Goal: Task Accomplishment & Management: Use online tool/utility

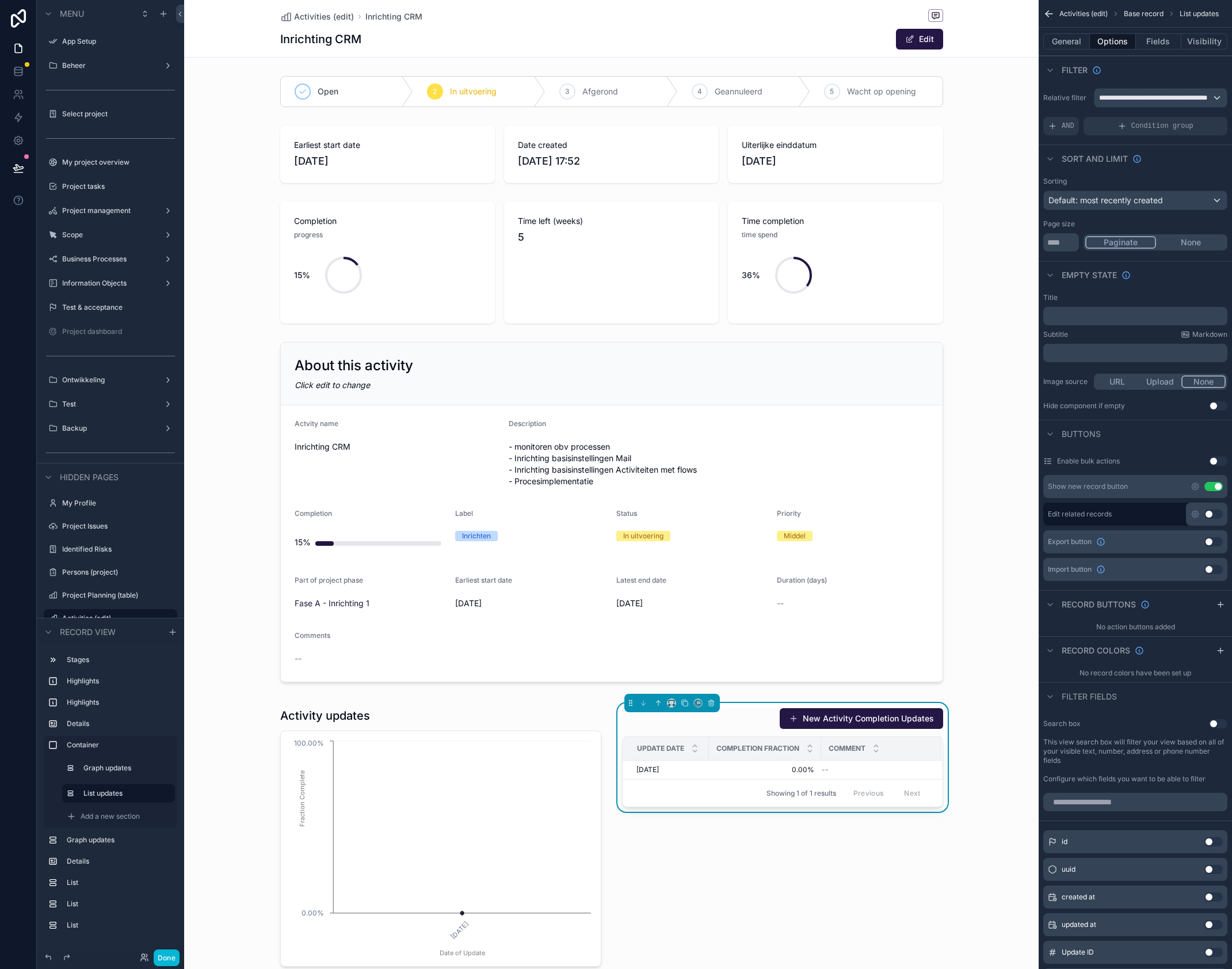
click at [566, 703] on div "scrollable content" at bounding box center [441, 837] width 335 height 268
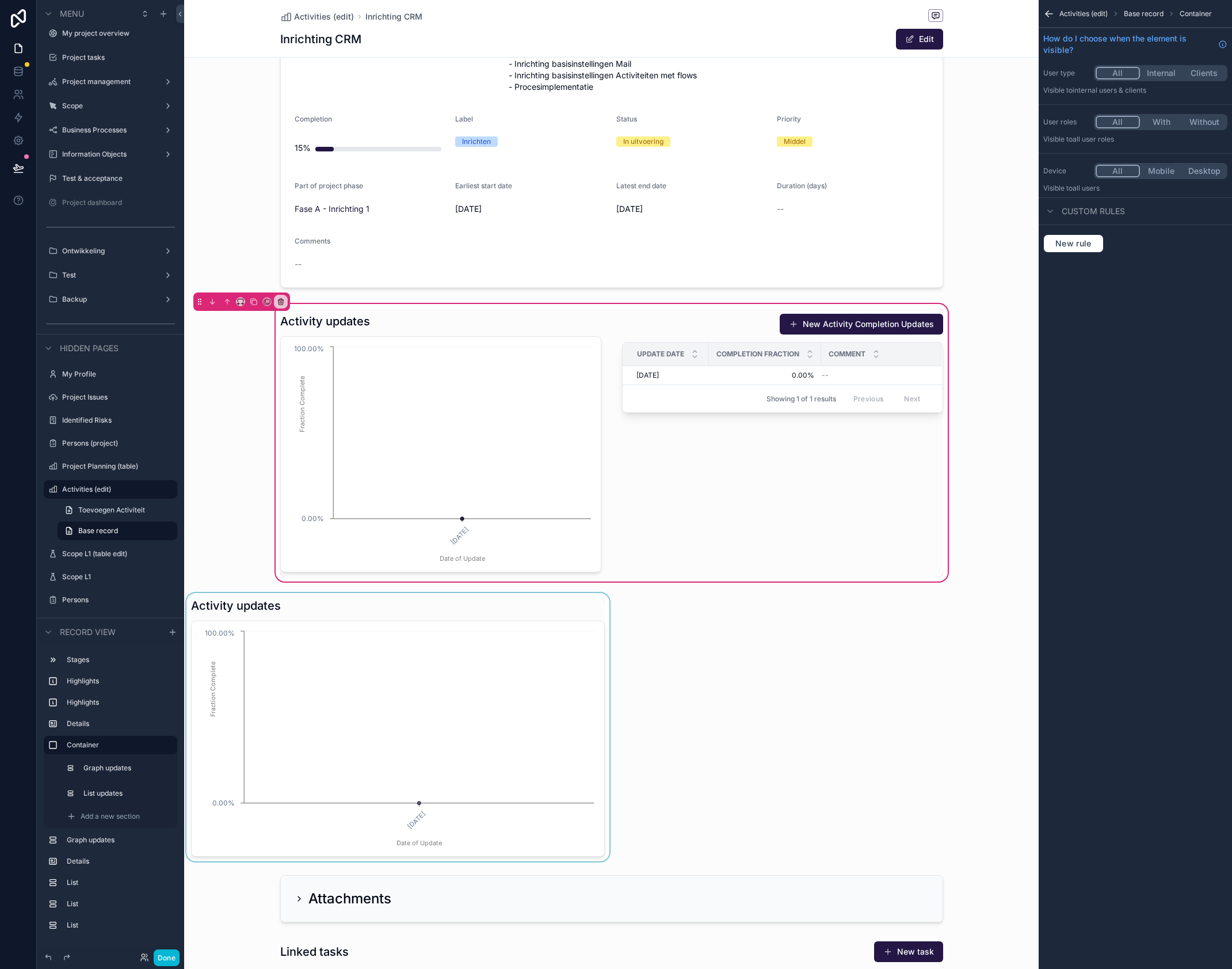
click at [464, 622] on div "scrollable content" at bounding box center [398, 727] width 428 height 268
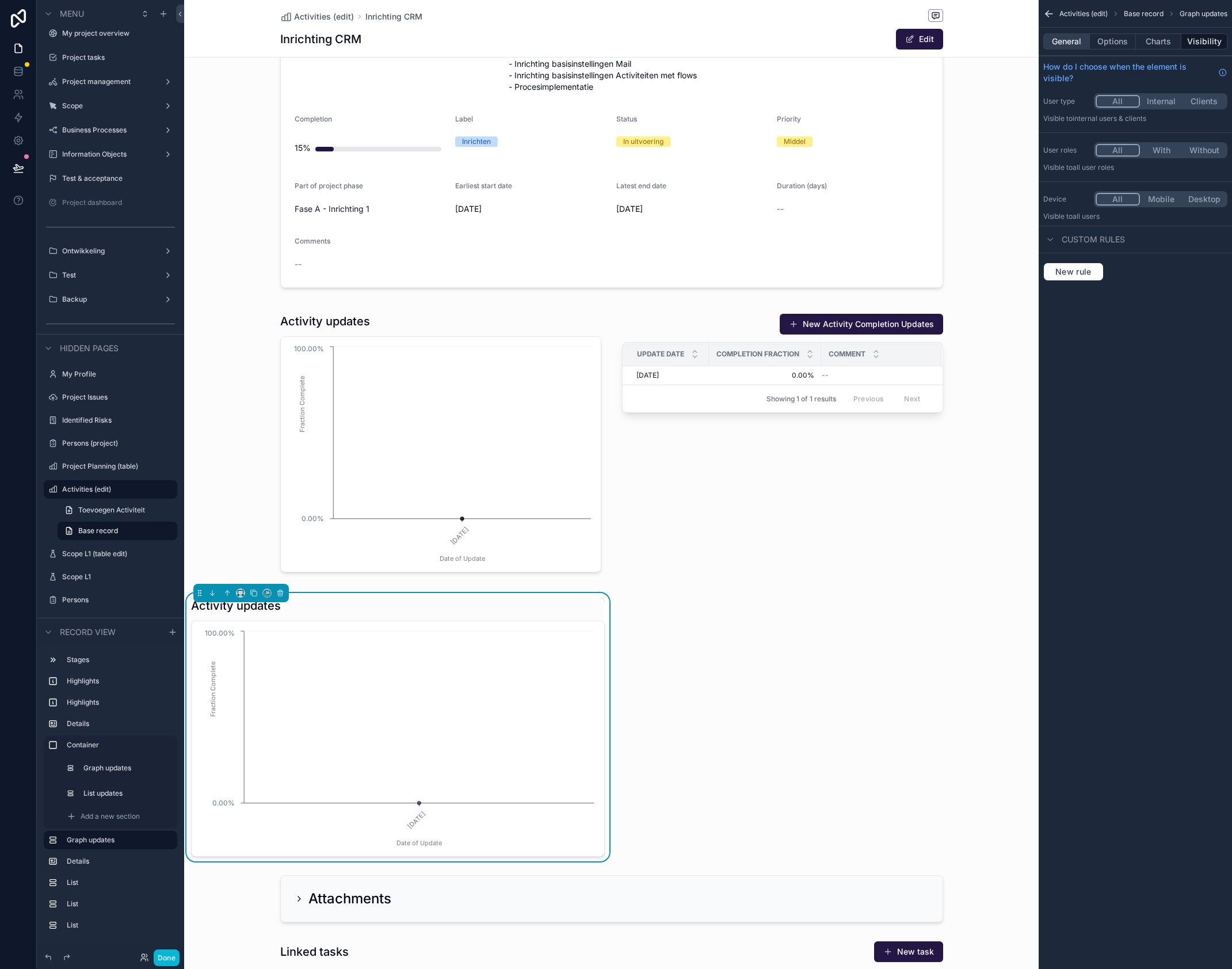
click at [1064, 41] on button "General" at bounding box center [1067, 42] width 46 height 16
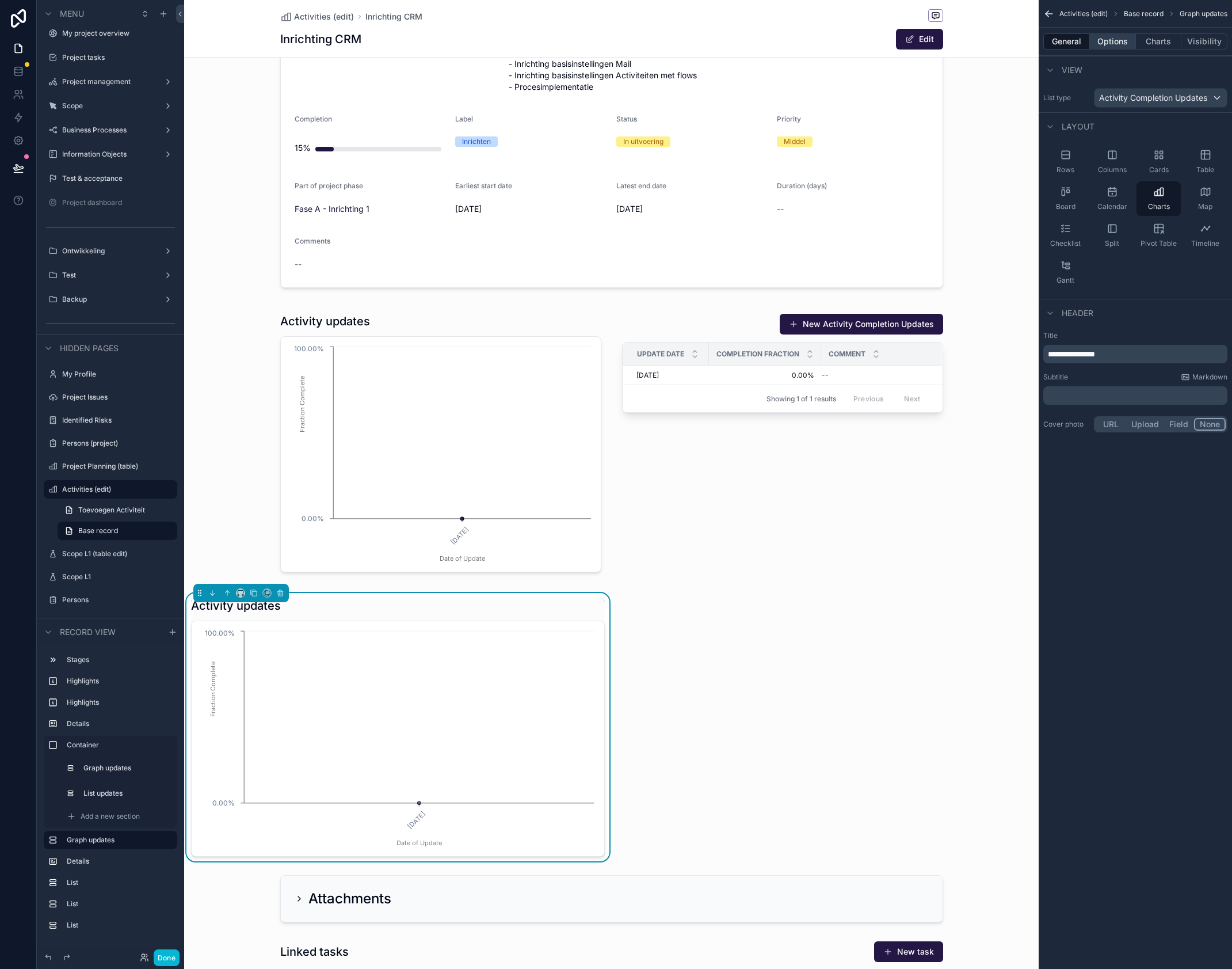
click at [1118, 44] on button "Options" at bounding box center [1113, 42] width 46 height 16
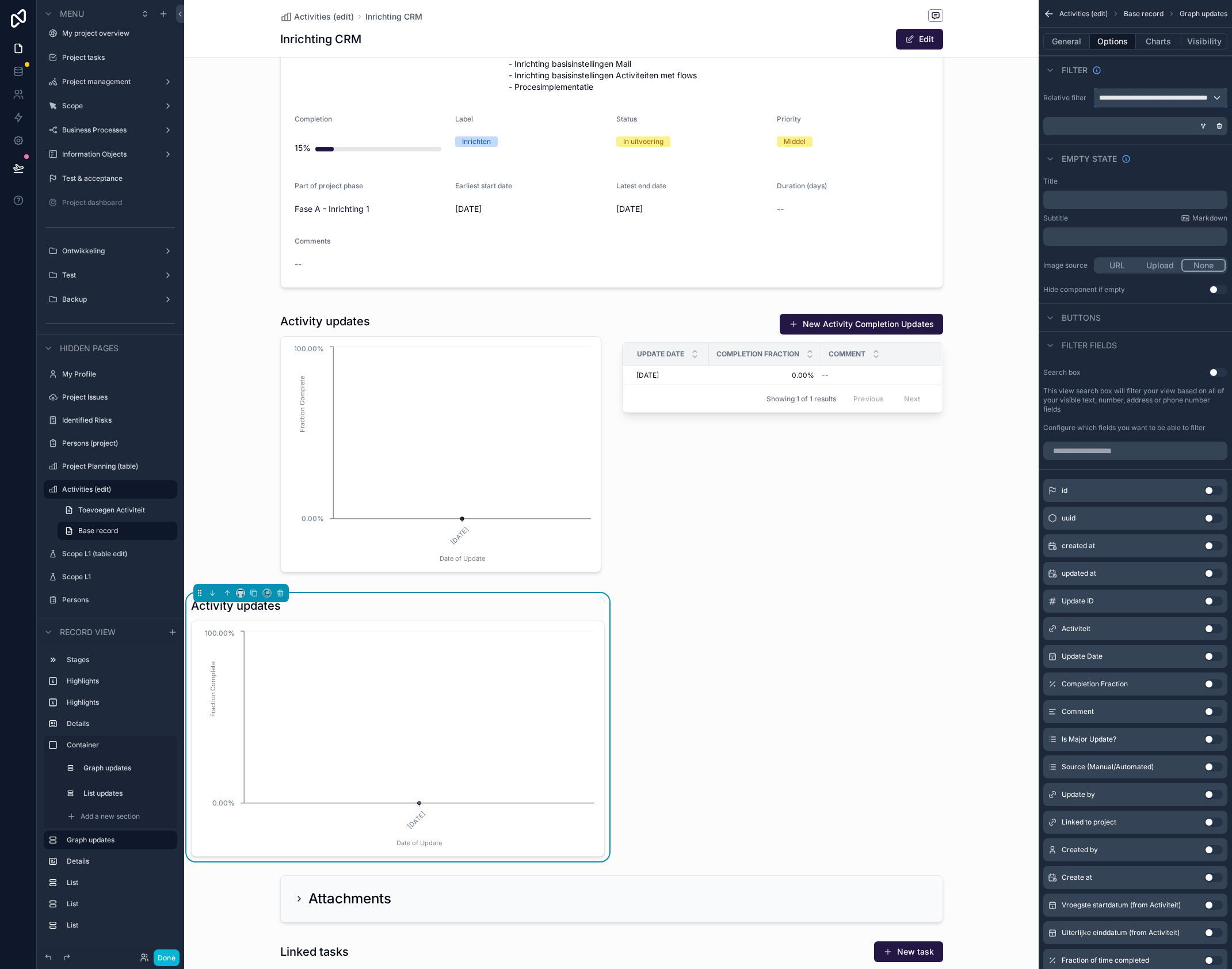
click at [1217, 101] on div "**********" at bounding box center [1161, 98] width 132 height 18
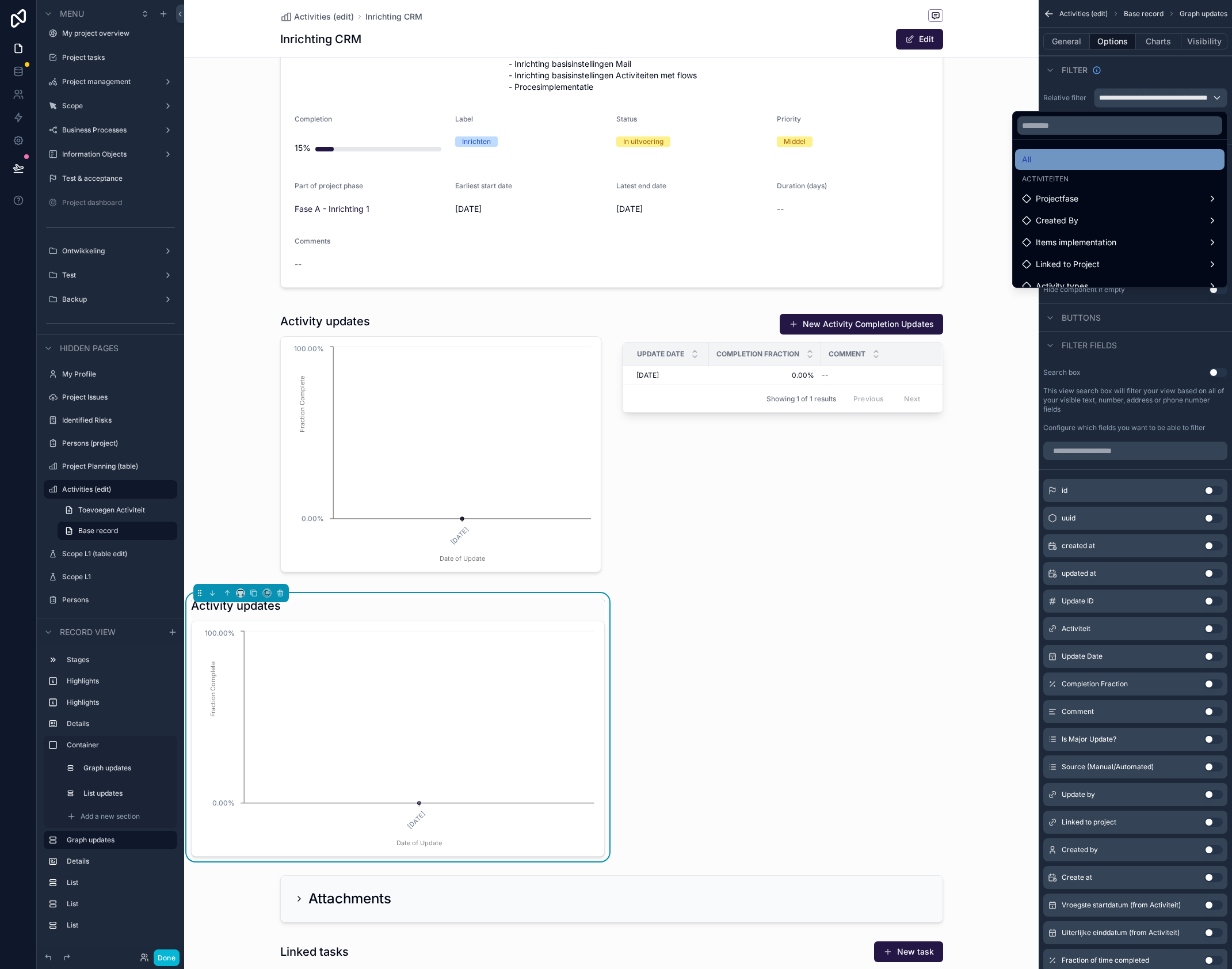
click at [1079, 160] on div "All" at bounding box center [1119, 160] width 196 height 14
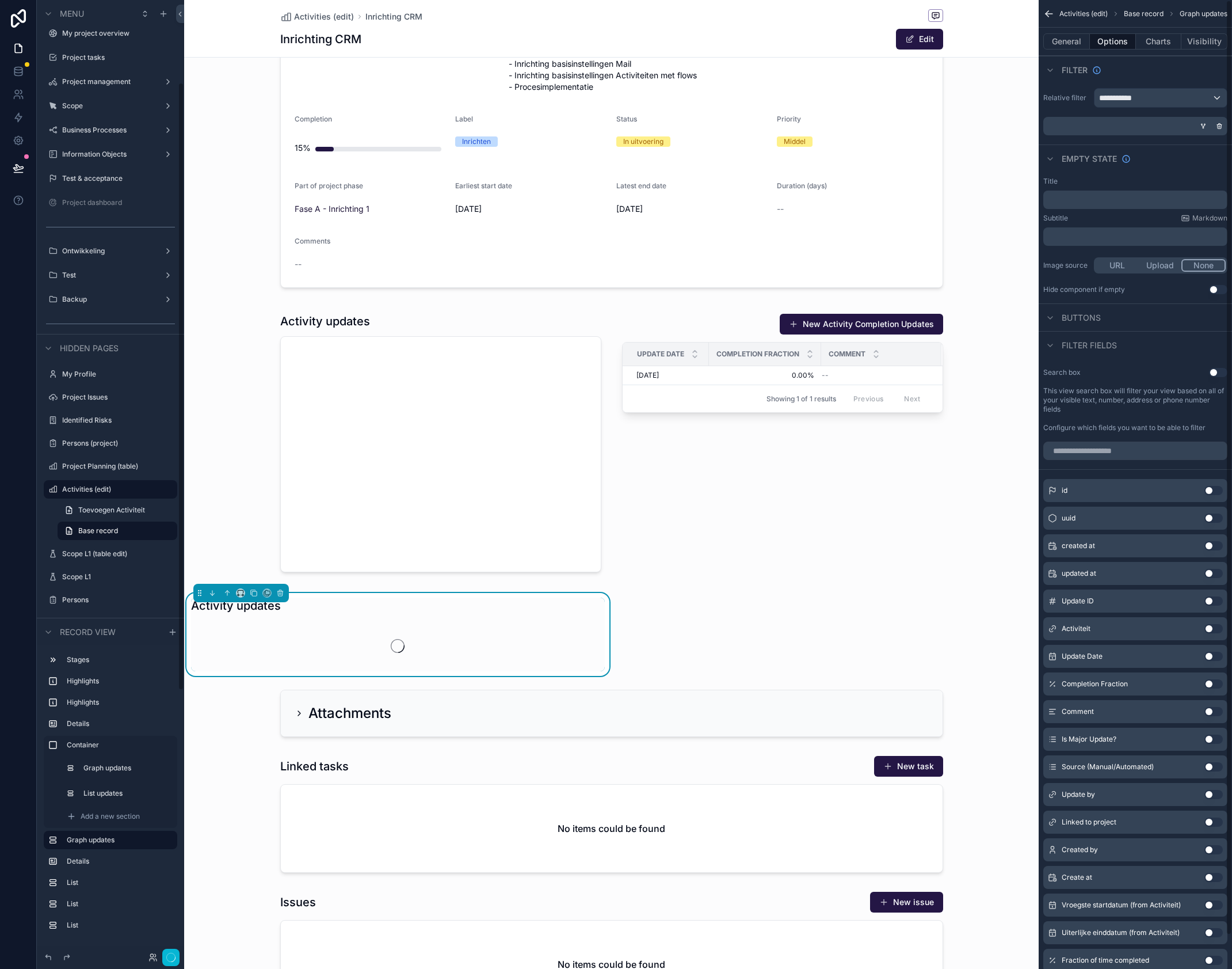
scroll to position [130, 0]
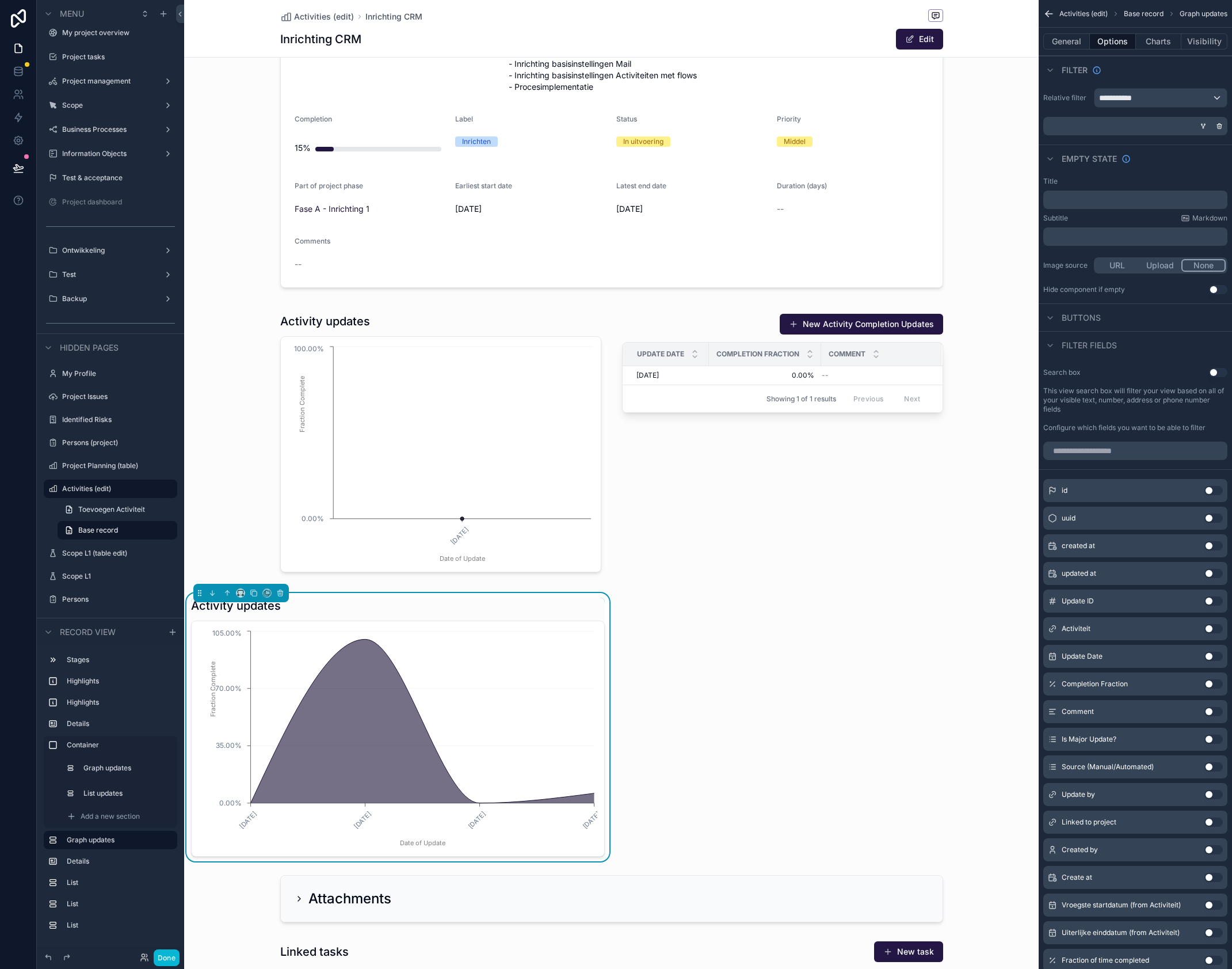
click at [526, 609] on div "Activity updates" at bounding box center [398, 606] width 414 height 16
click at [1157, 98] on div "**********" at bounding box center [1161, 98] width 132 height 18
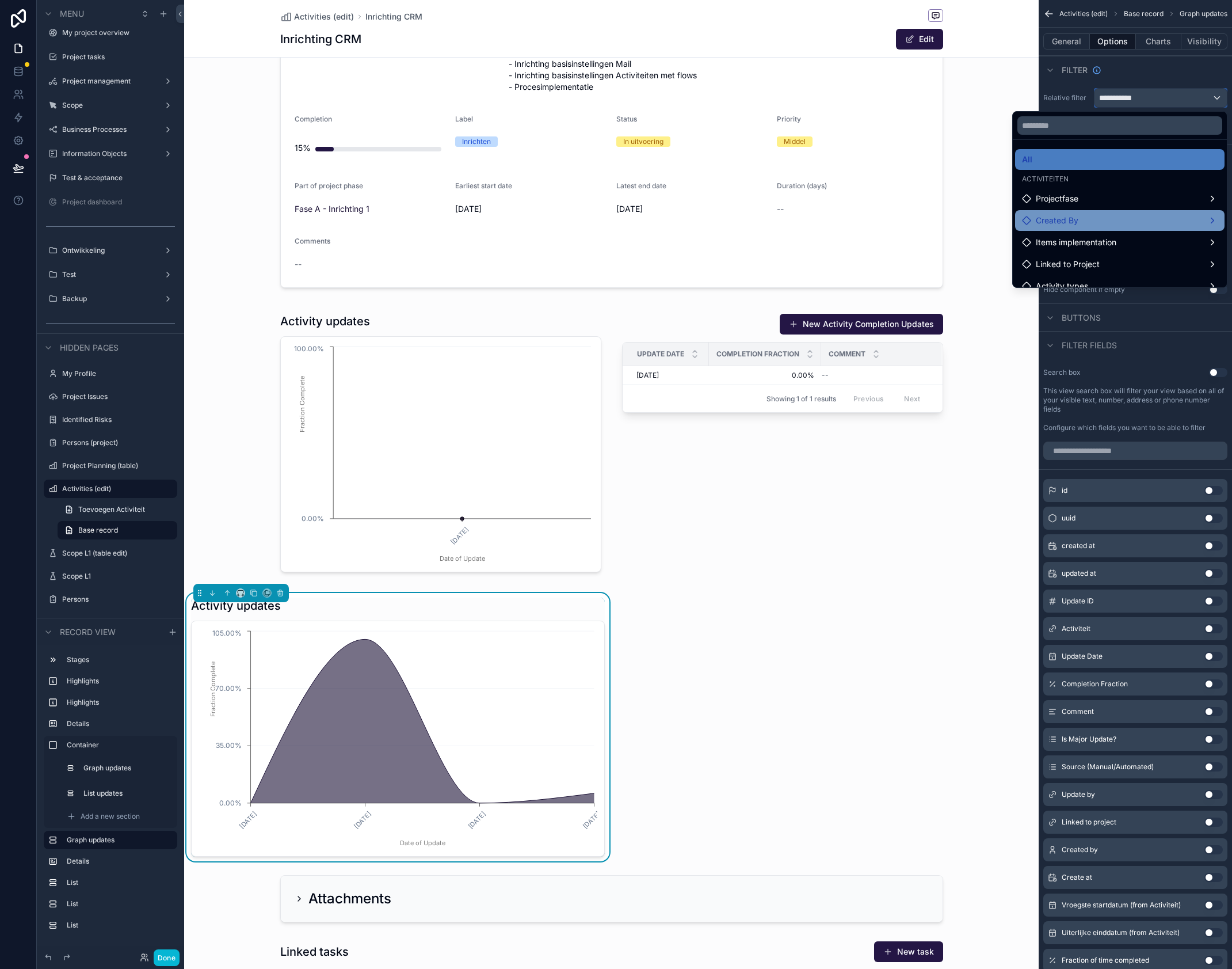
scroll to position [55, 0]
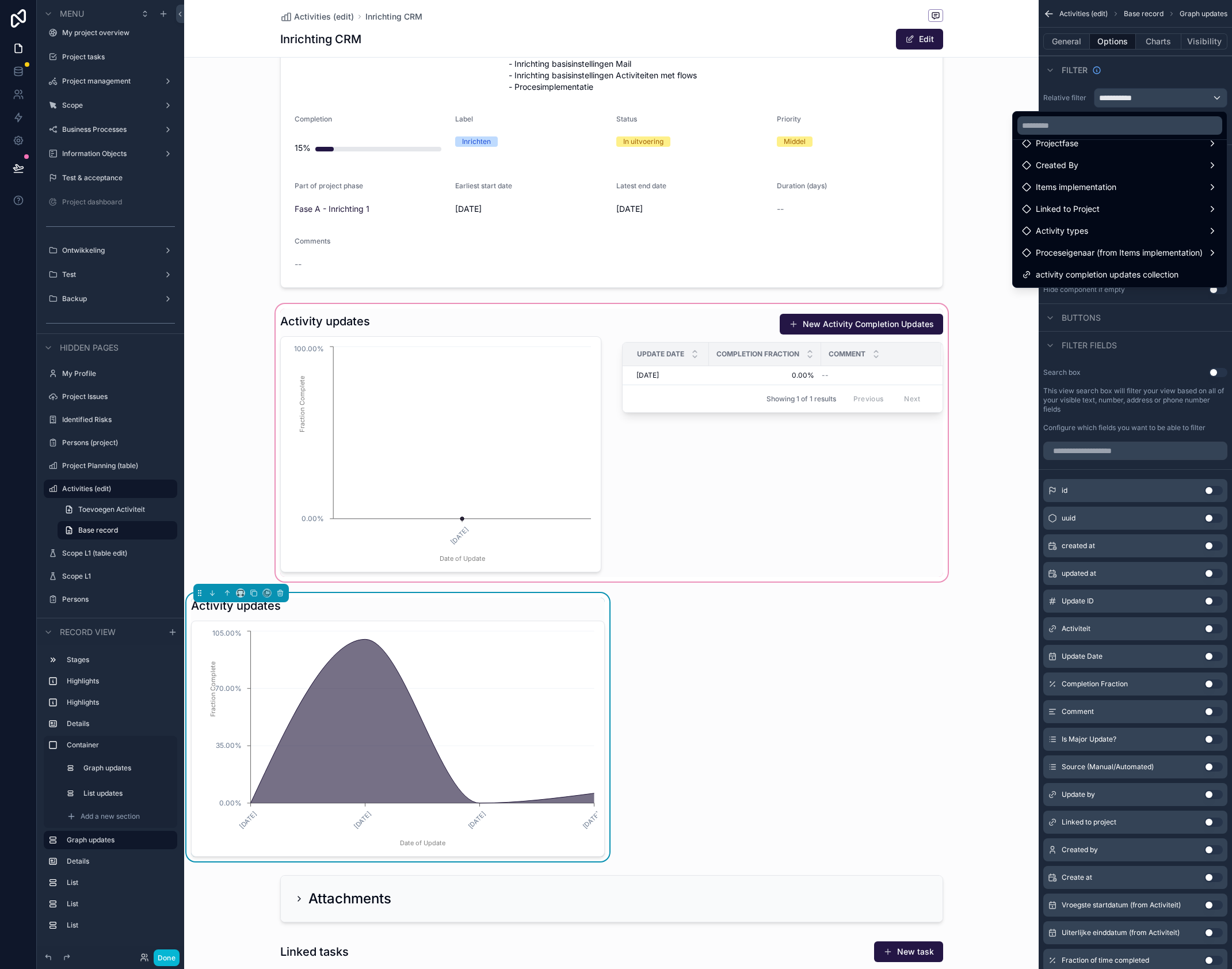
click at [1021, 380] on div "scrollable content" at bounding box center [611, 442] width 855 height 282
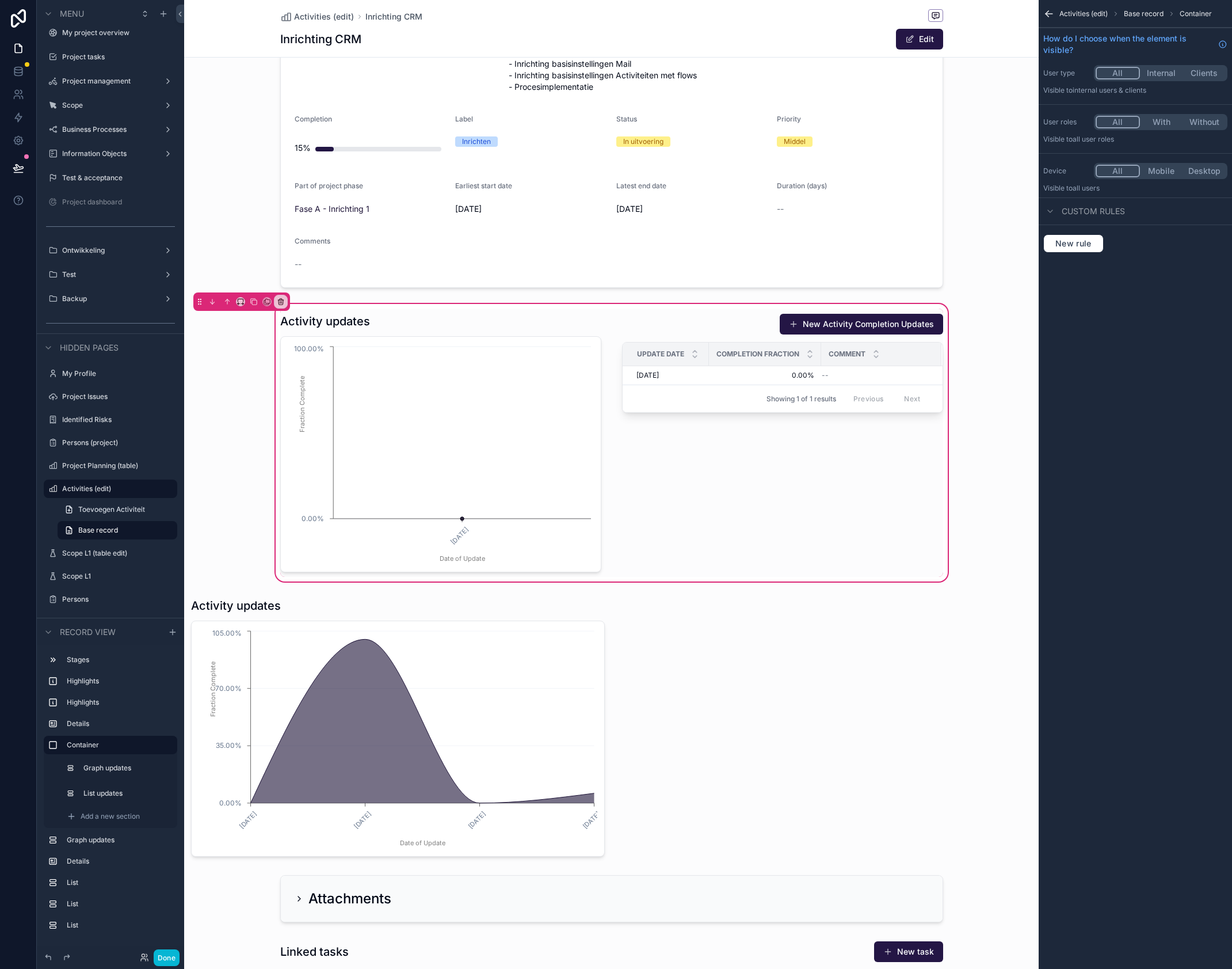
click at [1008, 386] on div "Activity updates [DATE] Date of Update 0.00% 100.00% Fraction Complete New Acti…" at bounding box center [611, 442] width 855 height 282
click at [1051, 14] on icon "scrollable content" at bounding box center [1049, 14] width 7 height 0
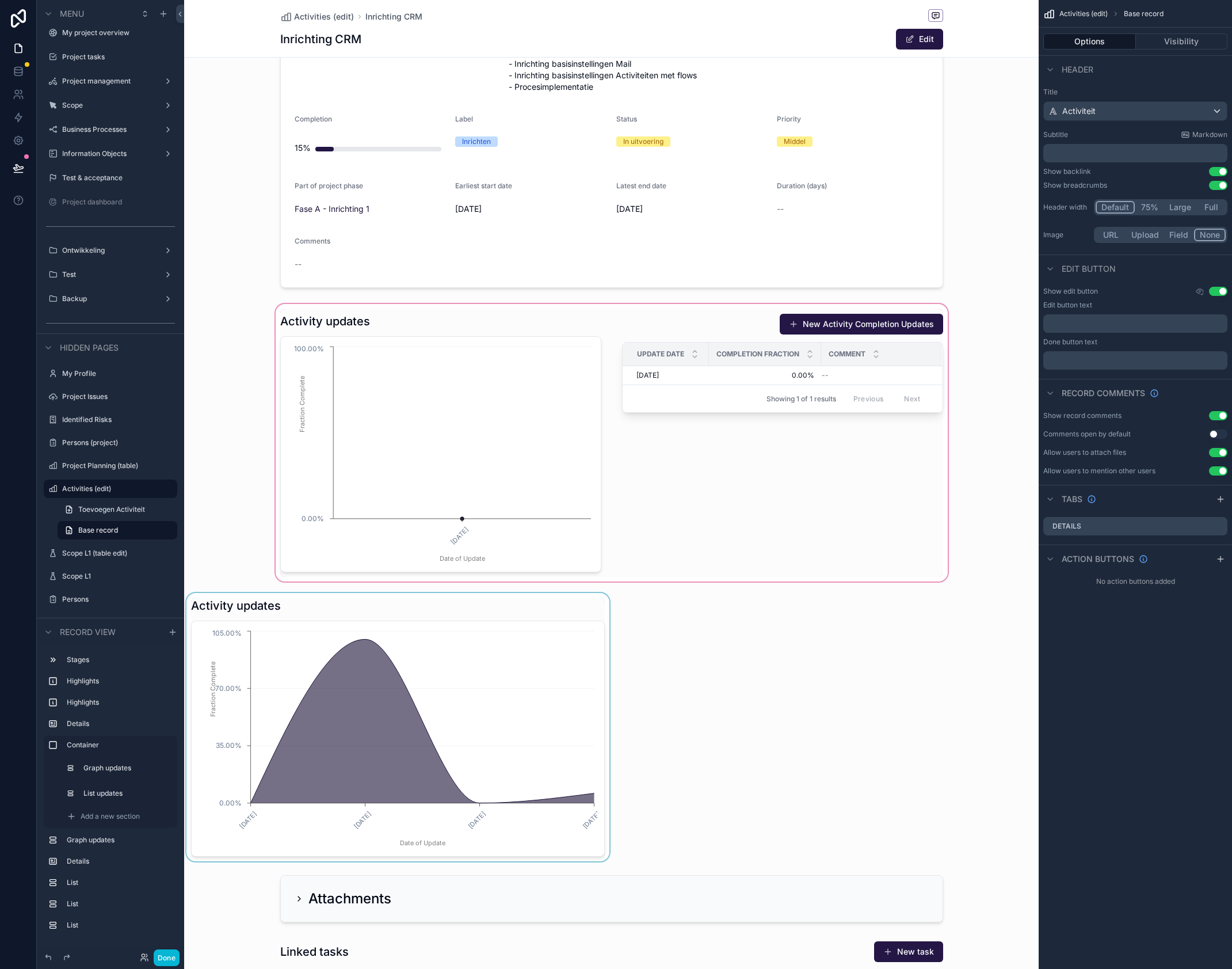
click at [536, 654] on div "scrollable content" at bounding box center [398, 727] width 428 height 268
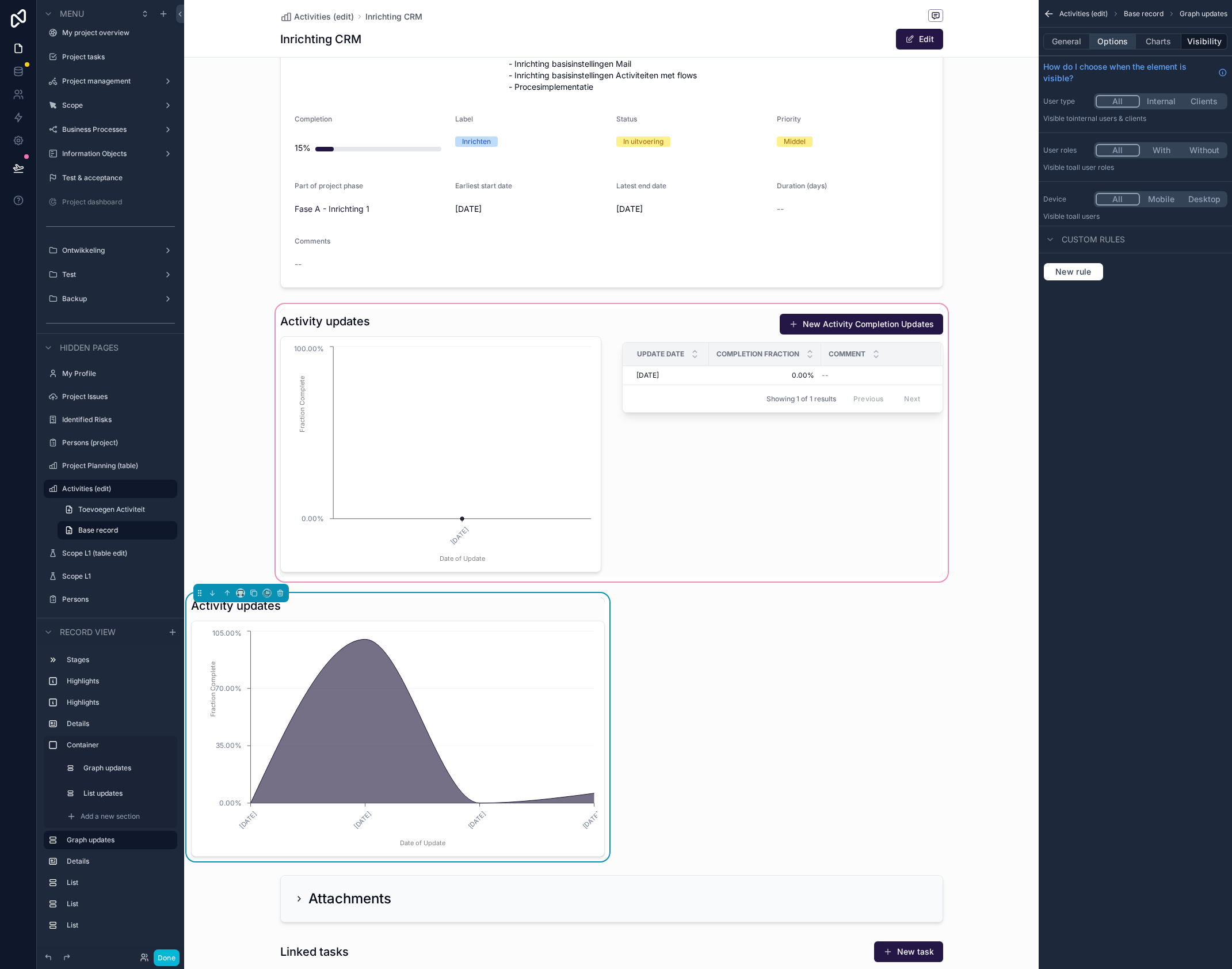
click at [1116, 44] on button "Options" at bounding box center [1113, 42] width 46 height 16
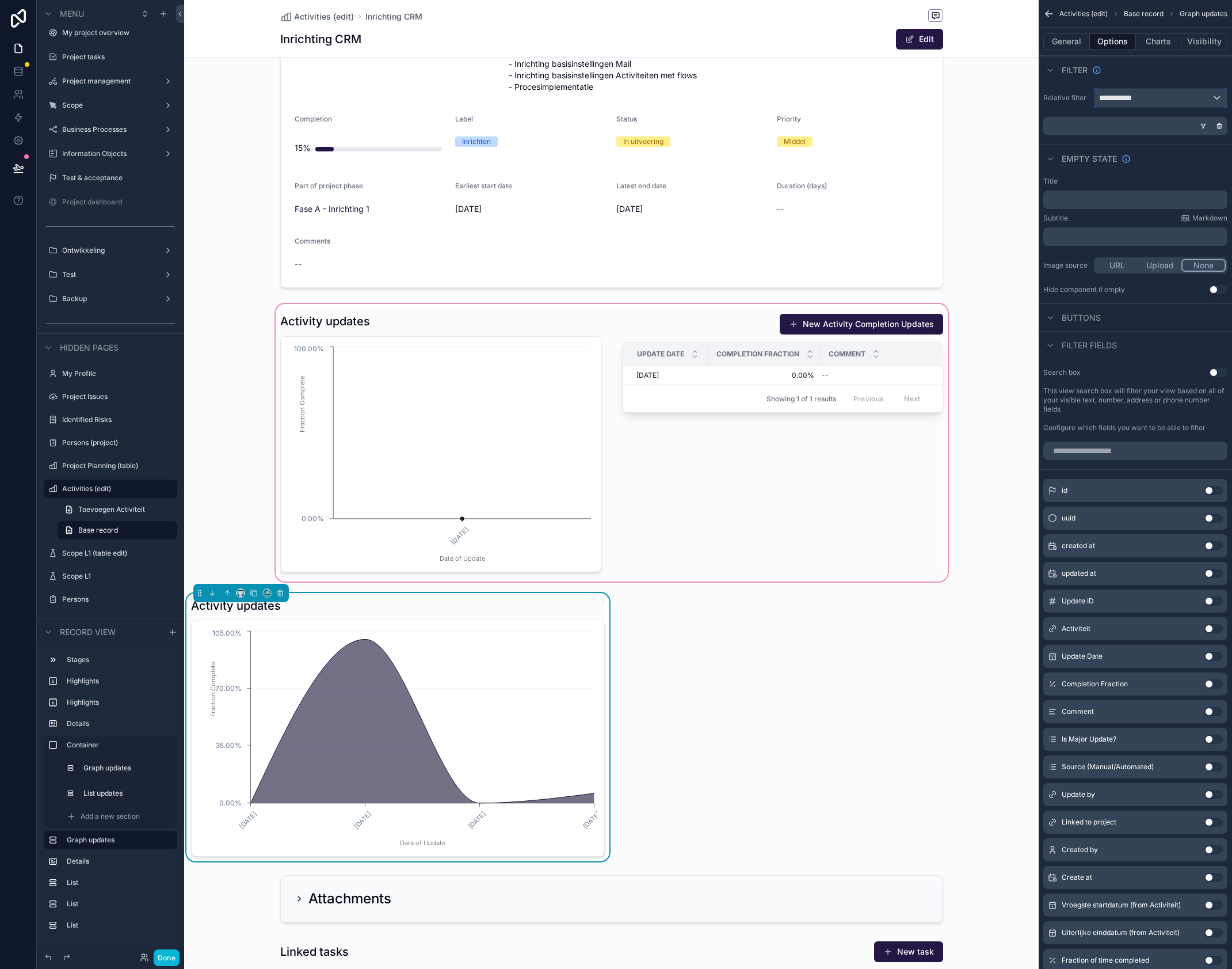
click at [1141, 96] on span "**********" at bounding box center [1120, 98] width 42 height 12
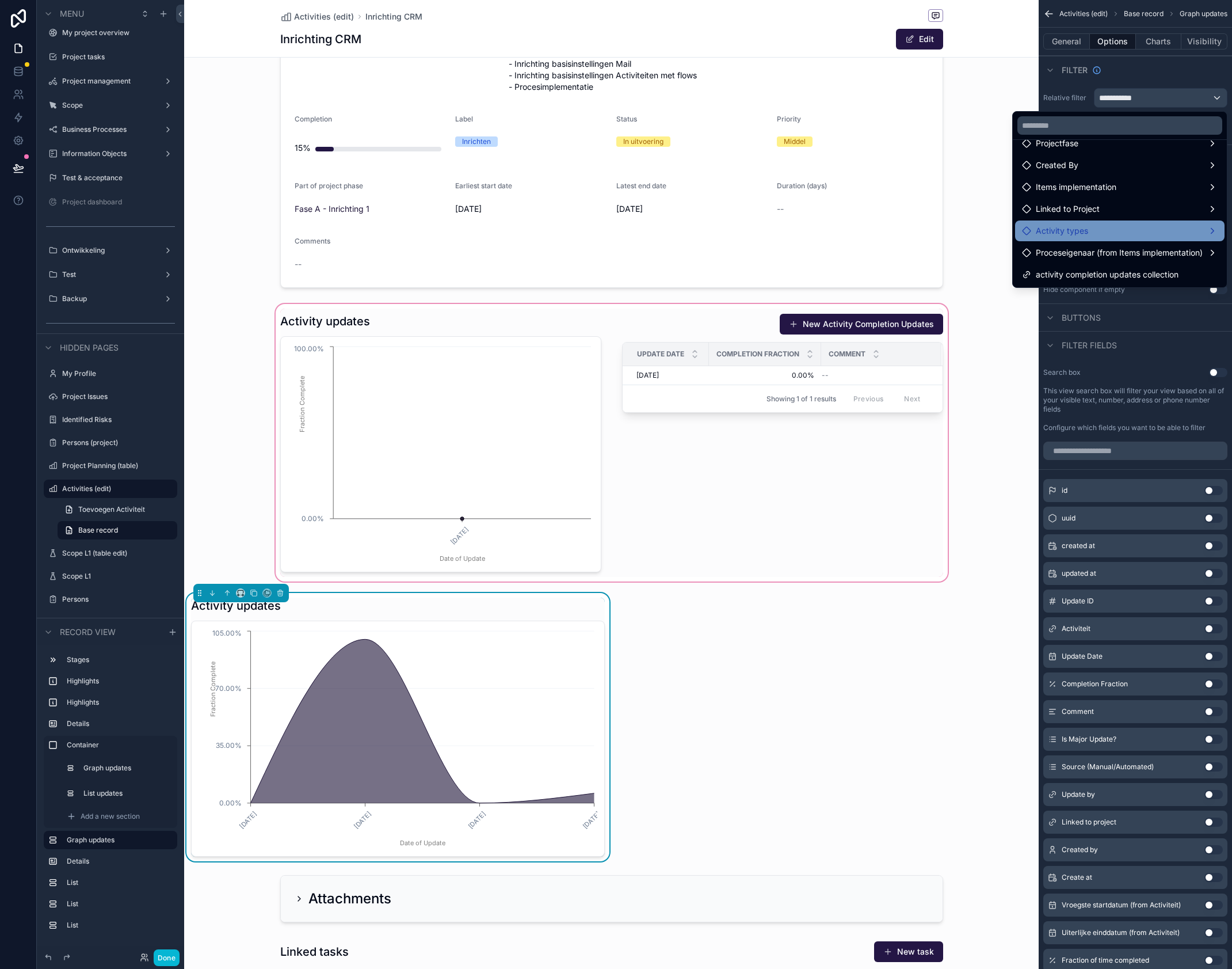
click at [1101, 230] on div "Activity types" at bounding box center [1119, 231] width 196 height 14
click at [970, 231] on span "Projecten" at bounding box center [969, 232] width 35 height 14
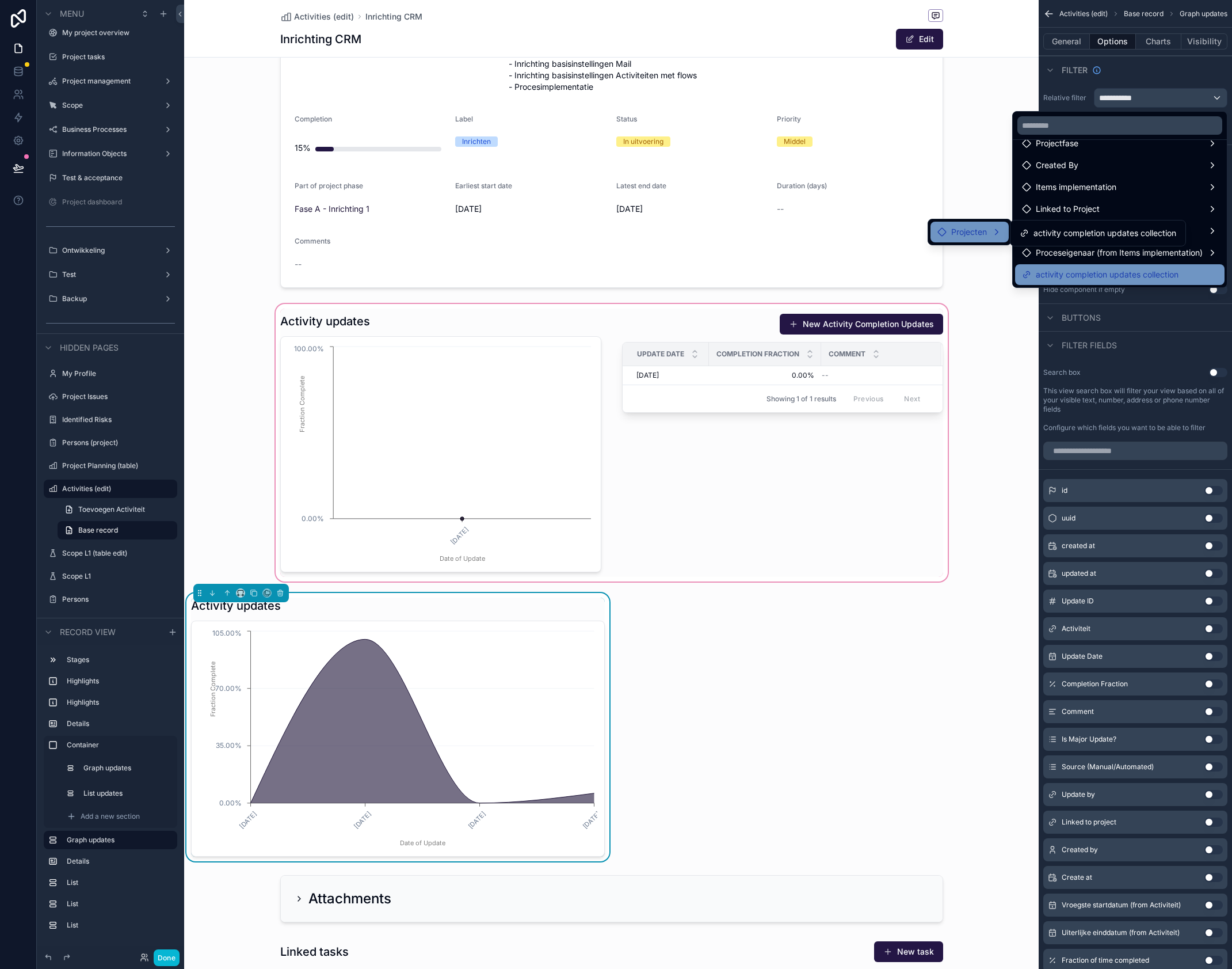
click at [1083, 276] on span "activity completion updates collection" at bounding box center [1107, 274] width 143 height 14
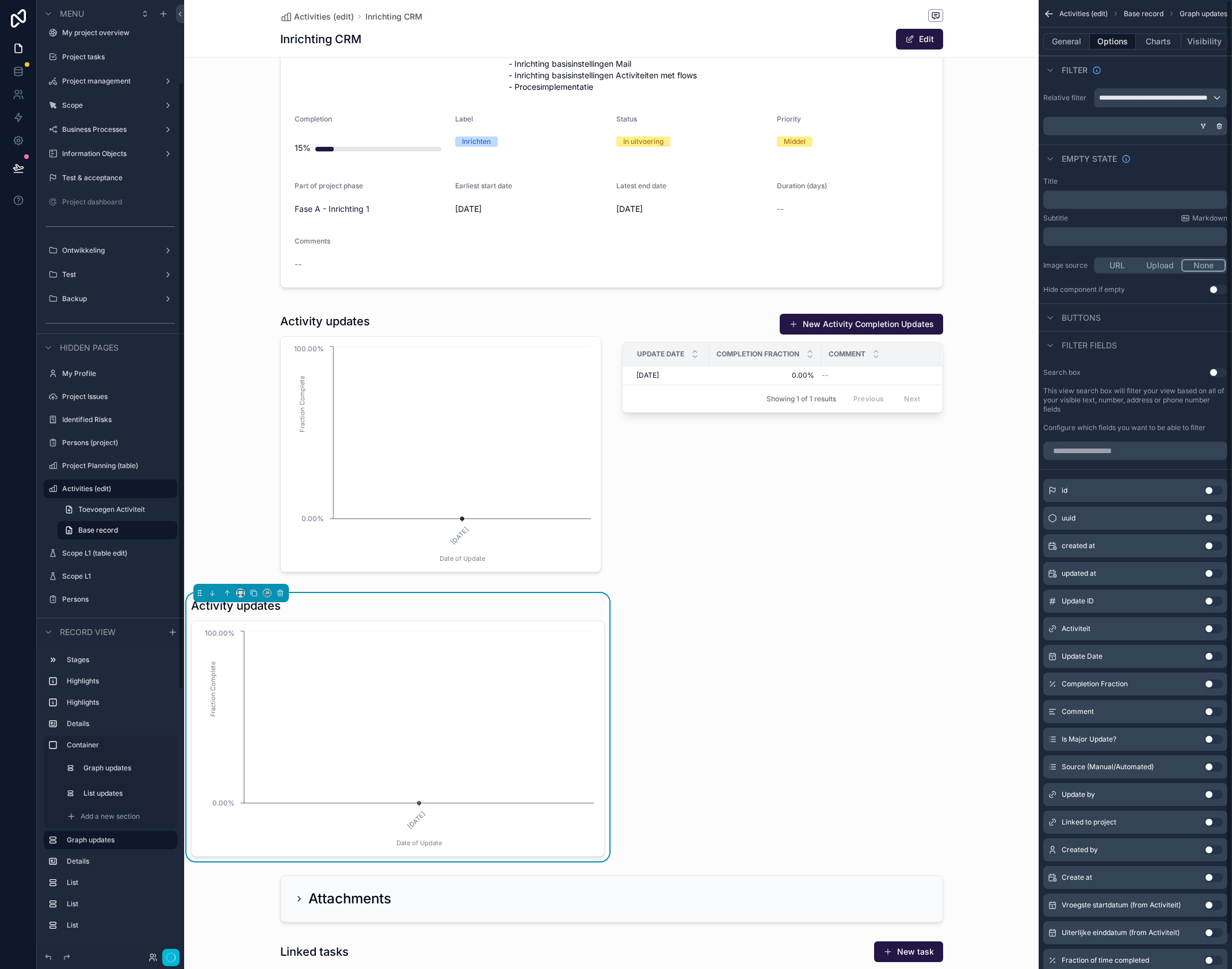
scroll to position [129, 0]
click at [1199, 96] on span "**********" at bounding box center [1155, 98] width 113 height 9
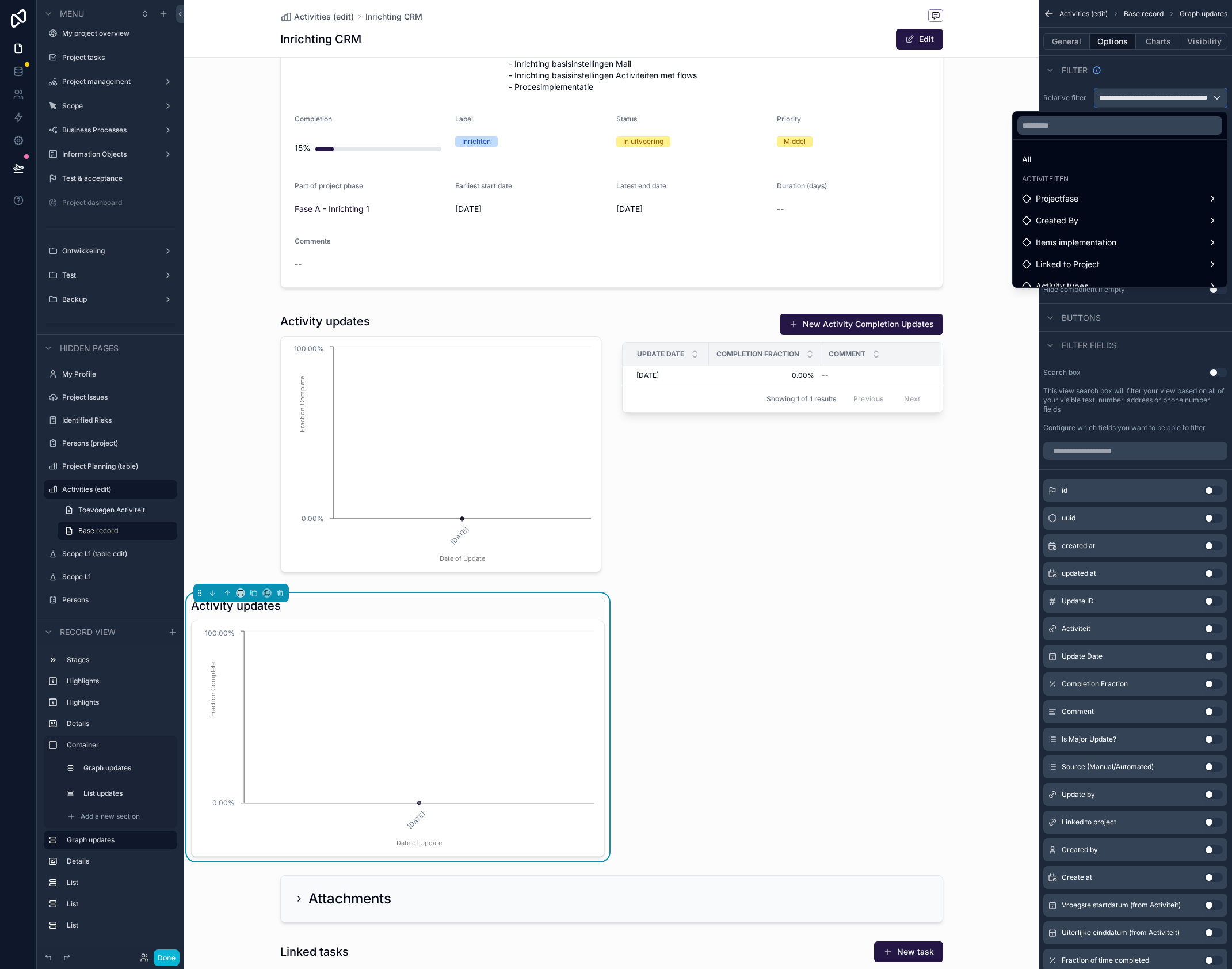
scroll to position [1, 0]
click at [1199, 83] on div "scrollable content" at bounding box center [616, 484] width 1232 height 969
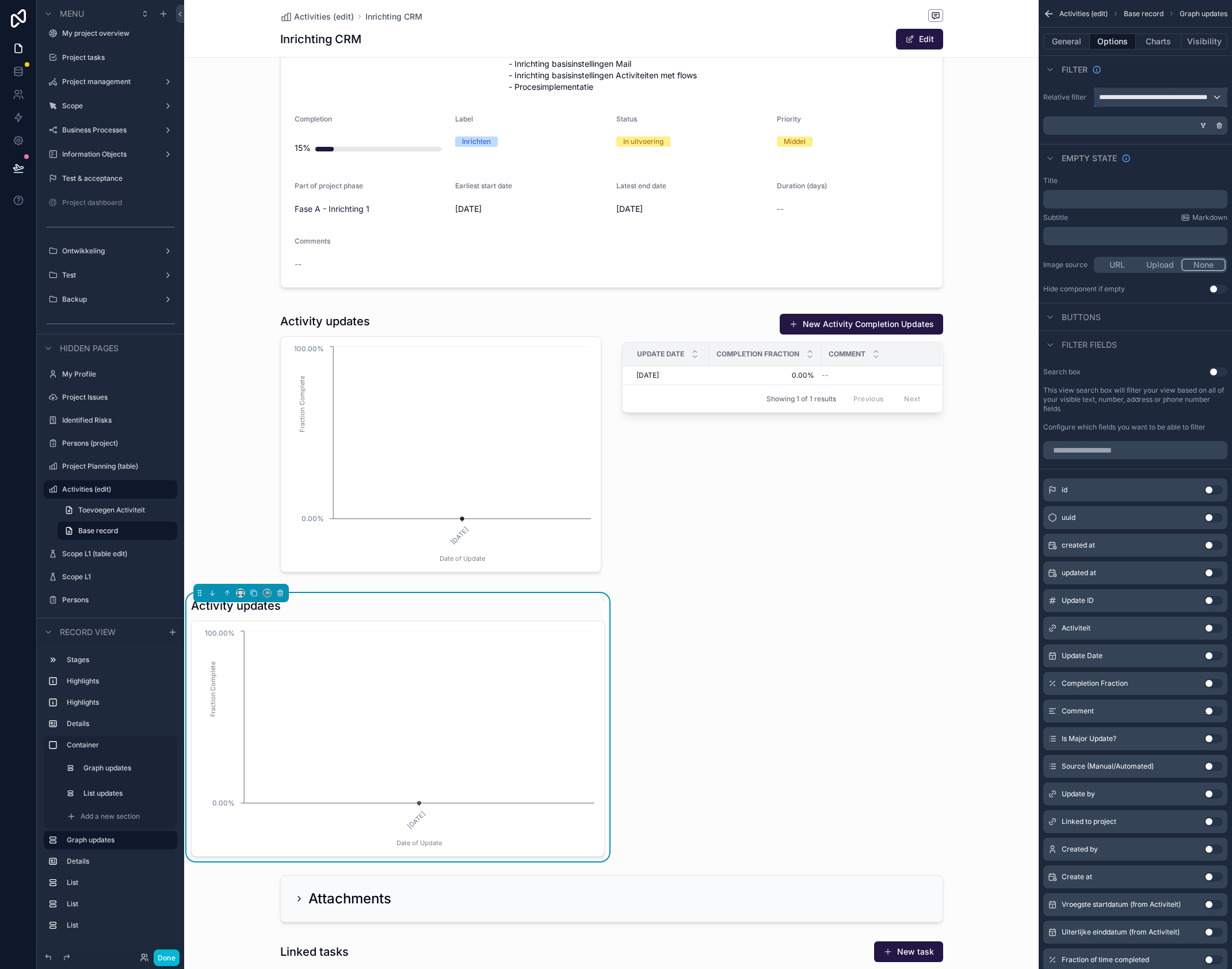
click at [1164, 98] on span "**********" at bounding box center [1155, 97] width 113 height 9
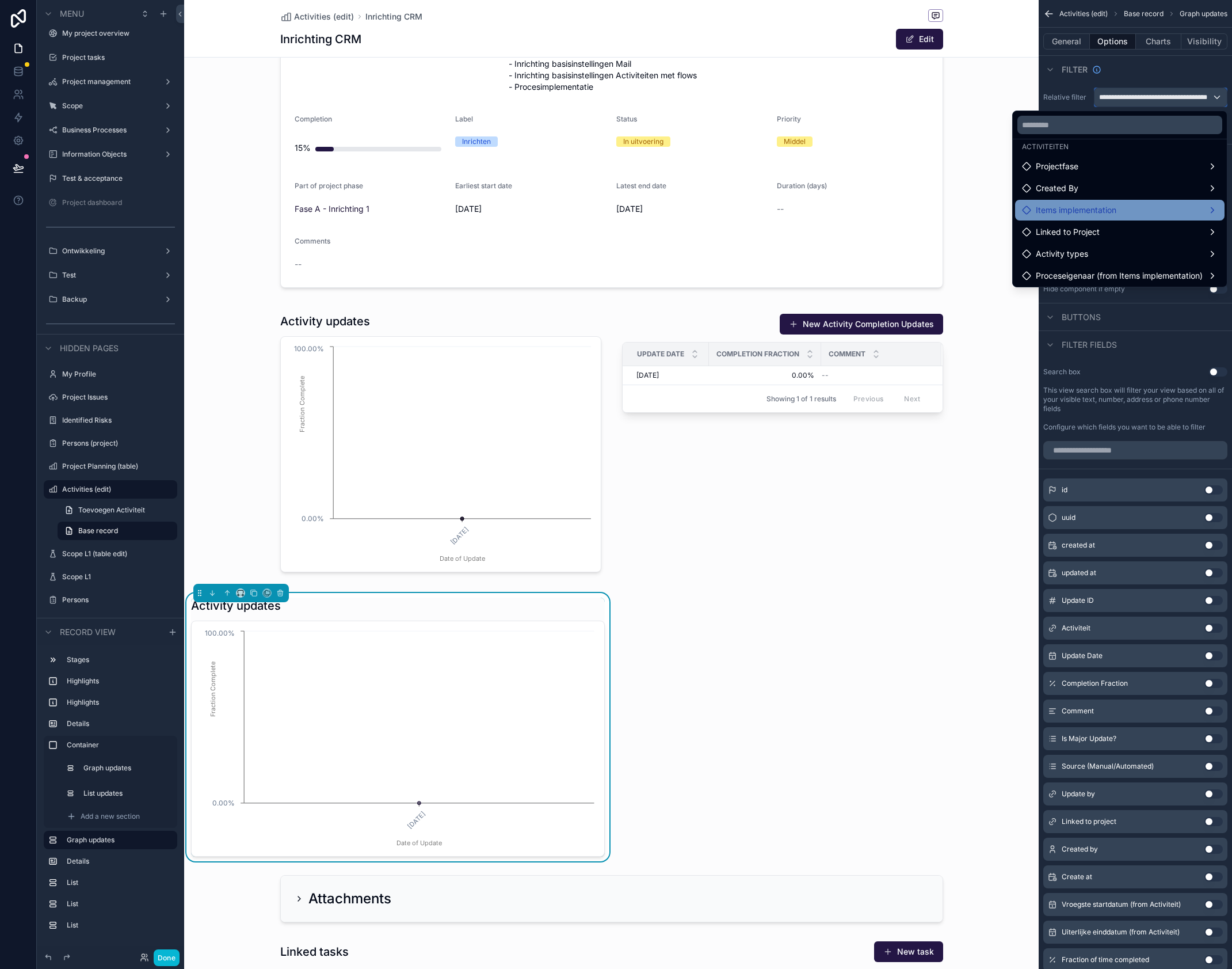
scroll to position [35, 0]
click at [1107, 227] on div "Linked to Project" at bounding box center [1119, 229] width 196 height 14
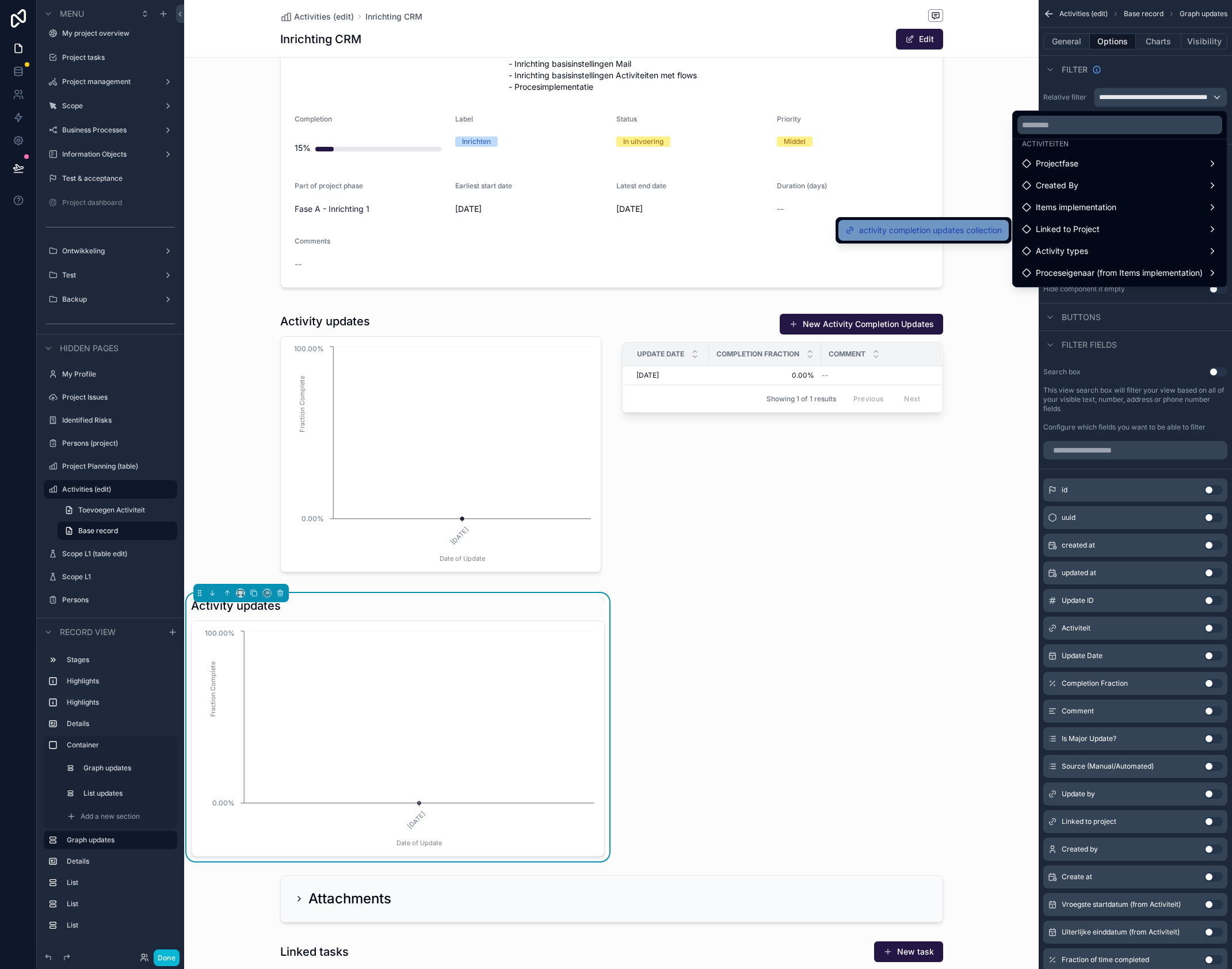
click at [980, 232] on span "activity completion updates collection" at bounding box center [930, 230] width 143 height 14
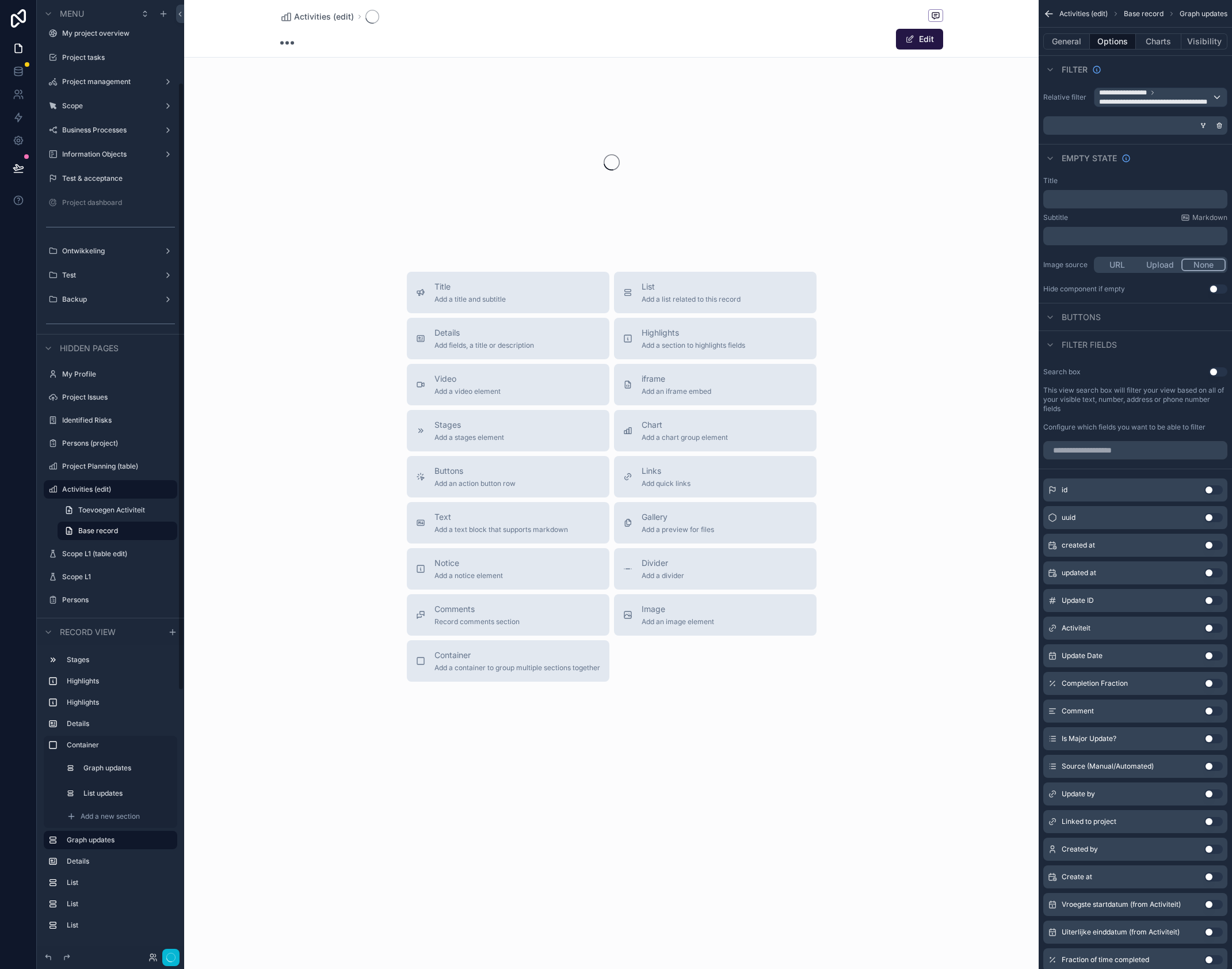
scroll to position [130, 0]
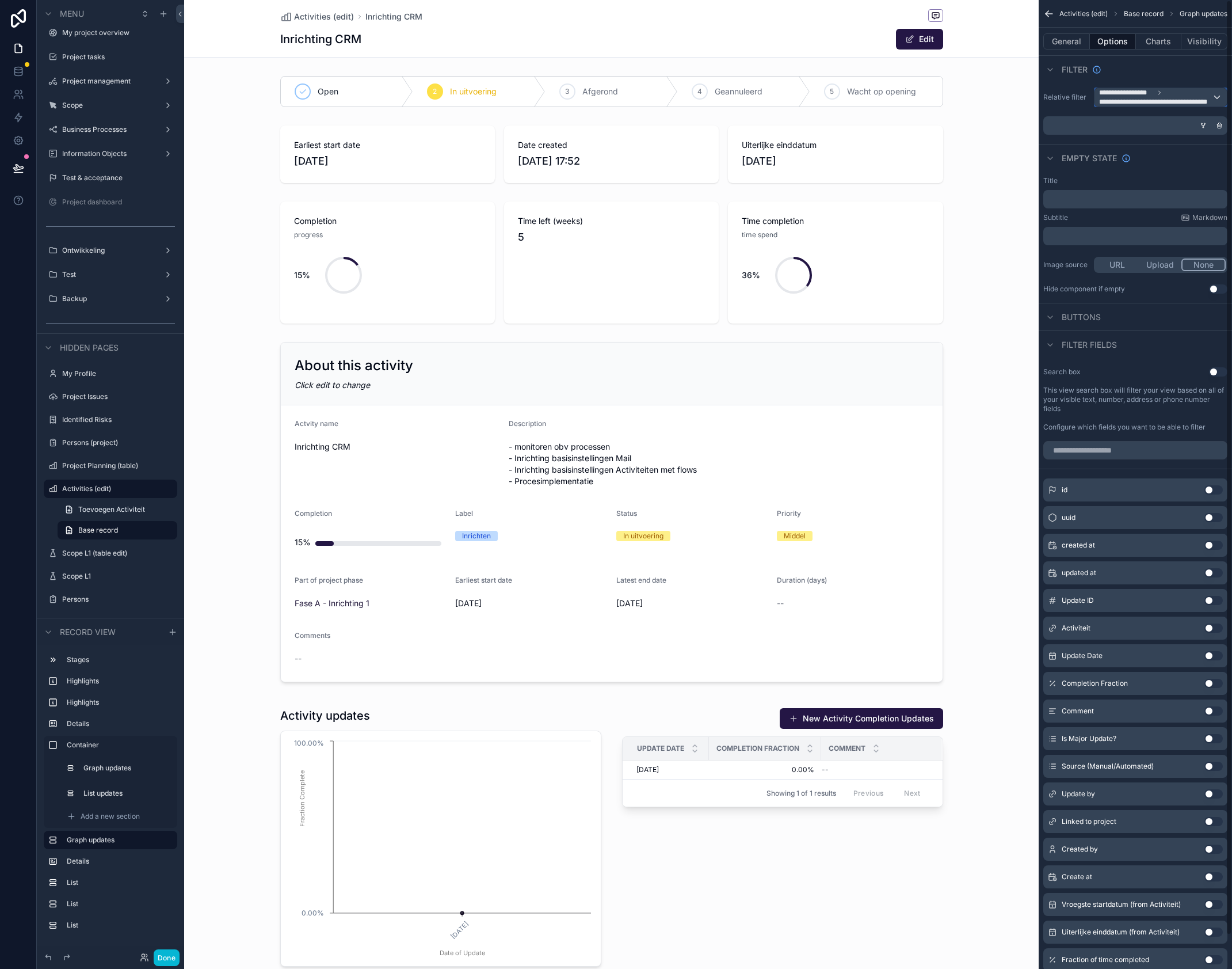
click at [1162, 96] on icon "scrollable content" at bounding box center [1160, 93] width 7 height 7
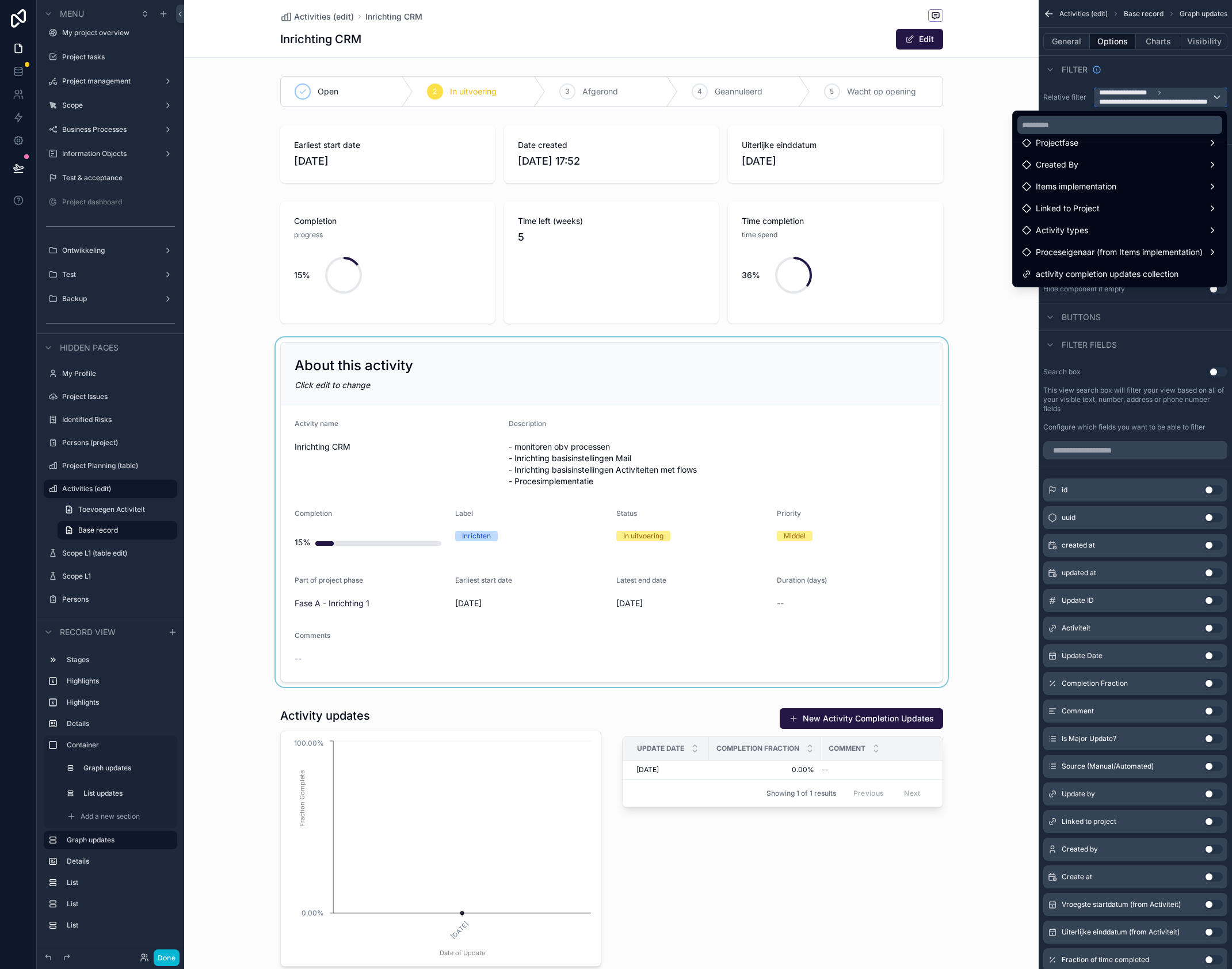
scroll to position [10, 0]
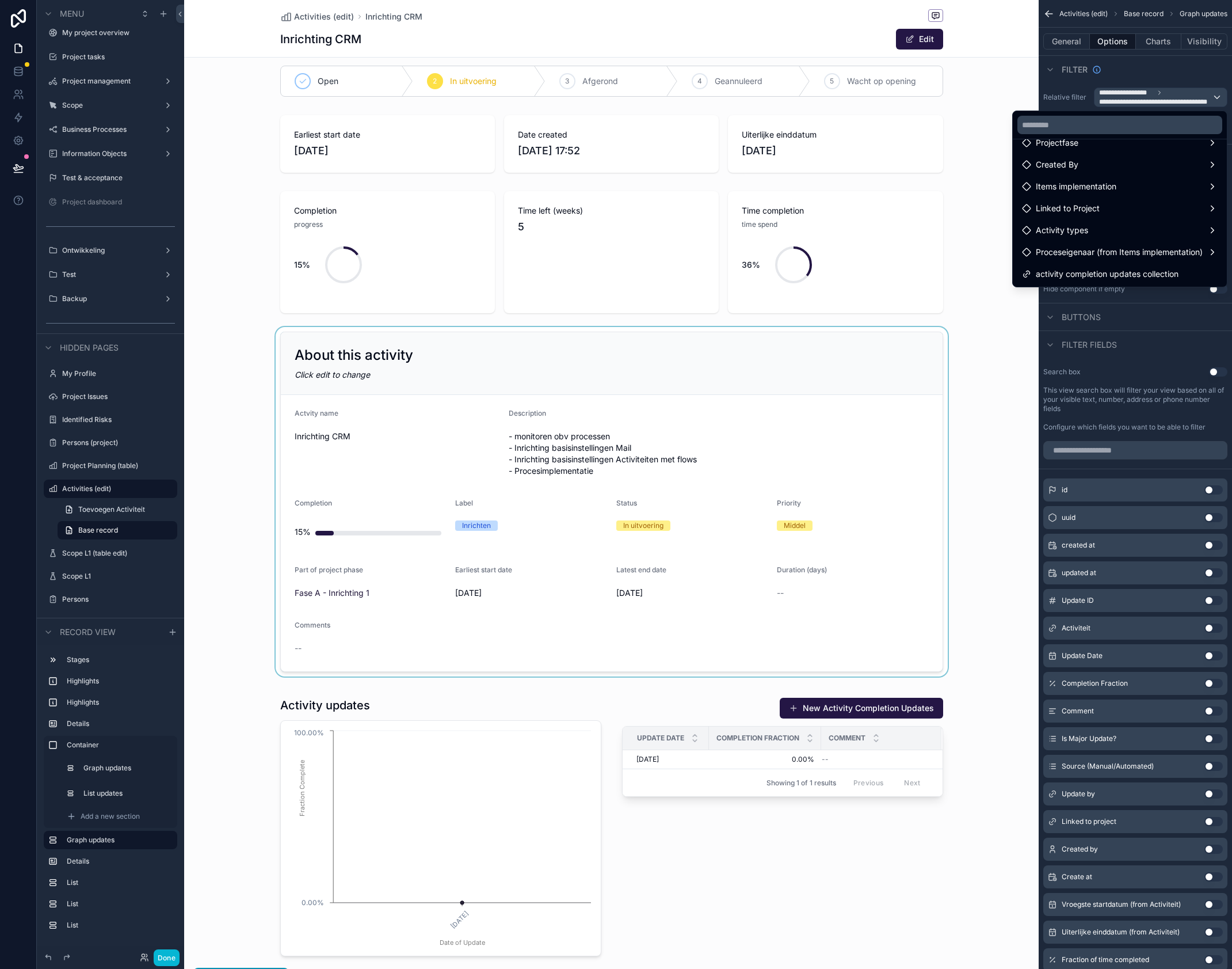
click at [971, 331] on div "scrollable content" at bounding box center [611, 502] width 855 height 349
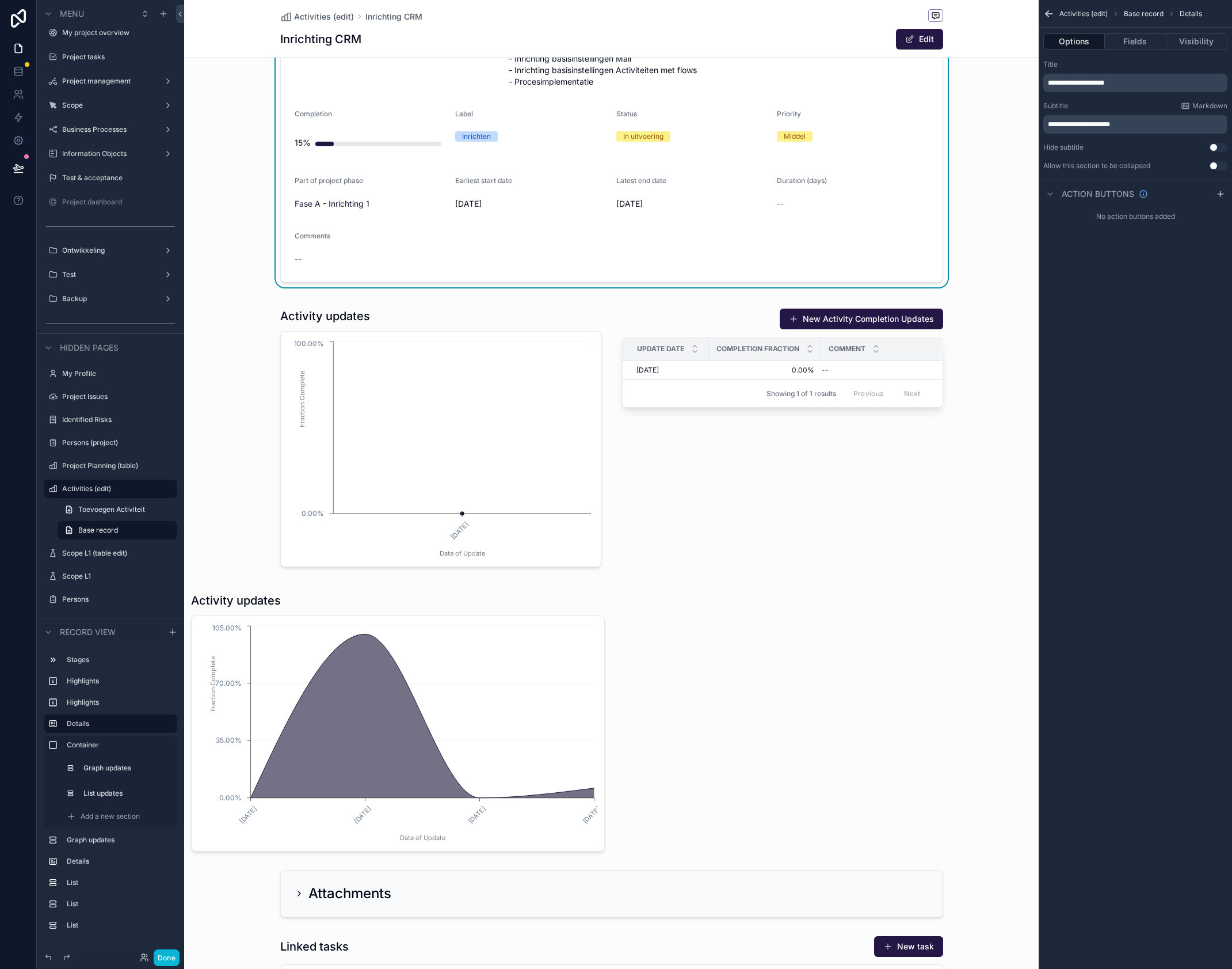
scroll to position [400, 0]
click at [1140, 43] on button "Fields" at bounding box center [1135, 42] width 61 height 16
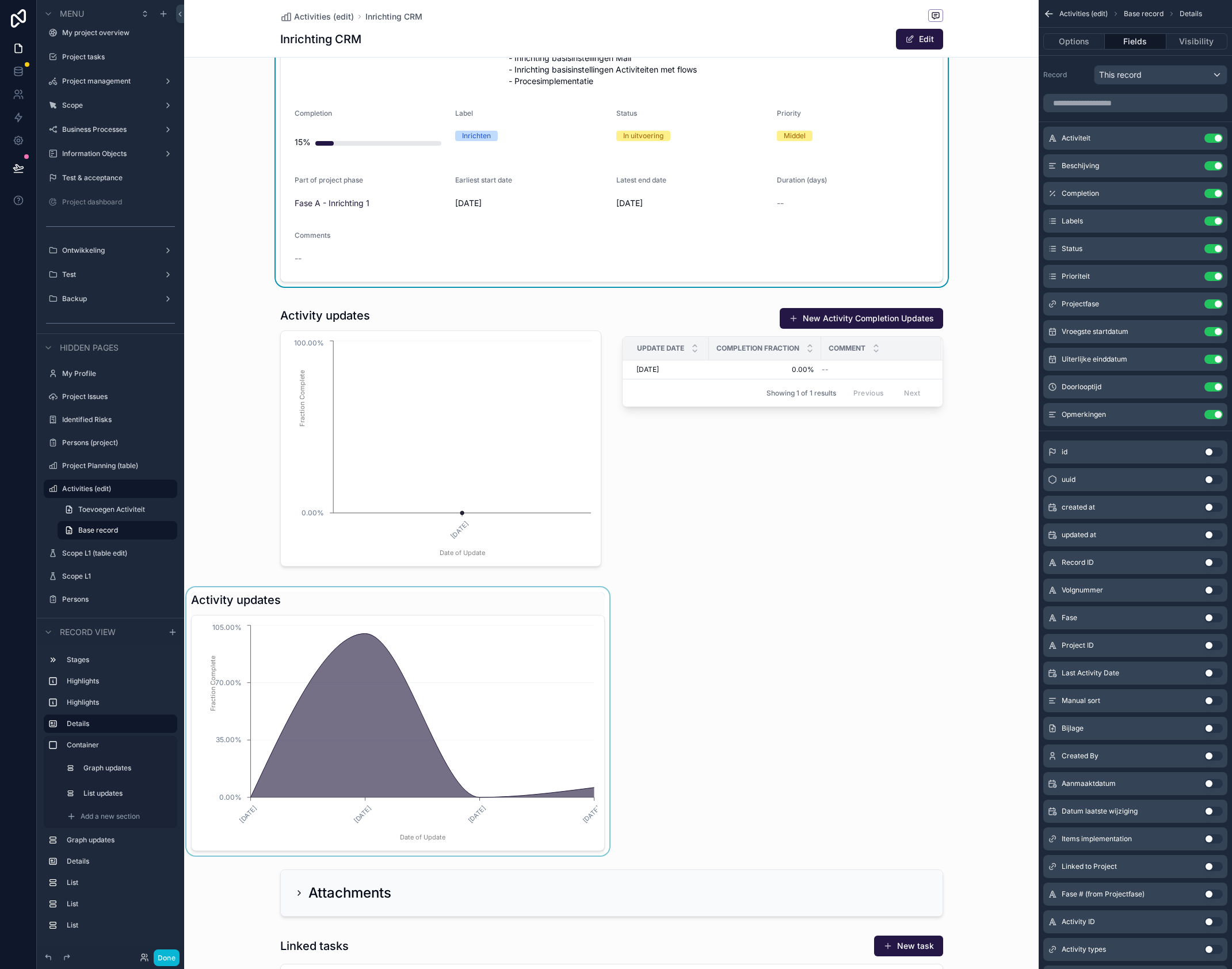
click at [505, 669] on div "scrollable content" at bounding box center [398, 721] width 428 height 268
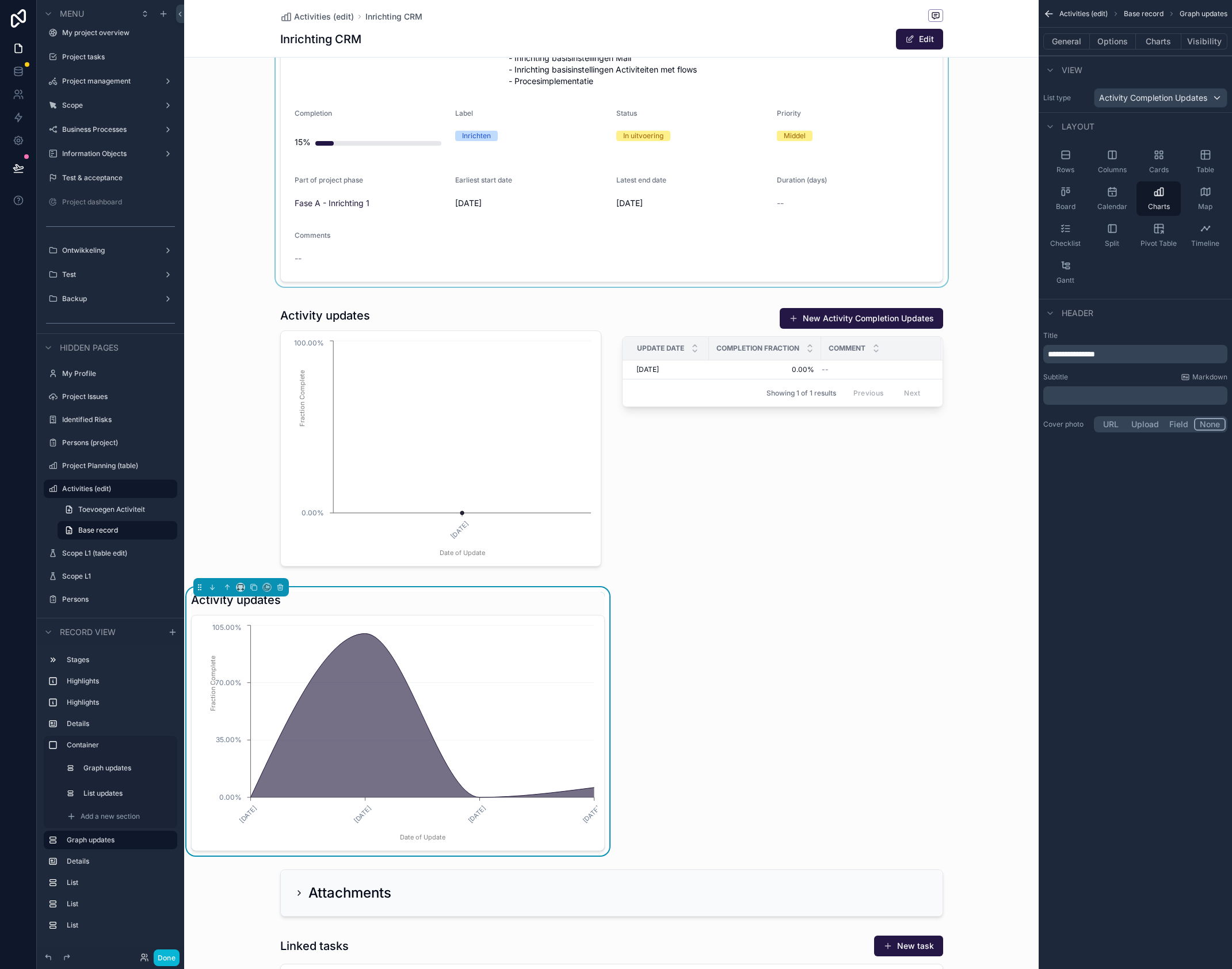
click at [552, 605] on div "Activity updates" at bounding box center [398, 600] width 414 height 16
click at [1104, 42] on button "Options" at bounding box center [1113, 42] width 46 height 16
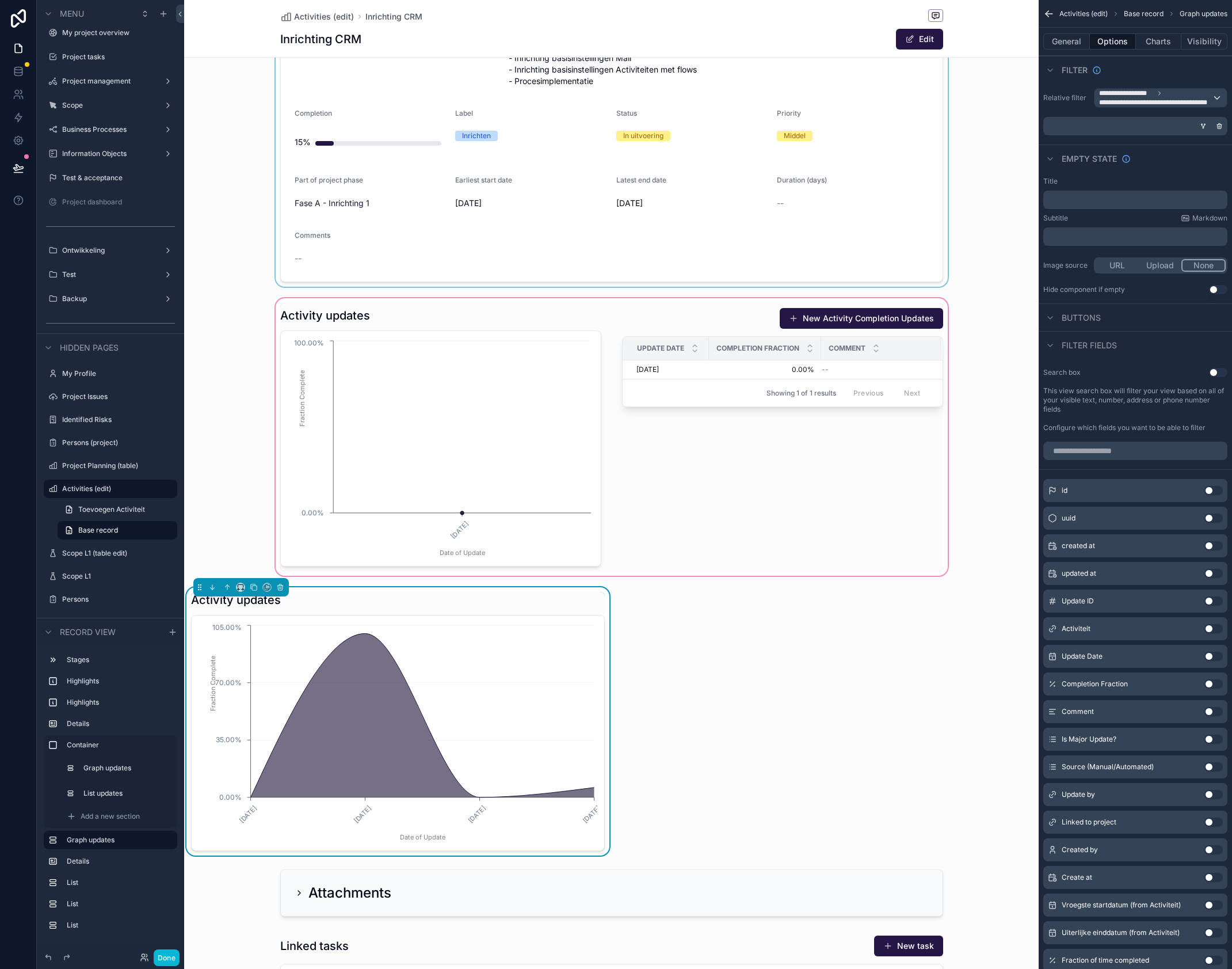
click at [559, 356] on div "scrollable content" at bounding box center [611, 437] width 855 height 282
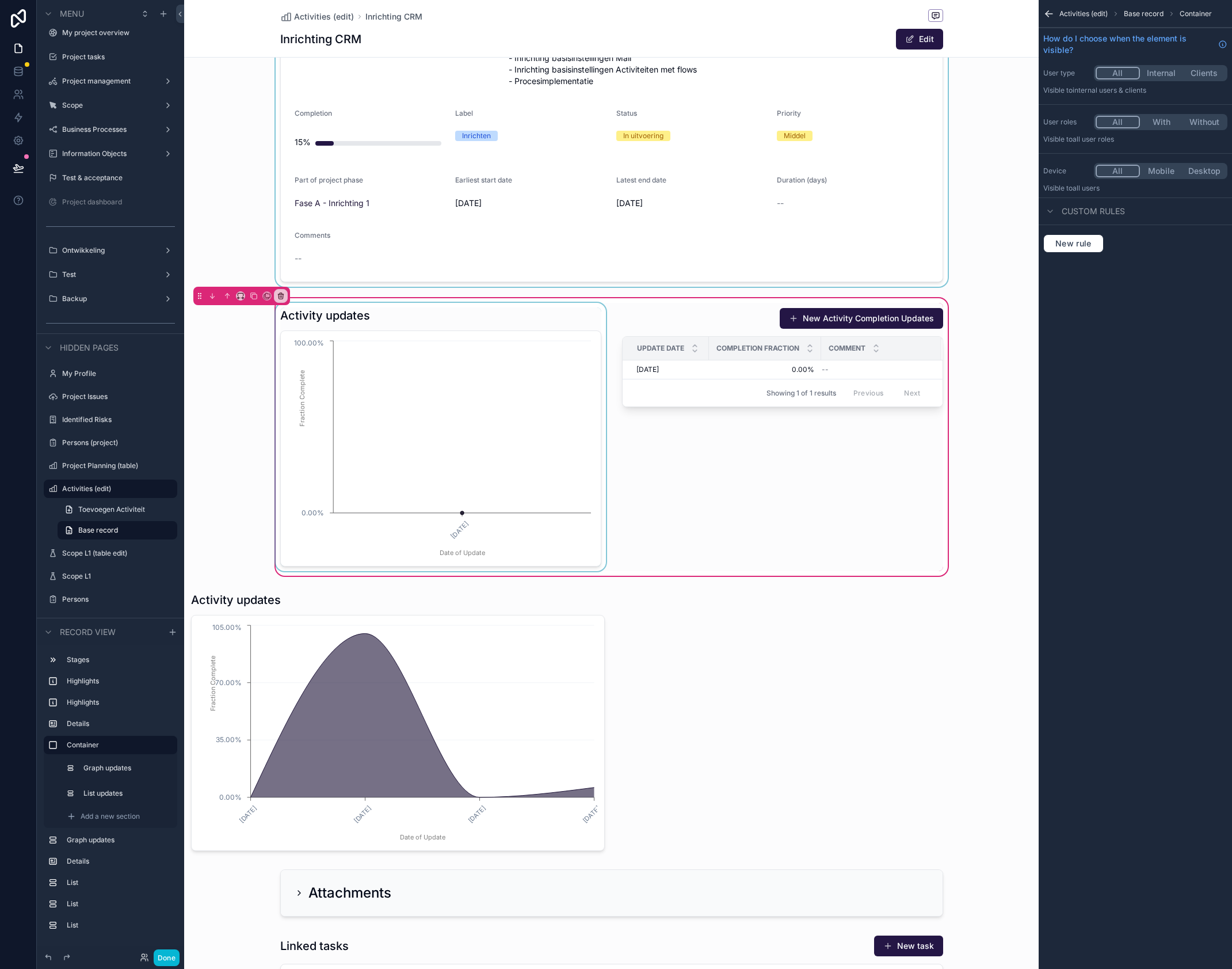
click at [568, 339] on div "scrollable content" at bounding box center [441, 437] width 335 height 268
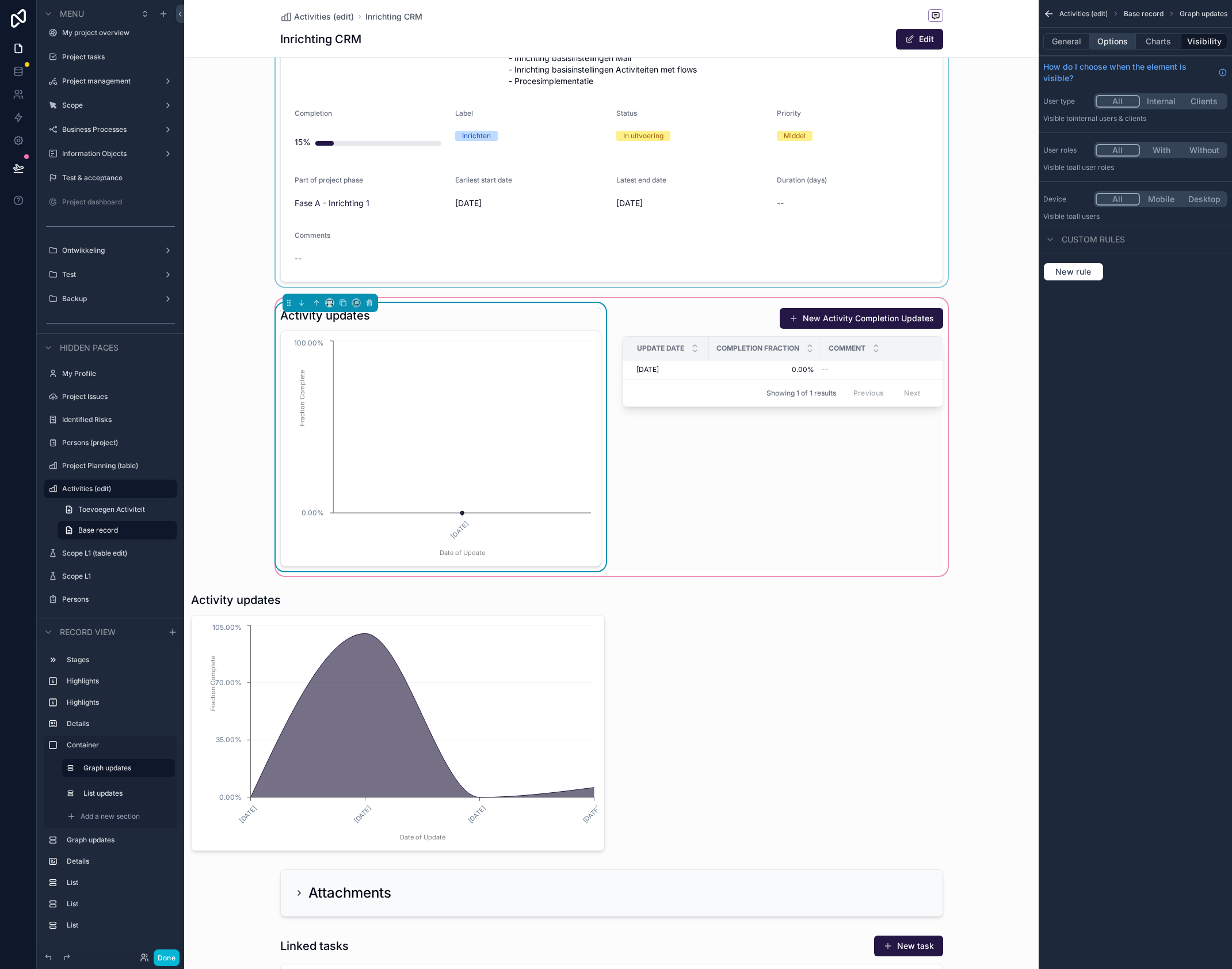
click at [1107, 44] on button "Options" at bounding box center [1113, 42] width 46 height 16
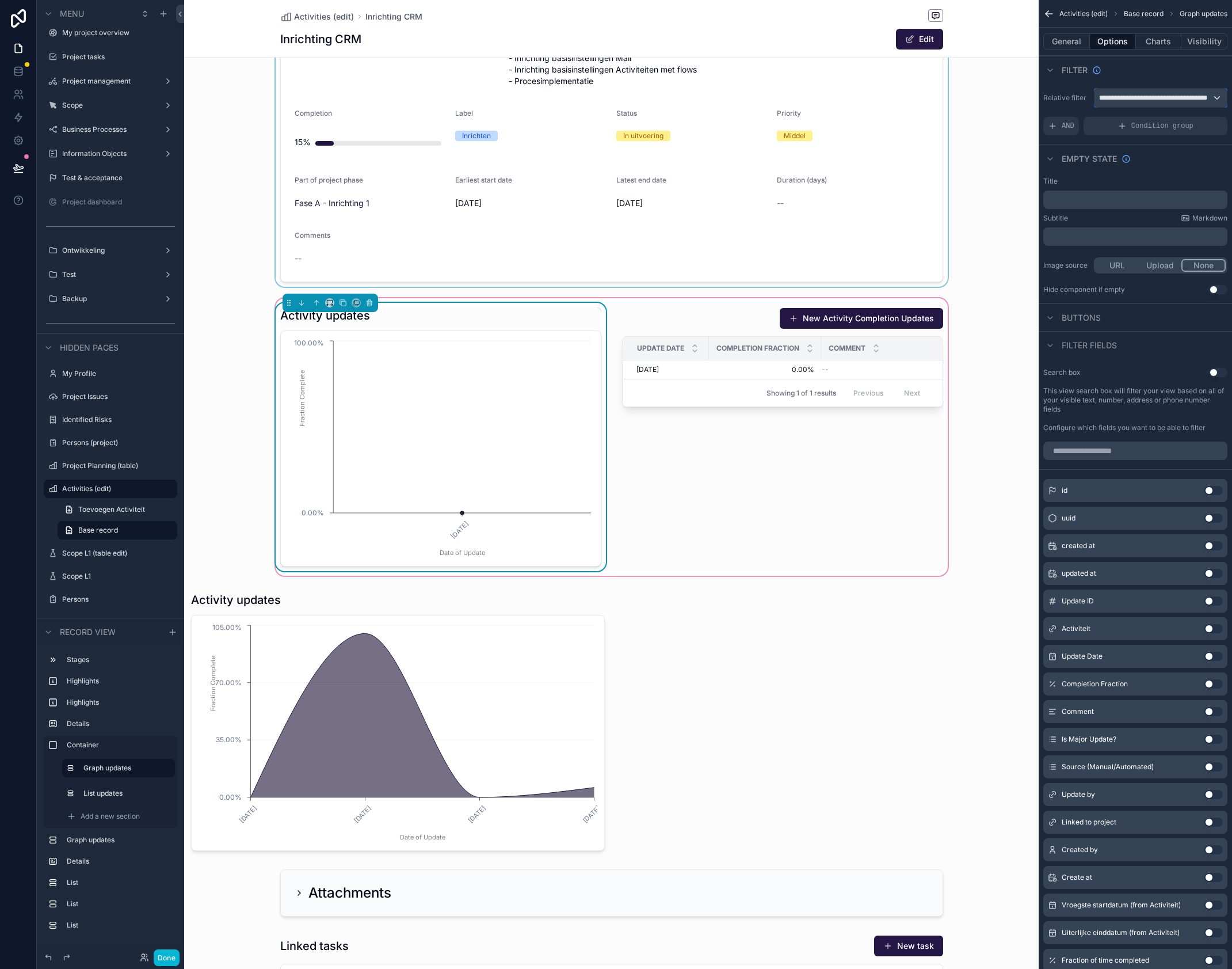
click at [1145, 99] on span "**********" at bounding box center [1155, 98] width 113 height 9
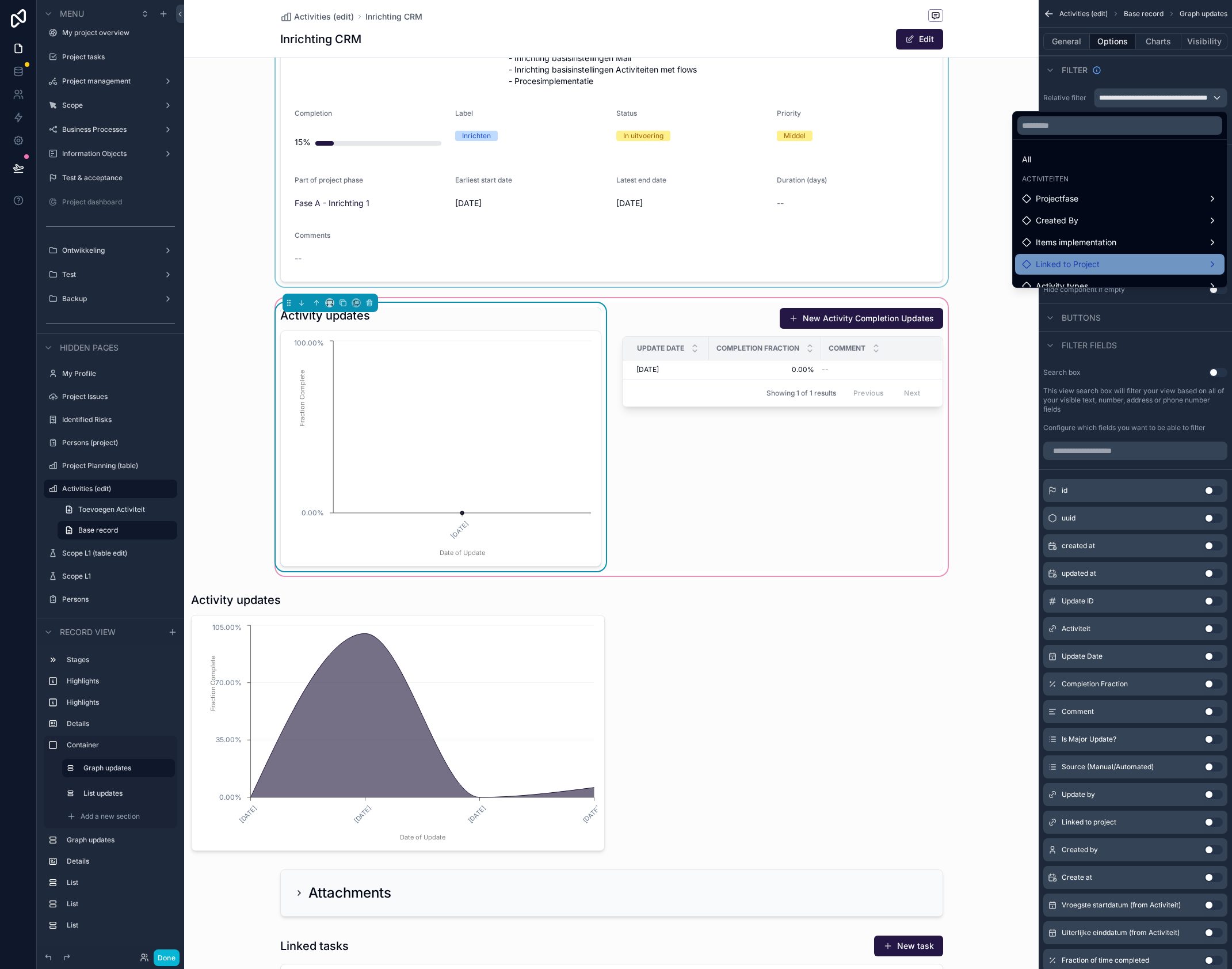
click at [1117, 263] on div "Linked to Project" at bounding box center [1119, 264] width 196 height 14
click at [979, 267] on span "activity completion updates collection" at bounding box center [930, 265] width 143 height 14
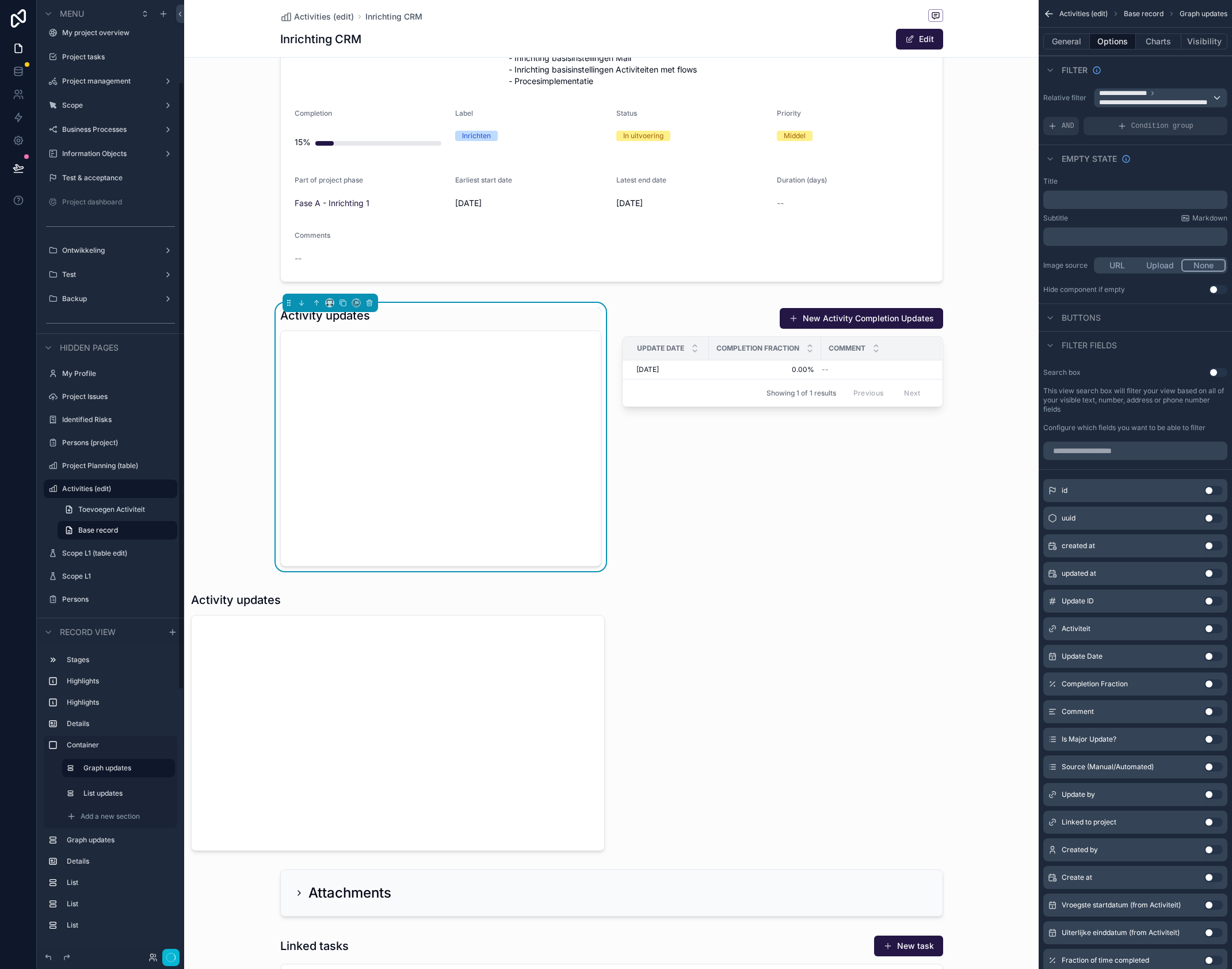
scroll to position [129, 0]
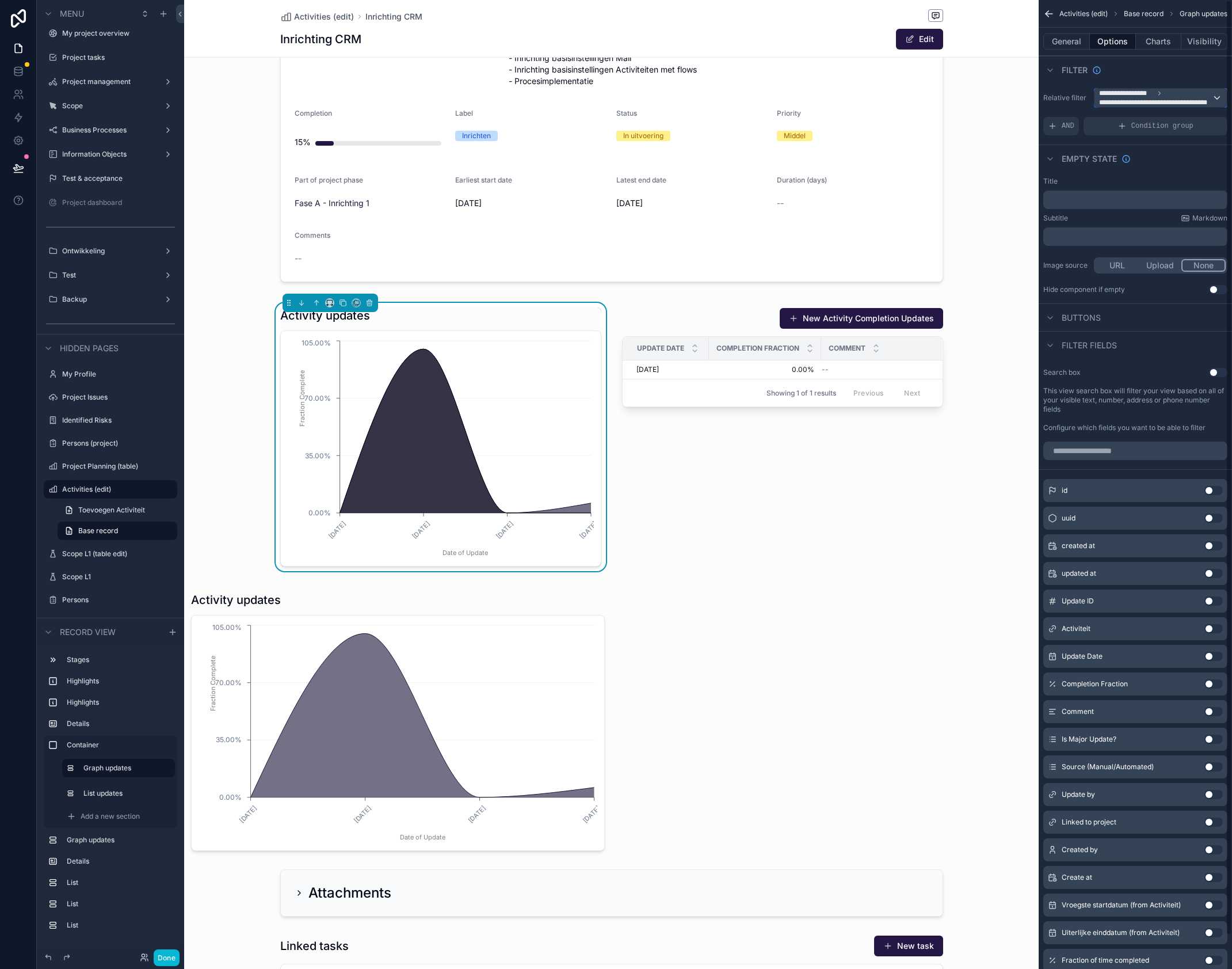
click at [1134, 104] on span "**********" at bounding box center [1155, 102] width 113 height 9
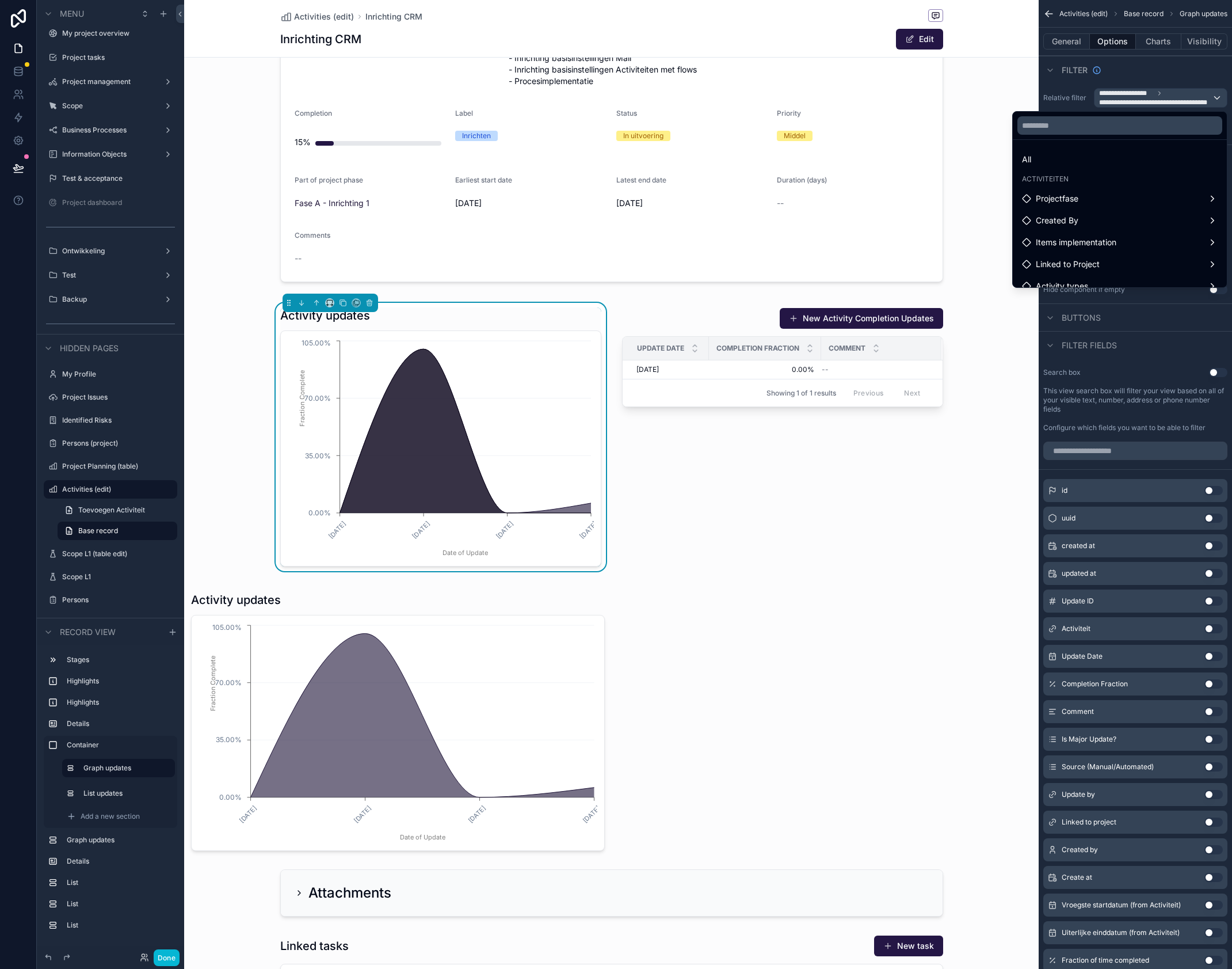
click at [1136, 83] on div "scrollable content" at bounding box center [616, 484] width 1232 height 969
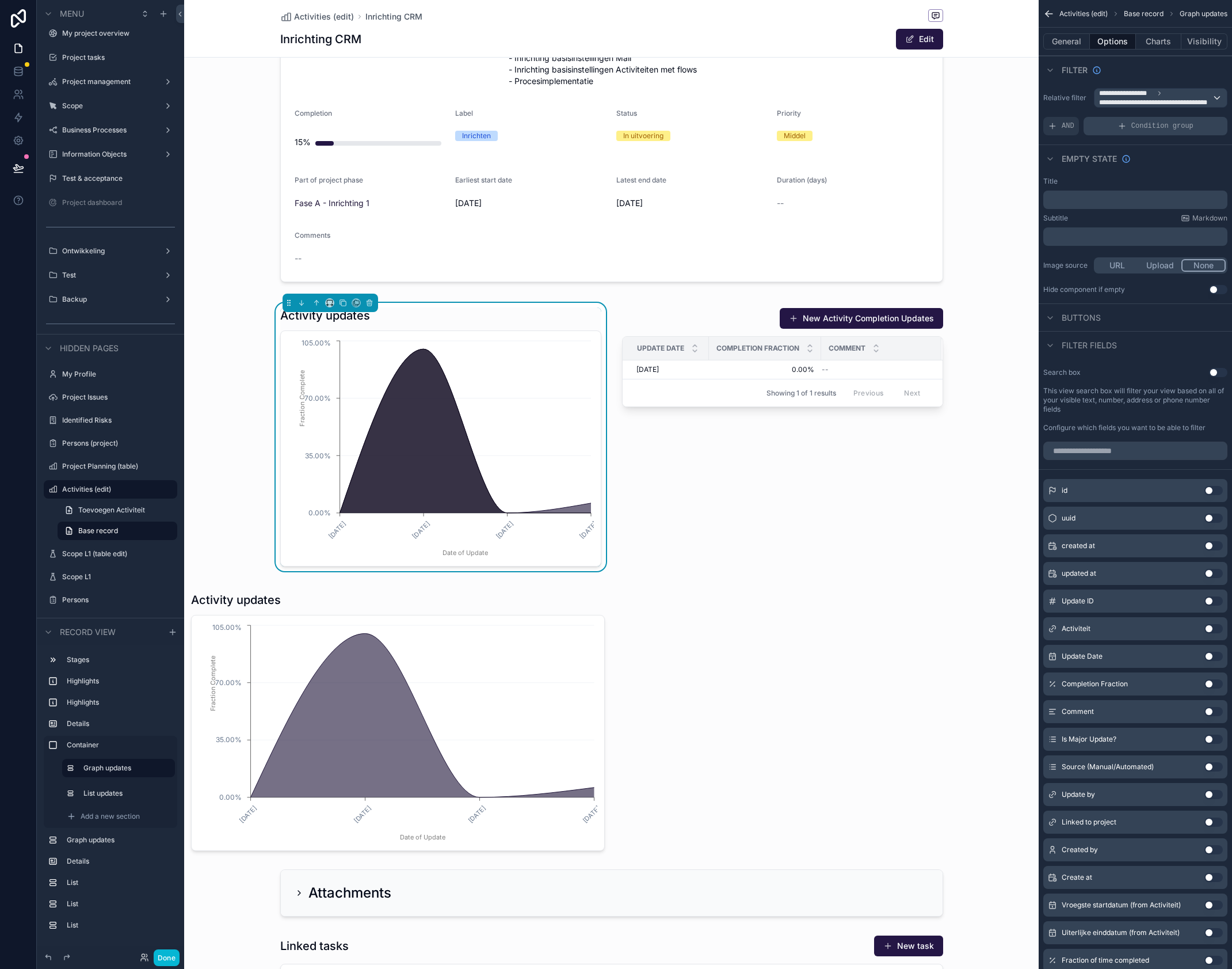
click at [1125, 127] on icon "scrollable content" at bounding box center [1121, 126] width 9 height 9
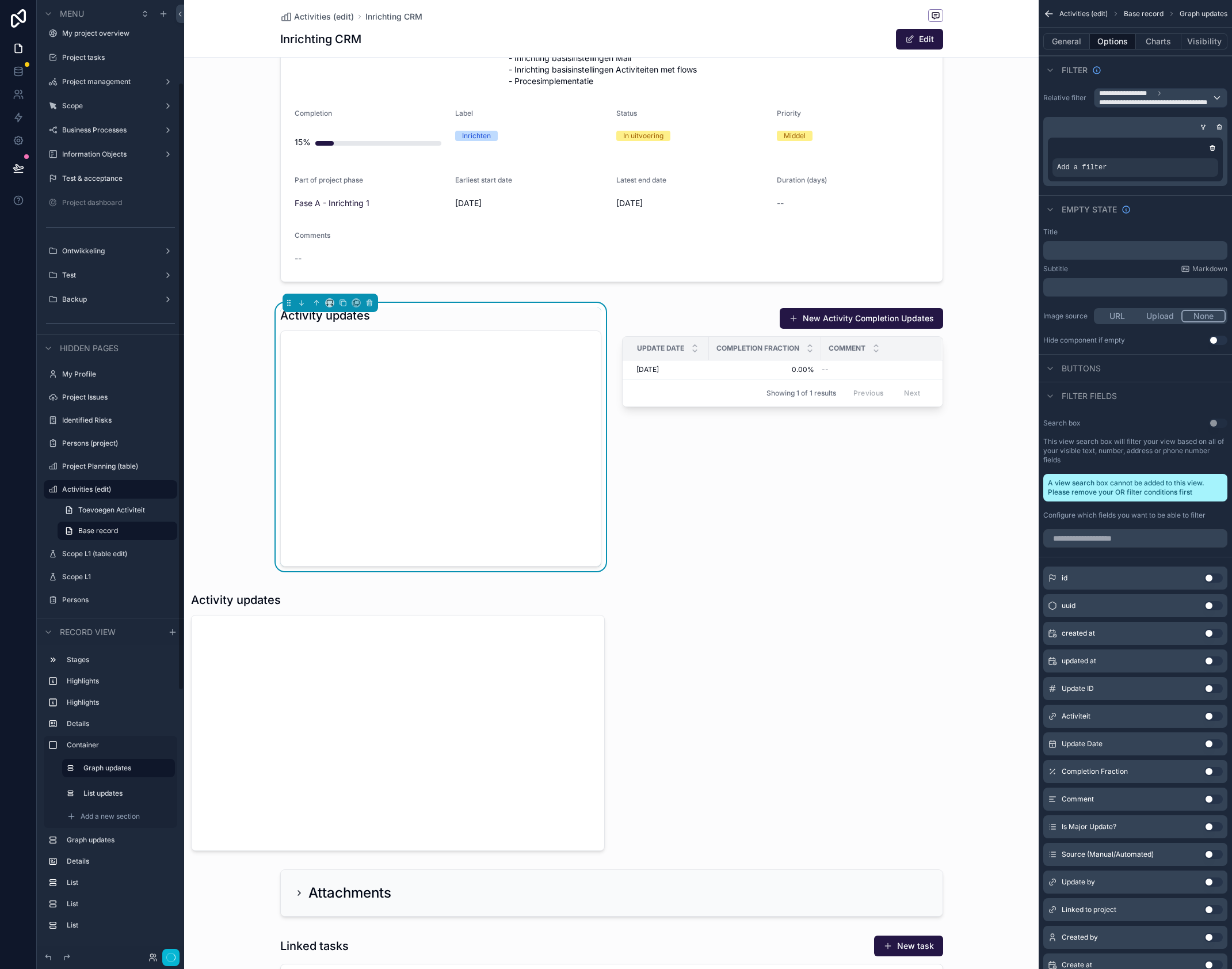
scroll to position [130, 0]
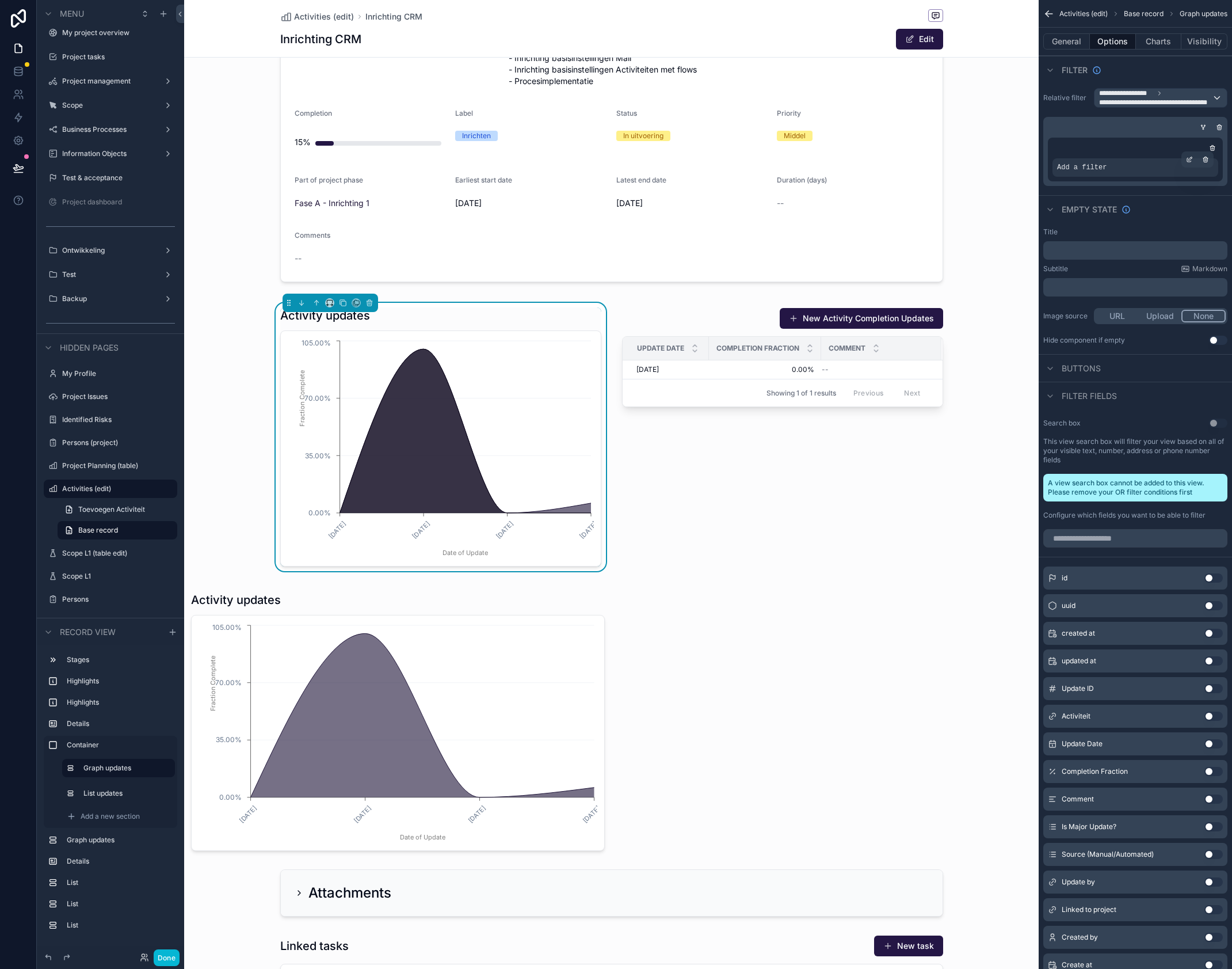
click at [1116, 171] on div "Add a filter" at bounding box center [1135, 167] width 166 height 18
click at [1189, 156] on icon "scrollable content" at bounding box center [1190, 160] width 7 height 7
click at [933, 155] on span "Select a field" at bounding box center [936, 150] width 49 height 10
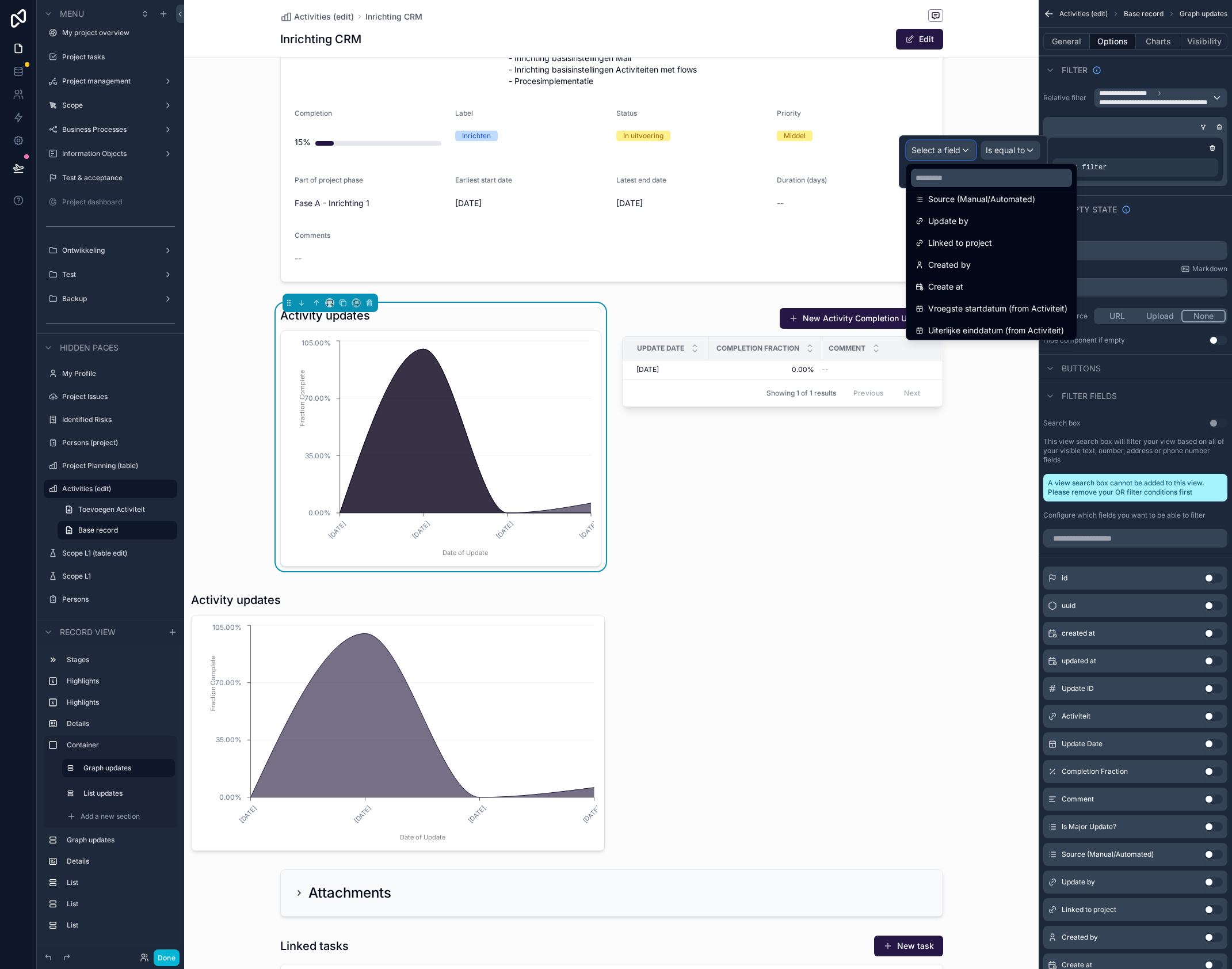
scroll to position [240, 0]
click at [967, 175] on input "text" at bounding box center [992, 177] width 161 height 18
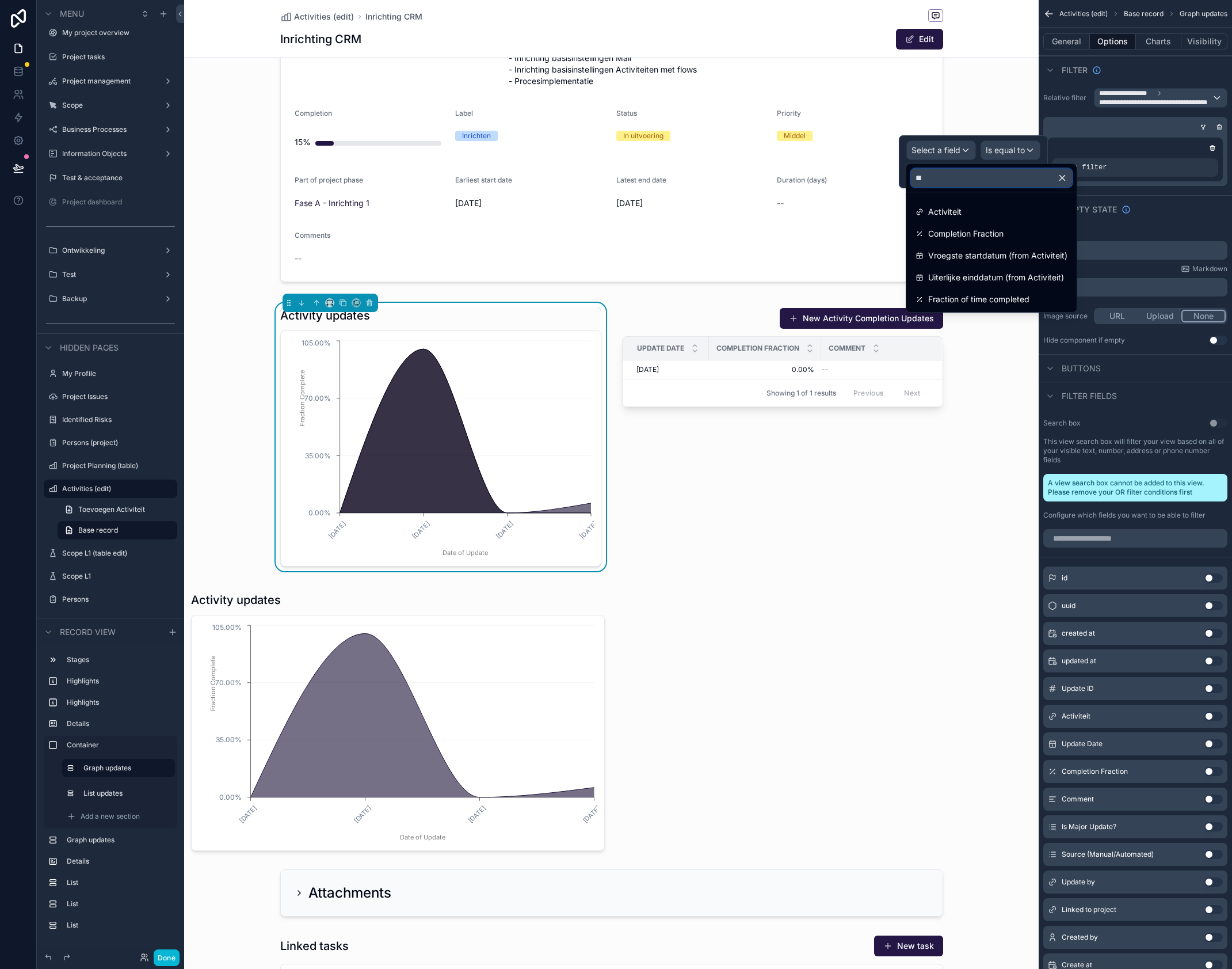
scroll to position [0, 0]
type input "****"
click at [975, 208] on div "Activiteit" at bounding box center [991, 212] width 152 height 14
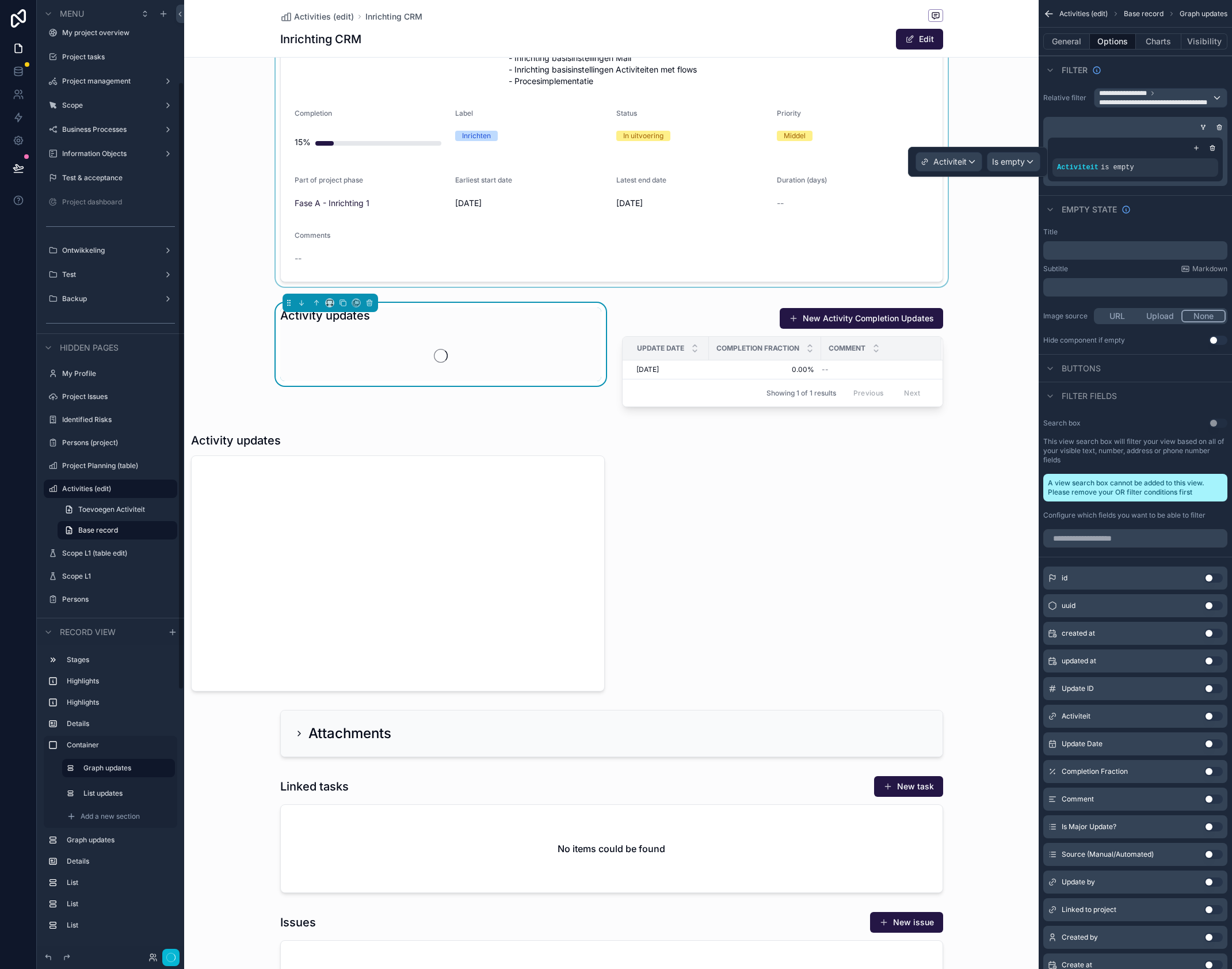
scroll to position [129, 0]
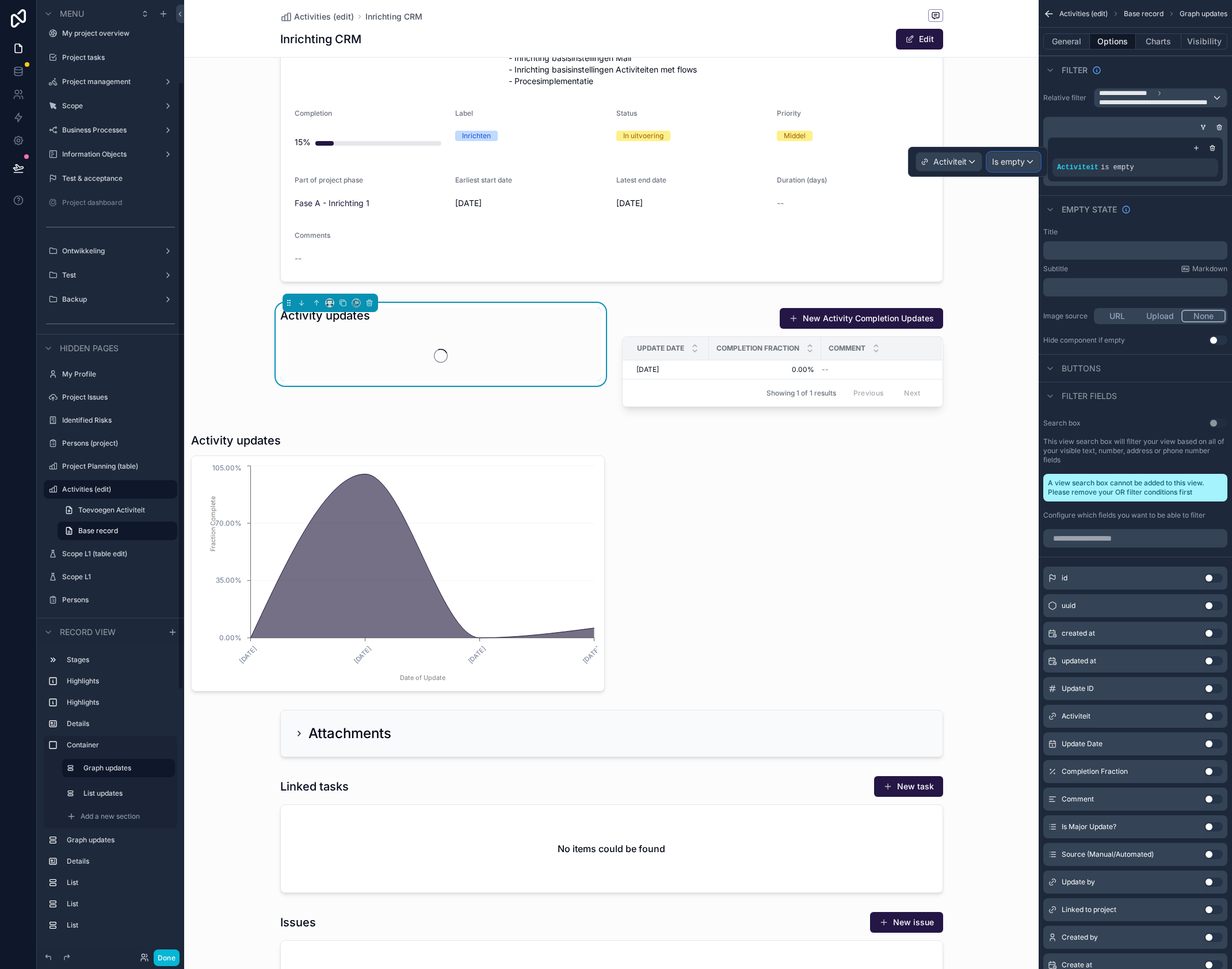
click at [1011, 162] on span "Is empty" at bounding box center [1009, 162] width 33 height 12
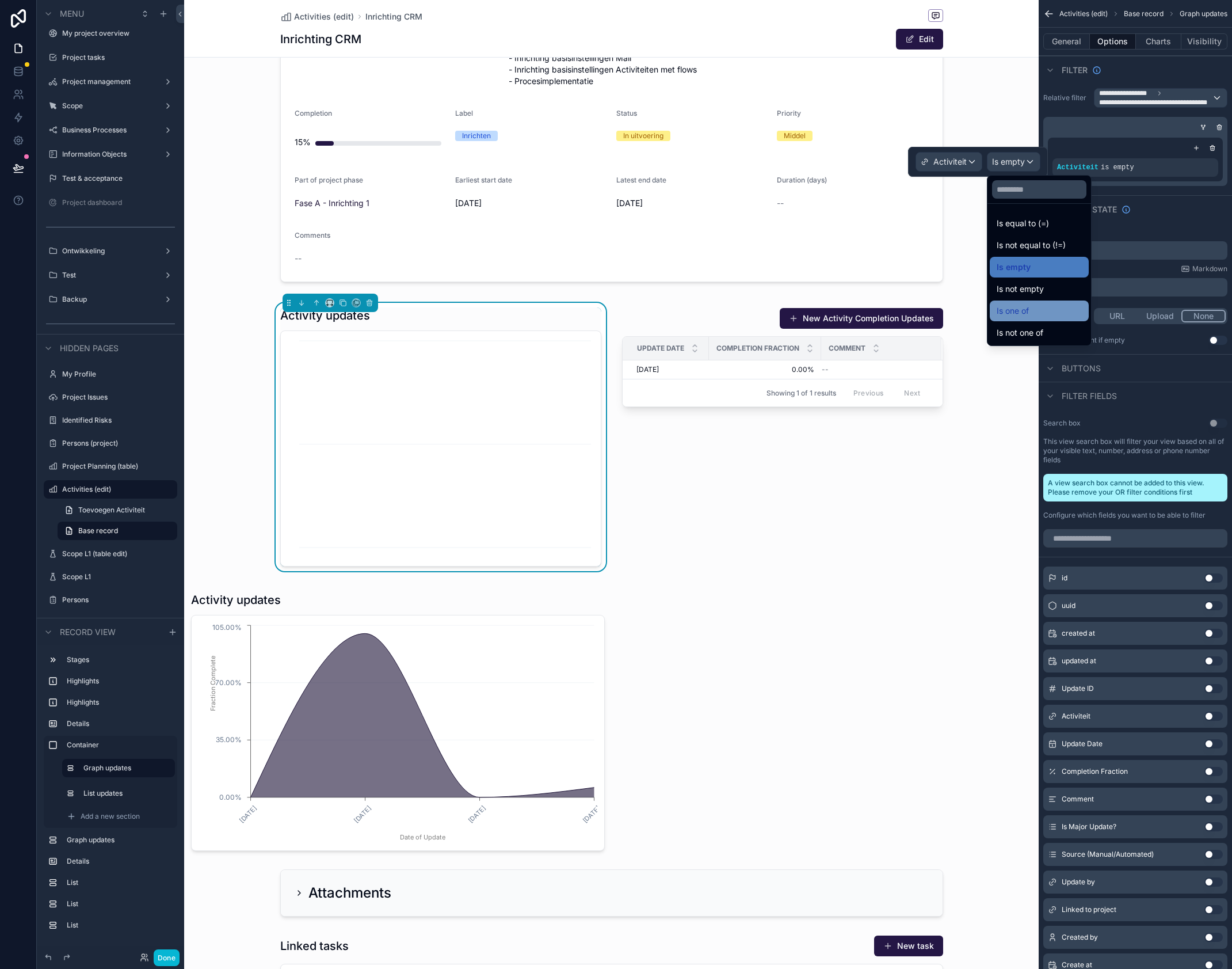
click at [1033, 308] on div "Is one of" at bounding box center [1039, 310] width 85 height 14
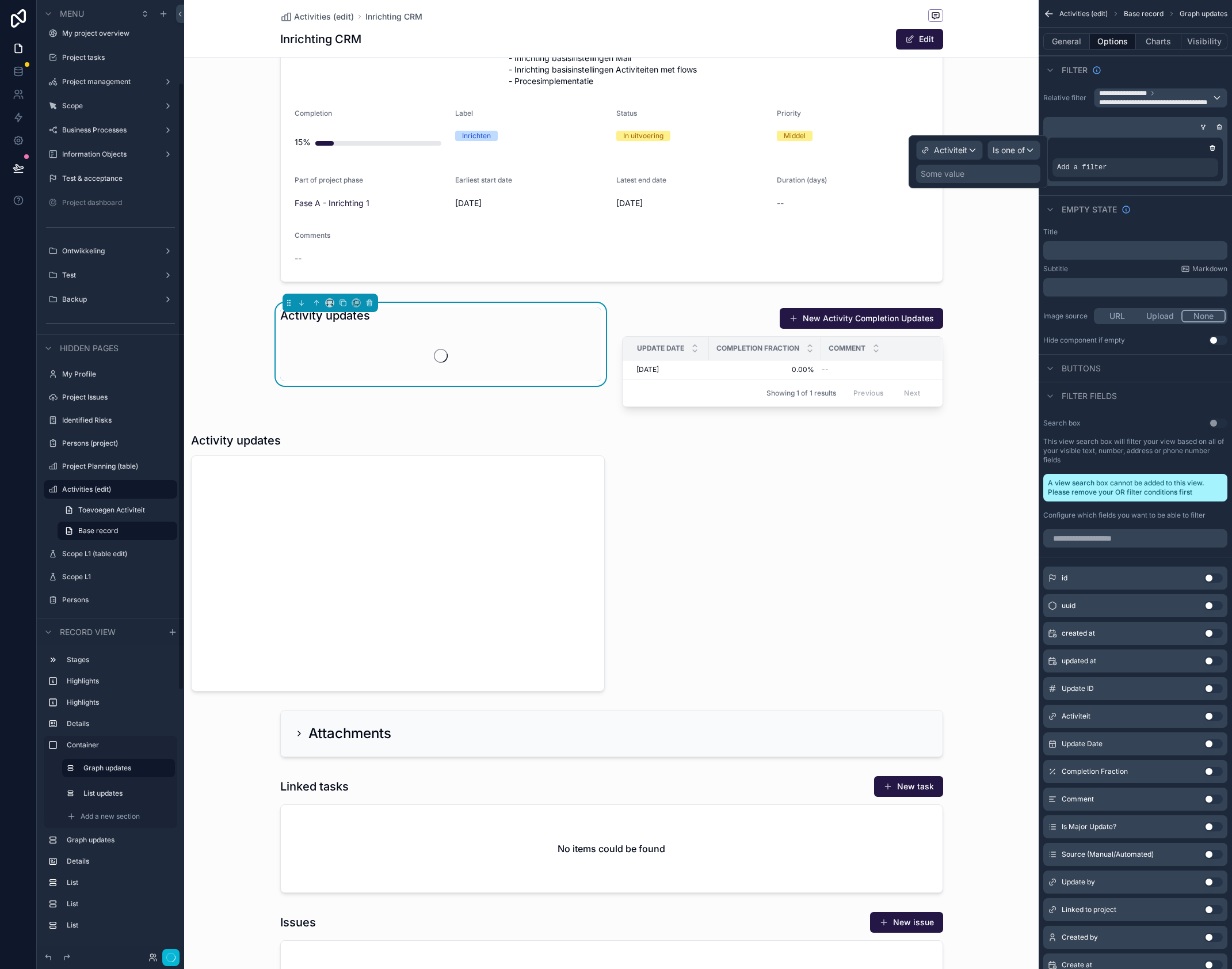
scroll to position [130, 0]
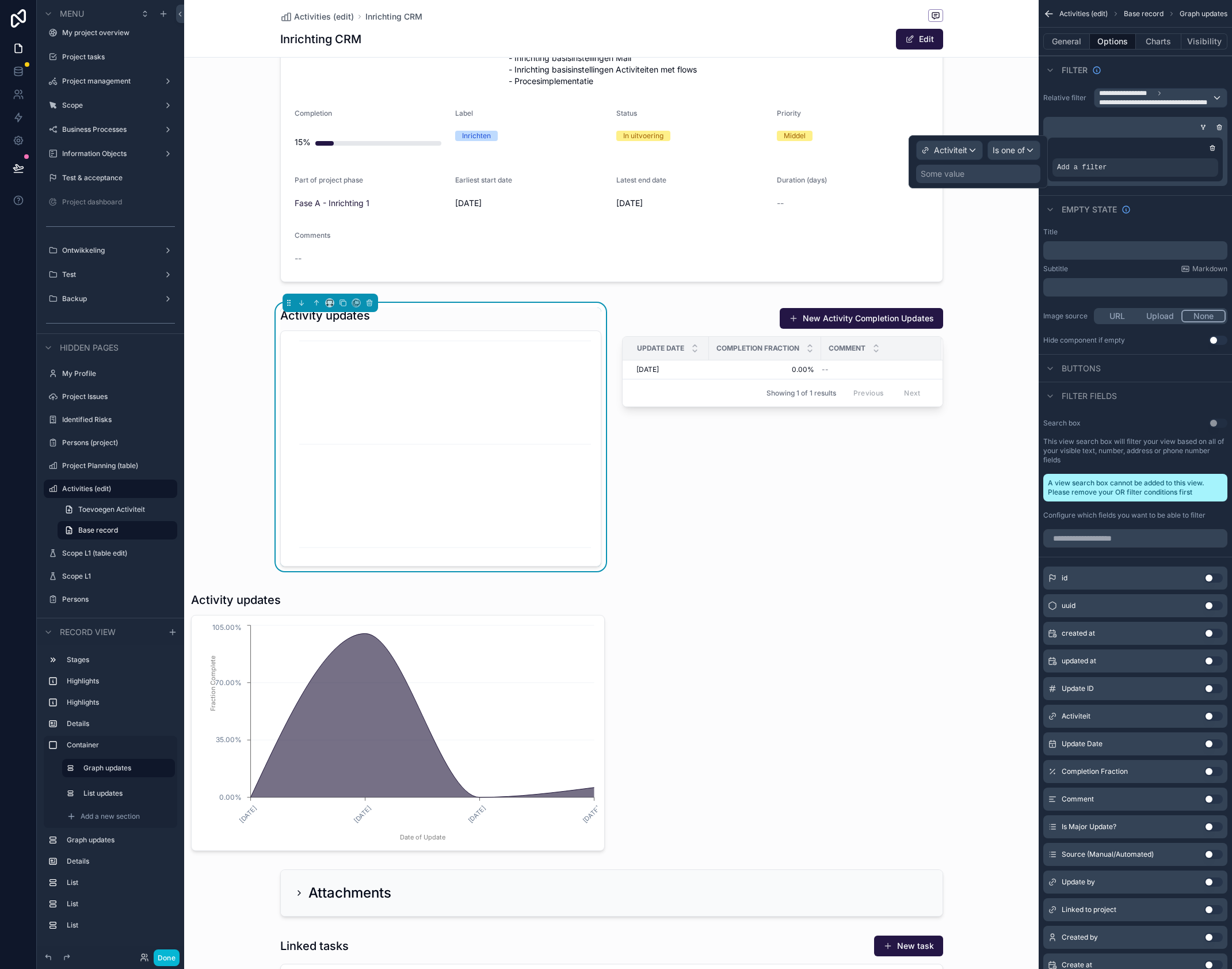
click at [969, 173] on div "Some value" at bounding box center [978, 173] width 124 height 18
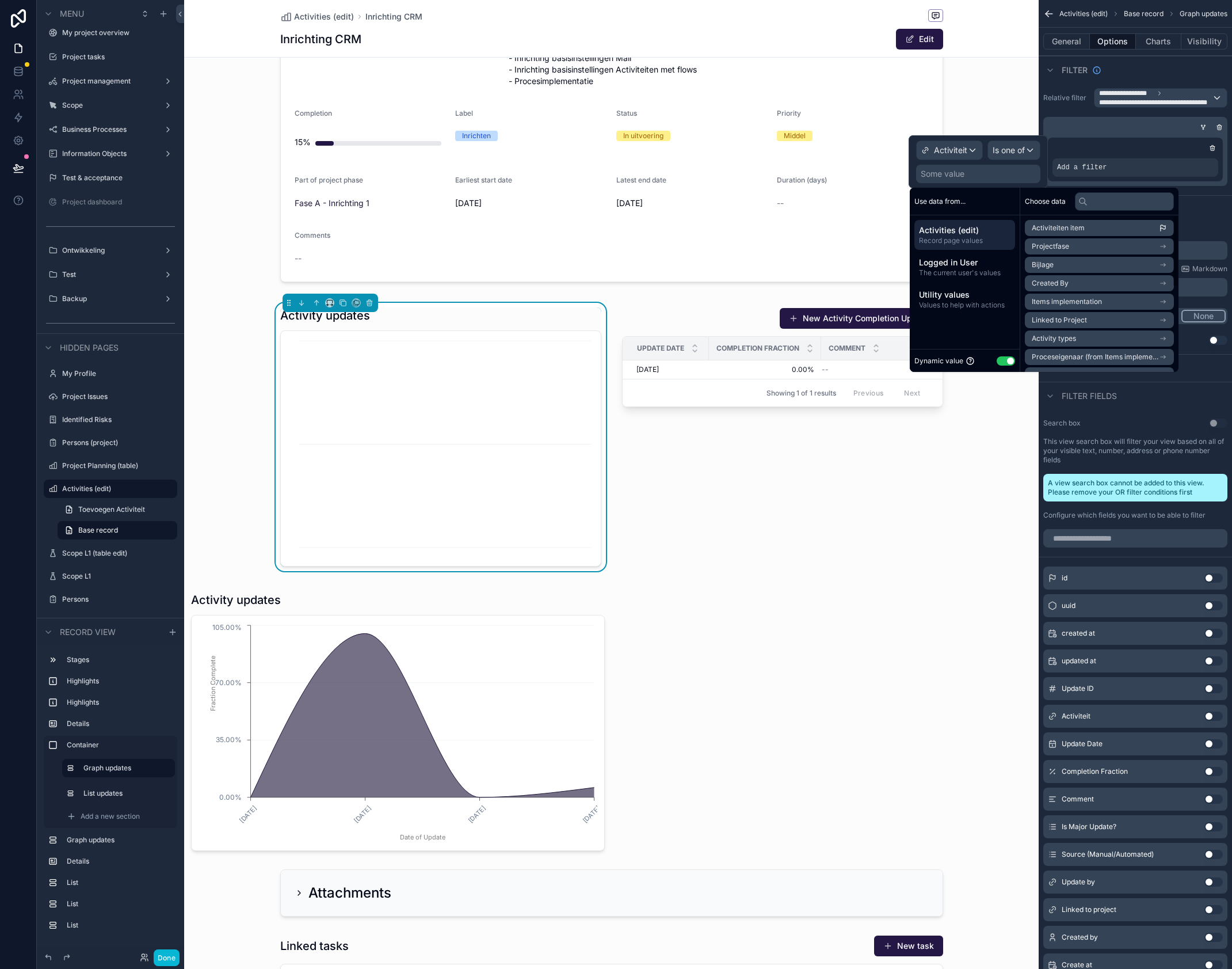
click at [1104, 228] on li "Activiteiten item" at bounding box center [1100, 228] width 149 height 16
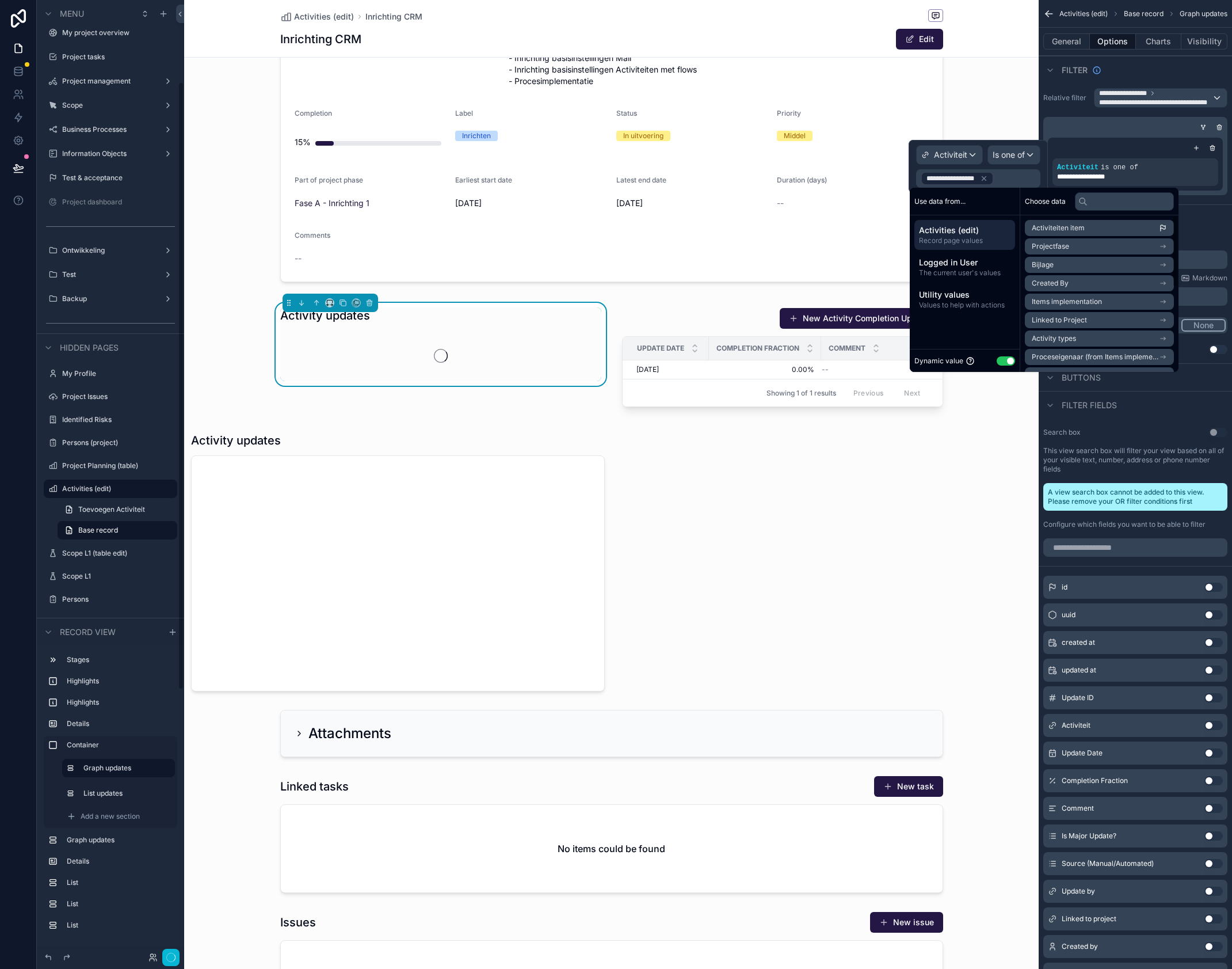
scroll to position [129, 0]
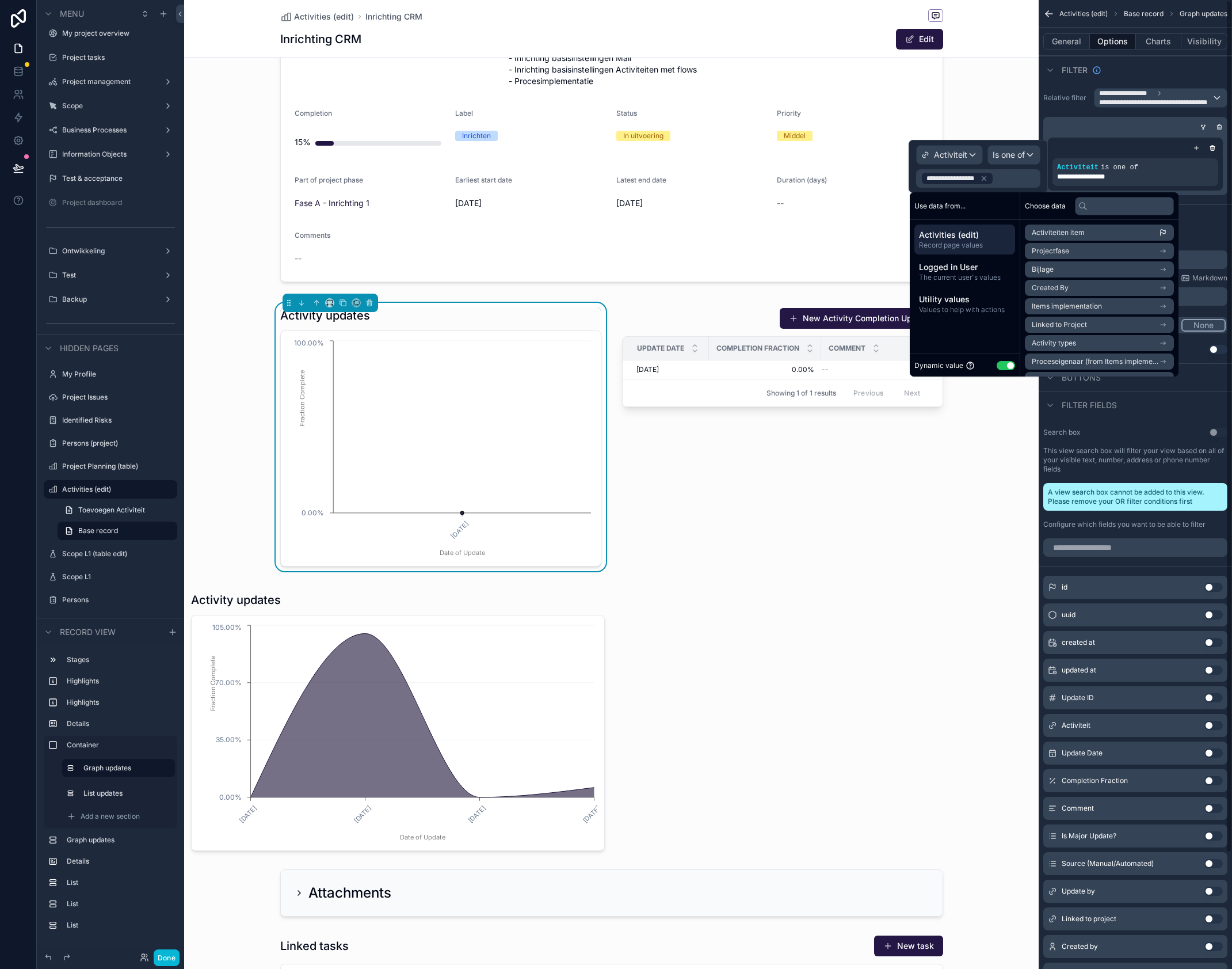
click at [1199, 212] on div "Empty state" at bounding box center [1135, 218] width 193 height 27
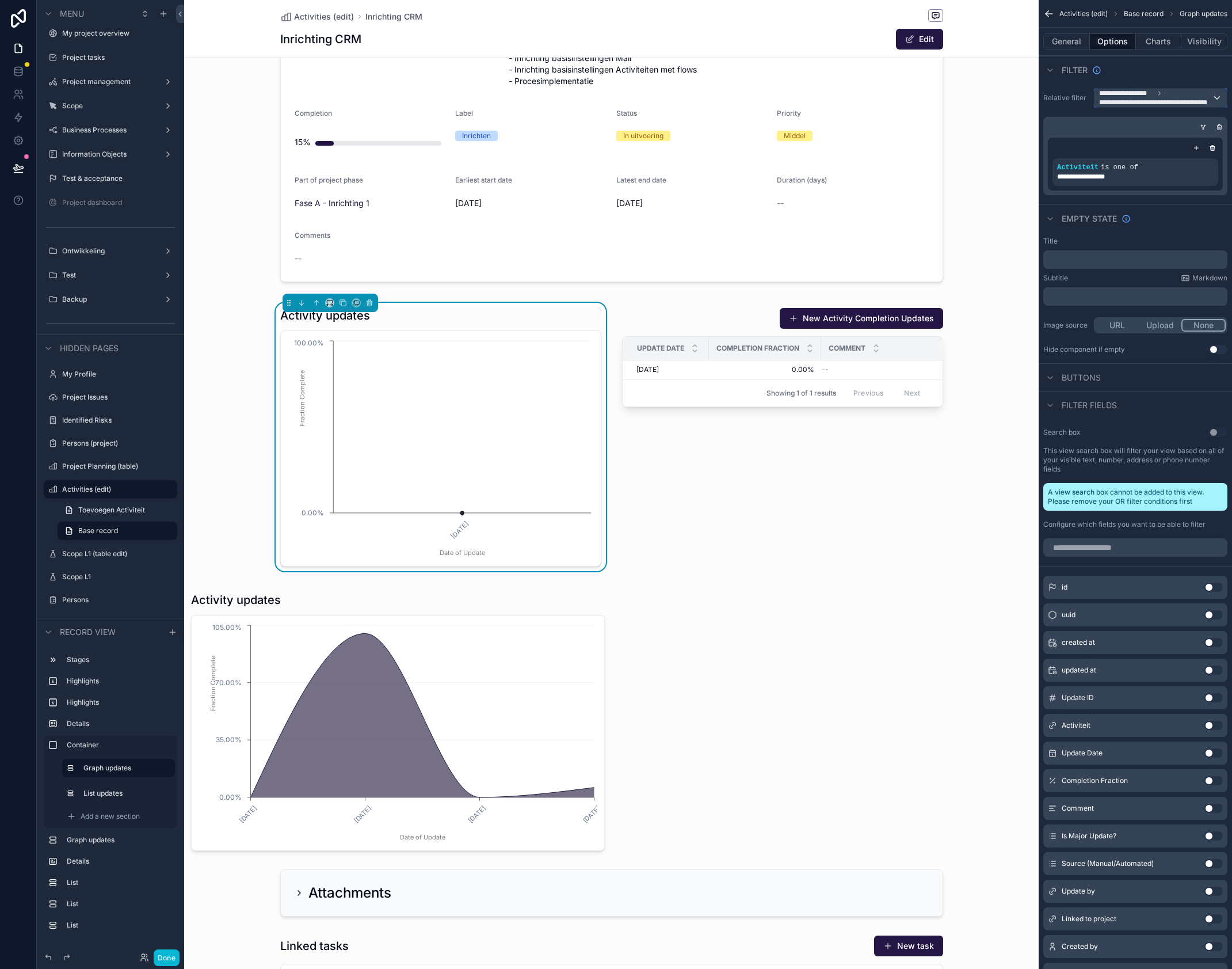
click at [1204, 102] on span "**********" at bounding box center [1155, 102] width 113 height 9
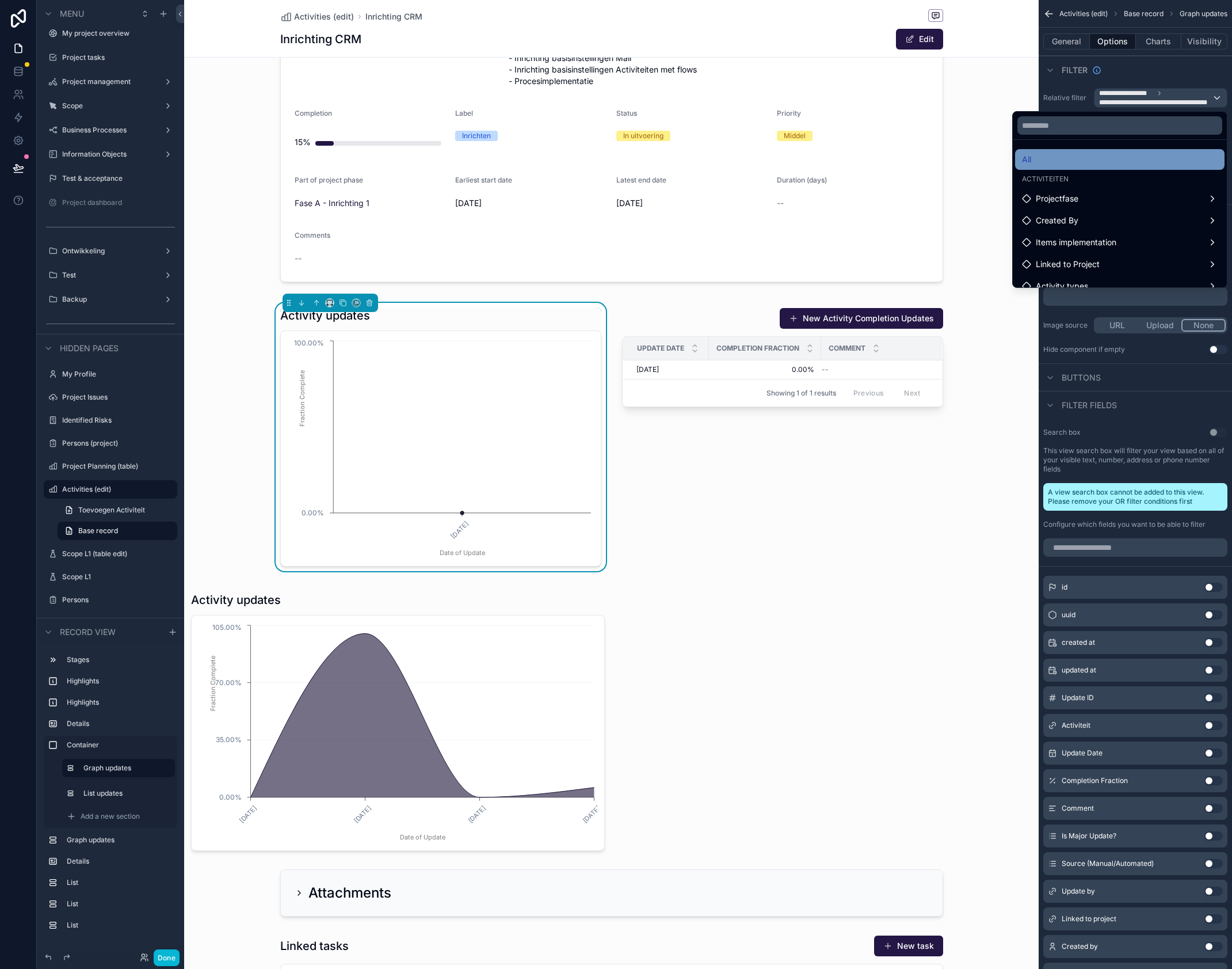
click at [1037, 155] on div "All" at bounding box center [1119, 160] width 196 height 14
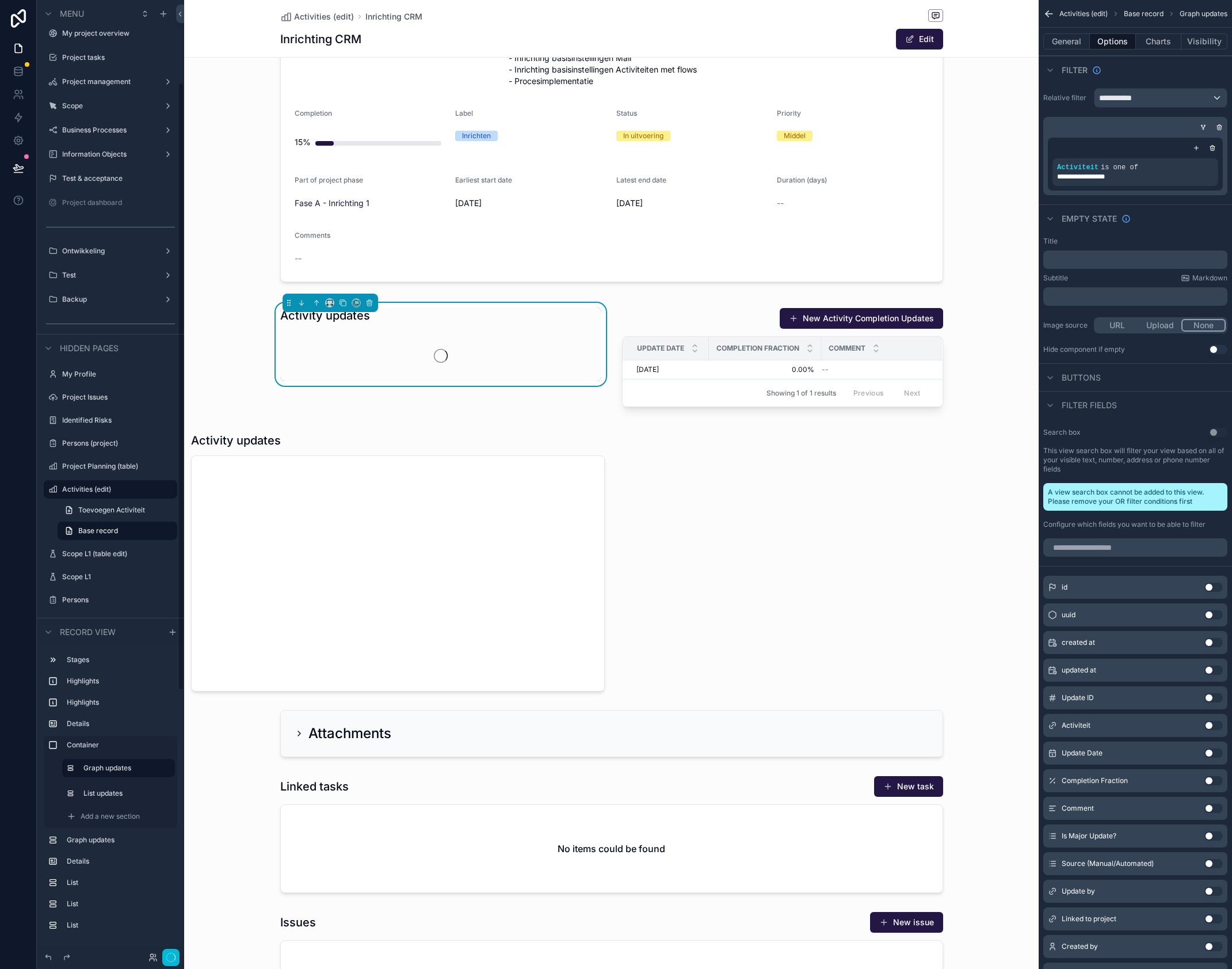
scroll to position [130, 0]
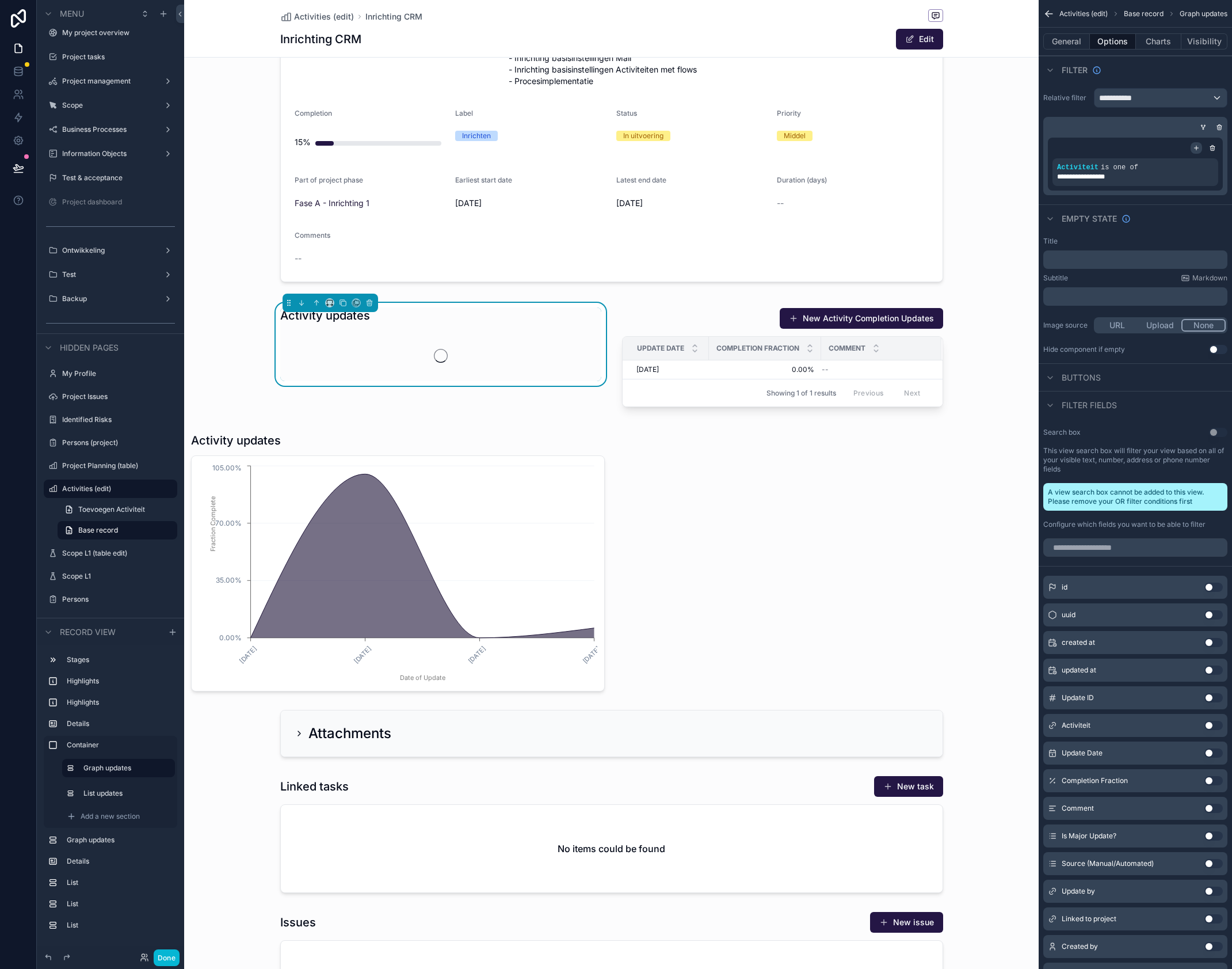
click at [1195, 146] on icon "scrollable content" at bounding box center [1197, 148] width 7 height 7
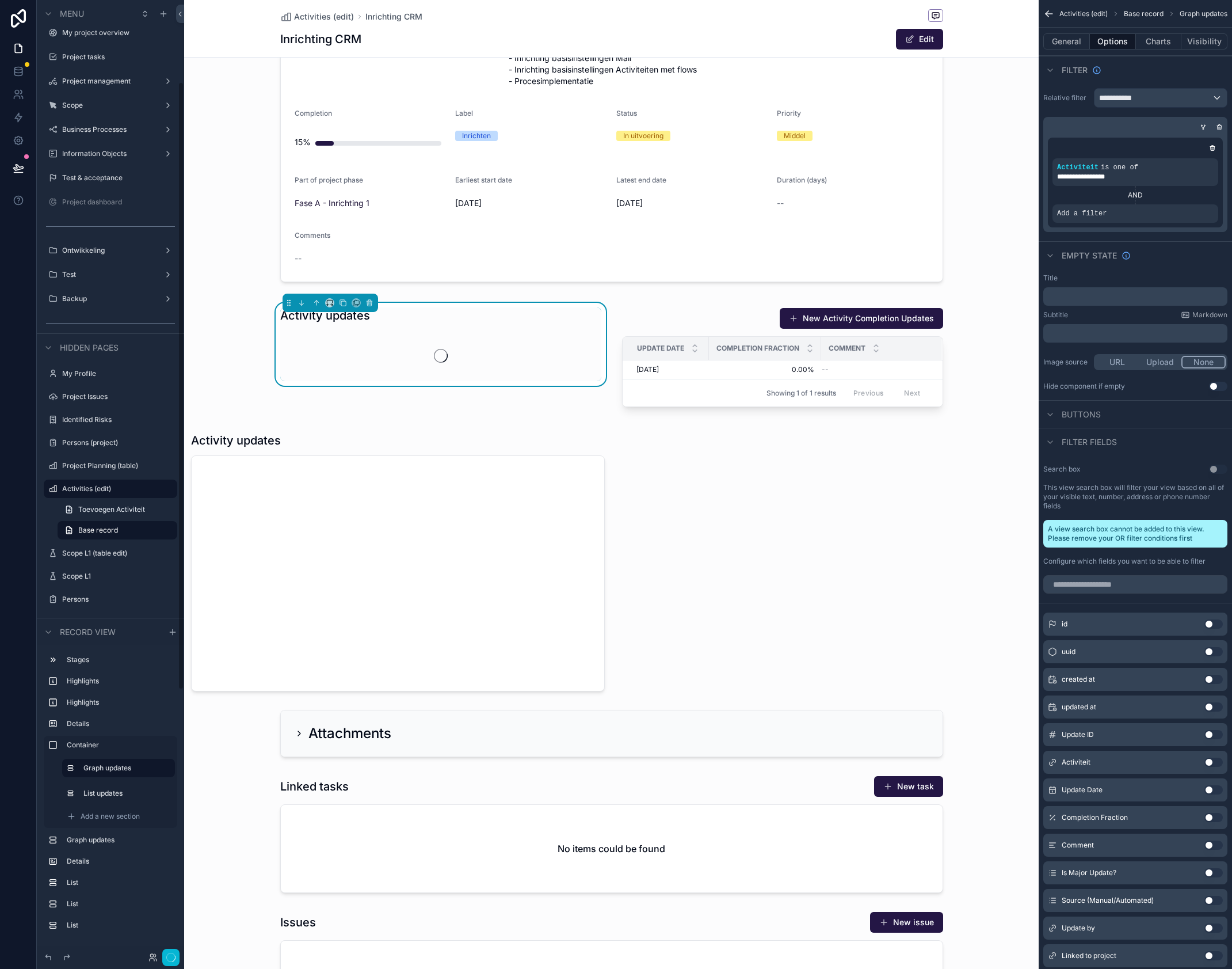
scroll to position [129, 0]
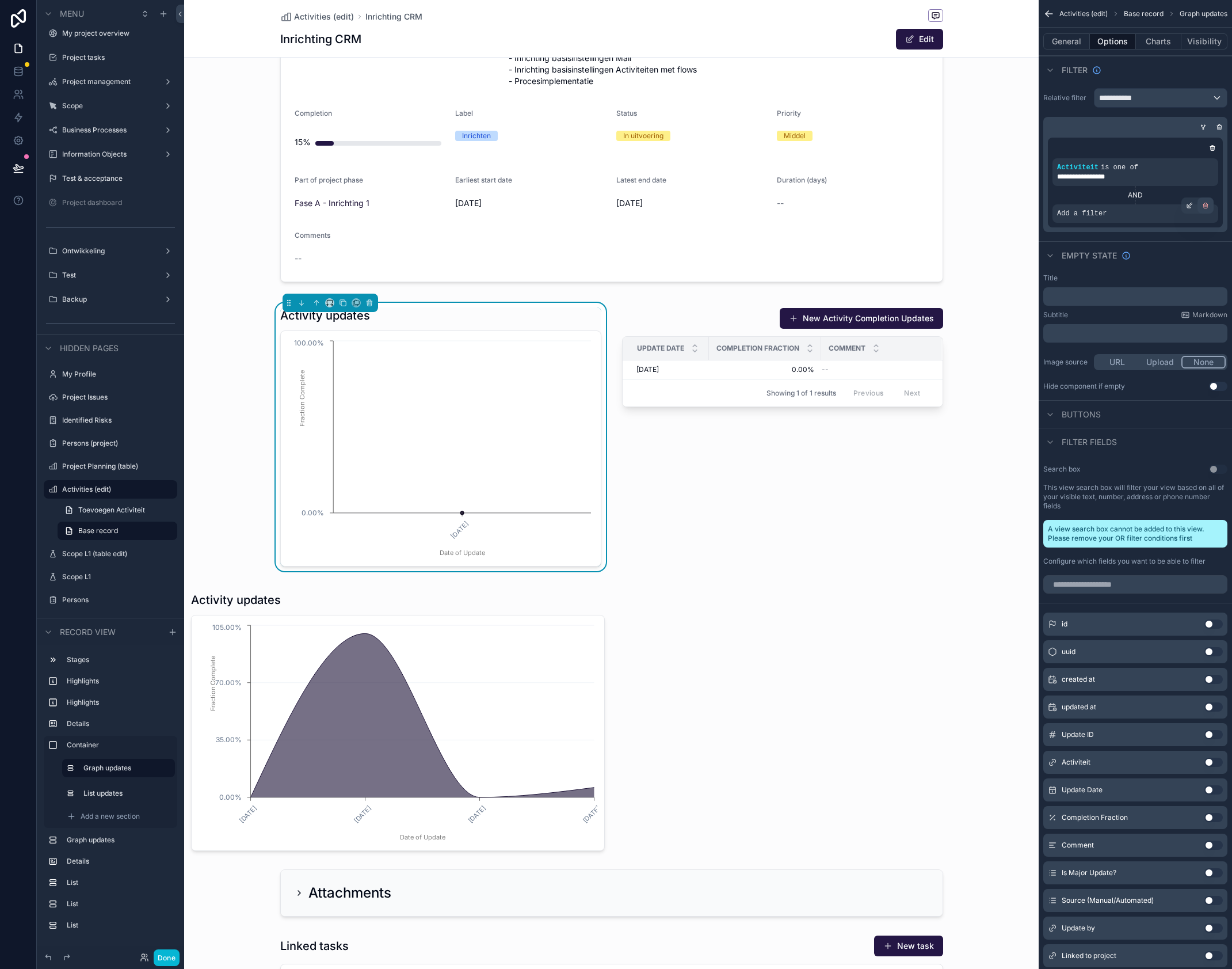
click at [1209, 205] on icon "scrollable content" at bounding box center [1206, 205] width 7 height 7
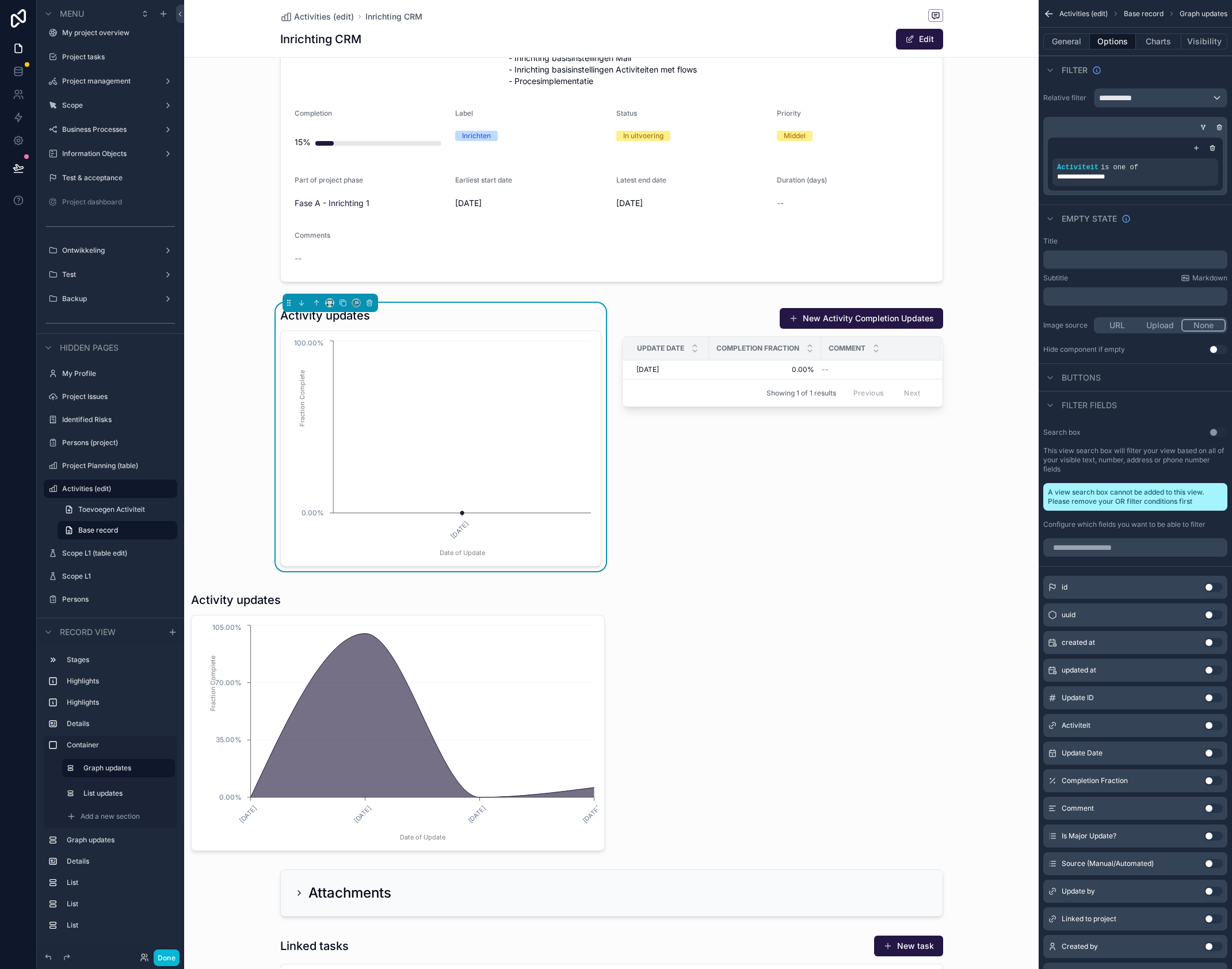
click at [1204, 126] on icon "scrollable content" at bounding box center [1203, 127] width 7 height 7
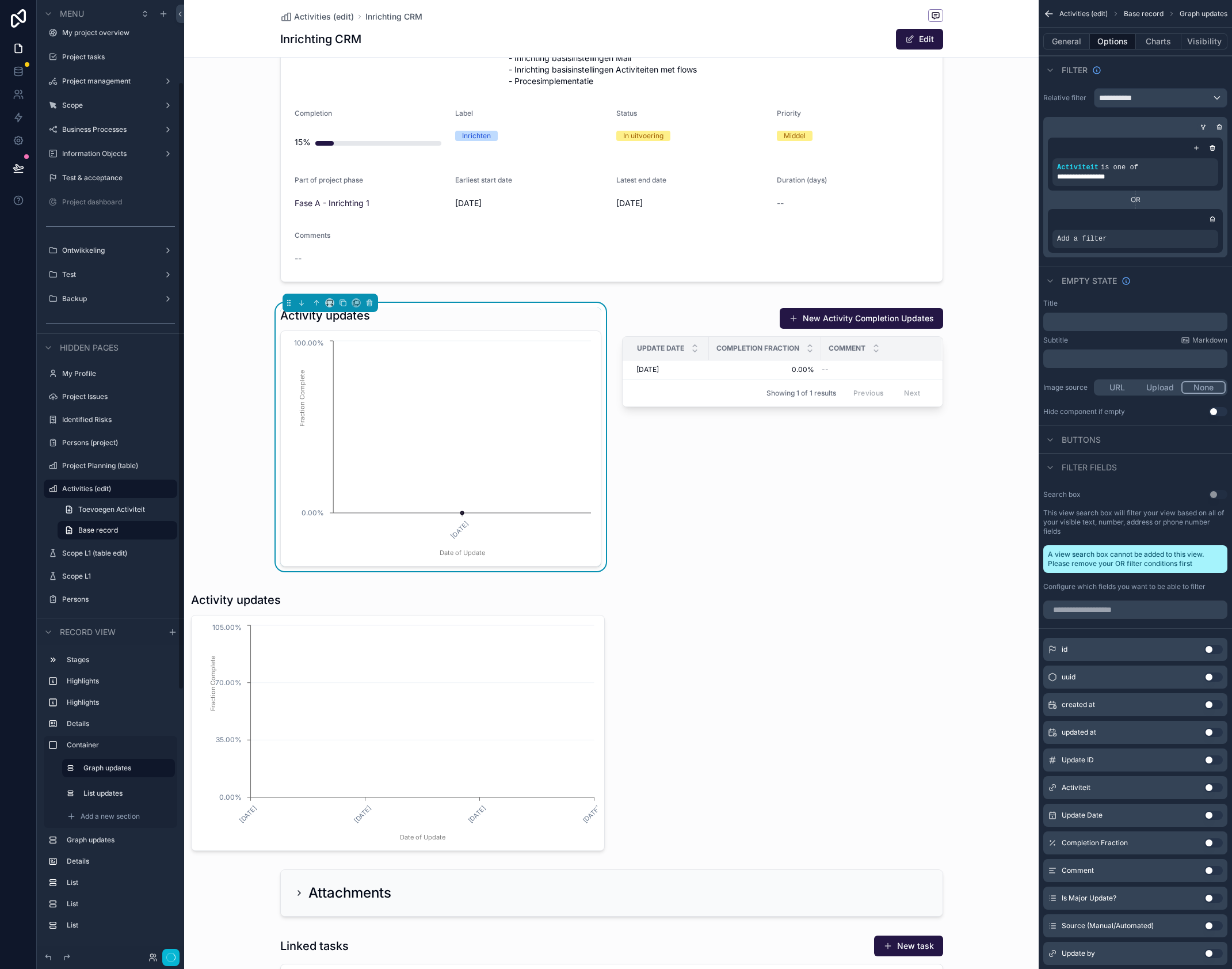
scroll to position [129, 0]
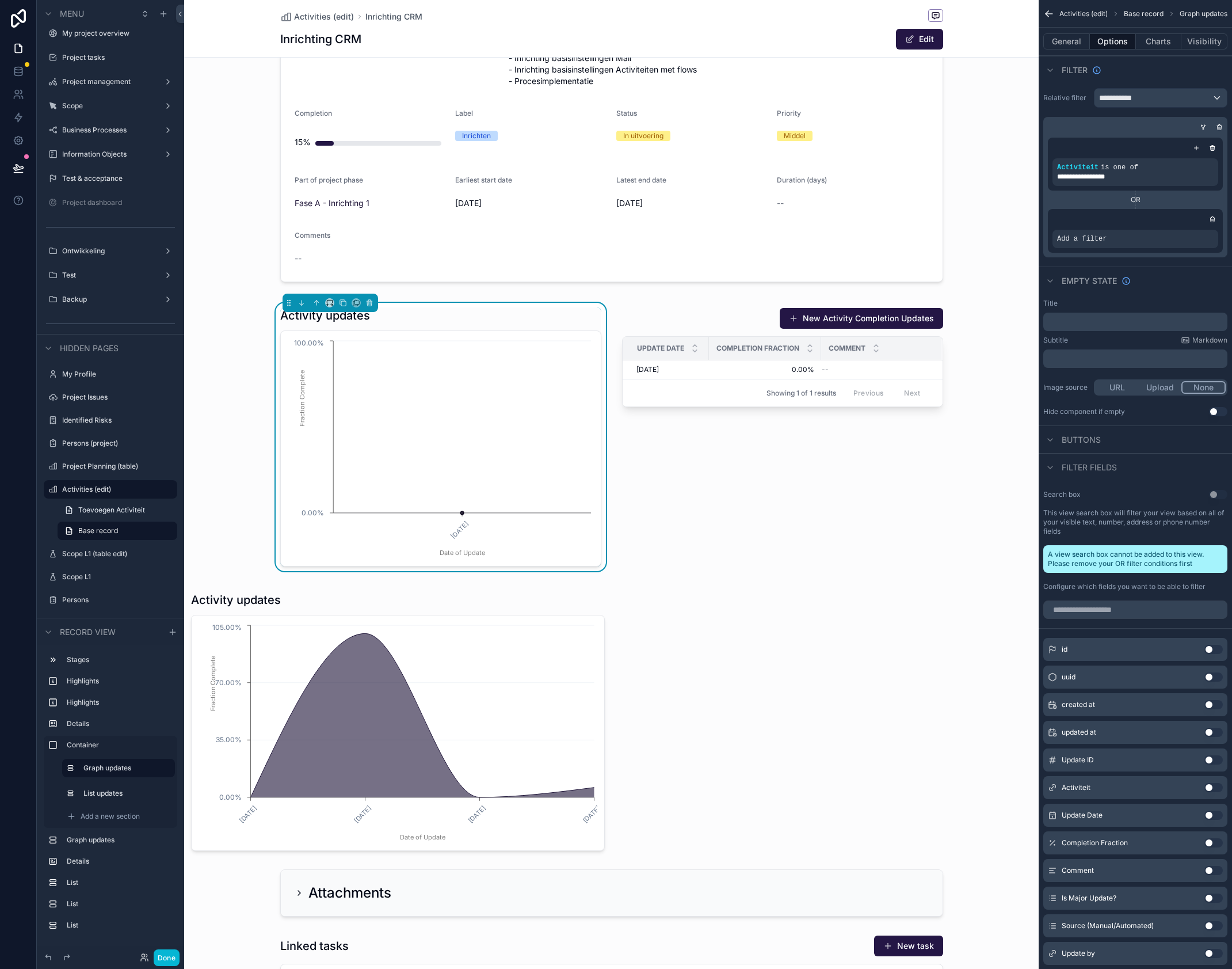
click at [1196, 222] on div "scrollable content" at bounding box center [1135, 219] width 166 height 12
click at [1204, 222] on div "scrollable content" at bounding box center [1135, 219] width 166 height 12
click at [1136, 238] on div "Add a filter" at bounding box center [1135, 239] width 166 height 18
click at [1192, 231] on icon "scrollable content" at bounding box center [1190, 231] width 7 height 7
click at [951, 219] on span "Select a field" at bounding box center [936, 221] width 49 height 10
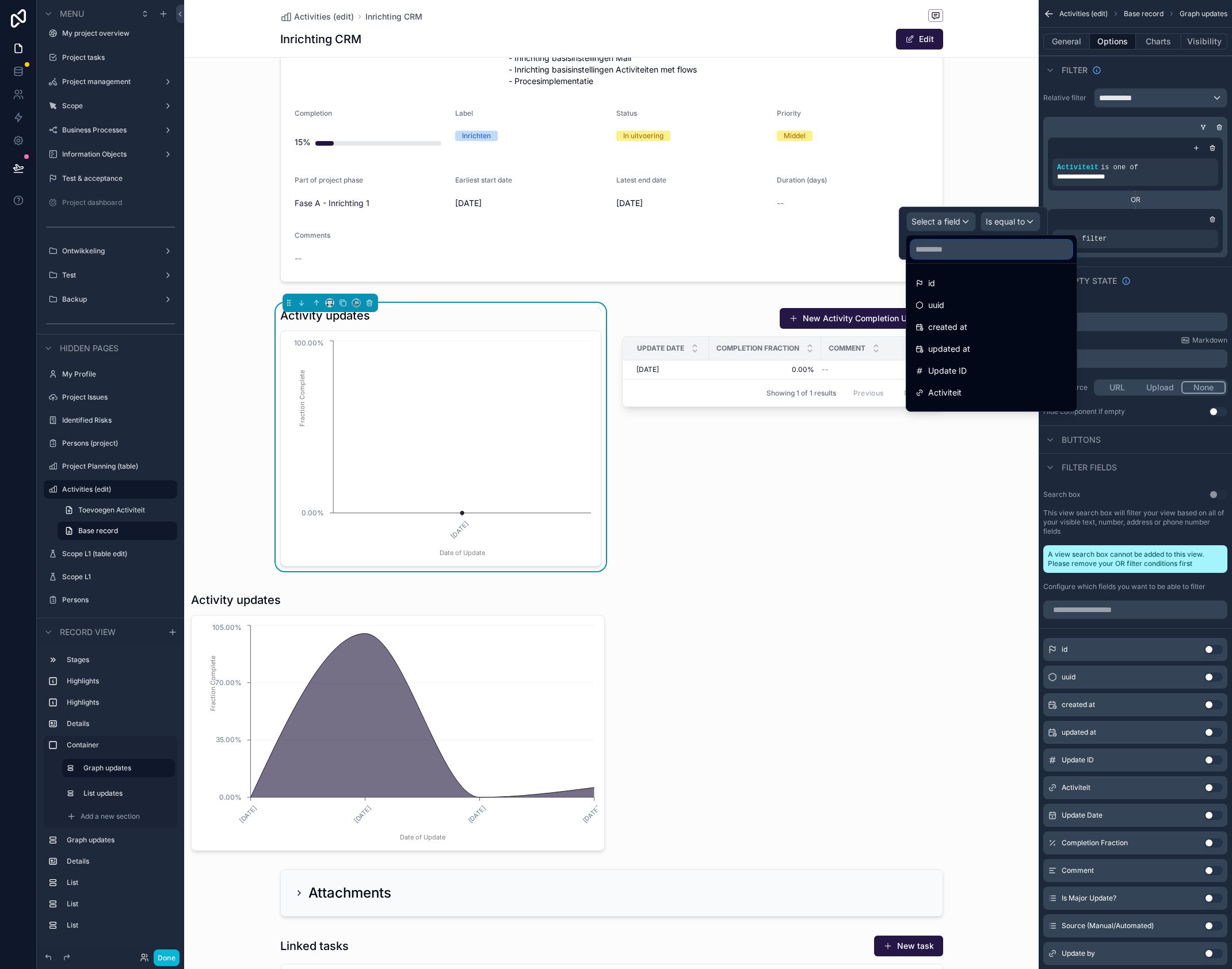
click at [945, 250] on input "text" at bounding box center [992, 249] width 161 height 18
type input "*"
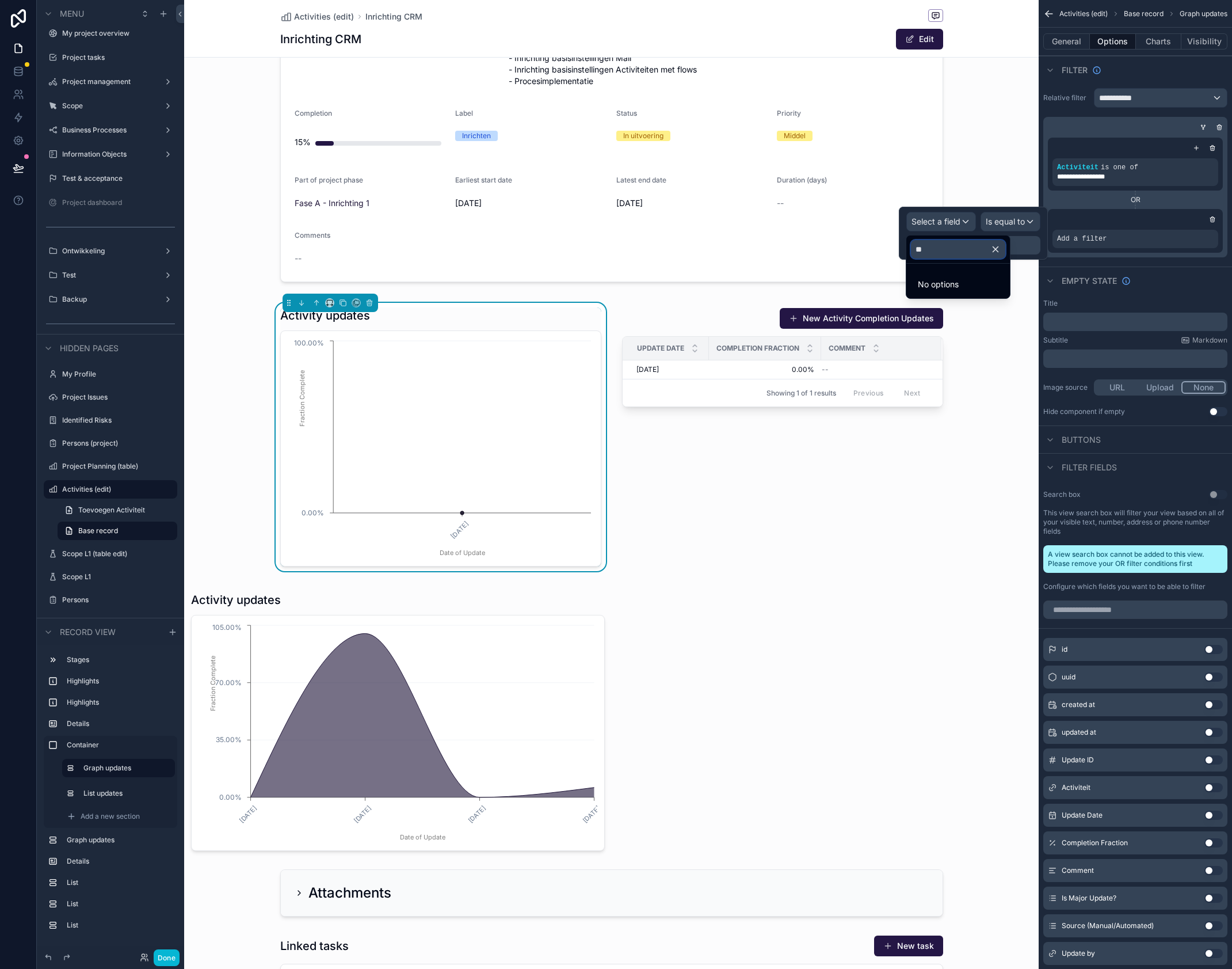
type input "*"
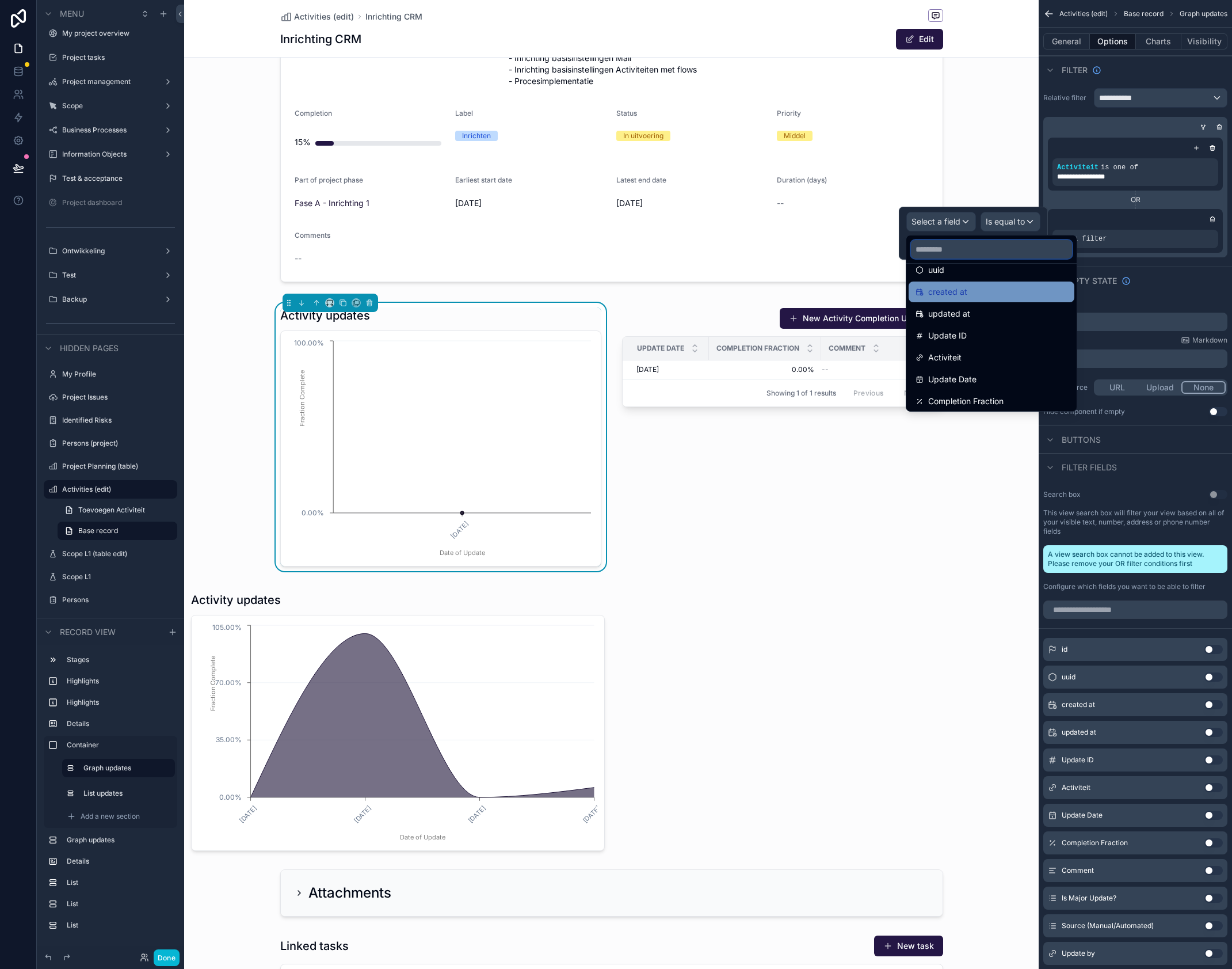
scroll to position [38, 0]
click at [982, 351] on div "Activiteit" at bounding box center [991, 355] width 152 height 14
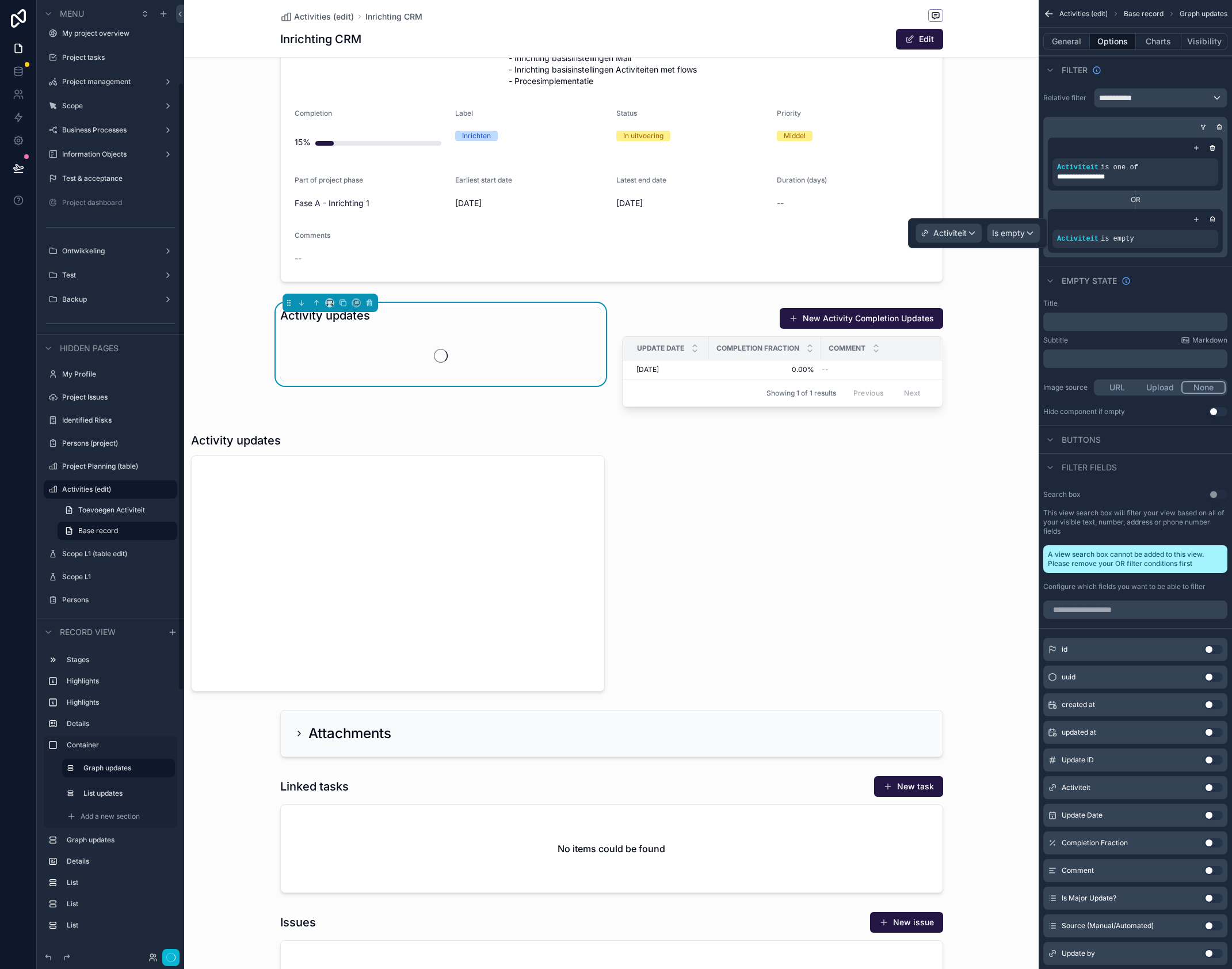
scroll to position [130, 0]
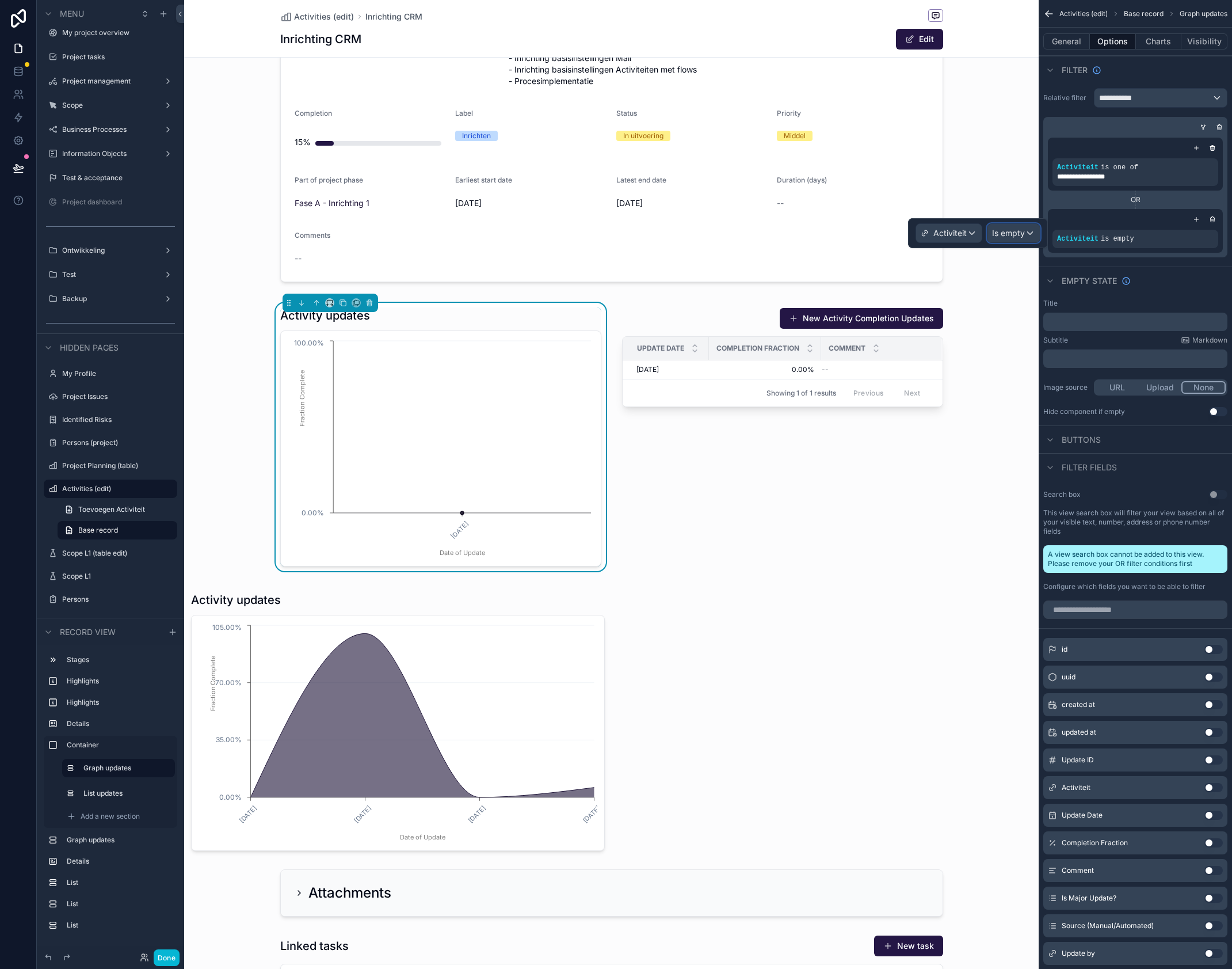
click at [1011, 234] on span "Is empty" at bounding box center [1009, 233] width 33 height 12
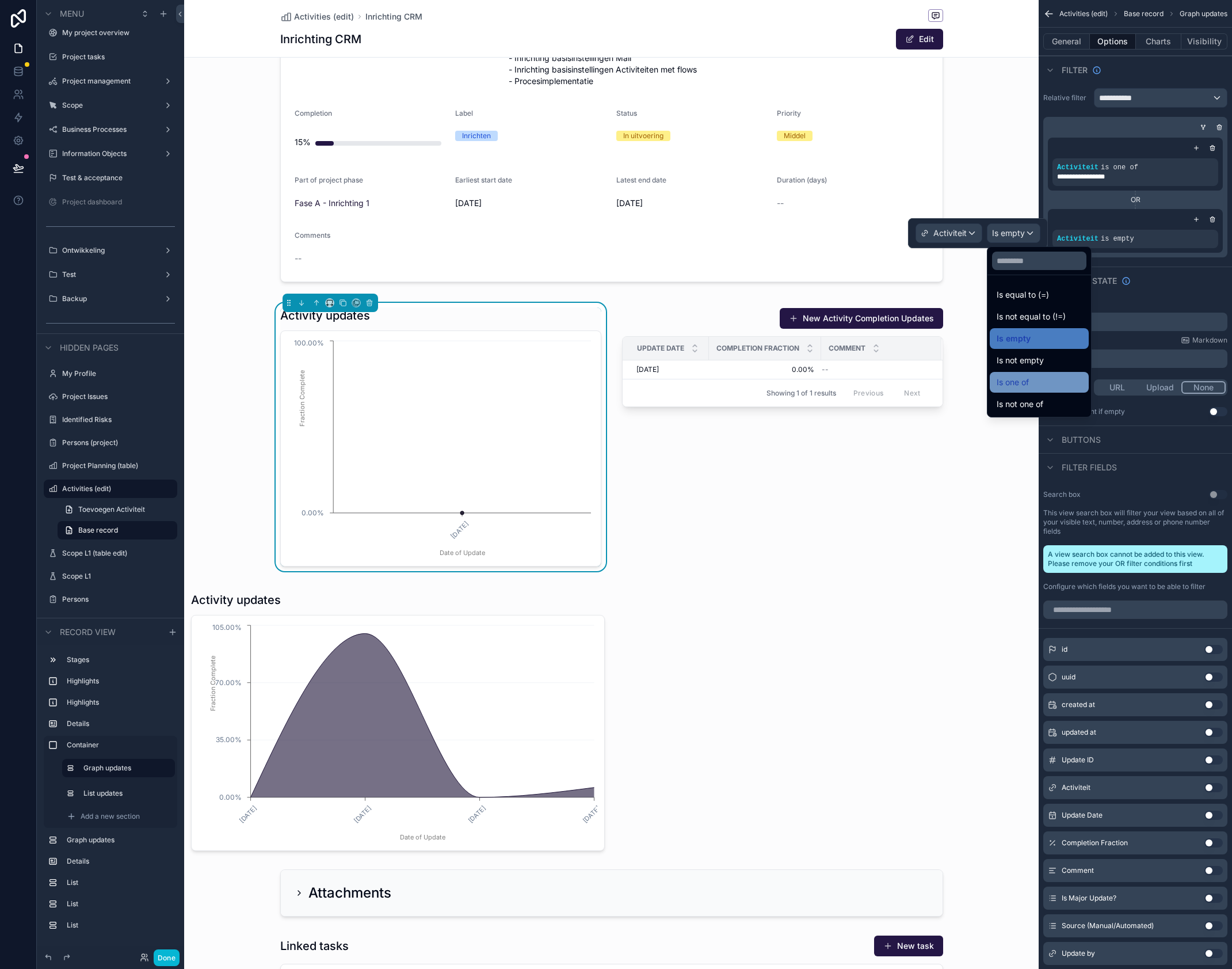
click at [1044, 379] on div "Is one of" at bounding box center [1039, 382] width 85 height 14
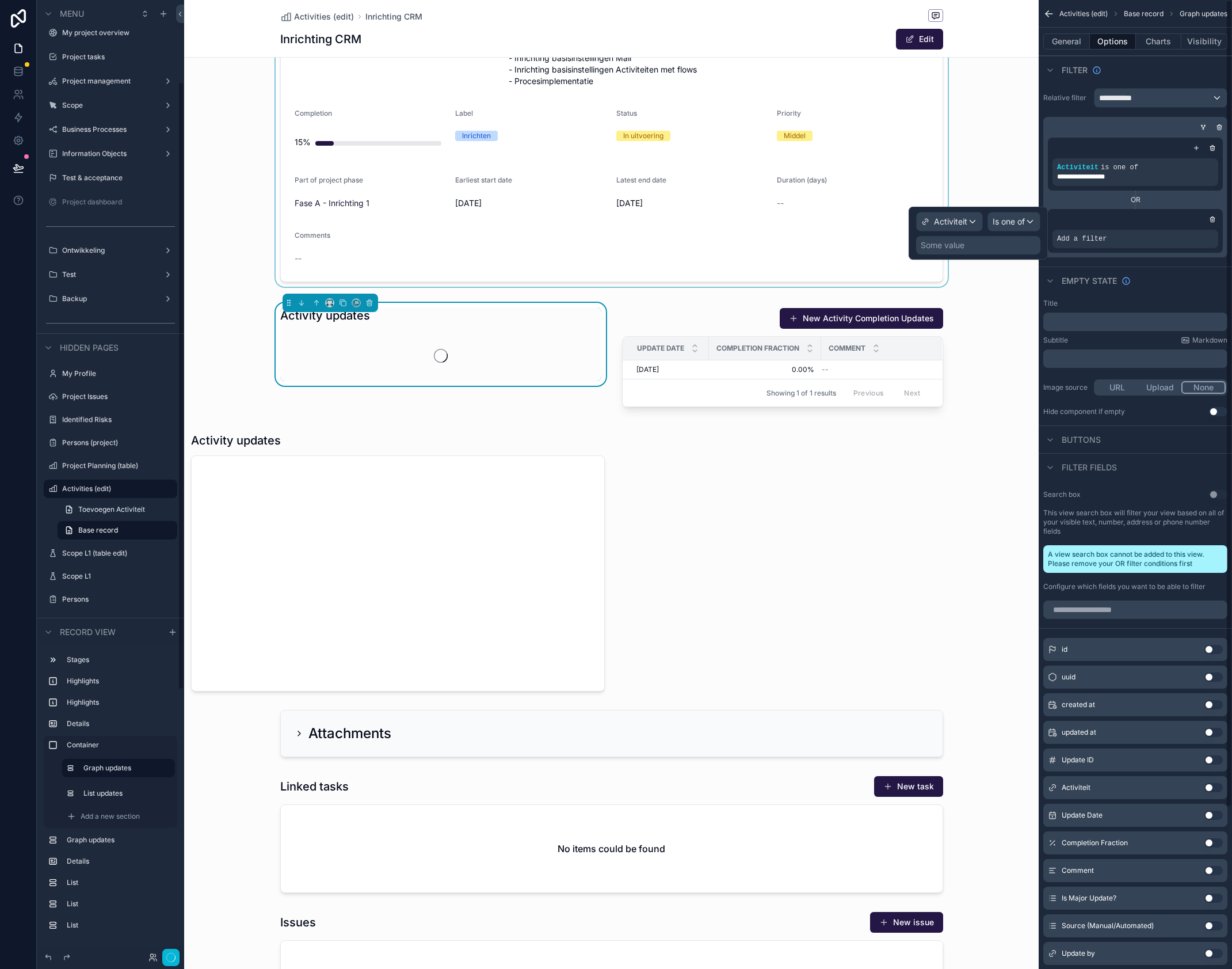
scroll to position [129, 0]
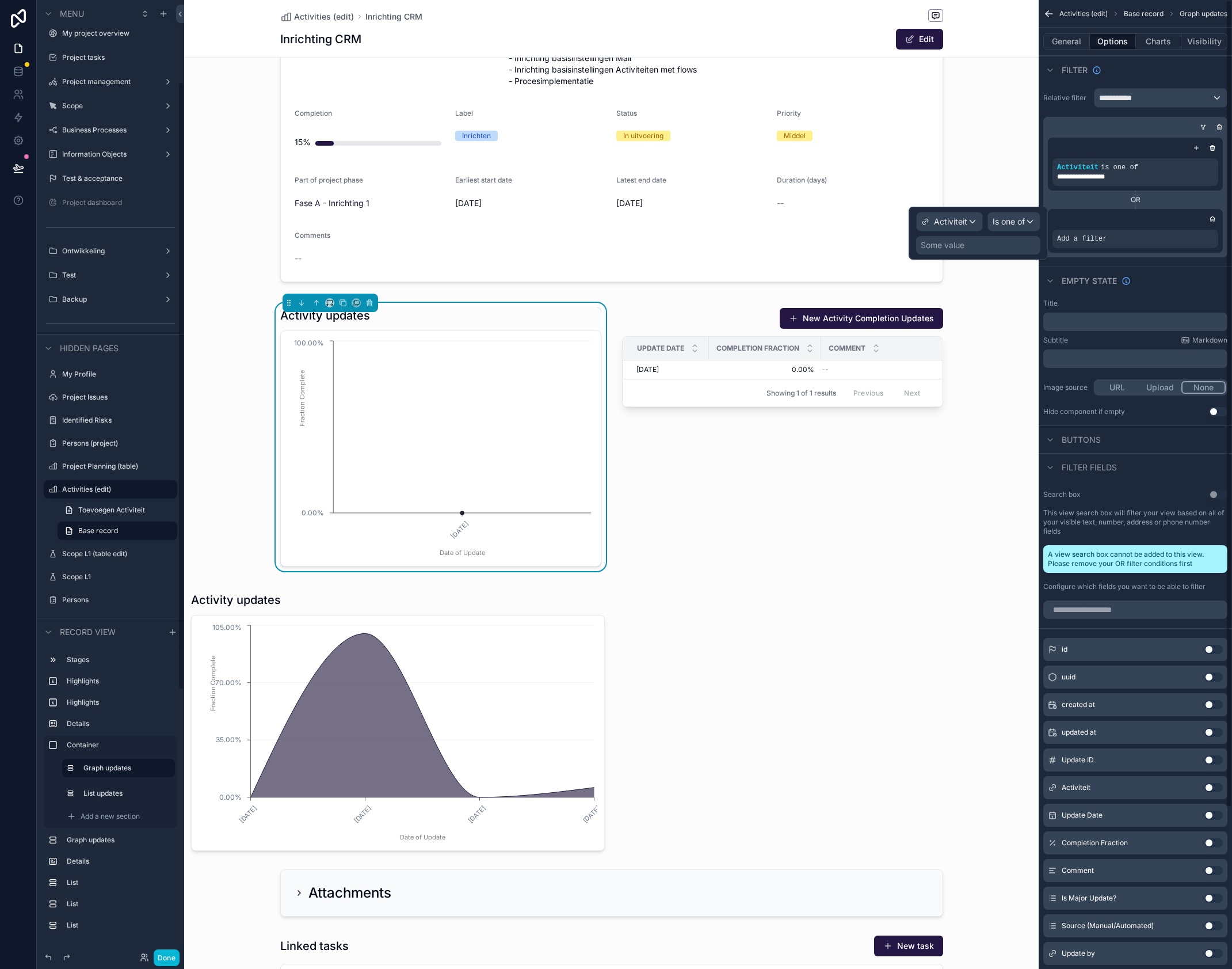
click at [948, 248] on div "Some value" at bounding box center [943, 245] width 44 height 12
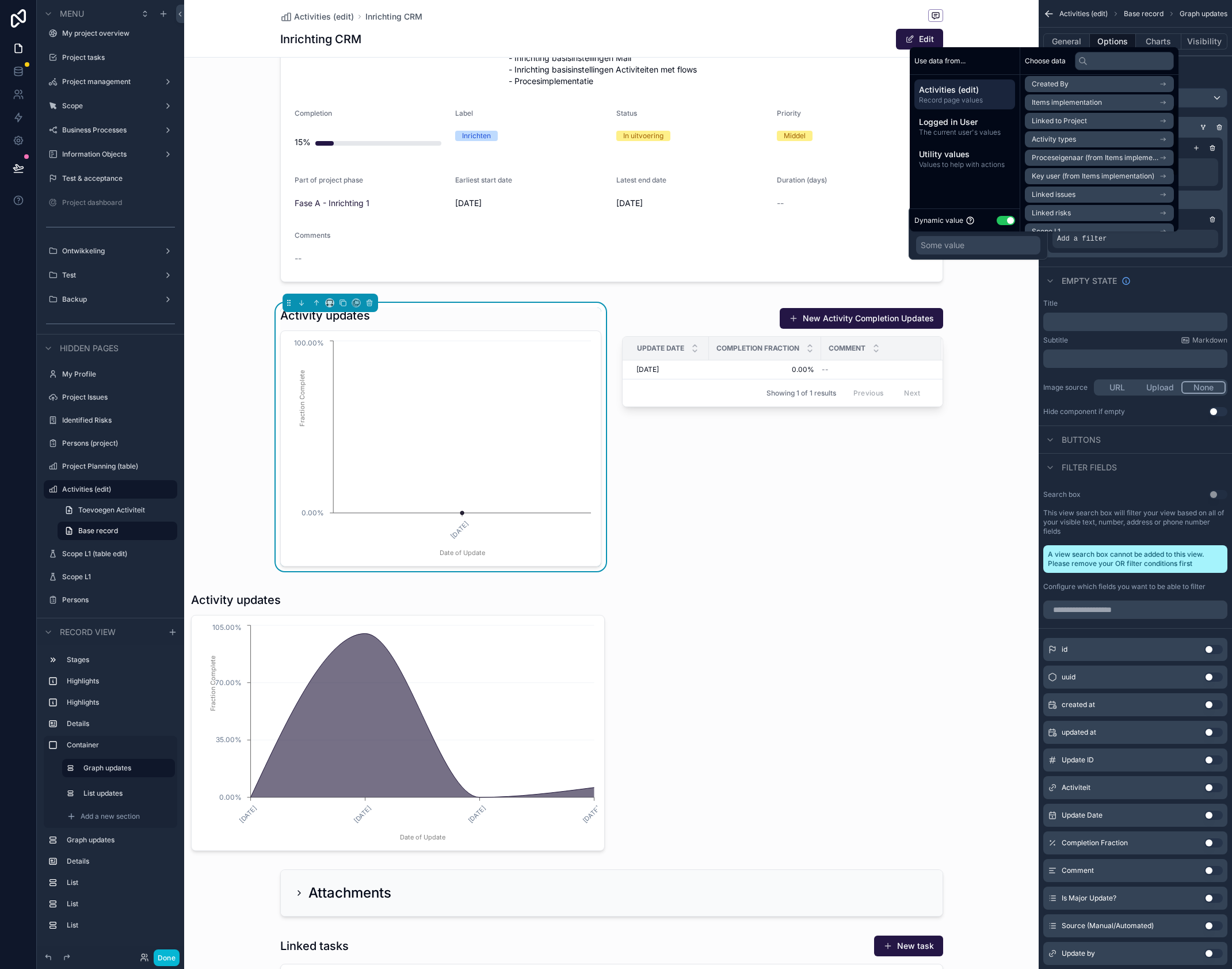
scroll to position [64, 0]
click at [1066, 130] on span "Activity types" at bounding box center [1054, 134] width 44 height 9
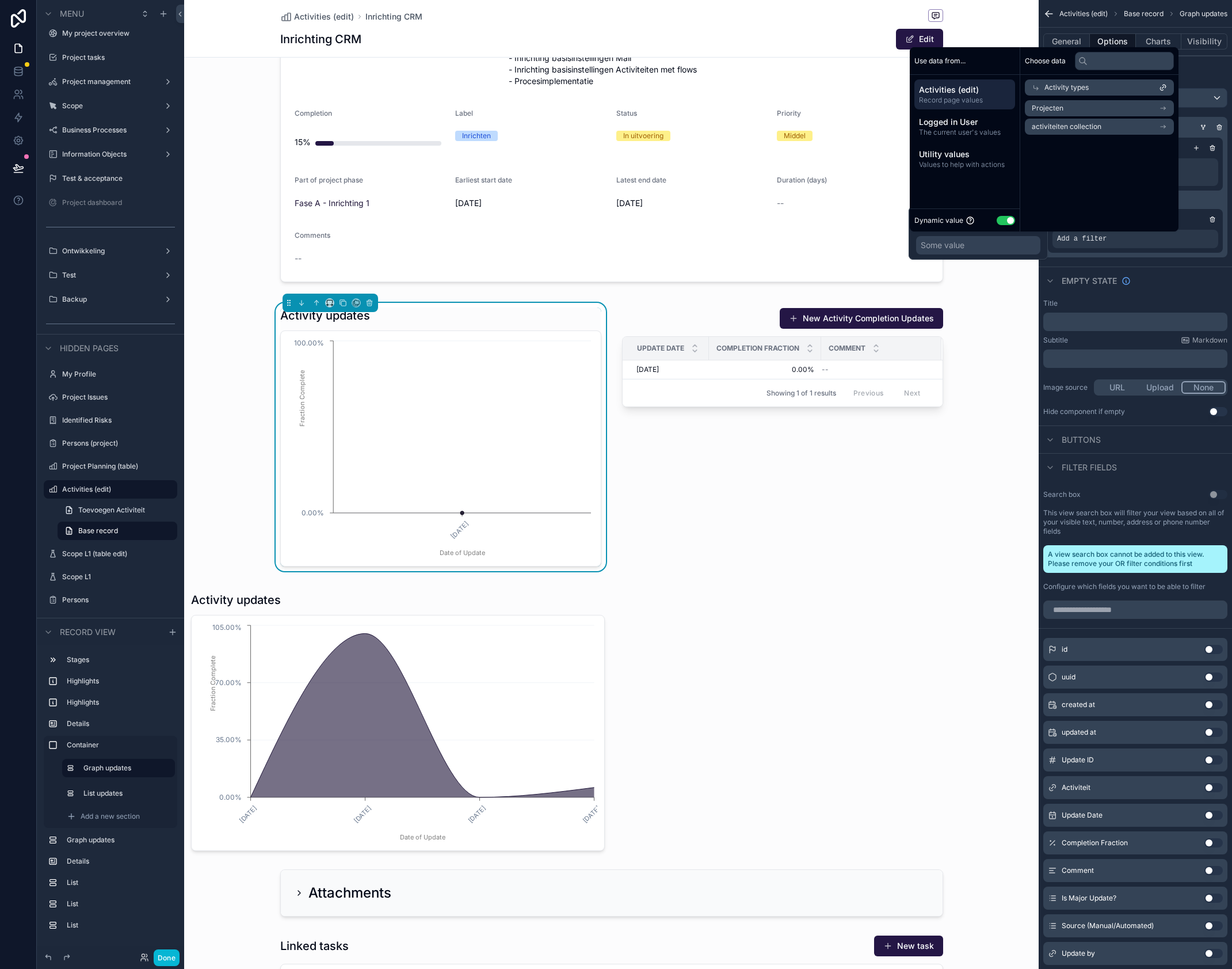
click at [1067, 128] on span "activiteiten collection" at bounding box center [1067, 126] width 70 height 9
click at [1005, 218] on button "Use setting" at bounding box center [1006, 220] width 18 height 9
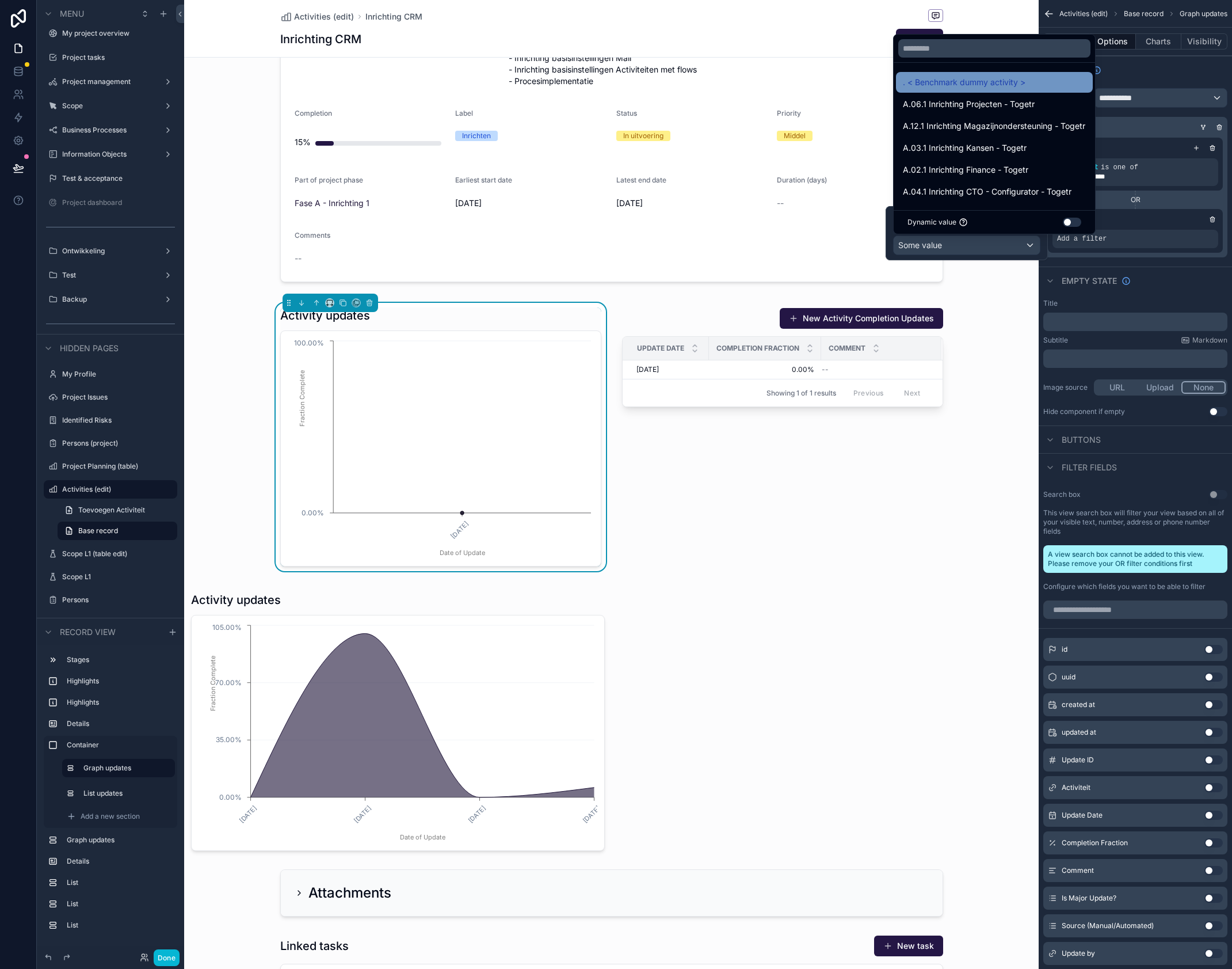
click at [988, 87] on span ". < Benchmark dummy activity >" at bounding box center [965, 83] width 123 height 14
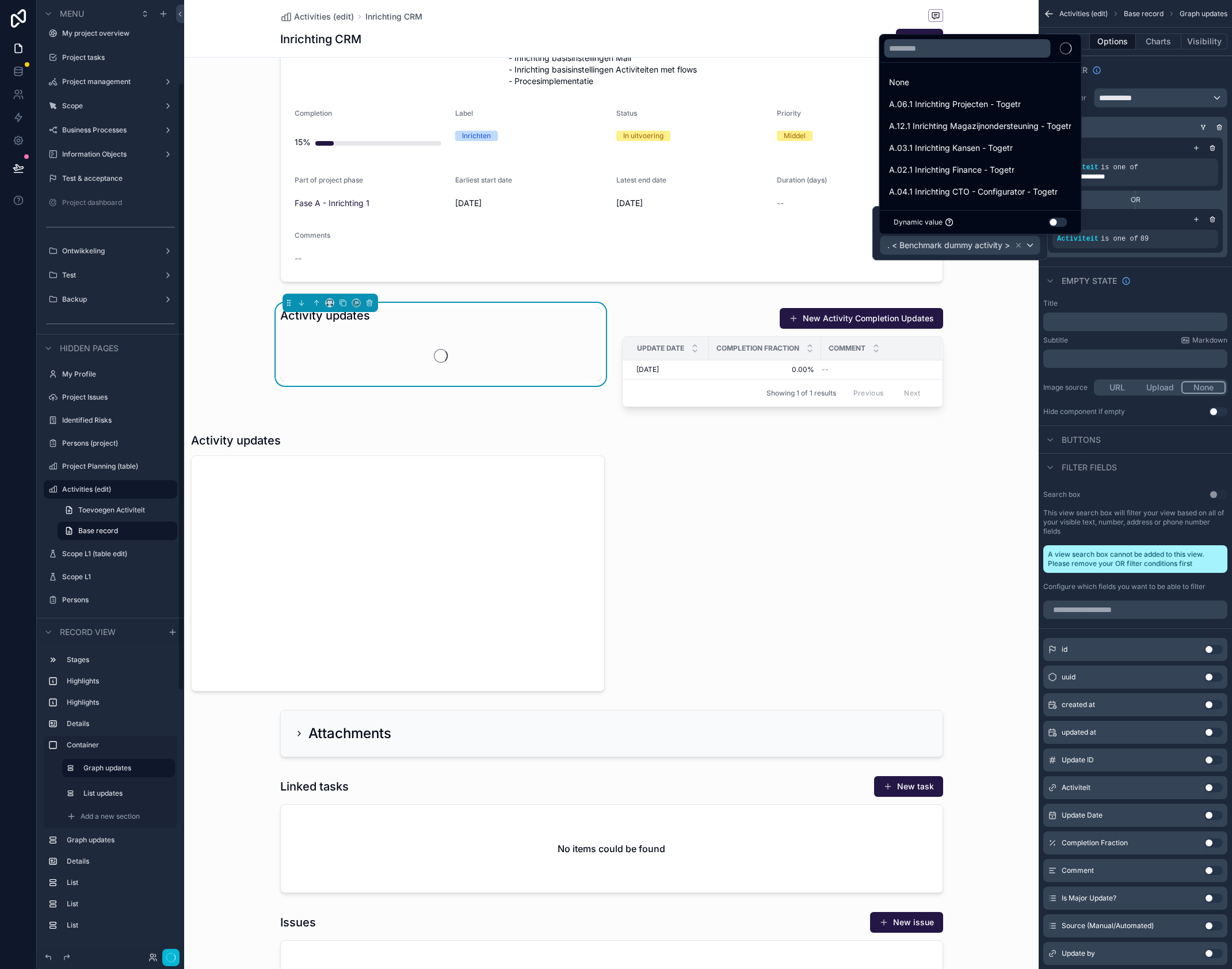
scroll to position [130, 0]
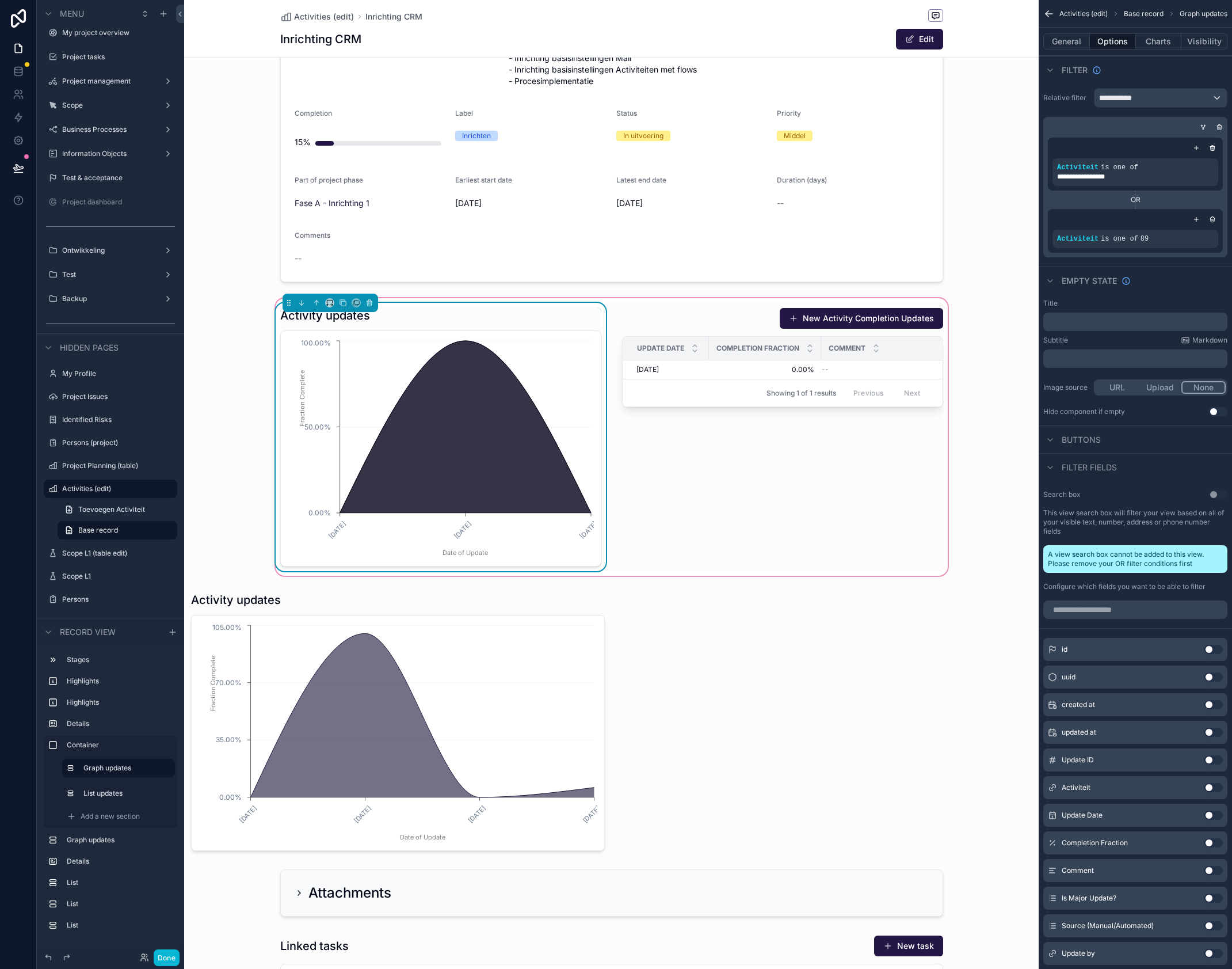
click at [552, 318] on div "Activity updates" at bounding box center [441, 316] width 321 height 16
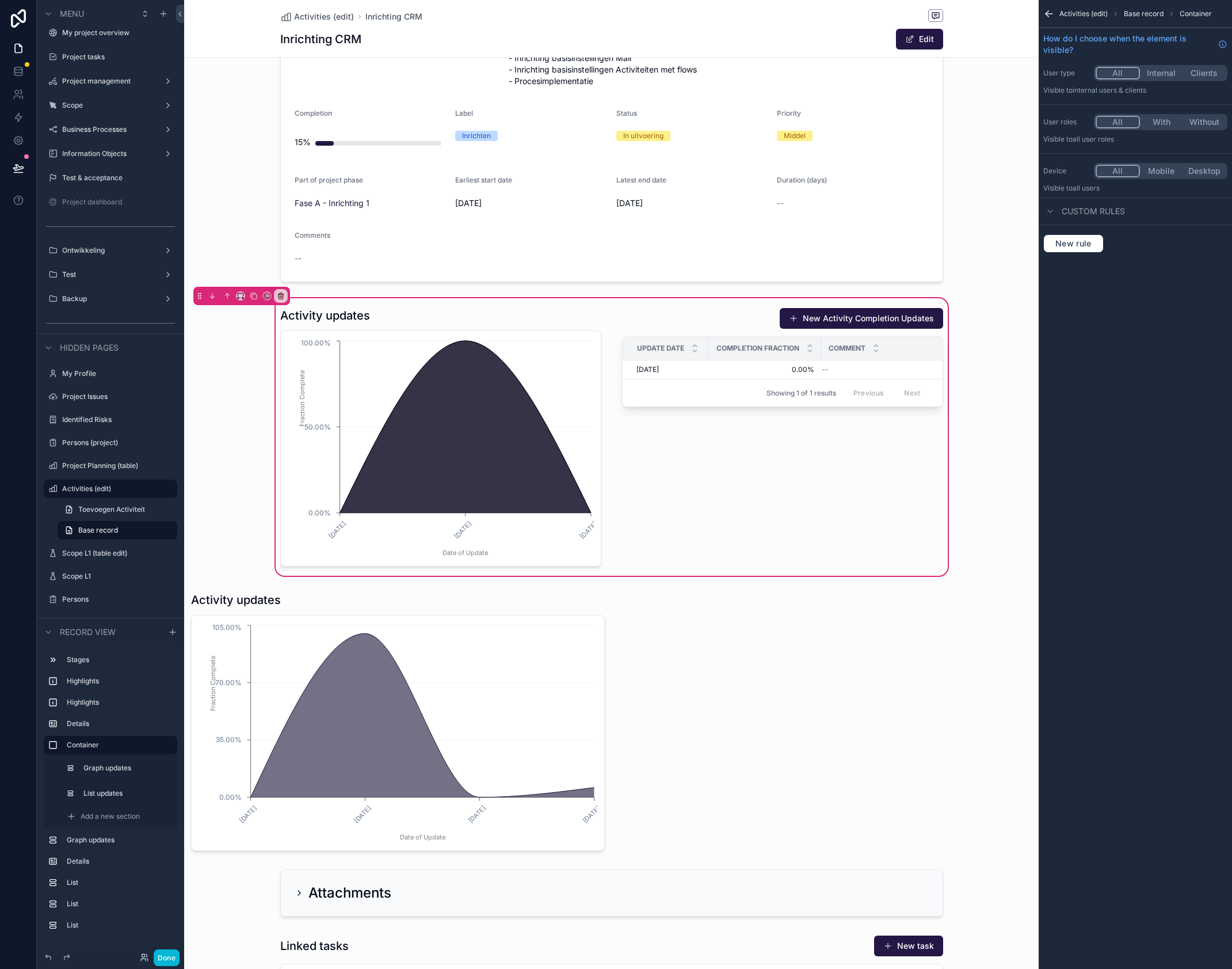
click at [1052, 14] on icon "scrollable content" at bounding box center [1049, 14] width 12 height 12
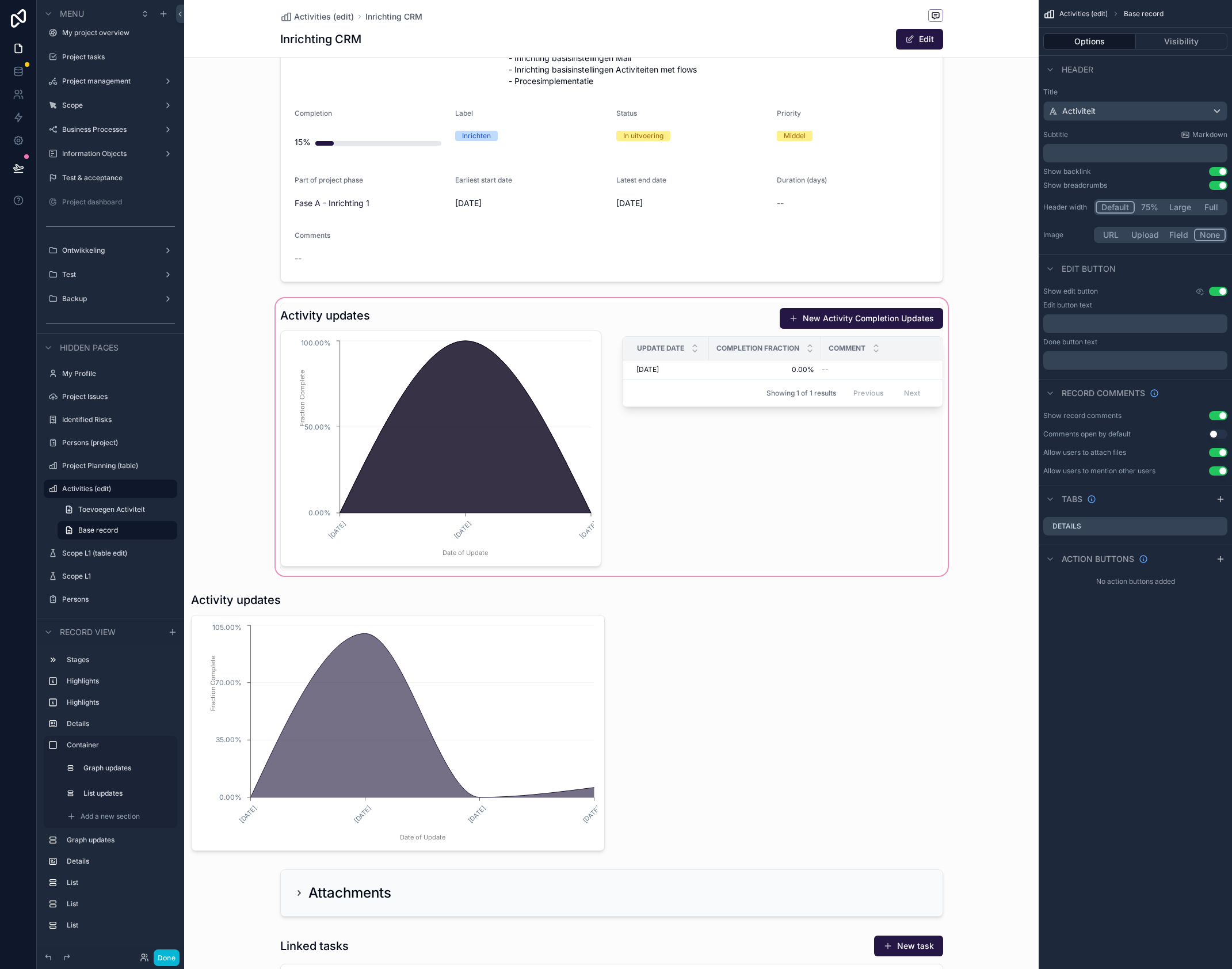
click at [580, 337] on div "scrollable content" at bounding box center [611, 437] width 855 height 282
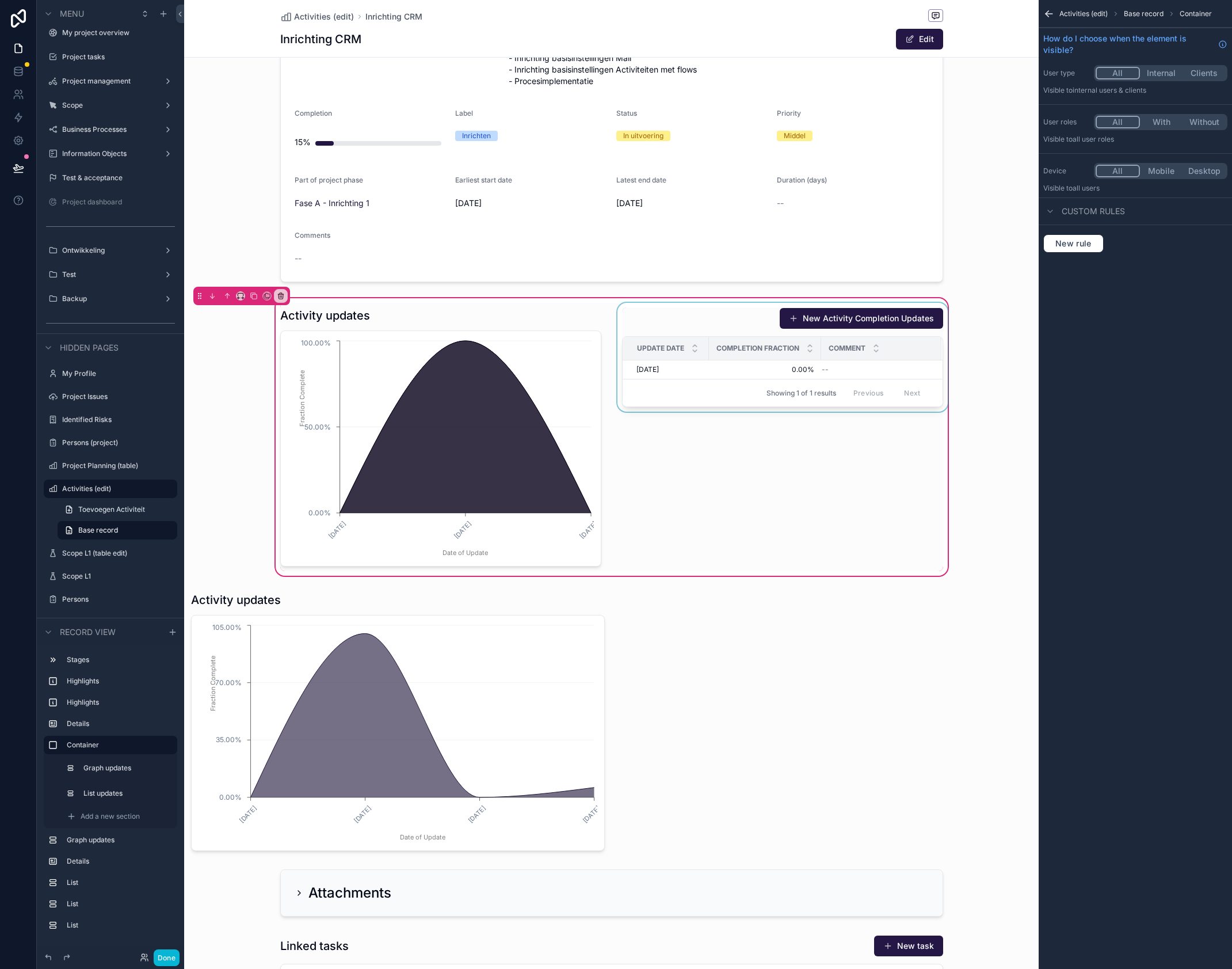
click at [624, 310] on div "scrollable content" at bounding box center [782, 437] width 335 height 268
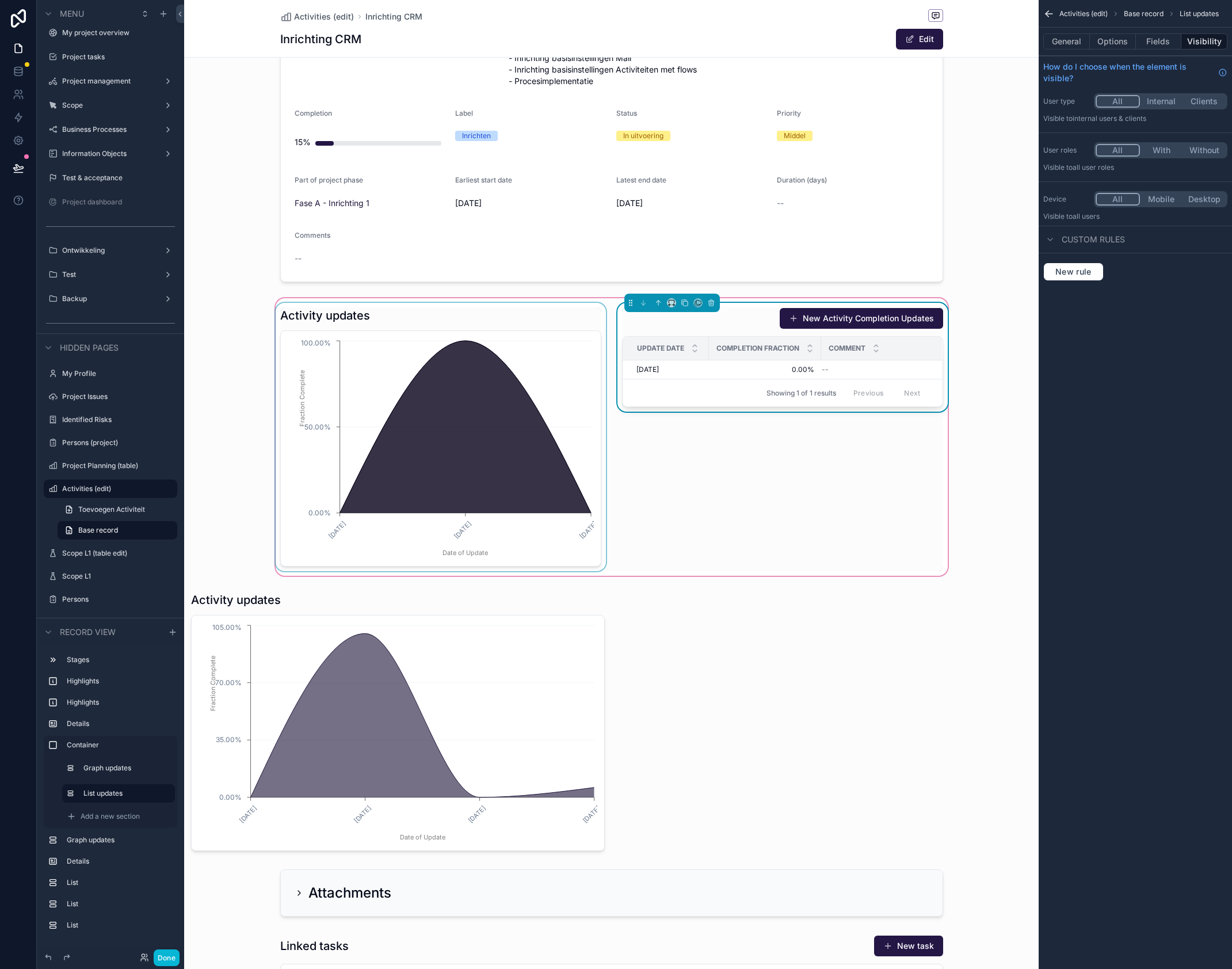
click at [587, 315] on div "scrollable content" at bounding box center [441, 437] width 335 height 268
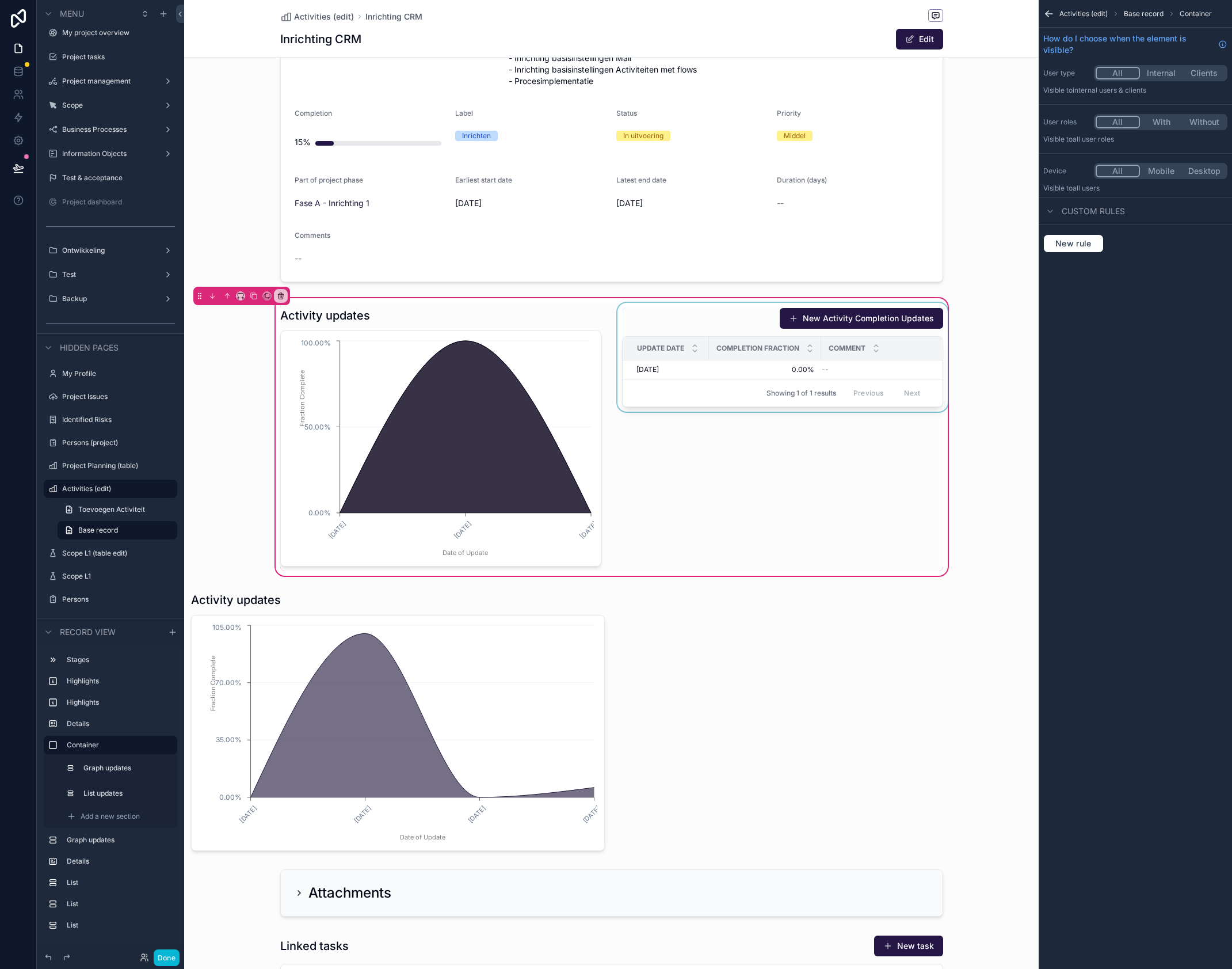
click at [1049, 15] on icon "scrollable content" at bounding box center [1049, 14] width 12 height 12
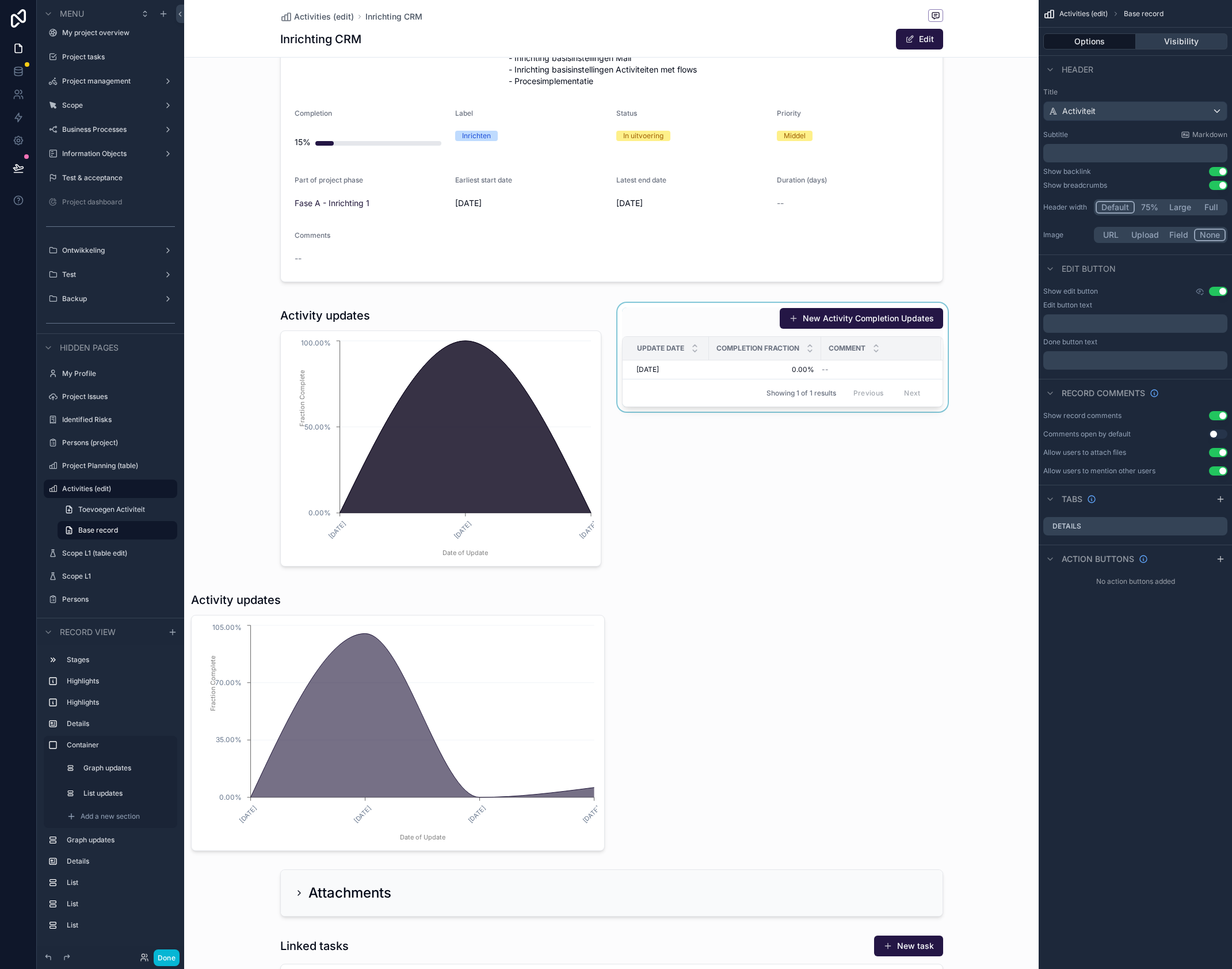
click at [1192, 38] on button "Visibility" at bounding box center [1182, 42] width 92 height 16
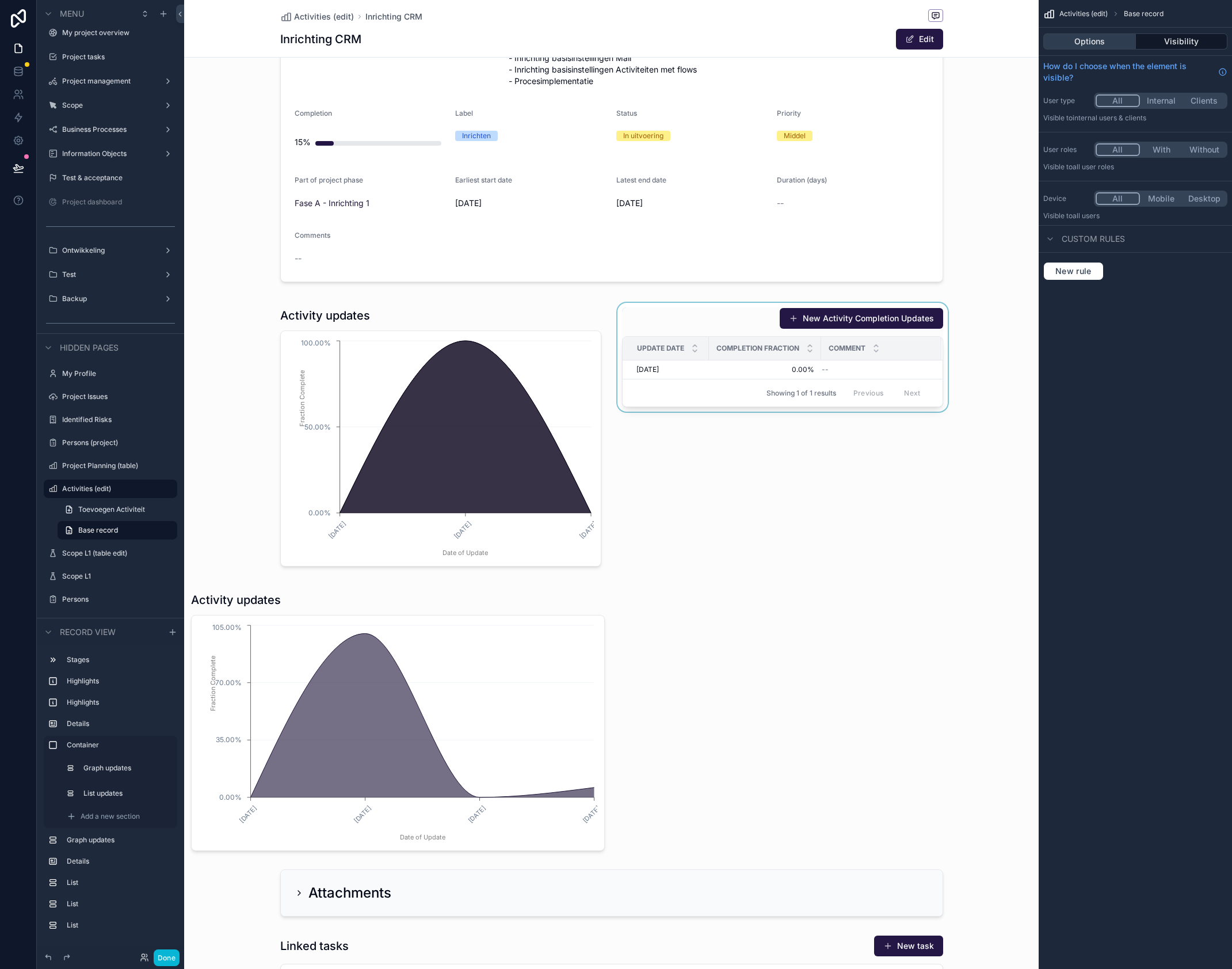
click at [1103, 39] on button "Options" at bounding box center [1090, 42] width 93 height 16
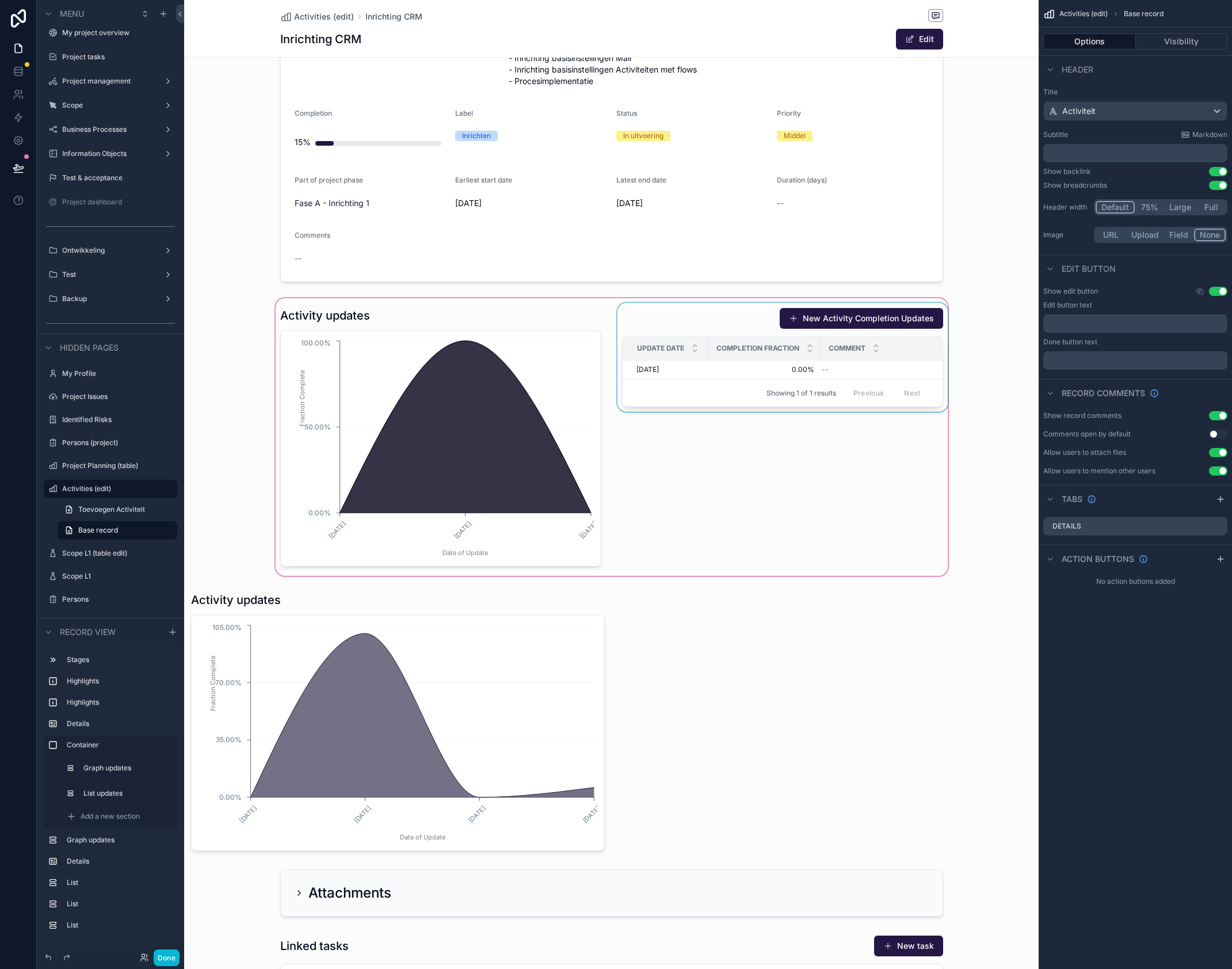
click at [584, 356] on div "scrollable content" at bounding box center [611, 437] width 855 height 282
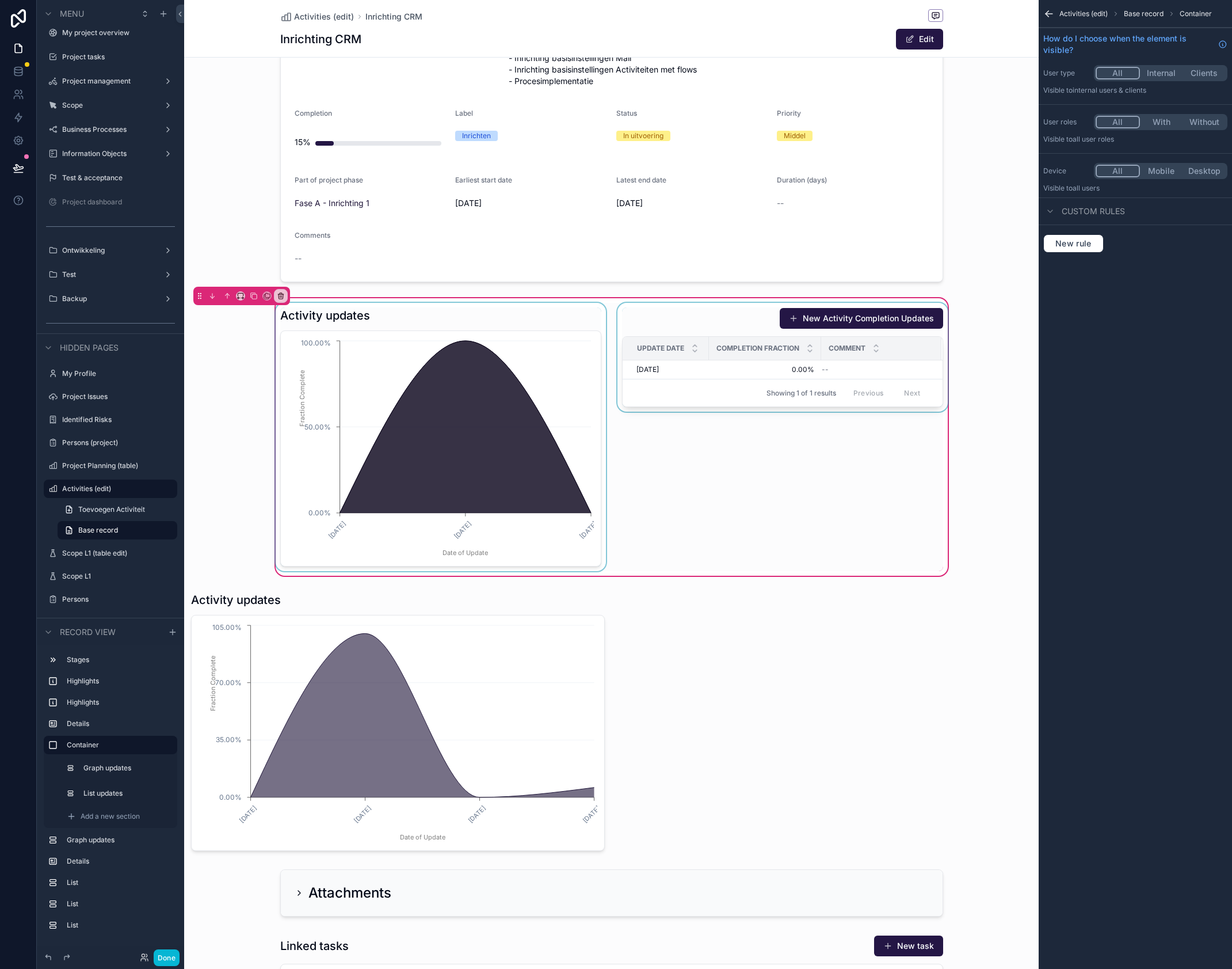
click at [577, 335] on div "scrollable content" at bounding box center [441, 437] width 335 height 268
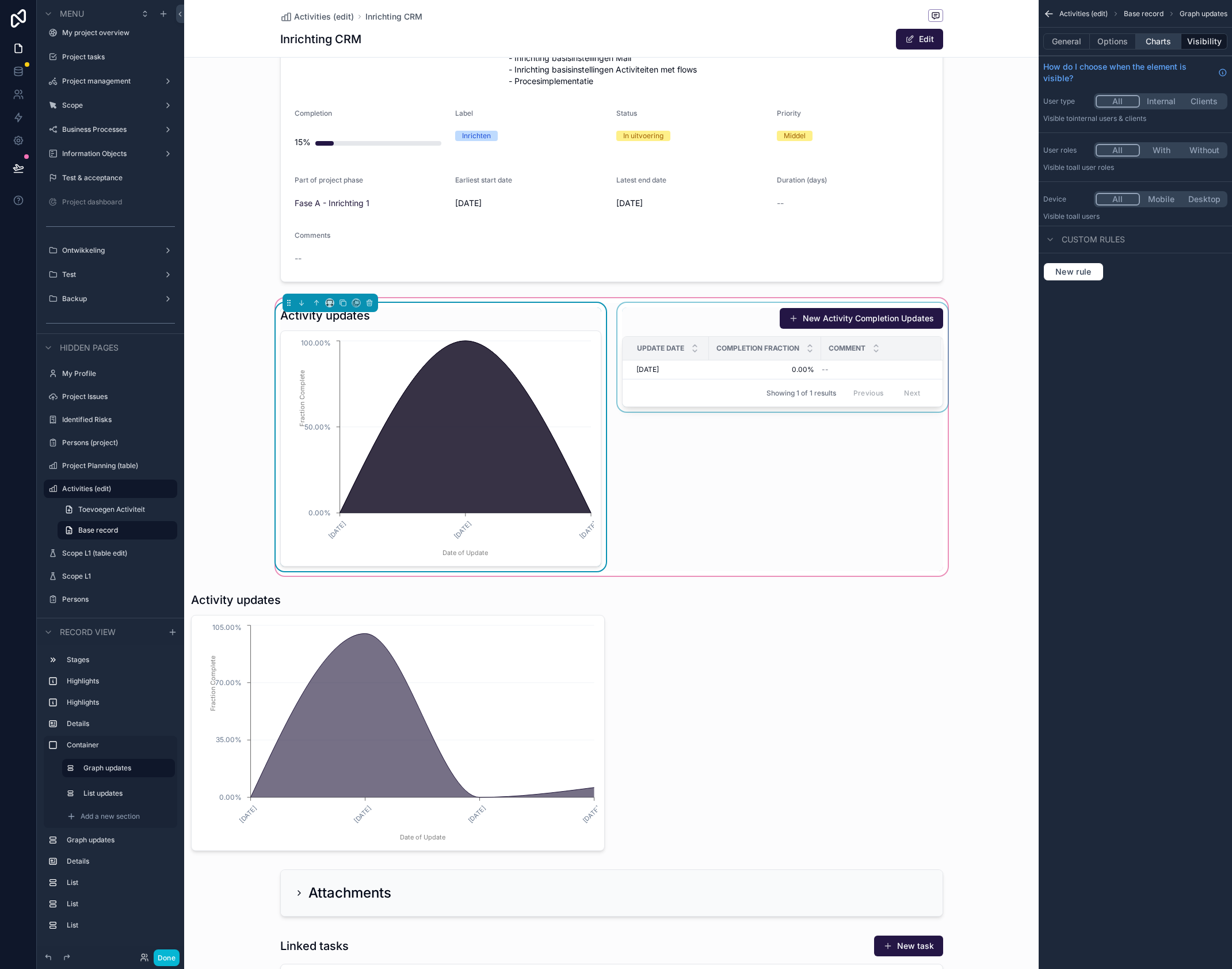
click at [1169, 45] on button "Charts" at bounding box center [1158, 42] width 46 height 16
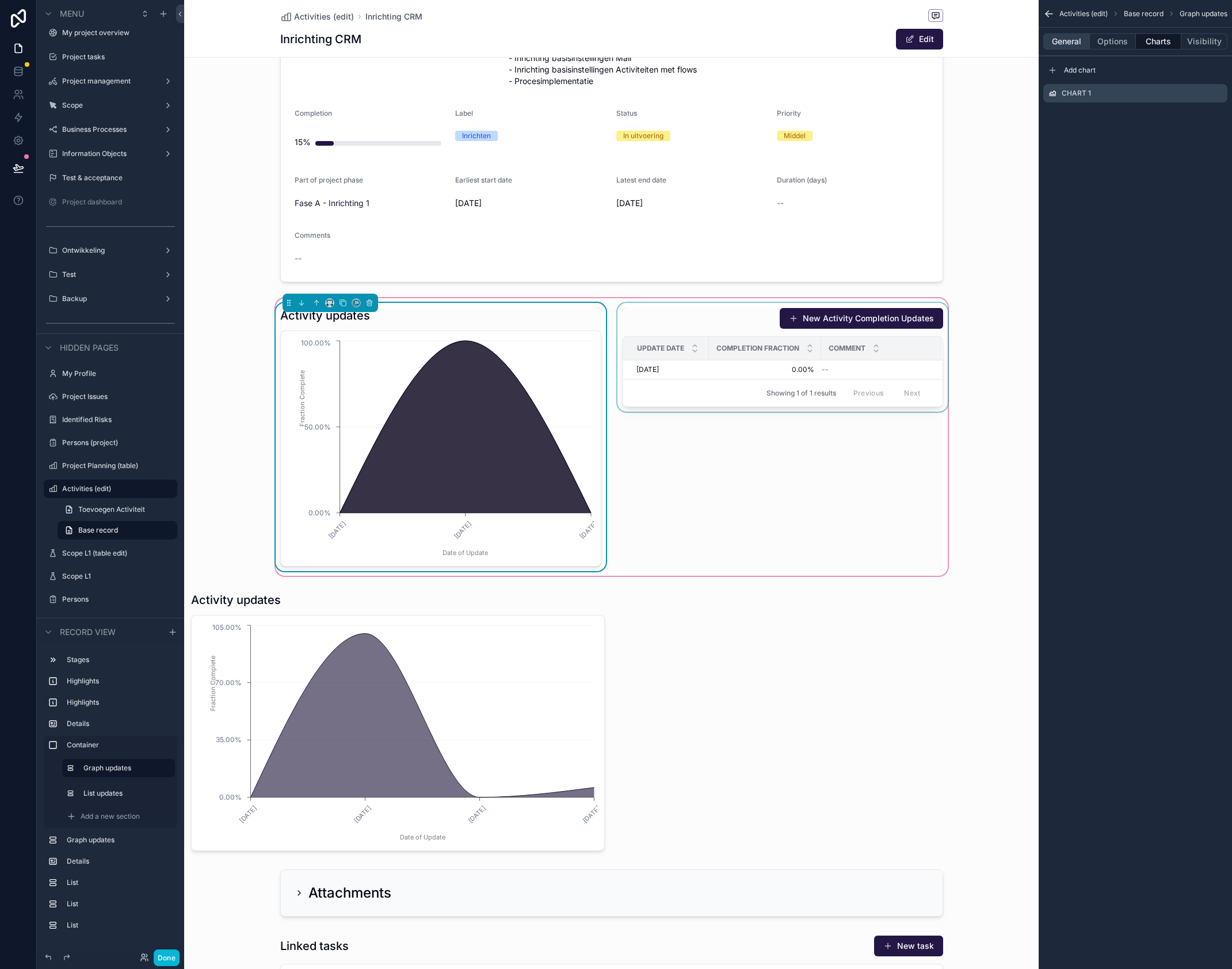
click at [1080, 43] on button "General" at bounding box center [1067, 42] width 46 height 16
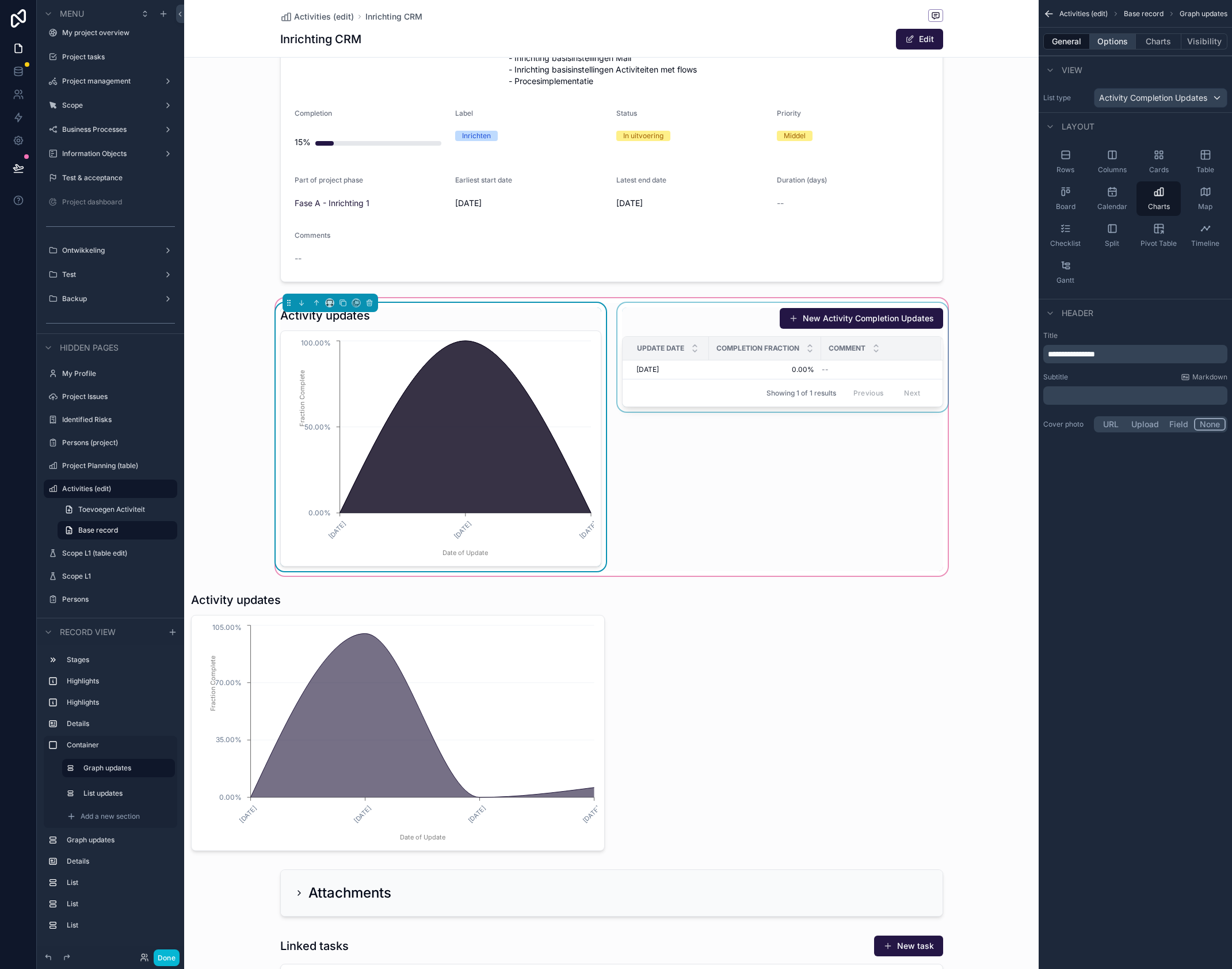
click at [1119, 43] on button "Options" at bounding box center [1113, 42] width 46 height 16
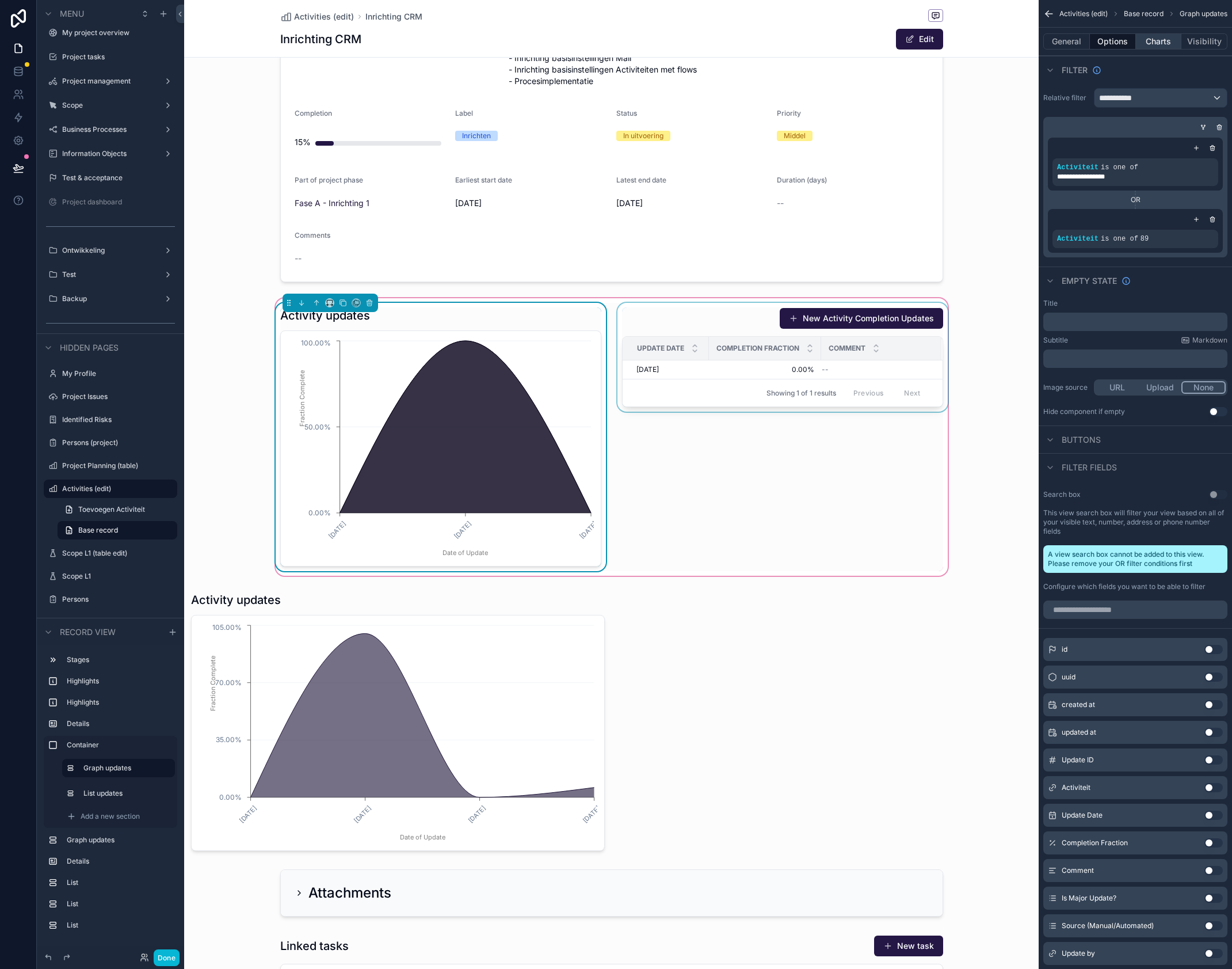
click at [1154, 41] on button "Charts" at bounding box center [1158, 42] width 46 height 16
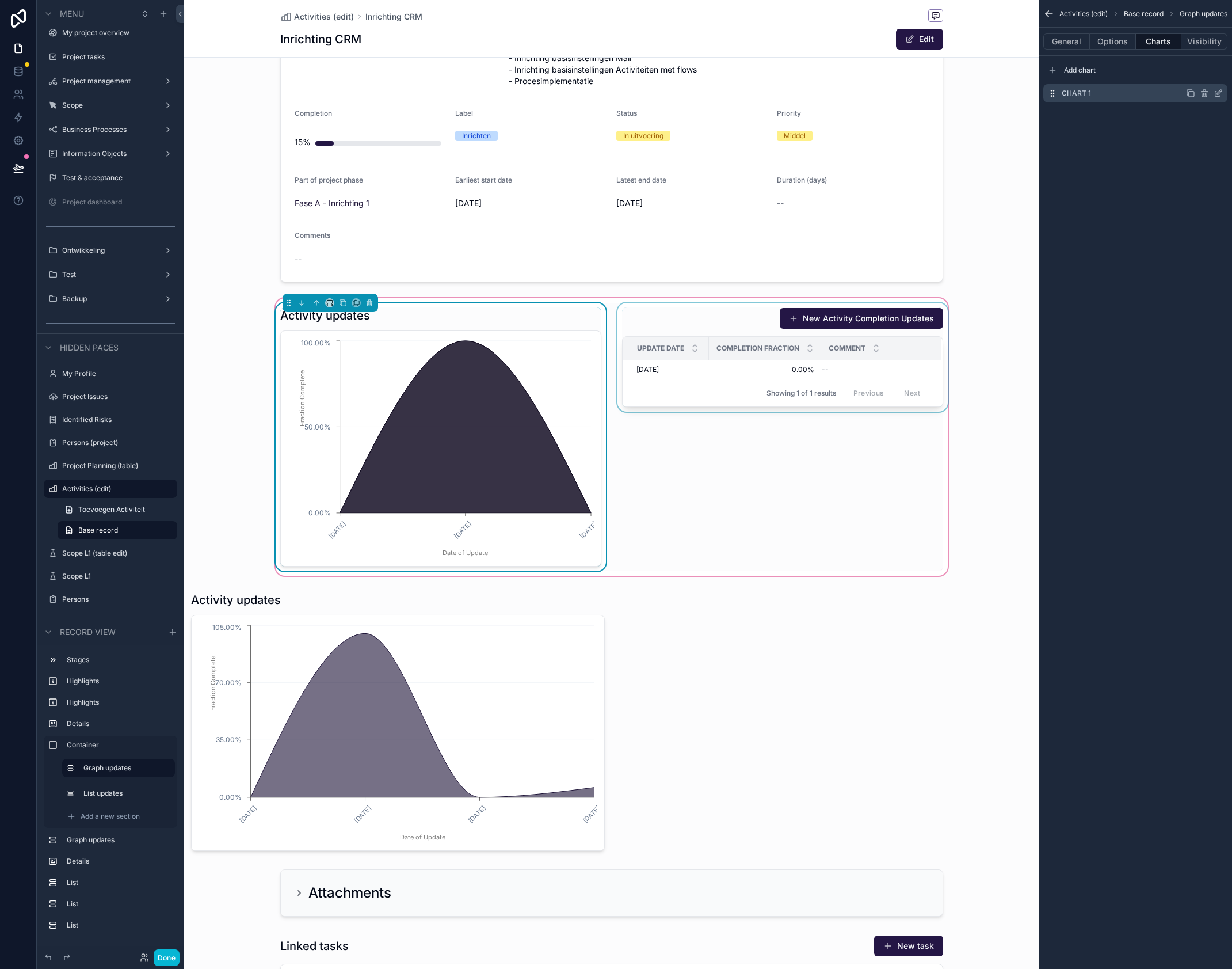
click at [1218, 93] on icon "scrollable content" at bounding box center [1218, 93] width 9 height 9
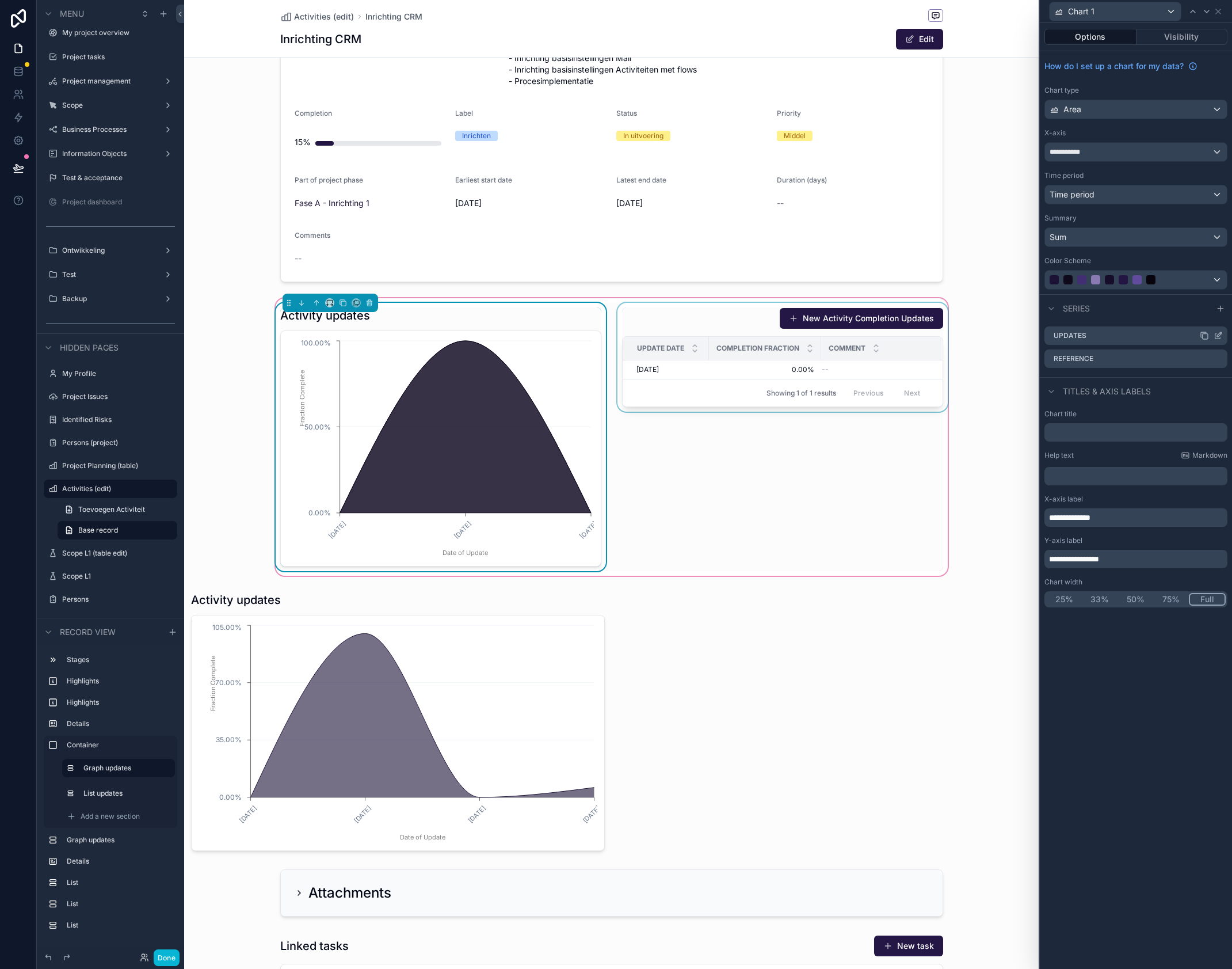
click at [1218, 334] on icon at bounding box center [1218, 335] width 9 height 9
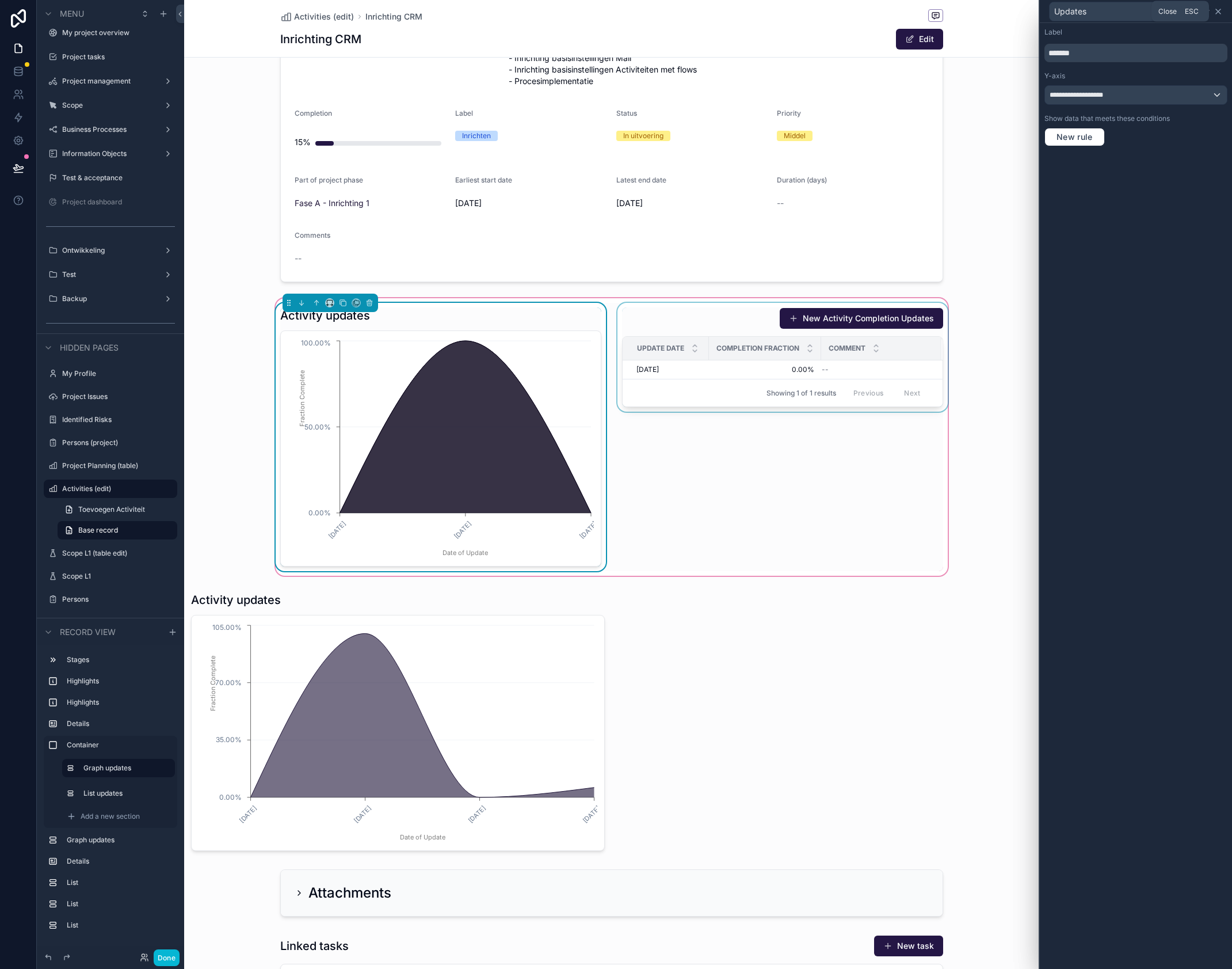
click at [1221, 13] on icon at bounding box center [1218, 11] width 9 height 9
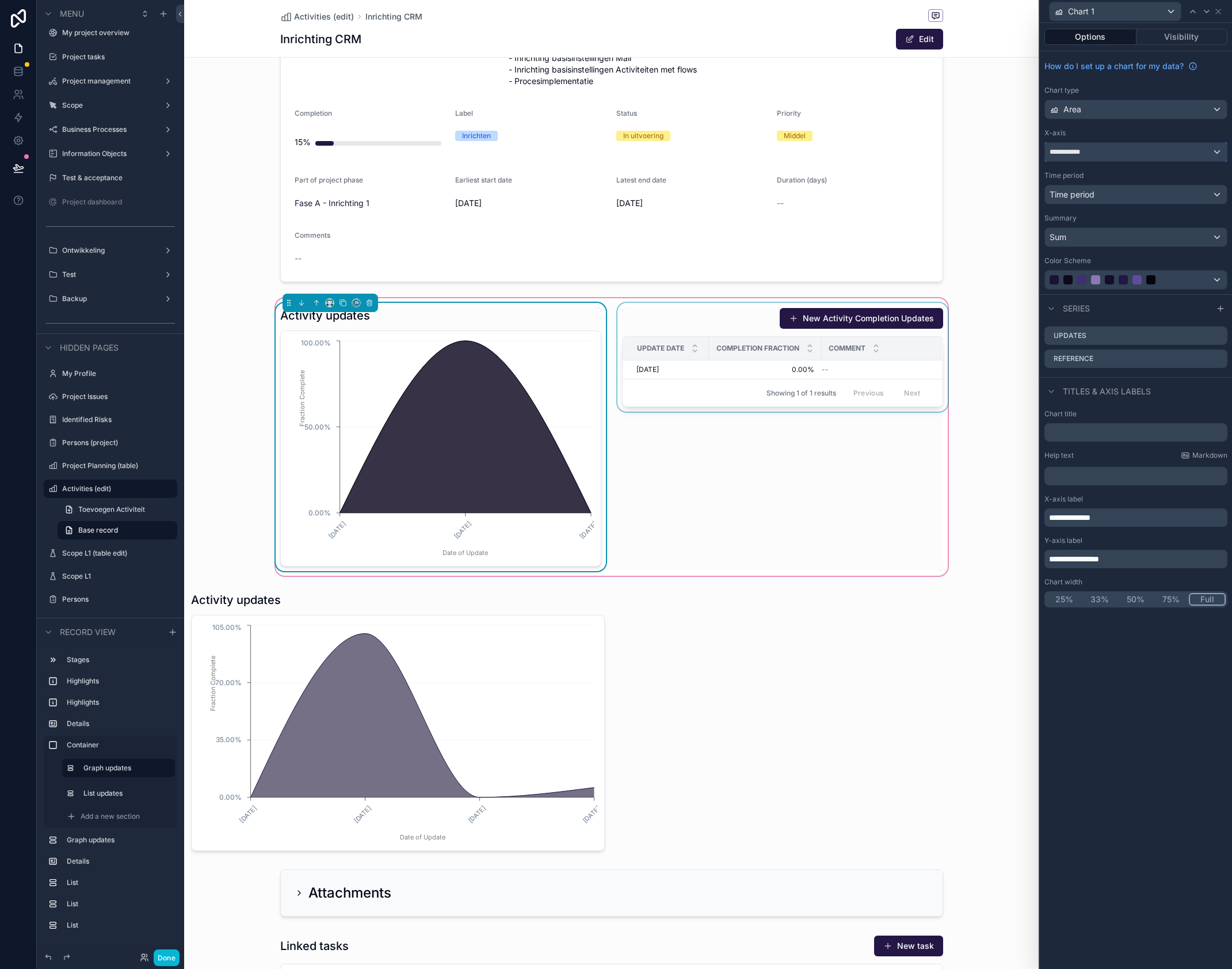
click at [1079, 152] on span "**********" at bounding box center [1070, 151] width 41 height 9
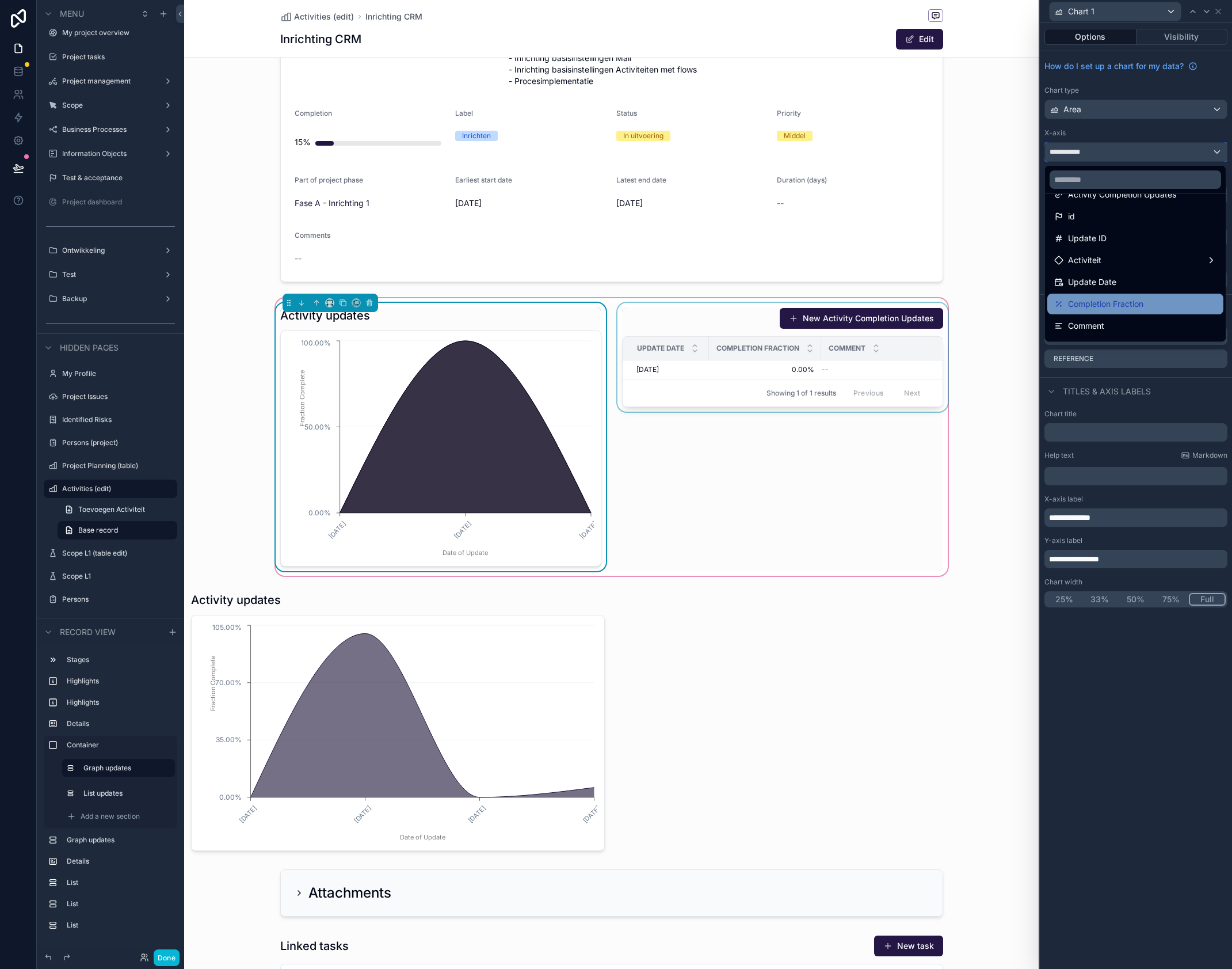
scroll to position [27, 0]
click at [1121, 184] on input "text" at bounding box center [1135, 179] width 171 height 18
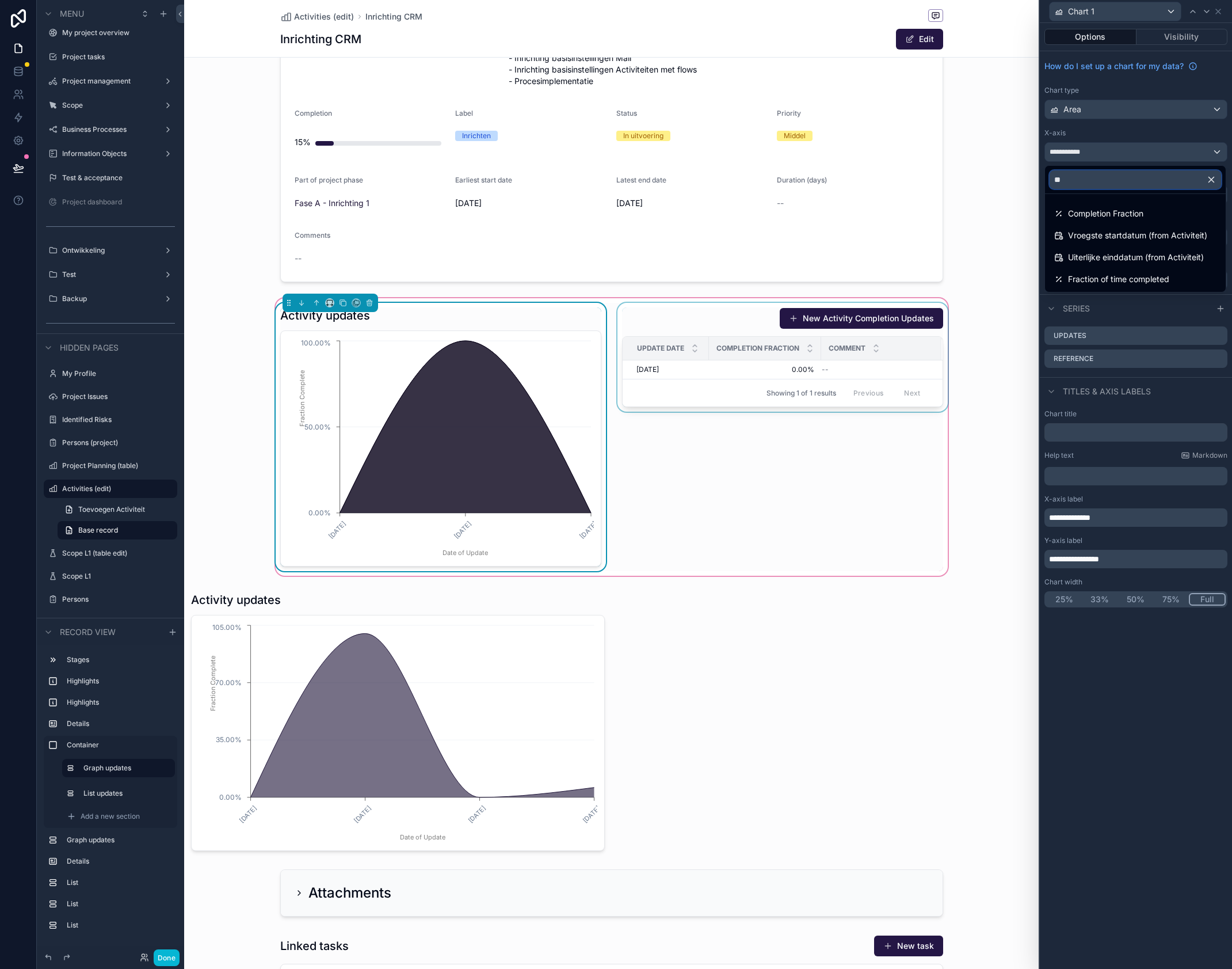
scroll to position [0, 0]
type input "**"
click at [1156, 280] on span "Fraction of time completed" at bounding box center [1119, 279] width 101 height 14
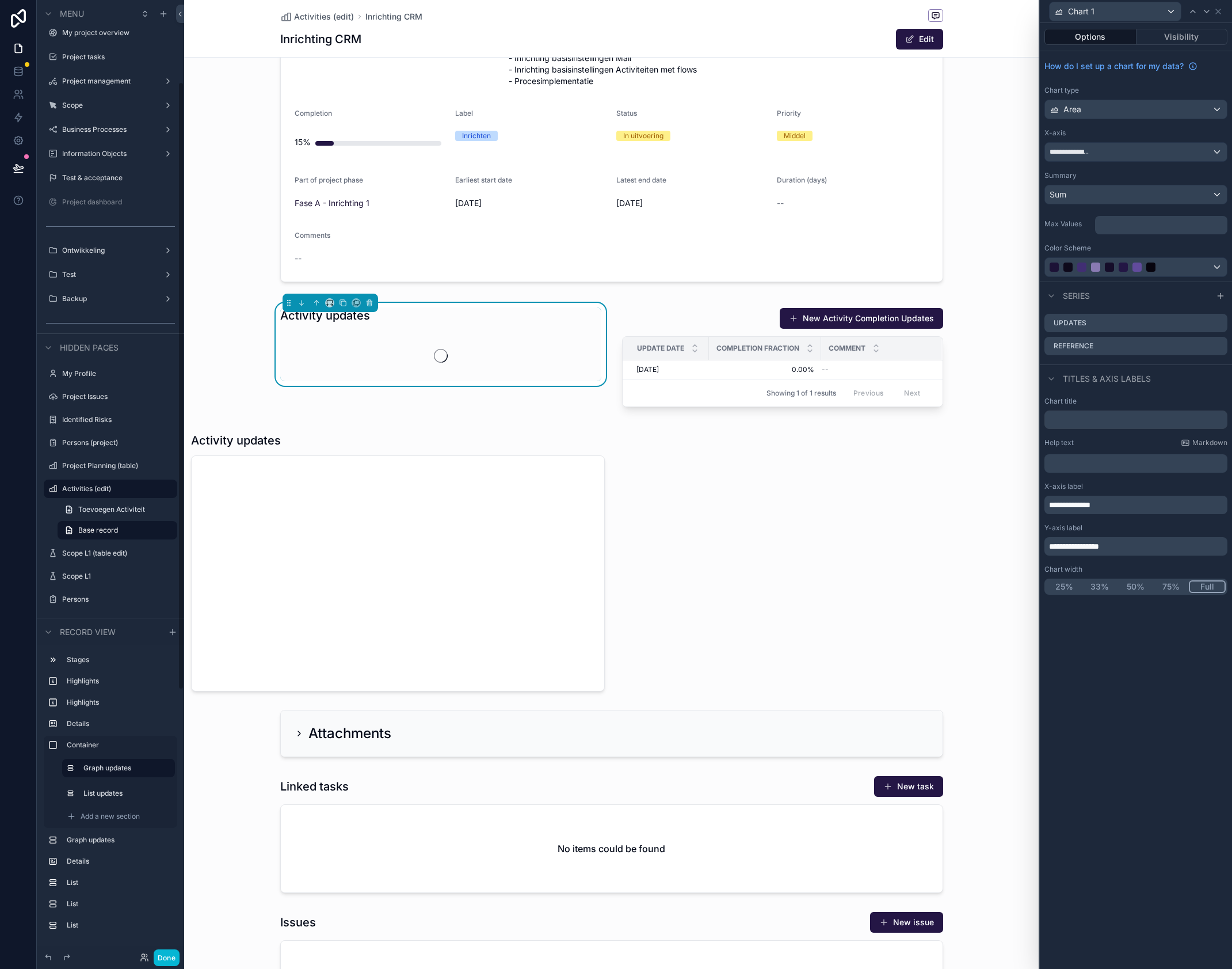
scroll to position [129, 0]
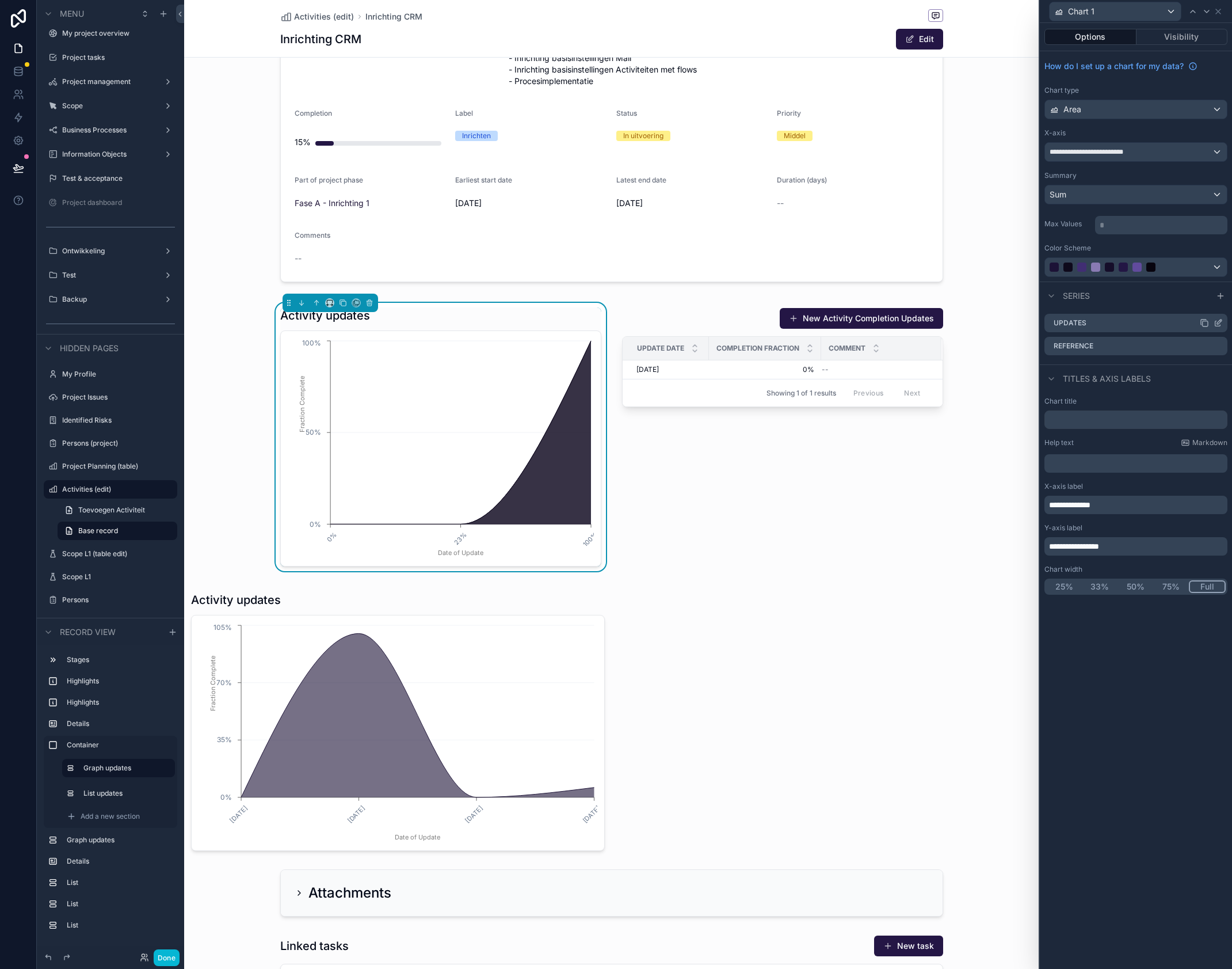
click at [1217, 323] on icon at bounding box center [1218, 323] width 9 height 9
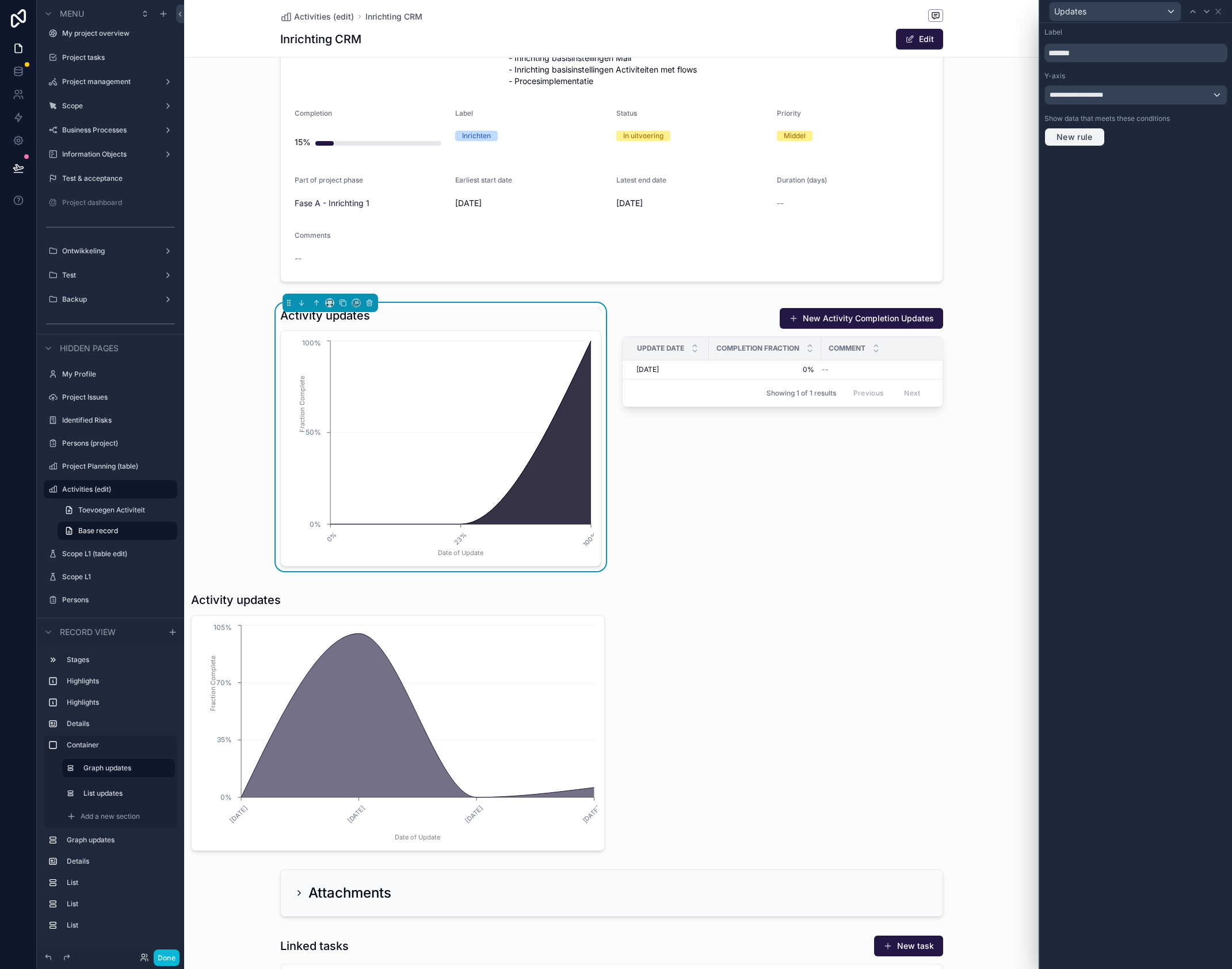
click at [1073, 138] on span "New rule" at bounding box center [1074, 136] width 46 height 10
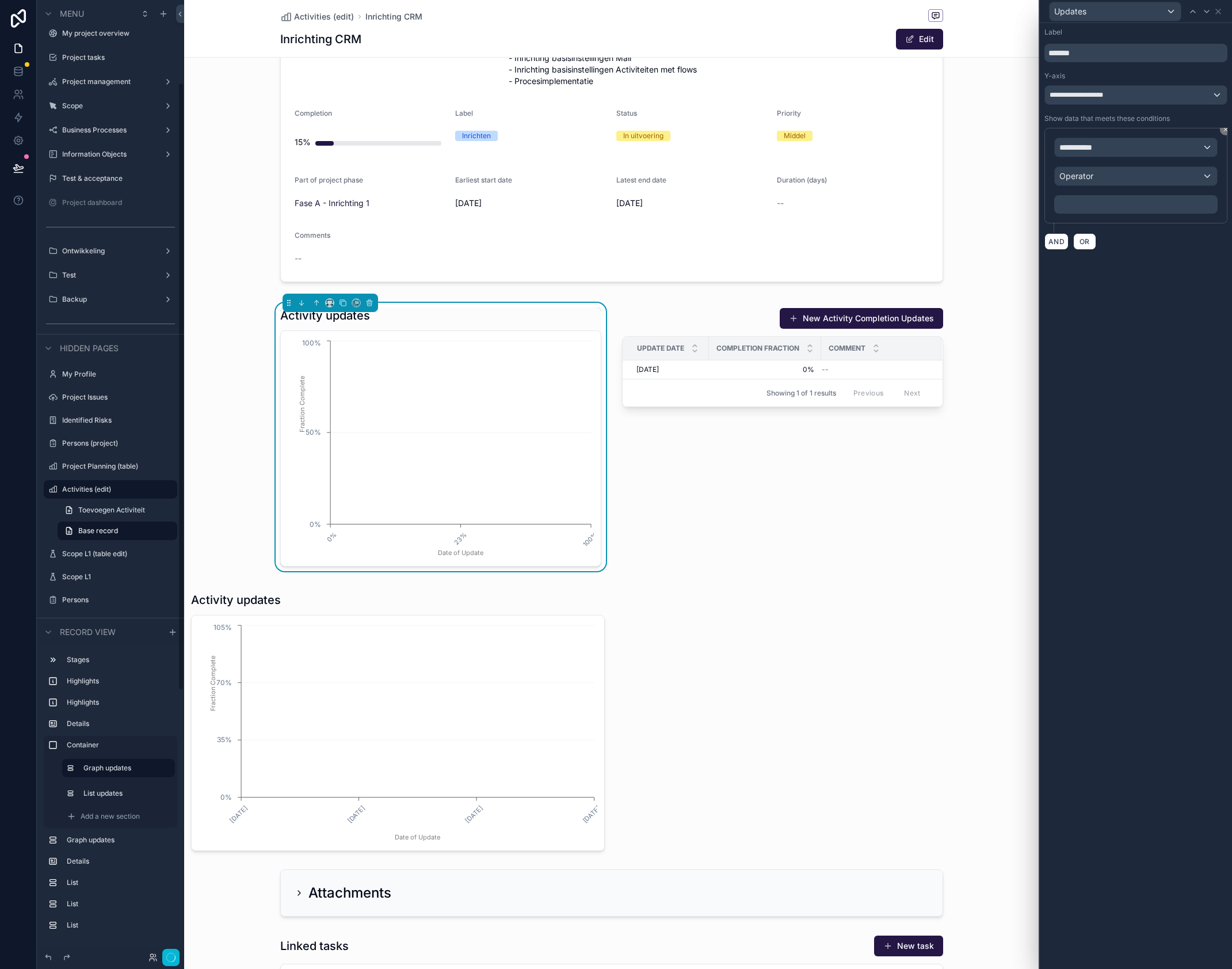
scroll to position [130, 0]
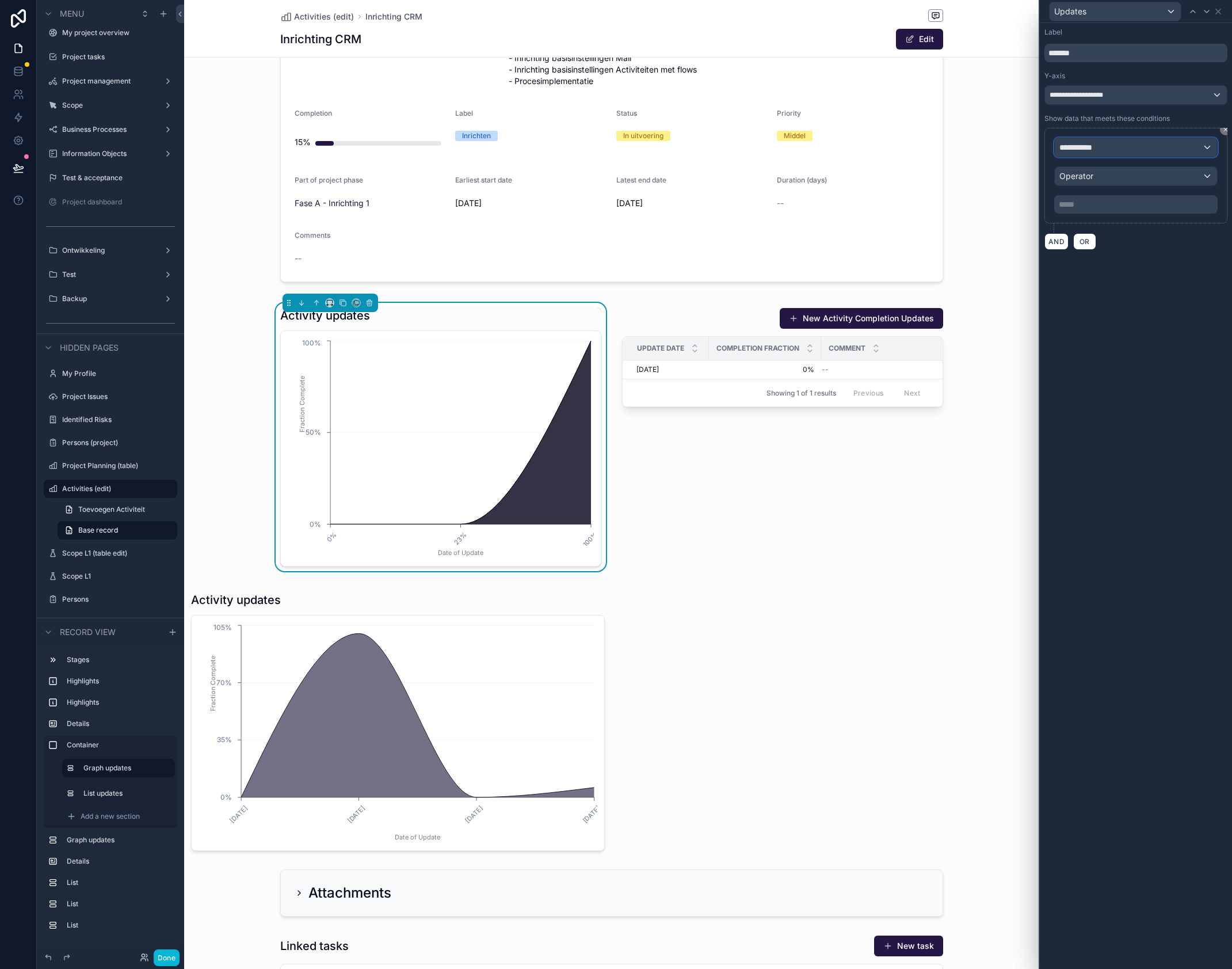
click at [1116, 146] on div "**********" at bounding box center [1136, 147] width 162 height 18
click at [1109, 218] on div "Row values Row values" at bounding box center [1135, 216] width 143 height 27
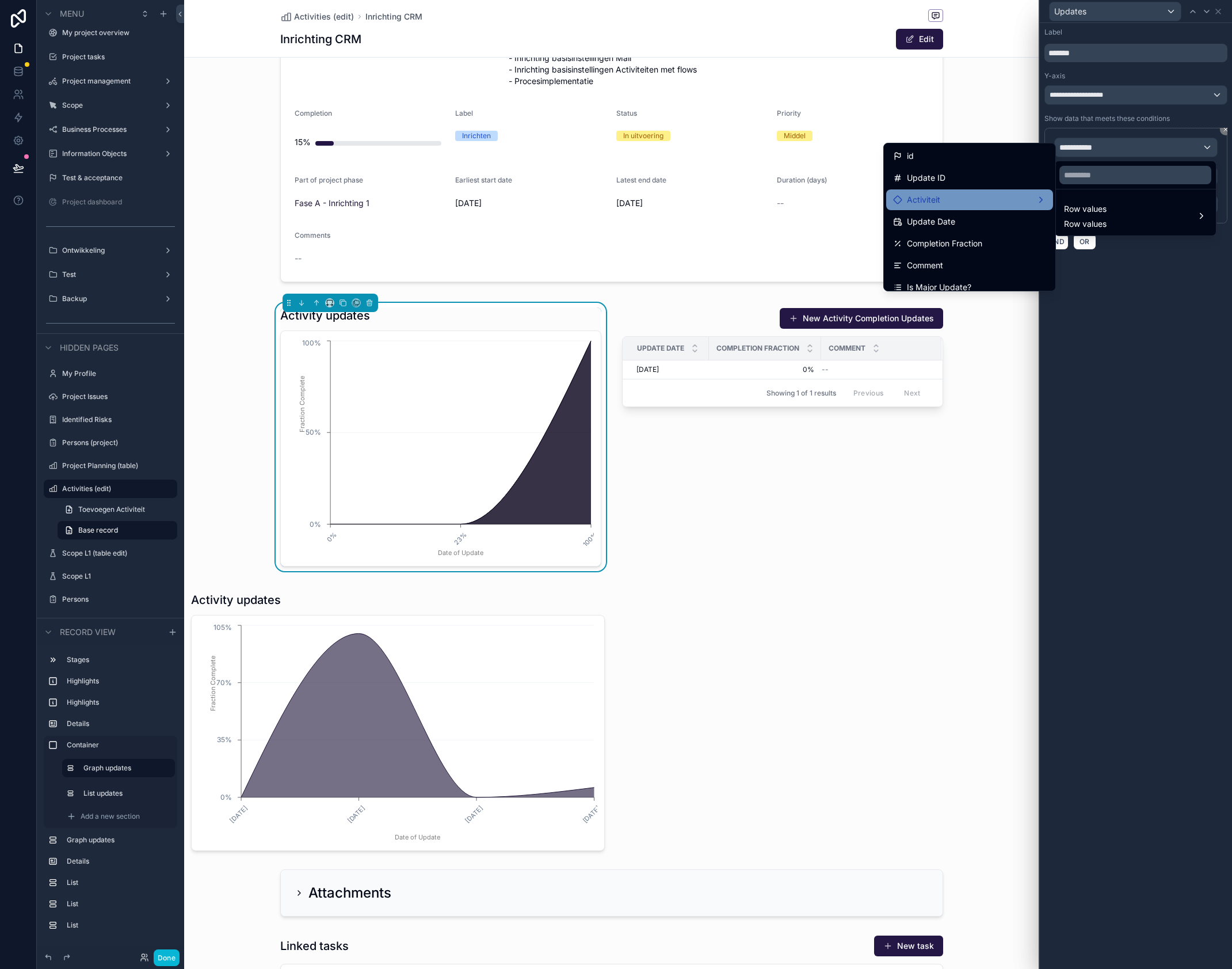
click at [1004, 198] on div "Activiteit" at bounding box center [969, 200] width 153 height 14
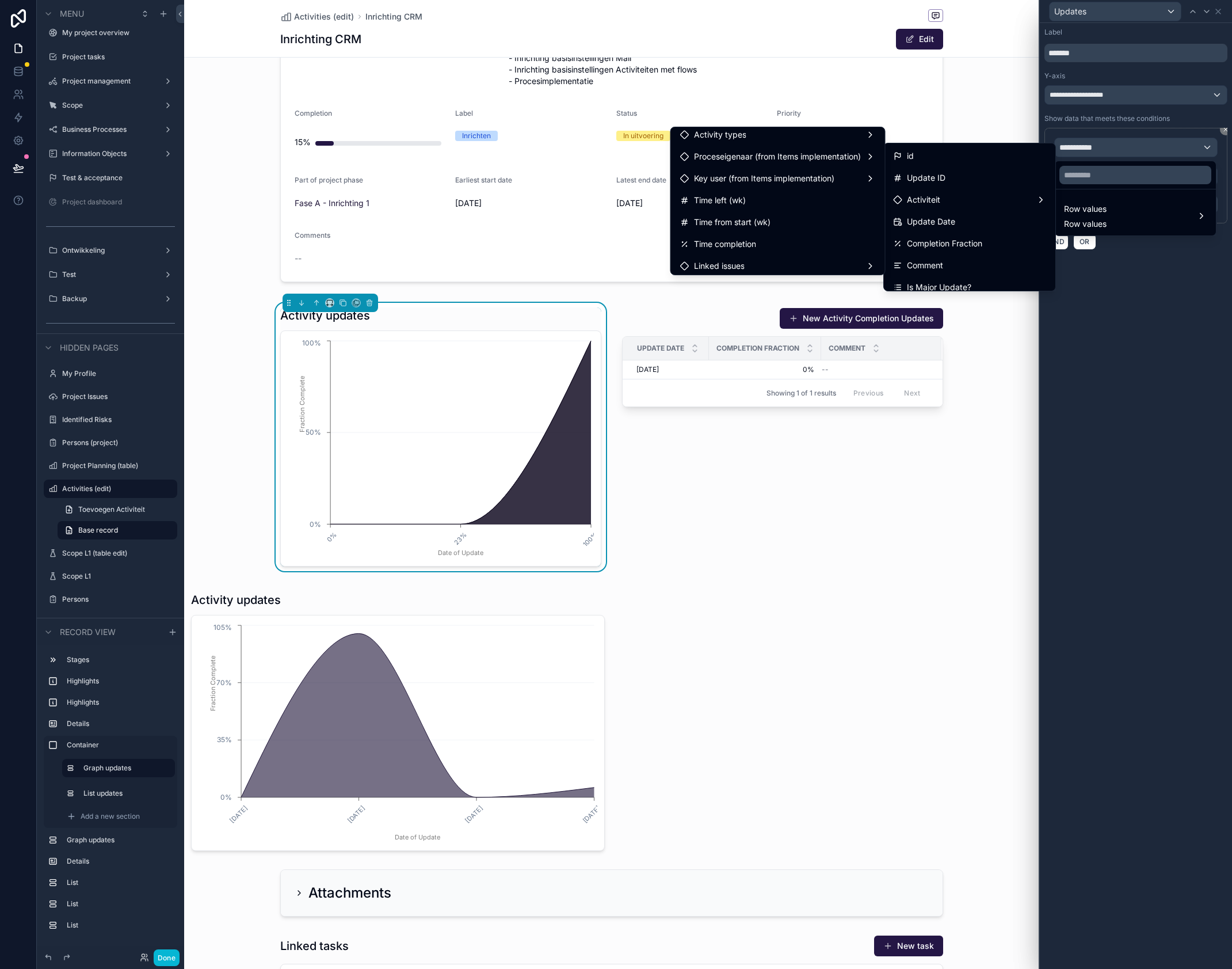
scroll to position [559, 0]
click at [808, 153] on div "Activity types" at bounding box center [778, 149] width 196 height 14
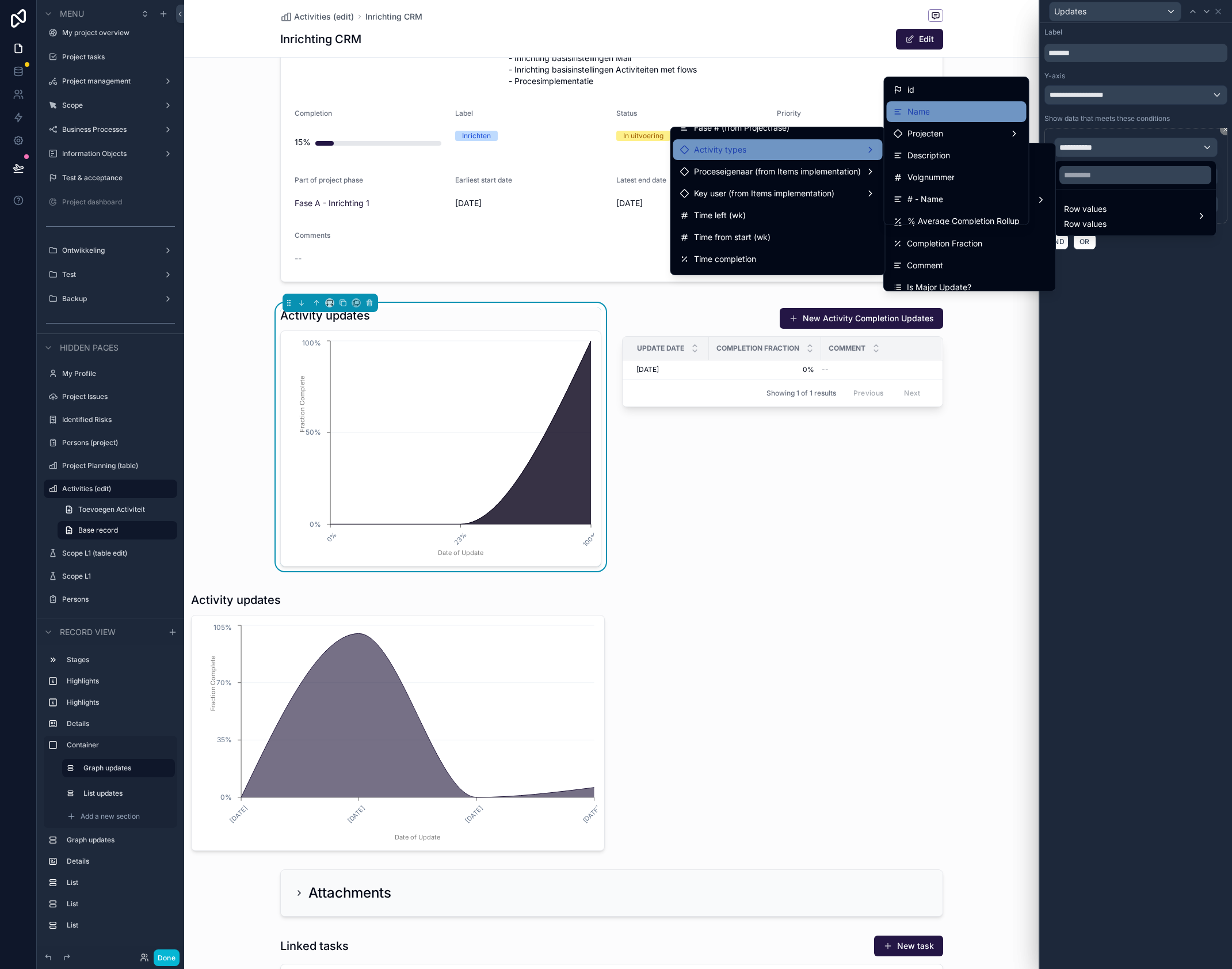
click at [926, 115] on span "Name" at bounding box center [919, 112] width 23 height 14
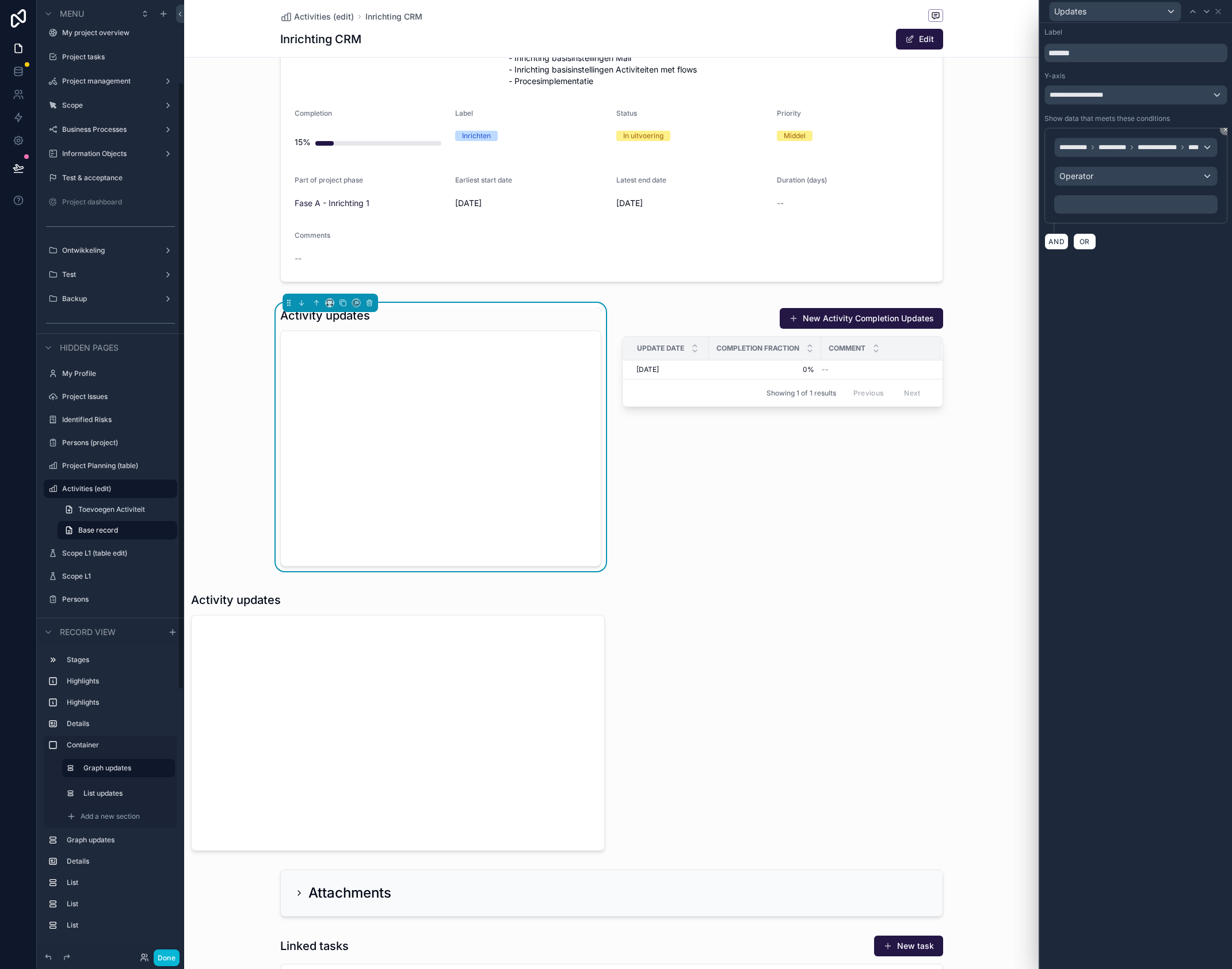
scroll to position [129, 0]
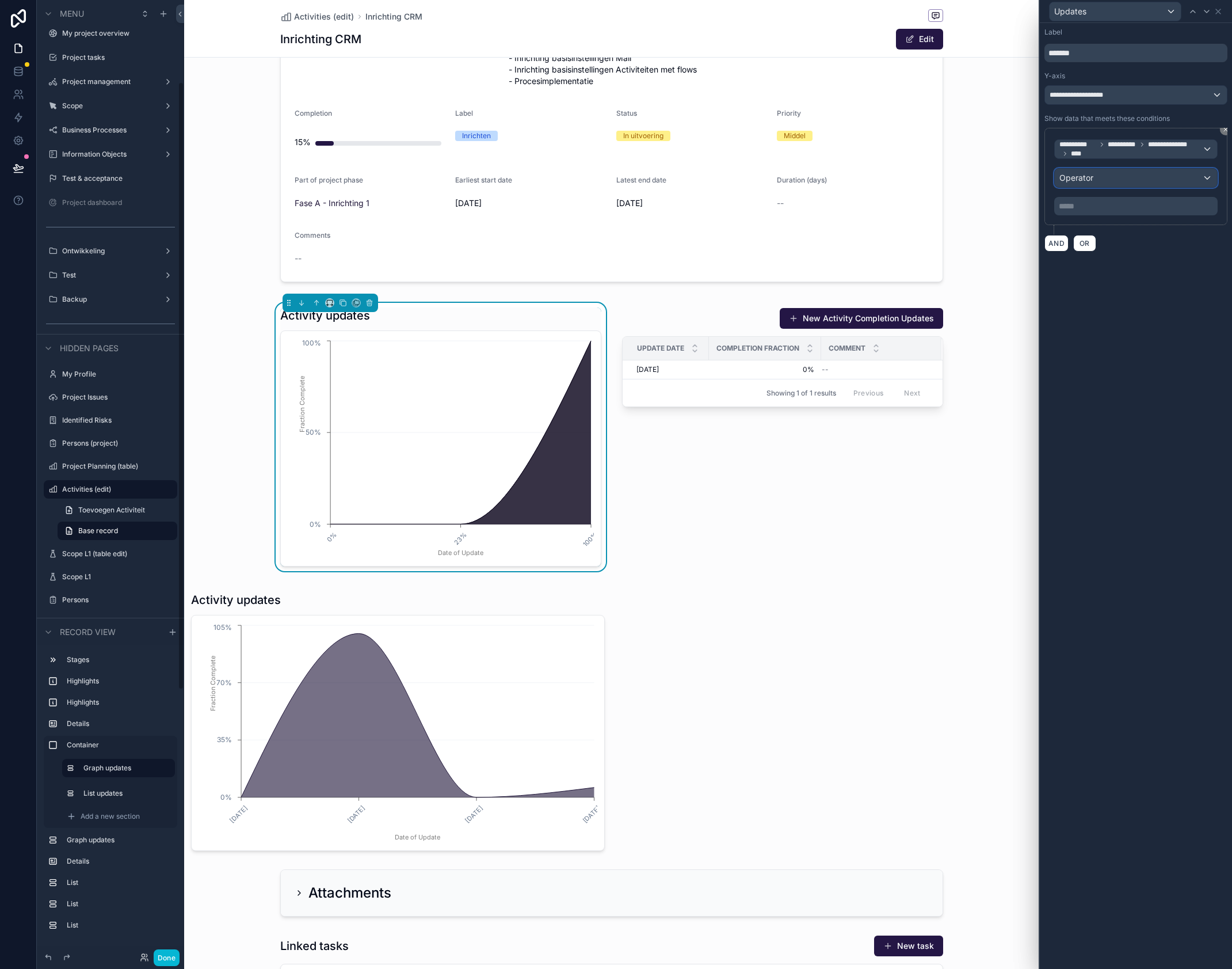
click at [1093, 179] on span "Operator" at bounding box center [1076, 177] width 34 height 10
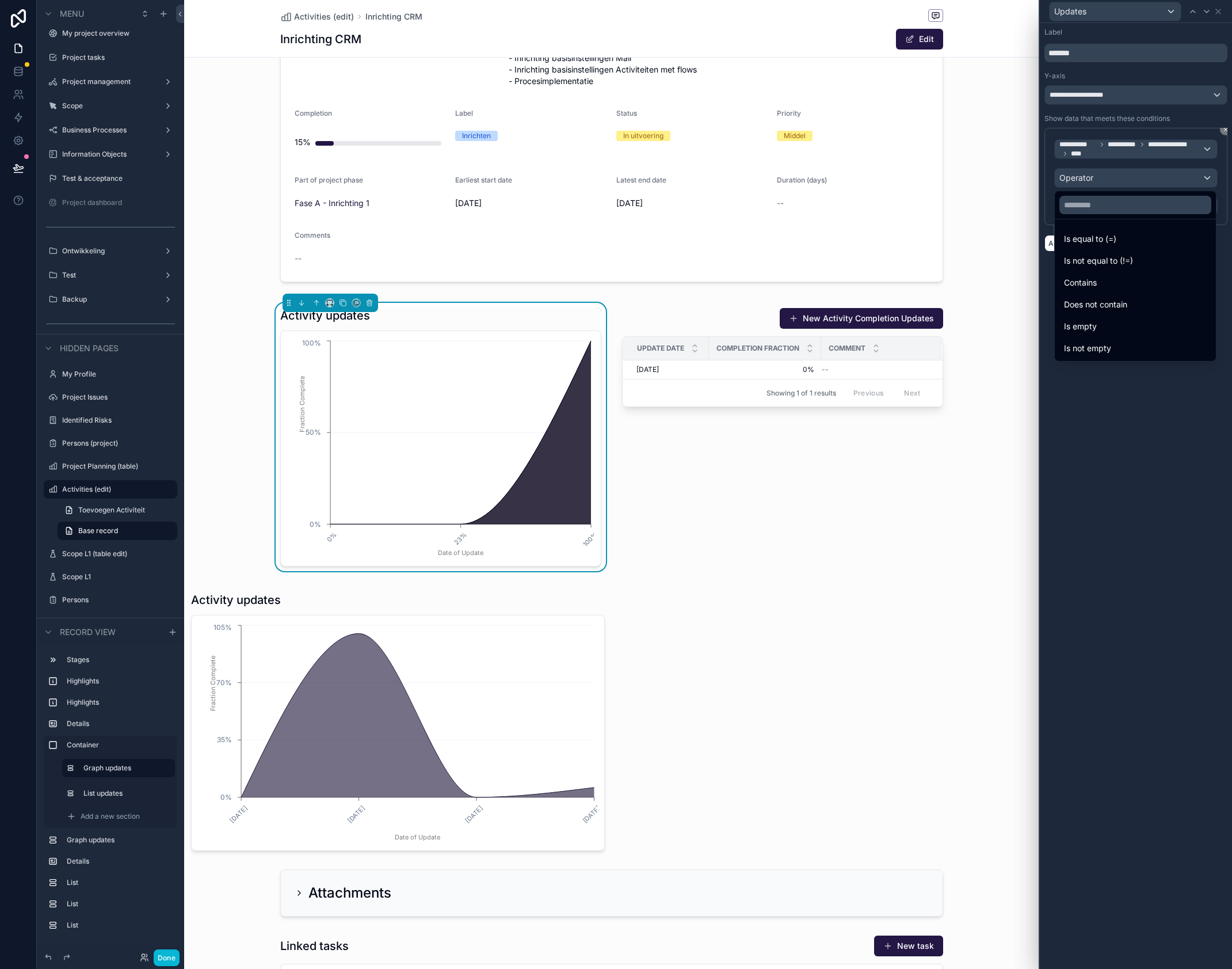
click at [1121, 304] on span "Does not contain" at bounding box center [1096, 304] width 63 height 14
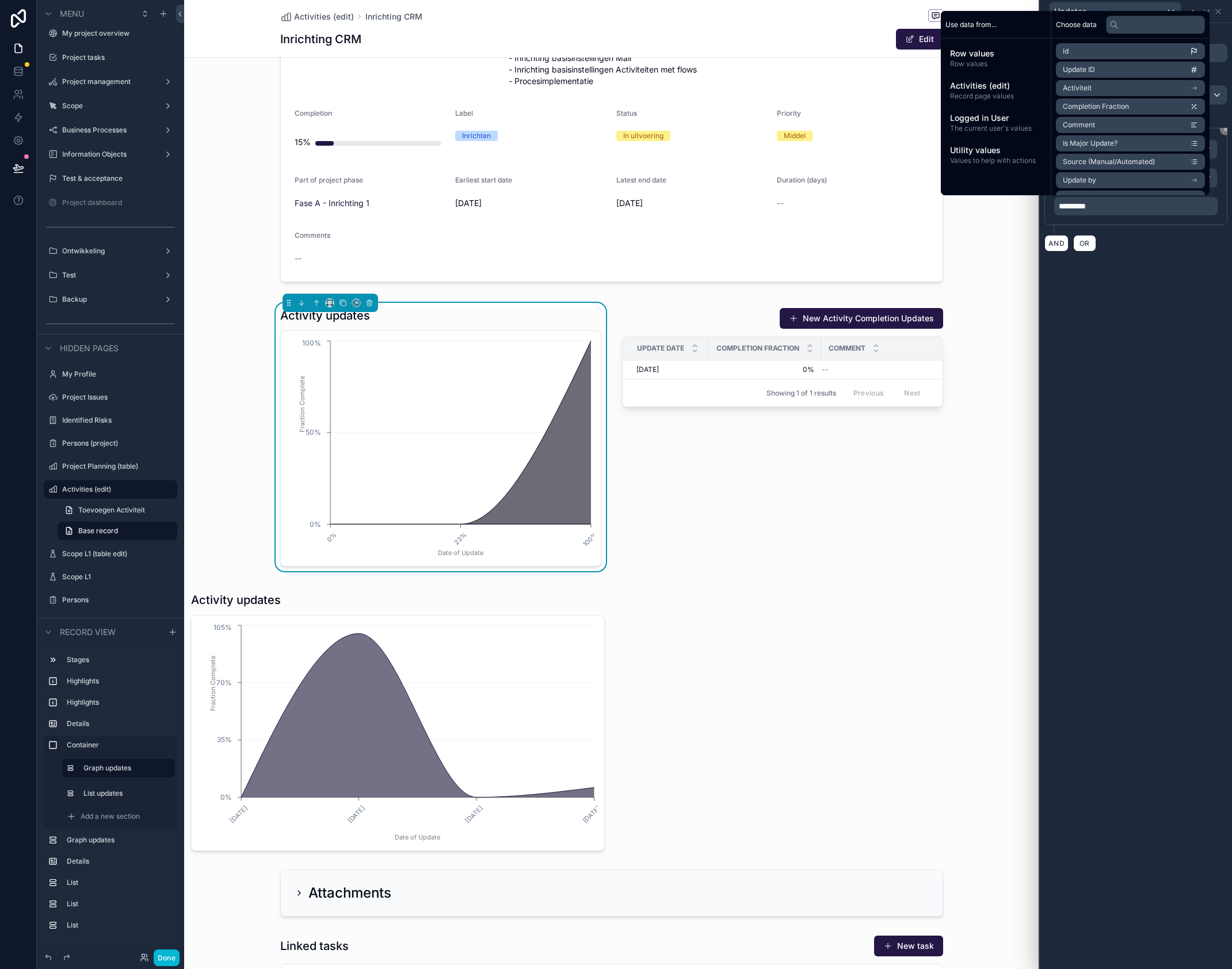
click at [1177, 353] on div "**********" at bounding box center [1136, 496] width 192 height 946
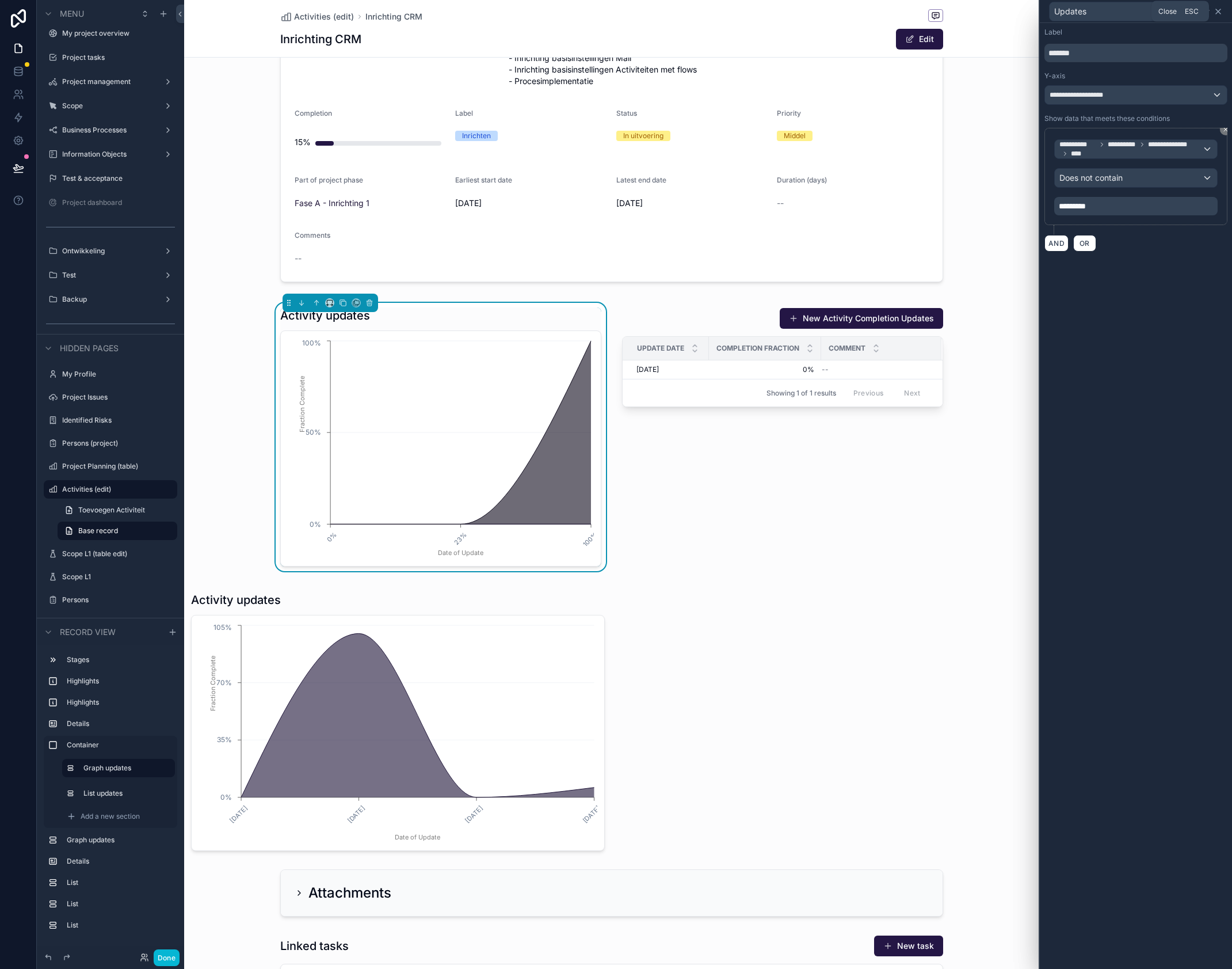
click at [1220, 14] on icon at bounding box center [1218, 11] width 9 height 9
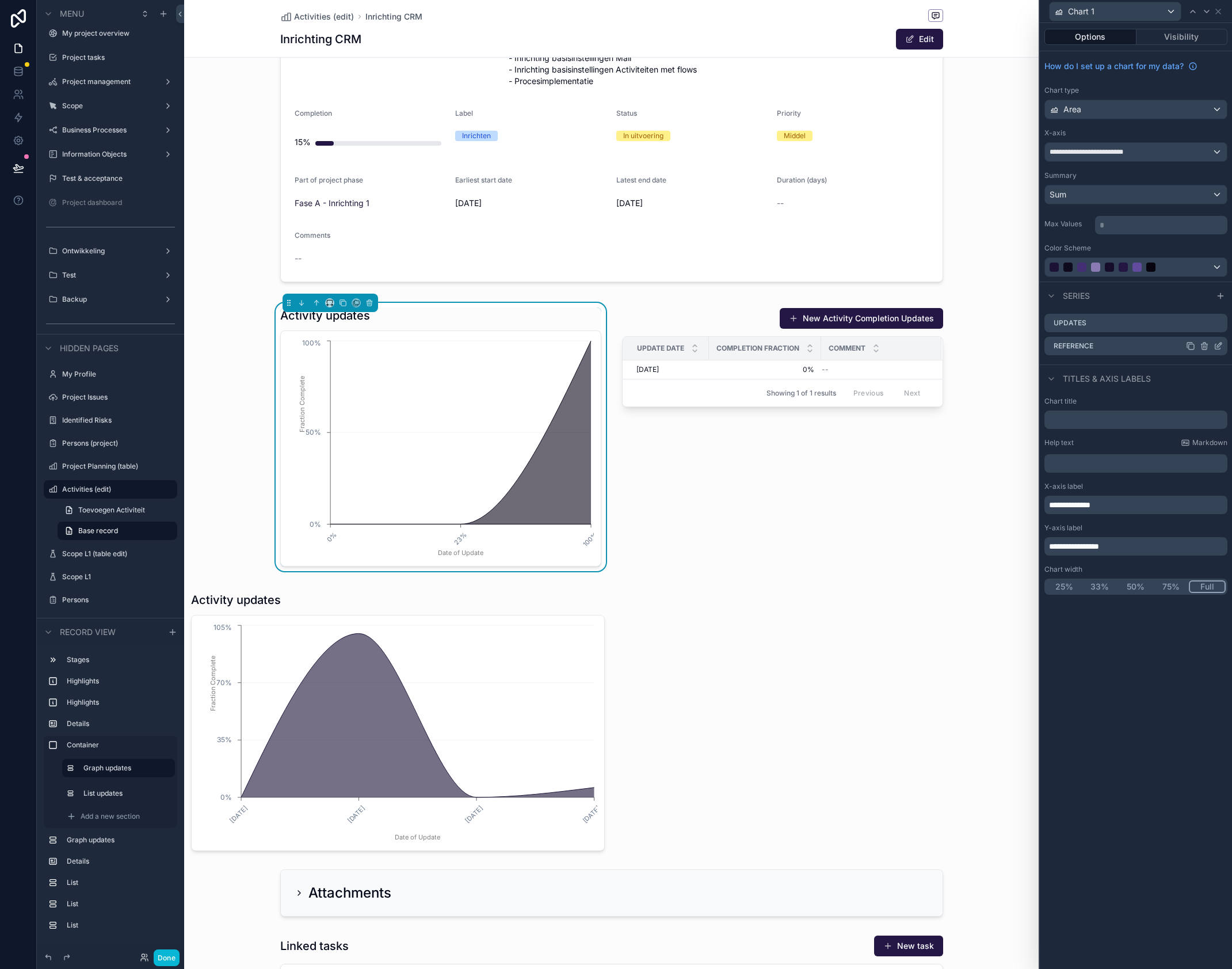
click at [1218, 348] on icon at bounding box center [1218, 345] width 9 height 9
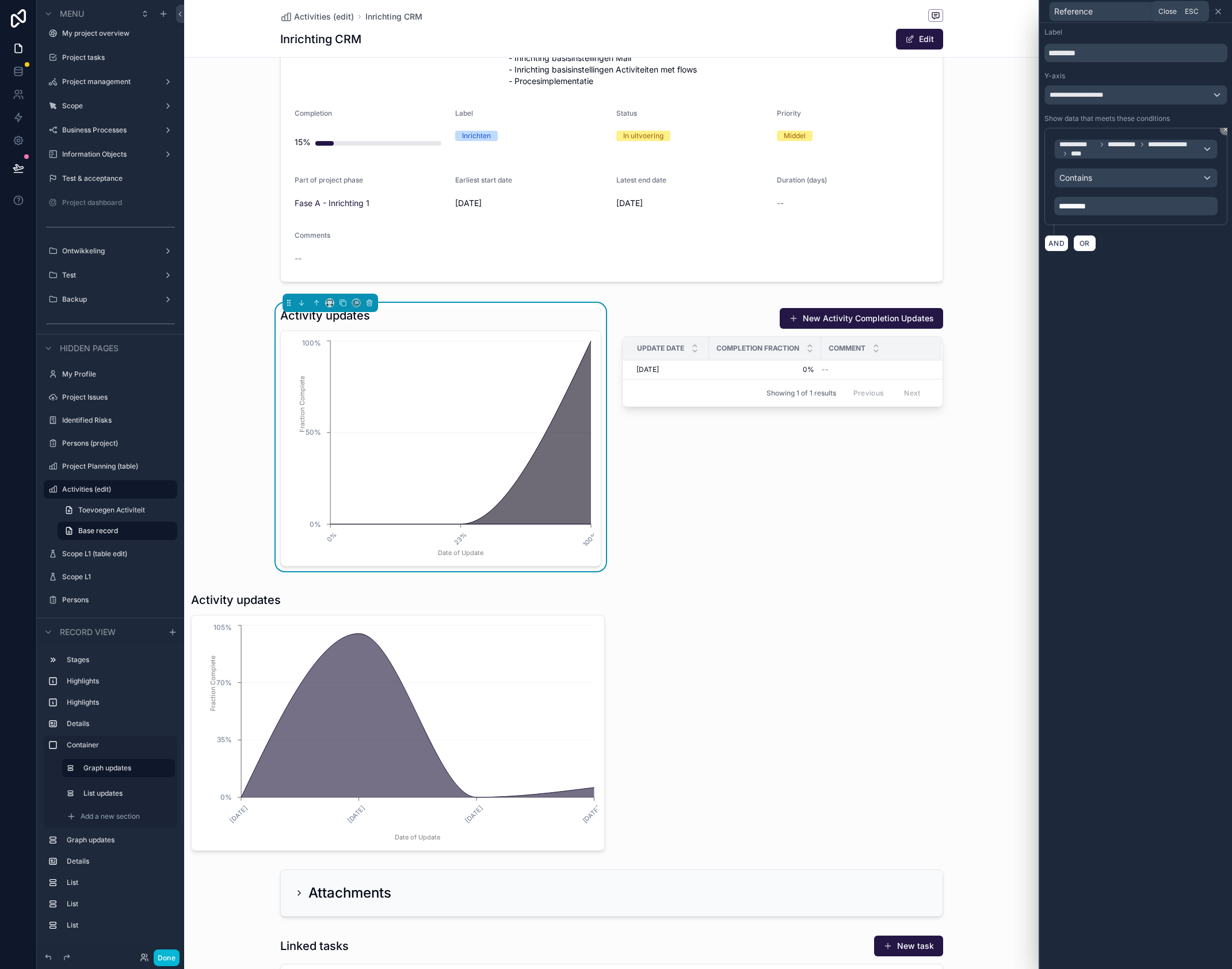
click at [1218, 11] on icon at bounding box center [1218, 11] width 9 height 9
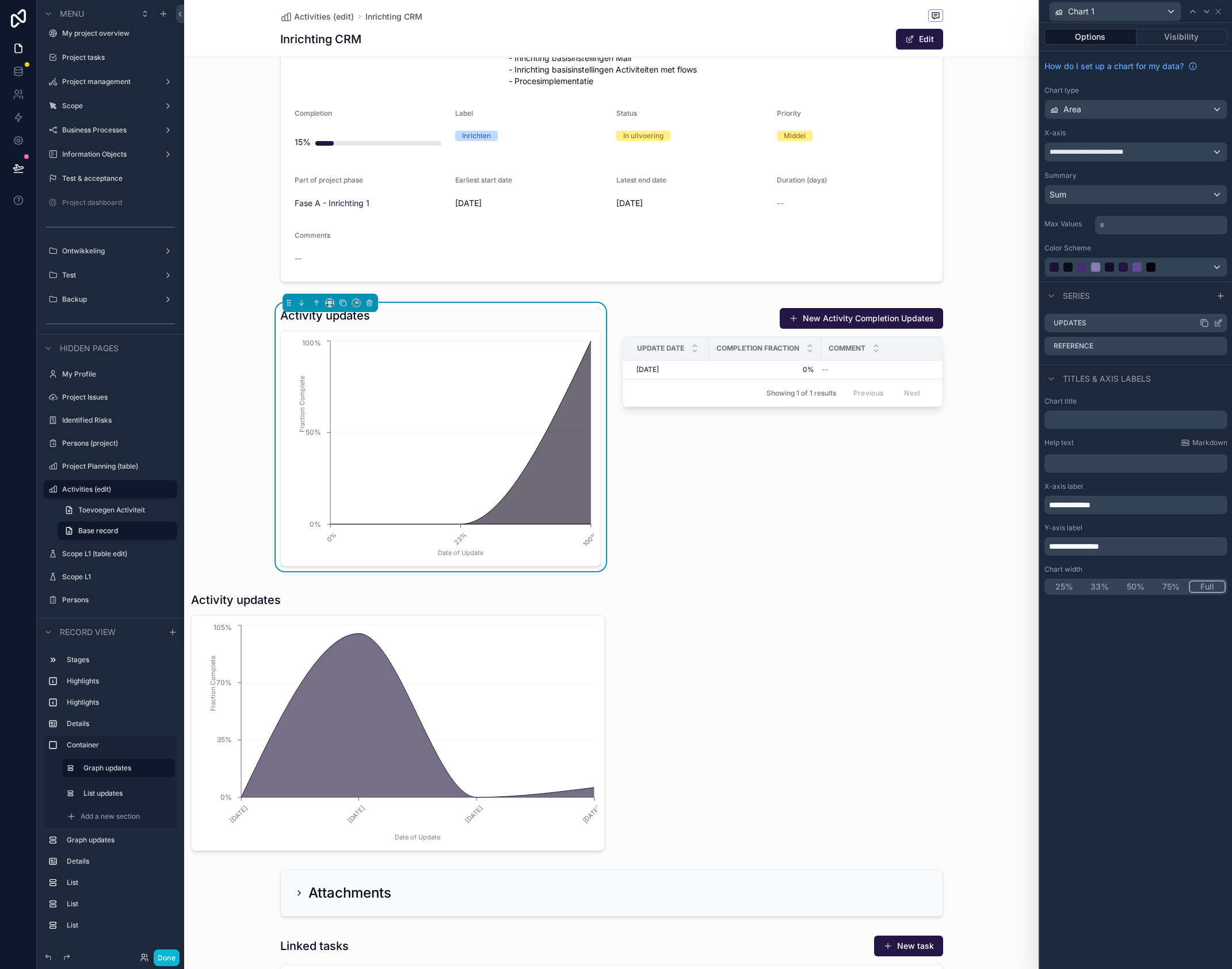
click at [1219, 323] on icon at bounding box center [1218, 323] width 9 height 9
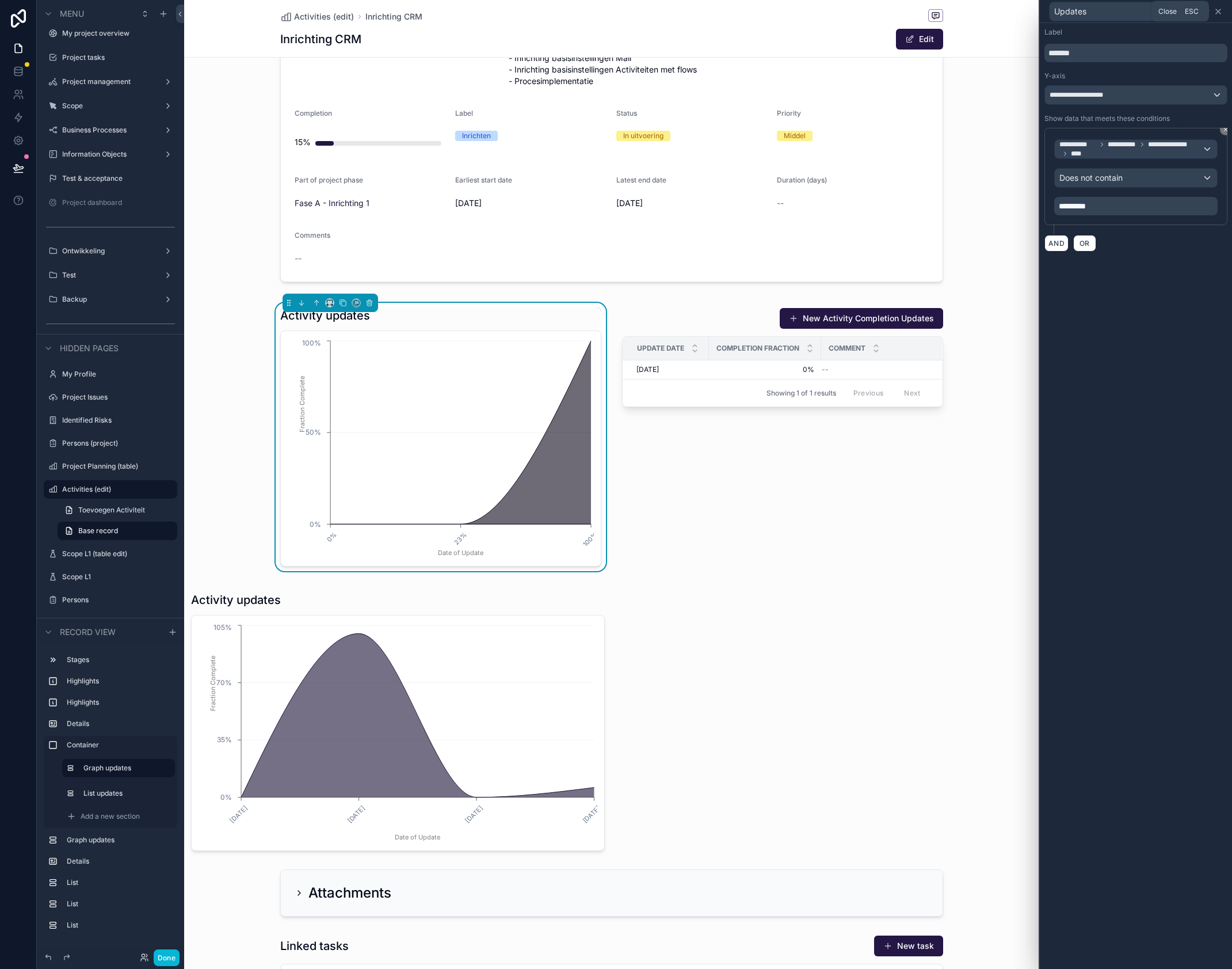
click at [1220, 13] on icon at bounding box center [1218, 11] width 5 height 5
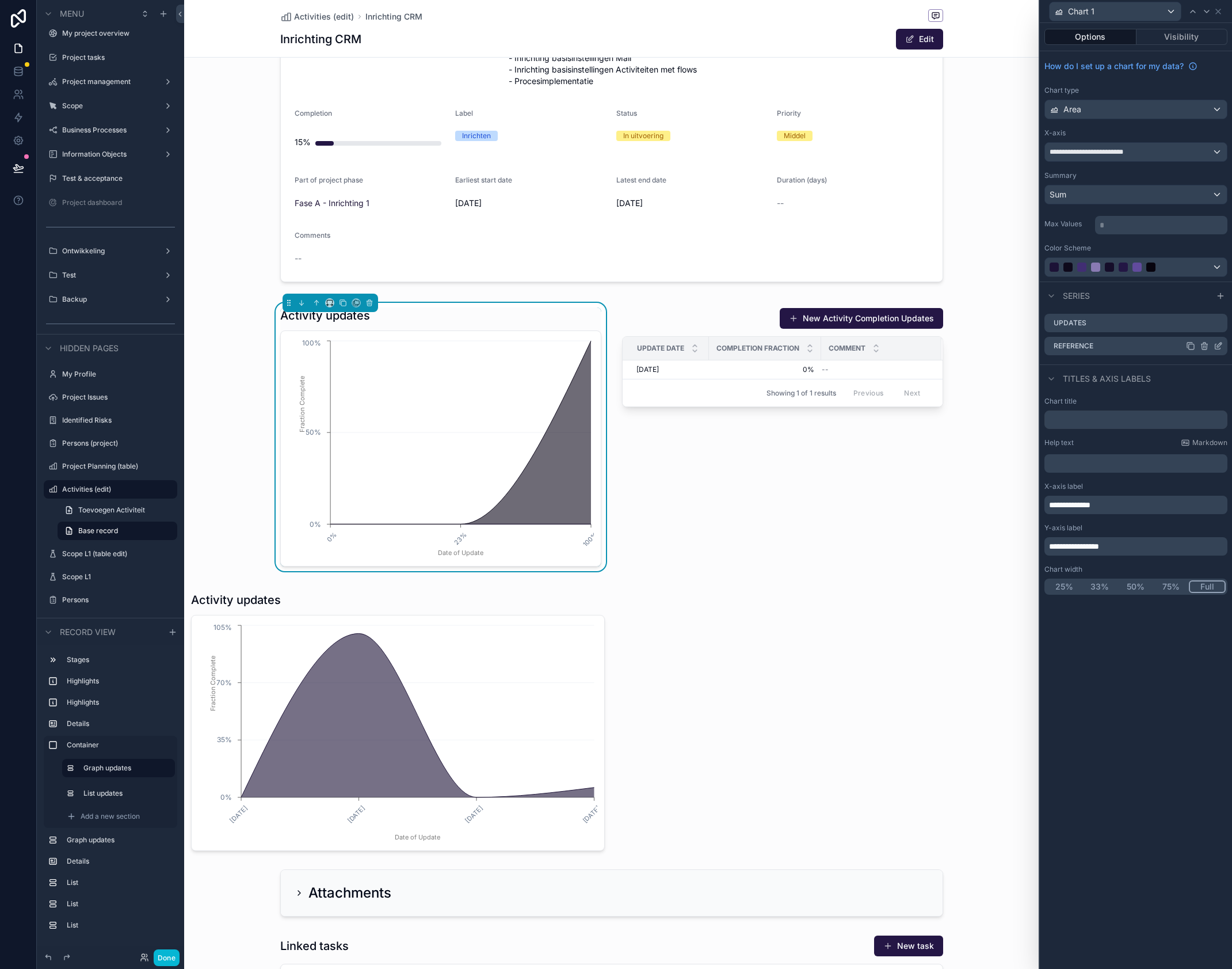
click at [1220, 345] on icon at bounding box center [1218, 345] width 9 height 9
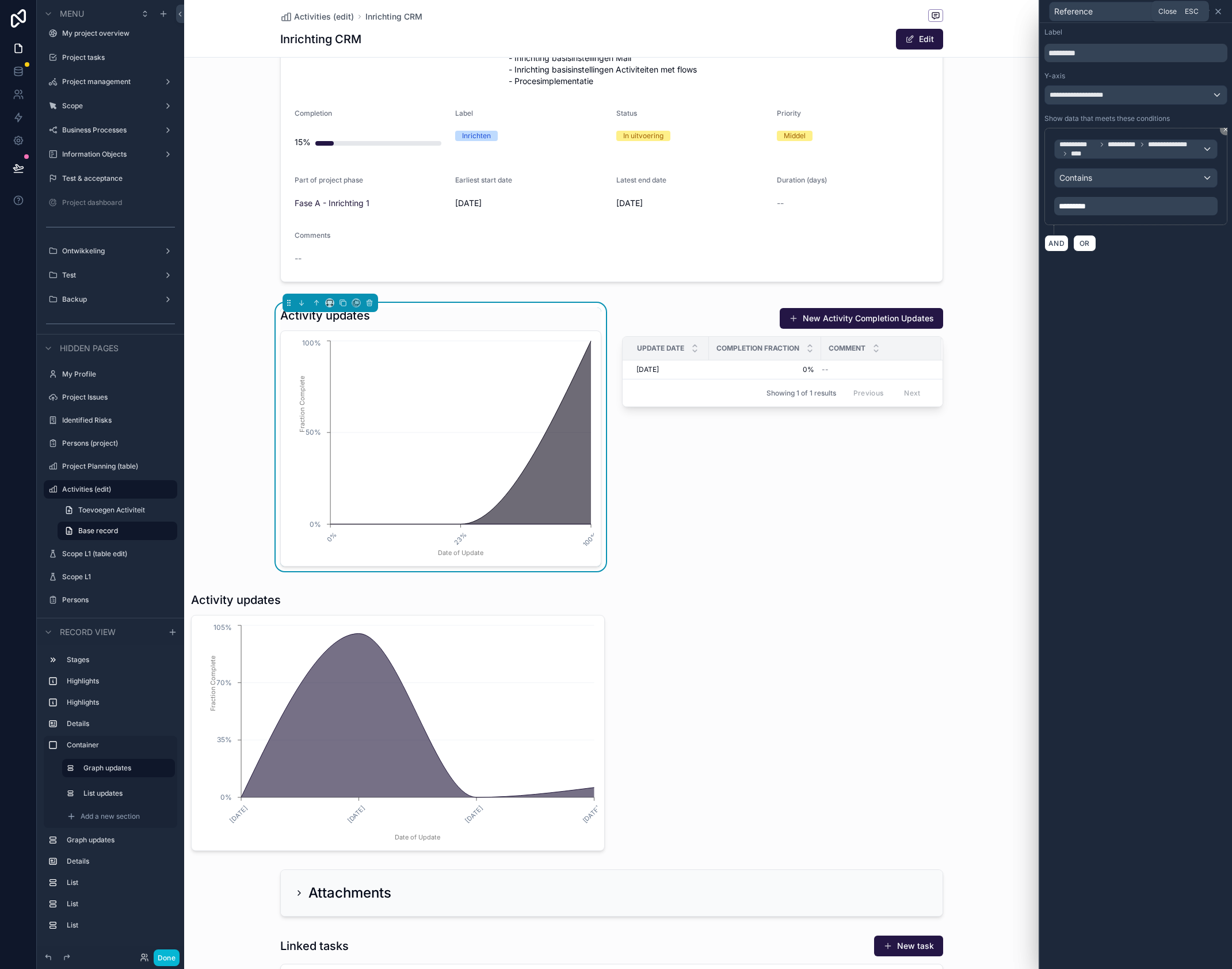
click at [1221, 14] on icon at bounding box center [1218, 11] width 5 height 5
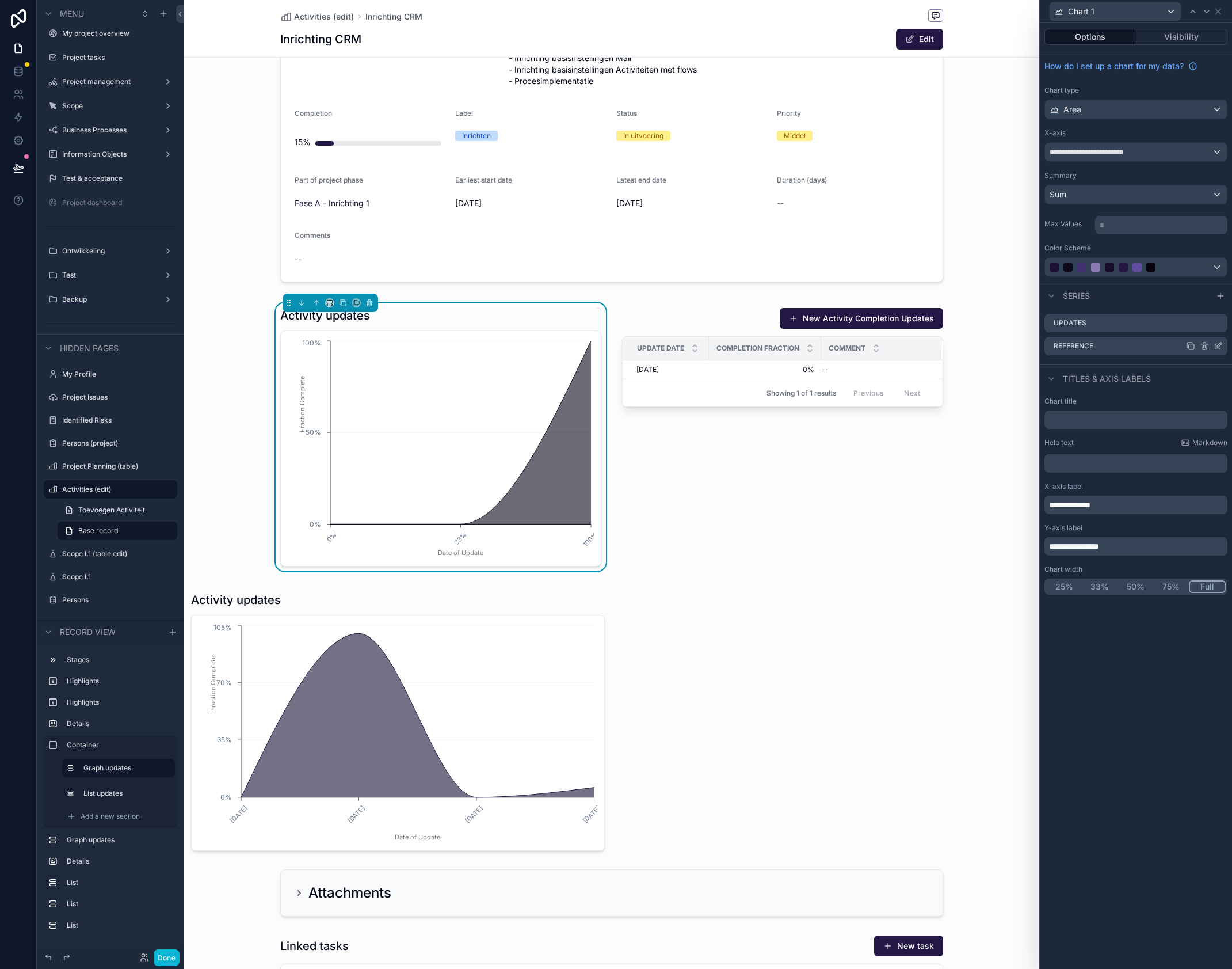
click at [1215, 345] on icon at bounding box center [1218, 345] width 9 height 9
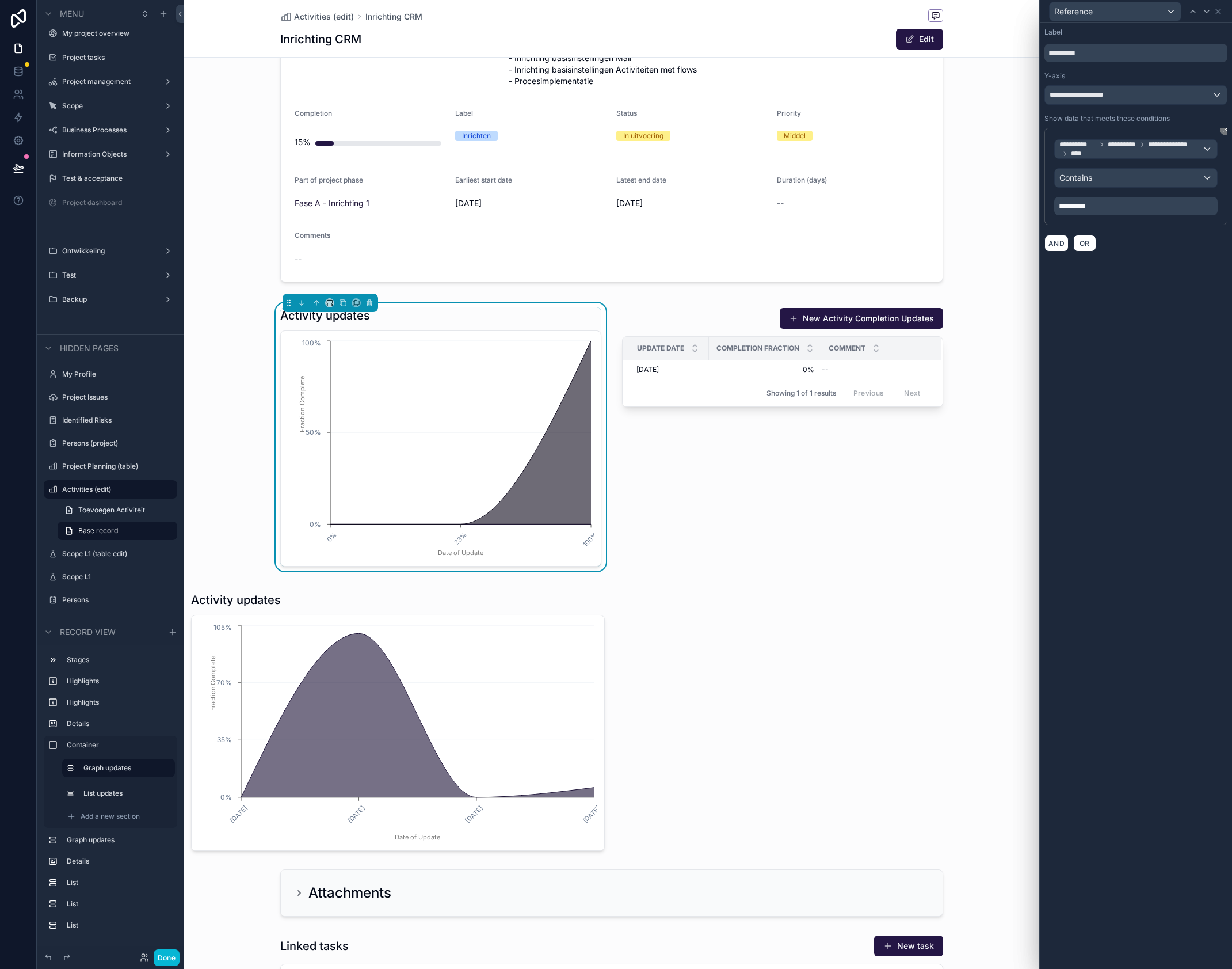
click at [1105, 422] on div "**********" at bounding box center [1136, 496] width 192 height 946
click at [528, 326] on div "Activity updates 0% 23% 100% Date of Update 0% 50% 100% Fraction Complete" at bounding box center [441, 437] width 321 height 259
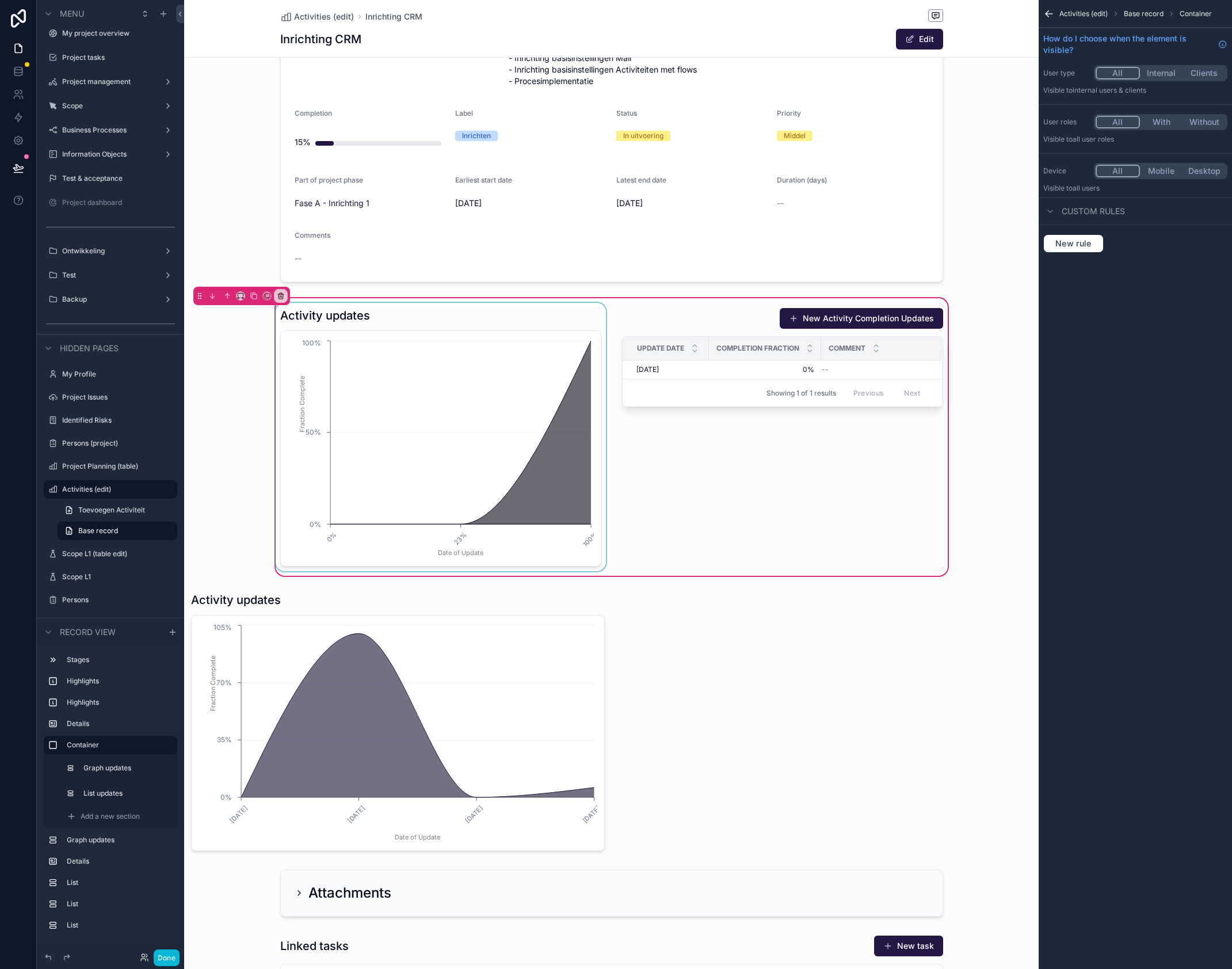
click at [542, 314] on div "scrollable content" at bounding box center [441, 437] width 335 height 268
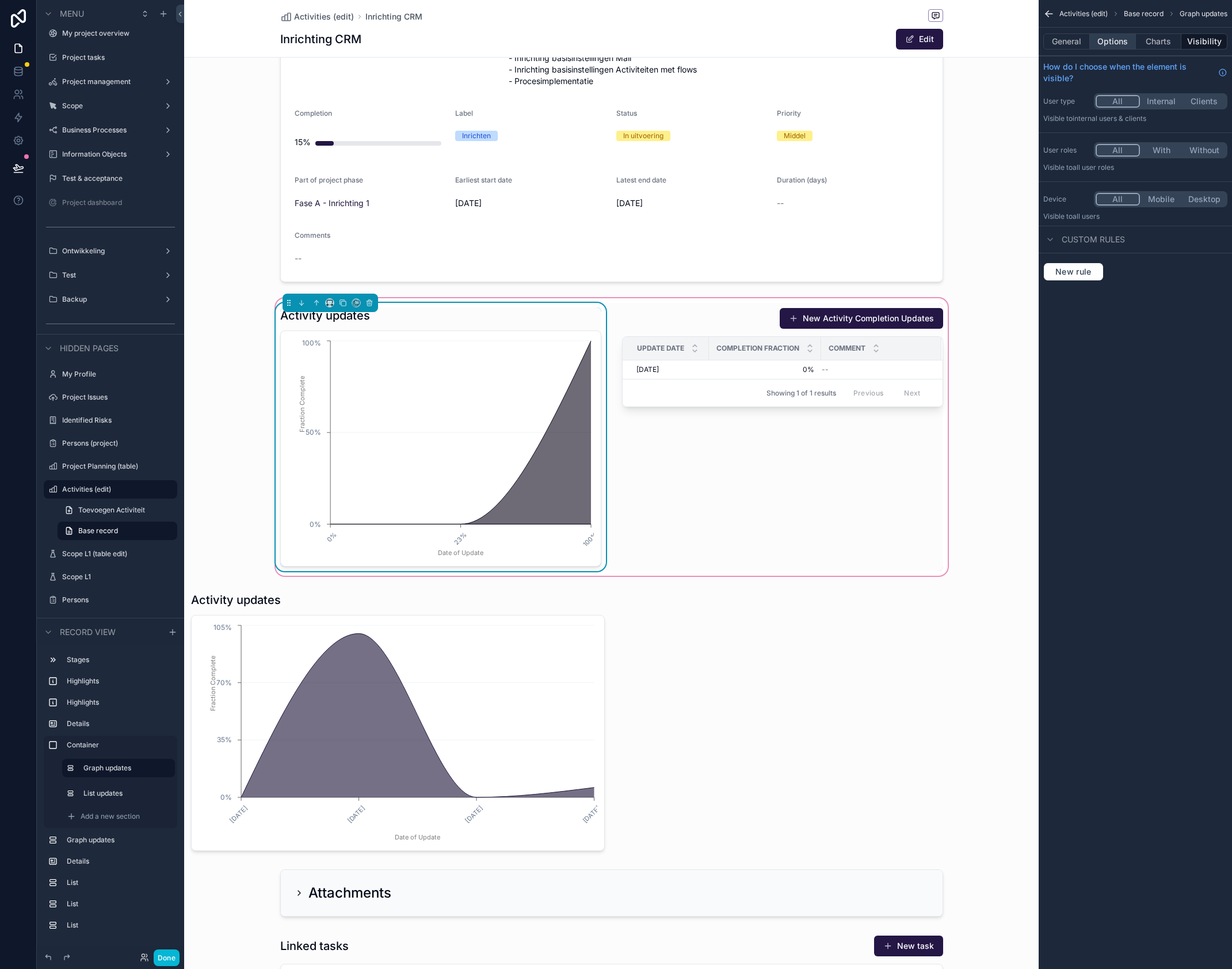
click at [1101, 43] on button "Options" at bounding box center [1113, 42] width 46 height 16
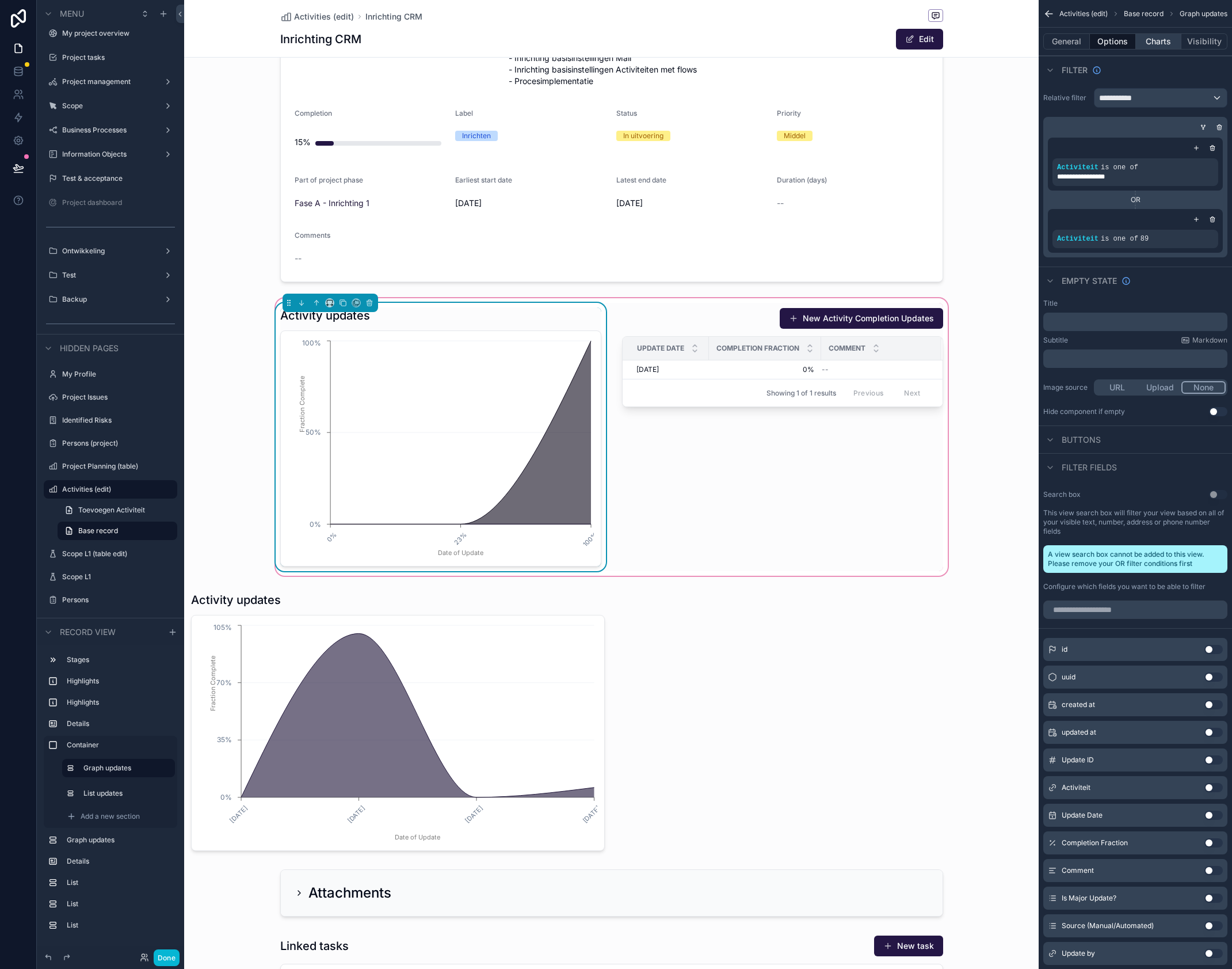
click at [1147, 38] on button "Charts" at bounding box center [1158, 42] width 46 height 16
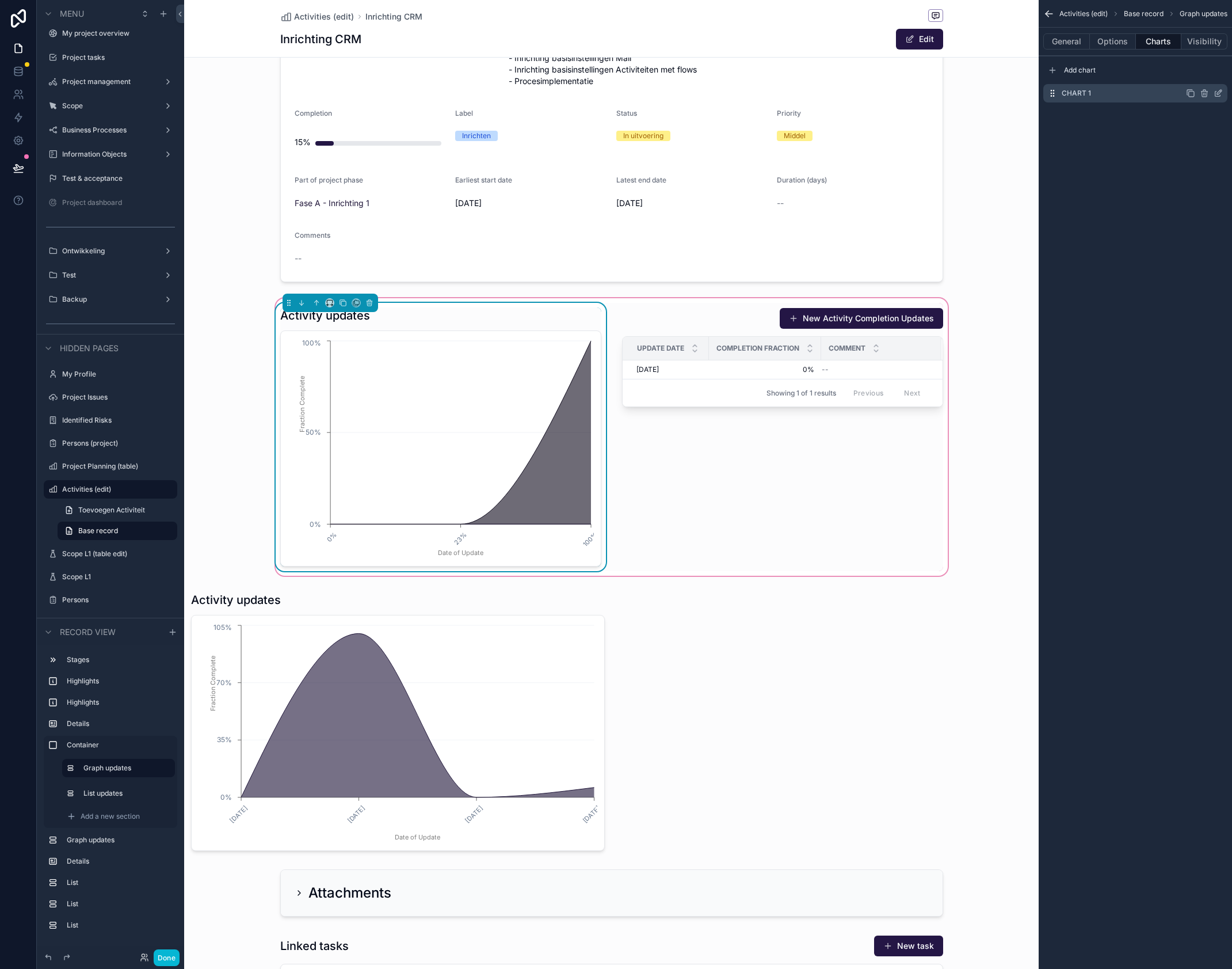
click at [1217, 95] on icon "scrollable content" at bounding box center [1218, 93] width 9 height 9
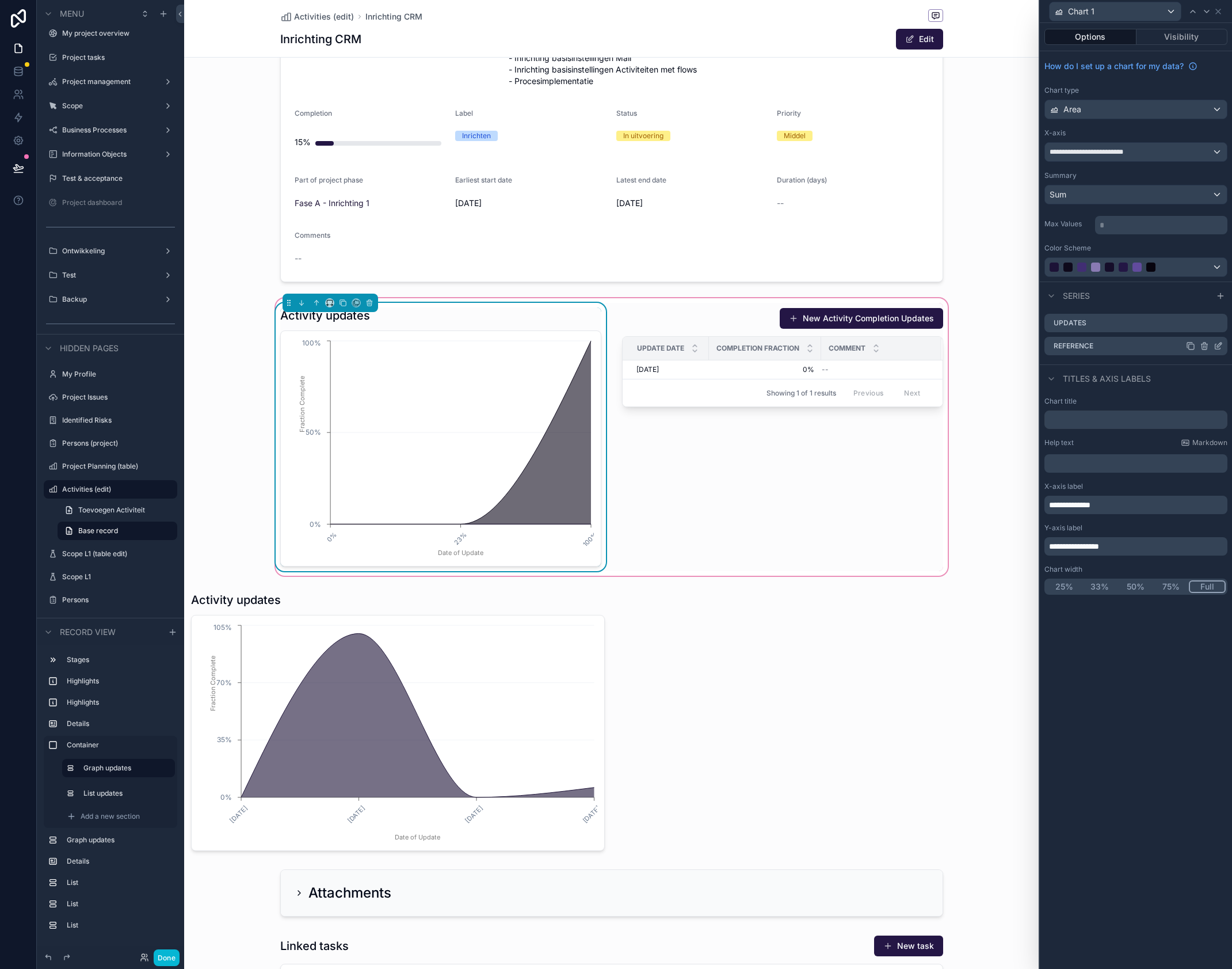
click at [1217, 348] on icon at bounding box center [1218, 345] width 9 height 9
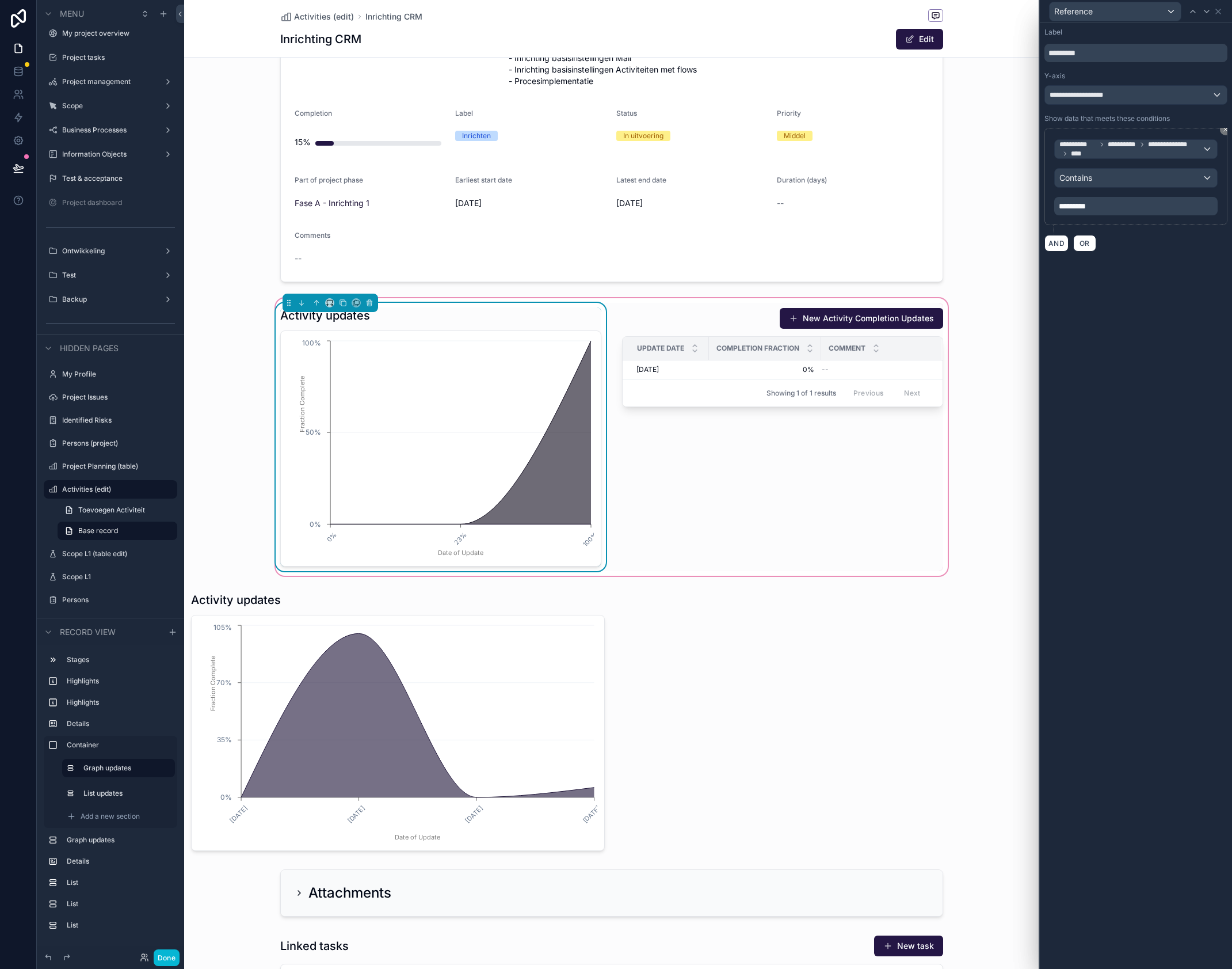
click at [1117, 205] on p "*********" at bounding box center [1136, 206] width 156 height 12
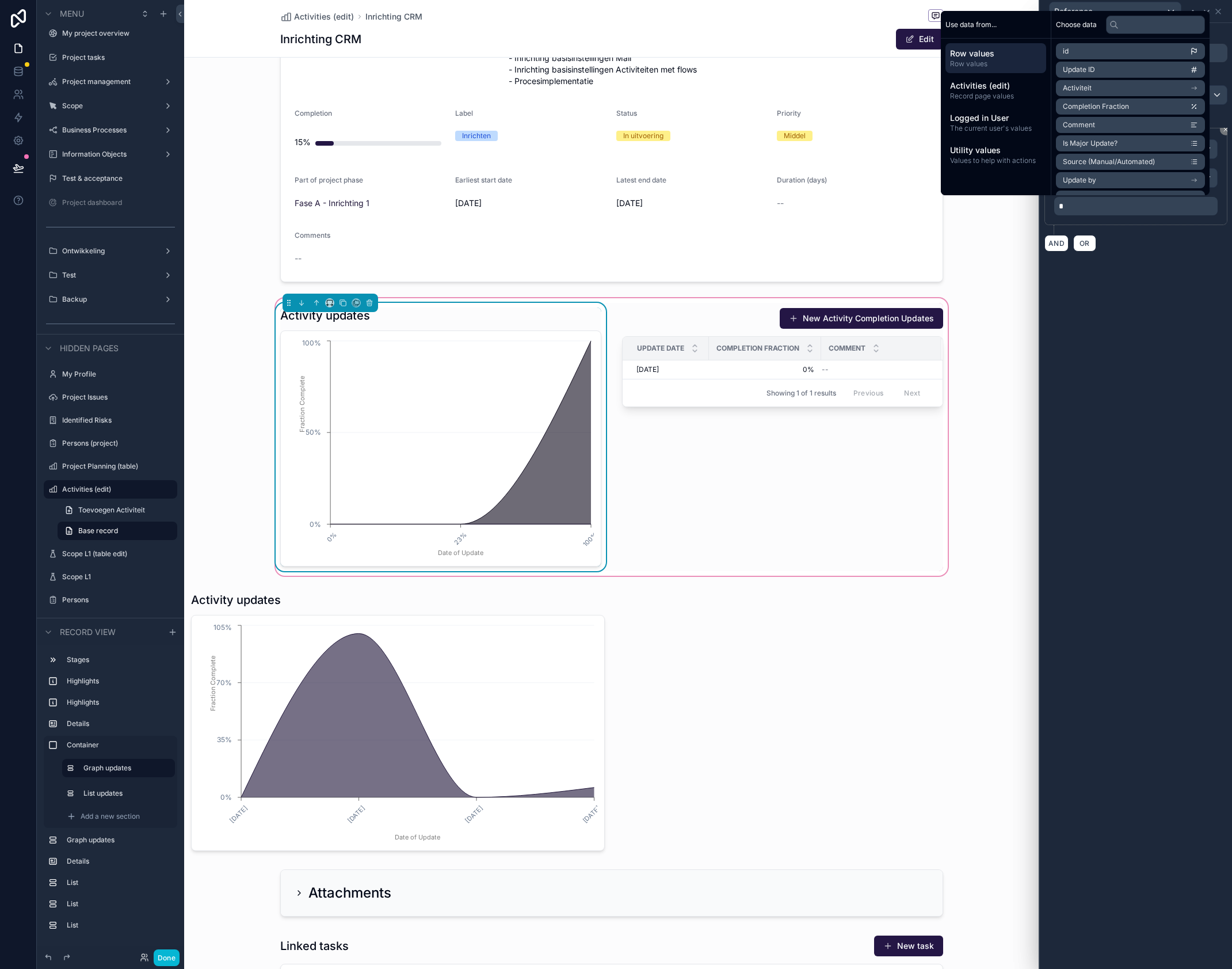
click at [1135, 353] on div "**********" at bounding box center [1136, 496] width 192 height 946
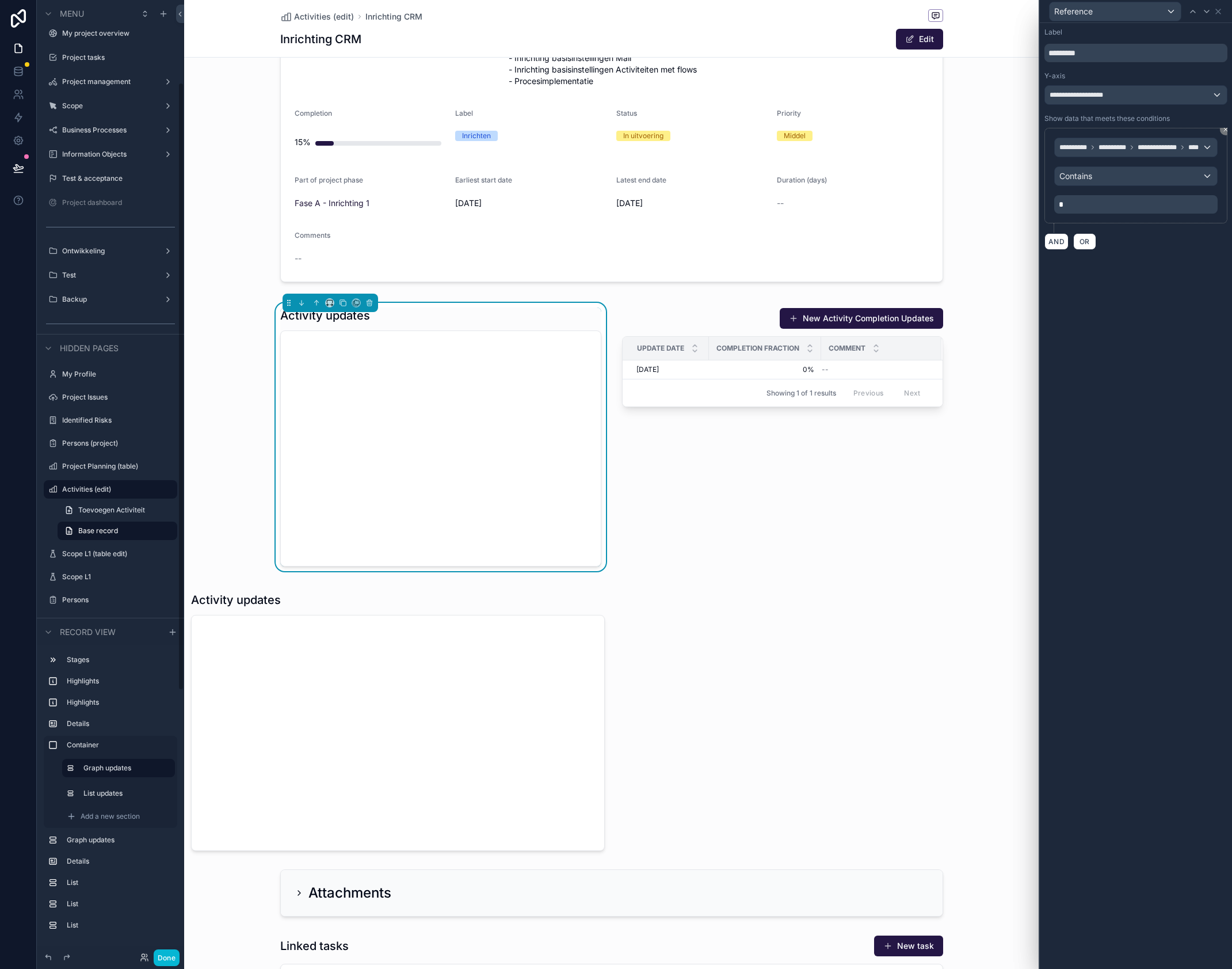
scroll to position [130, 0]
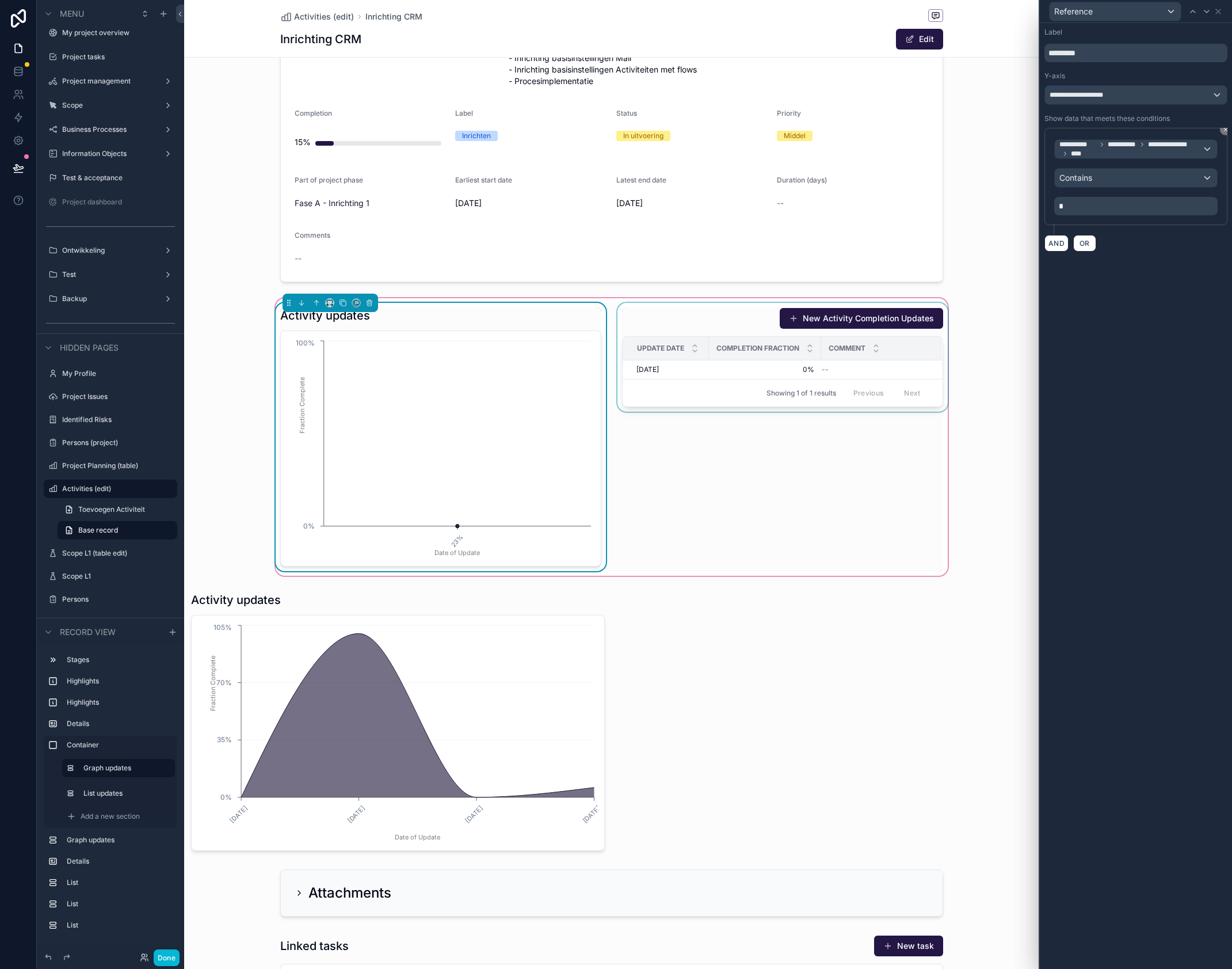
click at [684, 369] on div "scrollable content" at bounding box center [782, 437] width 335 height 268
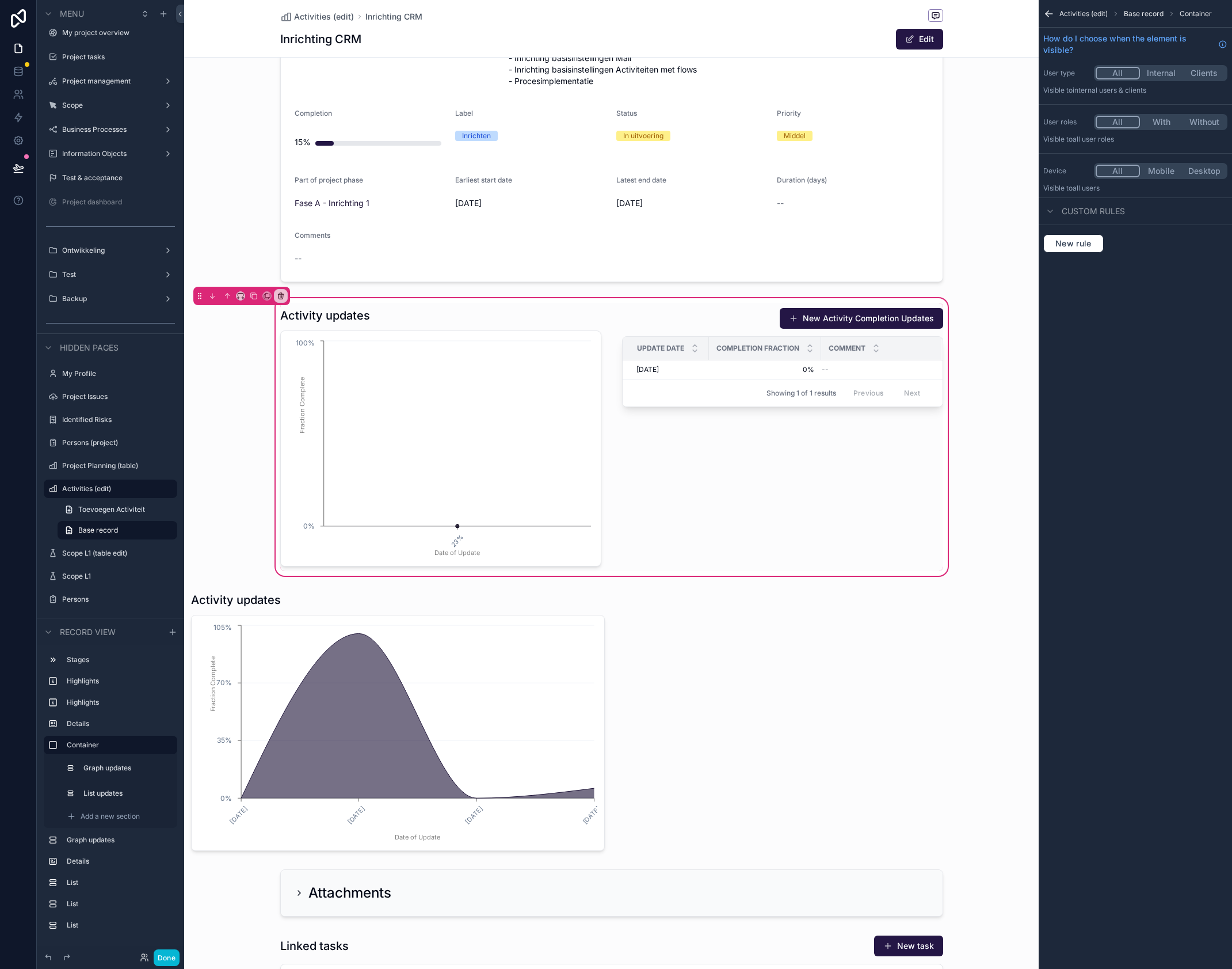
click at [762, 624] on div "Open 2 In uitvoering 3 Afgerond 4 Geannuleerd 5 Wacht op opening Earliest start…" at bounding box center [611, 500] width 855 height 1658
click at [546, 318] on div "scrollable content" at bounding box center [441, 437] width 335 height 268
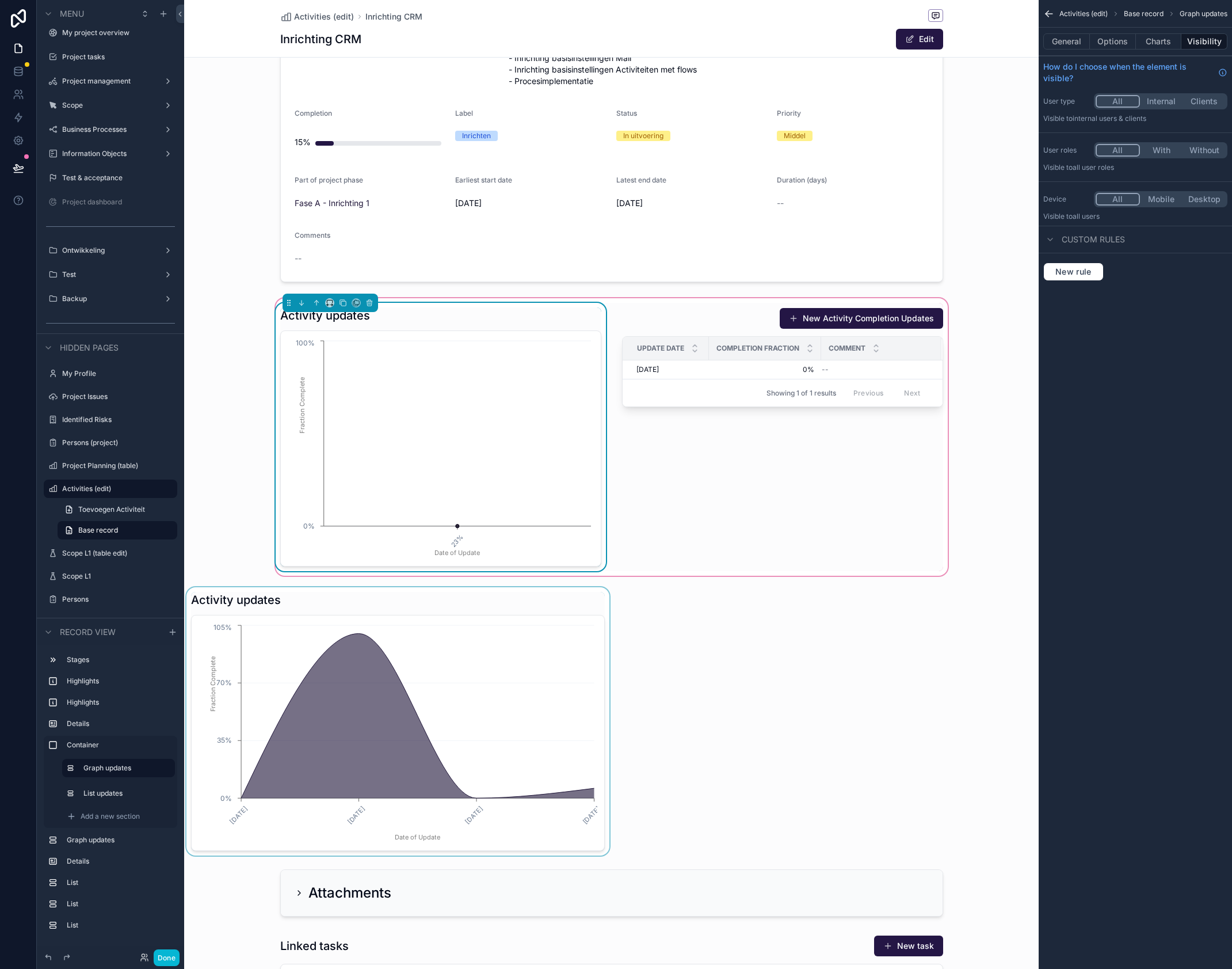
click at [538, 596] on div "scrollable content" at bounding box center [398, 721] width 428 height 268
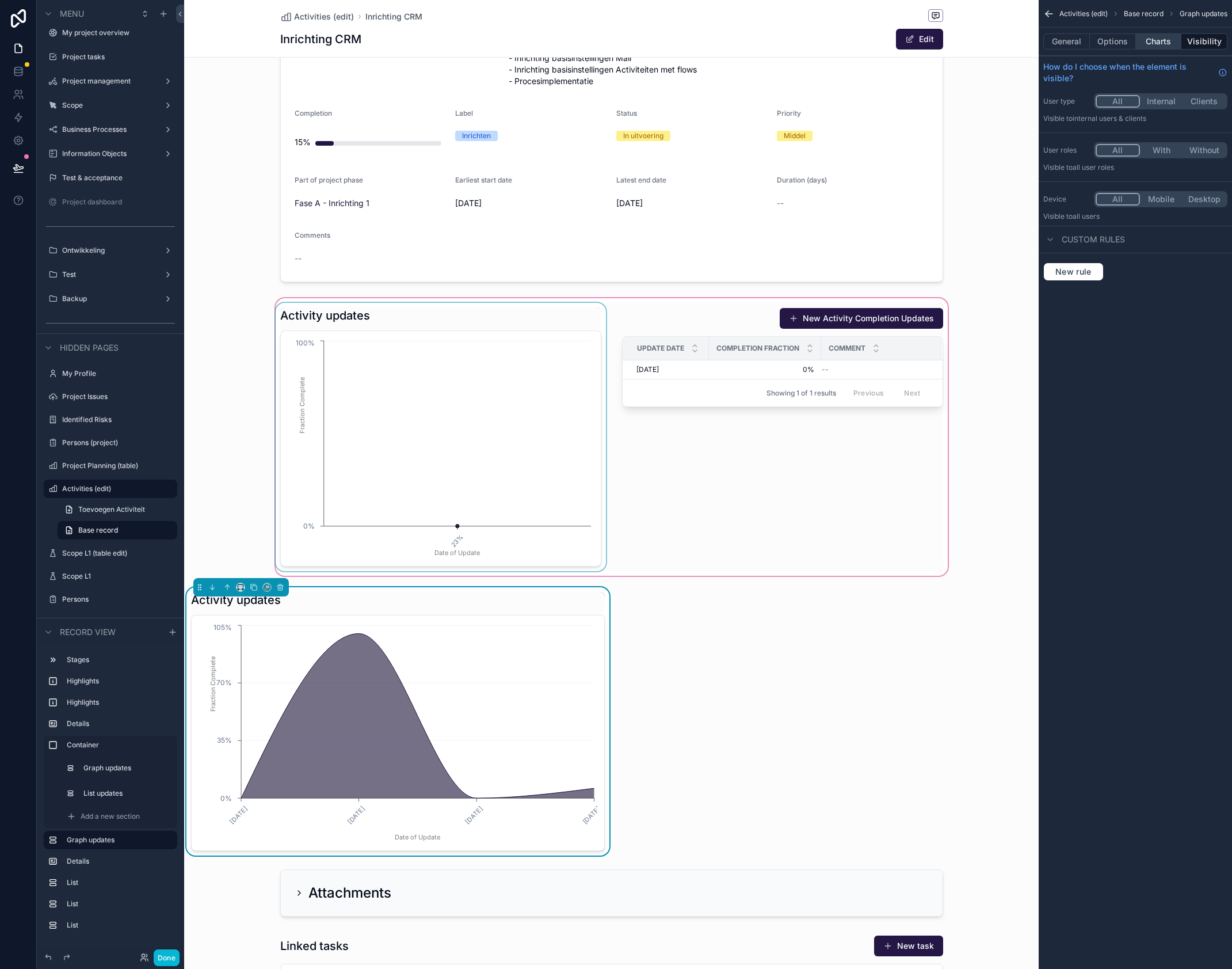
click at [1151, 42] on button "Charts" at bounding box center [1158, 42] width 46 height 16
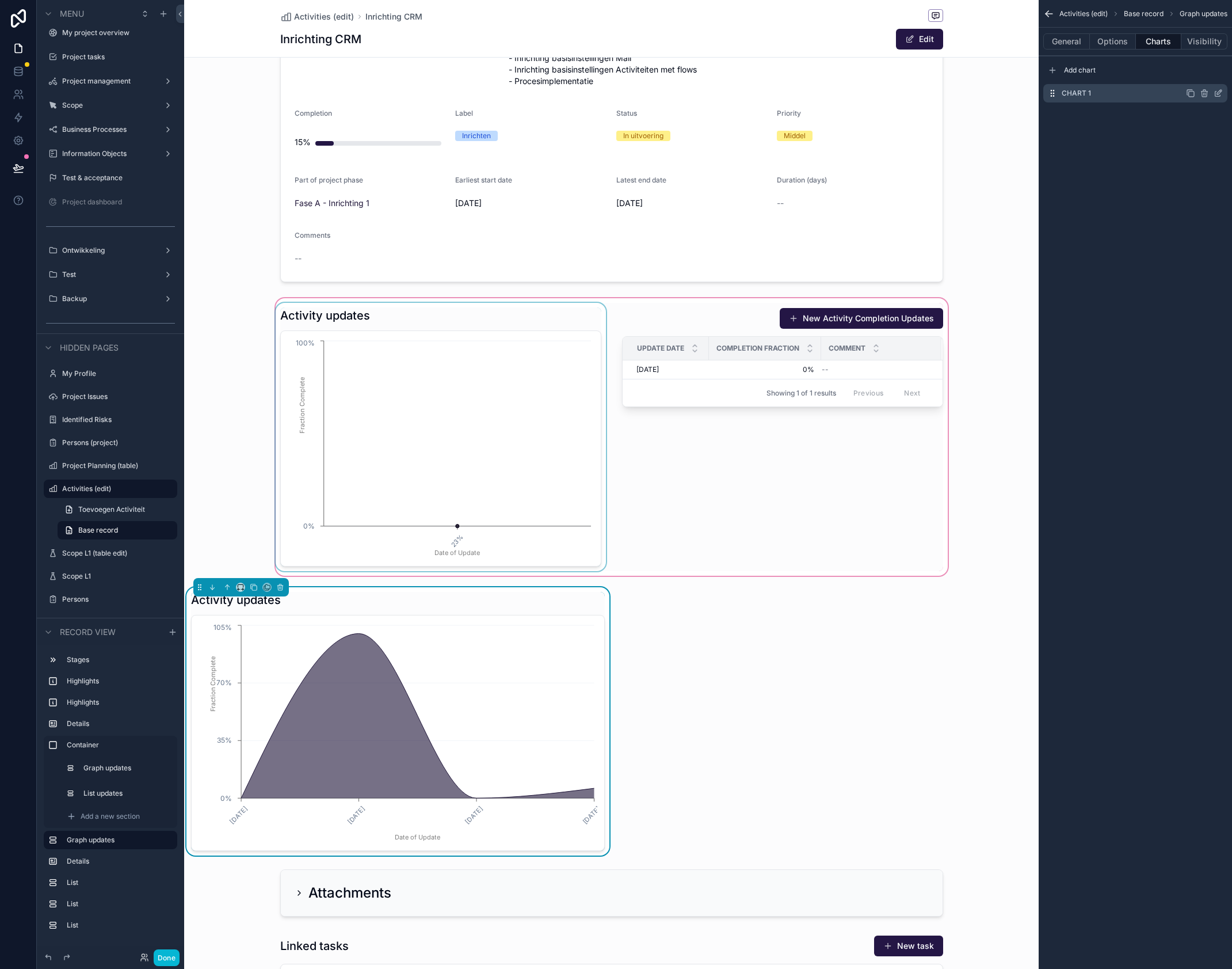
click at [1216, 91] on icon "scrollable content" at bounding box center [1218, 94] width 5 height 5
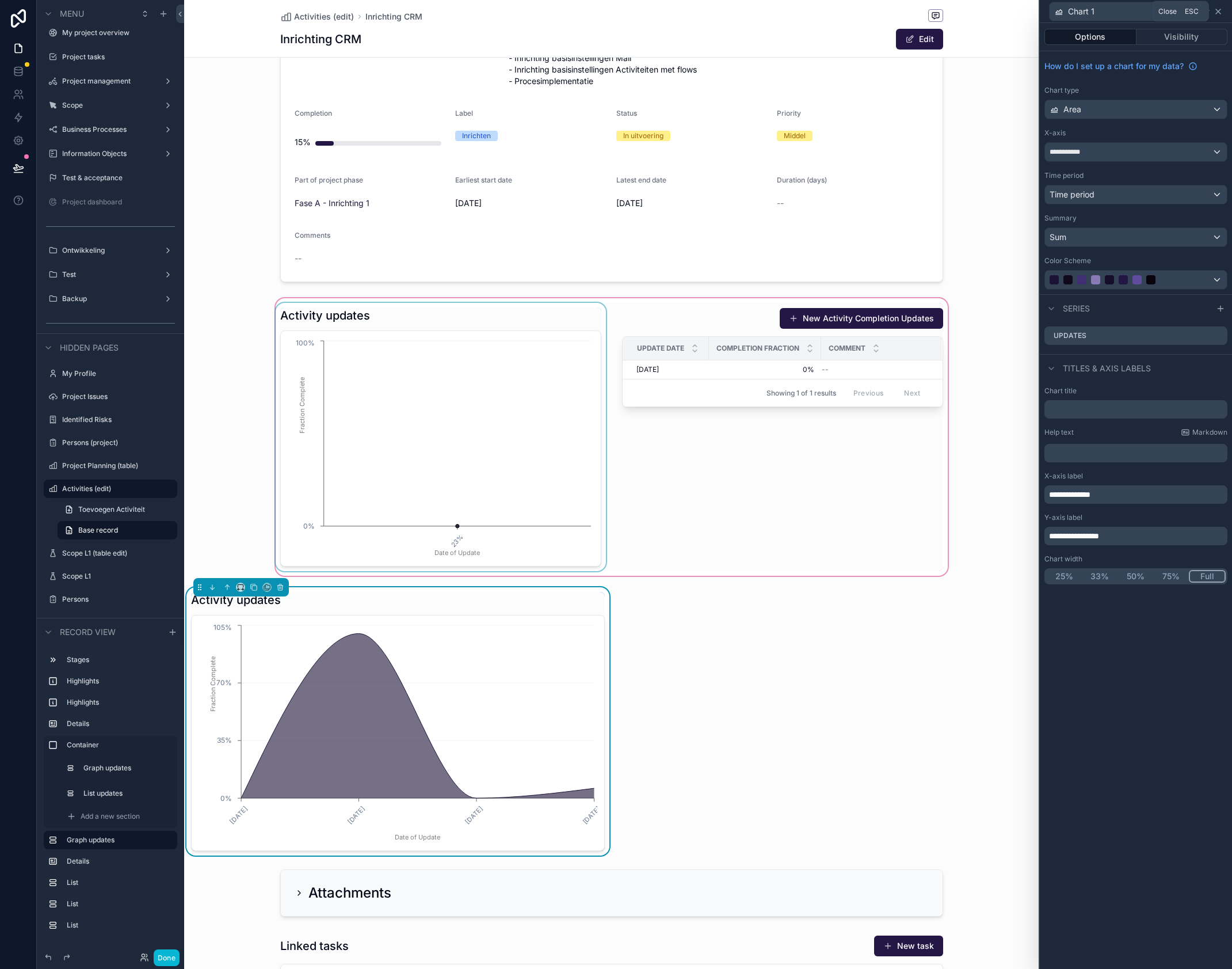
click at [1220, 14] on icon at bounding box center [1218, 11] width 9 height 9
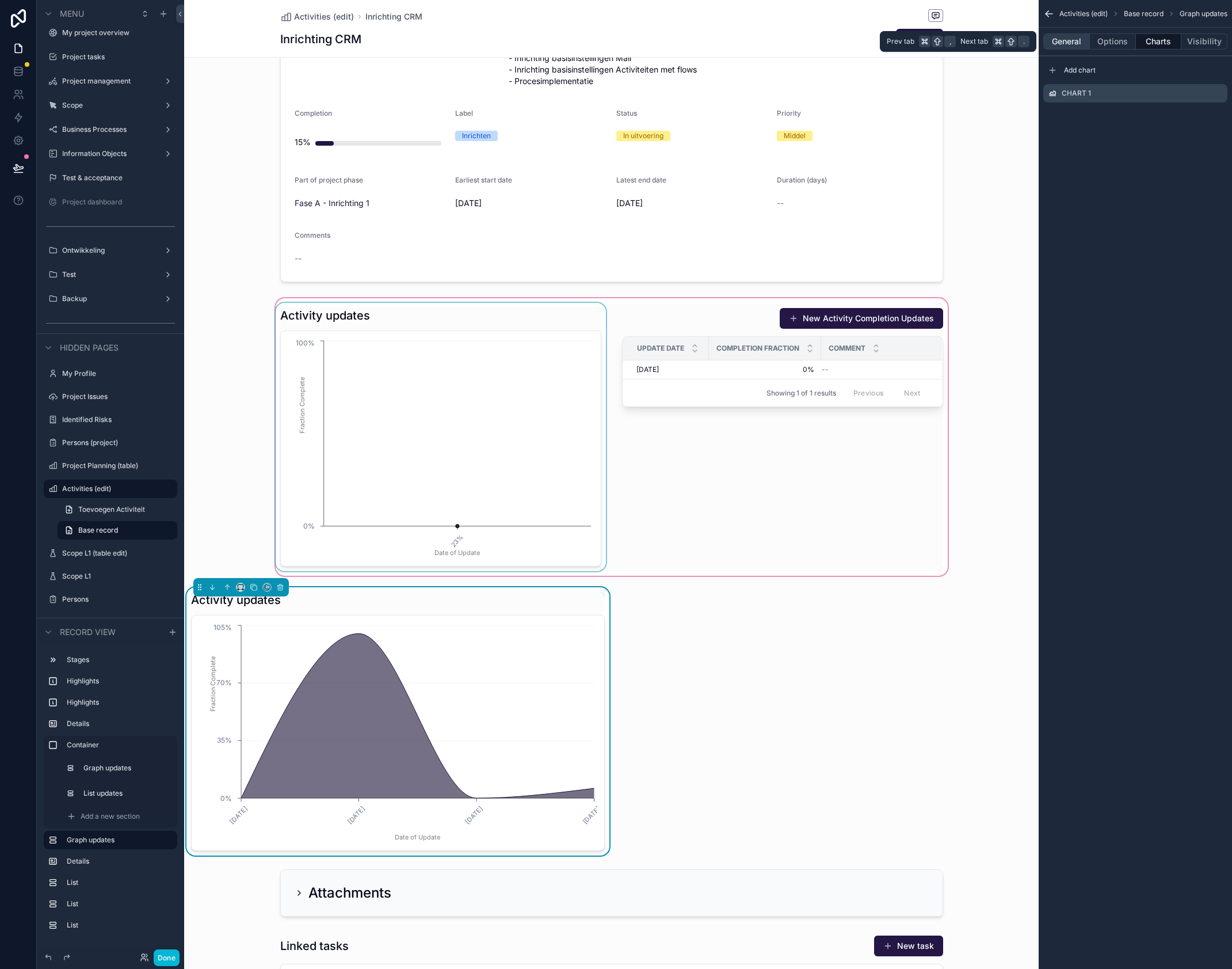
click at [1075, 45] on button "General" at bounding box center [1067, 42] width 46 height 16
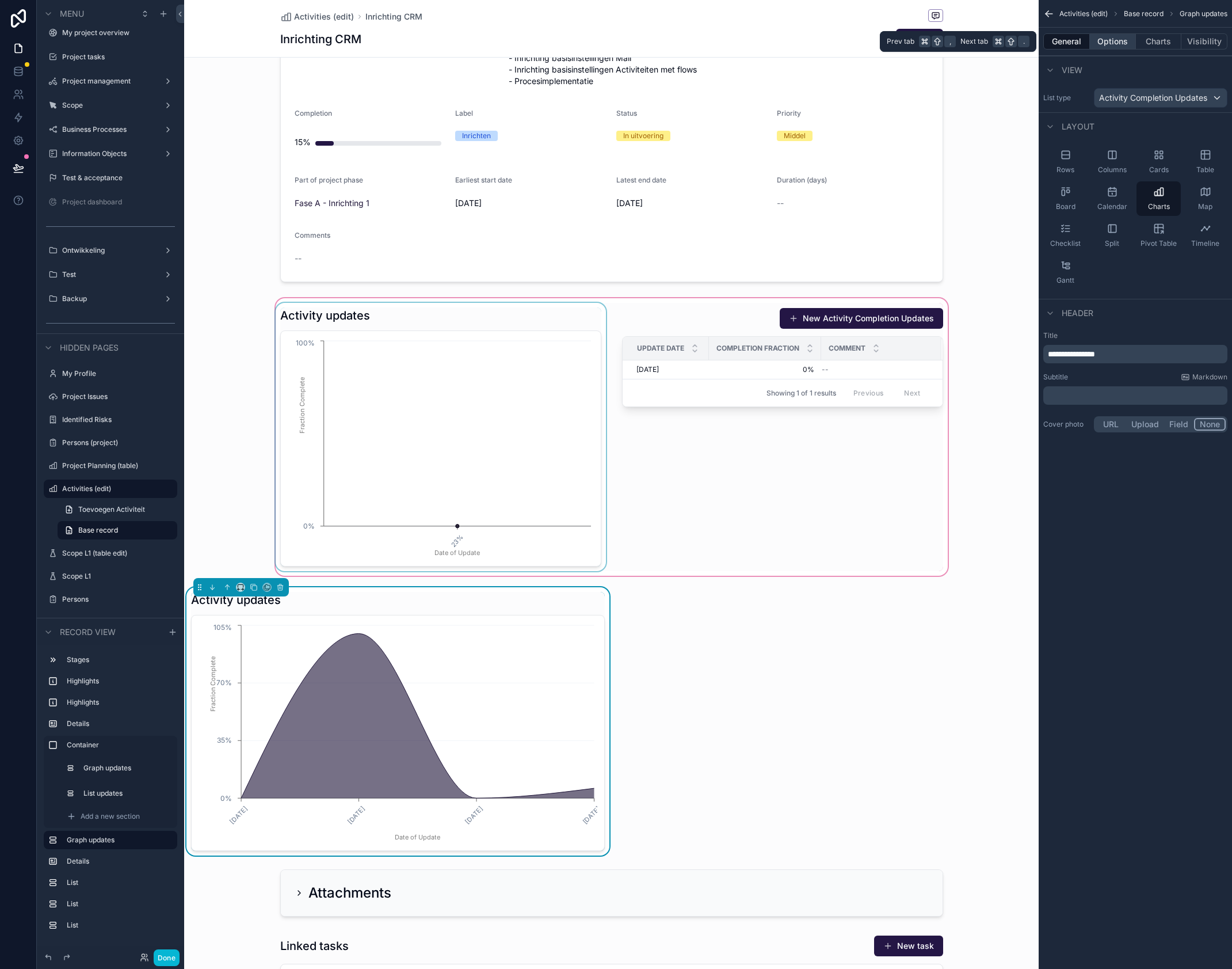
click at [1114, 46] on button "Options" at bounding box center [1113, 42] width 46 height 16
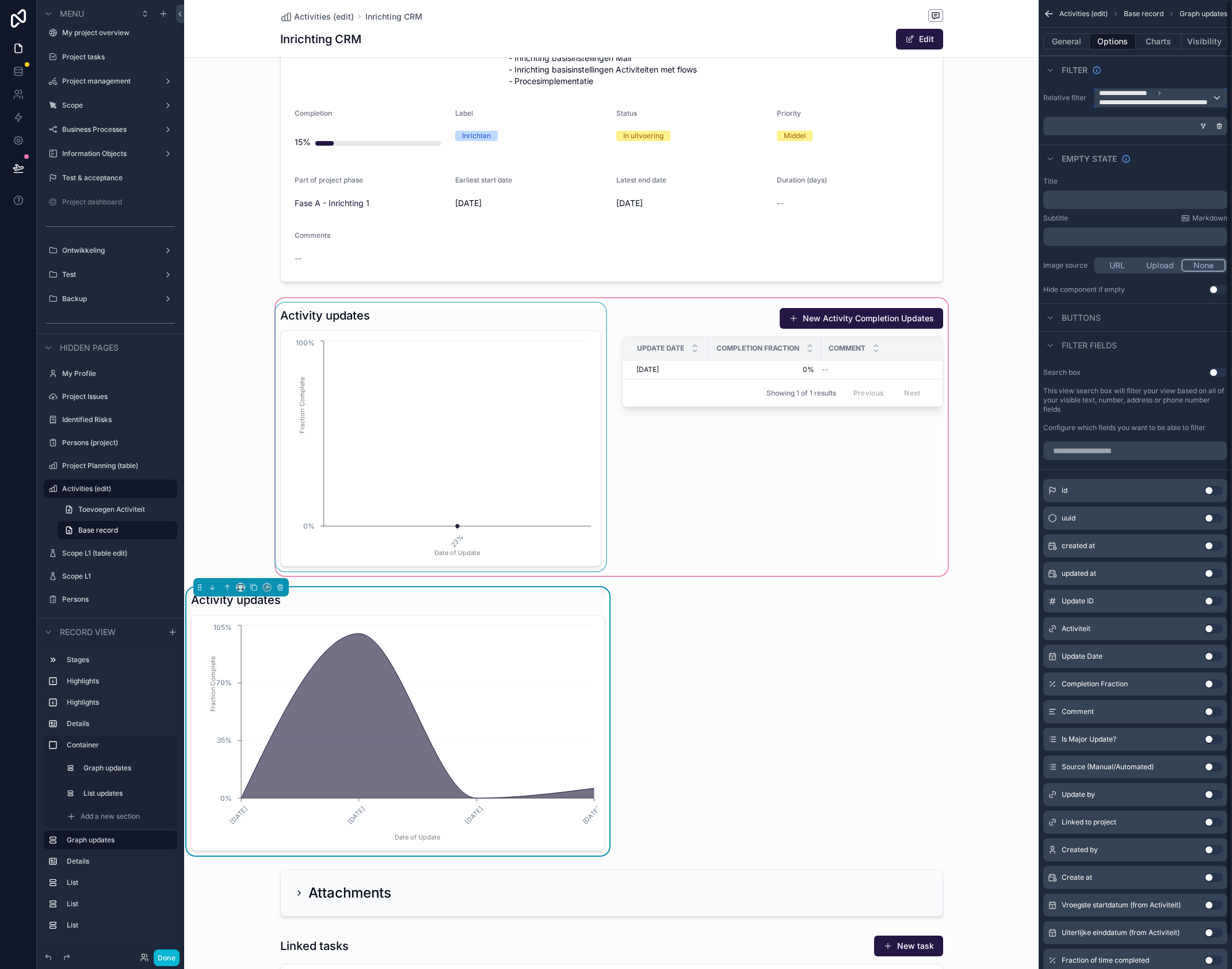
click at [1216, 98] on div "**********" at bounding box center [1161, 98] width 132 height 18
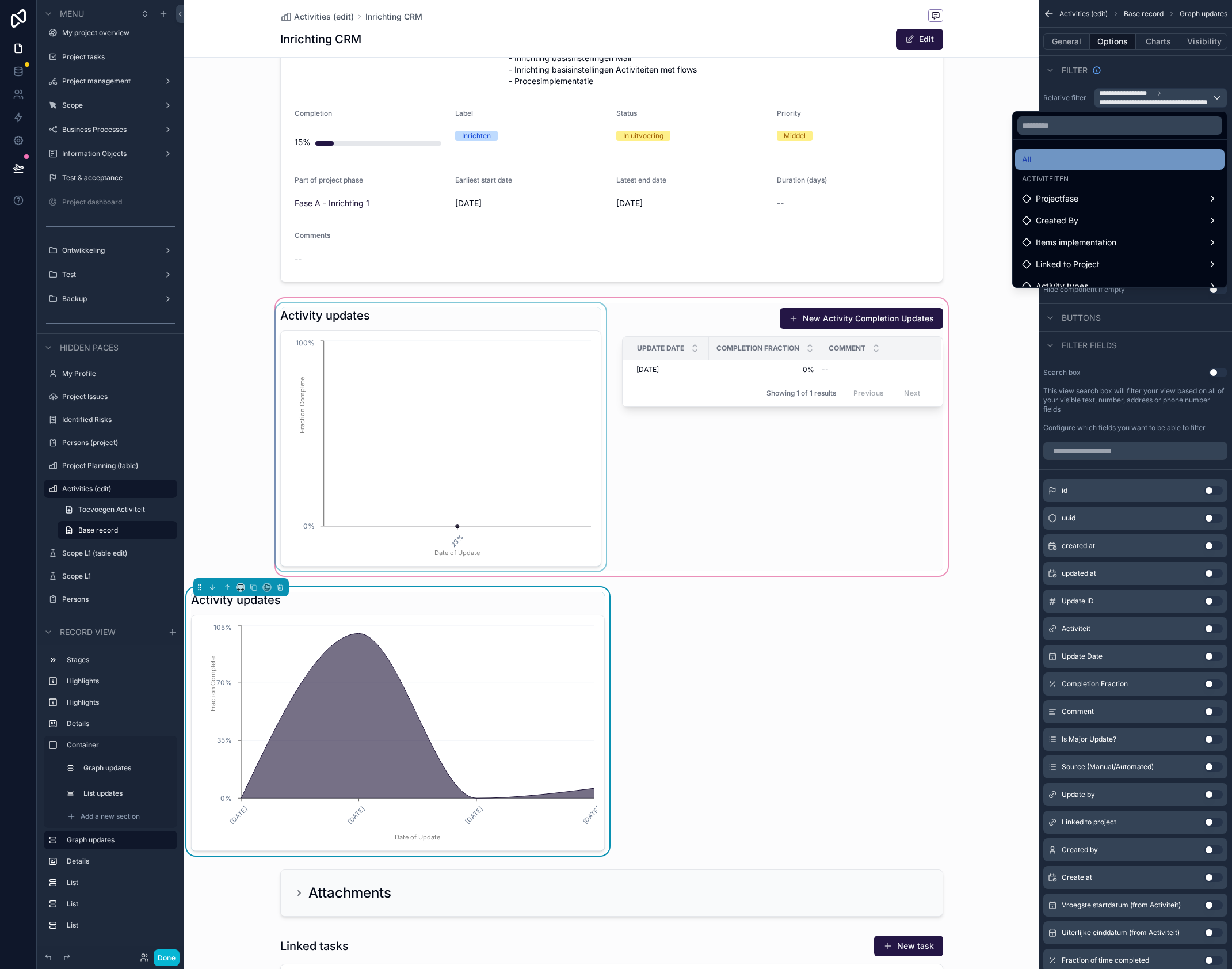
click at [1066, 150] on div "All" at bounding box center [1119, 160] width 209 height 20
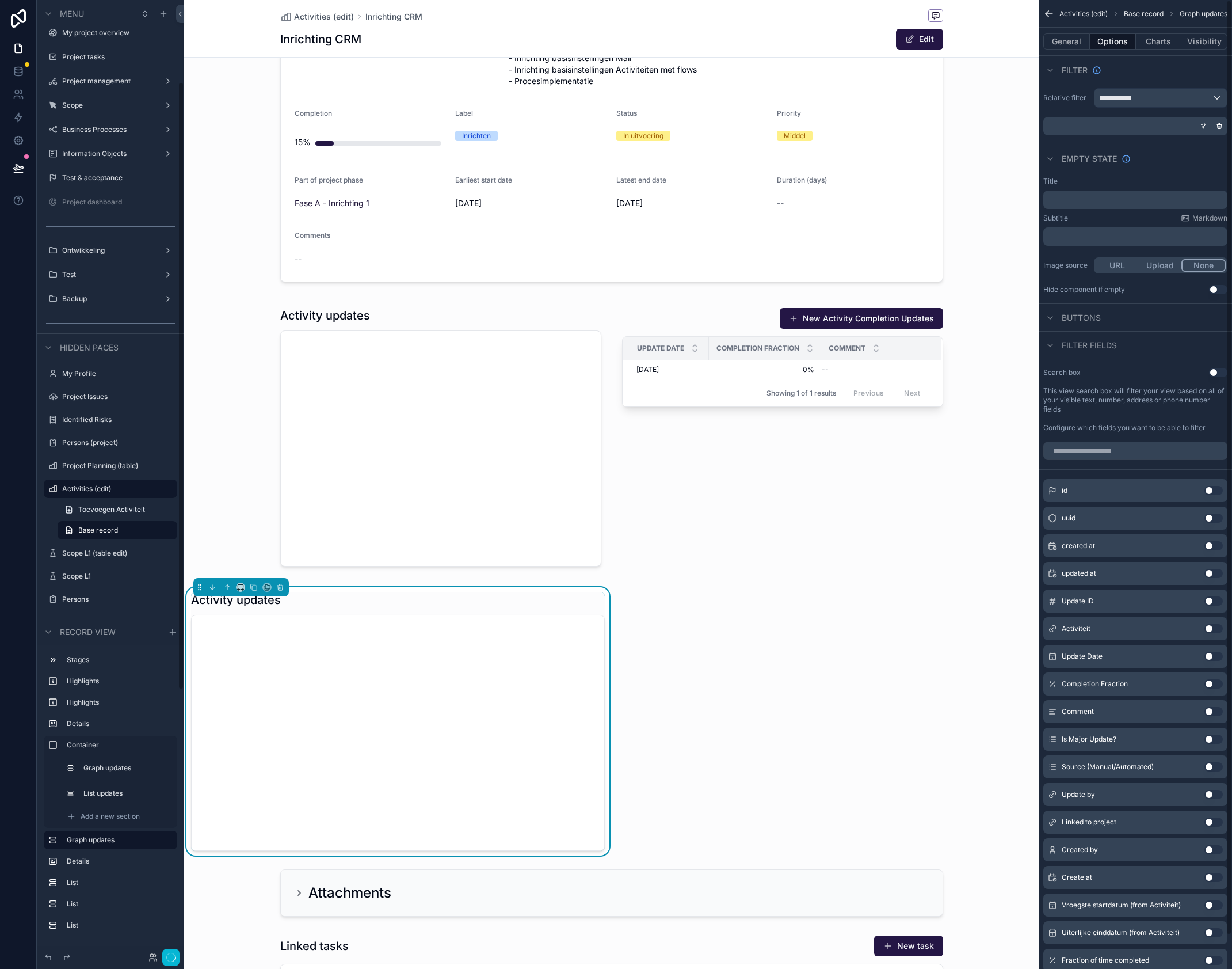
scroll to position [129, 0]
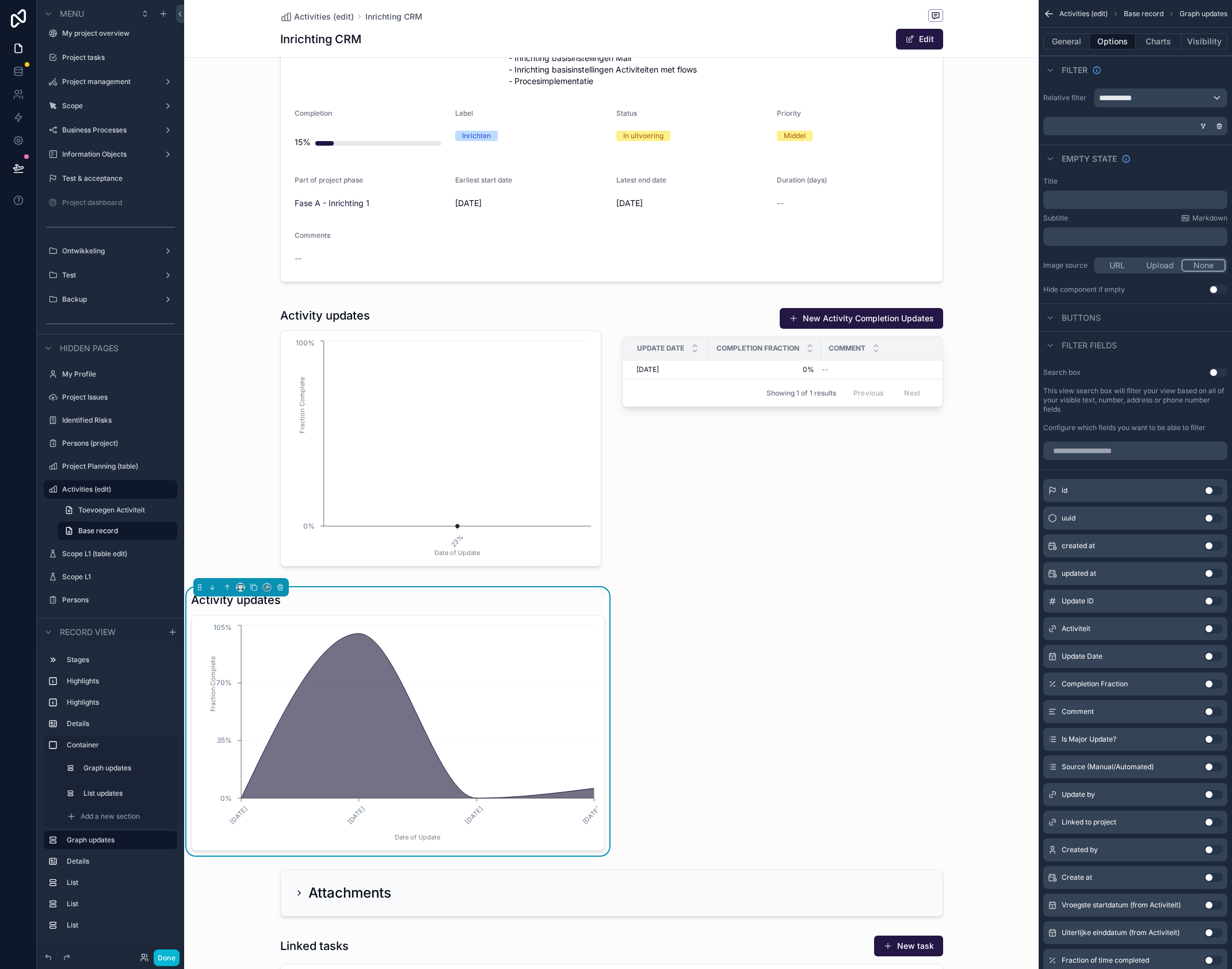
click at [1206, 126] on icon "scrollable content" at bounding box center [1203, 126] width 7 height 7
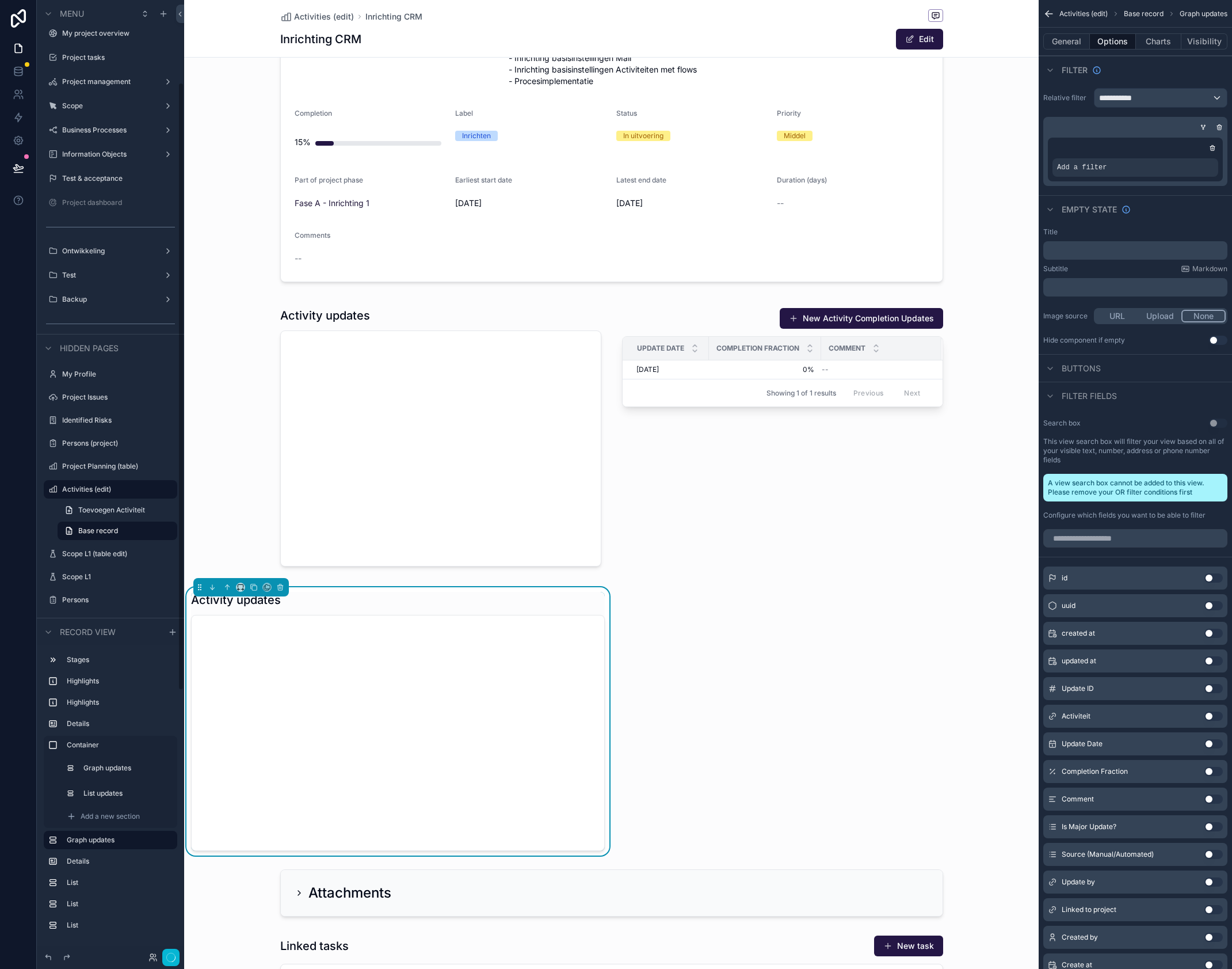
scroll to position [130, 0]
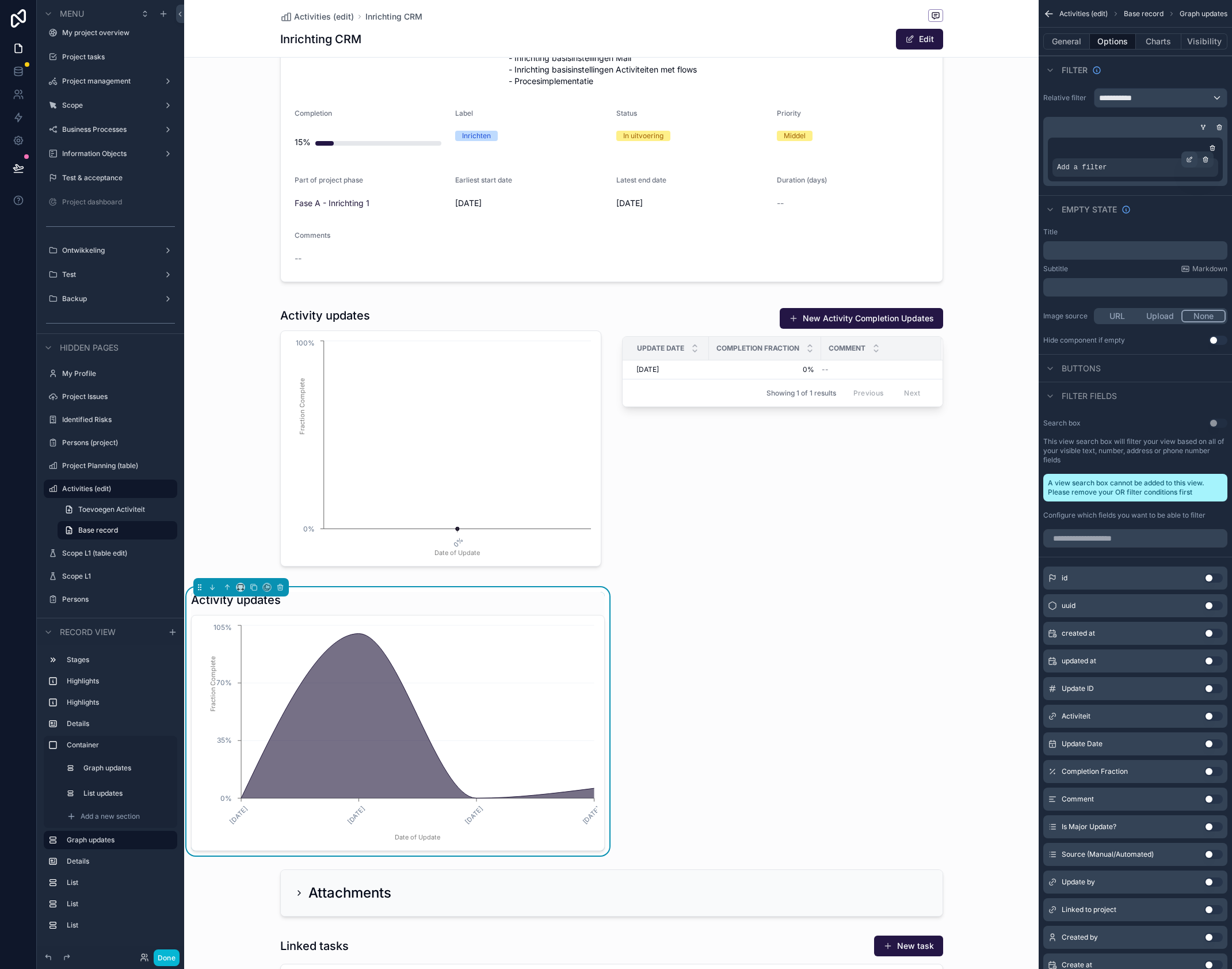
click at [1194, 160] on div "scrollable content" at bounding box center [1190, 160] width 16 height 16
click at [946, 153] on span "Select a field" at bounding box center [936, 150] width 49 height 10
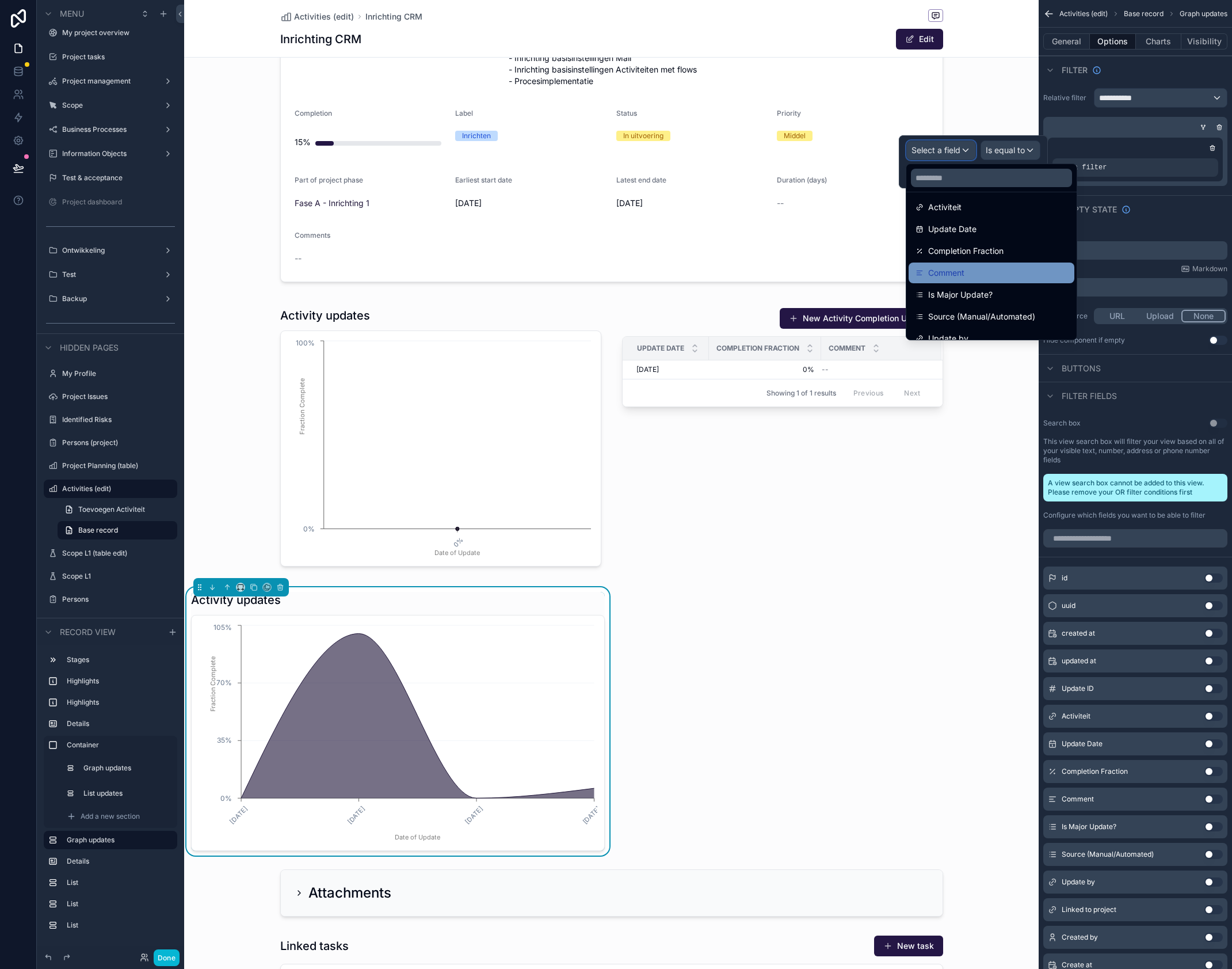
scroll to position [88, 0]
click at [969, 237] on div "Activiteit" at bounding box center [991, 233] width 152 height 14
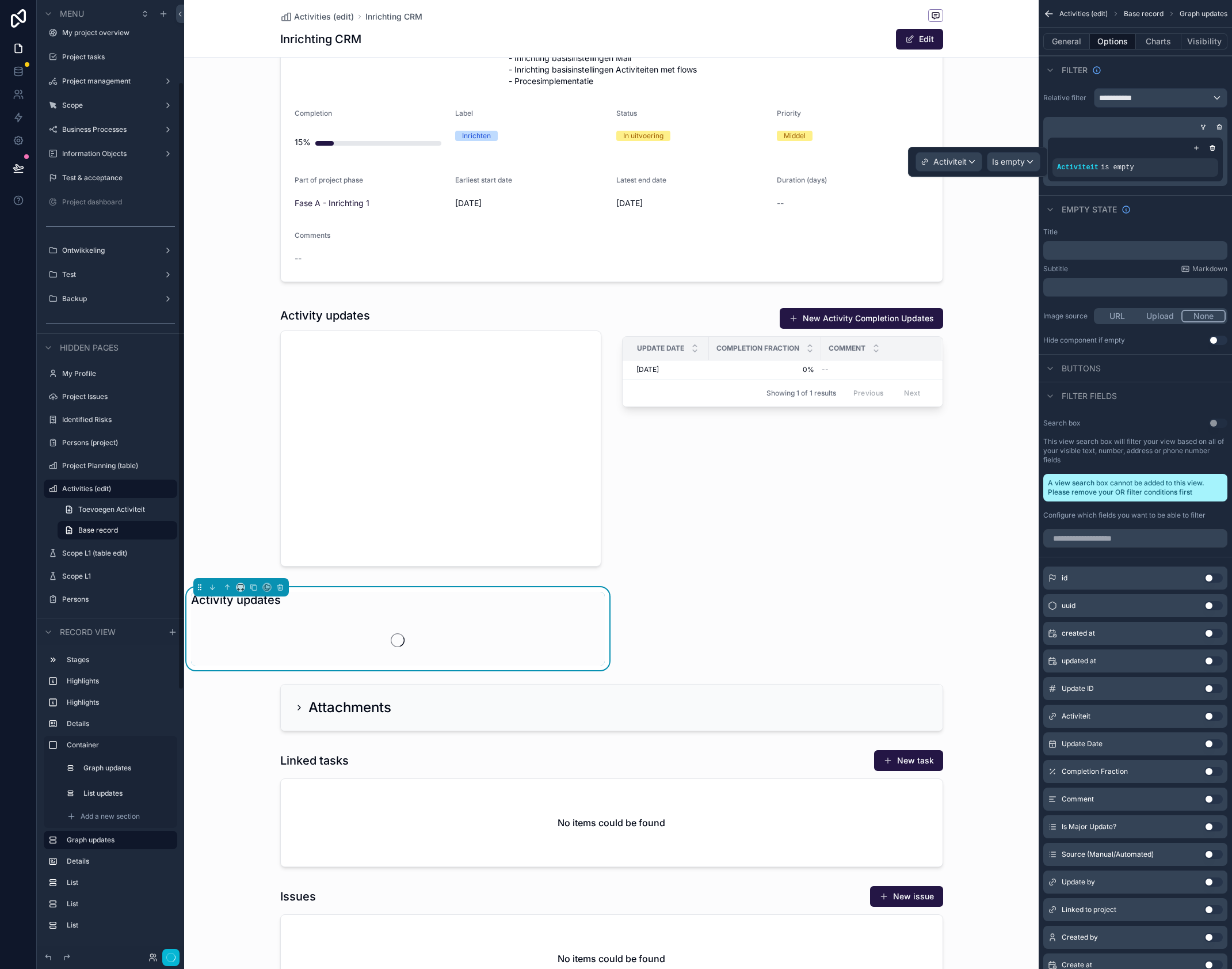
scroll to position [129, 0]
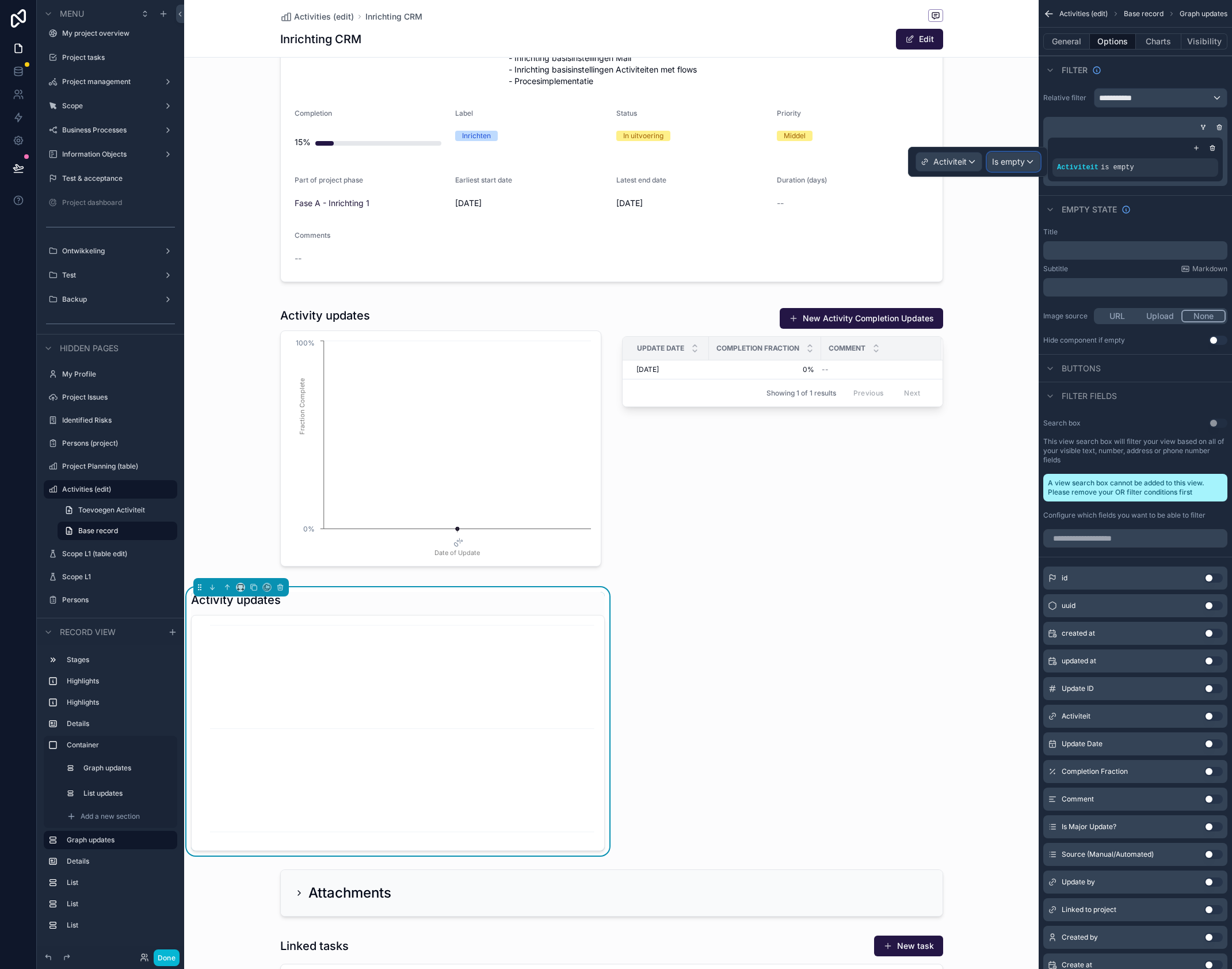
click at [1010, 165] on span "Is empty" at bounding box center [1009, 162] width 33 height 12
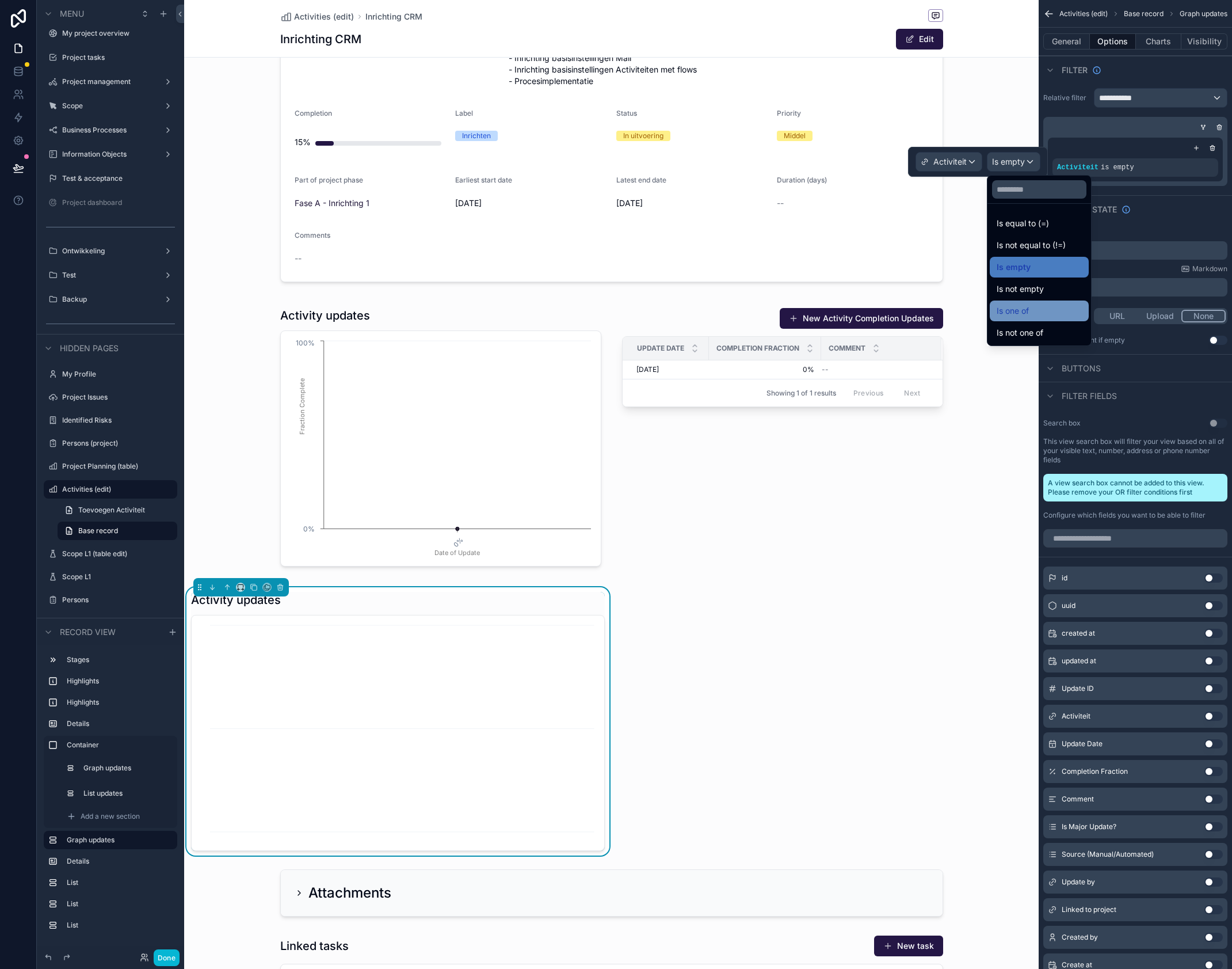
click at [1028, 309] on span "Is one of" at bounding box center [1012, 310] width 32 height 14
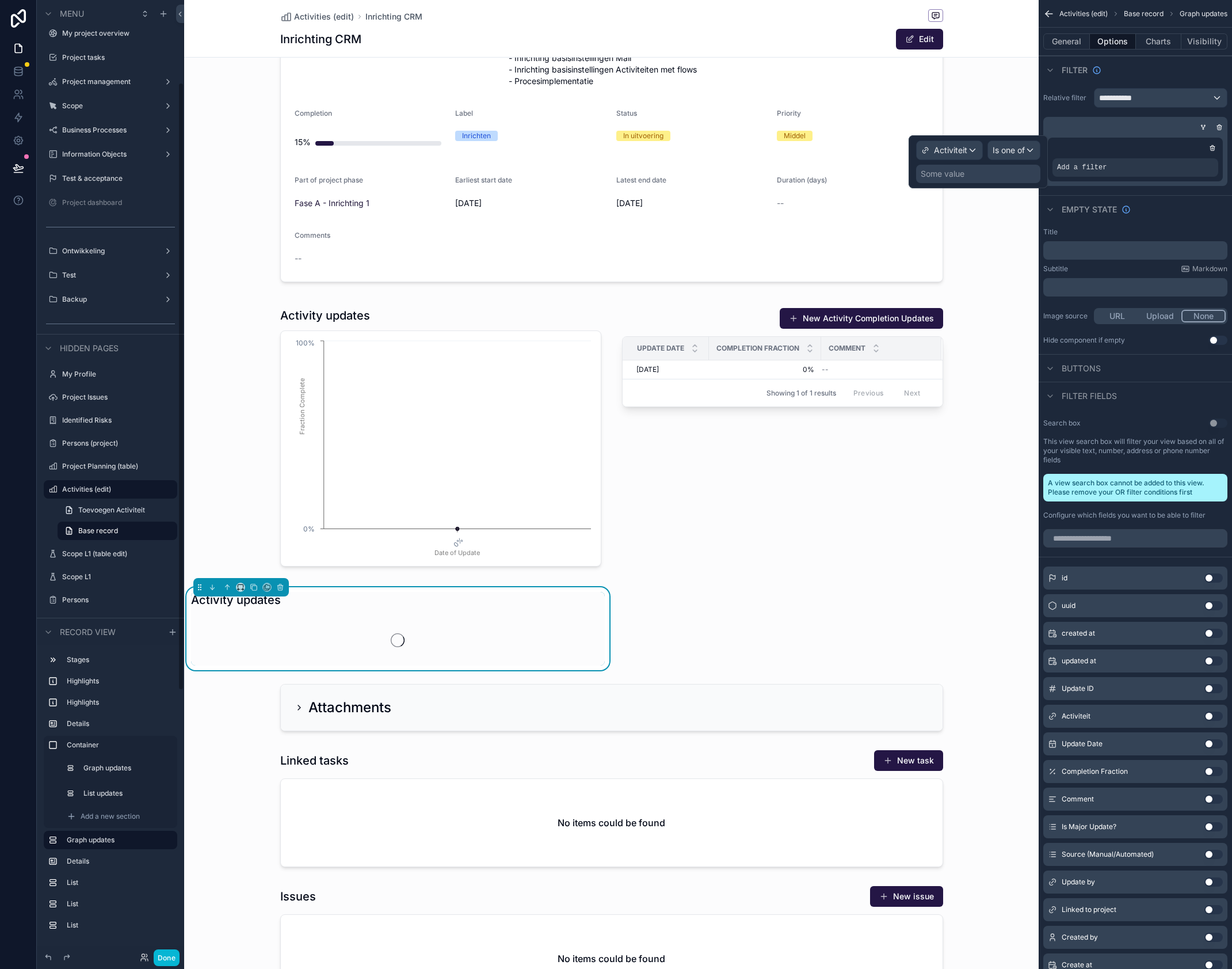
scroll to position [130, 0]
click at [942, 171] on div "Some value" at bounding box center [943, 173] width 44 height 12
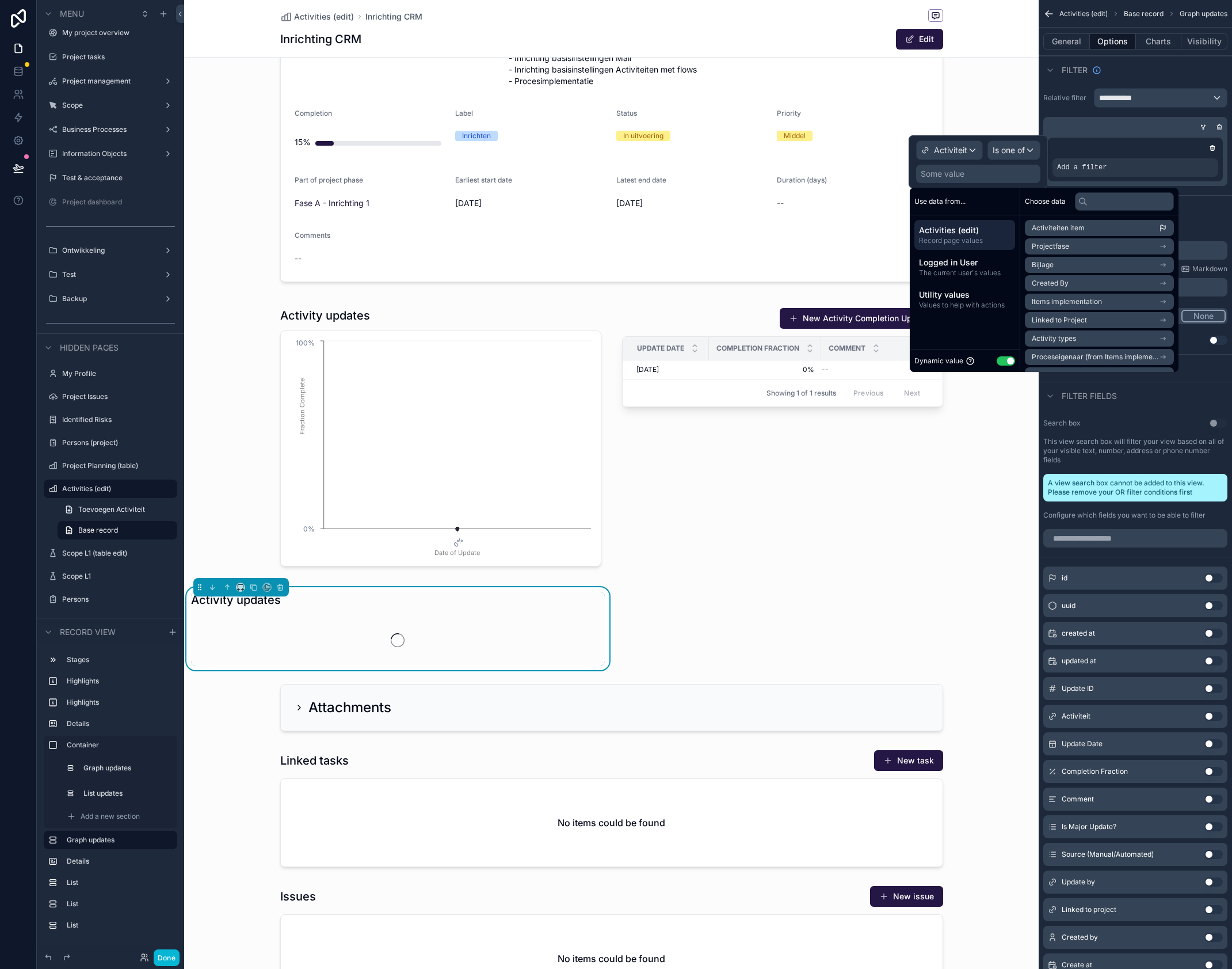
click at [1001, 362] on button "Use setting" at bounding box center [1006, 360] width 18 height 9
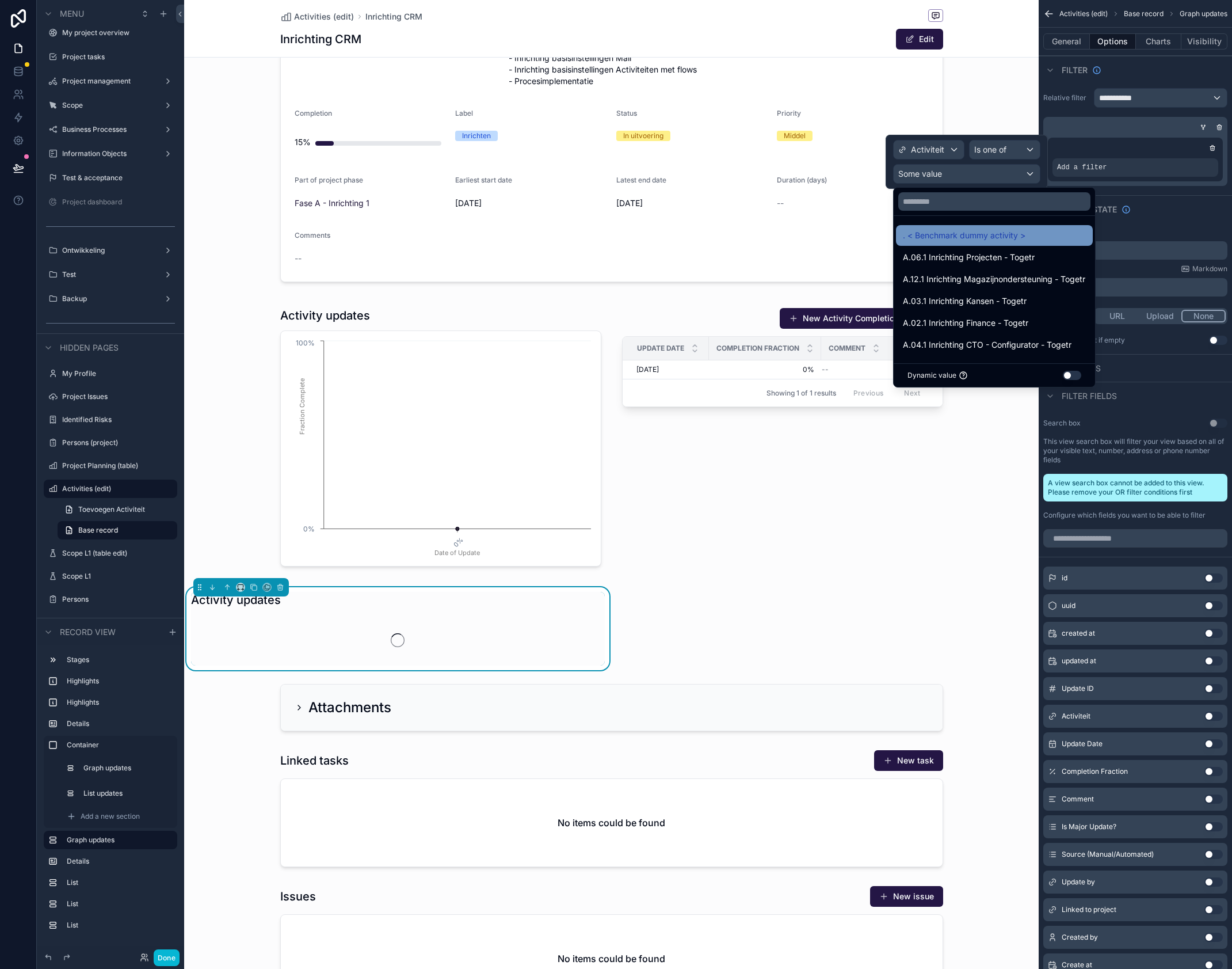
click at [974, 242] on span ". < Benchmark dummy activity >" at bounding box center [965, 235] width 123 height 14
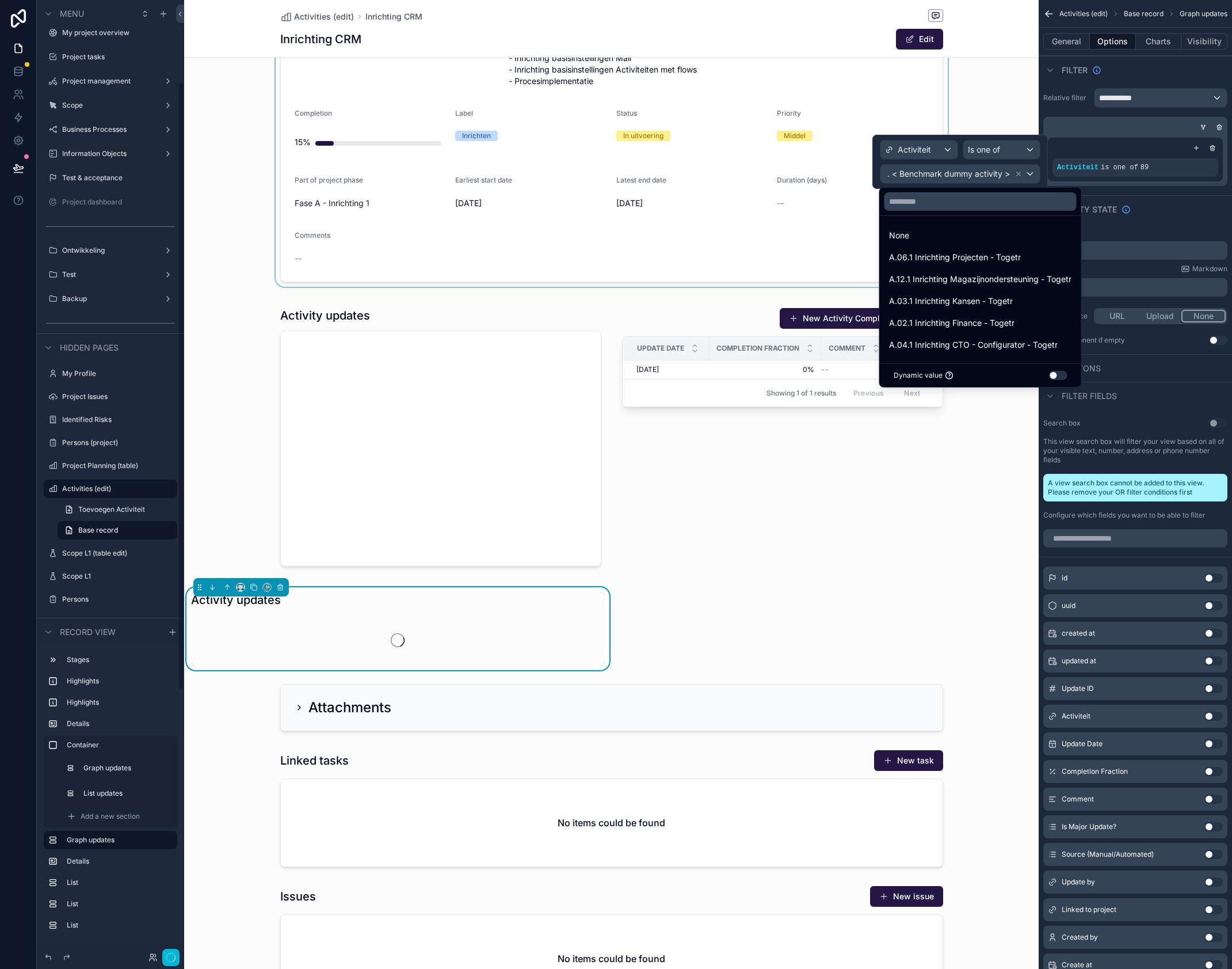
scroll to position [129, 0]
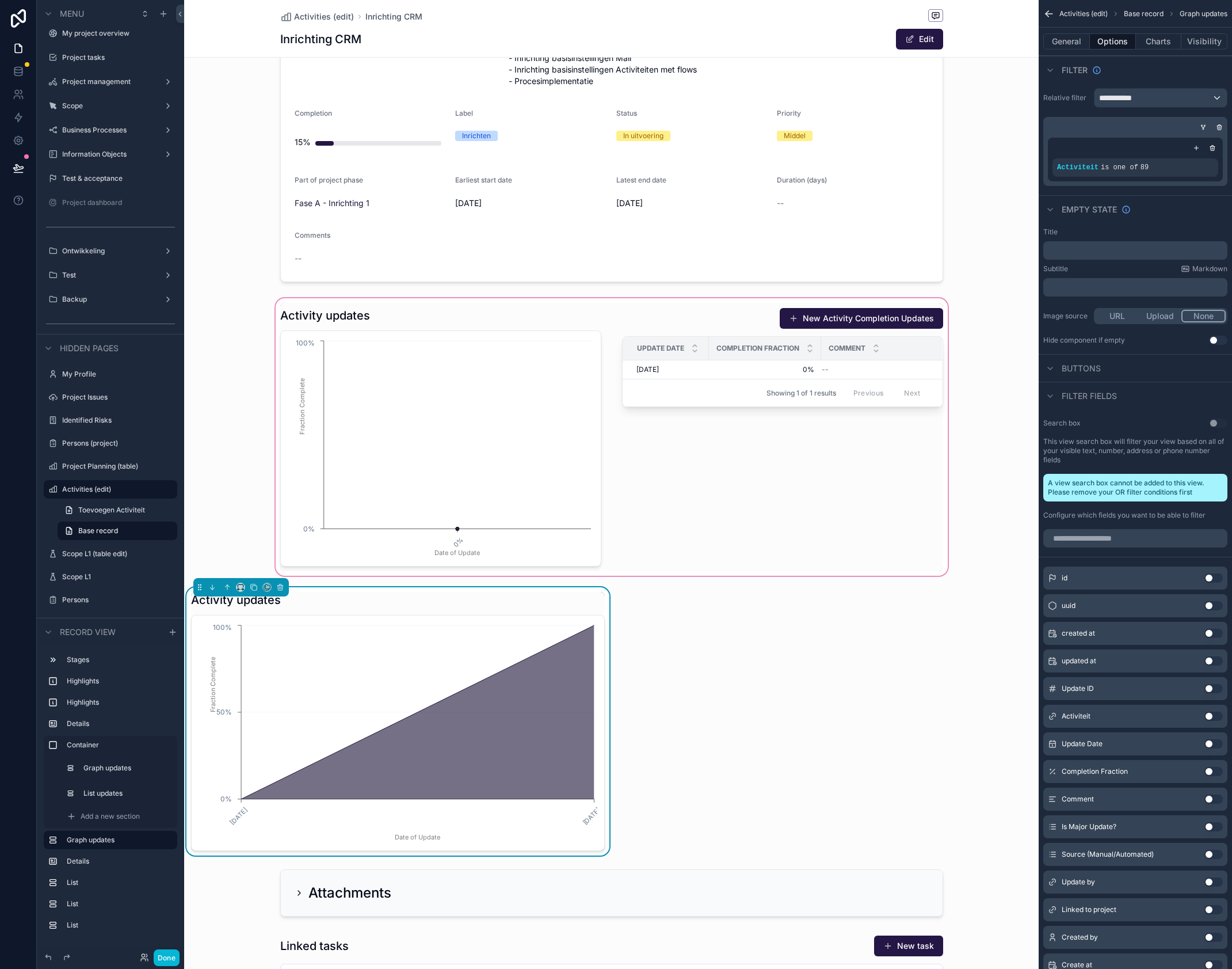
click at [591, 344] on div "scrollable content" at bounding box center [611, 437] width 855 height 282
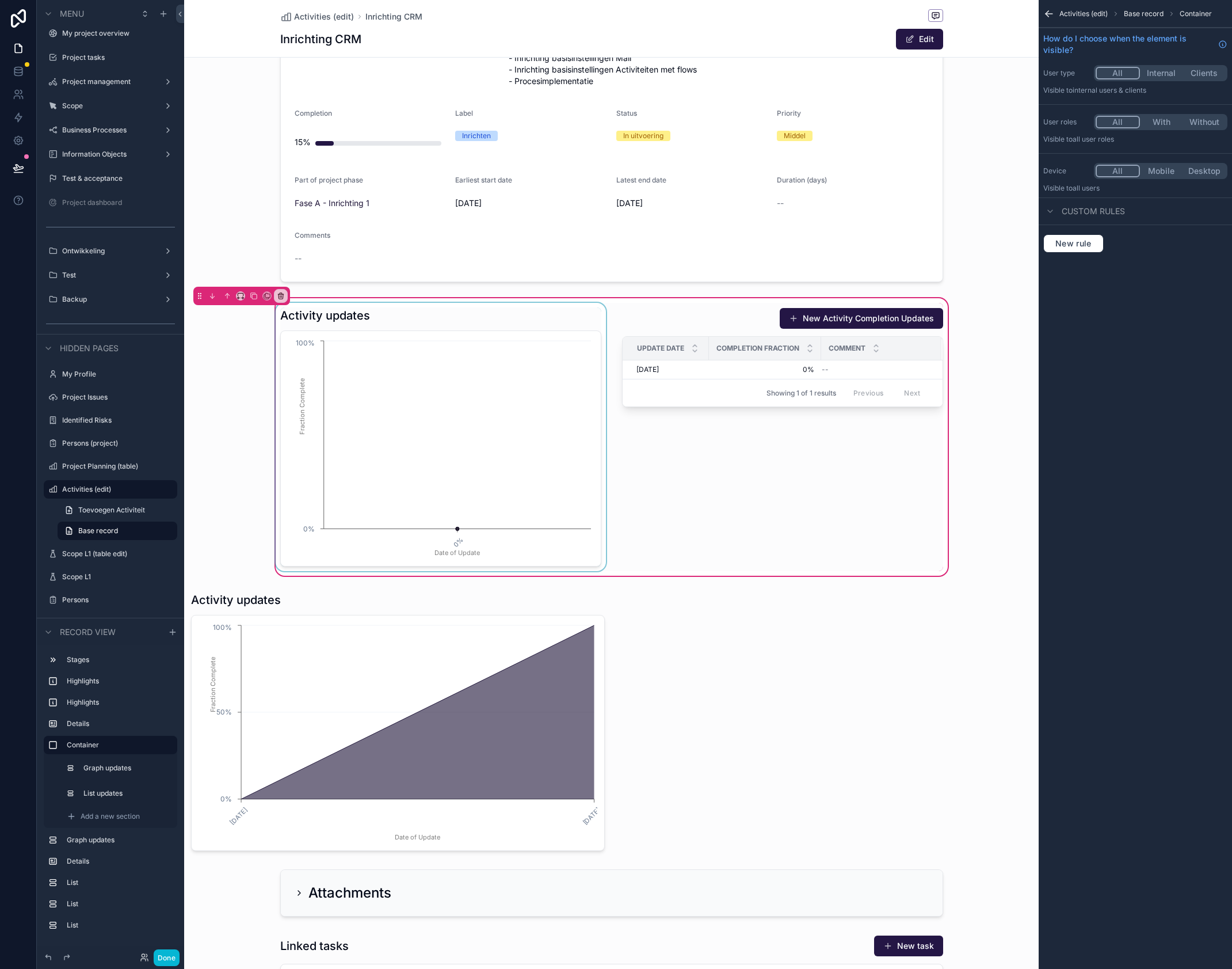
click at [552, 319] on div "scrollable content" at bounding box center [441, 437] width 335 height 268
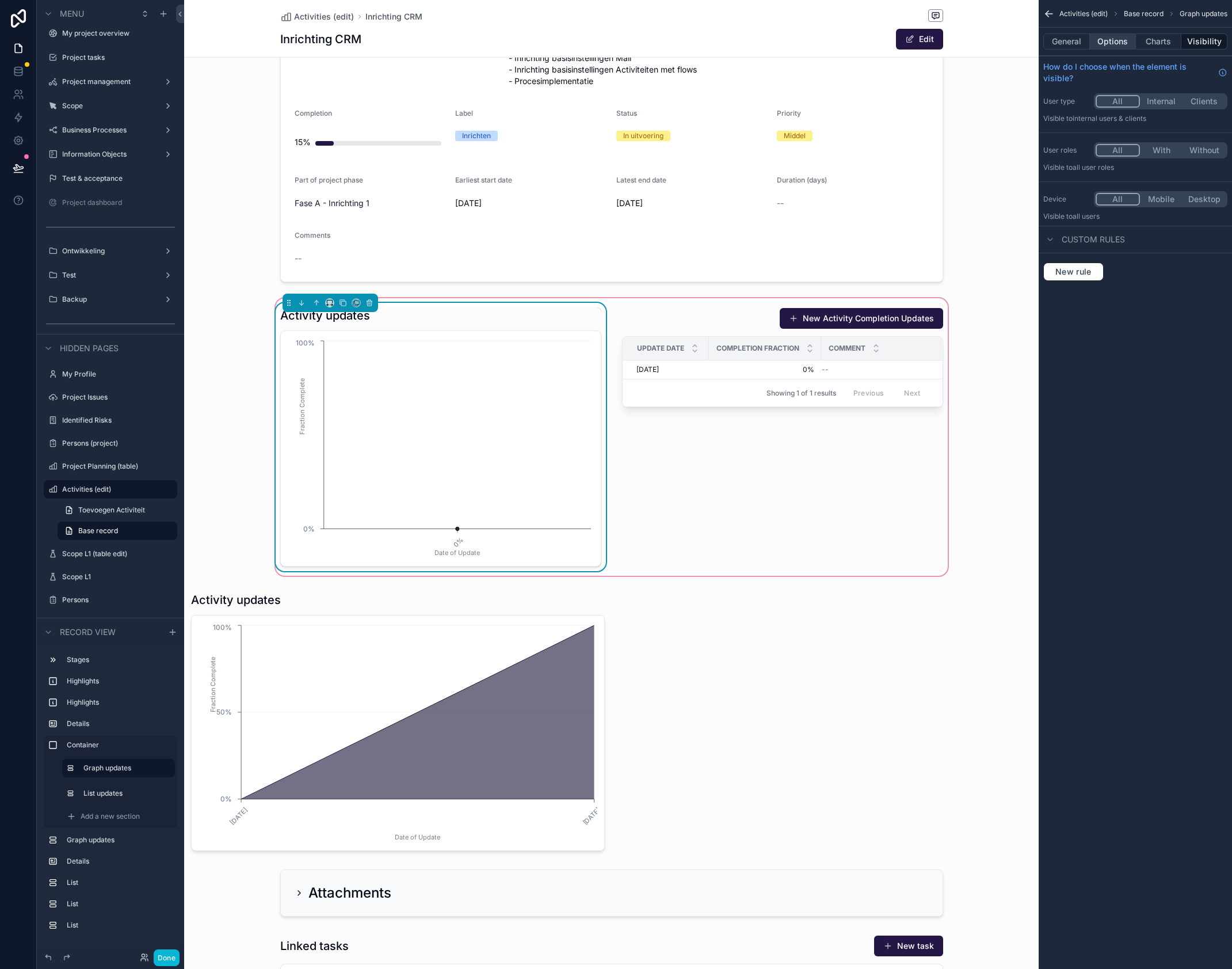
click at [1111, 40] on button "Options" at bounding box center [1113, 42] width 46 height 16
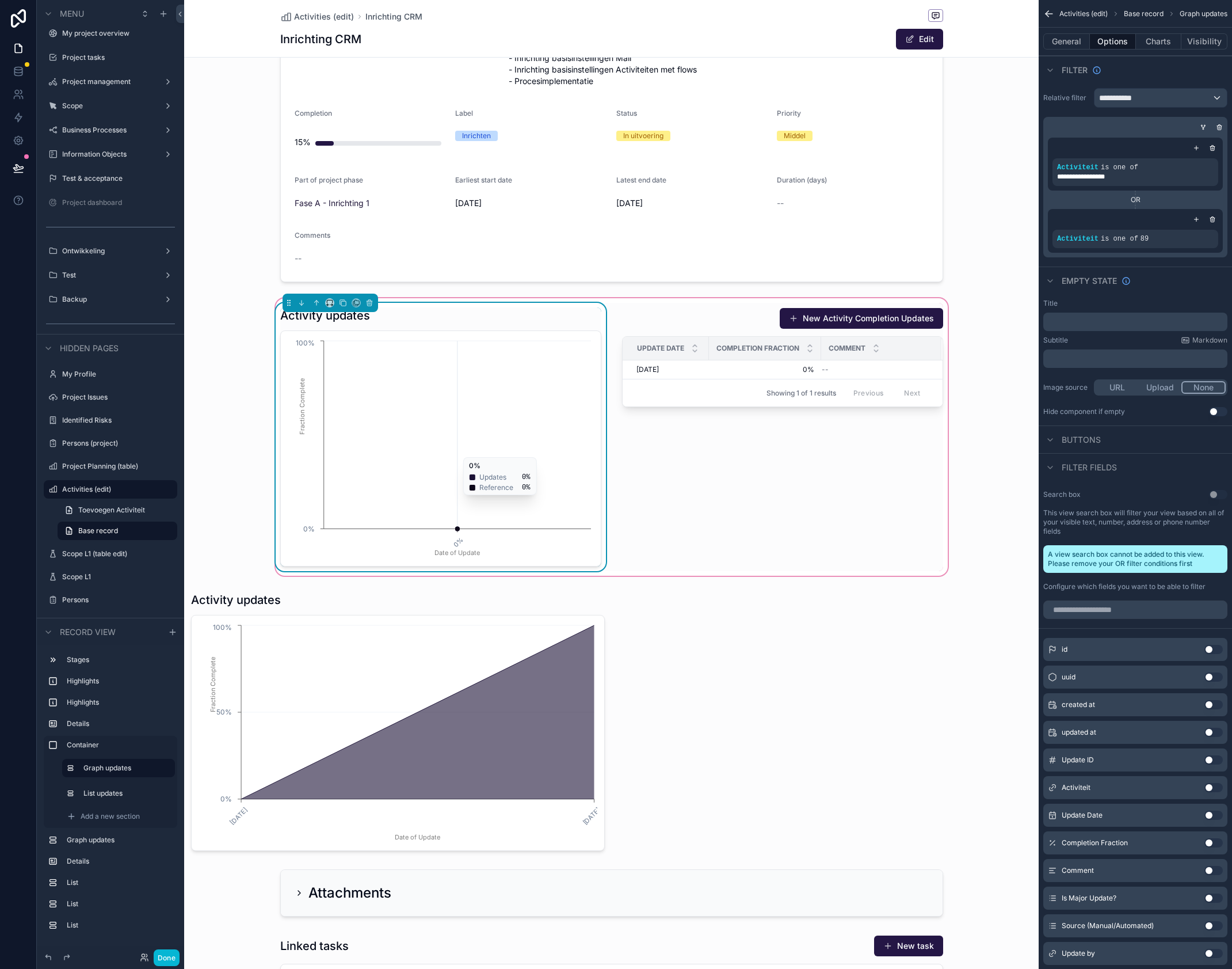
click at [457, 530] on icon "0% Date of Update 0% 100% Fraction Complete" at bounding box center [441, 448] width 306 height 221
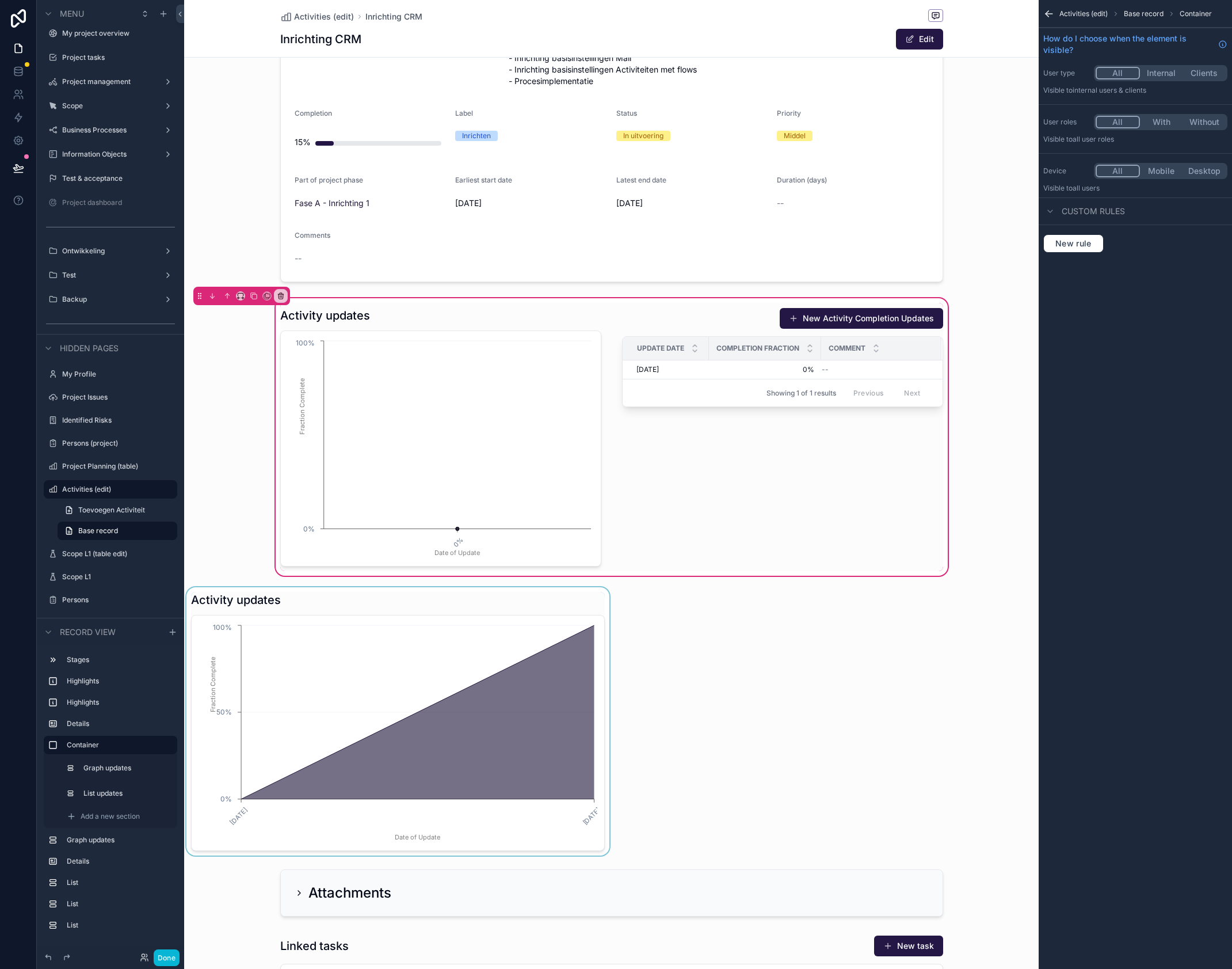
click at [566, 598] on div "scrollable content" at bounding box center [398, 721] width 428 height 268
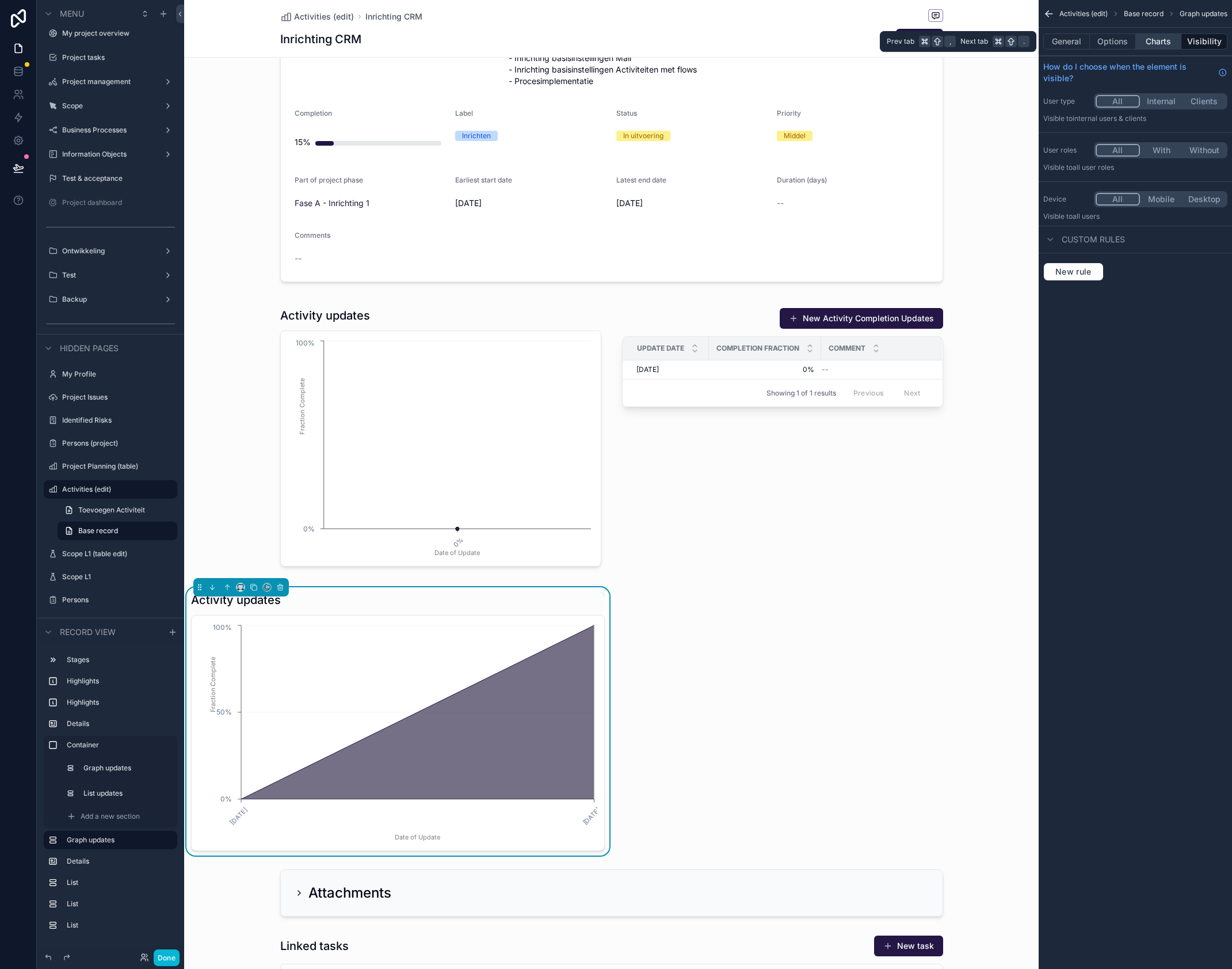
click at [1162, 44] on button "Charts" at bounding box center [1158, 42] width 46 height 16
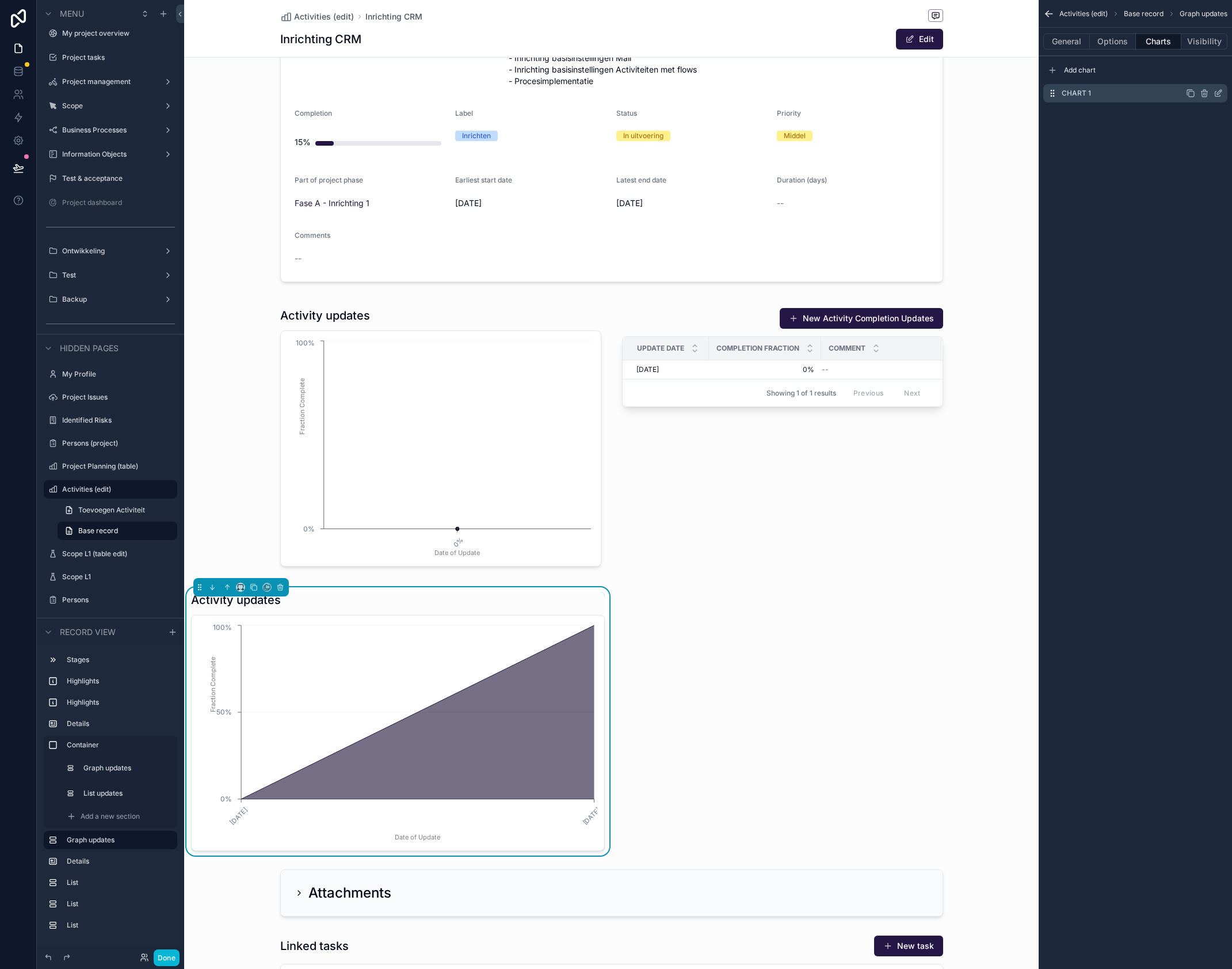
click at [1216, 93] on icon "scrollable content" at bounding box center [1218, 94] width 5 height 5
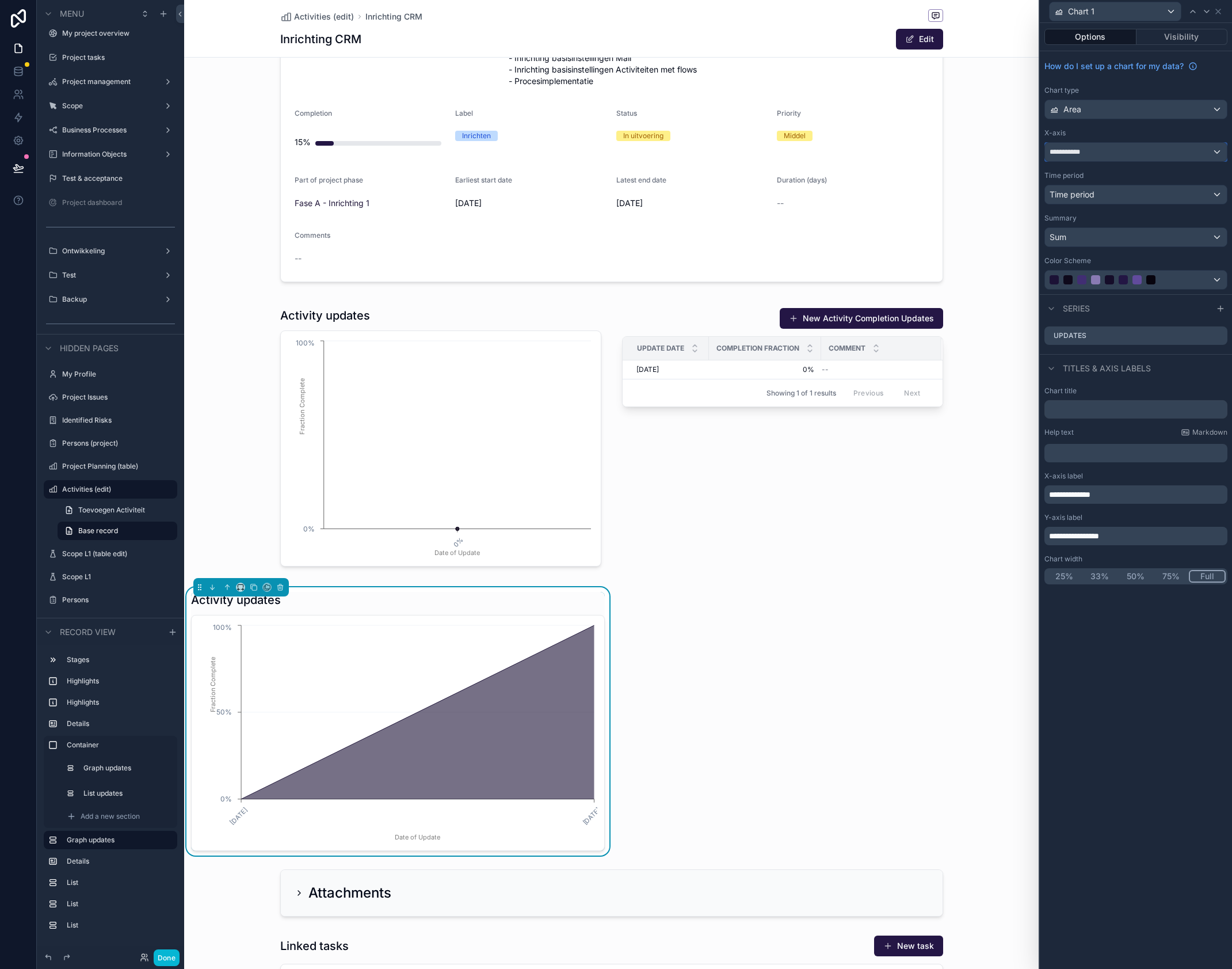
click at [1087, 151] on span "**********" at bounding box center [1070, 151] width 41 height 9
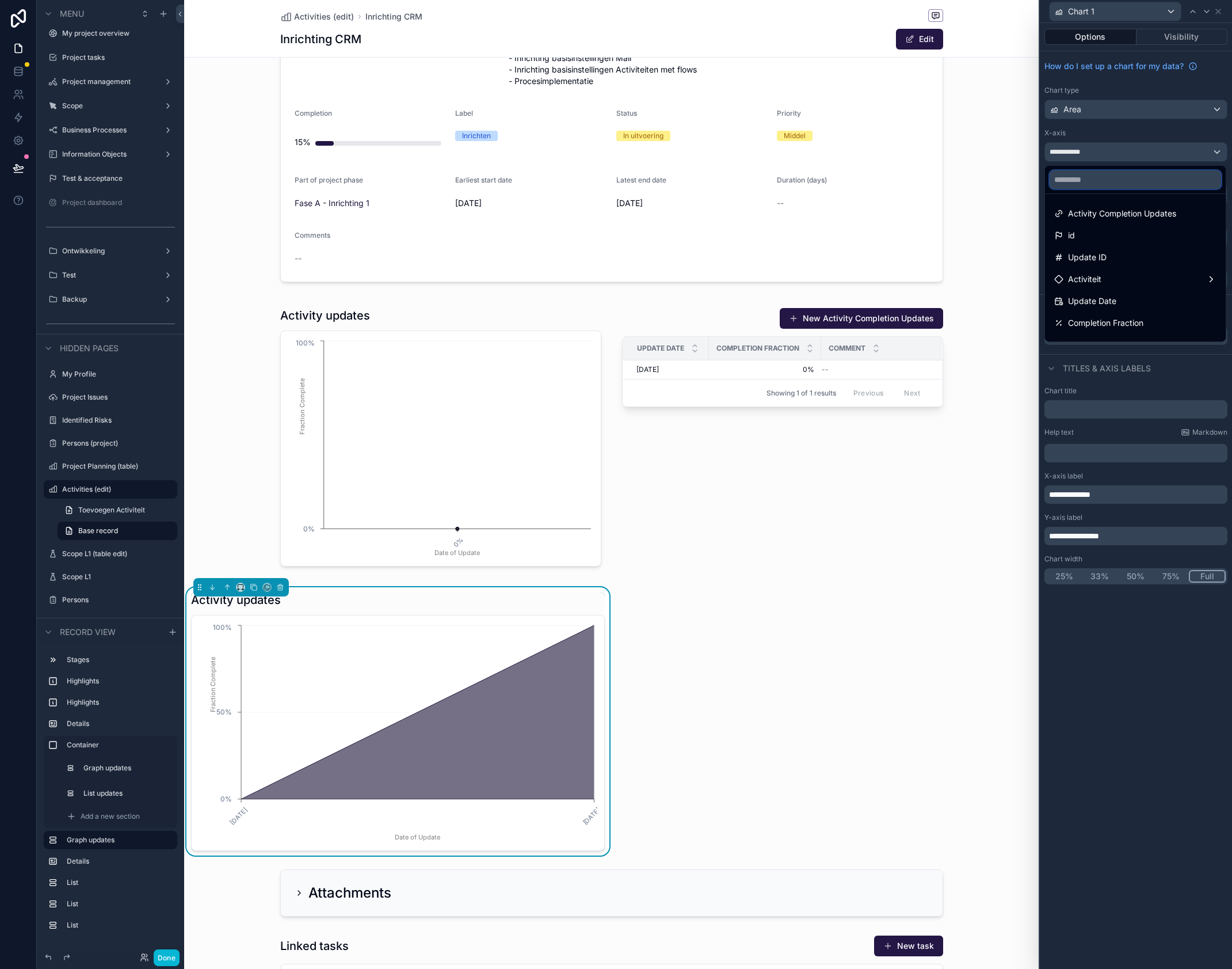
click at [1091, 184] on input "text" at bounding box center [1135, 179] width 171 height 18
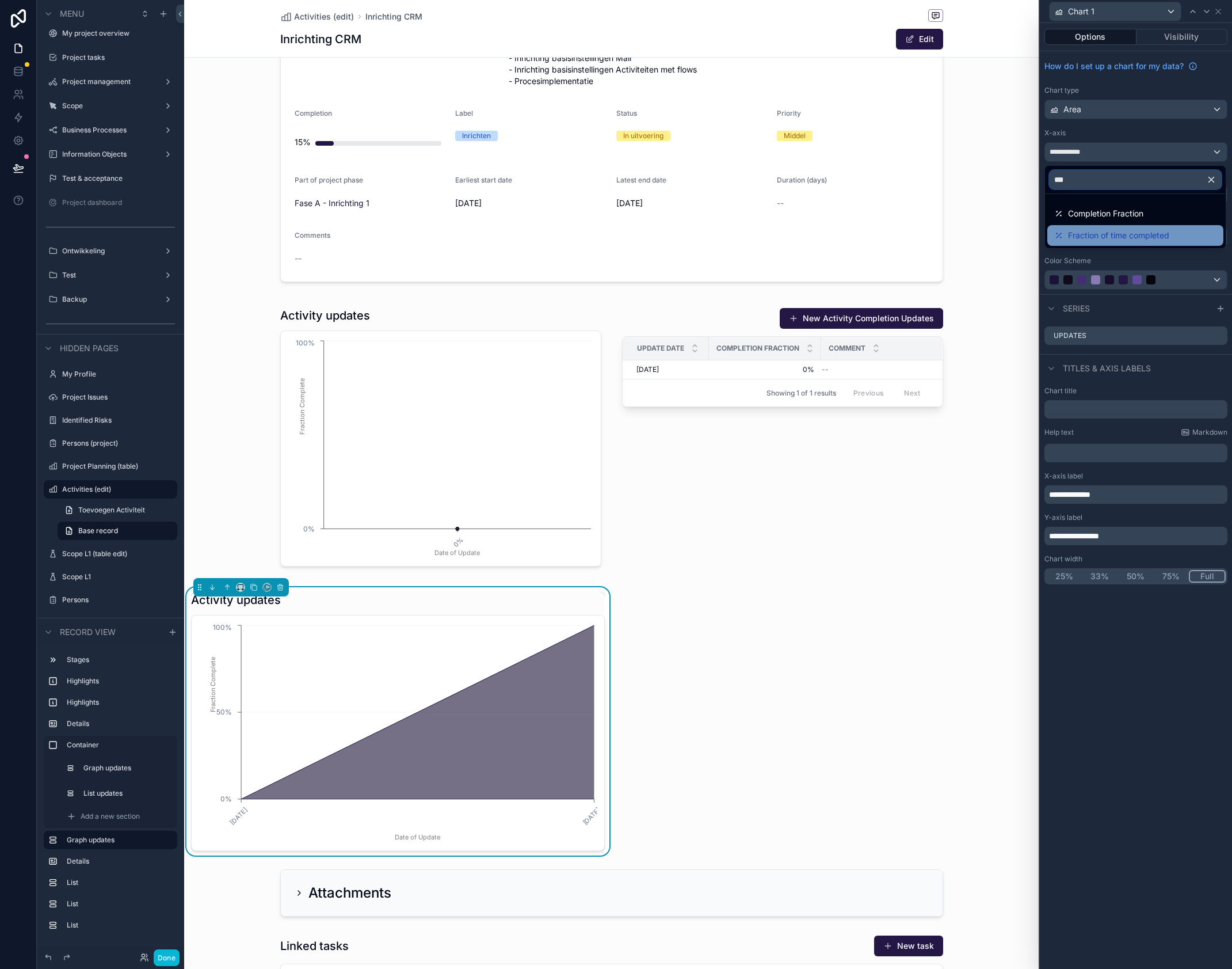
type input "***"
click at [1100, 235] on span "Fraction of time completed" at bounding box center [1119, 235] width 101 height 14
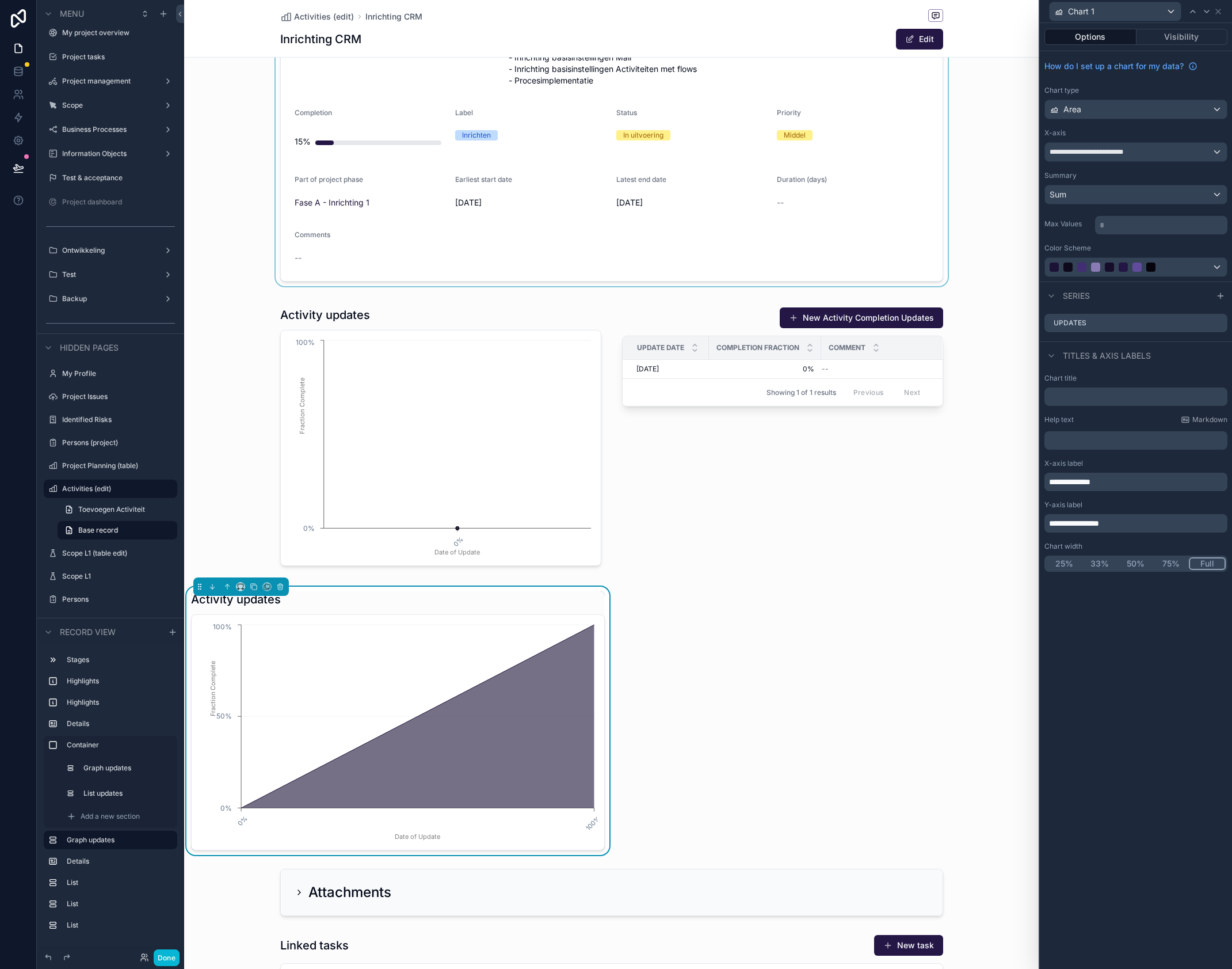
scroll to position [426, 0]
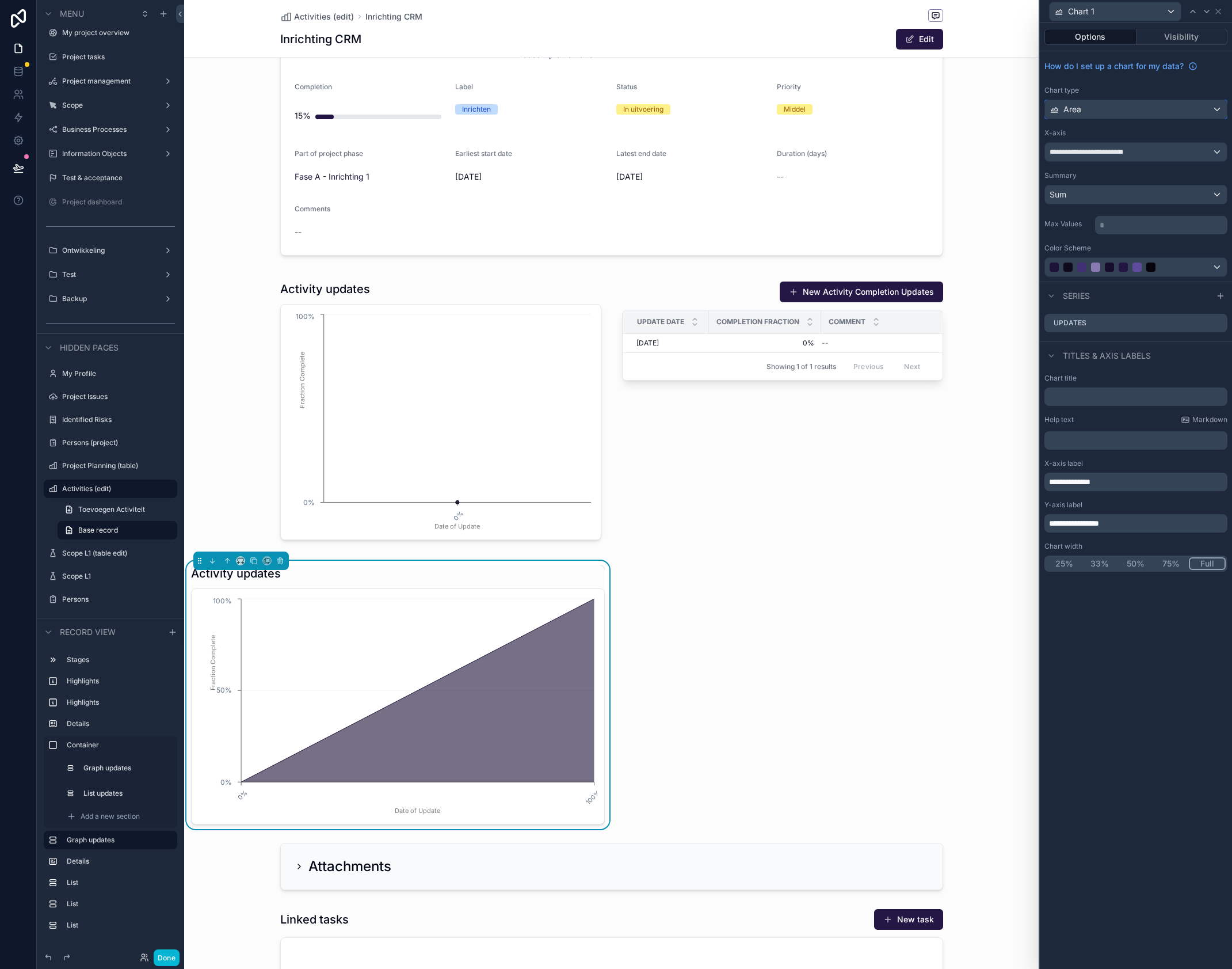
click at [1151, 113] on div "Area" at bounding box center [1136, 109] width 182 height 18
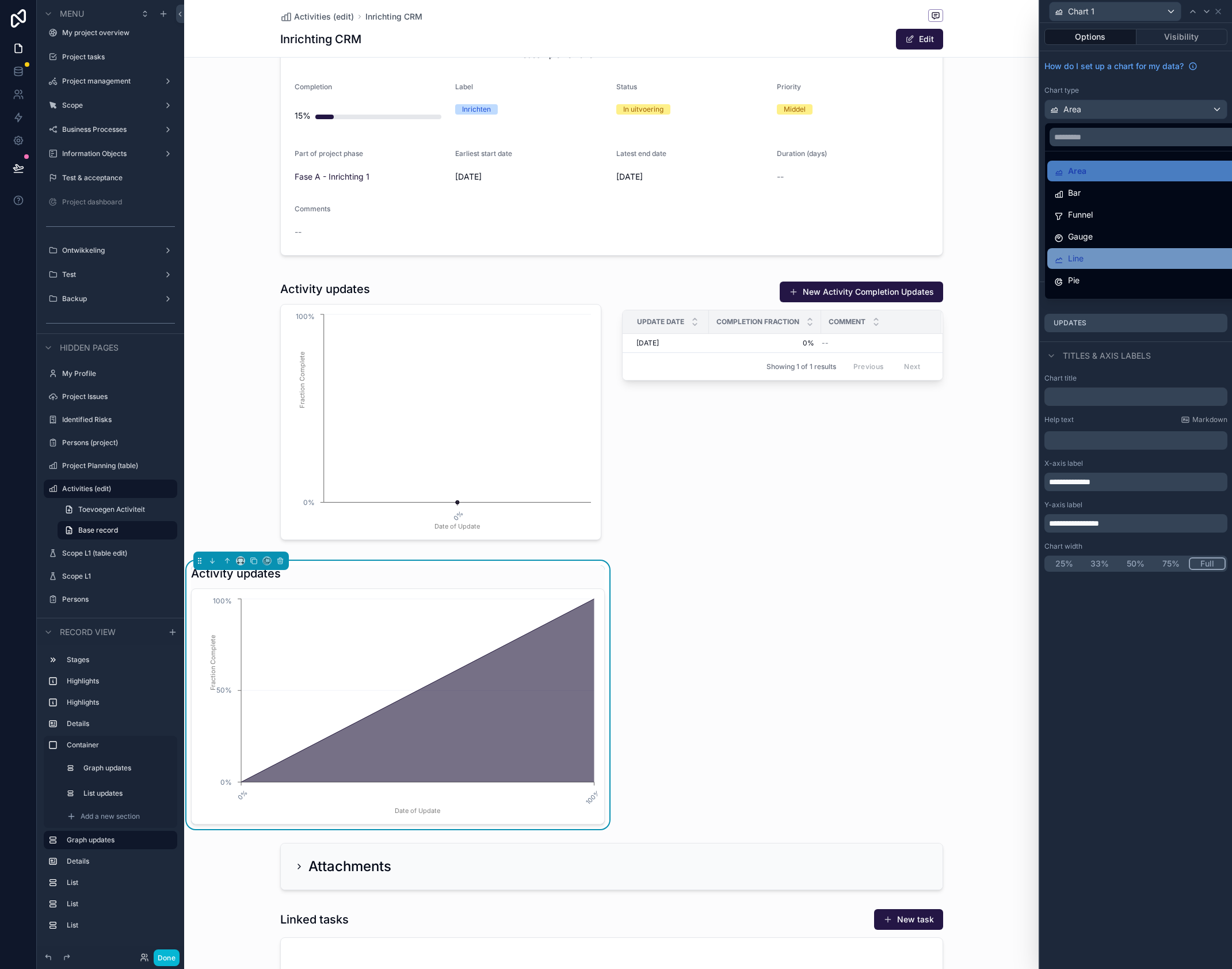
click at [1126, 255] on div "Line" at bounding box center [1149, 259] width 190 height 14
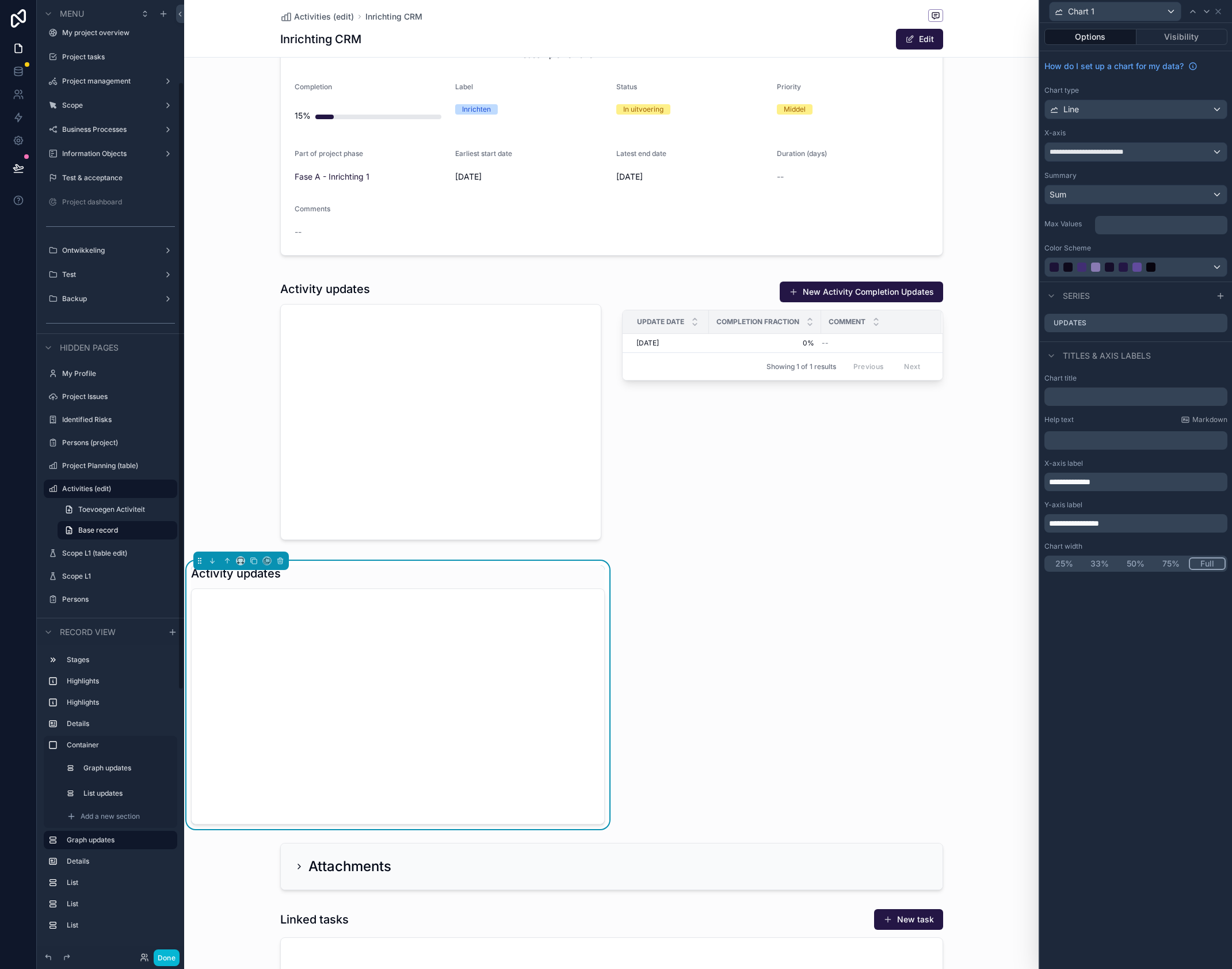
scroll to position [129, 0]
click at [1219, 11] on icon at bounding box center [1218, 11] width 5 height 5
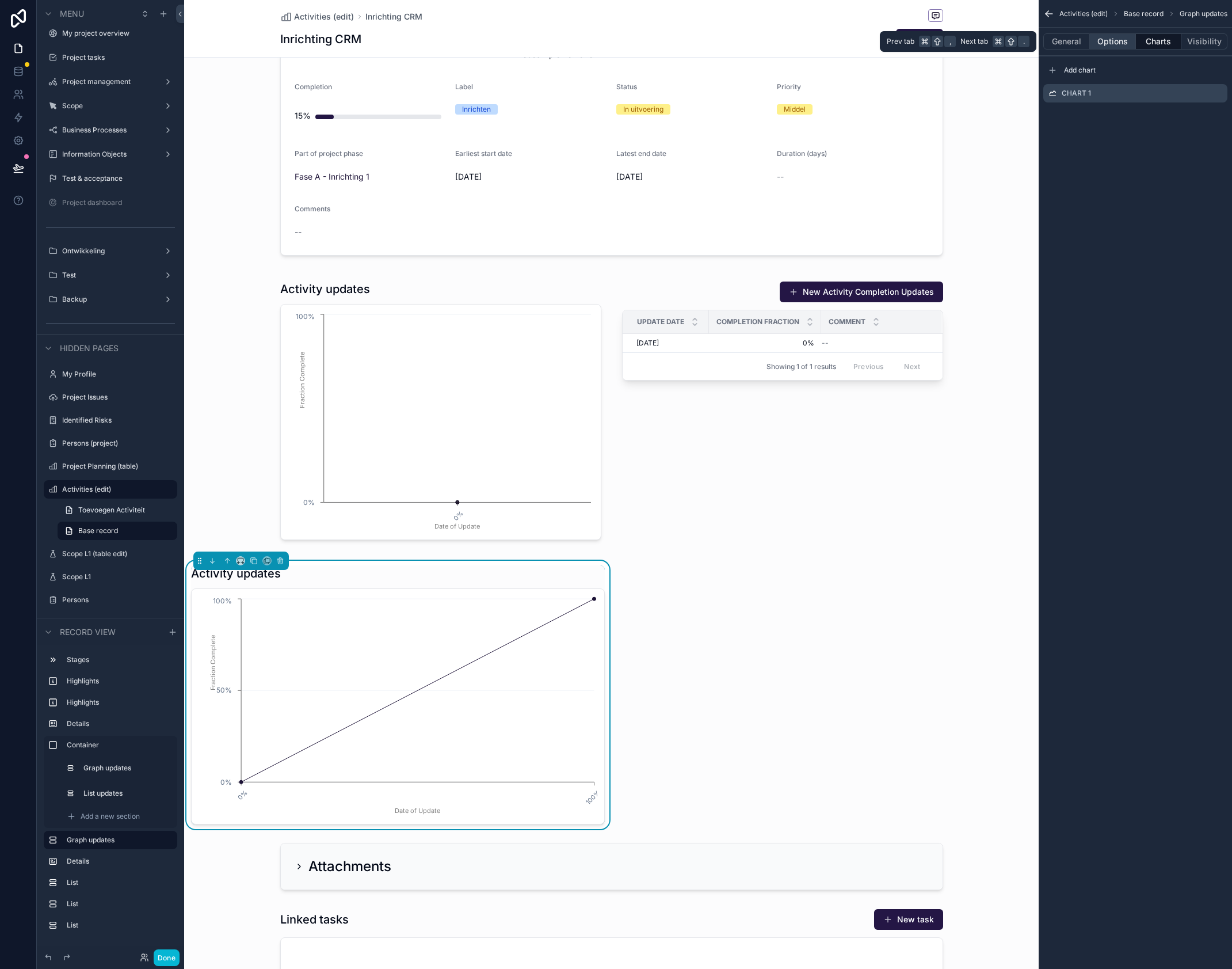
click at [1127, 41] on button "Options" at bounding box center [1113, 42] width 46 height 16
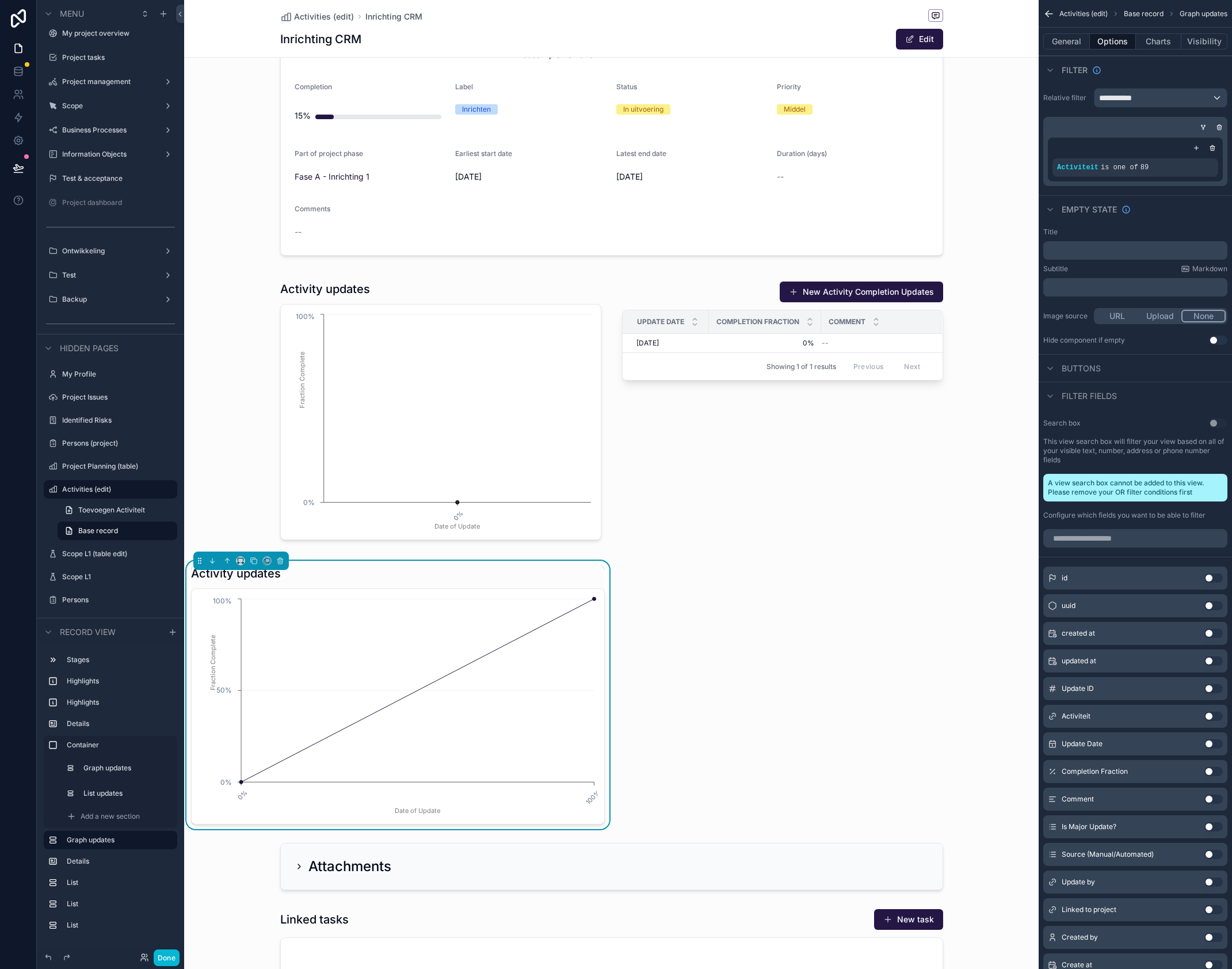
click at [1206, 127] on icon "scrollable content" at bounding box center [1203, 127] width 7 height 7
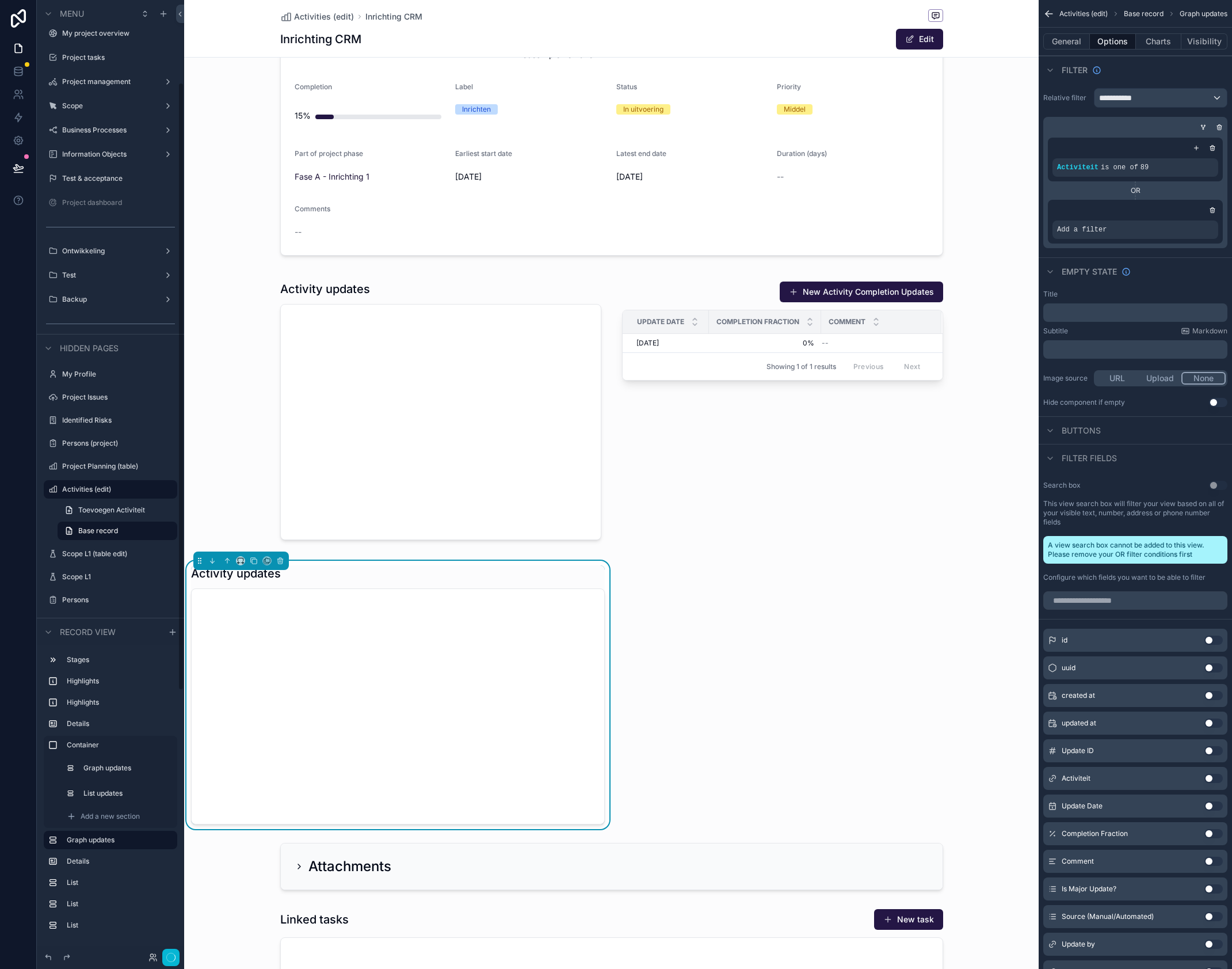
scroll to position [130, 0]
click at [1102, 227] on span "Add a filter" at bounding box center [1082, 229] width 50 height 9
click at [1098, 233] on span "Add a filter" at bounding box center [1082, 229] width 50 height 9
click at [1193, 222] on icon "scrollable content" at bounding box center [1190, 222] width 7 height 7
click at [942, 216] on span "Select a field" at bounding box center [936, 212] width 49 height 10
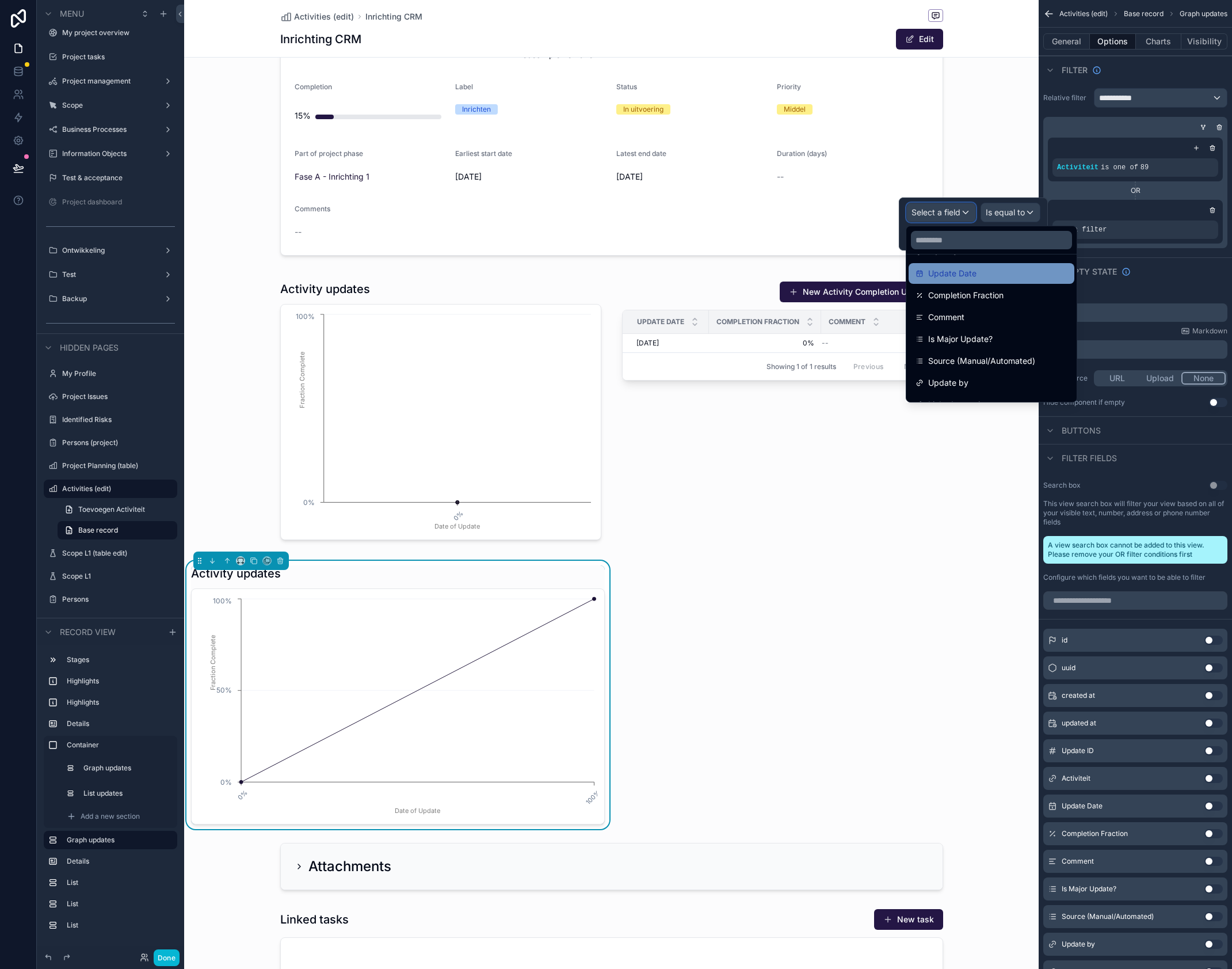
scroll to position [101, 0]
click at [955, 283] on span "Activiteit" at bounding box center [945, 283] width 33 height 14
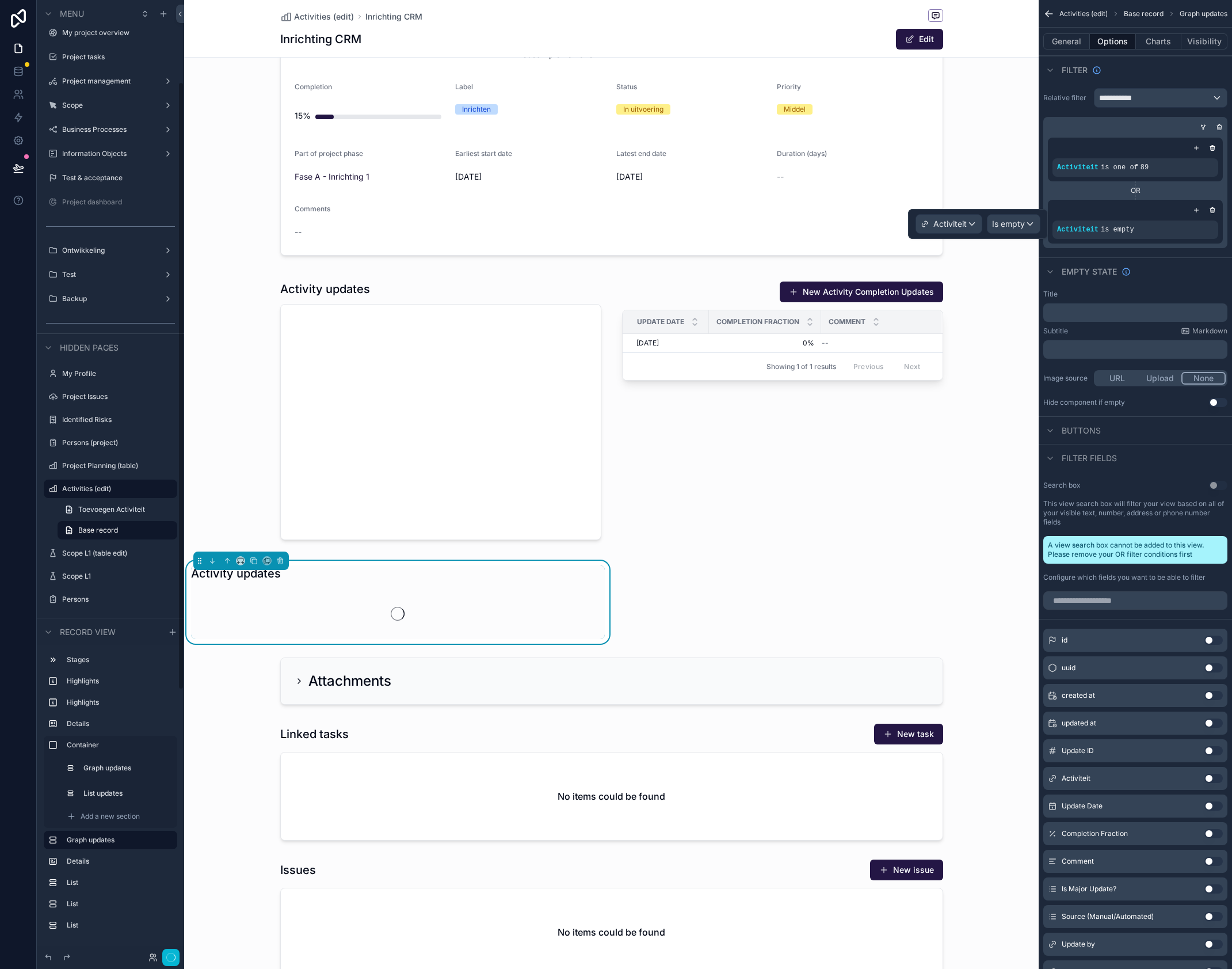
scroll to position [129, 0]
click at [1003, 227] on span "Is empty" at bounding box center [1009, 224] width 33 height 12
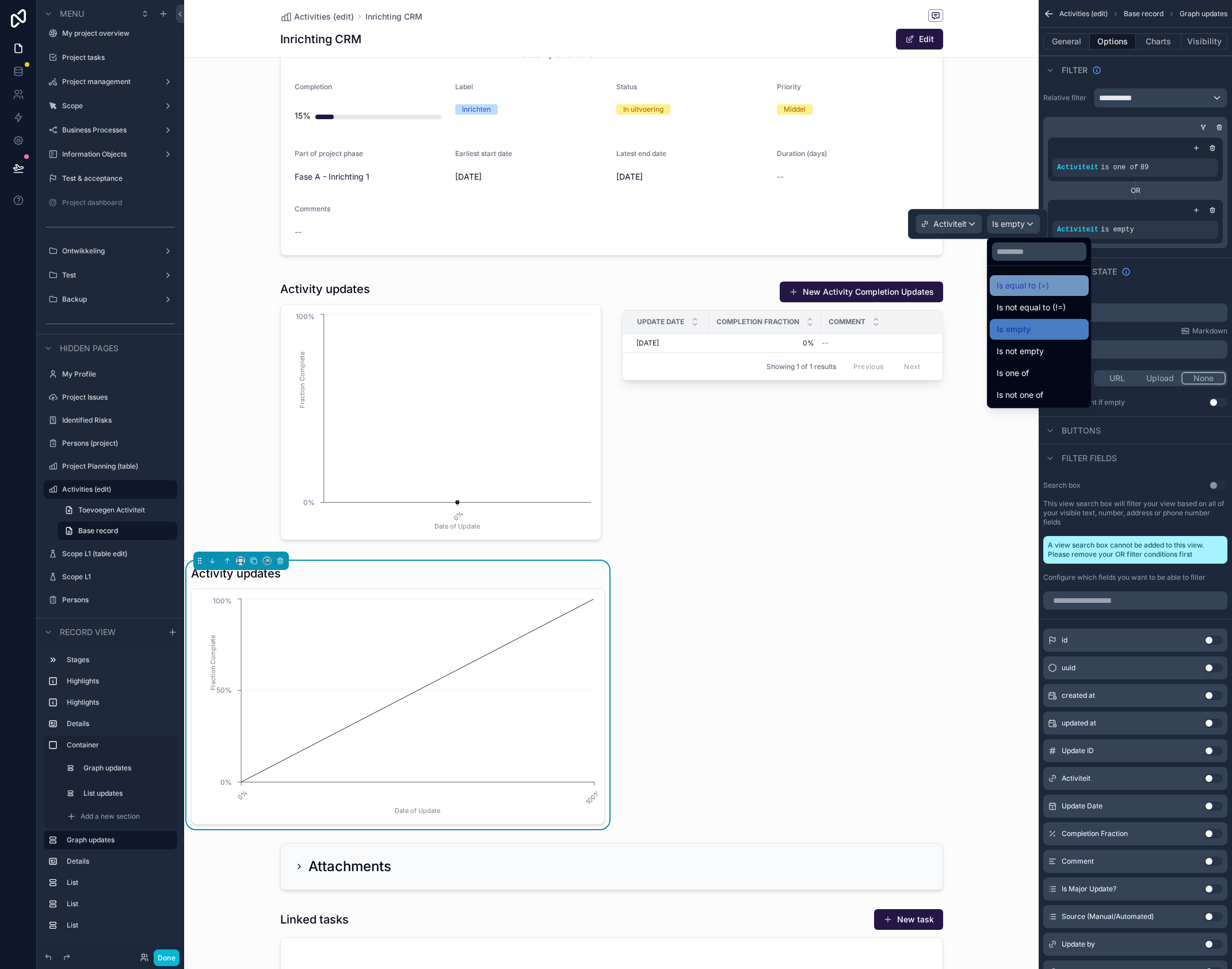
click at [1025, 289] on span "Is equal to (=)" at bounding box center [1023, 285] width 53 height 14
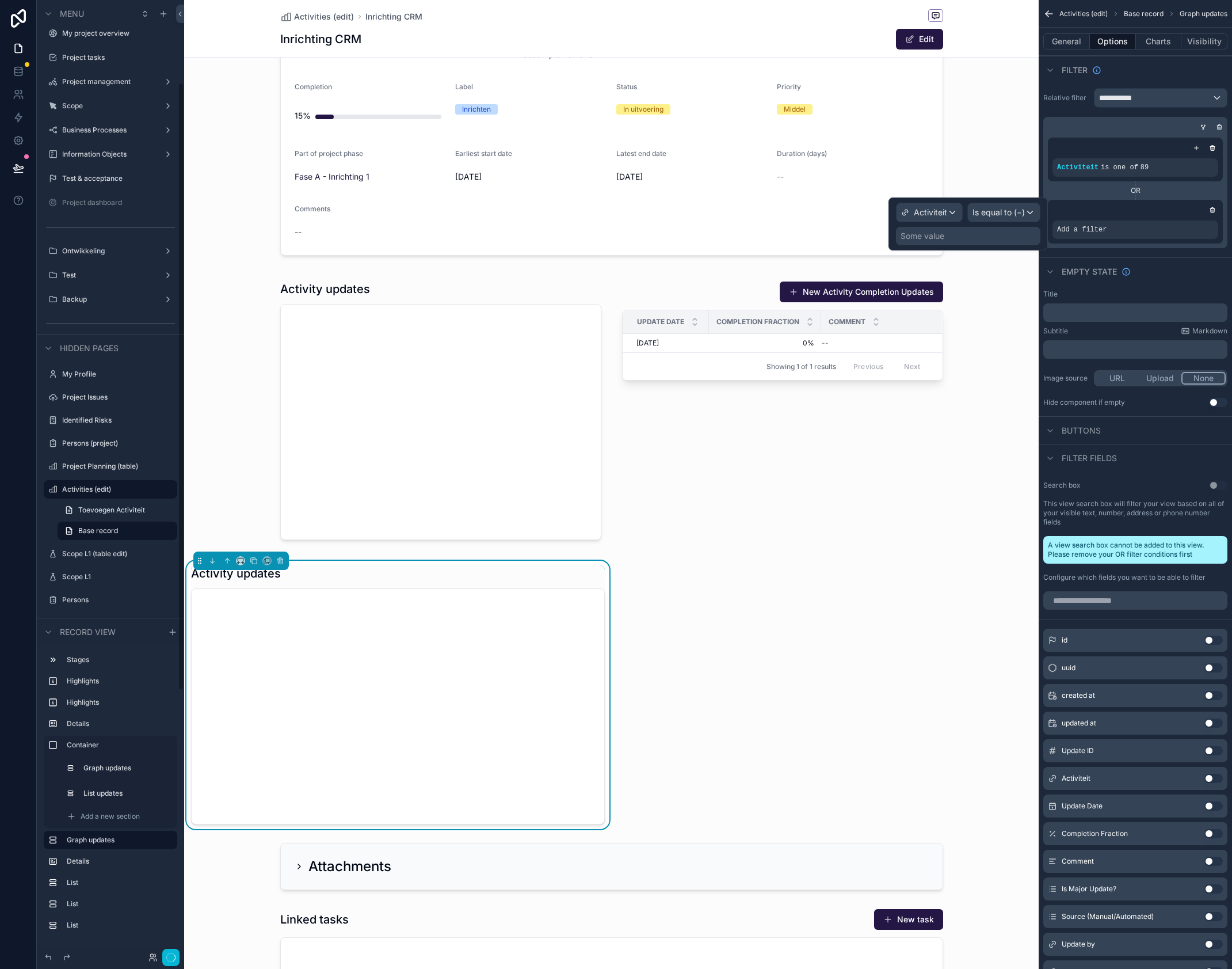
scroll to position [130, 0]
click at [955, 242] on div "Some value" at bounding box center [969, 235] width 145 height 18
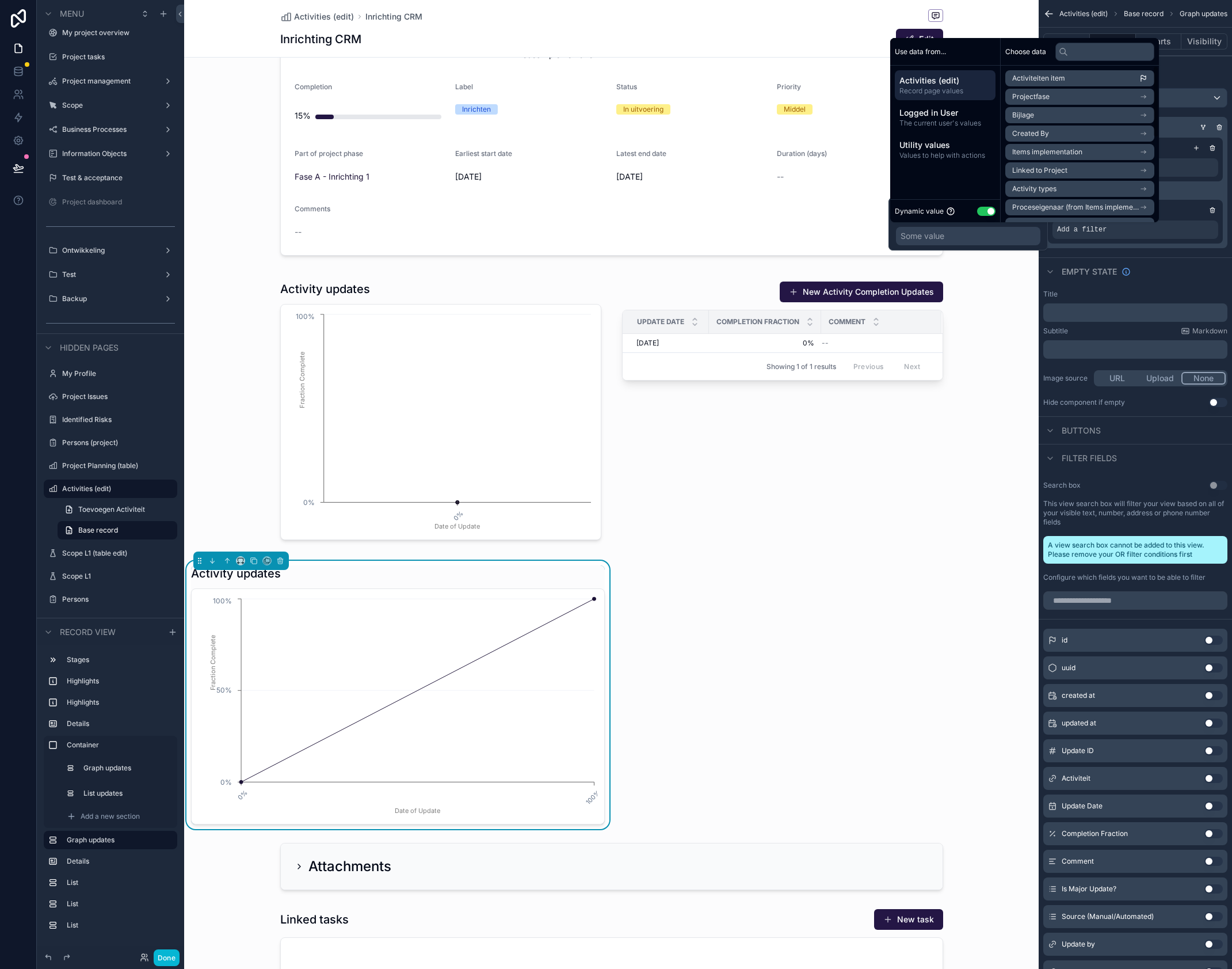
click at [1043, 76] on span "Activiteiten item" at bounding box center [1039, 78] width 53 height 9
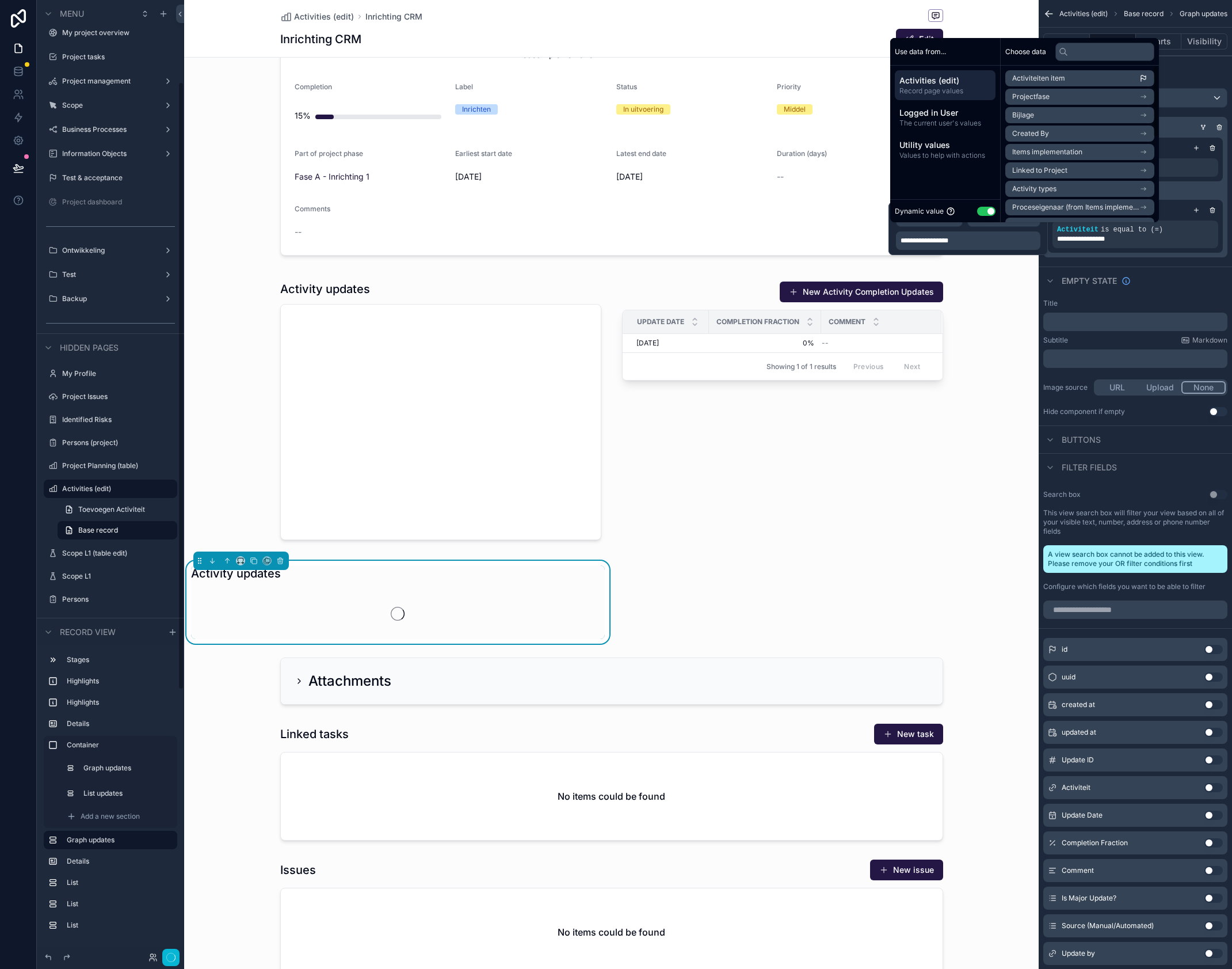
scroll to position [129, 0]
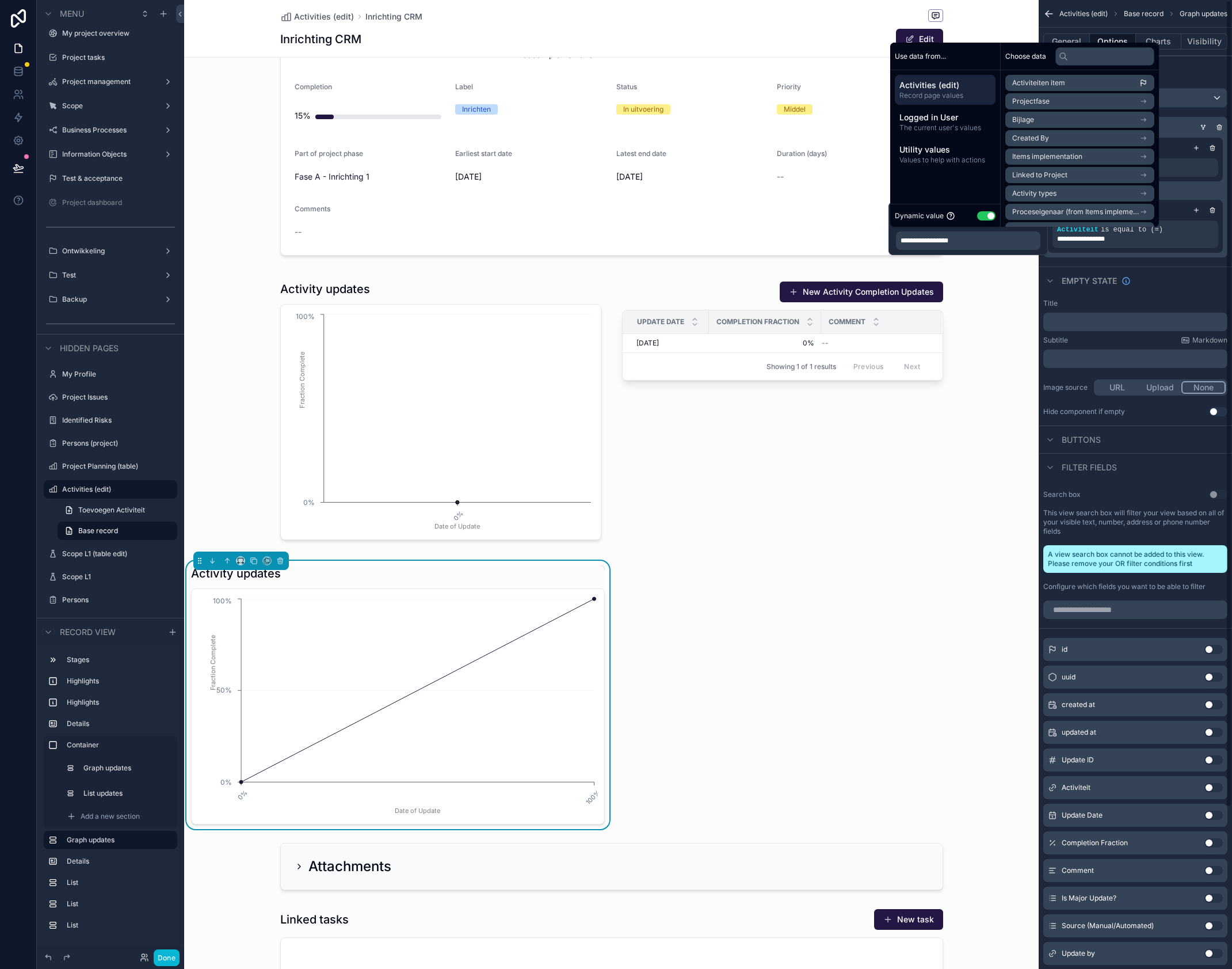
click at [1106, 300] on div "Title" at bounding box center [1136, 303] width 184 height 9
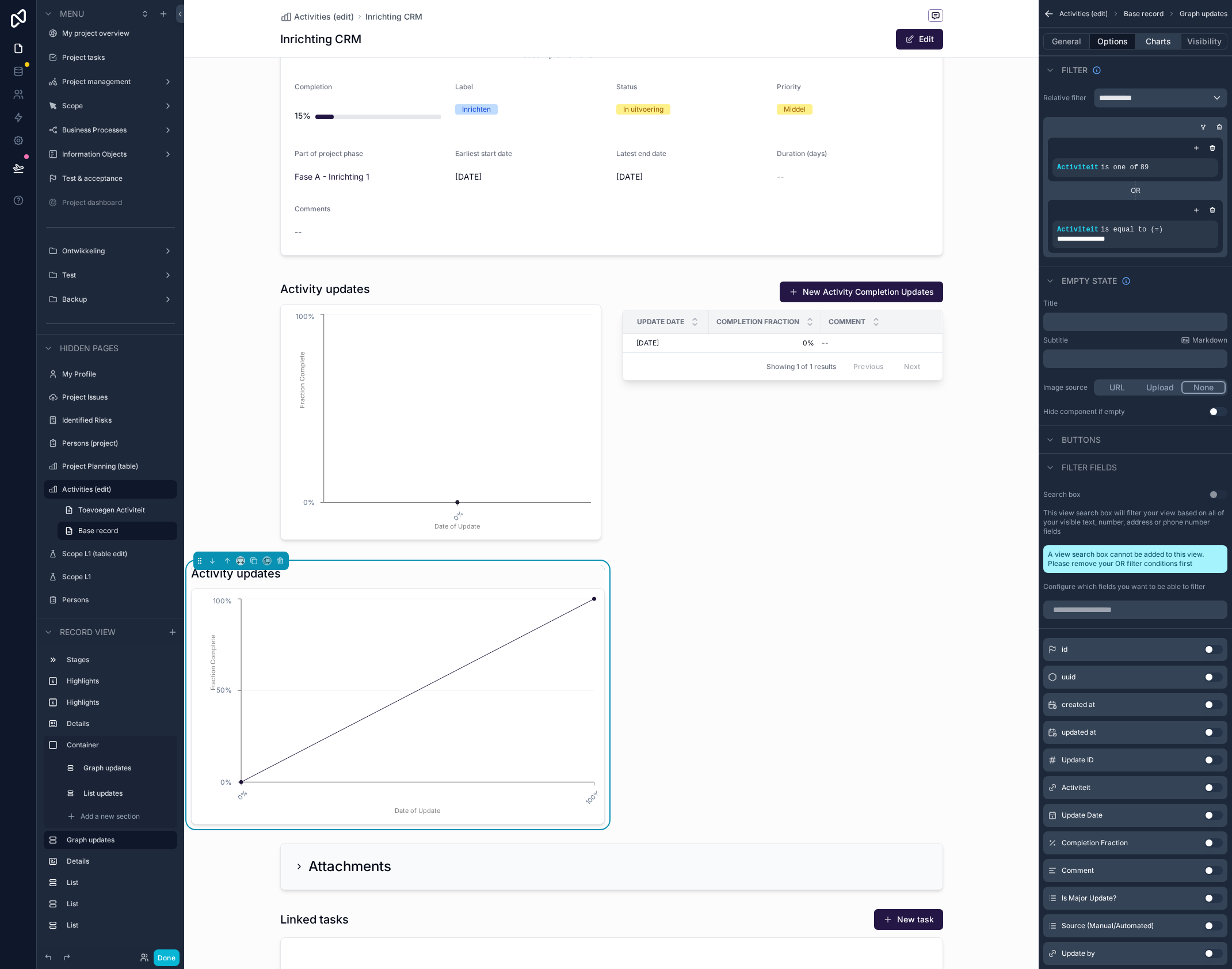
click at [1164, 42] on button "Charts" at bounding box center [1158, 42] width 46 height 16
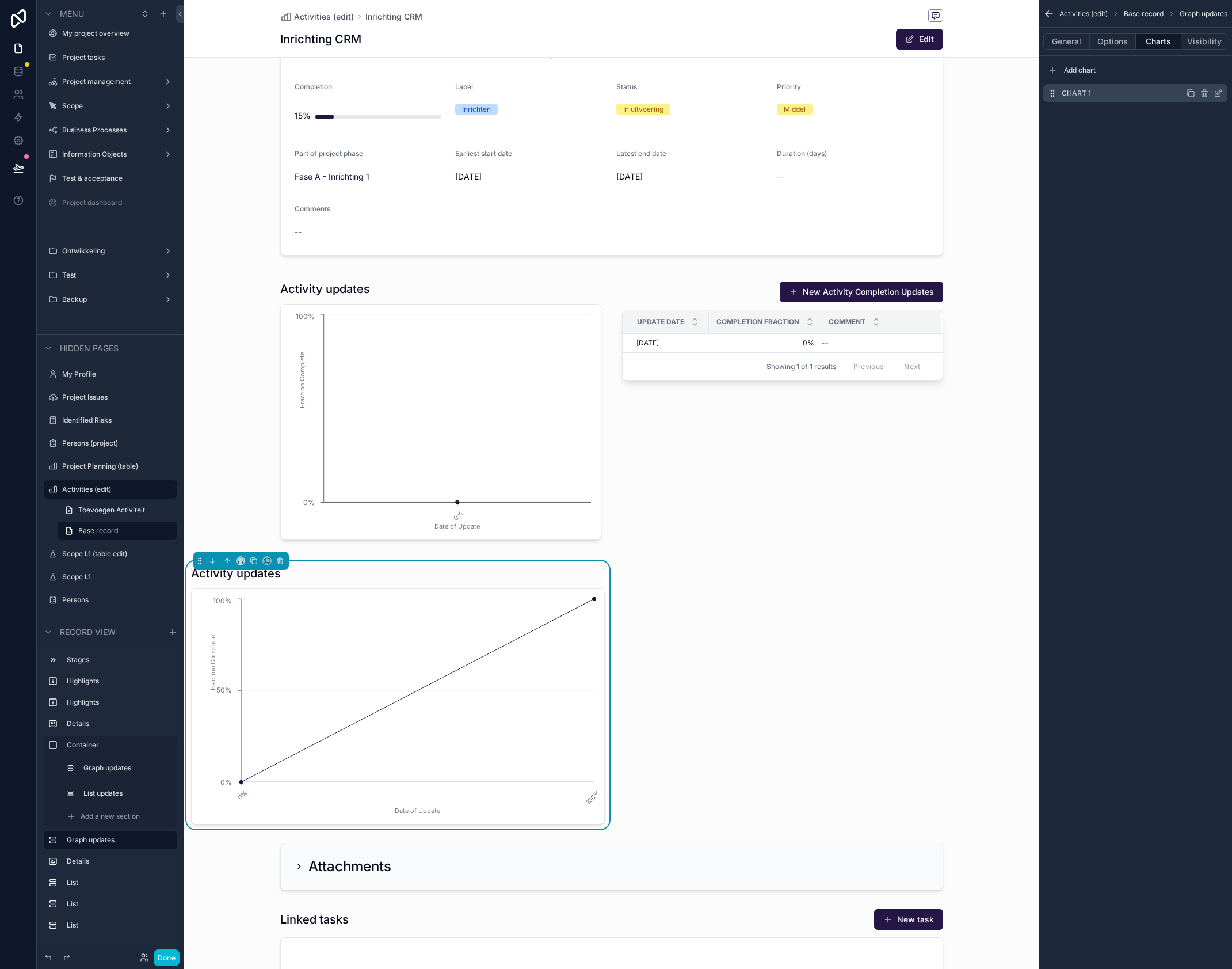
click at [1220, 95] on icon "scrollable content" at bounding box center [1218, 93] width 9 height 9
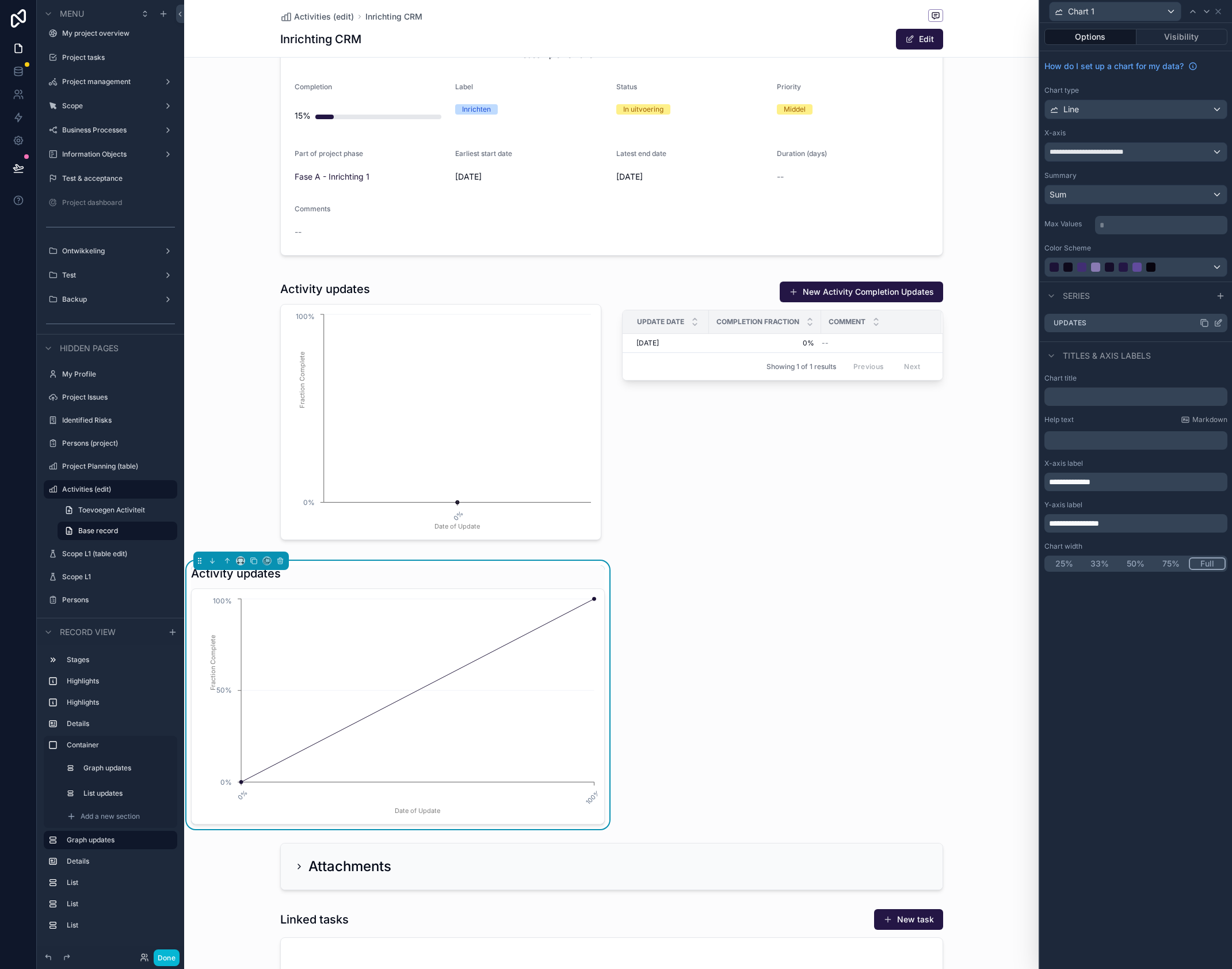
click at [1220, 324] on icon at bounding box center [1218, 323] width 9 height 9
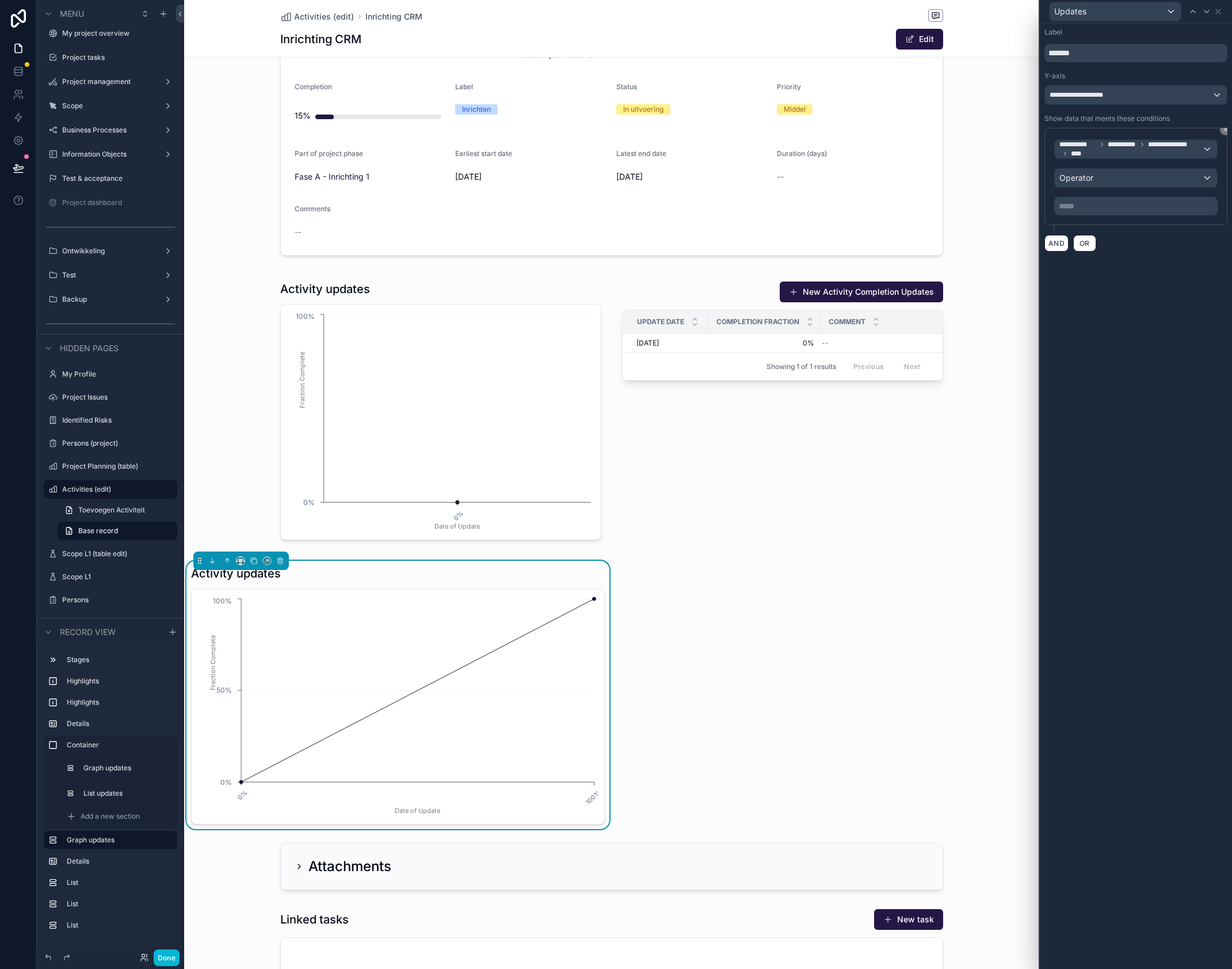
click at [1155, 209] on p "***** ﻿" at bounding box center [1136, 206] width 156 height 12
drag, startPoint x: 1150, startPoint y: 264, endPoint x: 1149, endPoint y: 259, distance: 5.1
click at [1150, 264] on div "**********" at bounding box center [1136, 496] width 192 height 946
click at [1125, 202] on p "***** ﻿" at bounding box center [1136, 206] width 156 height 12
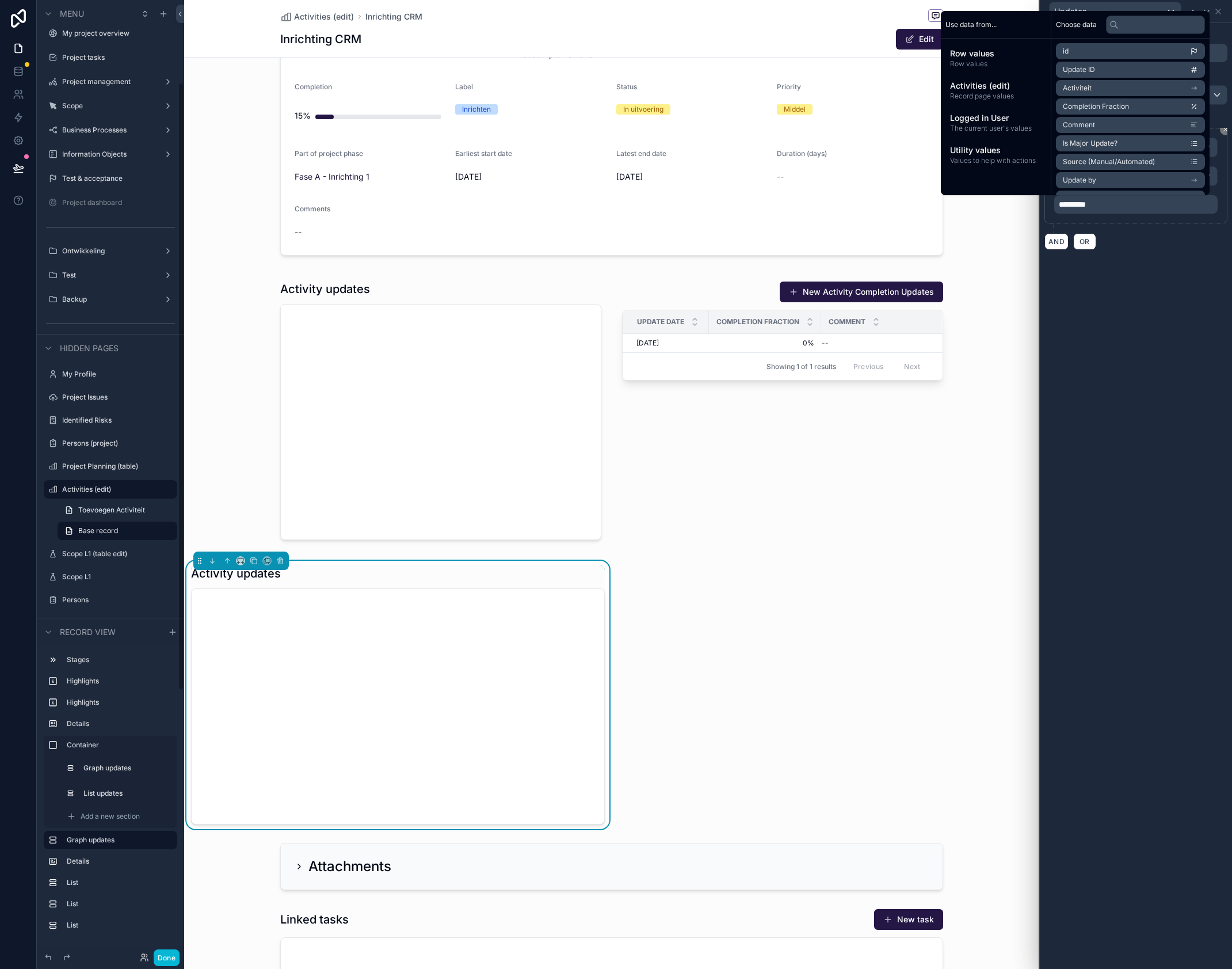
scroll to position [130, 0]
click at [1186, 403] on div "**********" at bounding box center [1136, 496] width 192 height 946
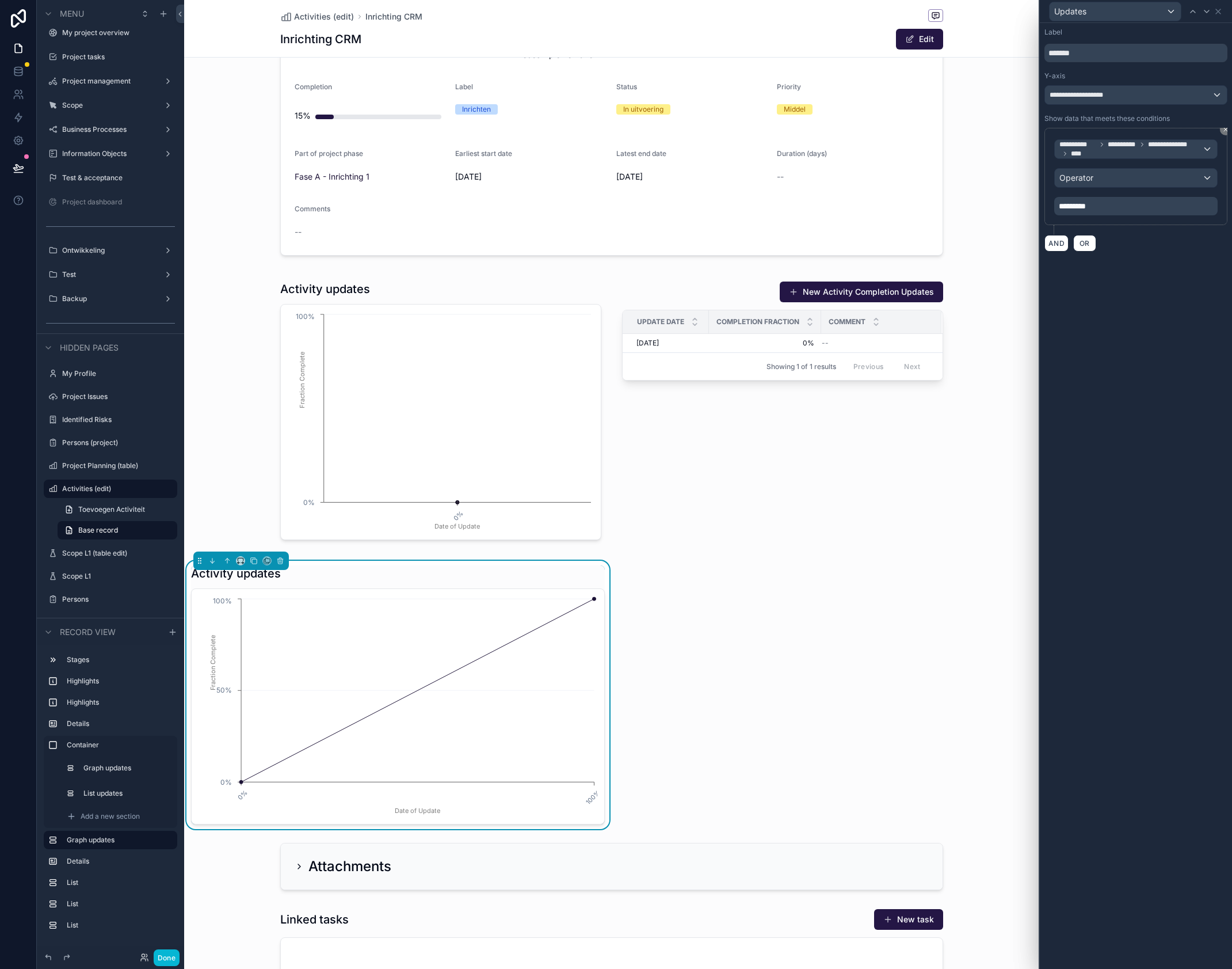
click at [1085, 209] on span "*********" at bounding box center [1072, 206] width 27 height 8
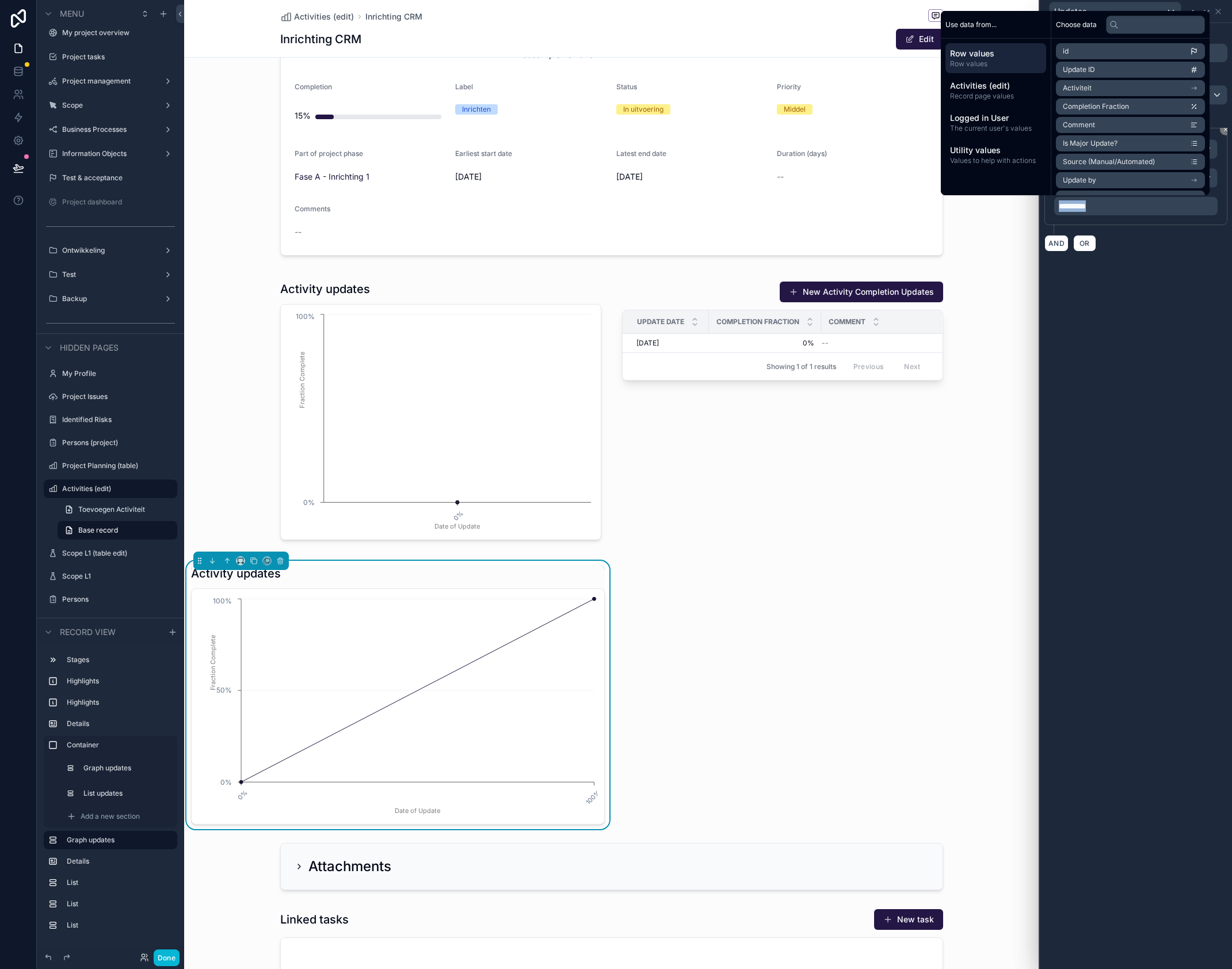
click at [1085, 209] on span "*********" at bounding box center [1072, 206] width 27 height 8
click at [1119, 207] on p "*********" at bounding box center [1136, 206] width 156 height 12
click at [1141, 256] on div "**********" at bounding box center [1136, 496] width 192 height 946
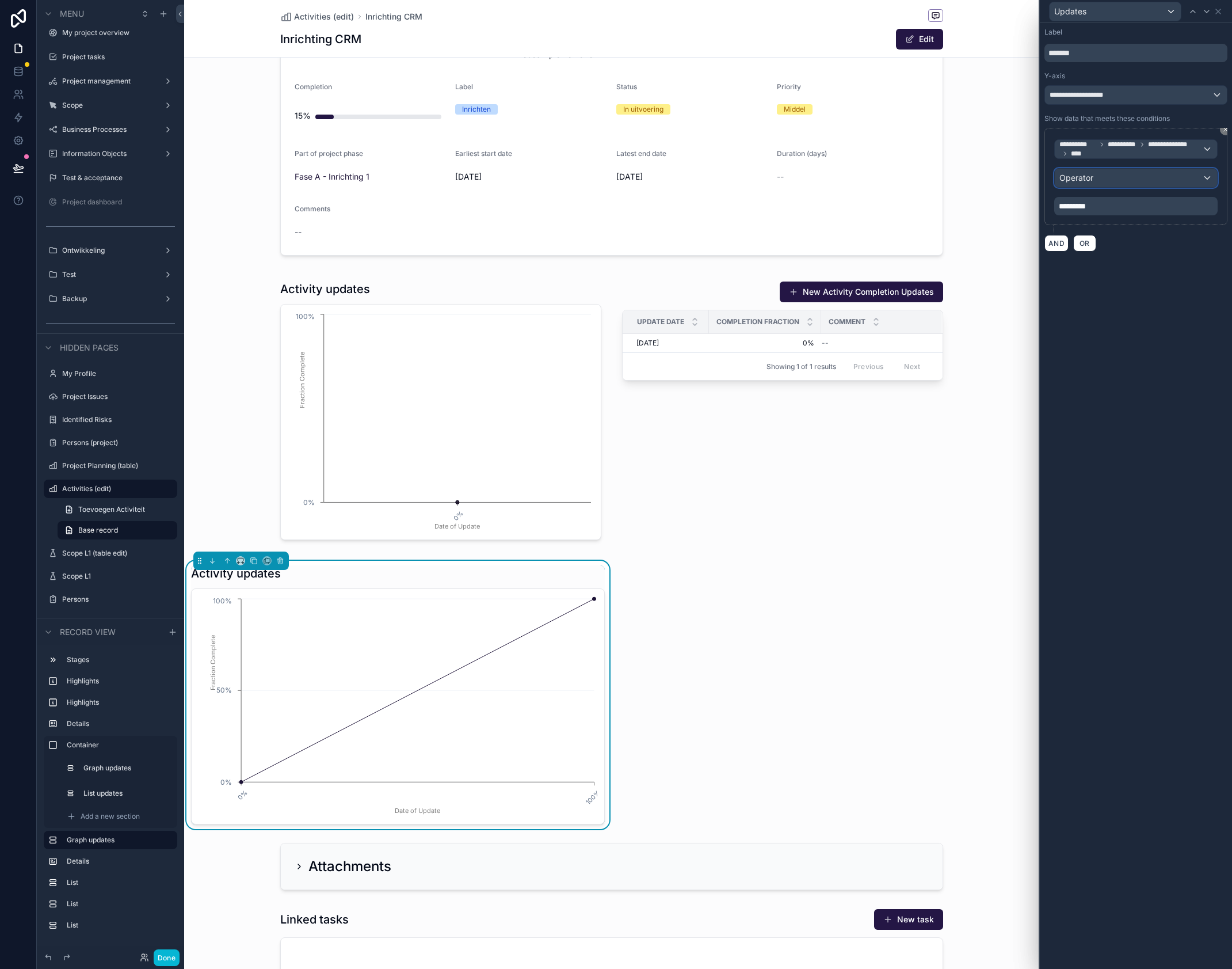
click at [1171, 180] on div "Operator" at bounding box center [1136, 177] width 162 height 18
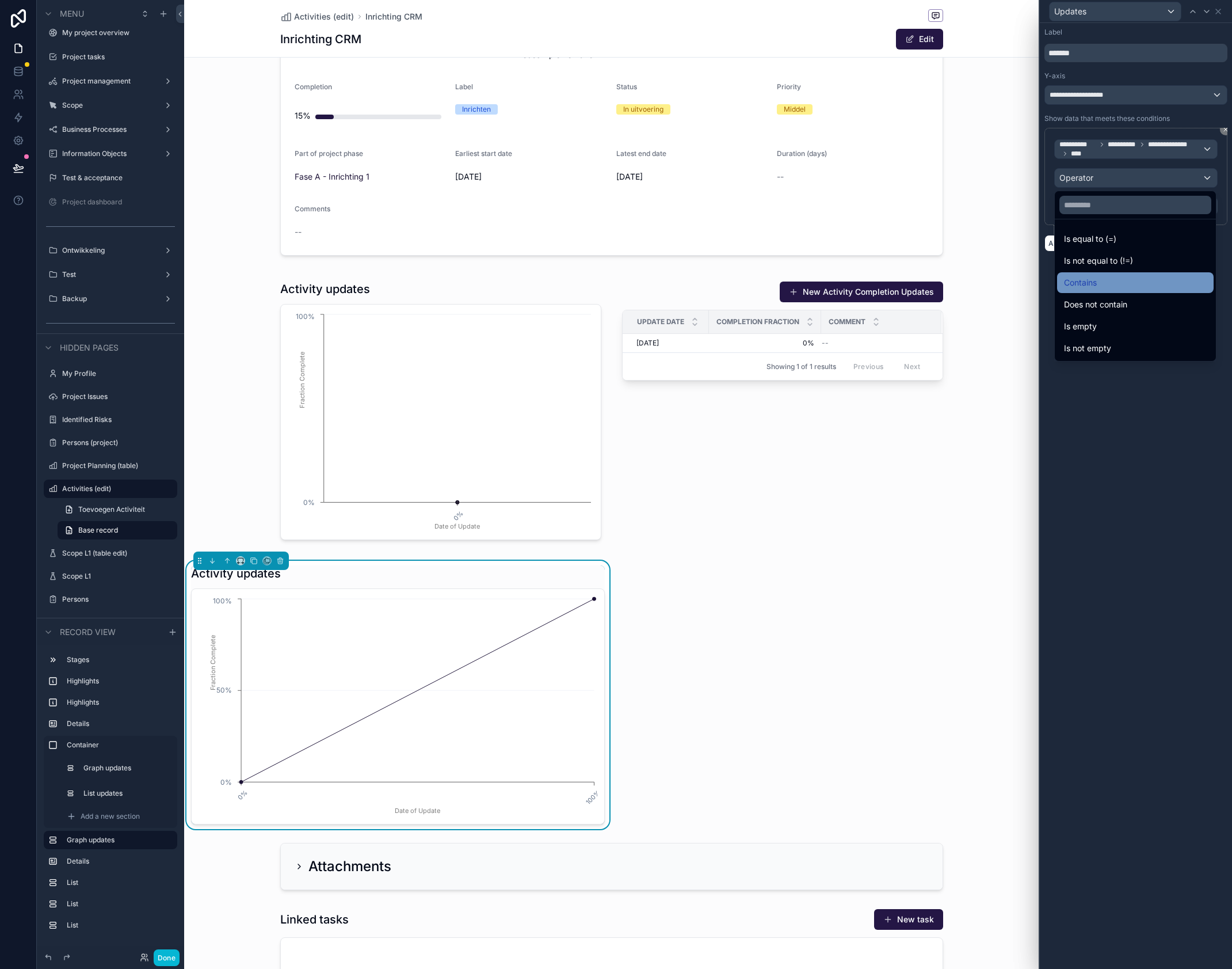
click at [1124, 279] on div "Contains" at bounding box center [1135, 283] width 143 height 14
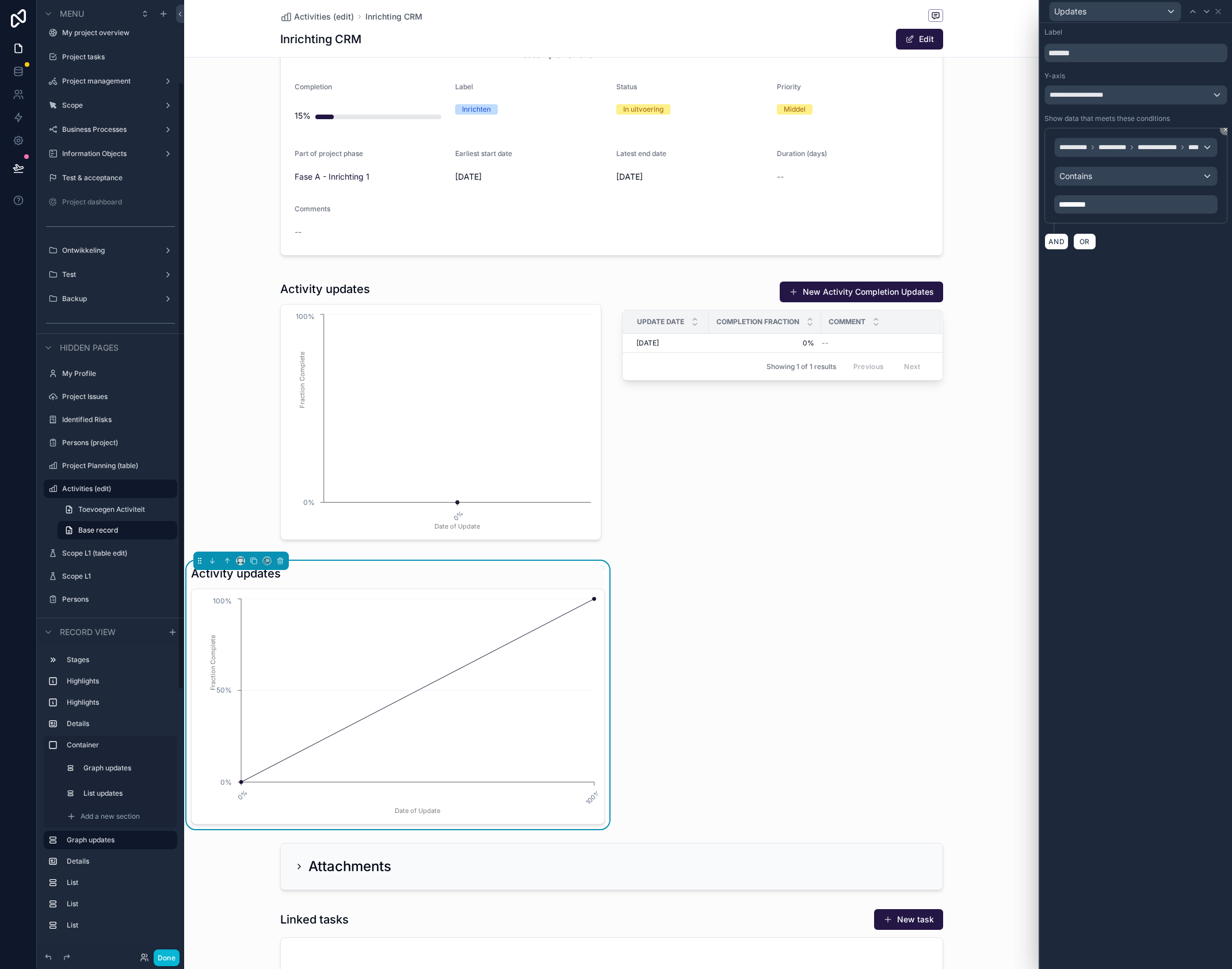
scroll to position [129, 0]
click at [1108, 203] on p "*********" at bounding box center [1136, 206] width 156 height 12
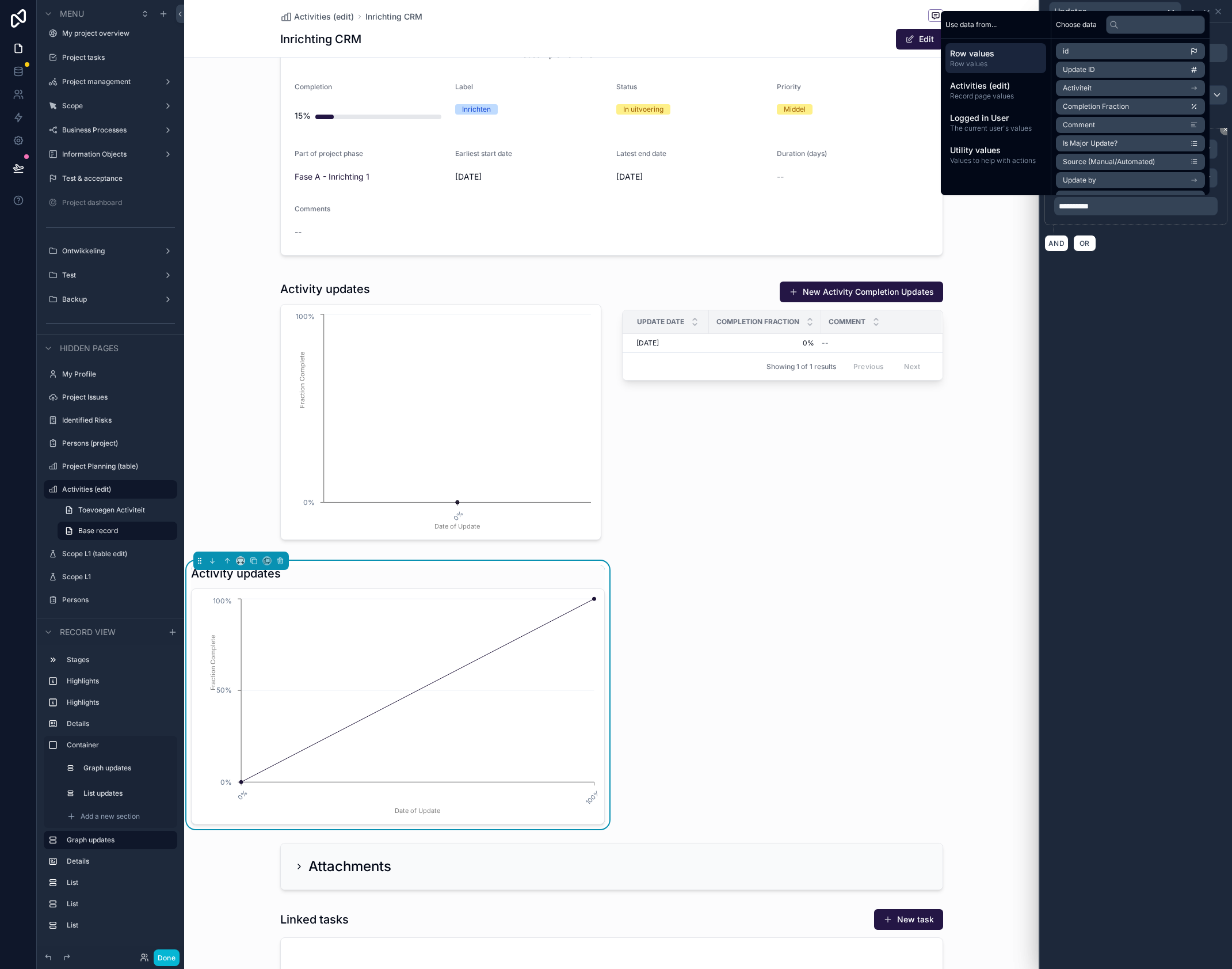
click at [1126, 257] on div "**********" at bounding box center [1136, 496] width 192 height 946
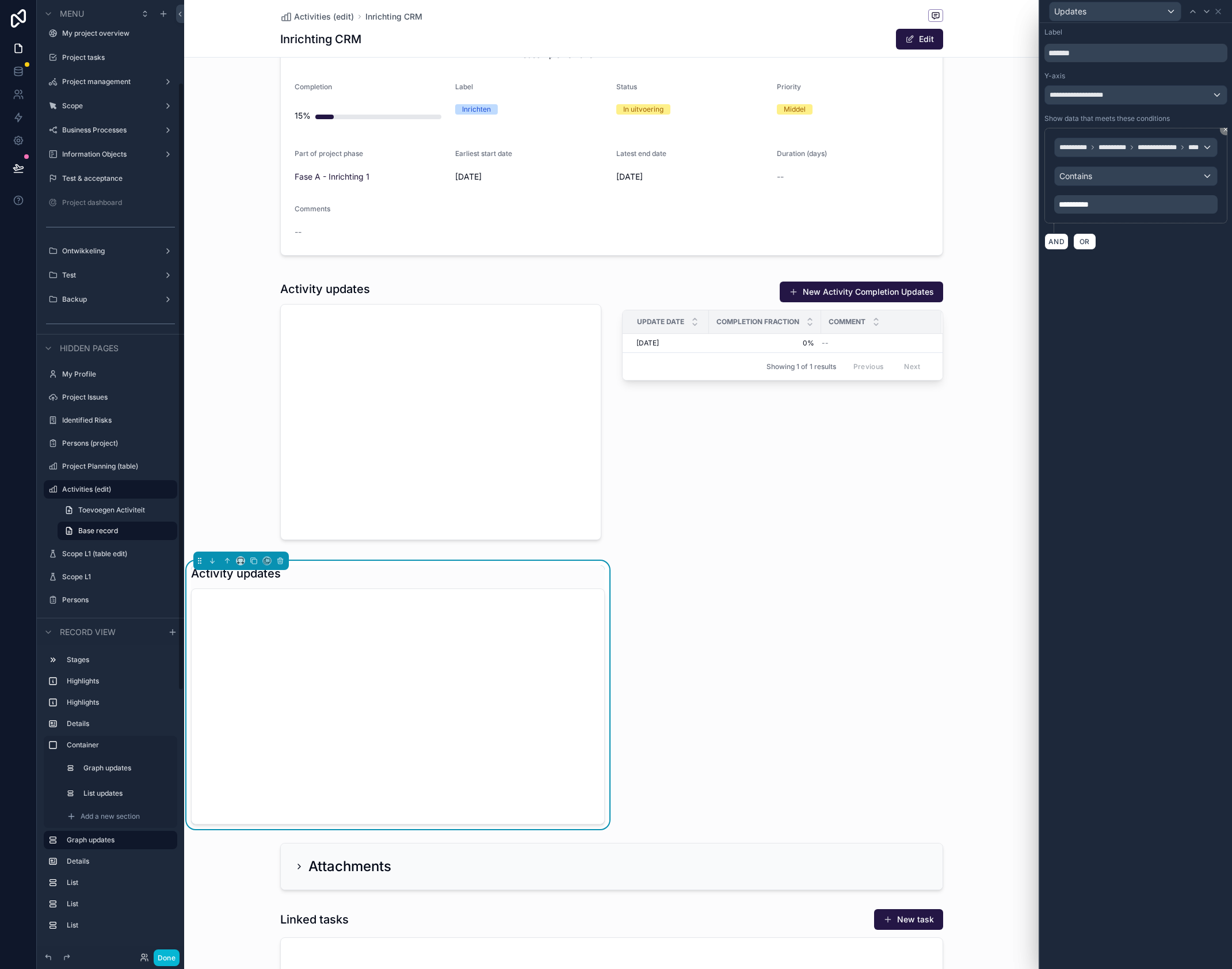
scroll to position [130, 0]
click at [1127, 205] on p "**********" at bounding box center [1136, 206] width 156 height 12
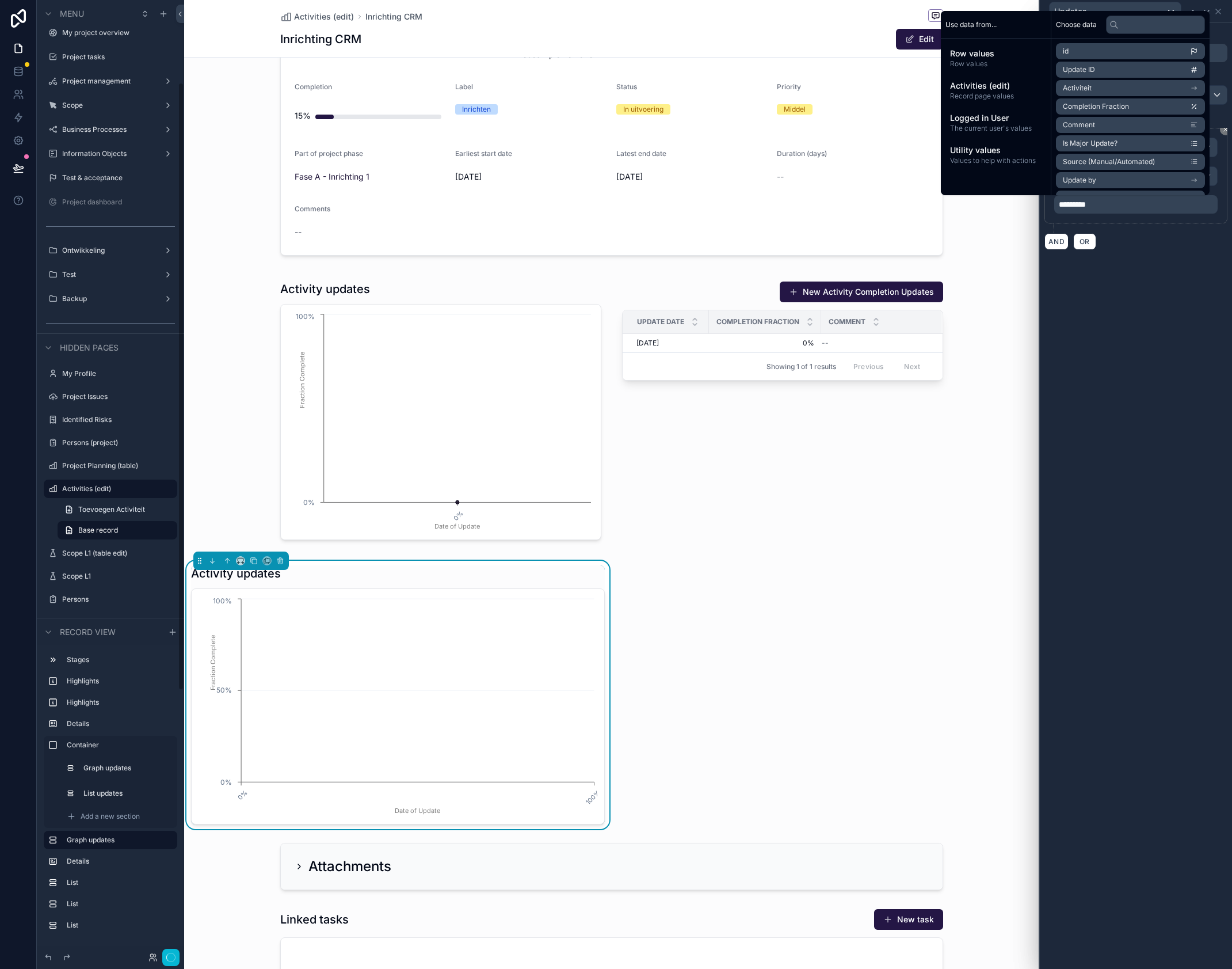
click at [1142, 403] on div "**********" at bounding box center [1136, 496] width 192 height 946
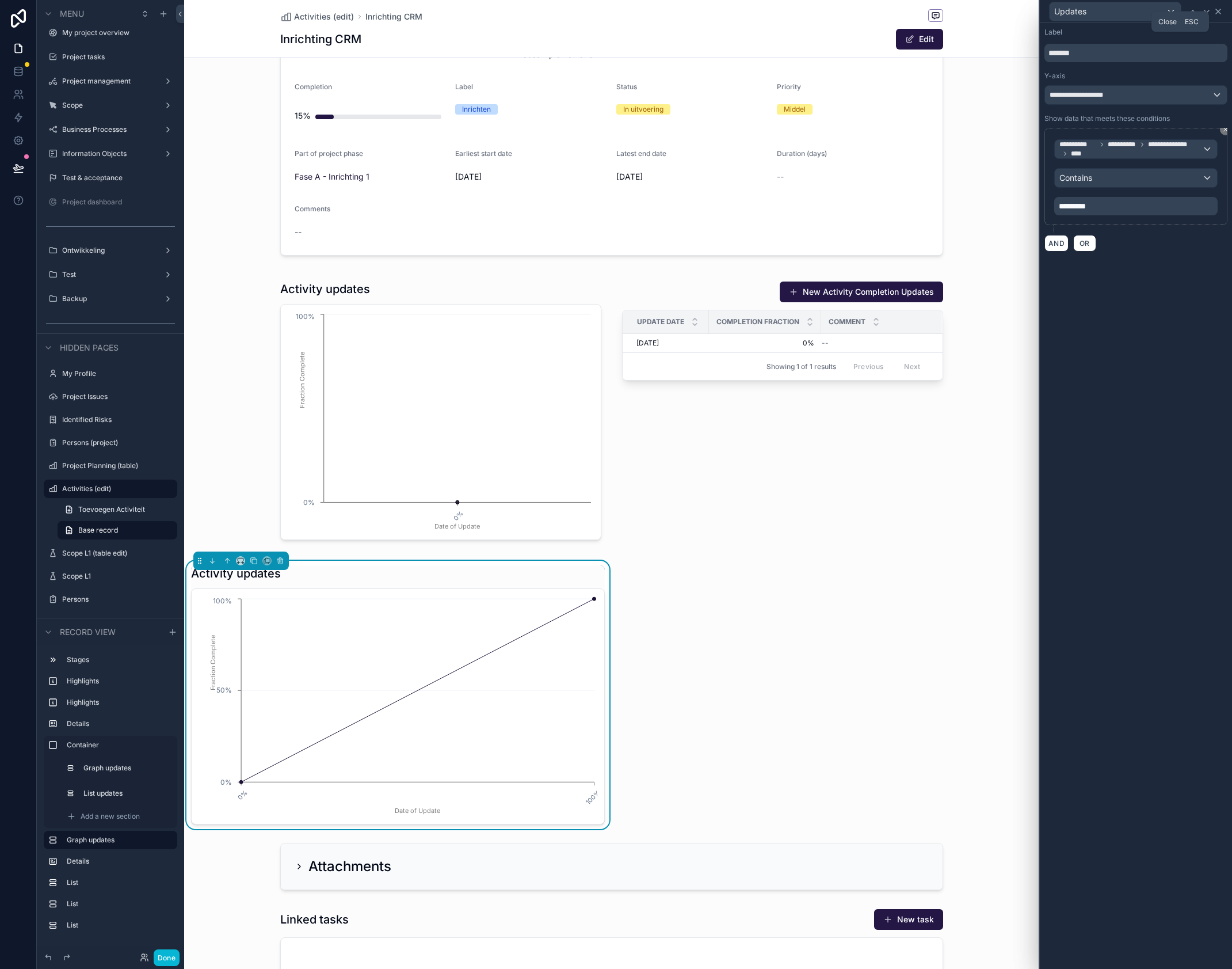
click at [1220, 12] on icon at bounding box center [1218, 11] width 9 height 9
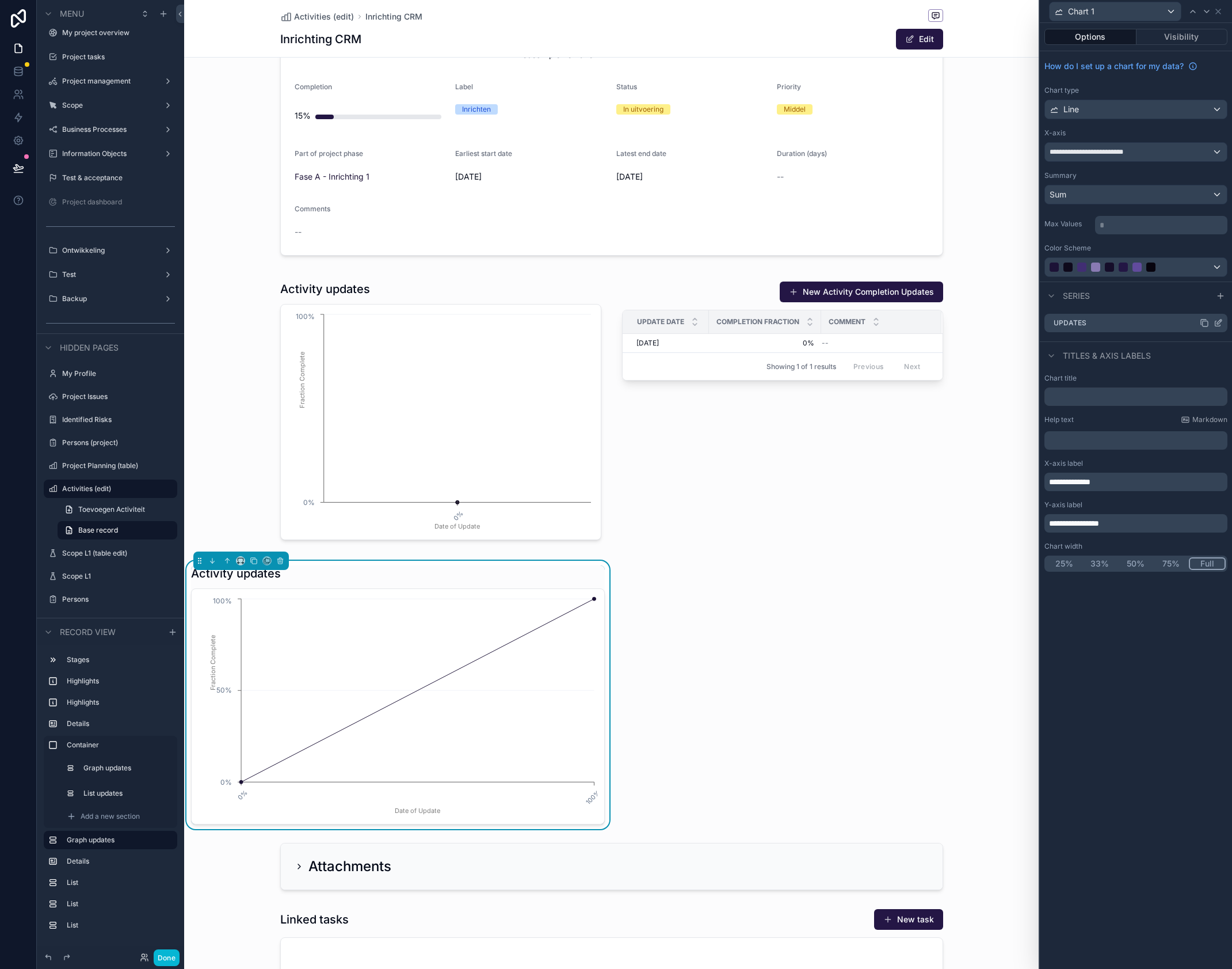
click at [1205, 323] on icon at bounding box center [1204, 323] width 9 height 9
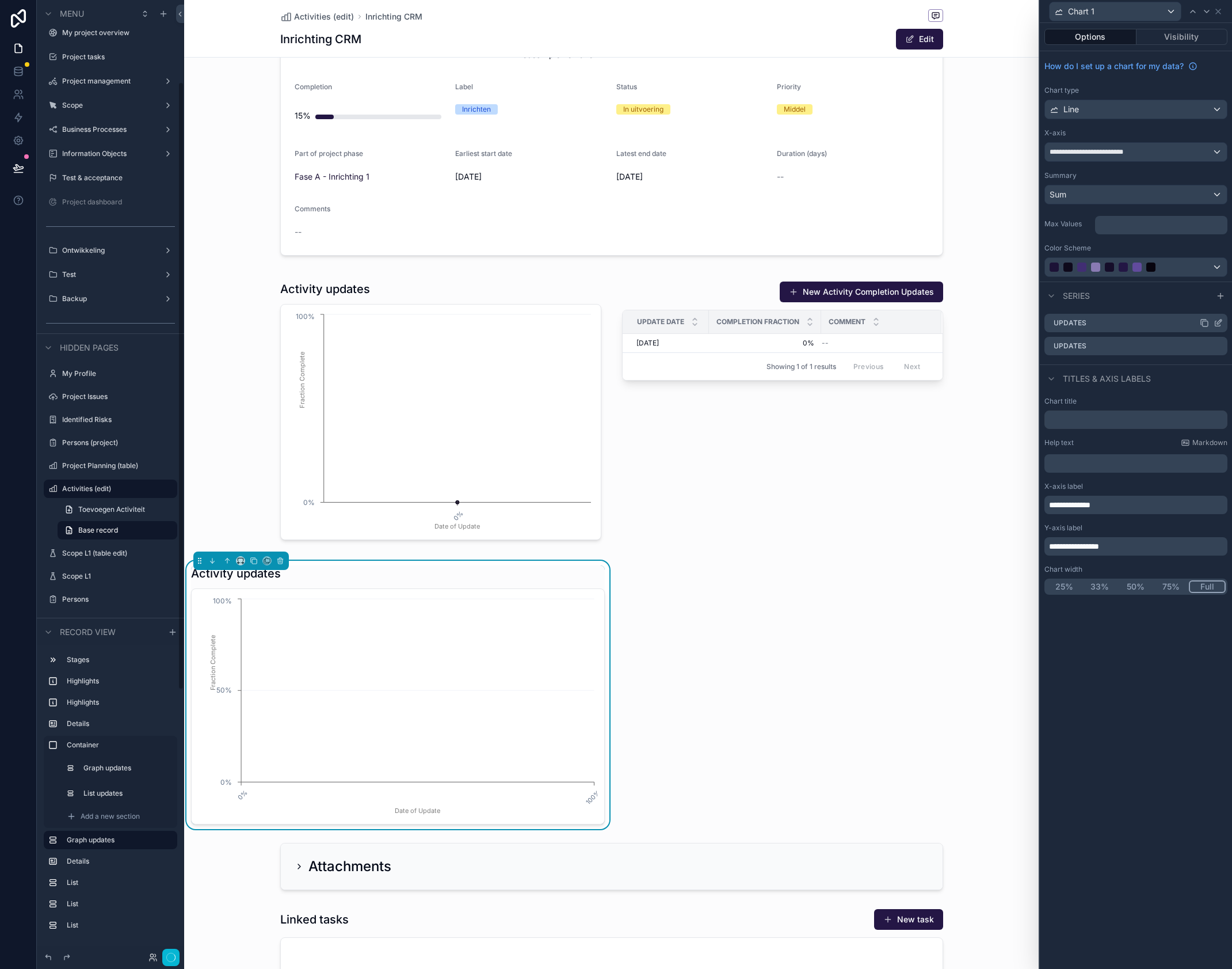
scroll to position [129, 0]
click at [1219, 347] on icon at bounding box center [1219, 345] width 5 height 5
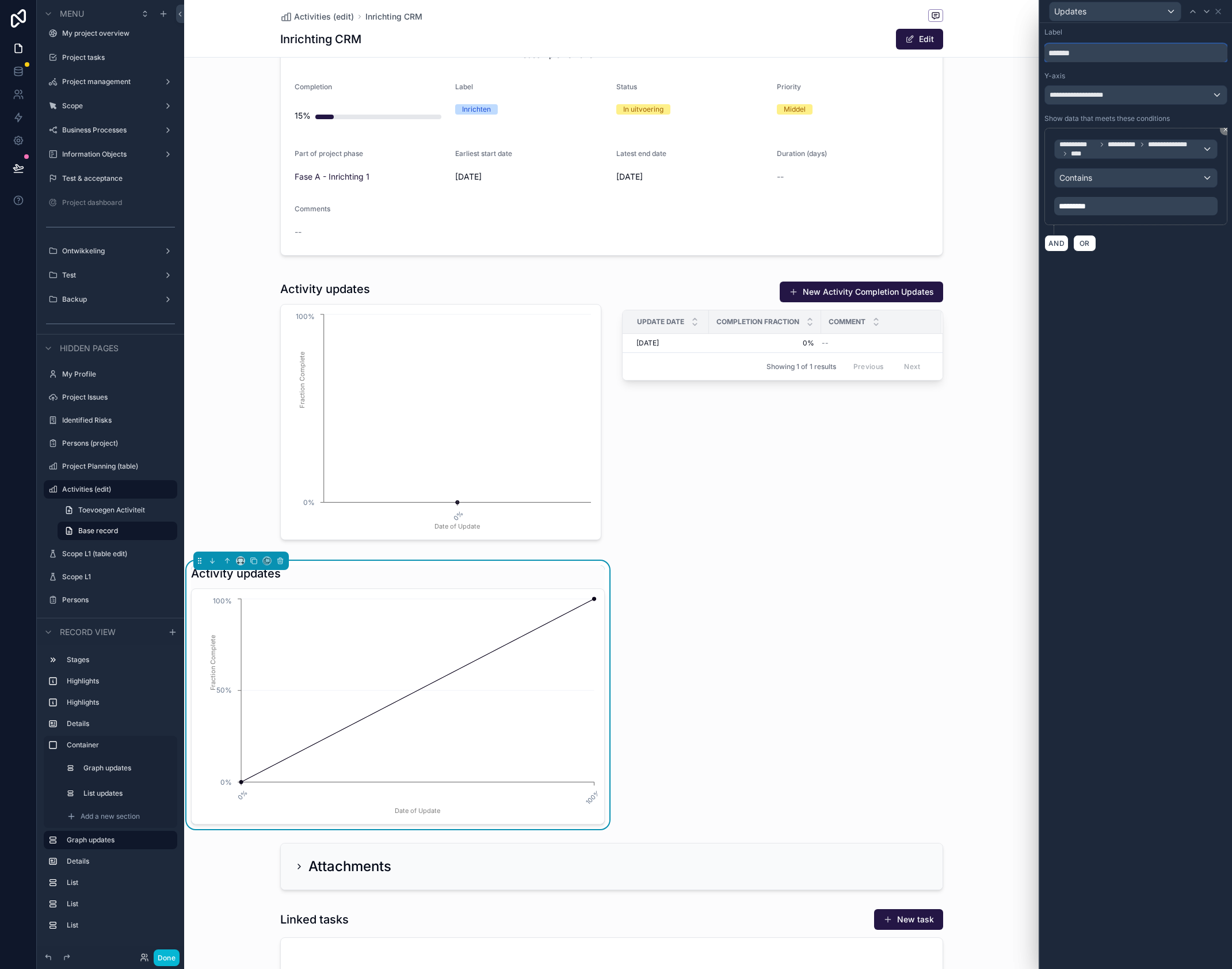
click at [1080, 55] on input "*******" at bounding box center [1136, 53] width 183 height 18
type input "********"
click at [1130, 179] on div "Contains" at bounding box center [1136, 177] width 162 height 18
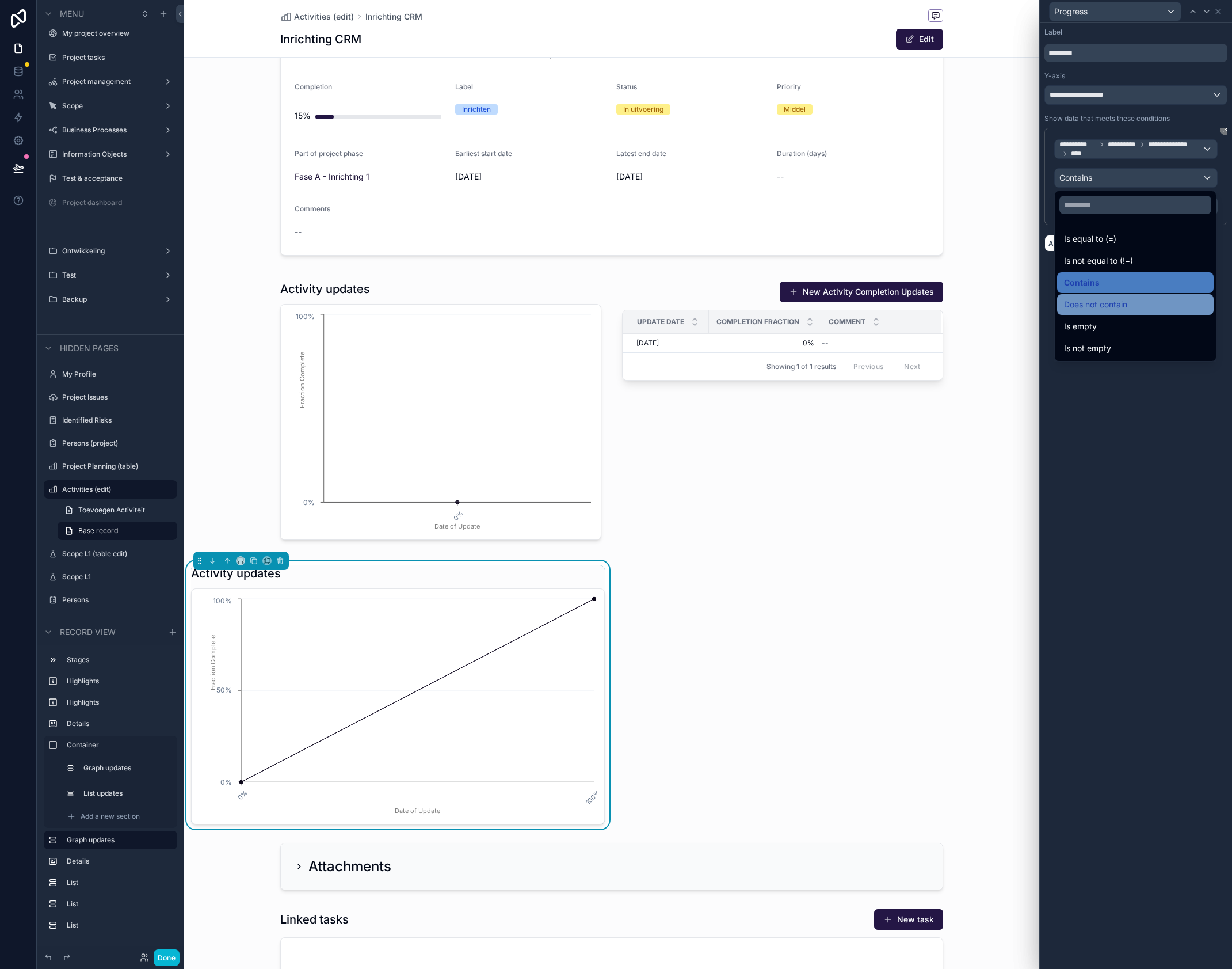
click at [1129, 304] on div "Does not contain" at bounding box center [1135, 304] width 143 height 14
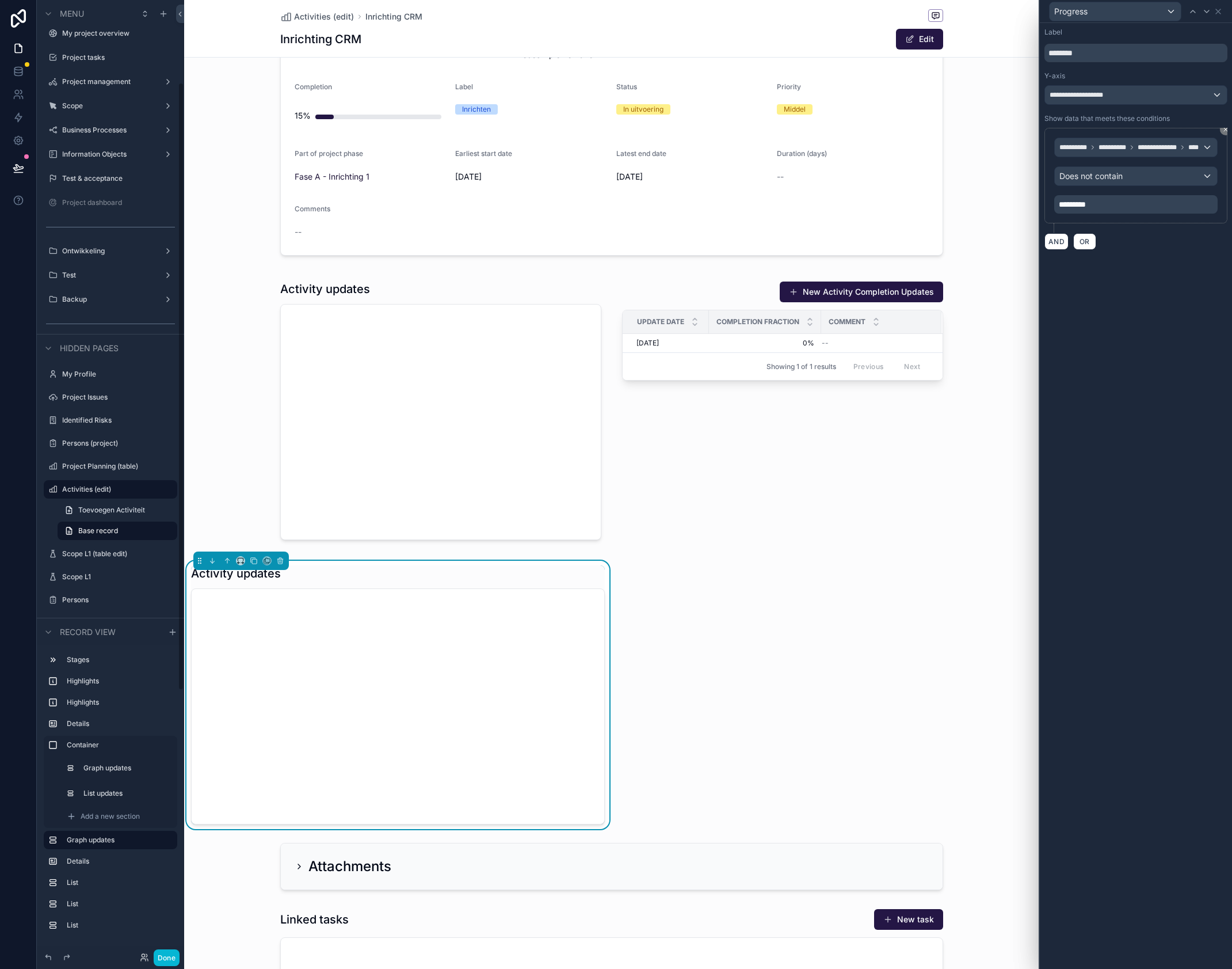
scroll to position [130, 0]
click at [593, 783] on circle "chart" at bounding box center [594, 781] width 3 height 3
click at [595, 783] on circle "chart" at bounding box center [594, 781] width 3 height 3
click at [596, 782] on circle "chart" at bounding box center [594, 781] width 3 height 3
click at [569, 782] on icon "chart" at bounding box center [417, 782] width 353 height 0
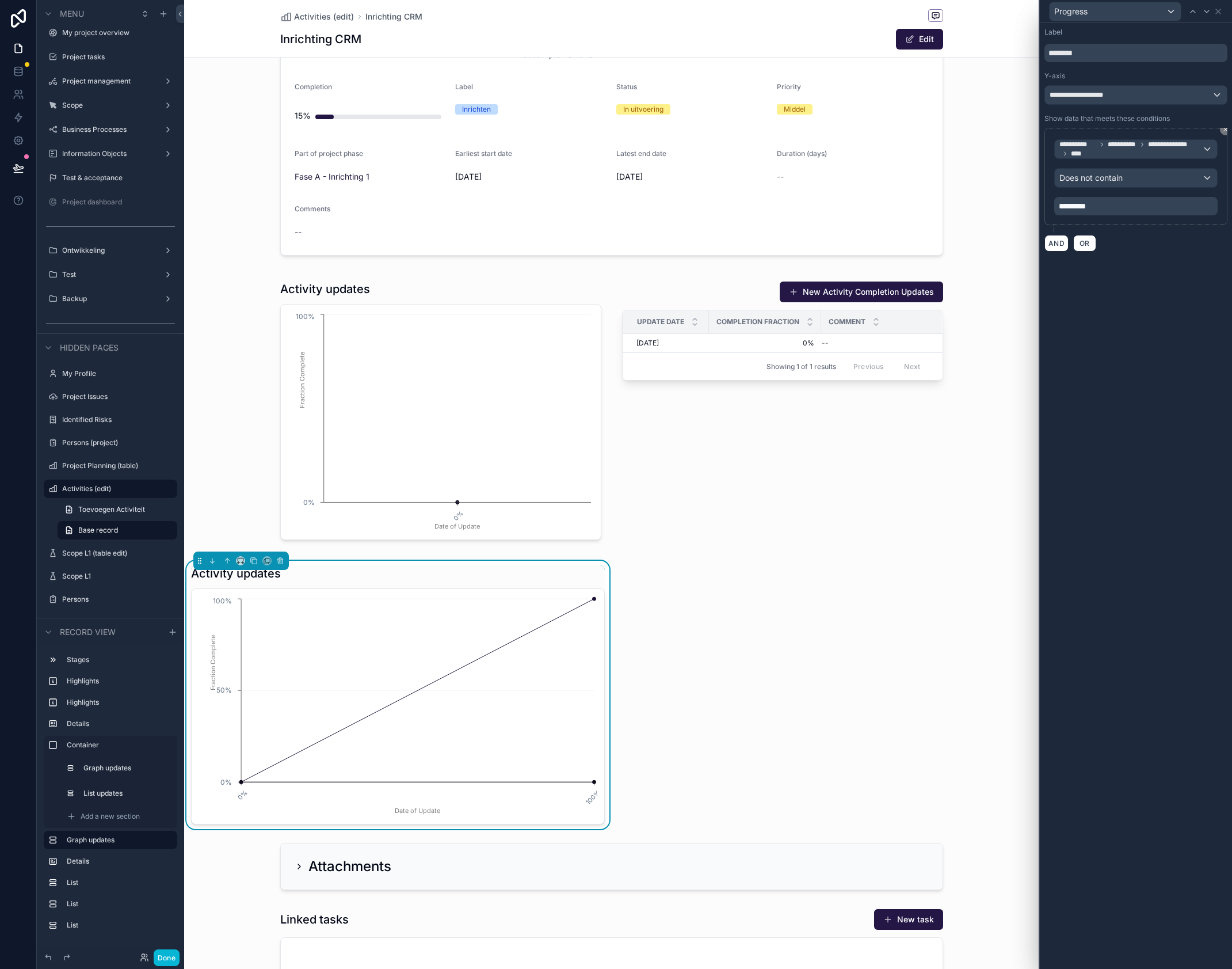
click at [780, 732] on div "Open 2 In uitvoering 3 Afgerond 4 Geannuleerd 5 Wacht op opening Earliest start…" at bounding box center [611, 473] width 855 height 1658
click at [596, 780] on icon "0% 100% Date of Update 0% 50% 100% Fraction Complete" at bounding box center [398, 707] width 399 height 221
click at [595, 781] on circle "chart" at bounding box center [594, 781] width 3 height 3
click at [591, 781] on icon "chart" at bounding box center [417, 781] width 353 height 0
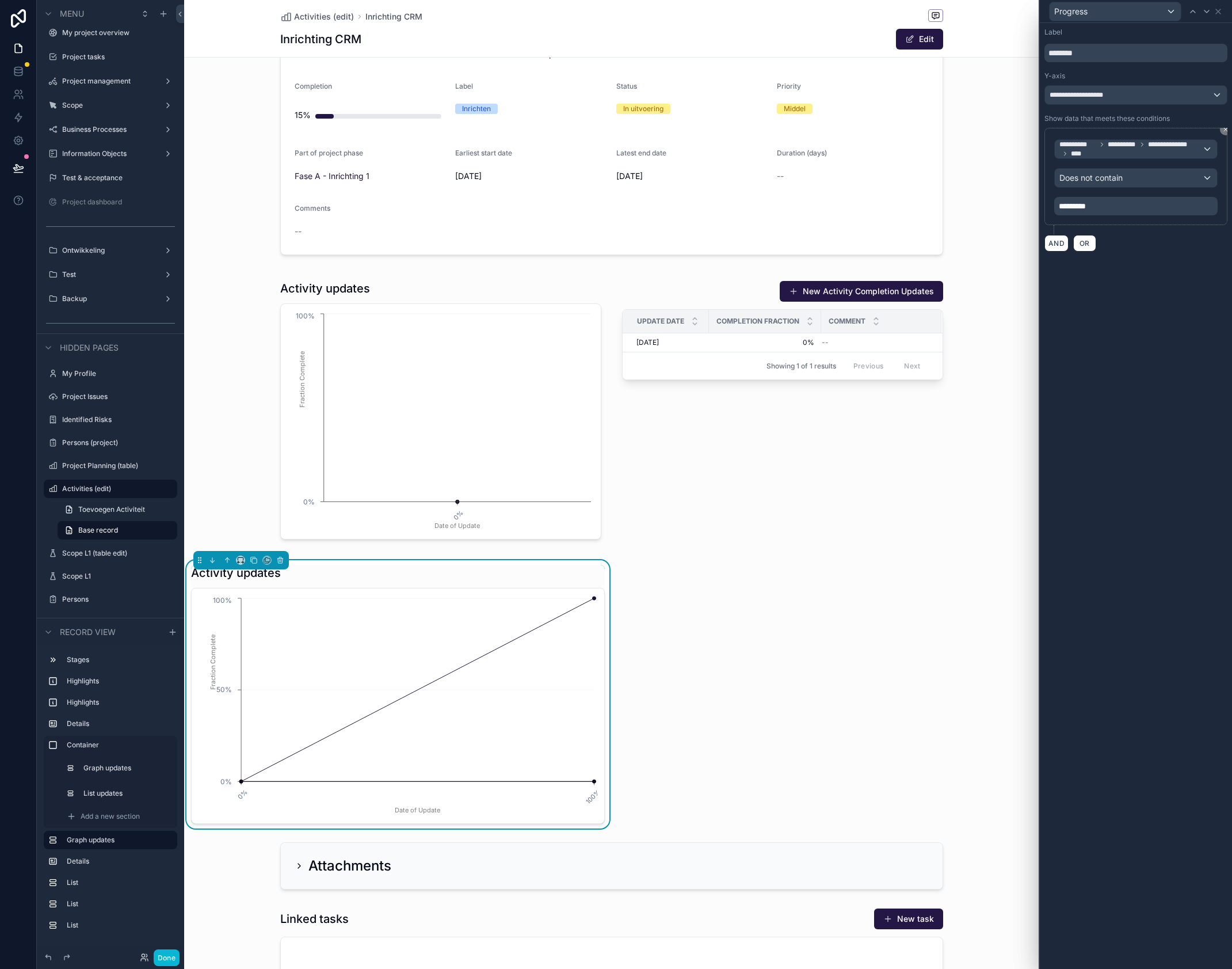
click at [595, 783] on circle "chart" at bounding box center [594, 781] width 3 height 3
click at [591, 781] on icon "chart" at bounding box center [417, 781] width 353 height 0
click at [589, 781] on icon "chart" at bounding box center [417, 781] width 353 height 0
click at [223, 607] on icon "0% 100% Date of Update 0% 35% 70% 105% Fraction Complete" at bounding box center [398, 706] width 399 height 221
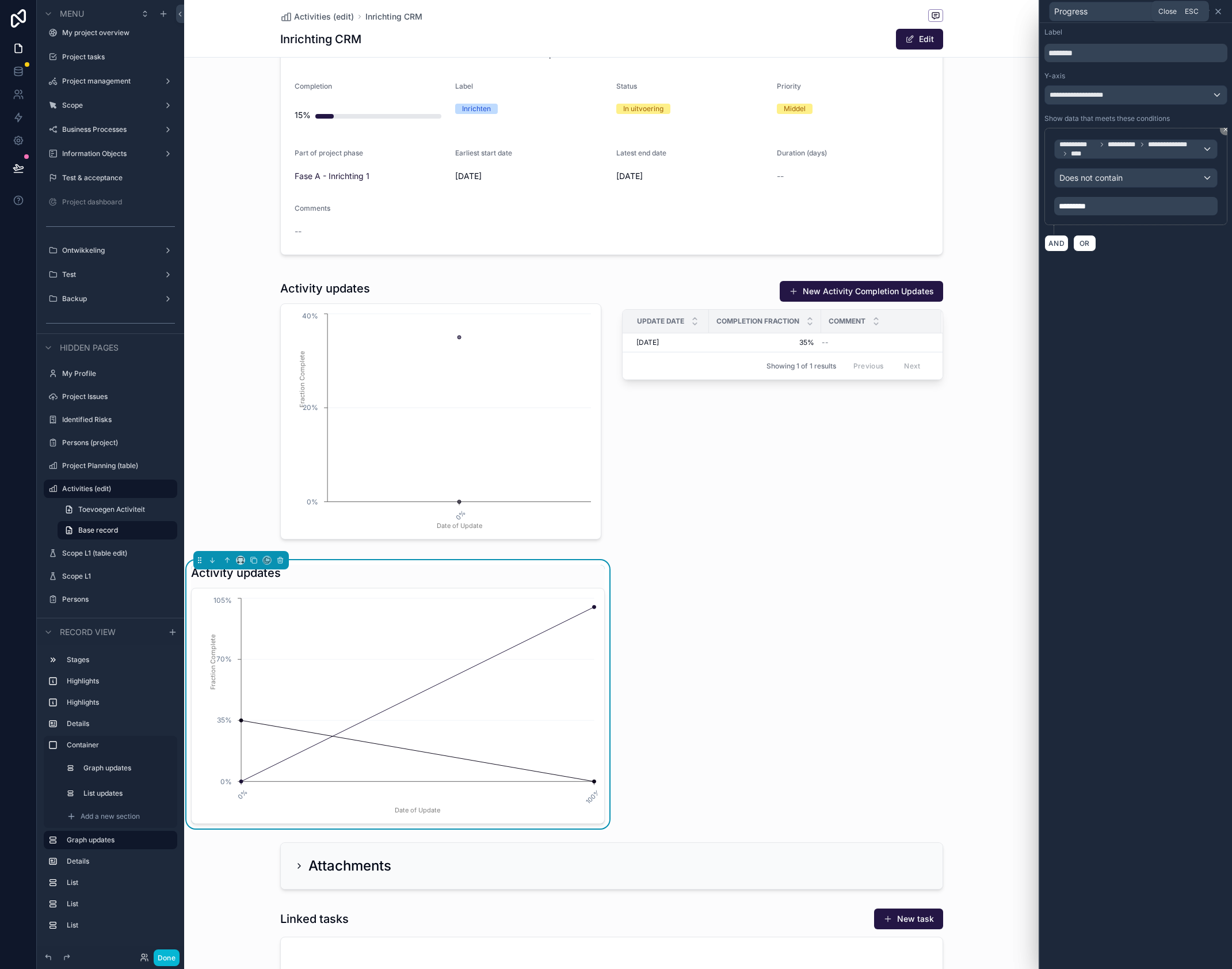
click at [1220, 13] on icon at bounding box center [1218, 11] width 9 height 9
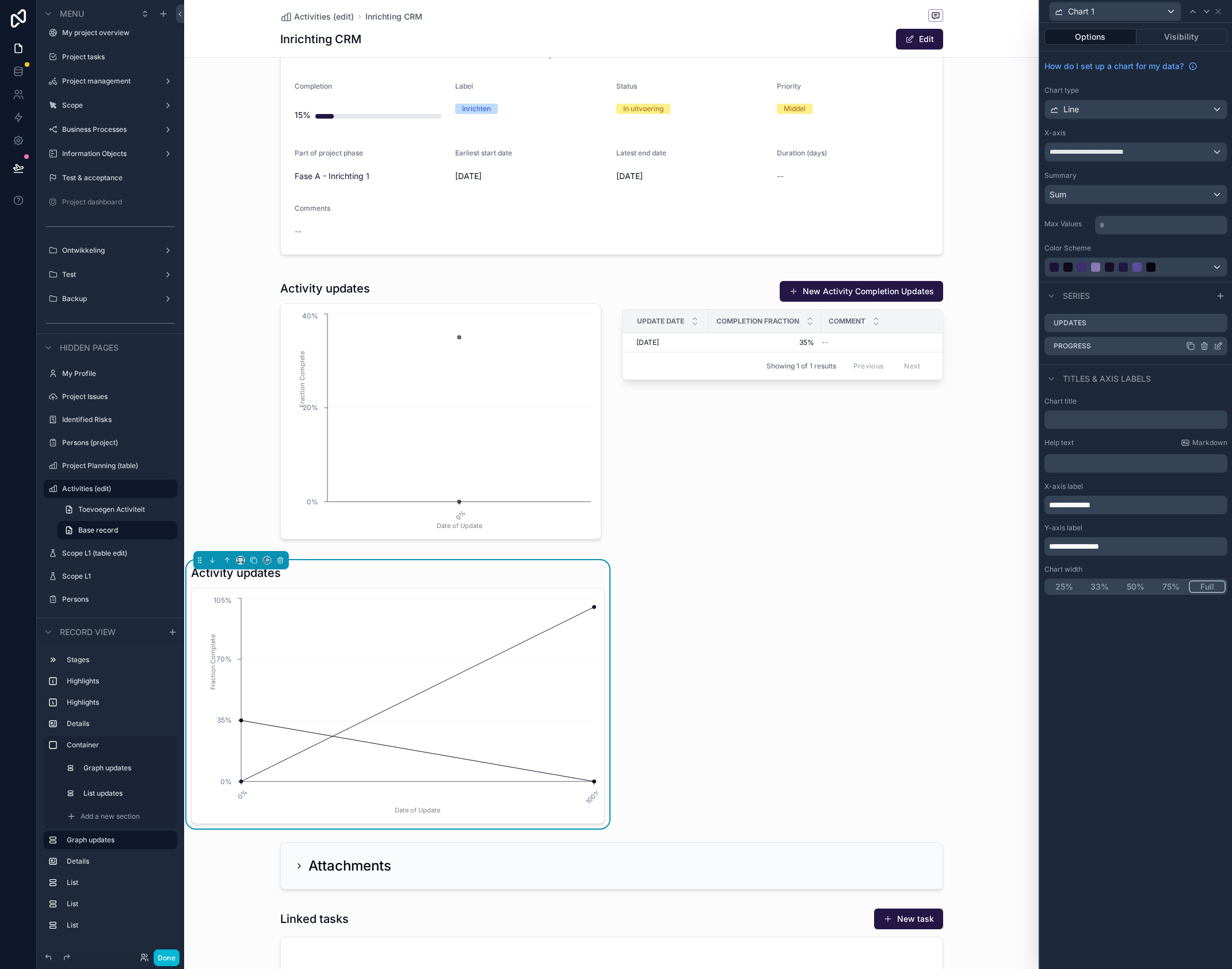
click at [1218, 348] on icon at bounding box center [1218, 345] width 9 height 9
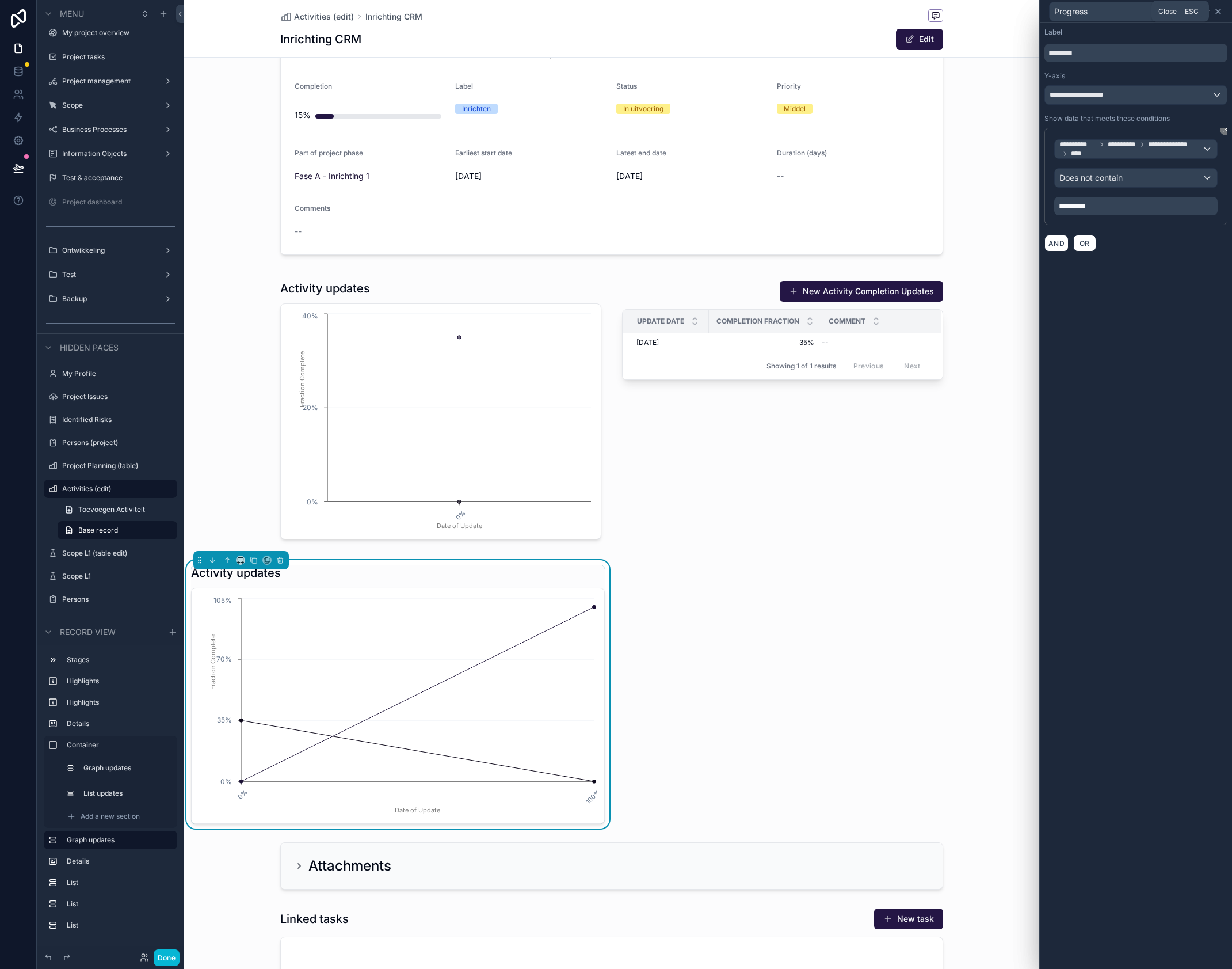
click at [1220, 10] on icon at bounding box center [1218, 11] width 5 height 5
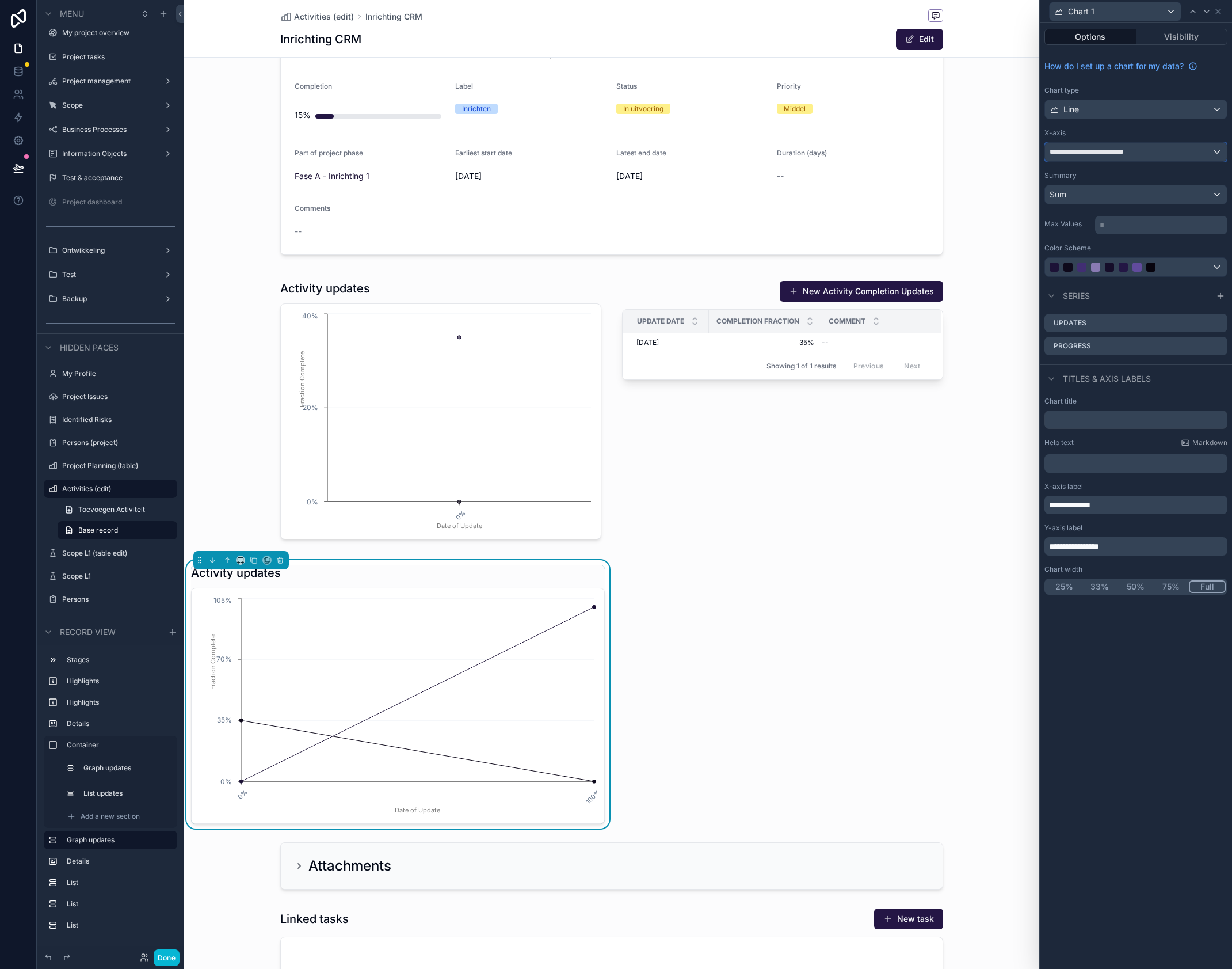
click at [1149, 153] on div "**********" at bounding box center [1136, 151] width 182 height 18
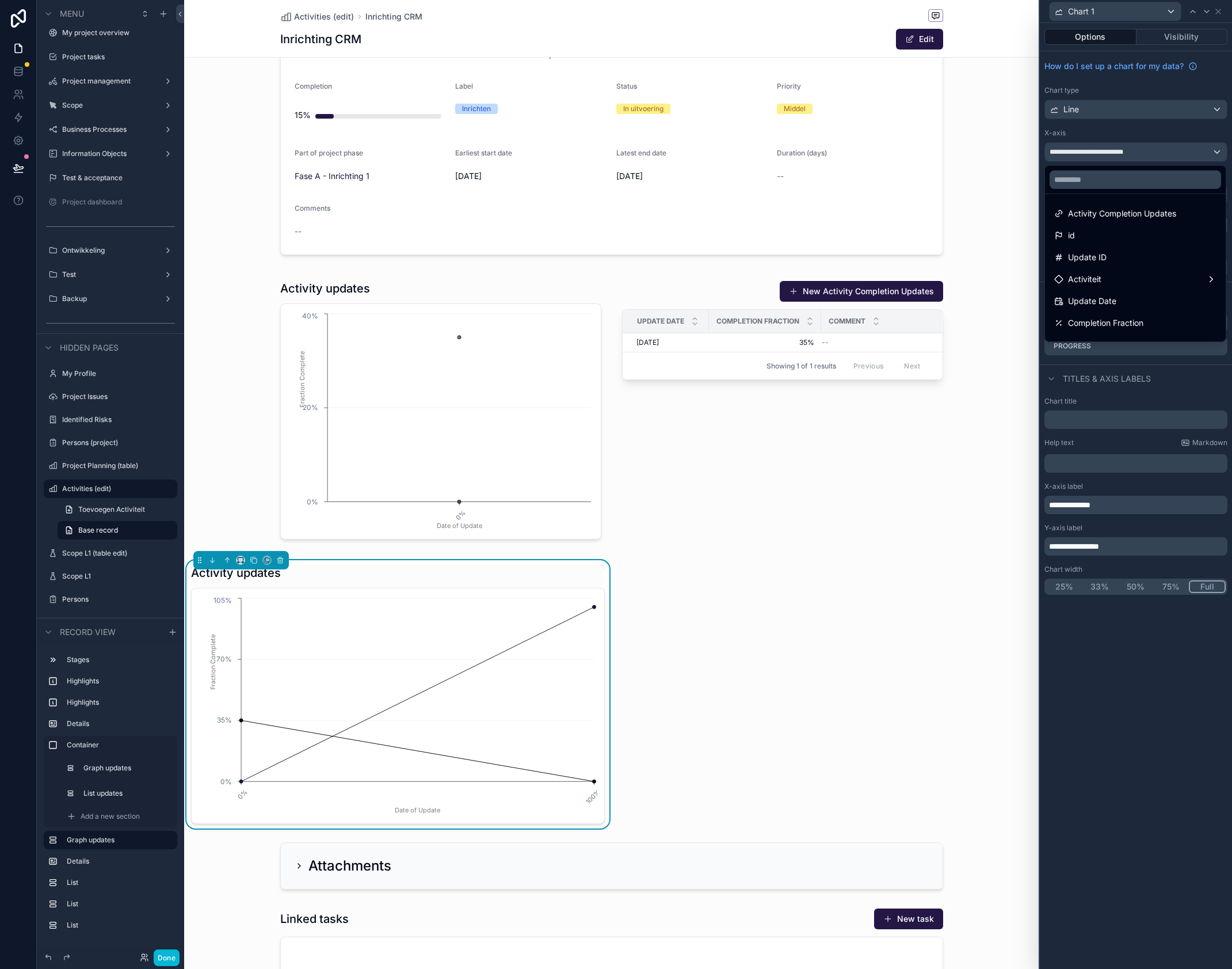
click at [1149, 153] on div at bounding box center [1136, 484] width 192 height 969
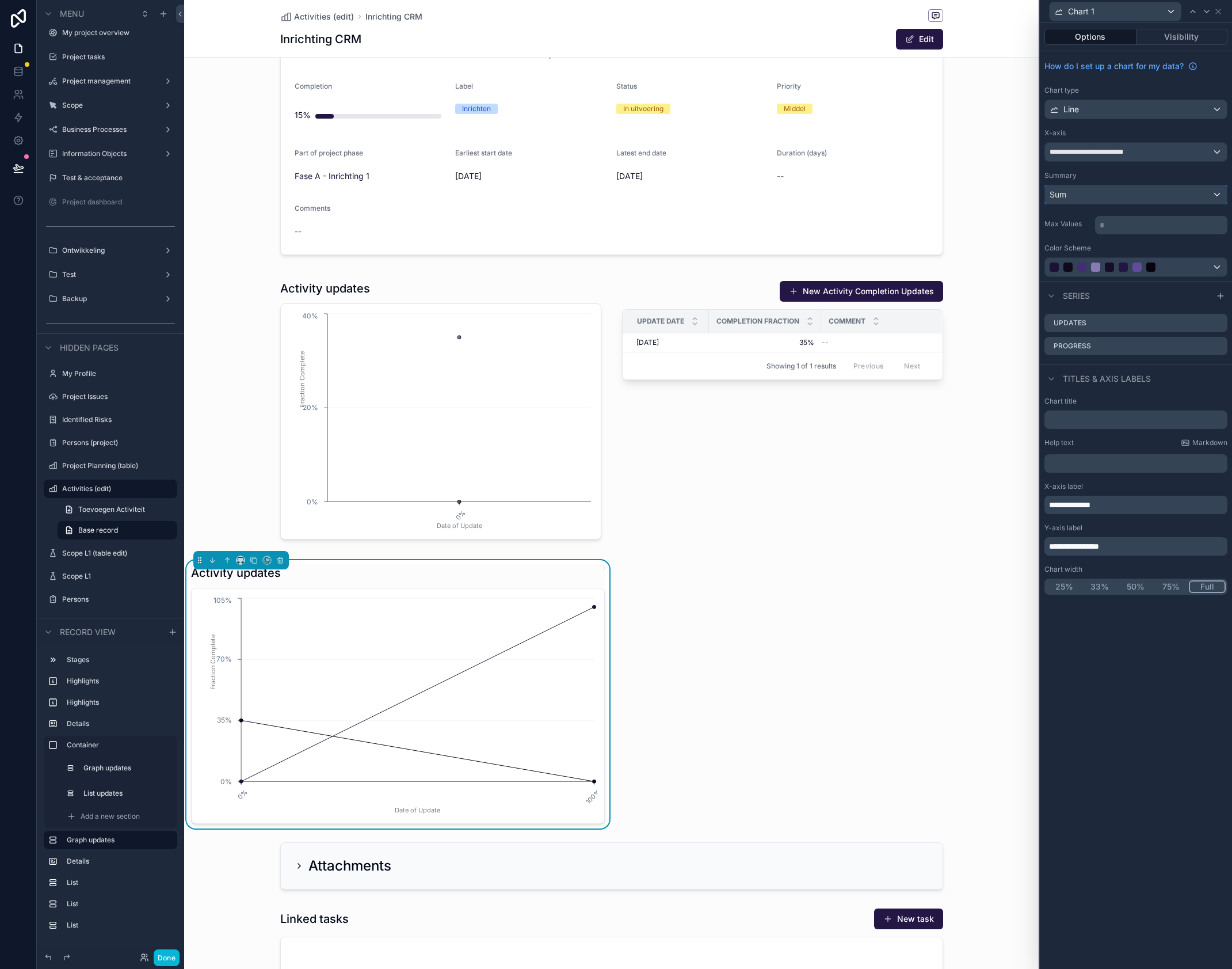
click at [1096, 194] on div "Sum" at bounding box center [1136, 194] width 182 height 18
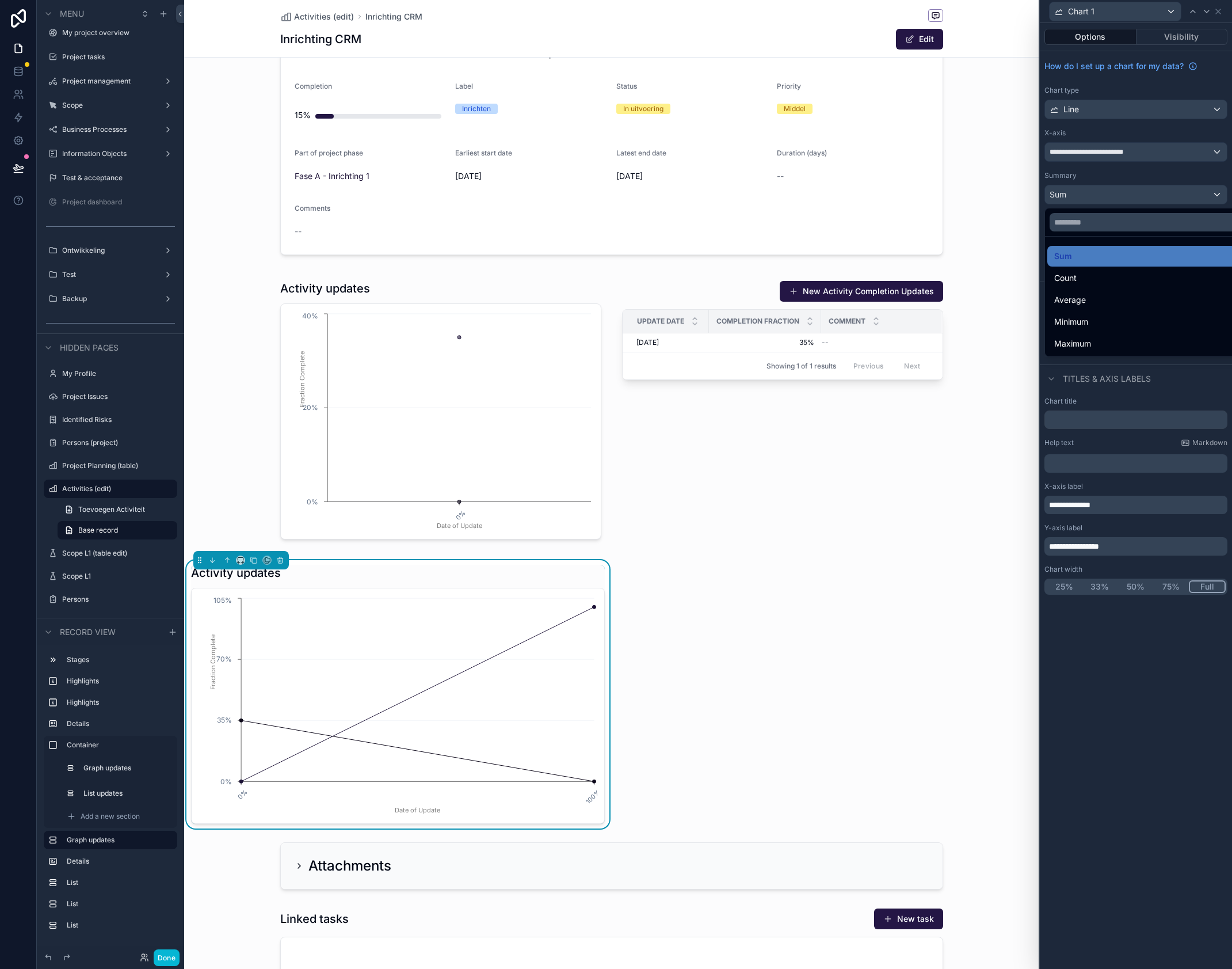
click at [1108, 178] on div at bounding box center [1136, 484] width 192 height 969
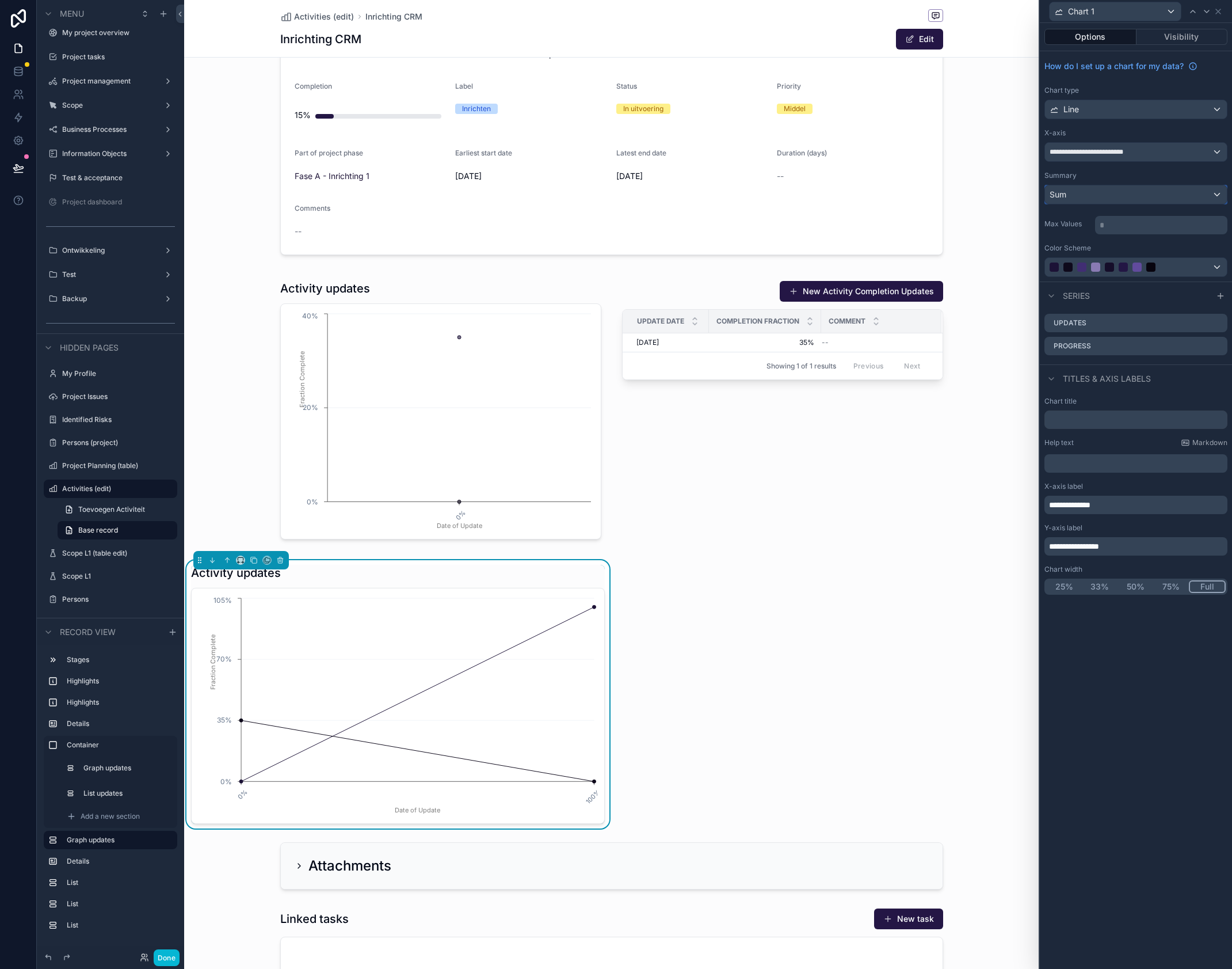
click at [1106, 194] on div "Sum" at bounding box center [1136, 194] width 182 height 18
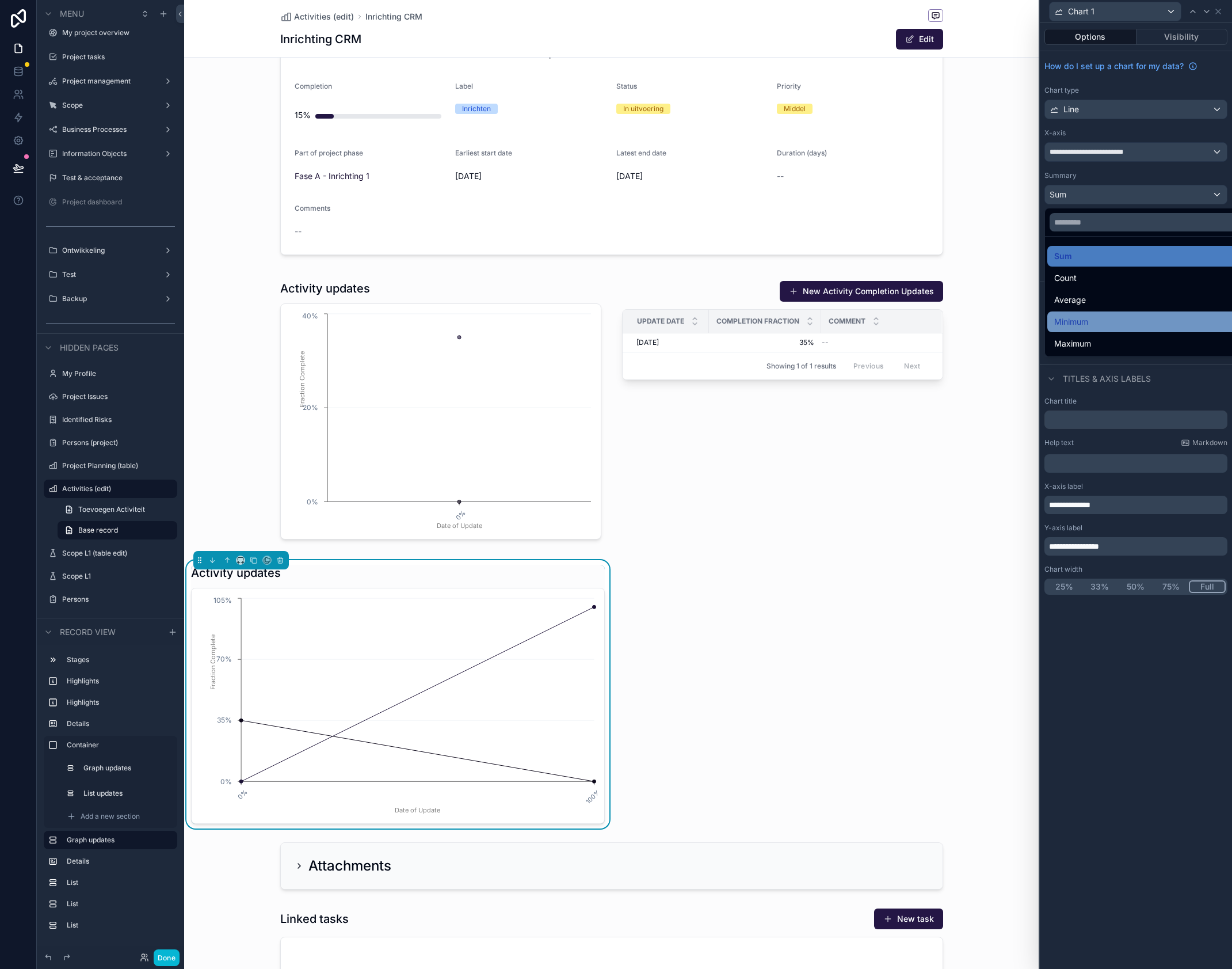
click at [1074, 326] on span "Minimum" at bounding box center [1072, 322] width 34 height 14
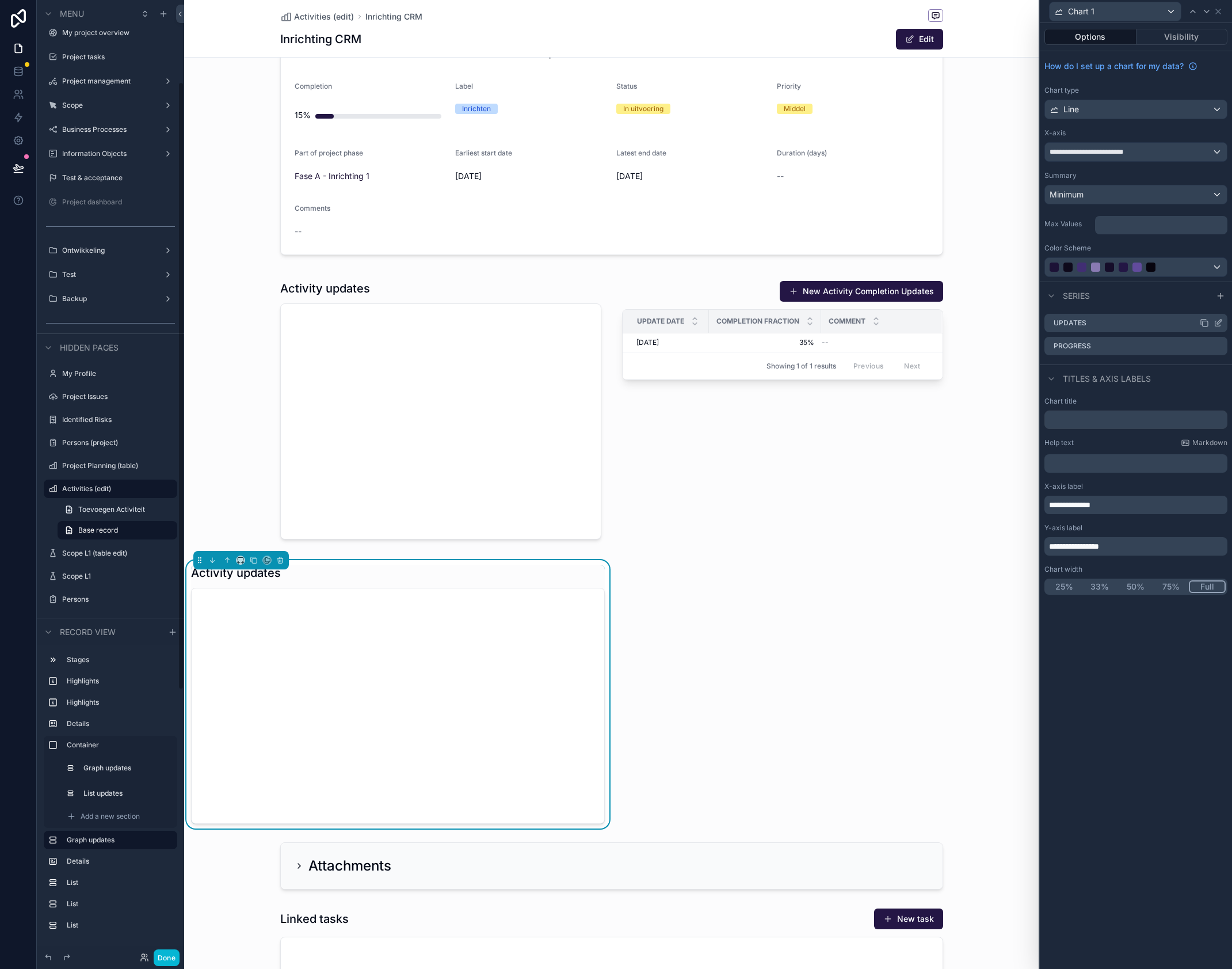
scroll to position [129, 0]
click at [1117, 197] on div "Minimum" at bounding box center [1136, 194] width 182 height 18
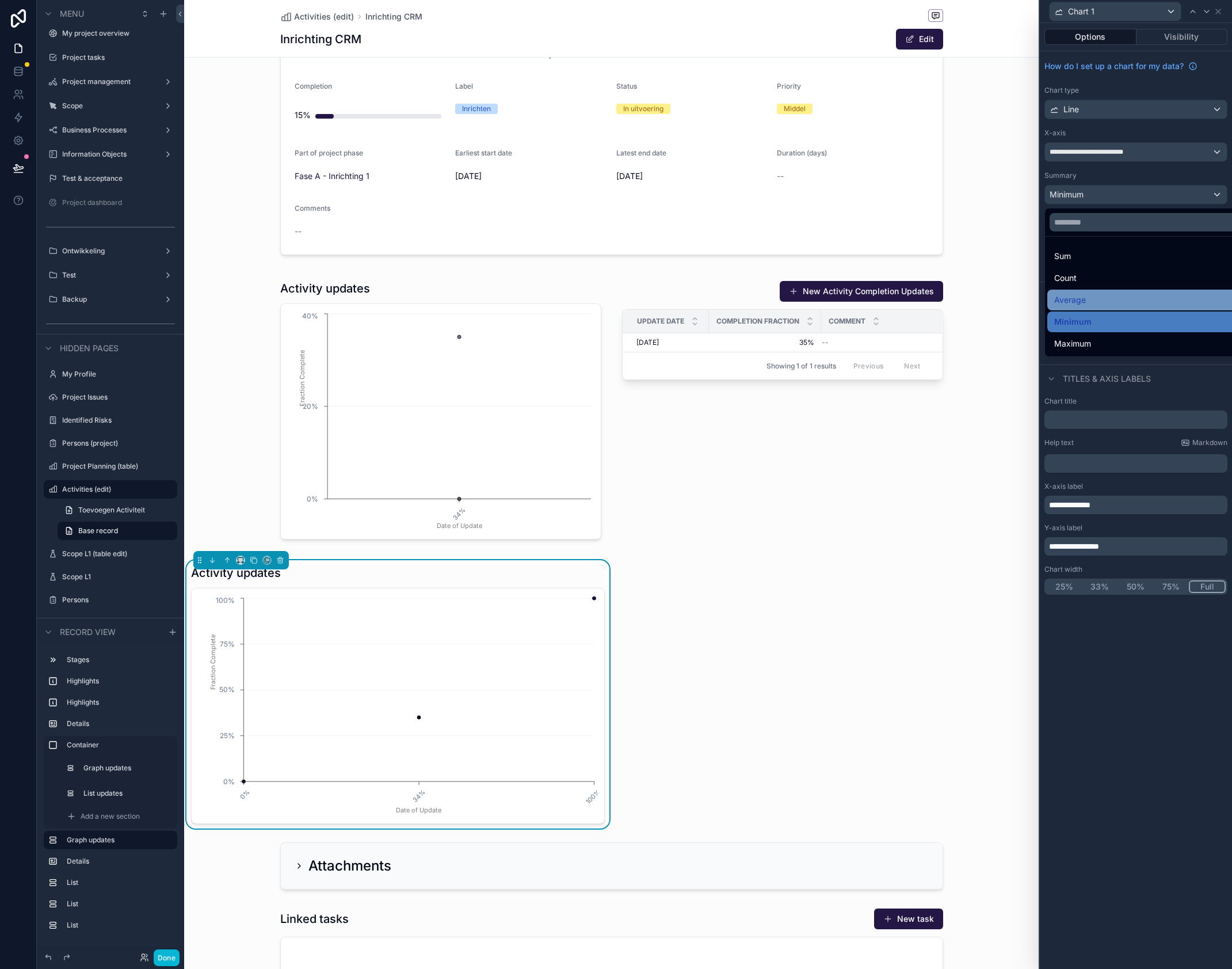
click at [1083, 297] on span "Average" at bounding box center [1070, 300] width 31 height 14
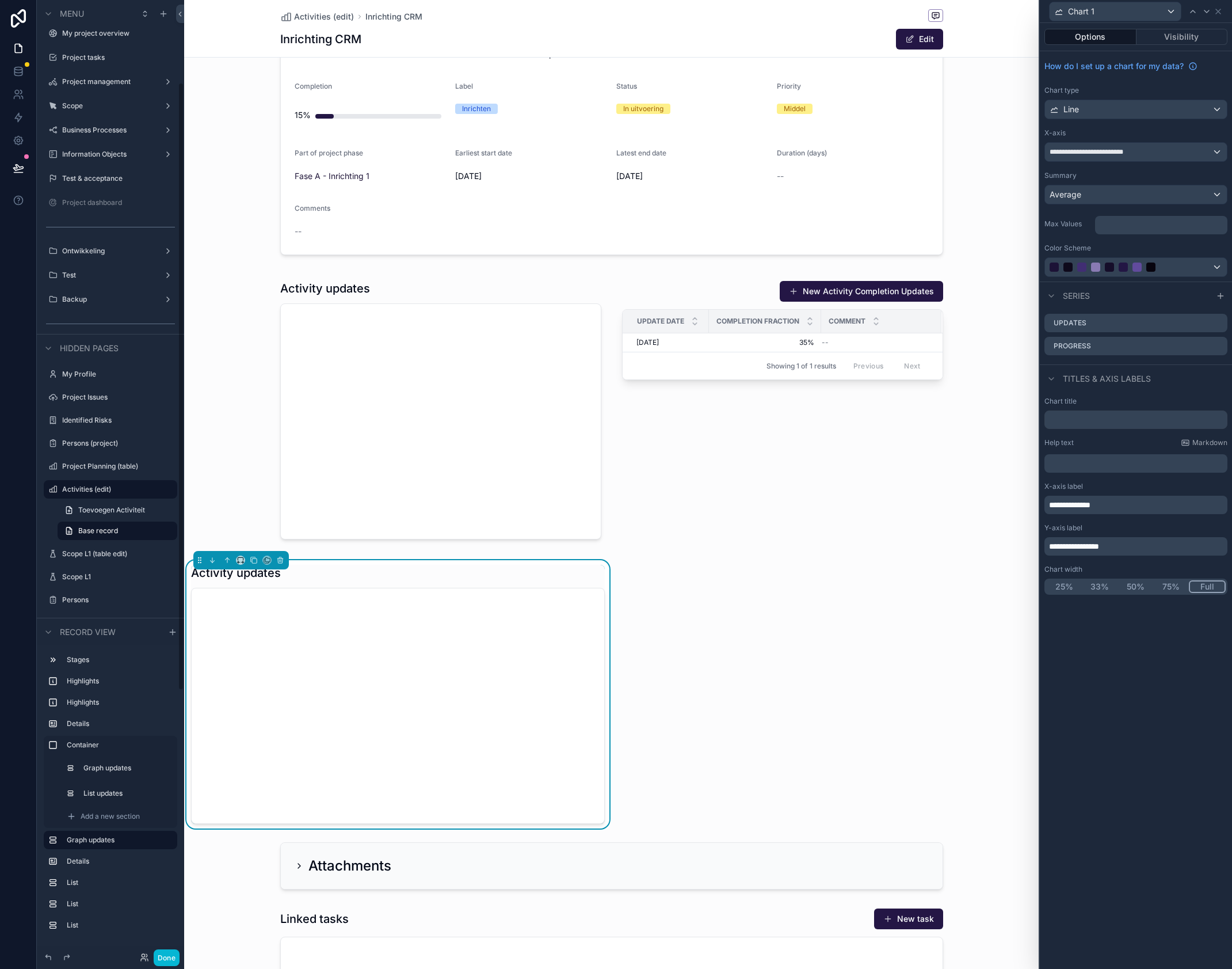
scroll to position [130, 0]
click at [1107, 155] on span "**********" at bounding box center [1094, 151] width 87 height 9
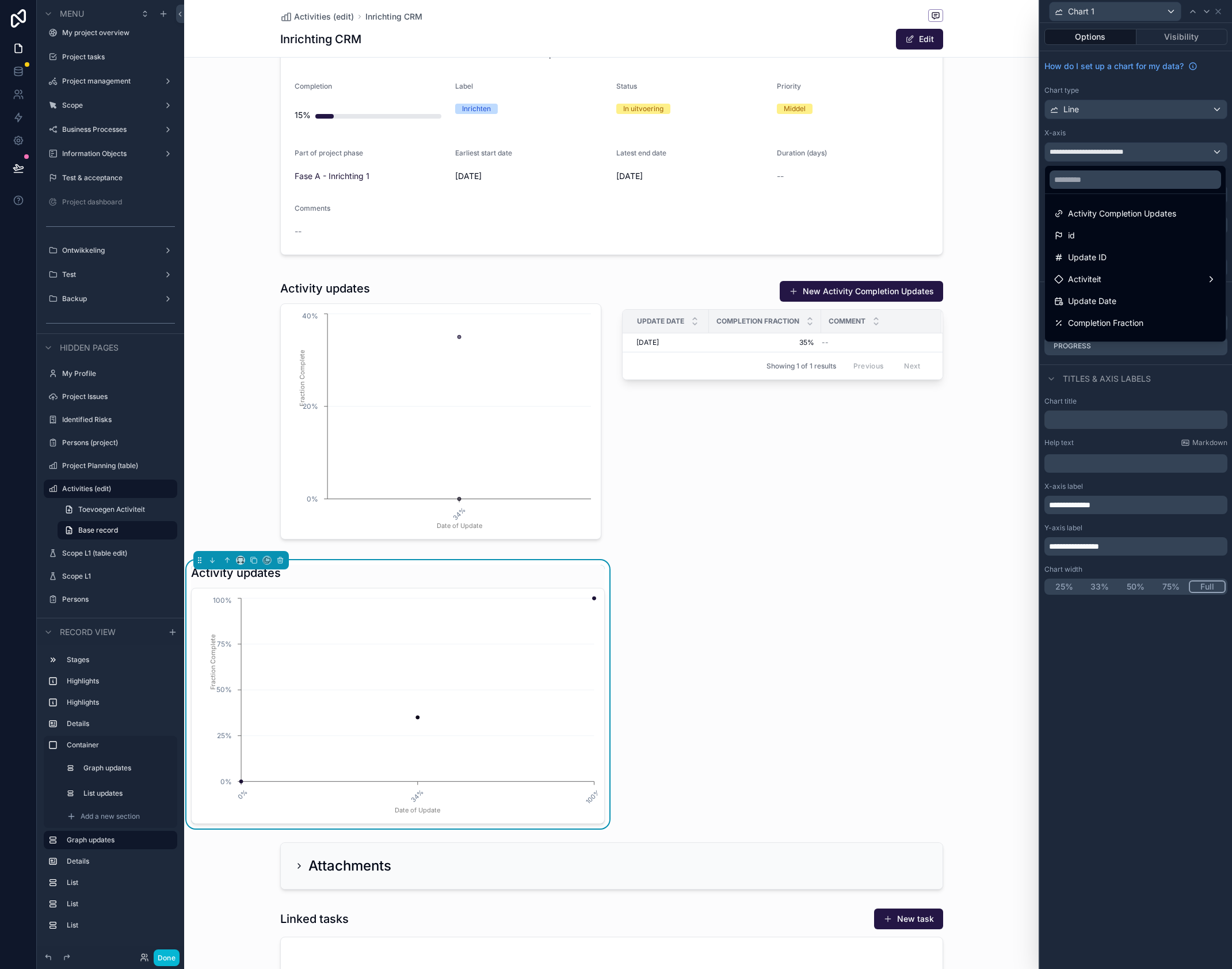
click at [1103, 138] on div at bounding box center [1136, 484] width 192 height 969
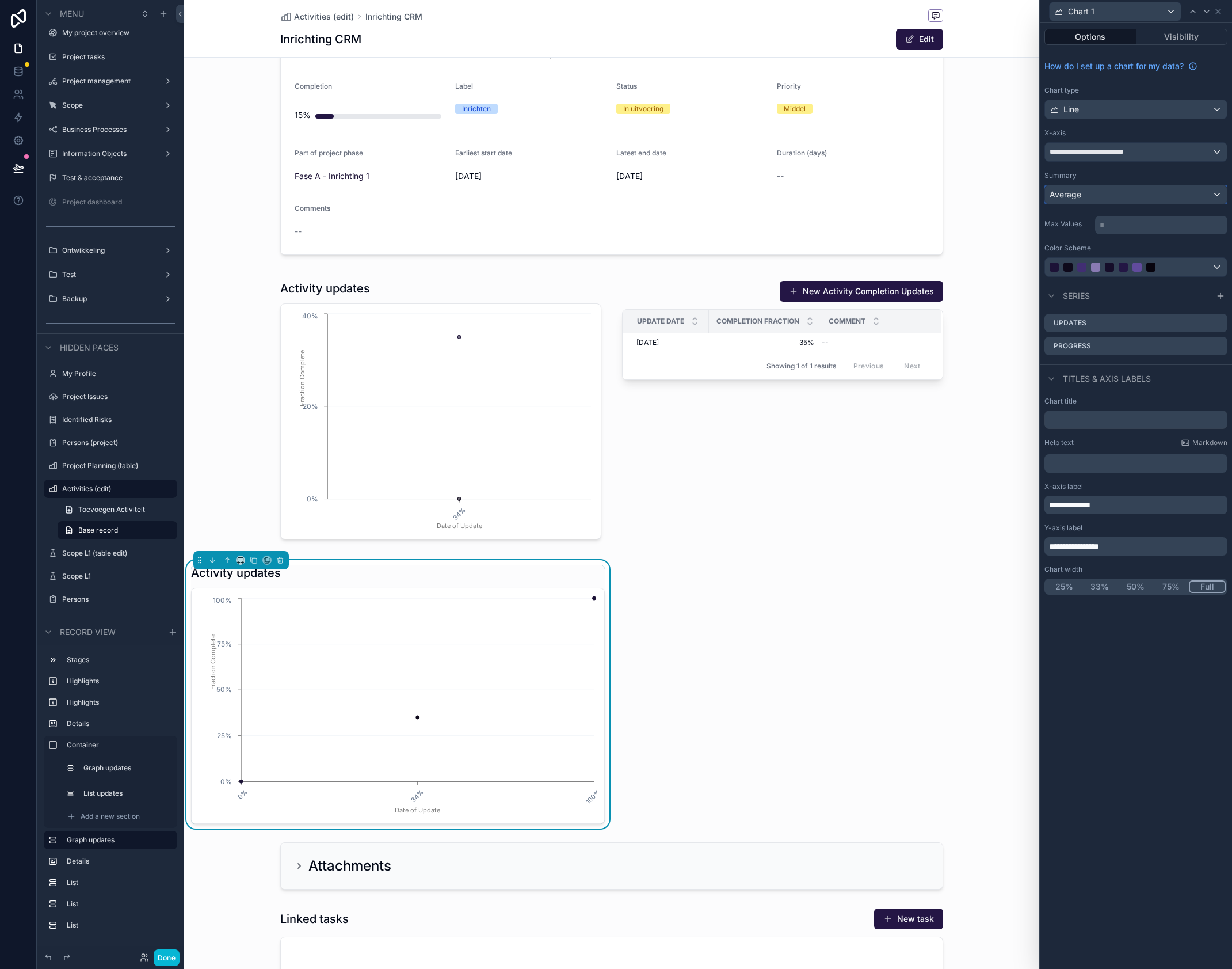
click at [1098, 190] on div "Average" at bounding box center [1136, 194] width 182 height 18
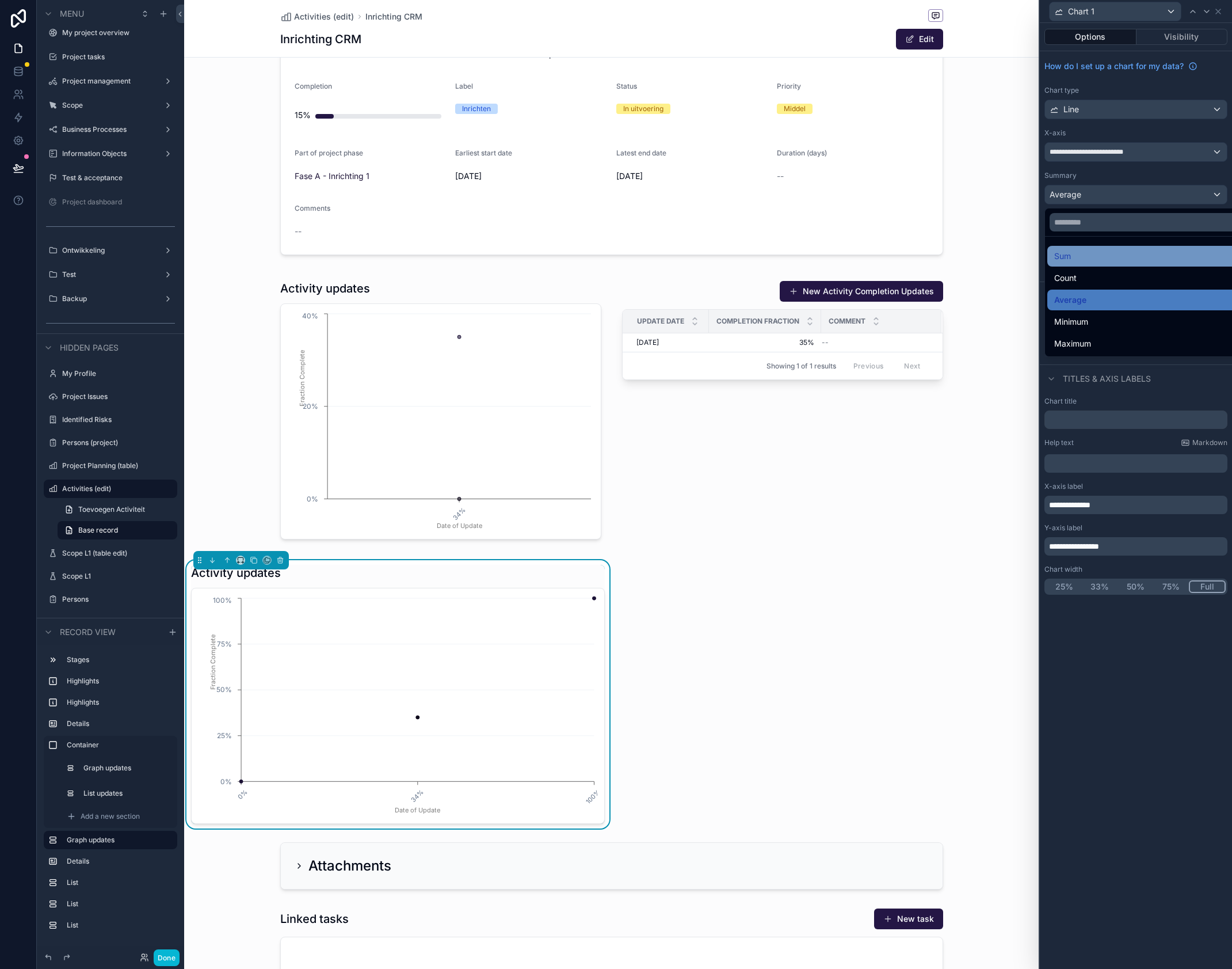
click at [1094, 258] on div "Sum" at bounding box center [1149, 256] width 190 height 14
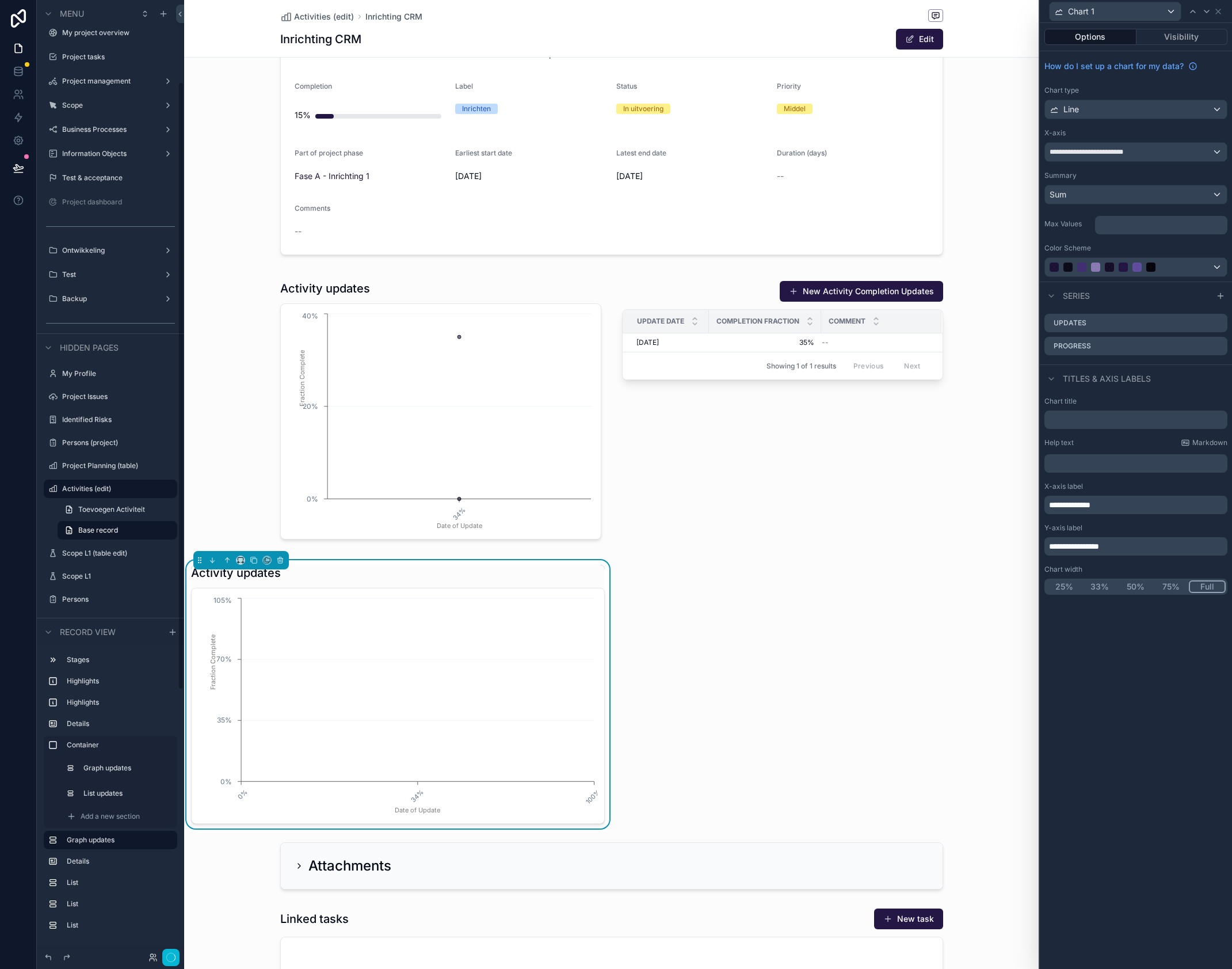
scroll to position [129, 0]
click at [1115, 106] on div "Line" at bounding box center [1136, 109] width 182 height 18
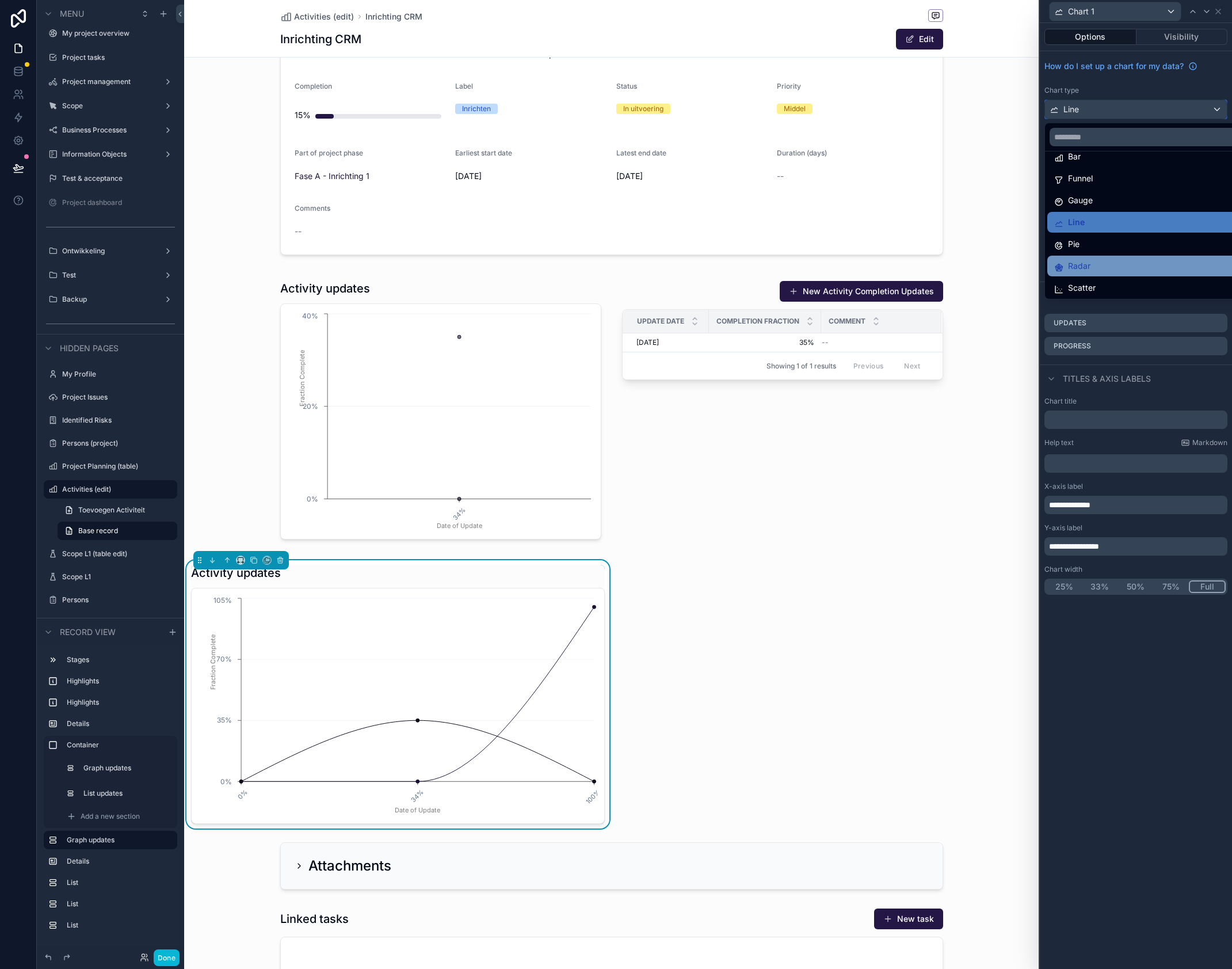
scroll to position [0, 0]
click at [787, 594] on div "Open 2 In uitvoering 3 Afgerond 4 Geannuleerd 5 Wacht op opening Earliest start…" at bounding box center [611, 473] width 855 height 1658
click at [546, 574] on div "Activity updates" at bounding box center [398, 573] width 414 height 16
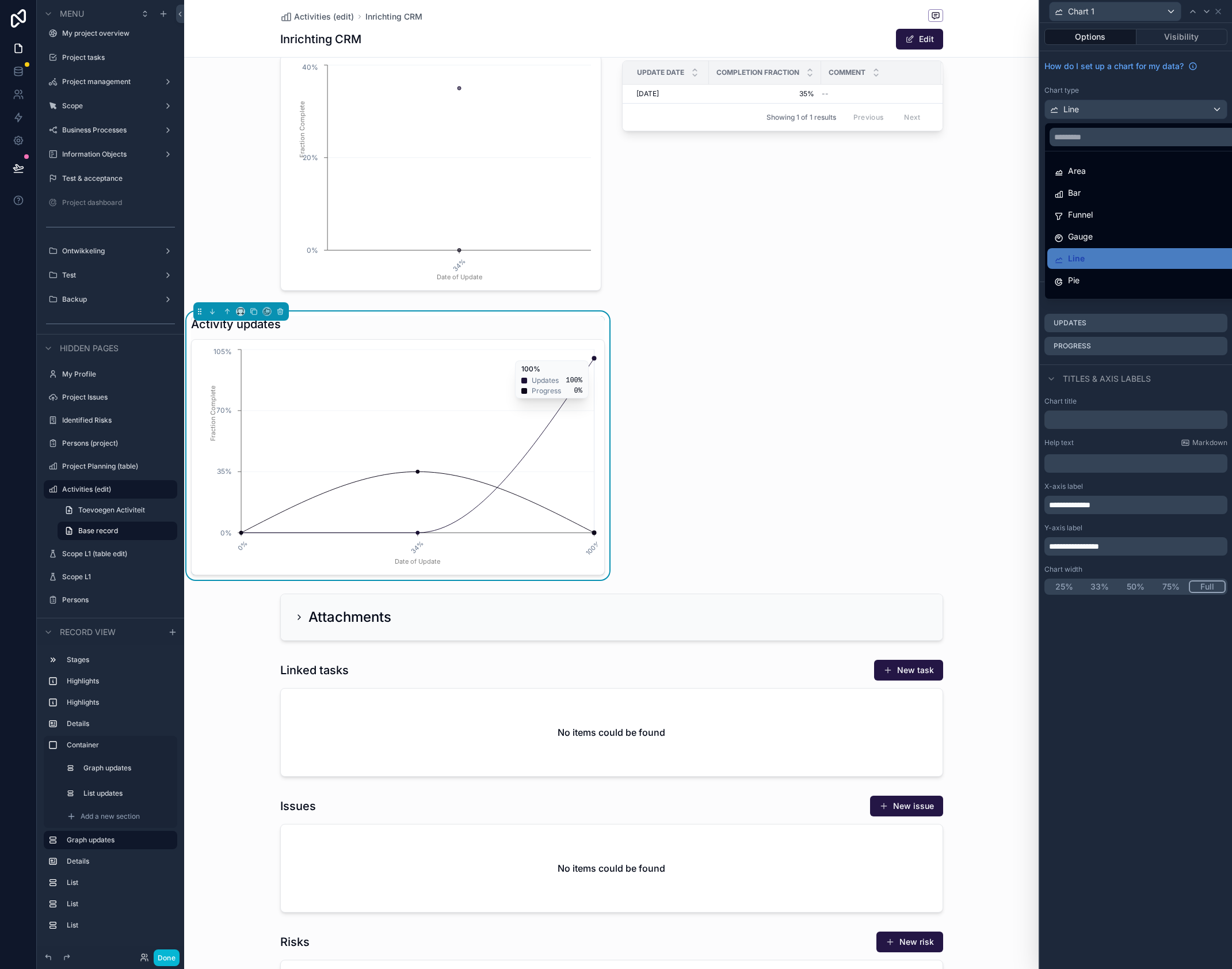
scroll to position [680, 0]
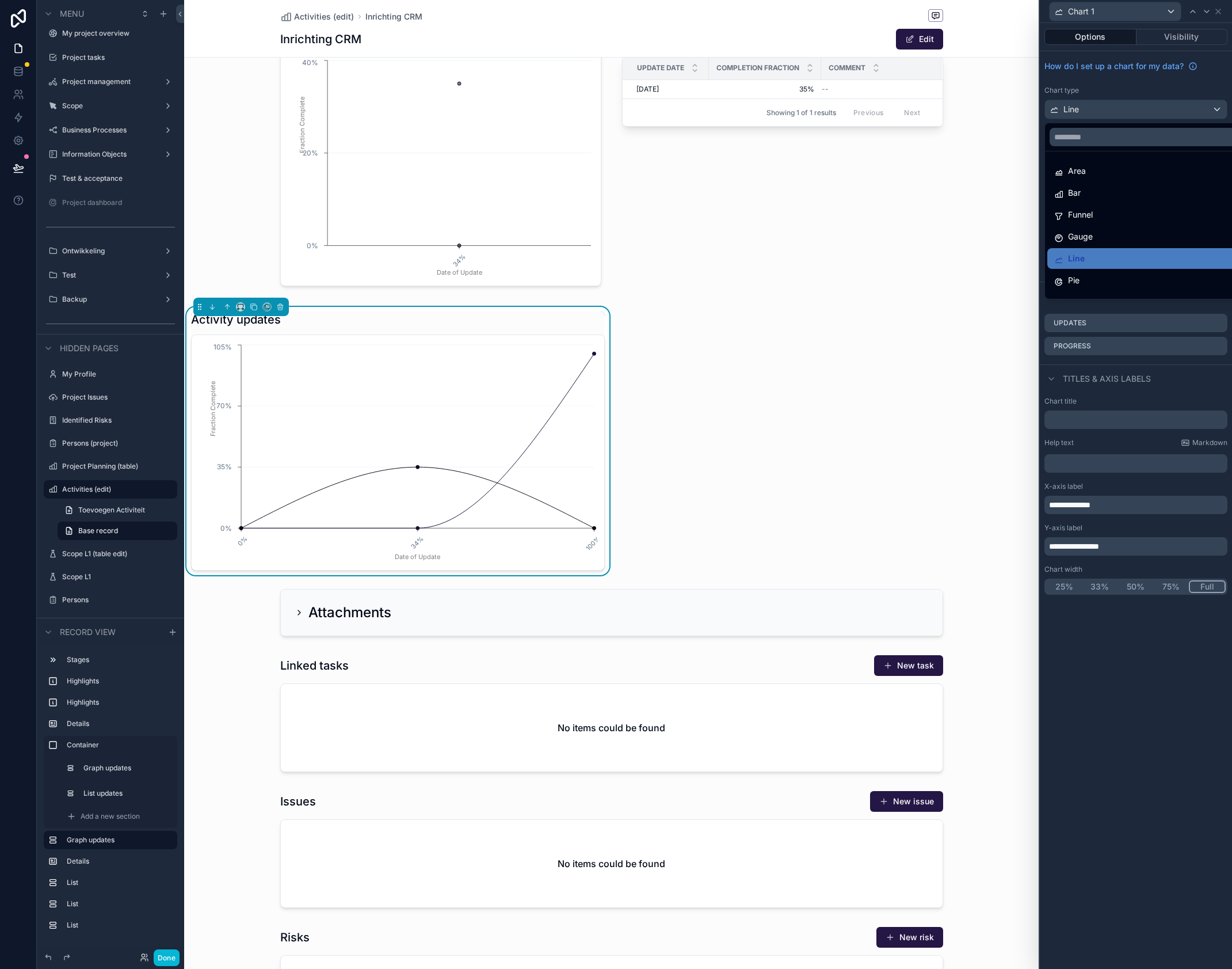
click at [1102, 108] on div at bounding box center [1136, 484] width 192 height 969
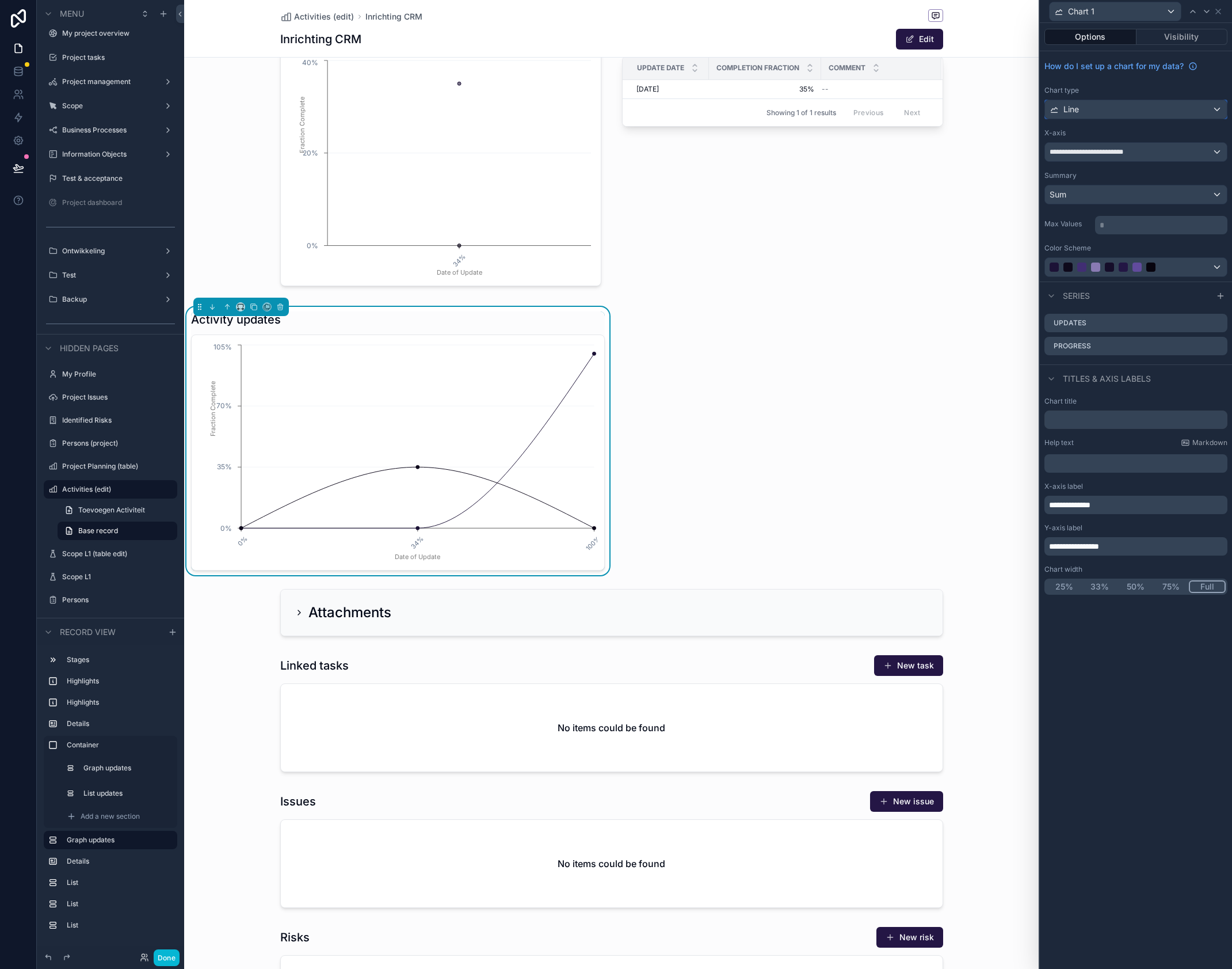
click at [1116, 113] on div "Line" at bounding box center [1136, 109] width 182 height 18
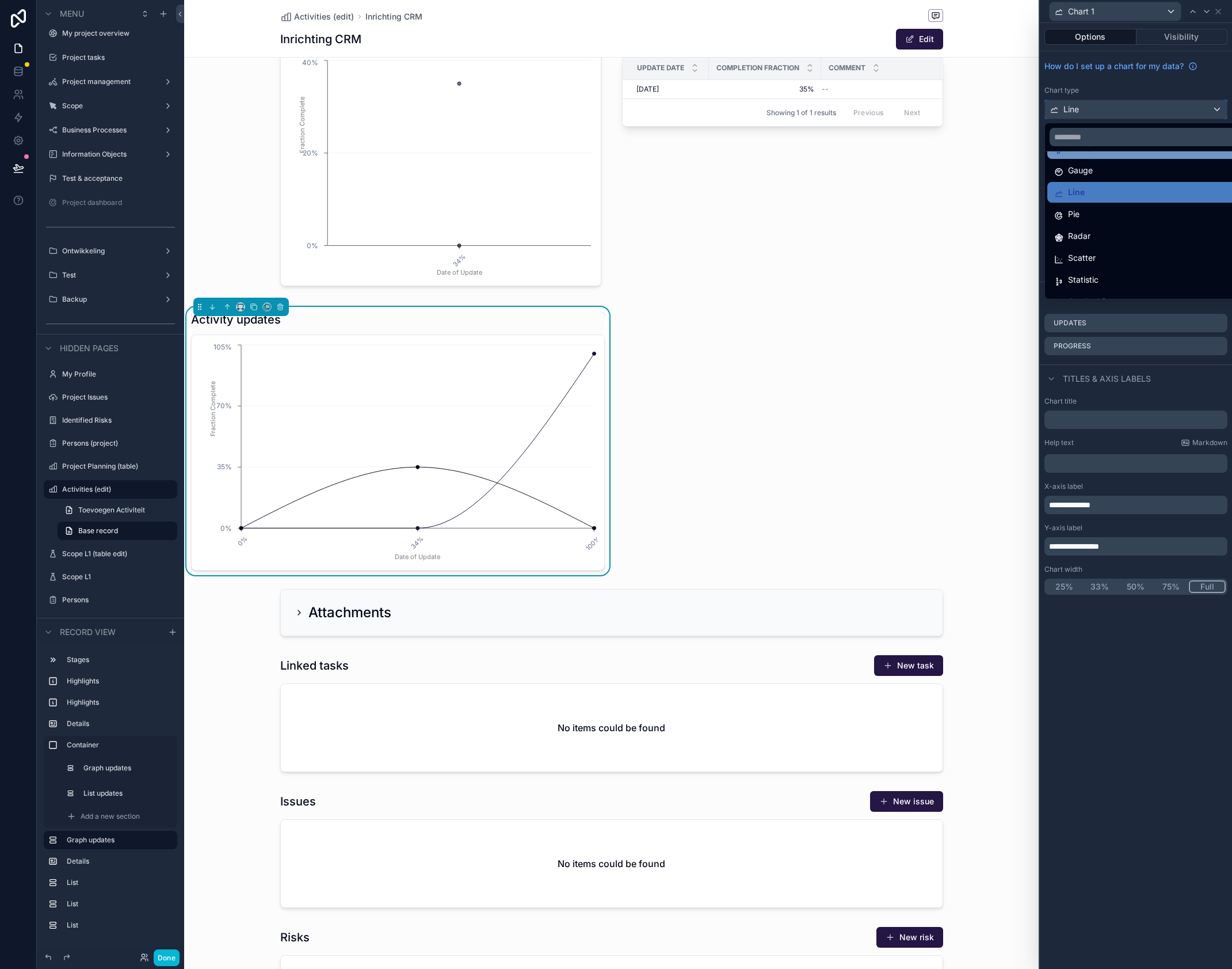
scroll to position [82, 0]
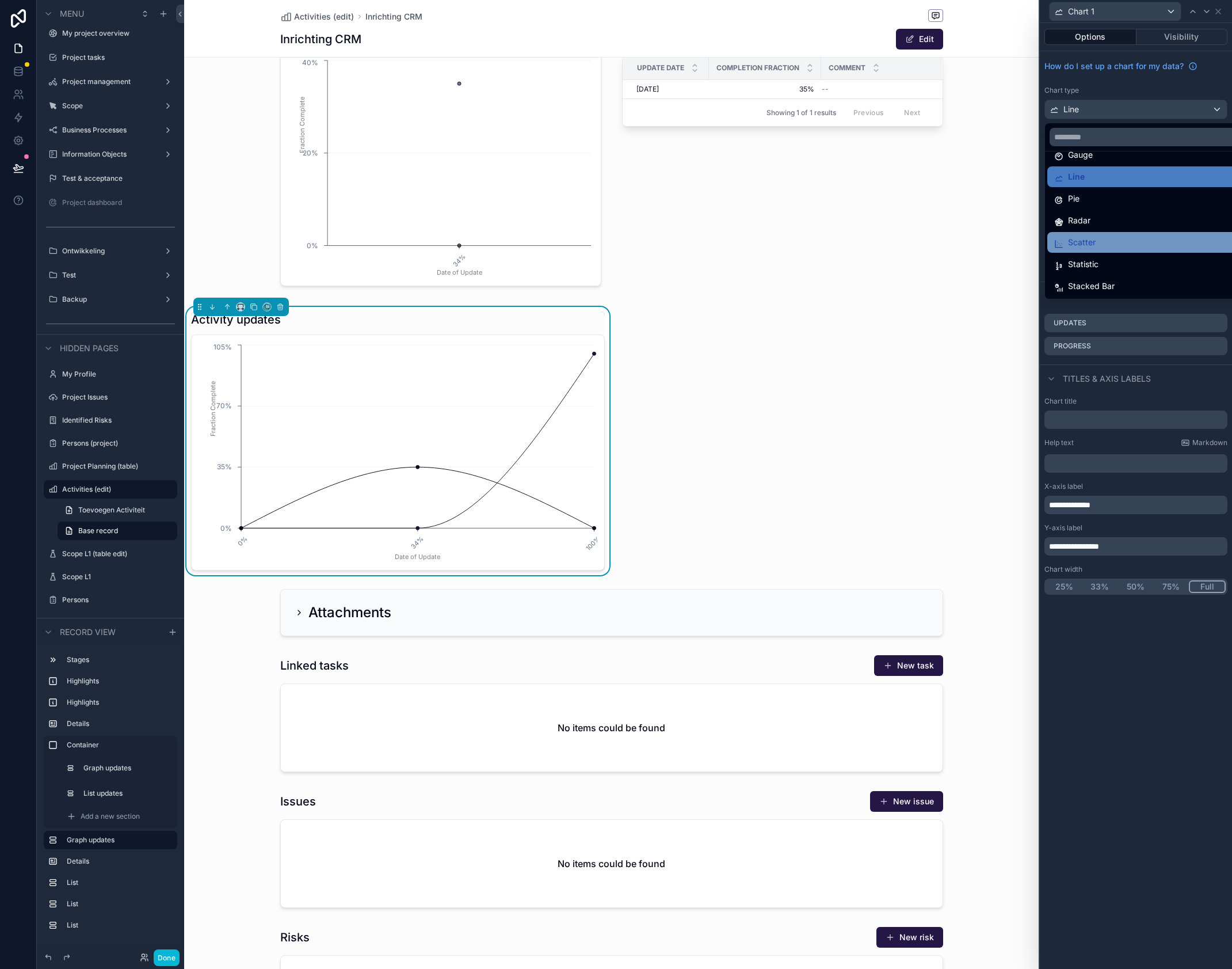
click at [1104, 240] on div "Scatter" at bounding box center [1149, 242] width 190 height 14
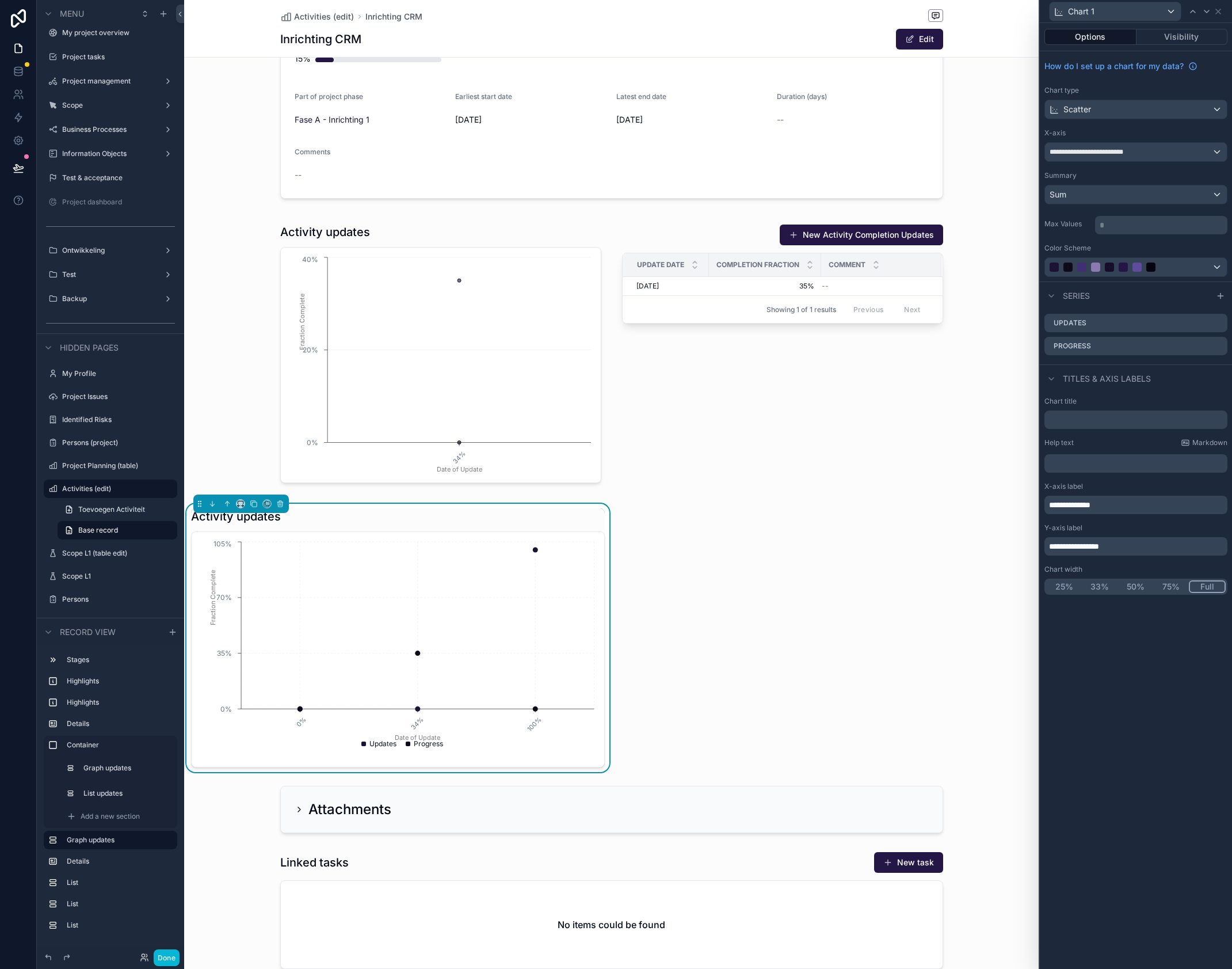
scroll to position [480, 0]
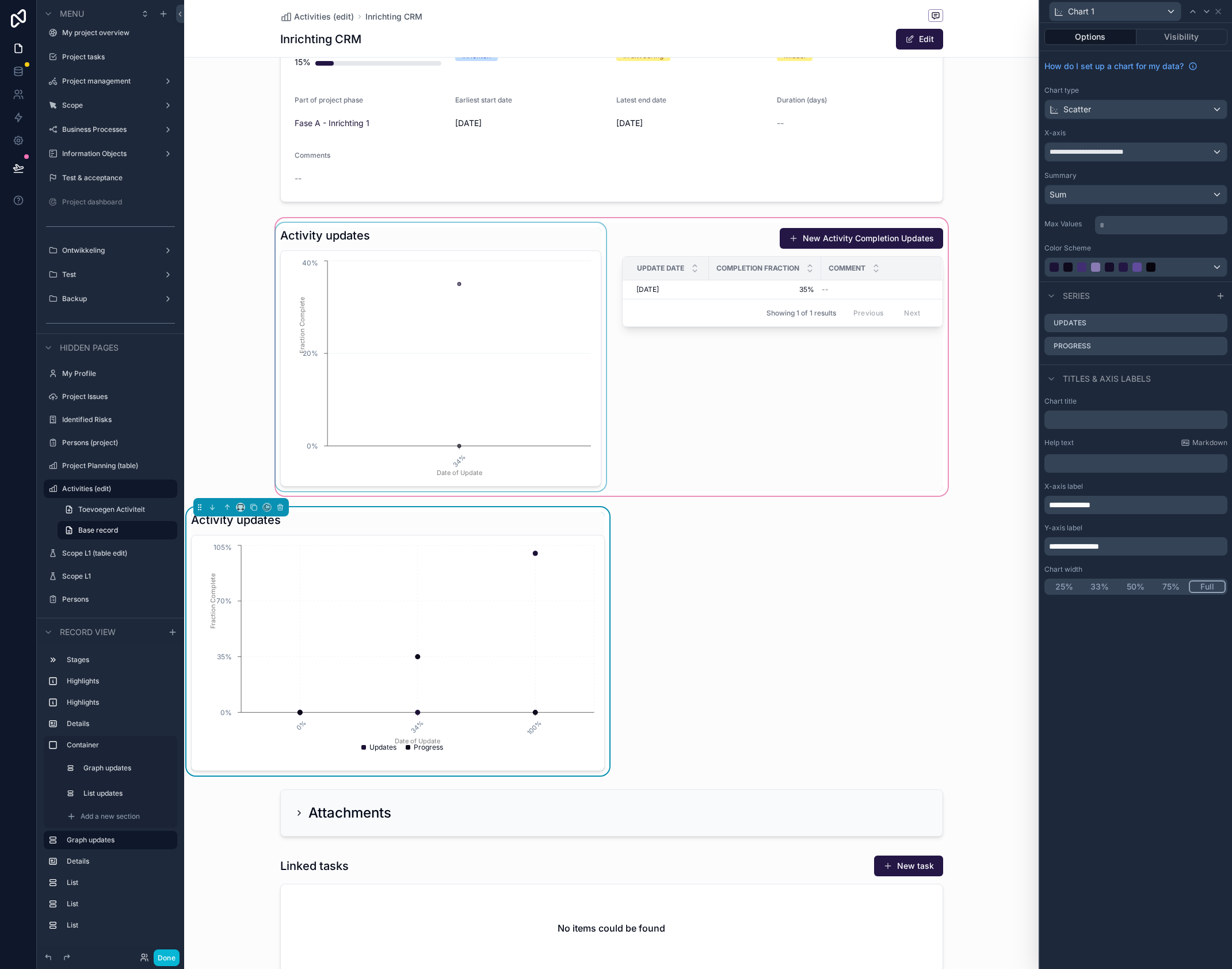
click at [533, 229] on div "scrollable content" at bounding box center [611, 356] width 855 height 282
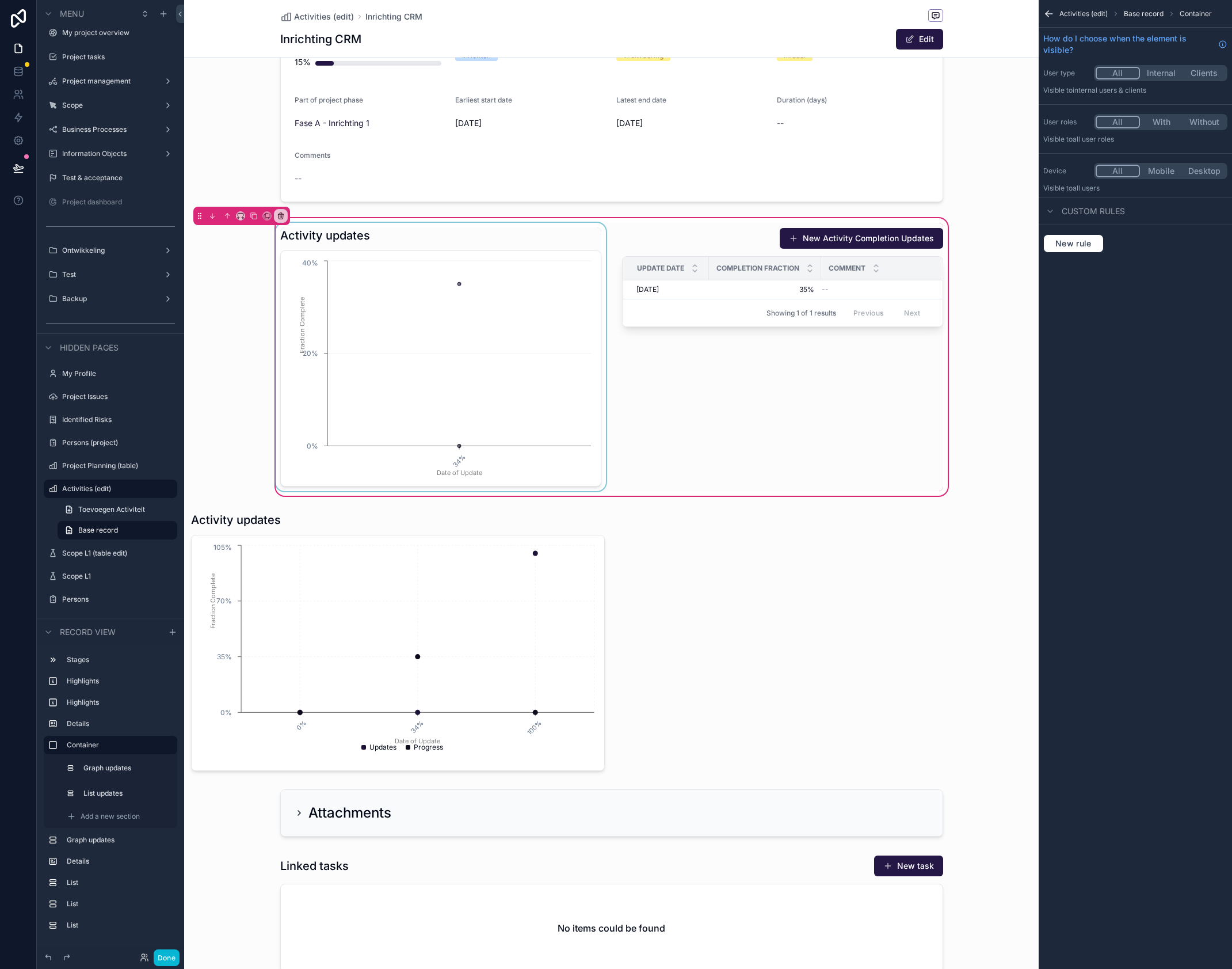
click at [536, 237] on div "scrollable content" at bounding box center [441, 357] width 335 height 268
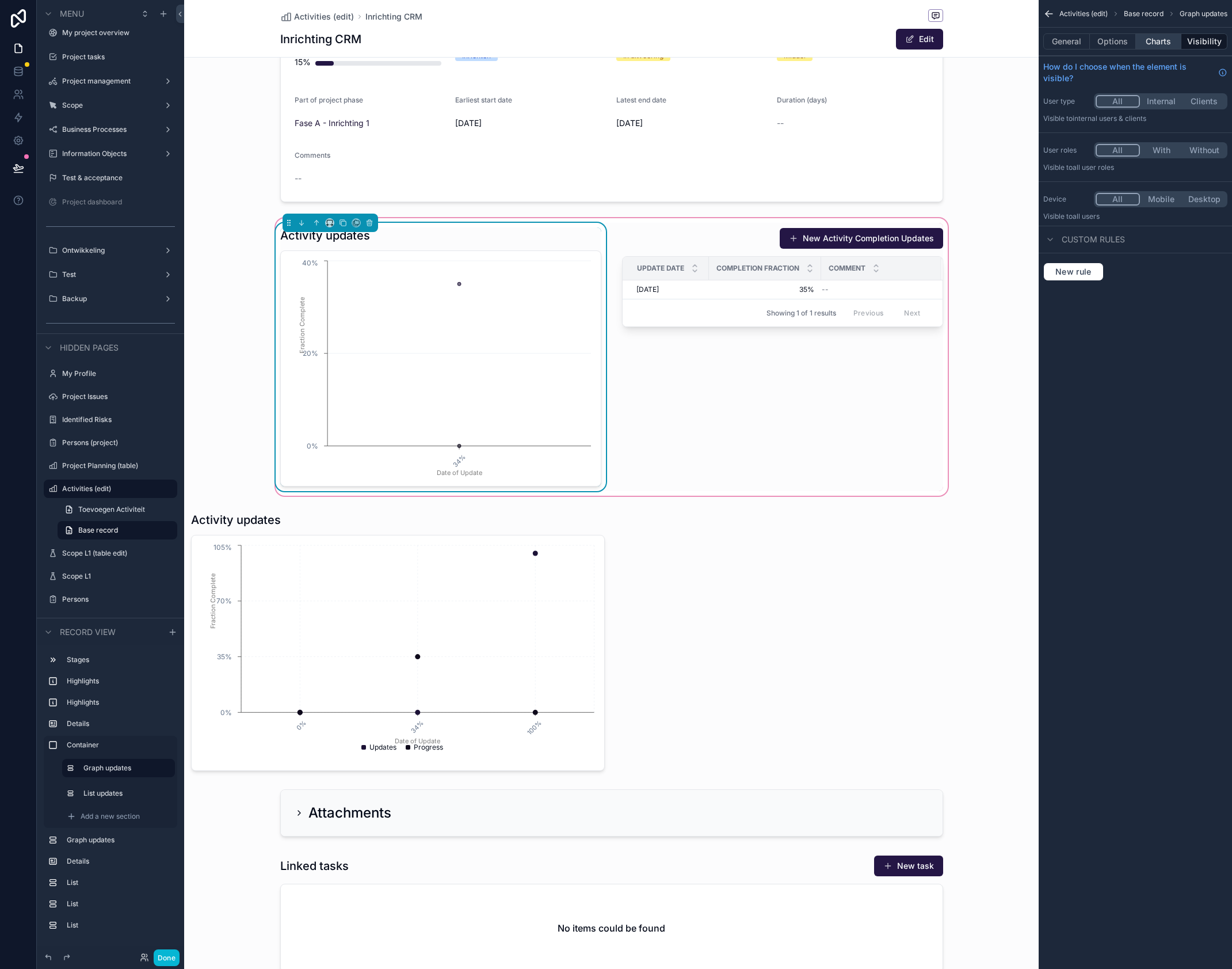
click at [1156, 42] on button "Charts" at bounding box center [1158, 42] width 46 height 16
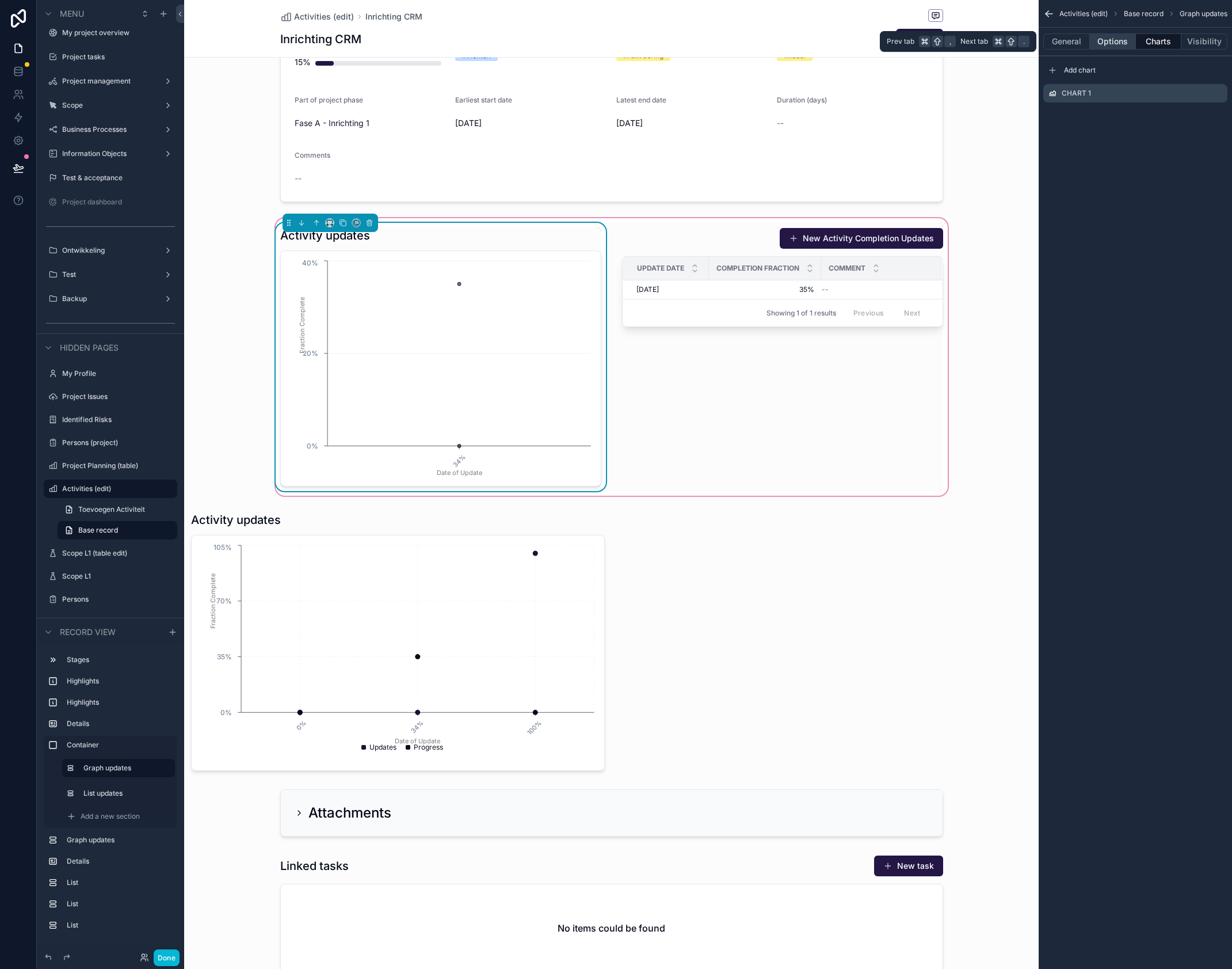
click at [1125, 45] on button "Options" at bounding box center [1113, 42] width 46 height 16
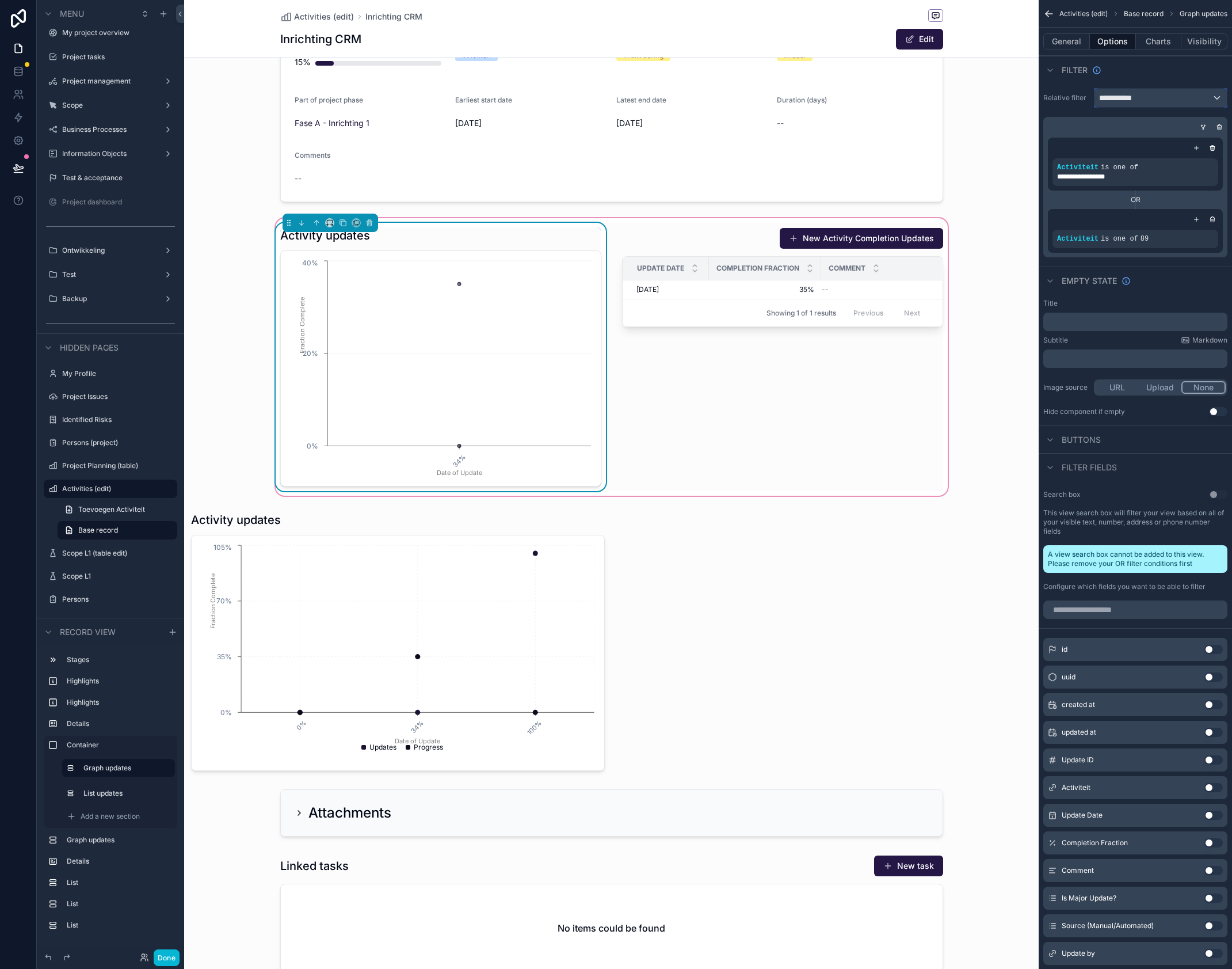
click at [1173, 96] on div "**********" at bounding box center [1161, 98] width 132 height 18
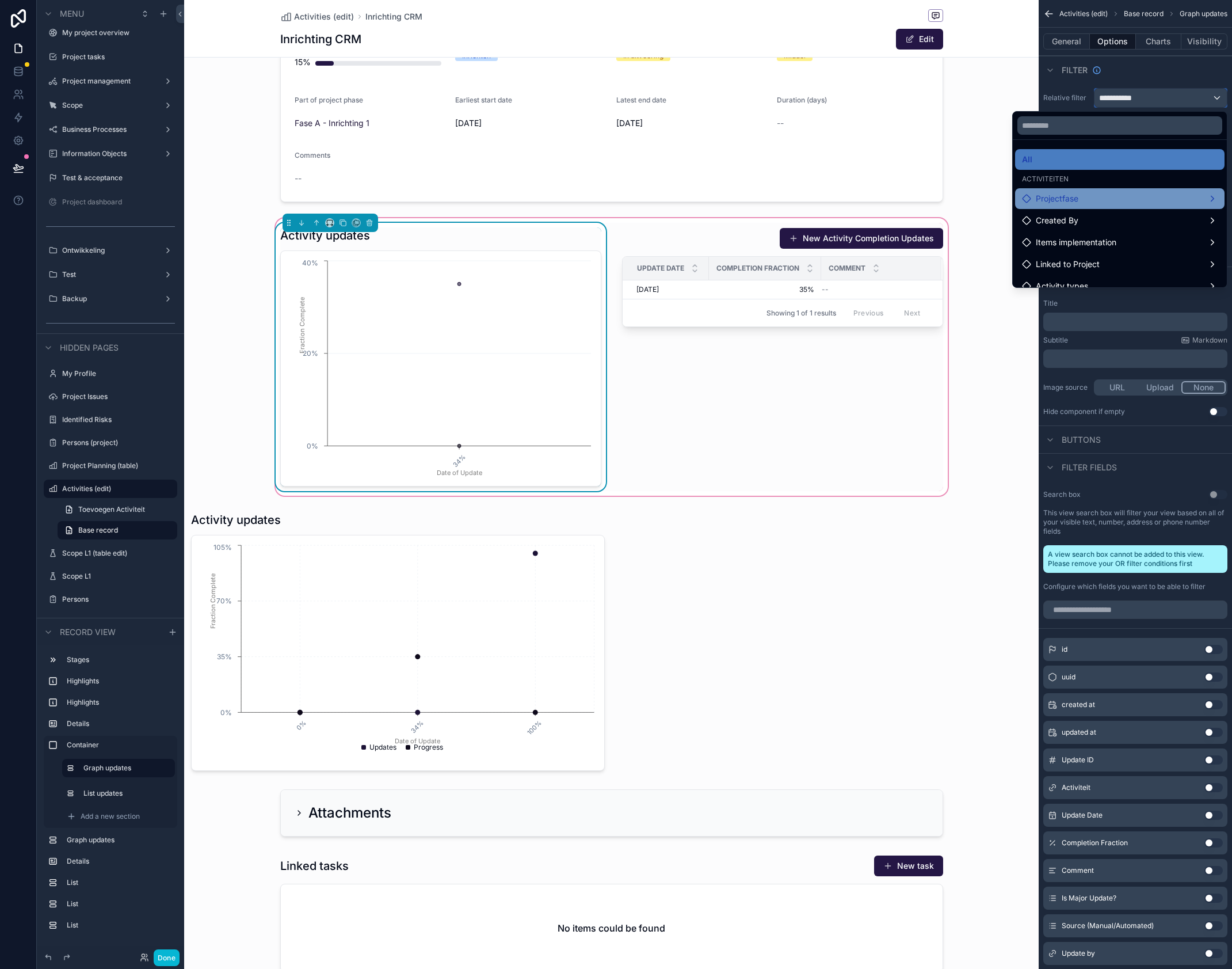
scroll to position [55, 0]
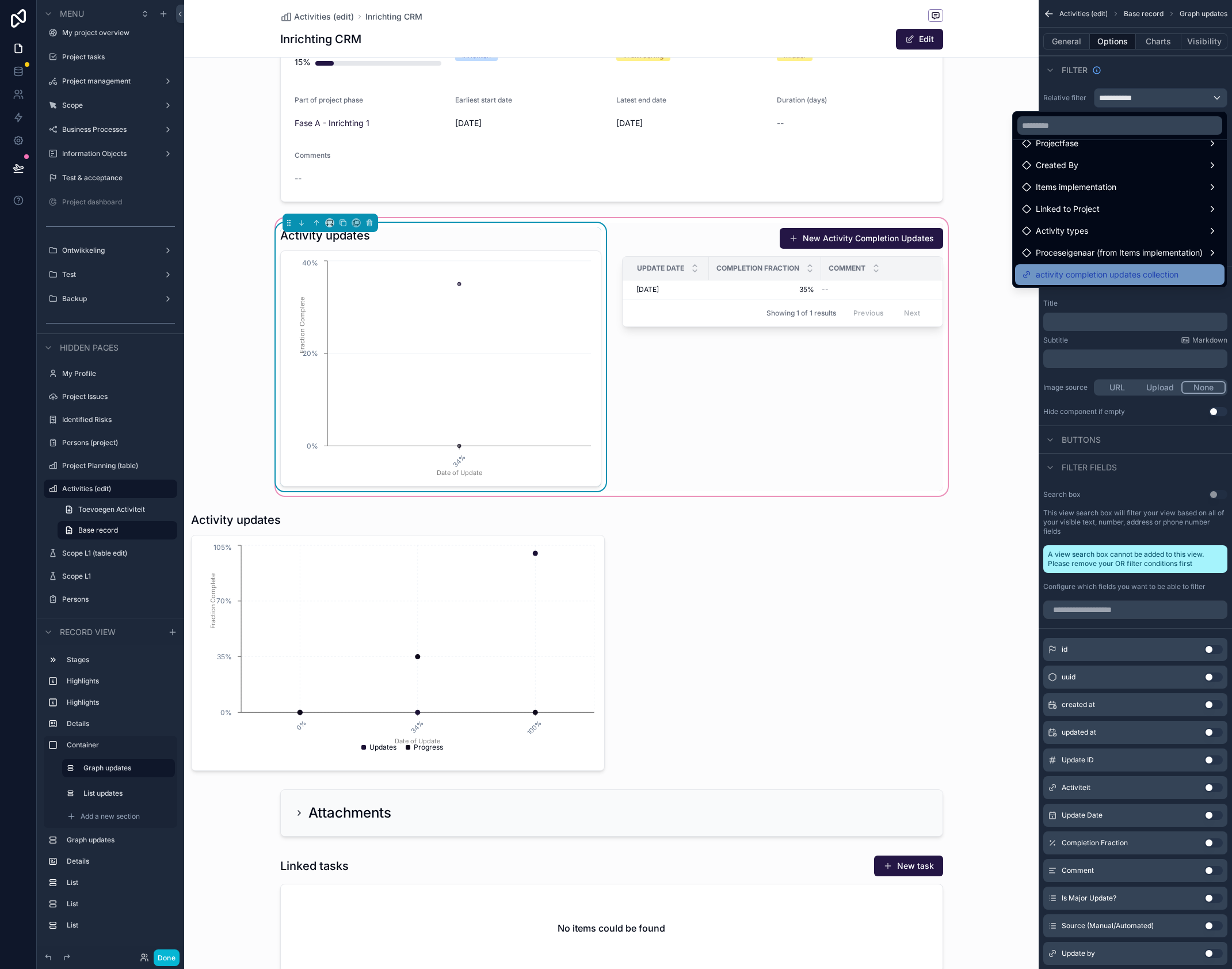
click at [1087, 268] on span "activity completion updates collection" at bounding box center [1107, 274] width 143 height 14
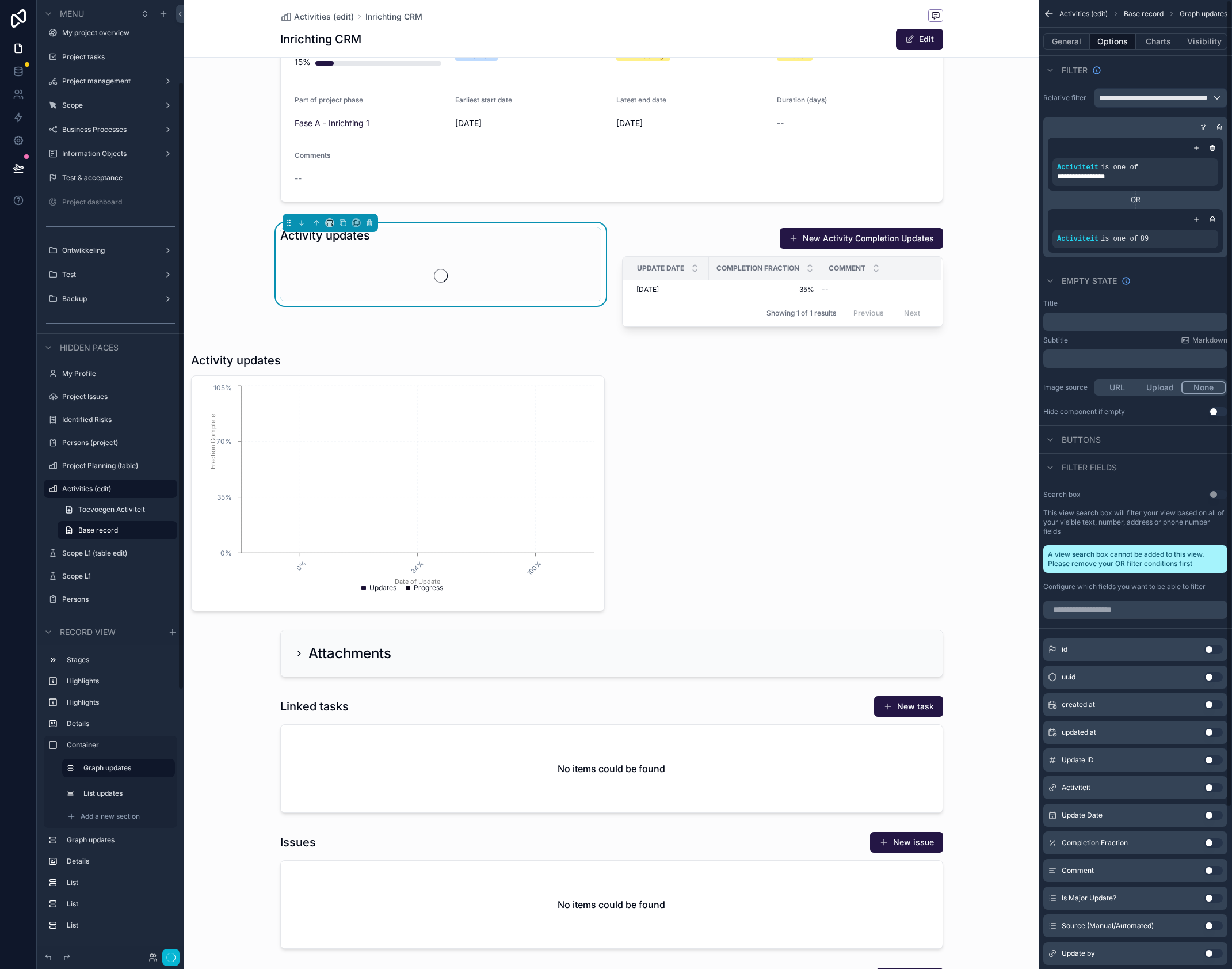
scroll to position [129, 0]
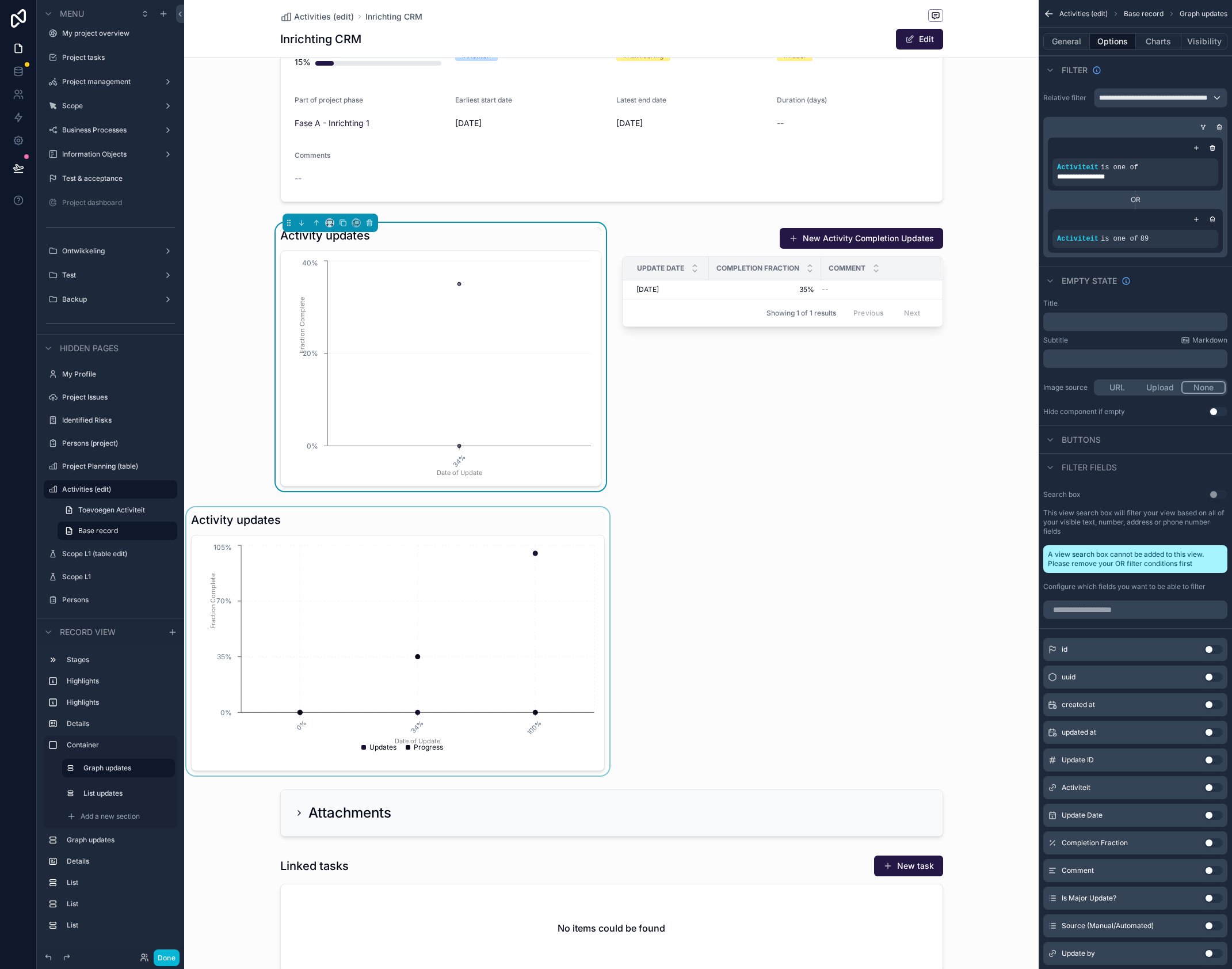
click at [561, 545] on div "scrollable content" at bounding box center [398, 641] width 428 height 268
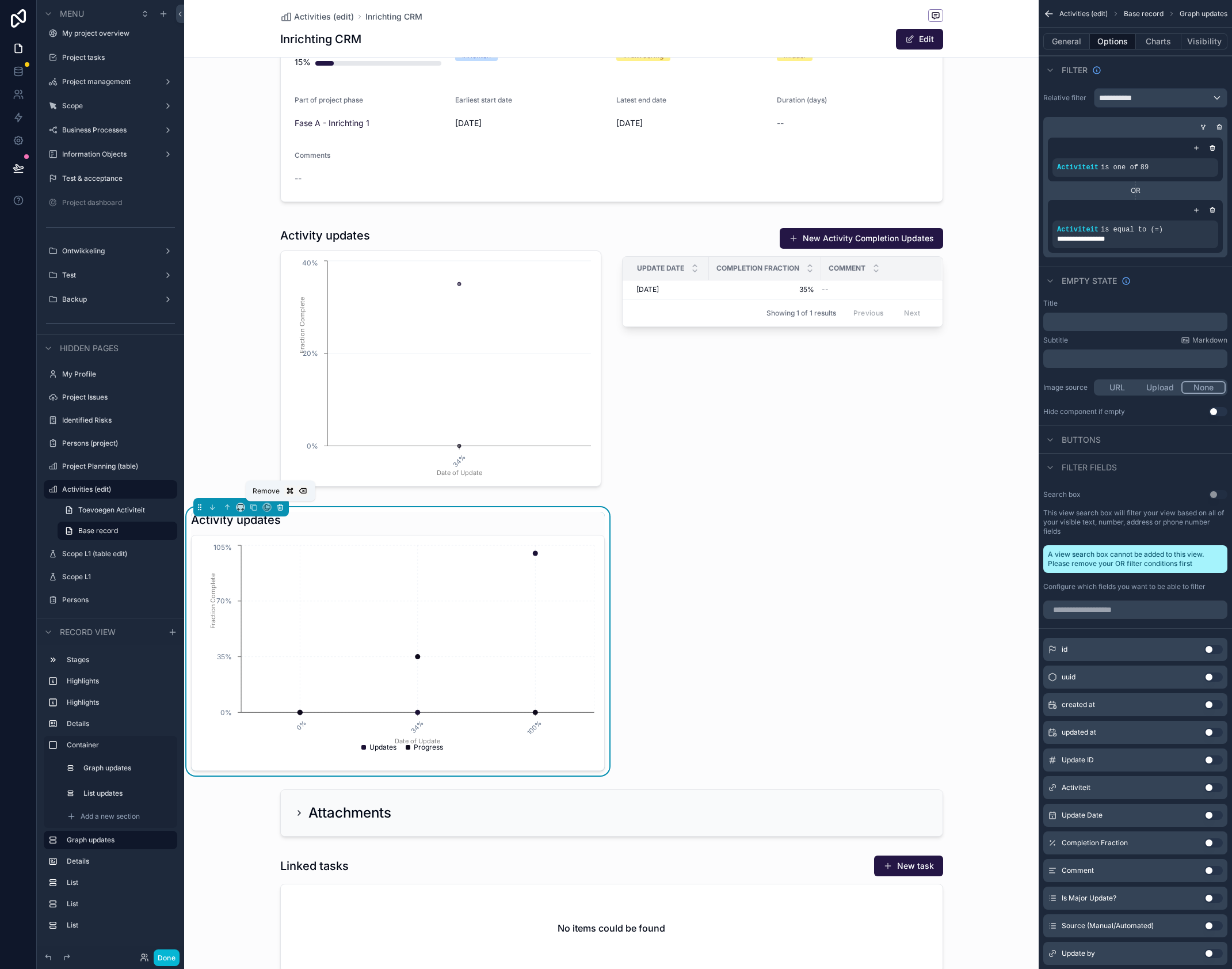
click at [276, 507] on icon "scrollable content" at bounding box center [280, 507] width 8 height 8
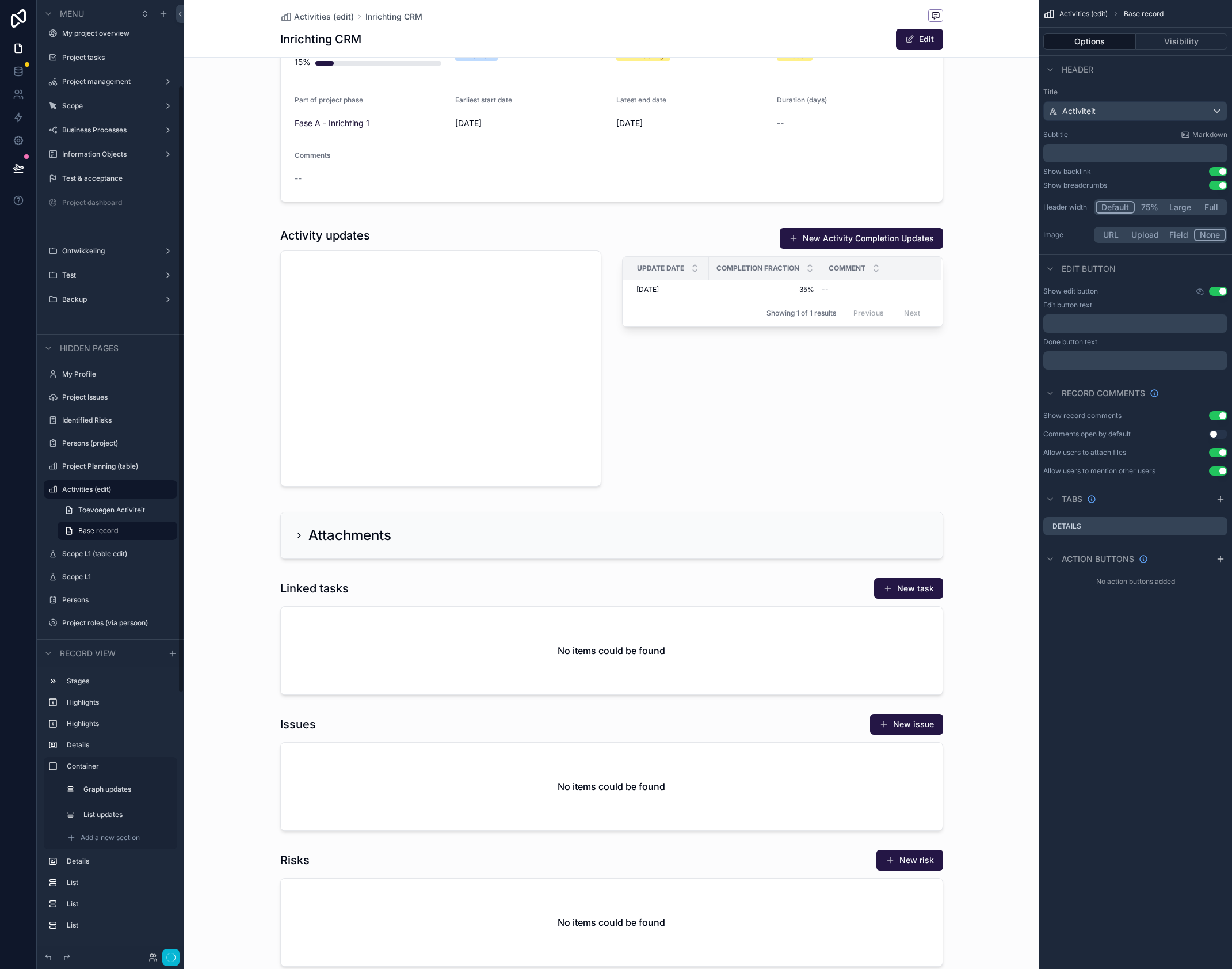
scroll to position [130, 0]
click at [1094, 44] on button "Options" at bounding box center [1090, 42] width 93 height 16
click at [1101, 46] on button "Options" at bounding box center [1090, 42] width 93 height 16
click at [429, 344] on div "scrollable content" at bounding box center [611, 356] width 855 height 282
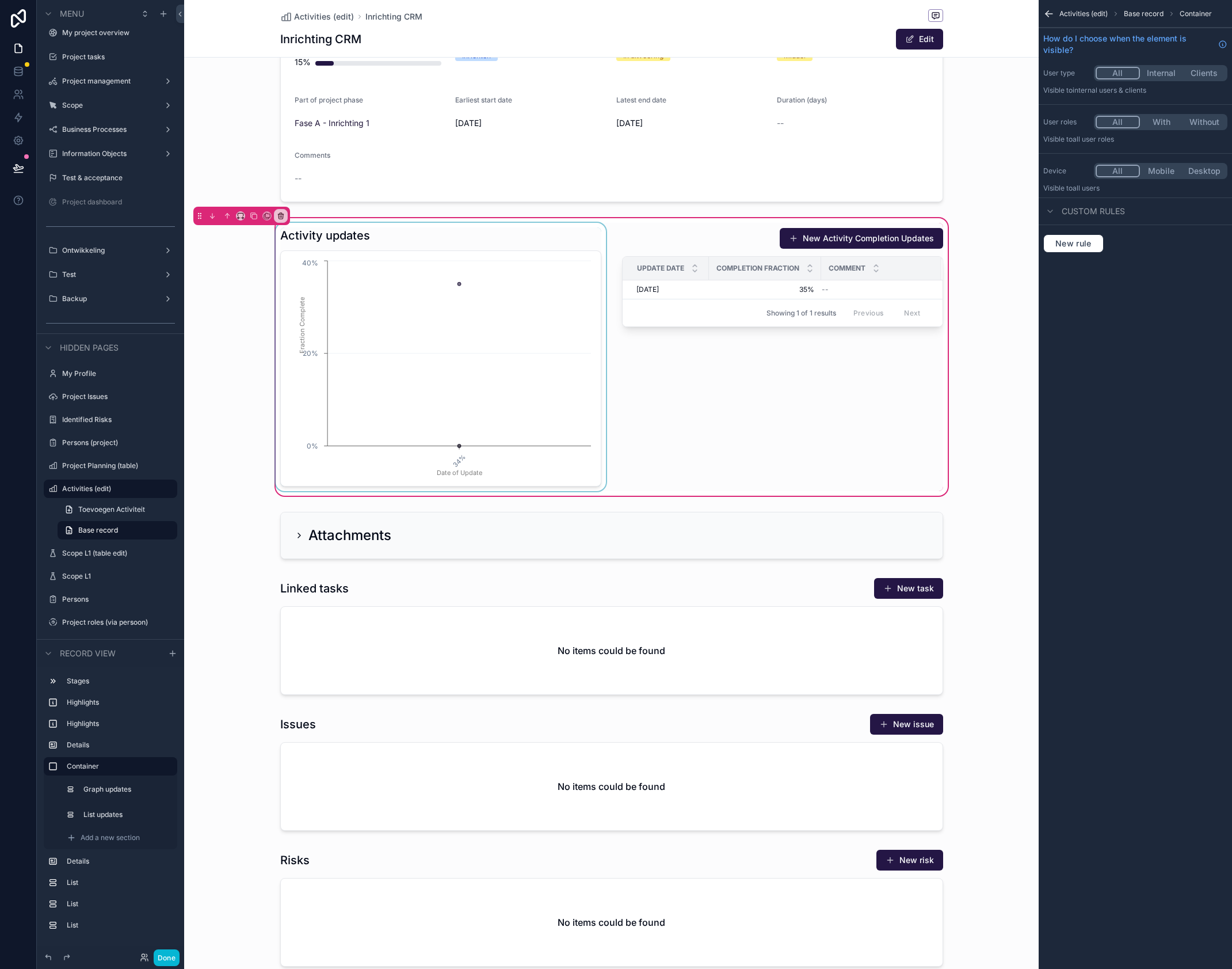
click at [560, 278] on div "scrollable content" at bounding box center [441, 357] width 335 height 268
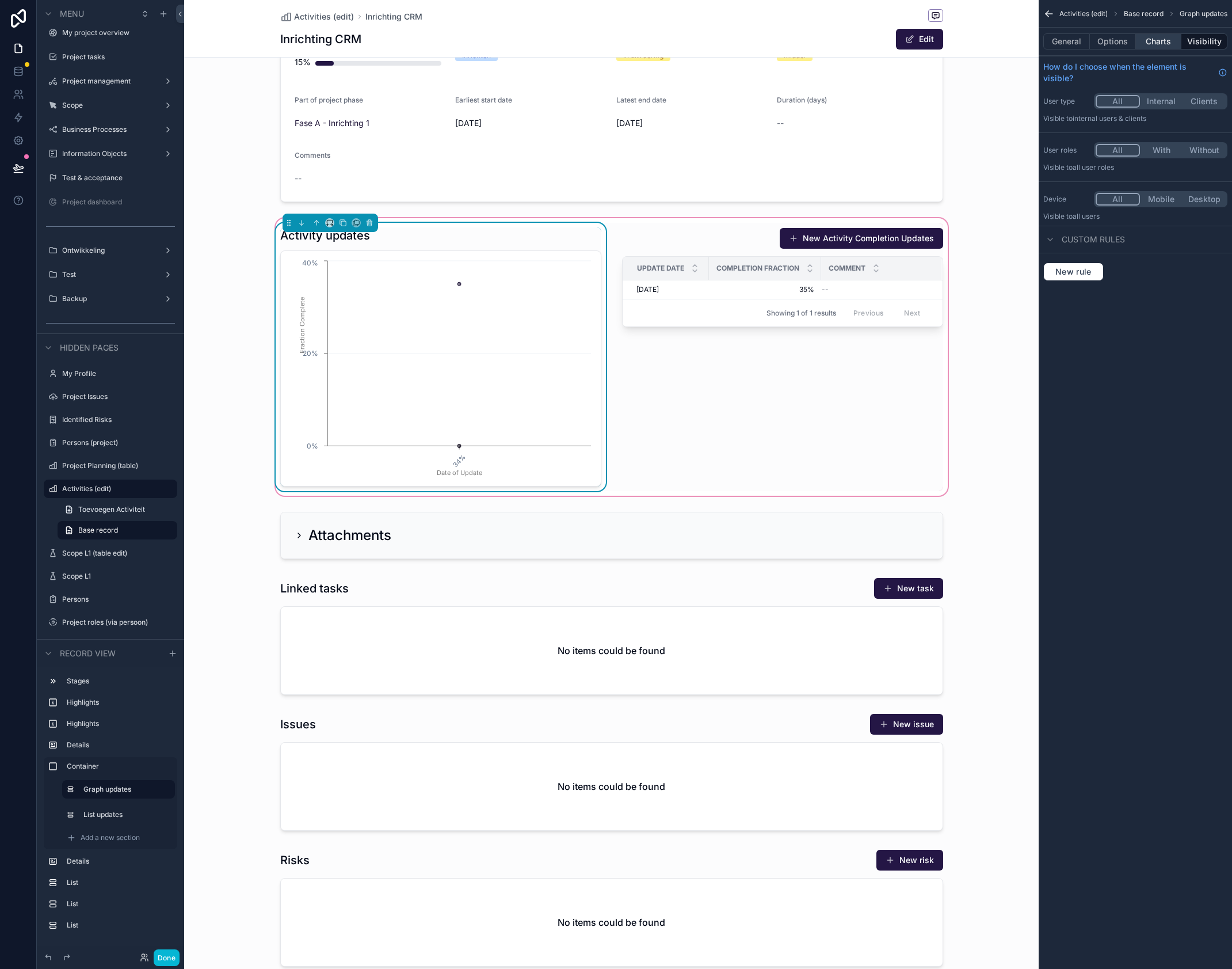
click at [1159, 39] on button "Charts" at bounding box center [1158, 42] width 46 height 16
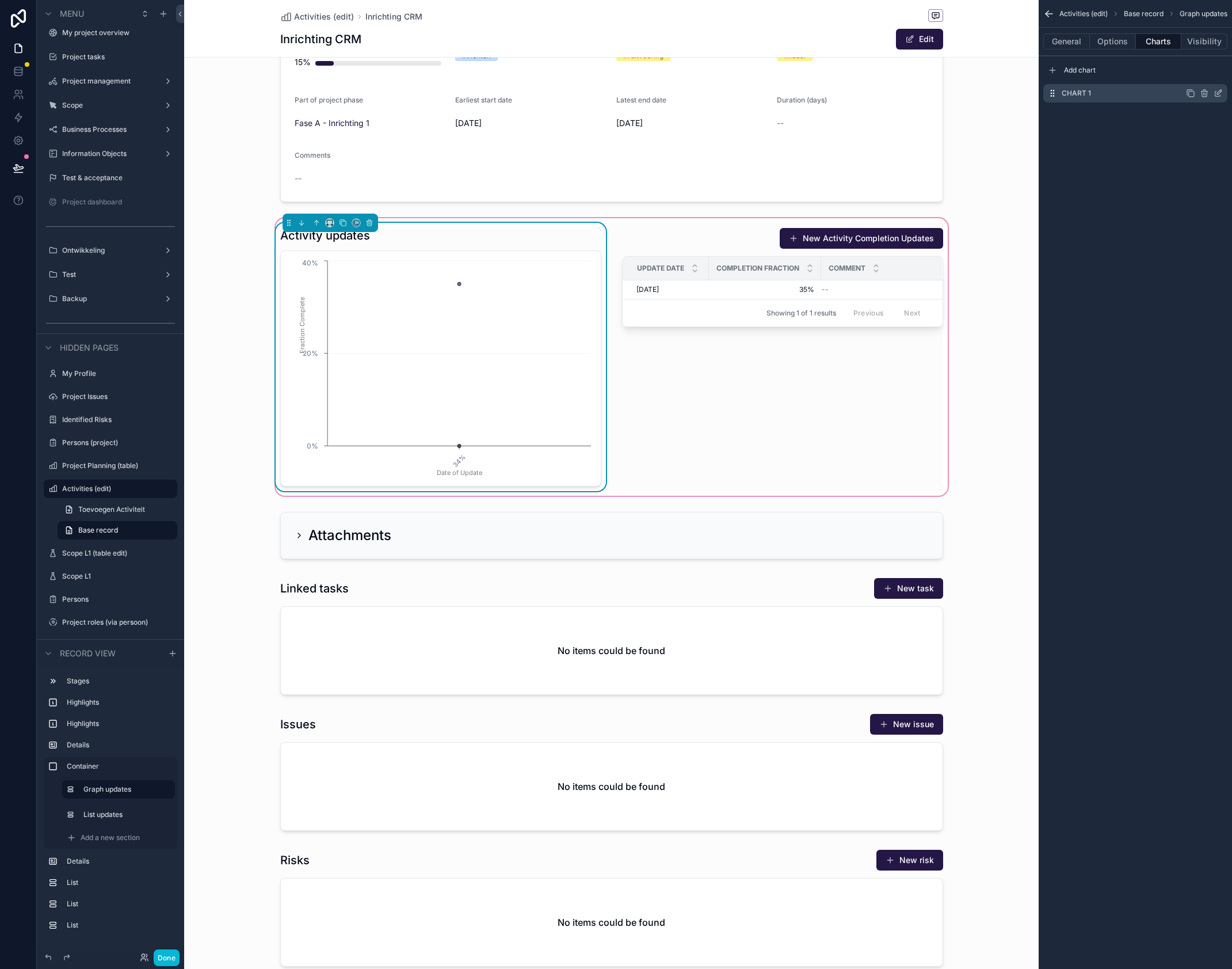
click at [1217, 90] on icon "scrollable content" at bounding box center [1218, 93] width 9 height 9
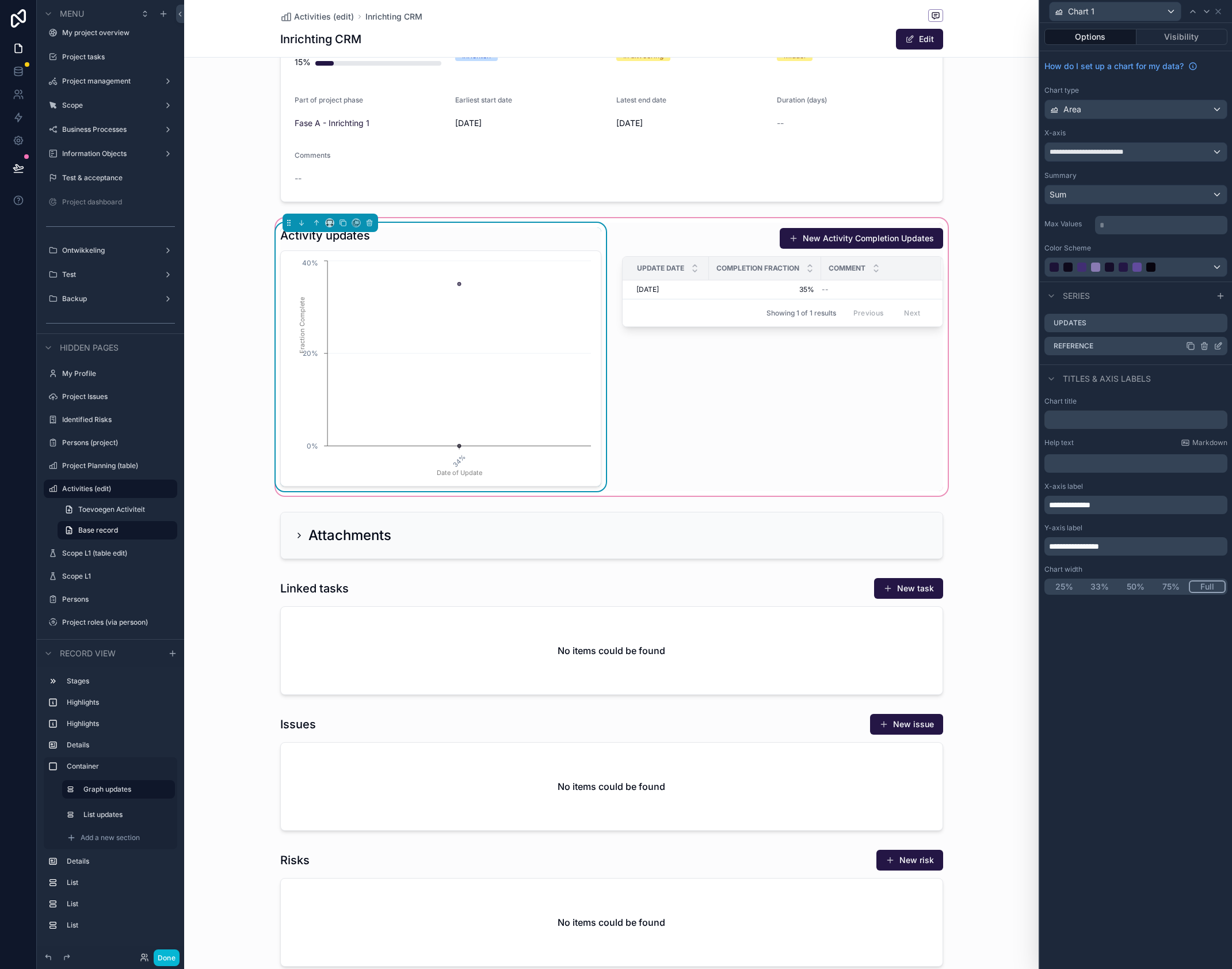
click at [1205, 347] on icon at bounding box center [1205, 346] width 0 height 2
click at [1201, 326] on icon at bounding box center [1199, 327] width 9 height 9
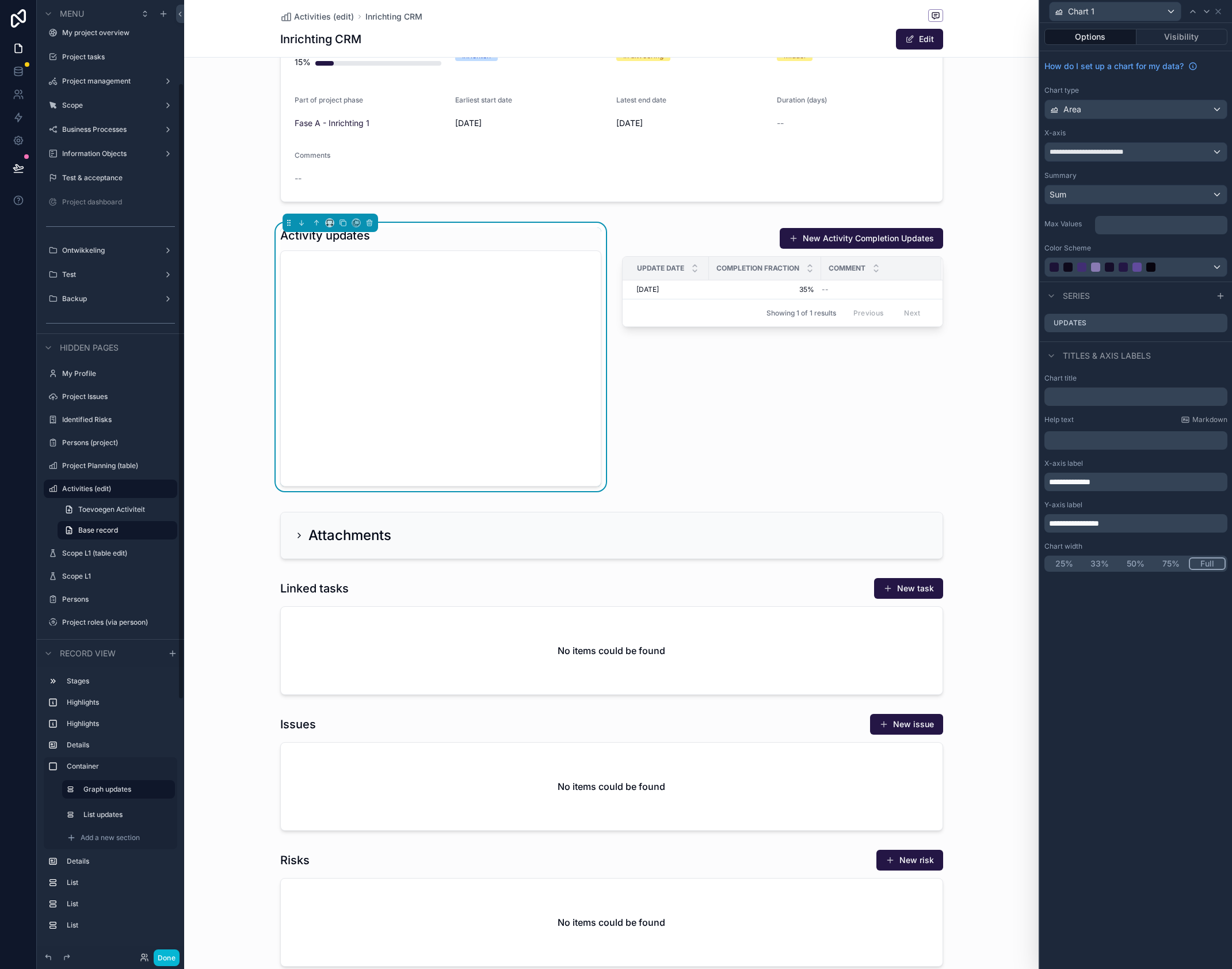
scroll to position [129, 0]
click at [506, 230] on div "Activity updates" at bounding box center [441, 235] width 321 height 16
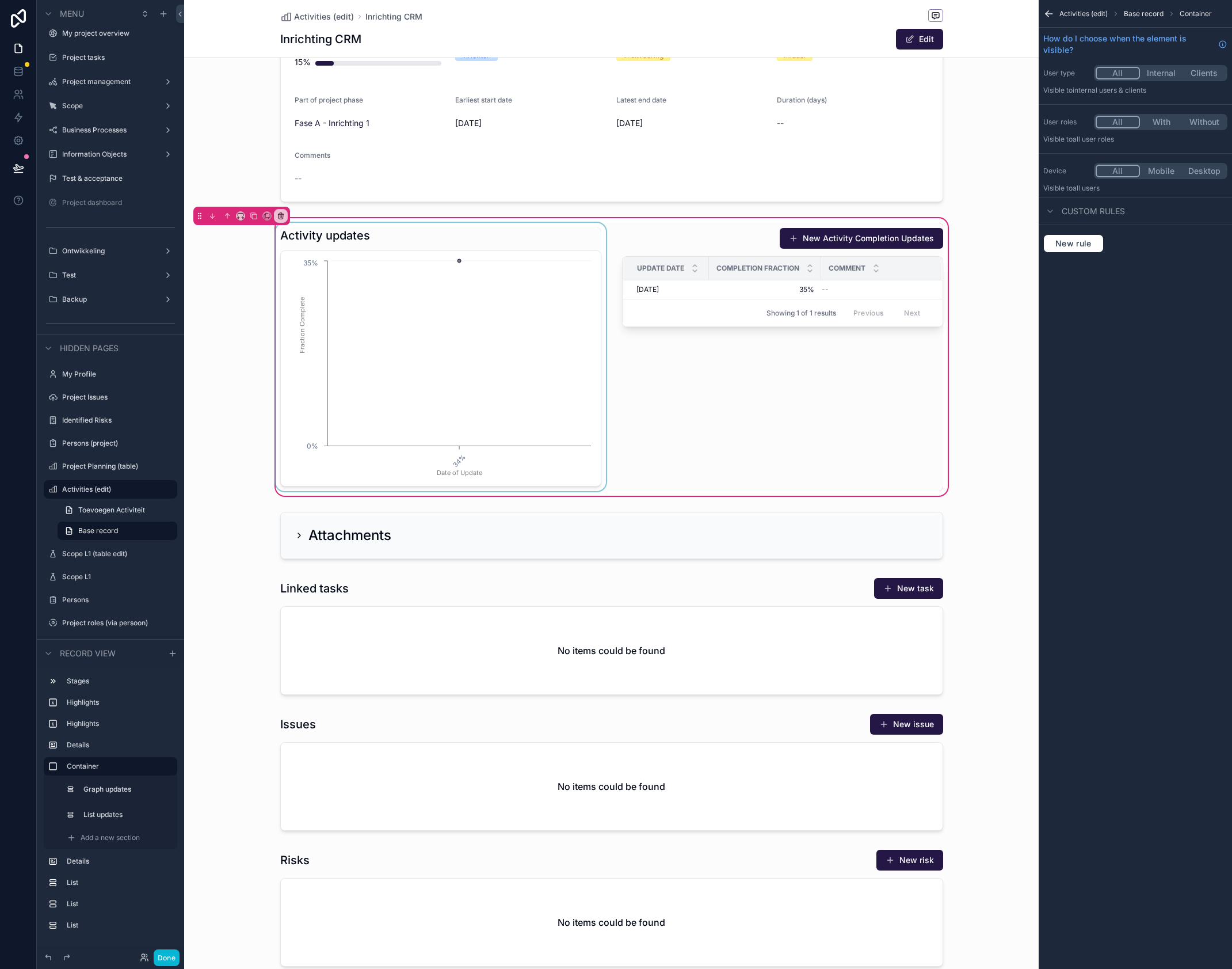
click at [550, 239] on div "scrollable content" at bounding box center [441, 357] width 335 height 268
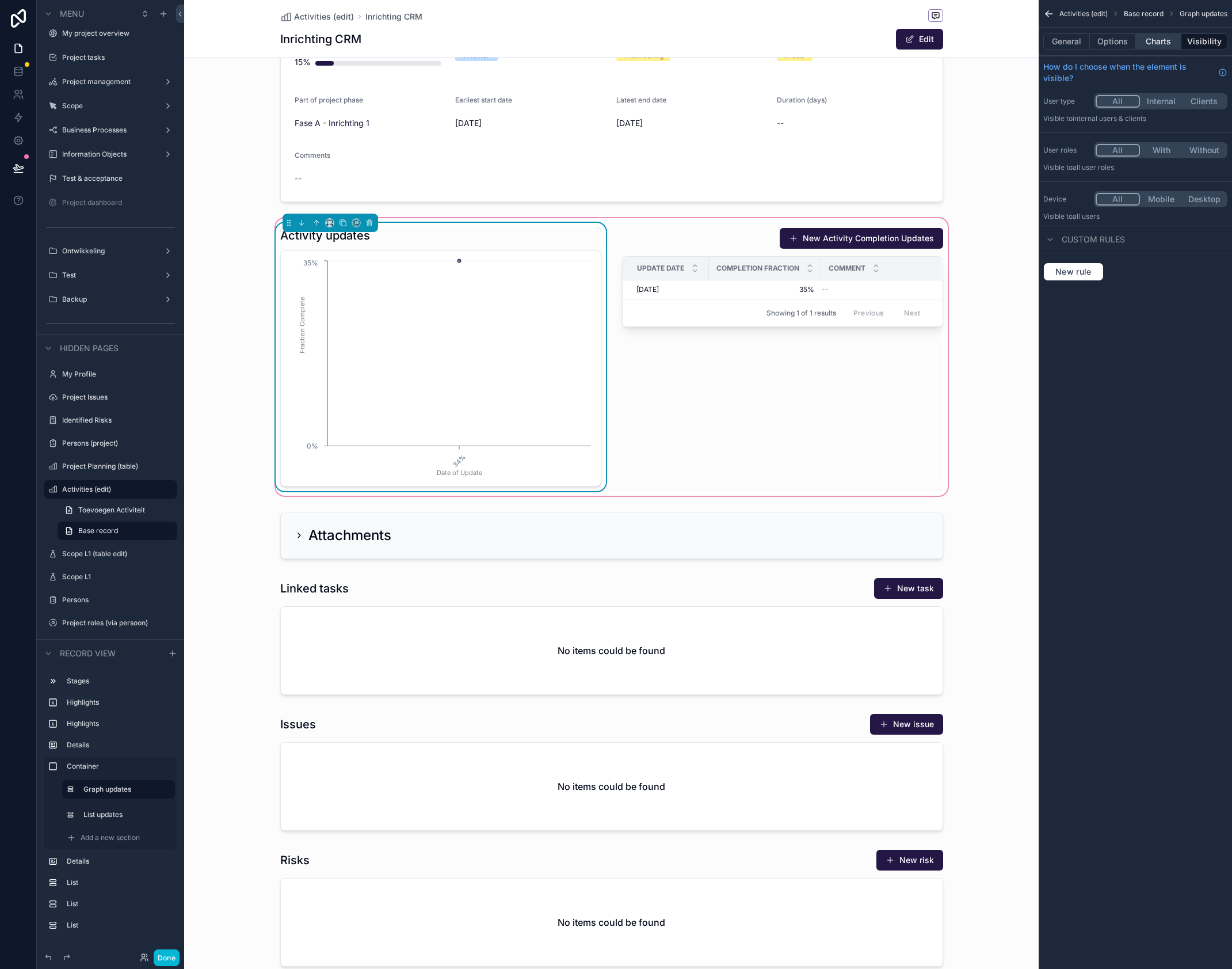
click at [1156, 40] on button "Charts" at bounding box center [1158, 42] width 46 height 16
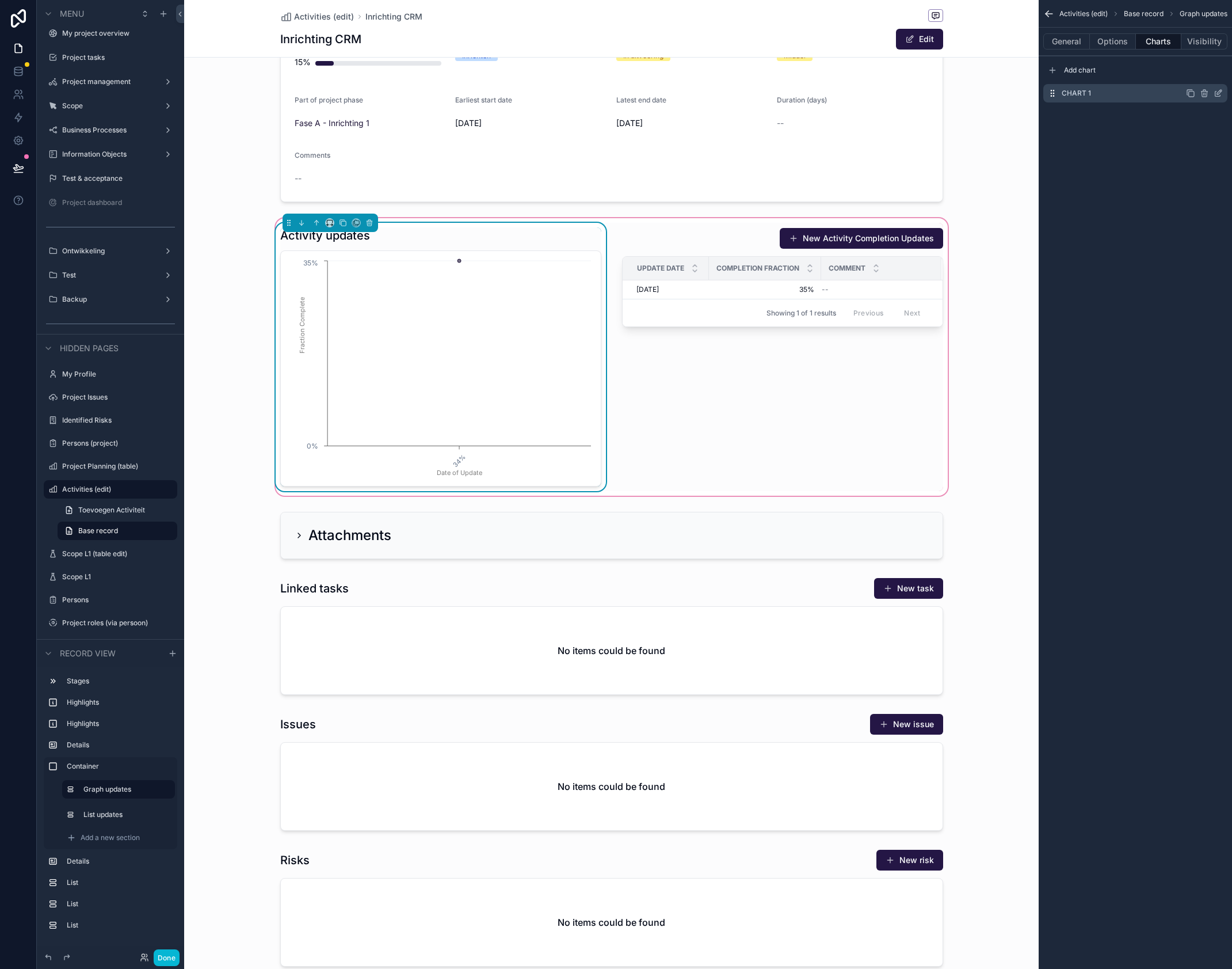
click at [1217, 93] on icon "scrollable content" at bounding box center [1219, 92] width 5 height 5
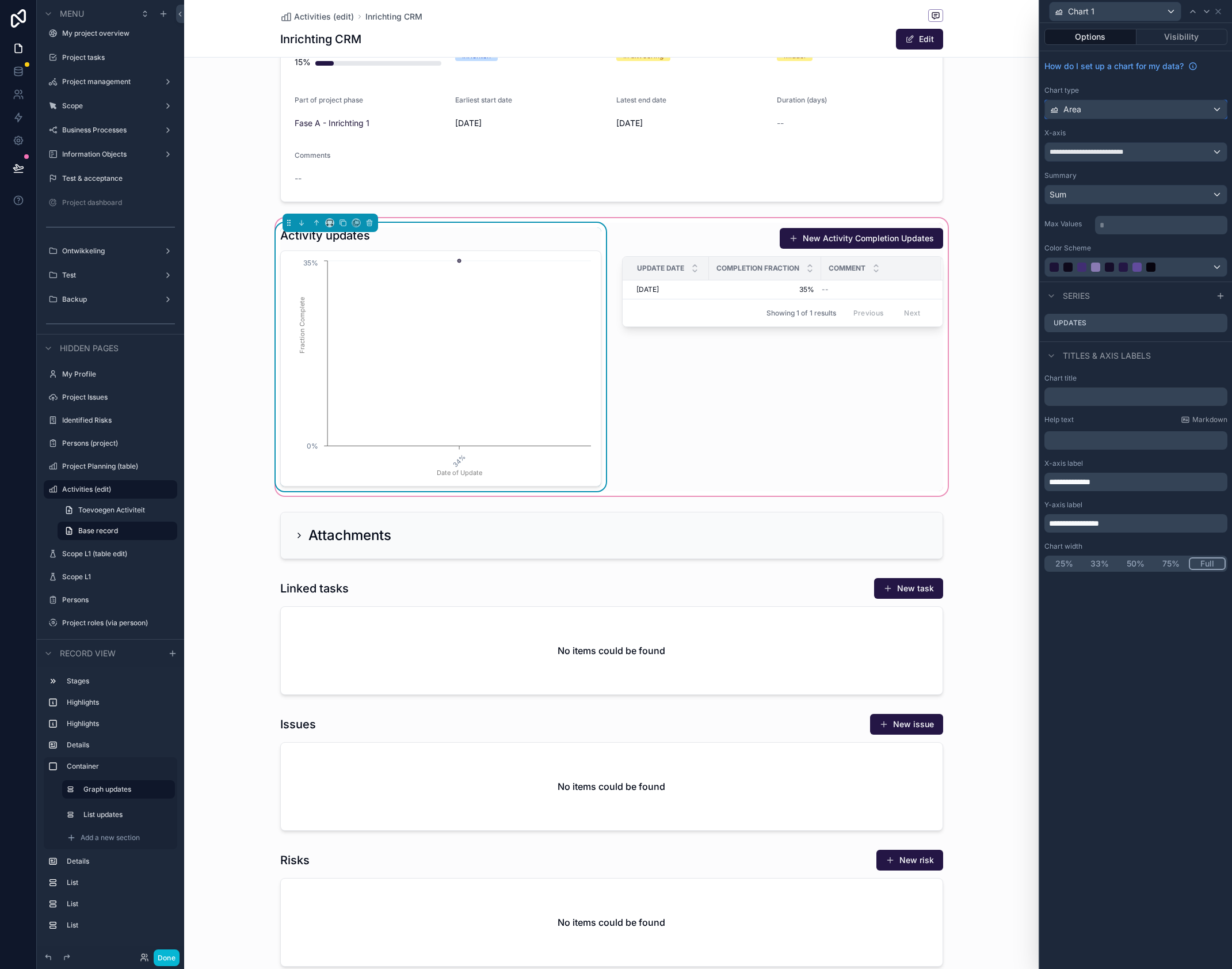
click at [1145, 109] on div "Area" at bounding box center [1136, 109] width 182 height 18
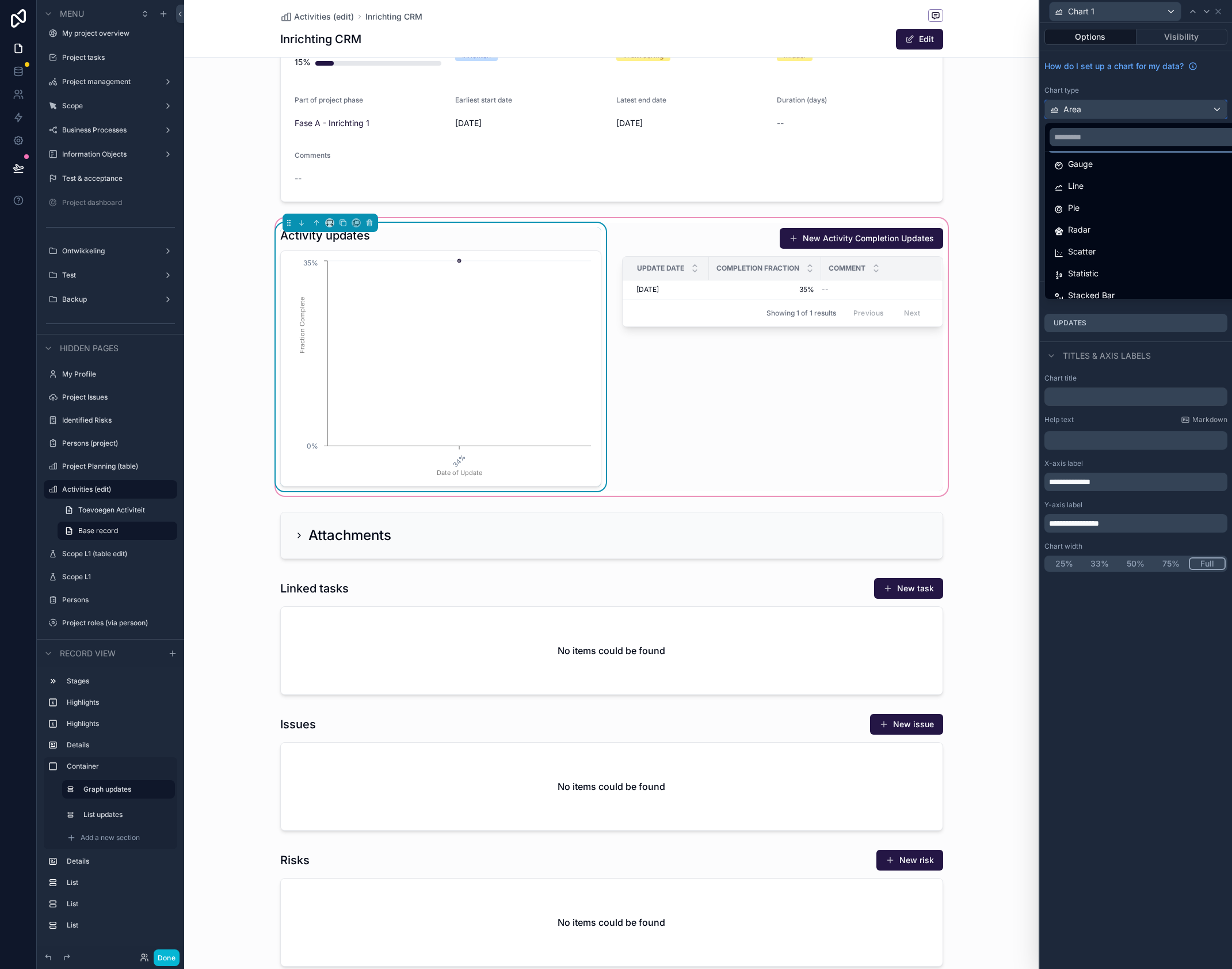
scroll to position [82, 0]
click at [1124, 177] on div "Line" at bounding box center [1149, 177] width 190 height 14
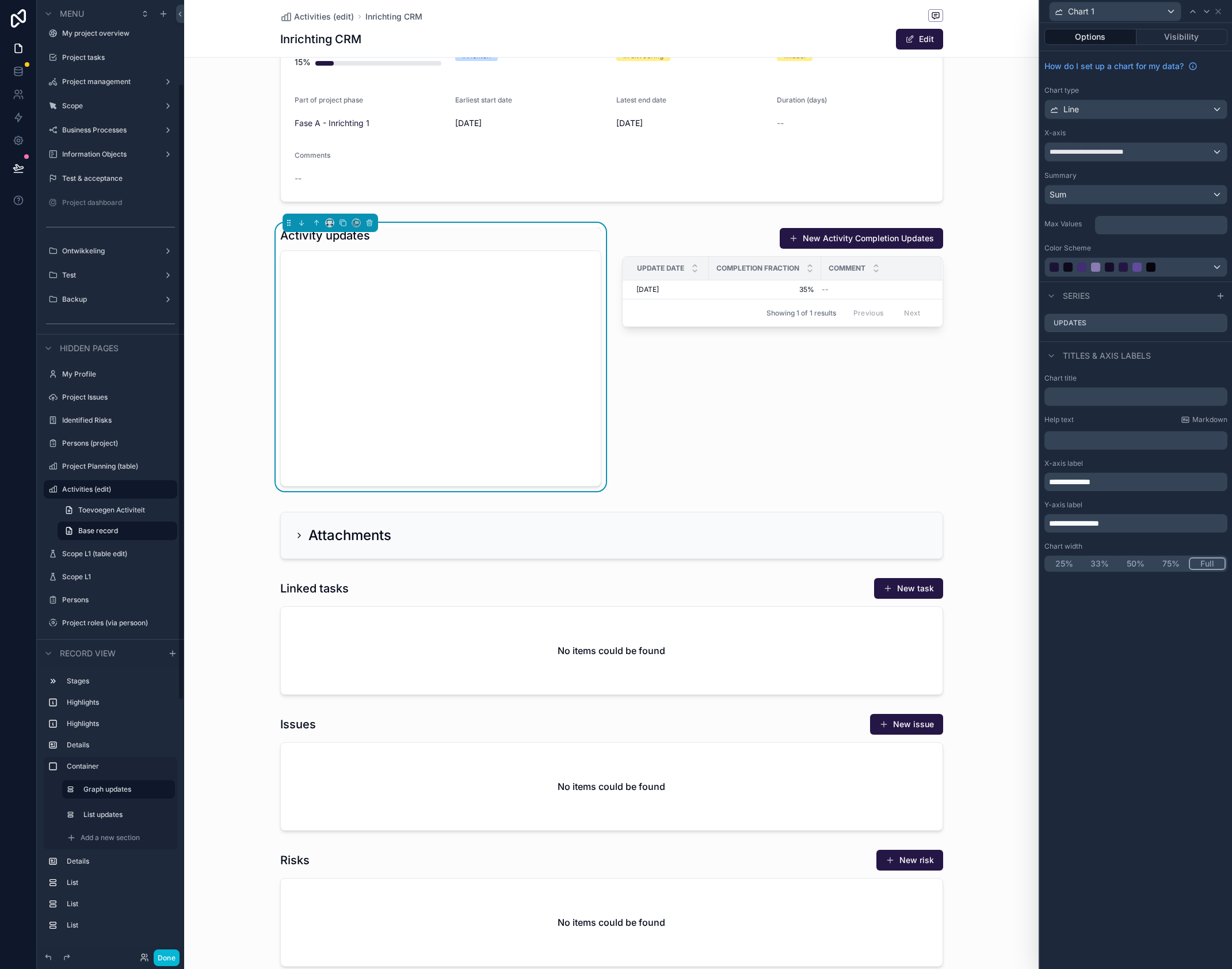
scroll to position [130, 0]
click at [1121, 109] on div "Line" at bounding box center [1136, 109] width 182 height 18
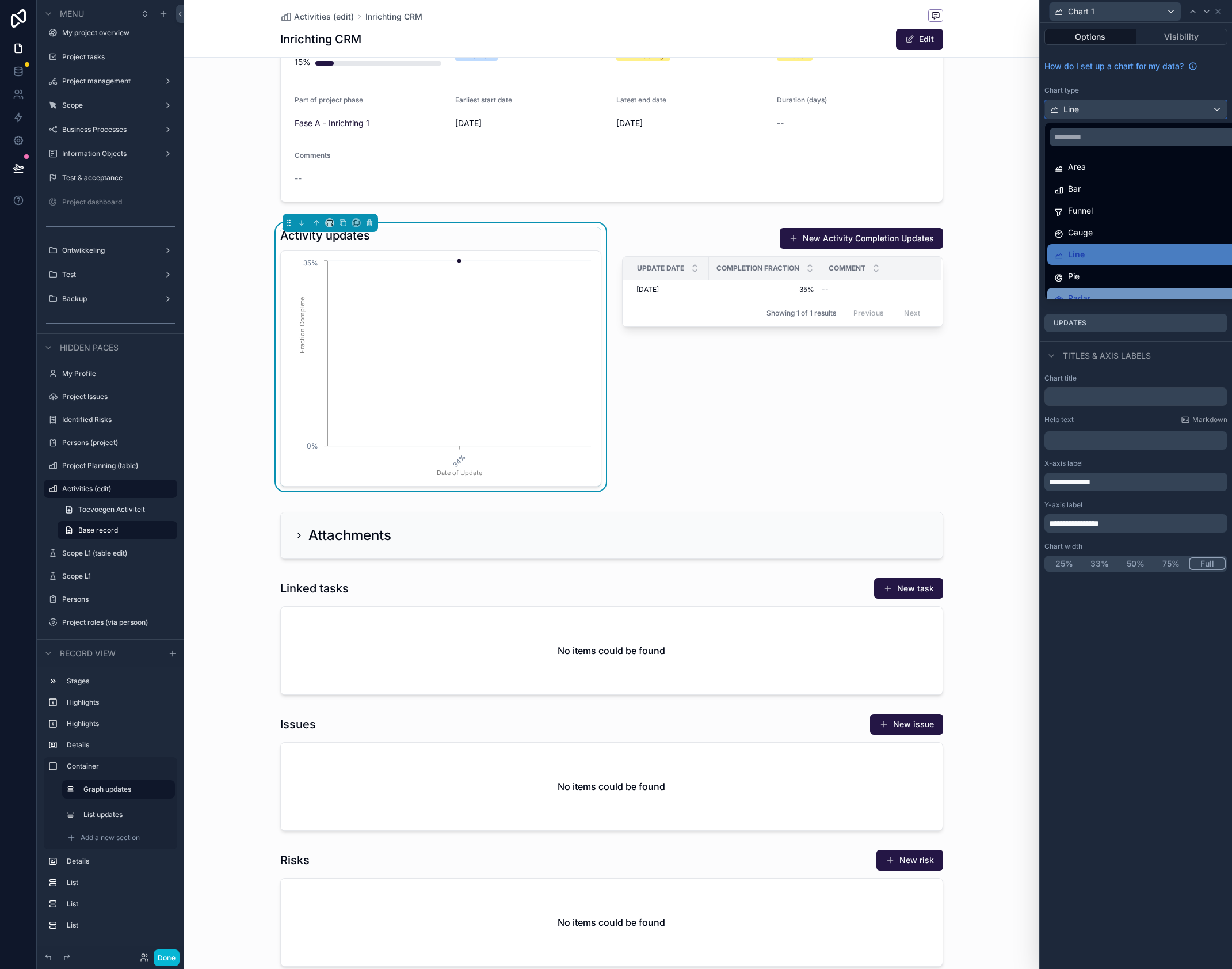
scroll to position [0, 0]
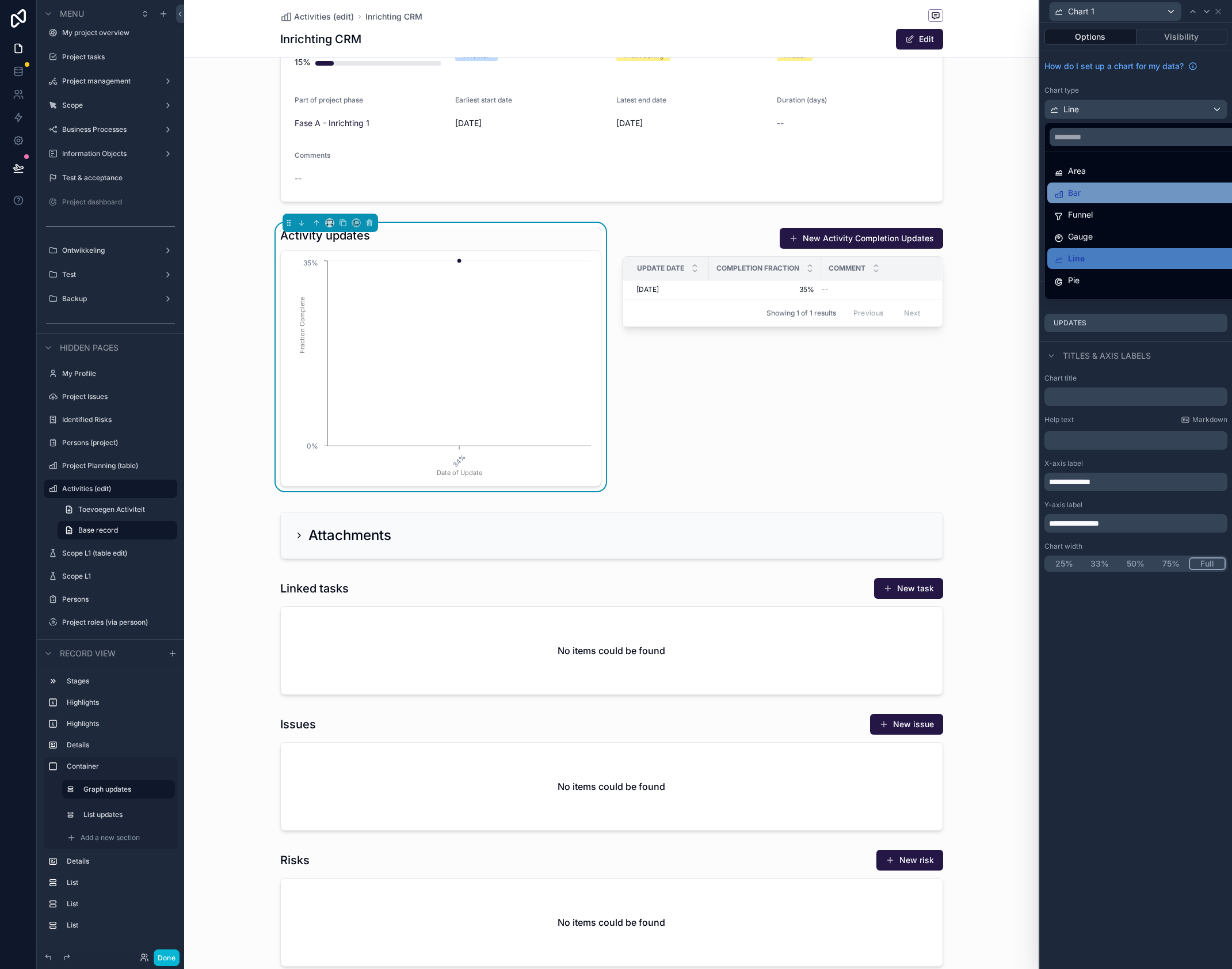
click at [1109, 189] on div "Bar" at bounding box center [1149, 193] width 190 height 14
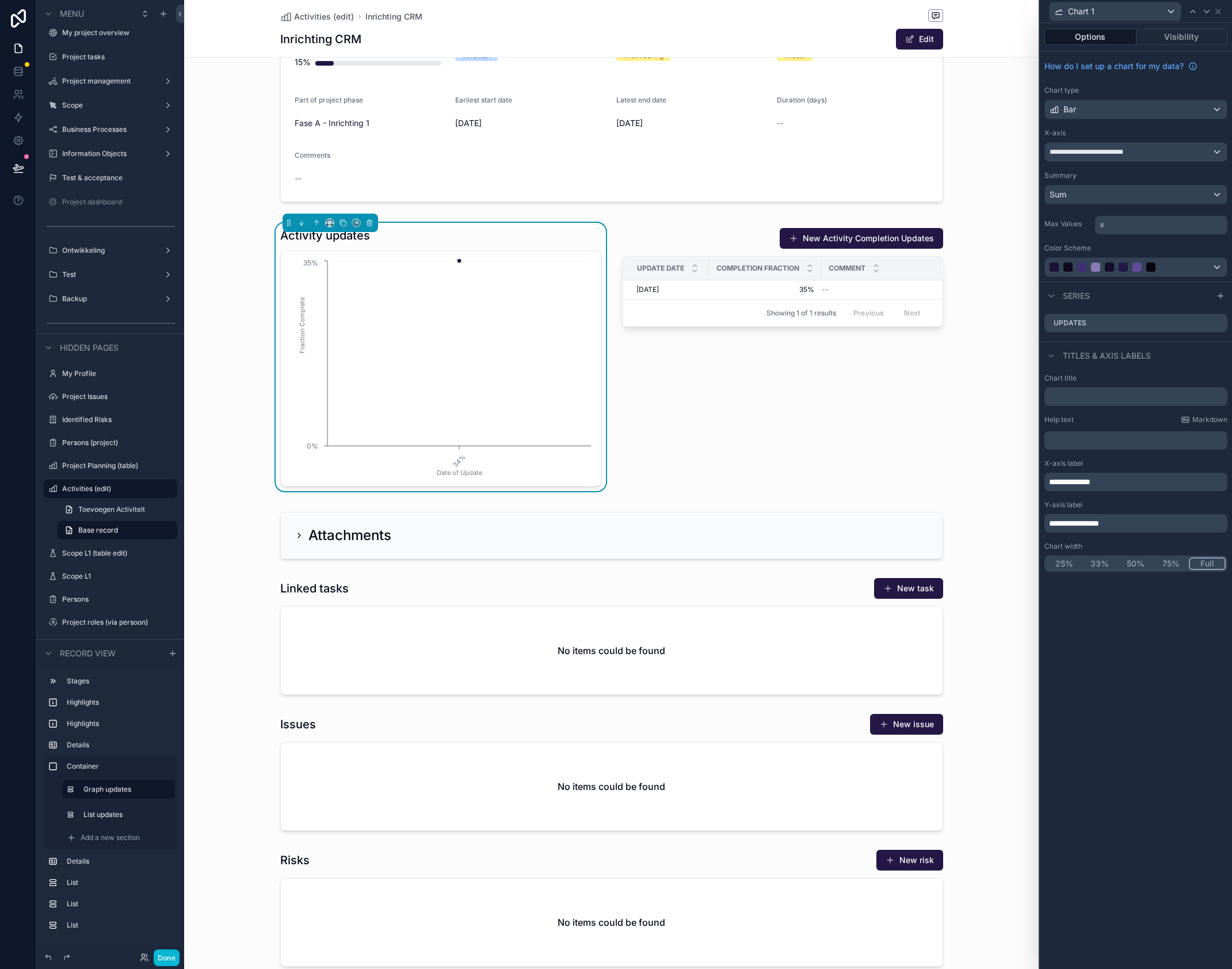
scroll to position [129, 0]
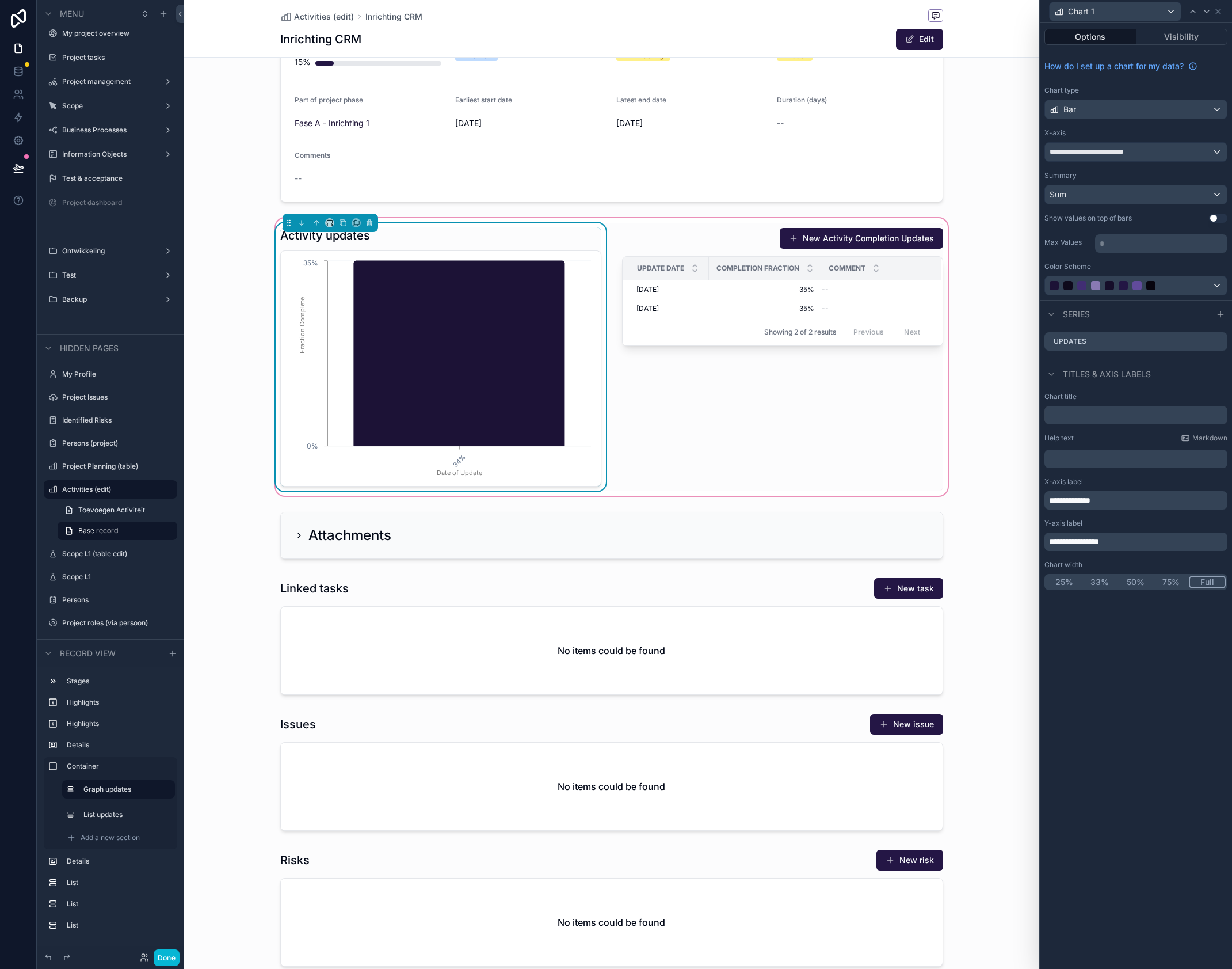
click at [569, 231] on div "Activity updates" at bounding box center [441, 235] width 321 height 16
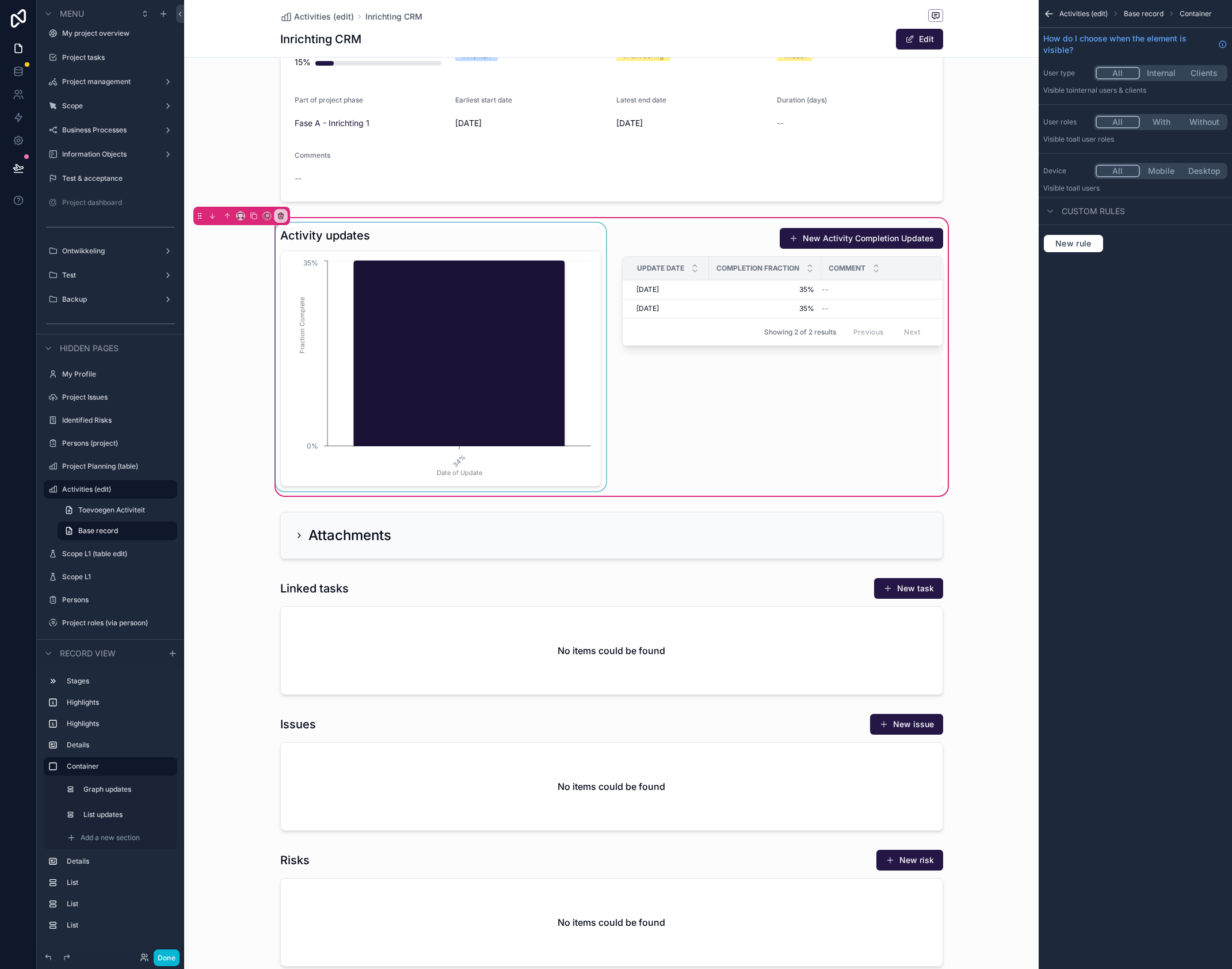
click at [547, 252] on div "scrollable content" at bounding box center [441, 357] width 335 height 268
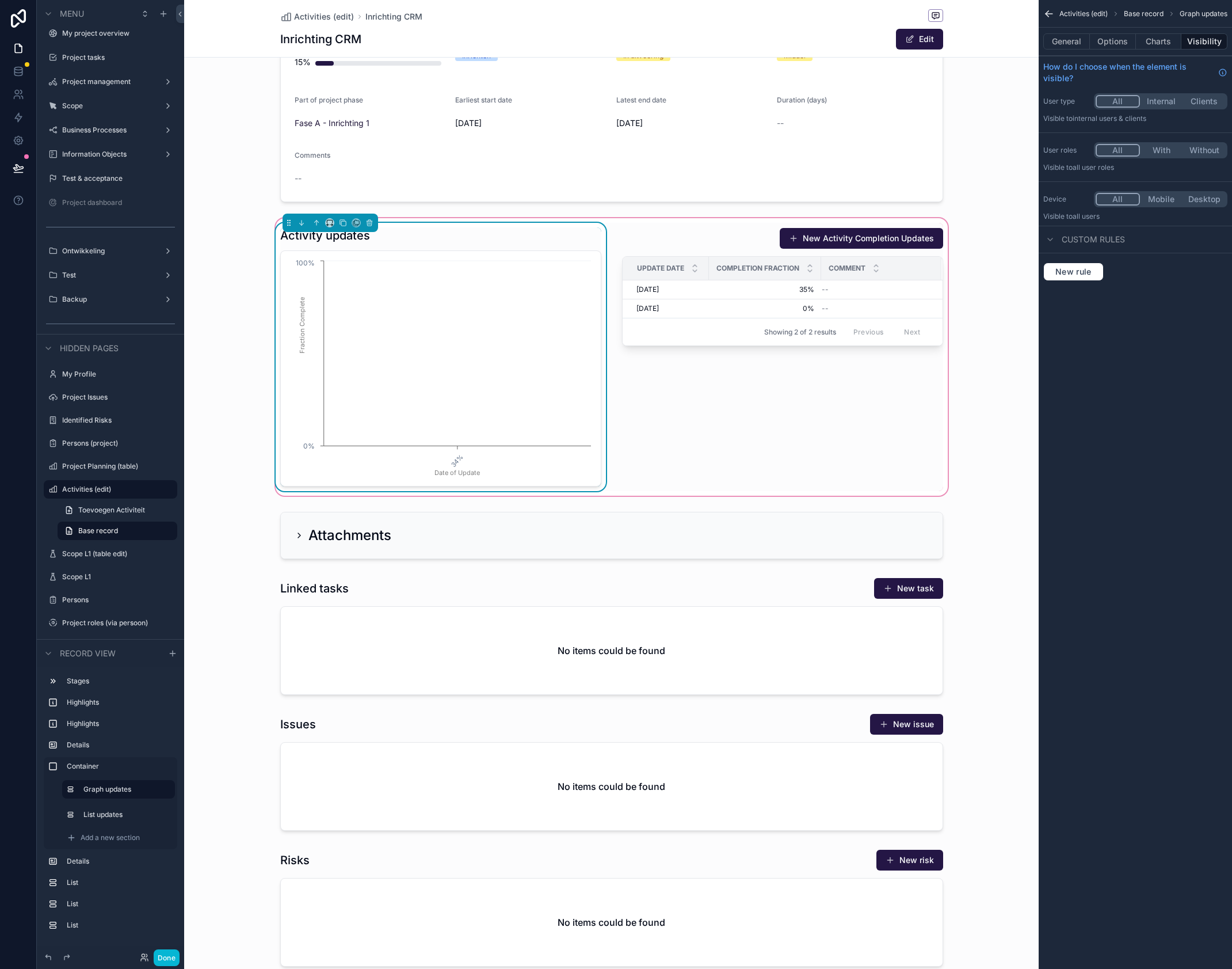
click at [563, 232] on div "Activity updates" at bounding box center [441, 235] width 321 height 16
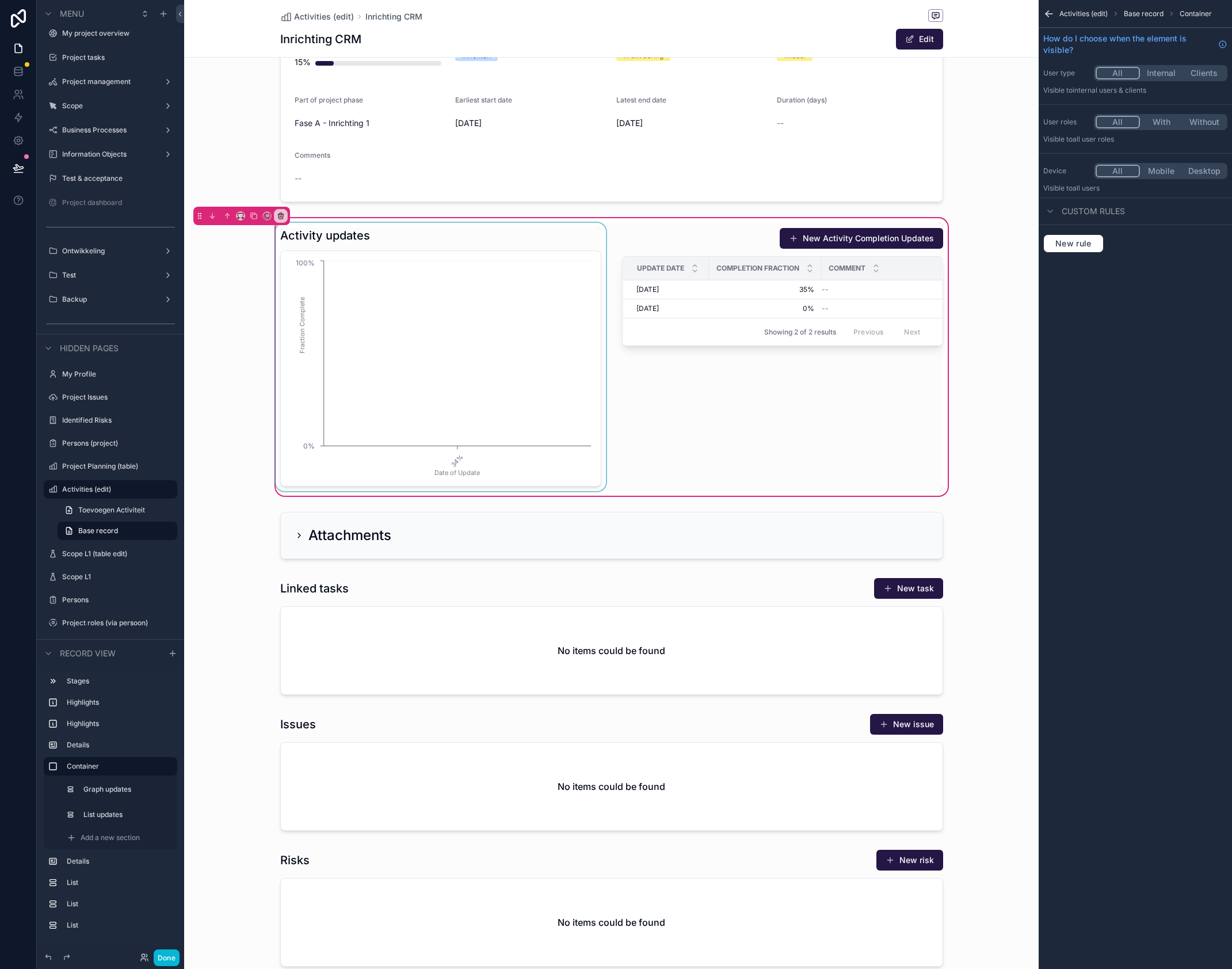
click at [549, 240] on div "scrollable content" at bounding box center [441, 357] width 335 height 268
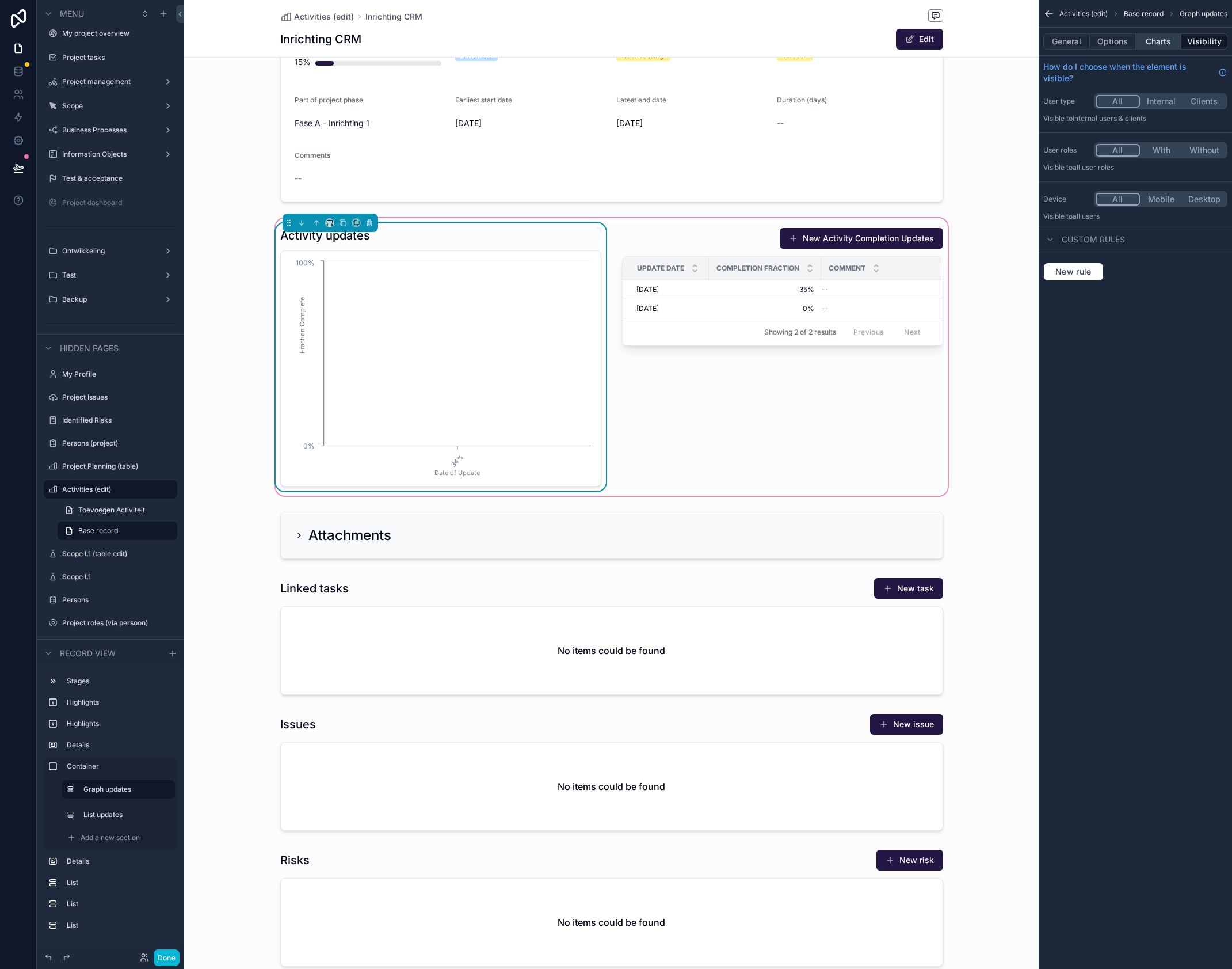
click at [1152, 40] on button "Charts" at bounding box center [1158, 42] width 46 height 16
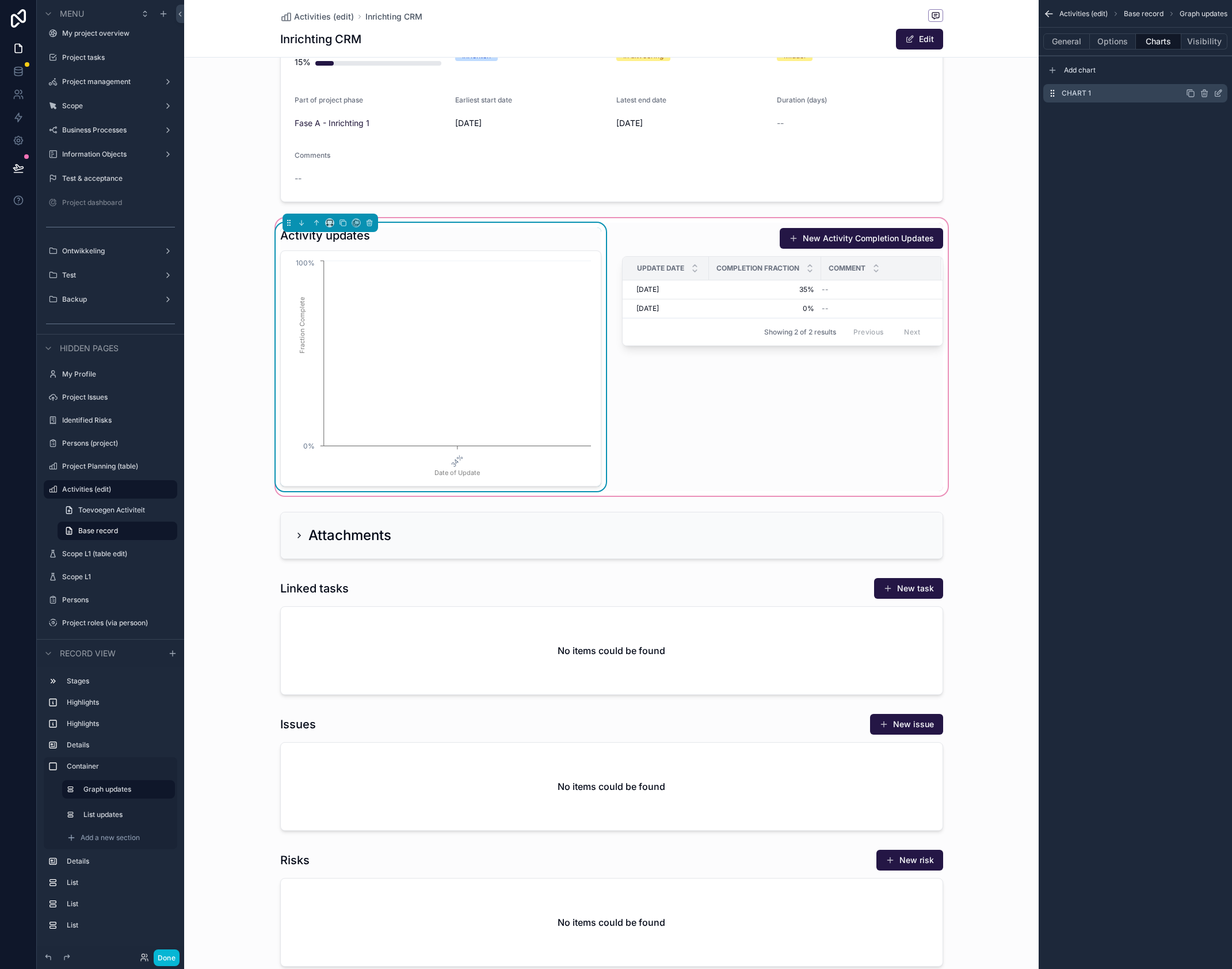
click at [1217, 96] on icon "scrollable content" at bounding box center [1218, 93] width 9 height 9
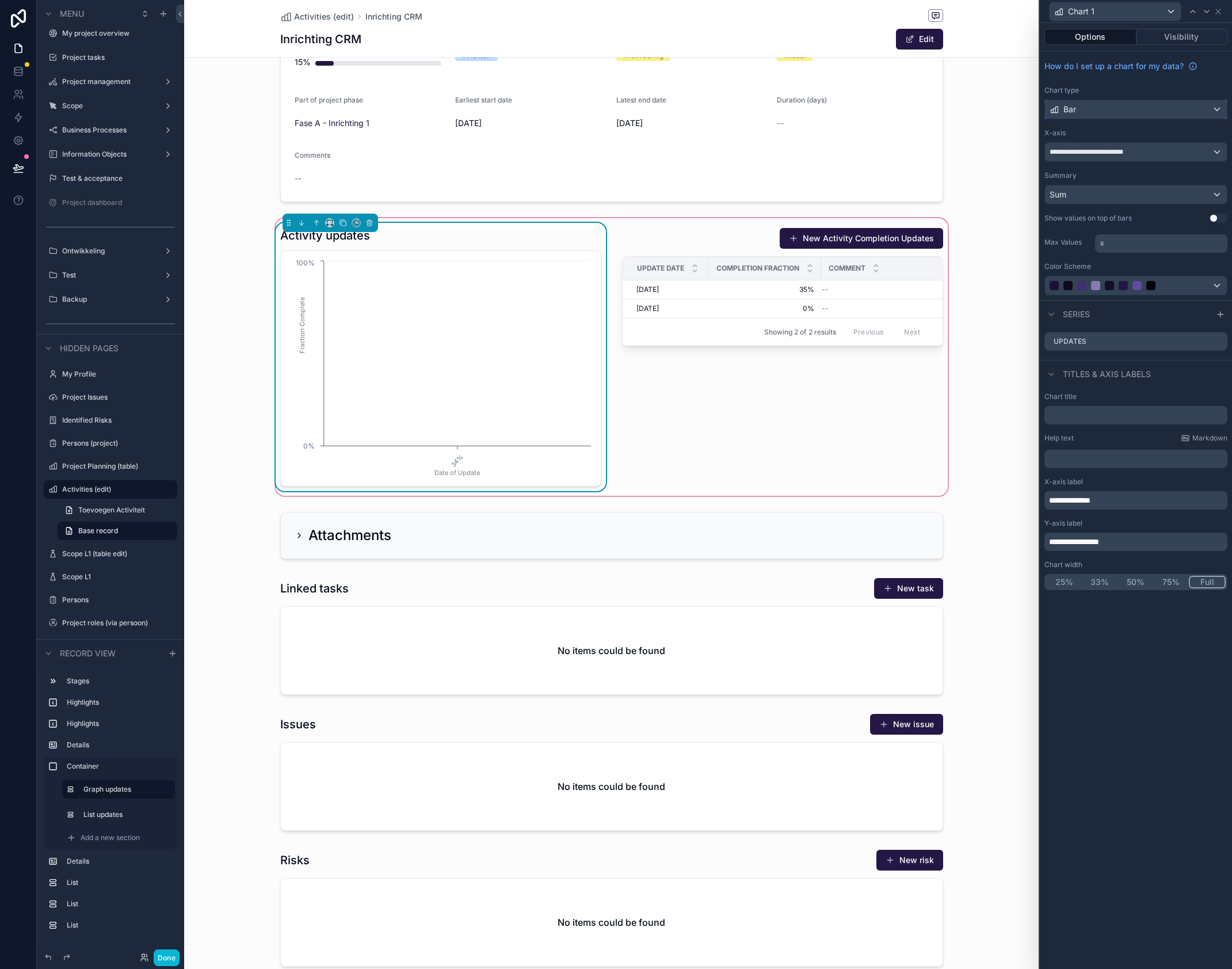
click at [1132, 110] on div "Bar" at bounding box center [1136, 109] width 182 height 18
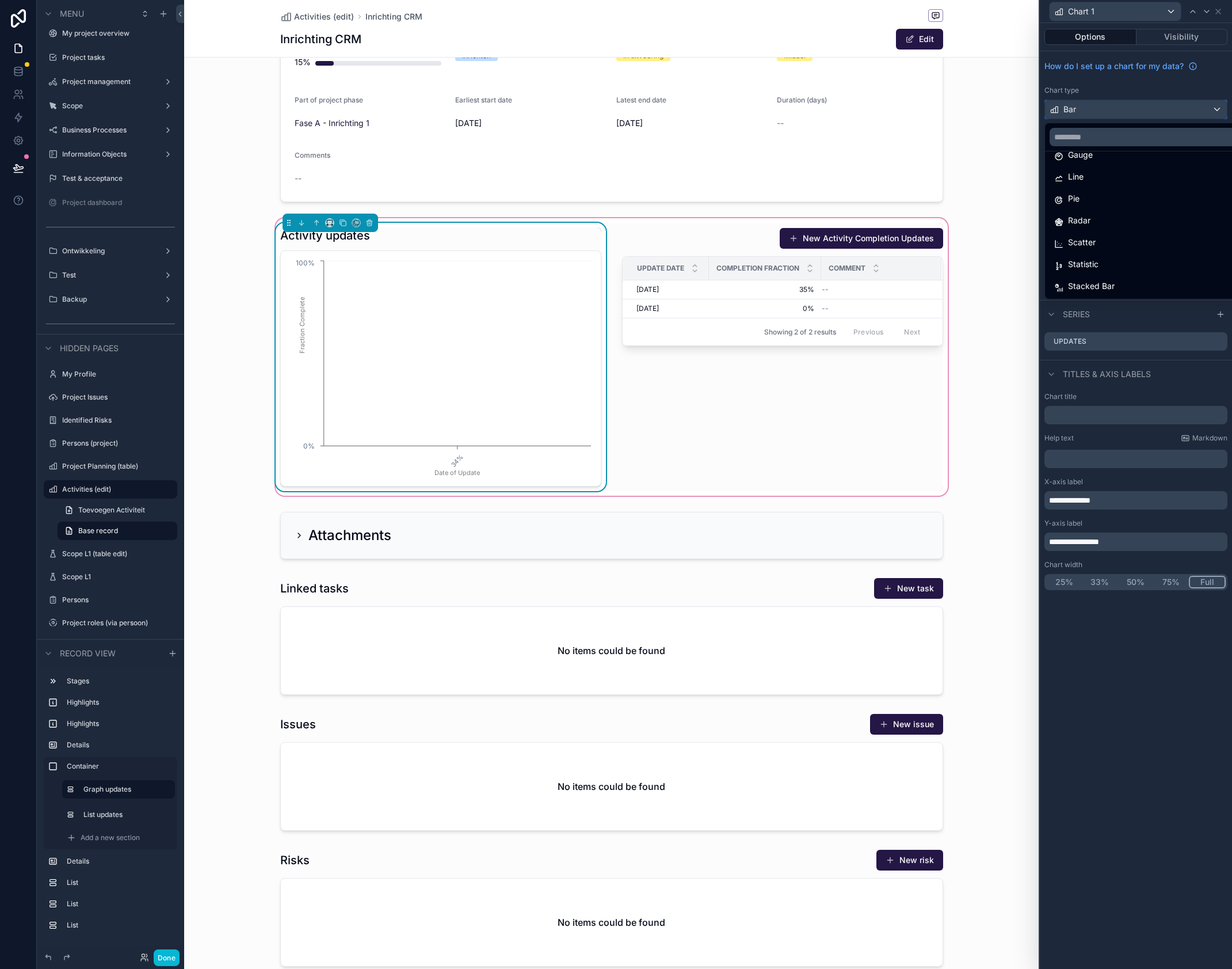
scroll to position [0, 0]
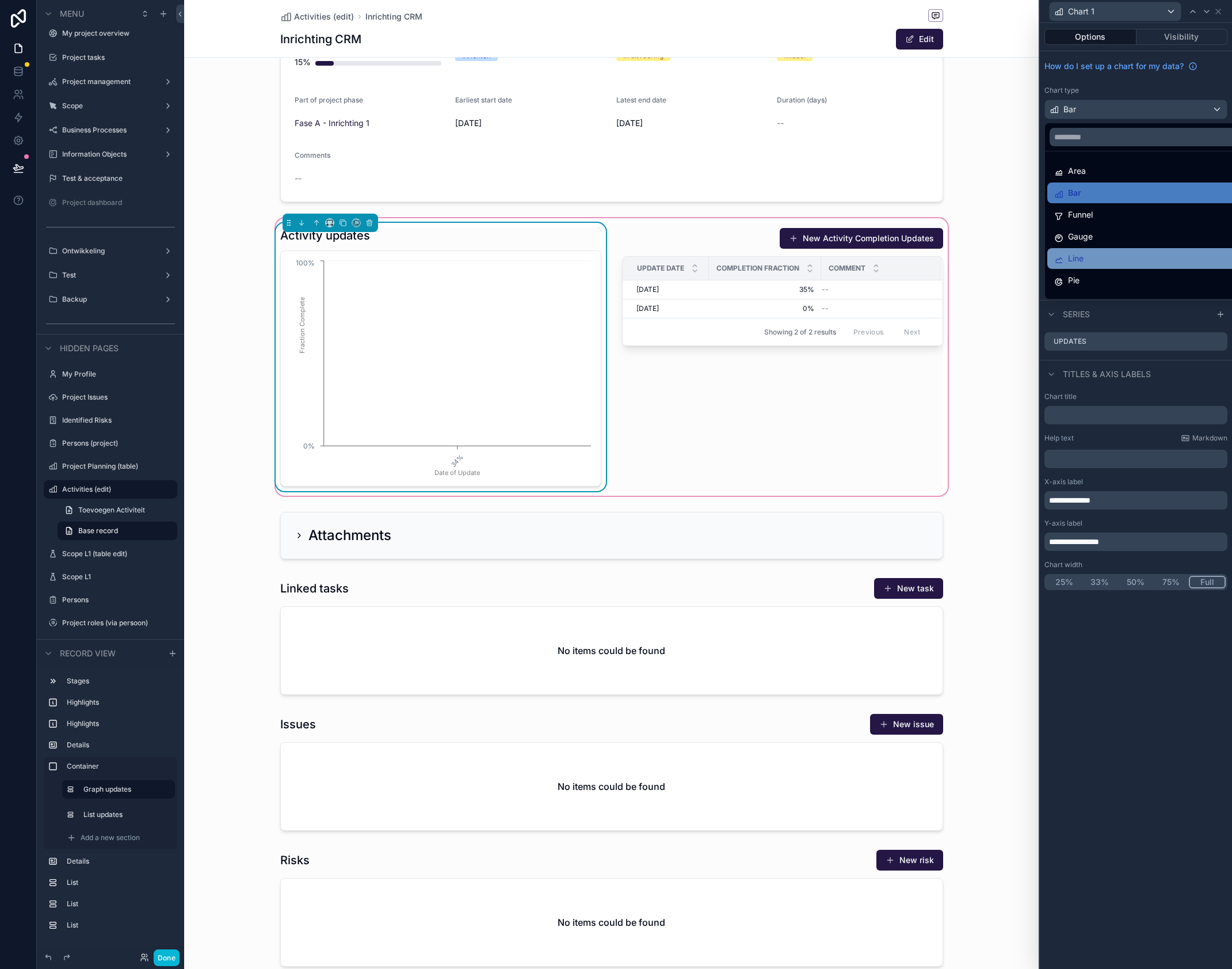
click at [1066, 259] on div "Line" at bounding box center [1069, 259] width 29 height 14
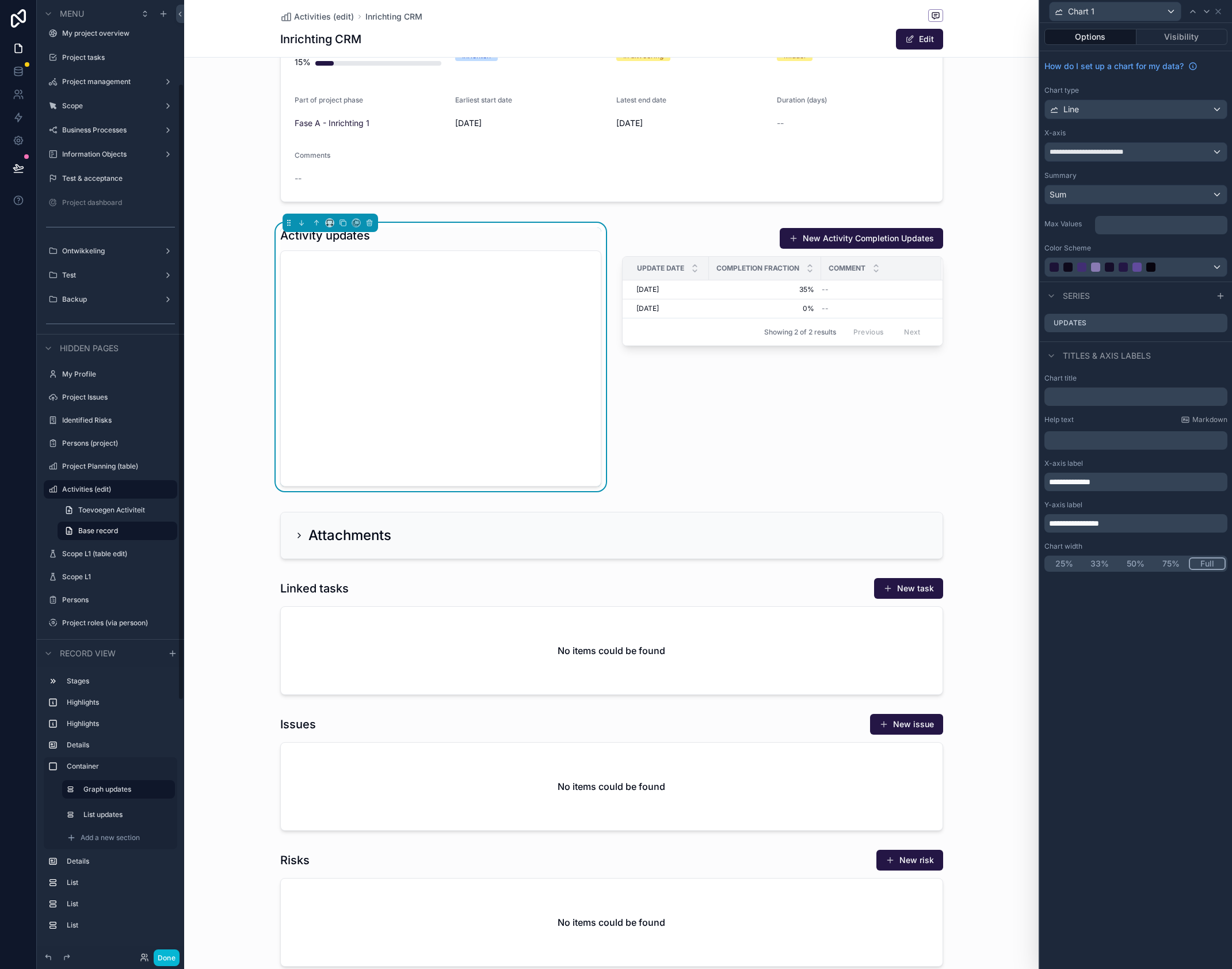
scroll to position [130, 0]
click at [1130, 227] on p "* ﻿" at bounding box center [1162, 225] width 126 height 12
click at [1132, 228] on p "* ﻿" at bounding box center [1162, 225] width 126 height 12
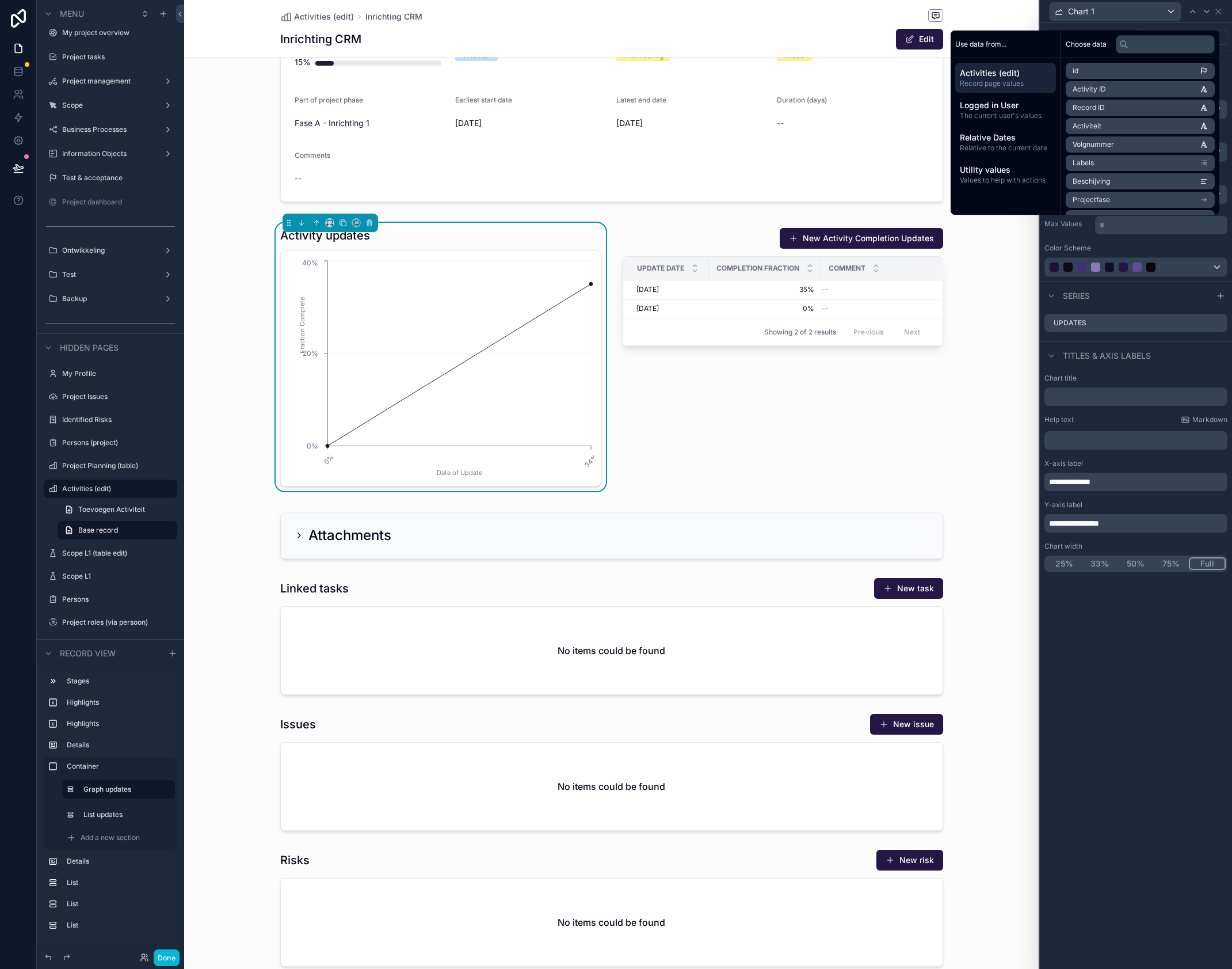
click at [1066, 241] on div "**********" at bounding box center [1136, 166] width 192 height 230
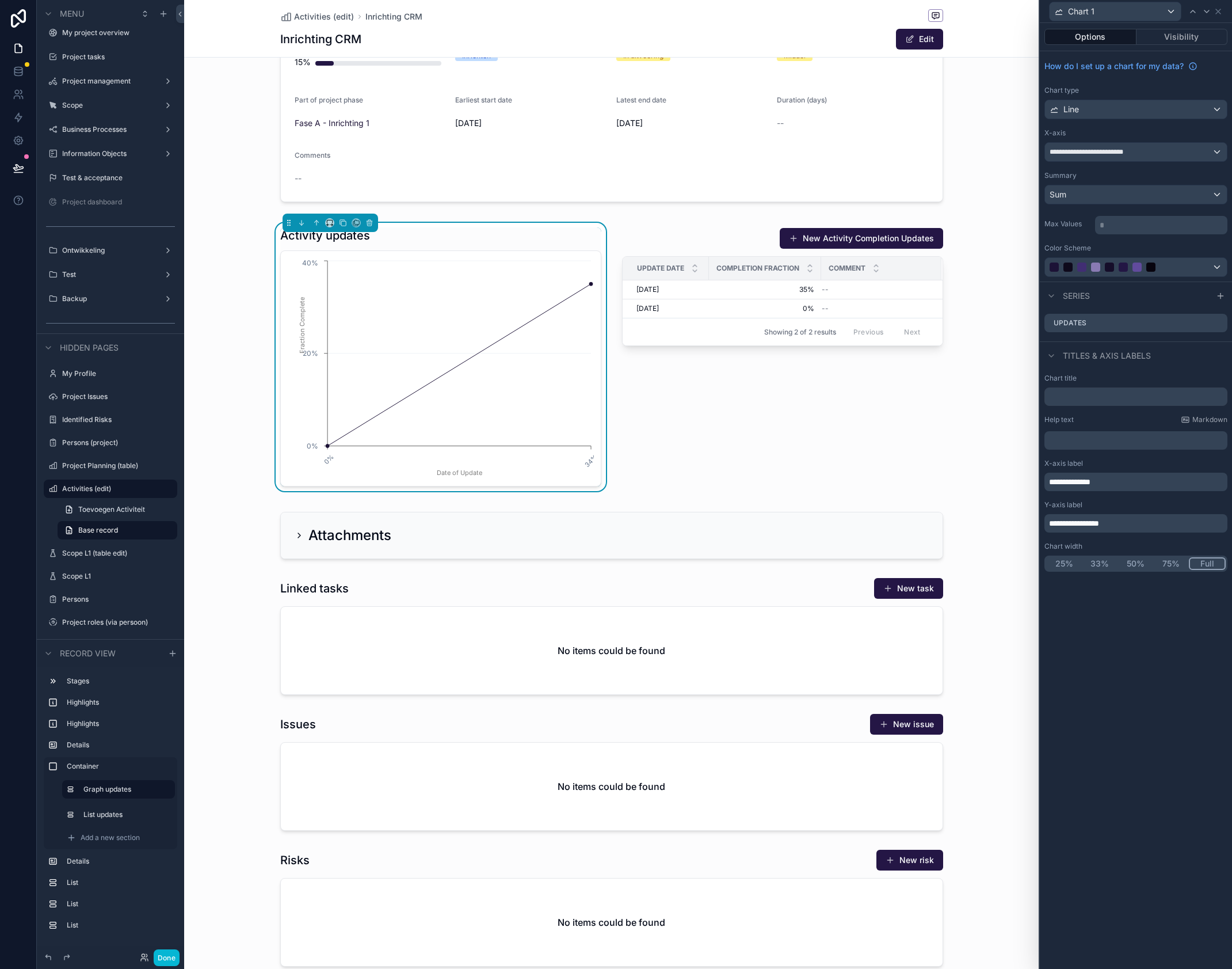
click at [1126, 226] on p "* ﻿" at bounding box center [1162, 225] width 126 height 12
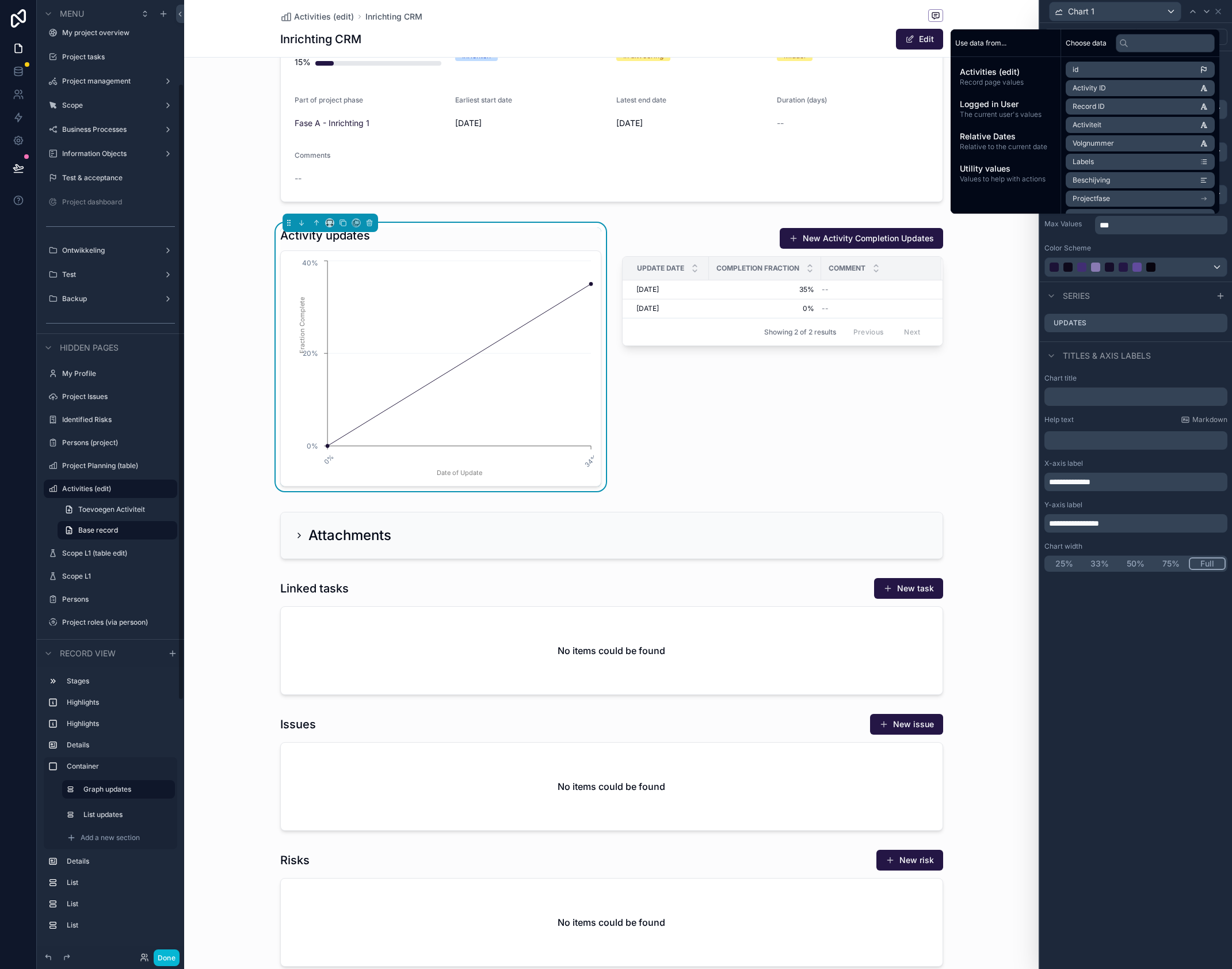
click at [1073, 232] on div "Max Values ***" at bounding box center [1136, 224] width 183 height 20
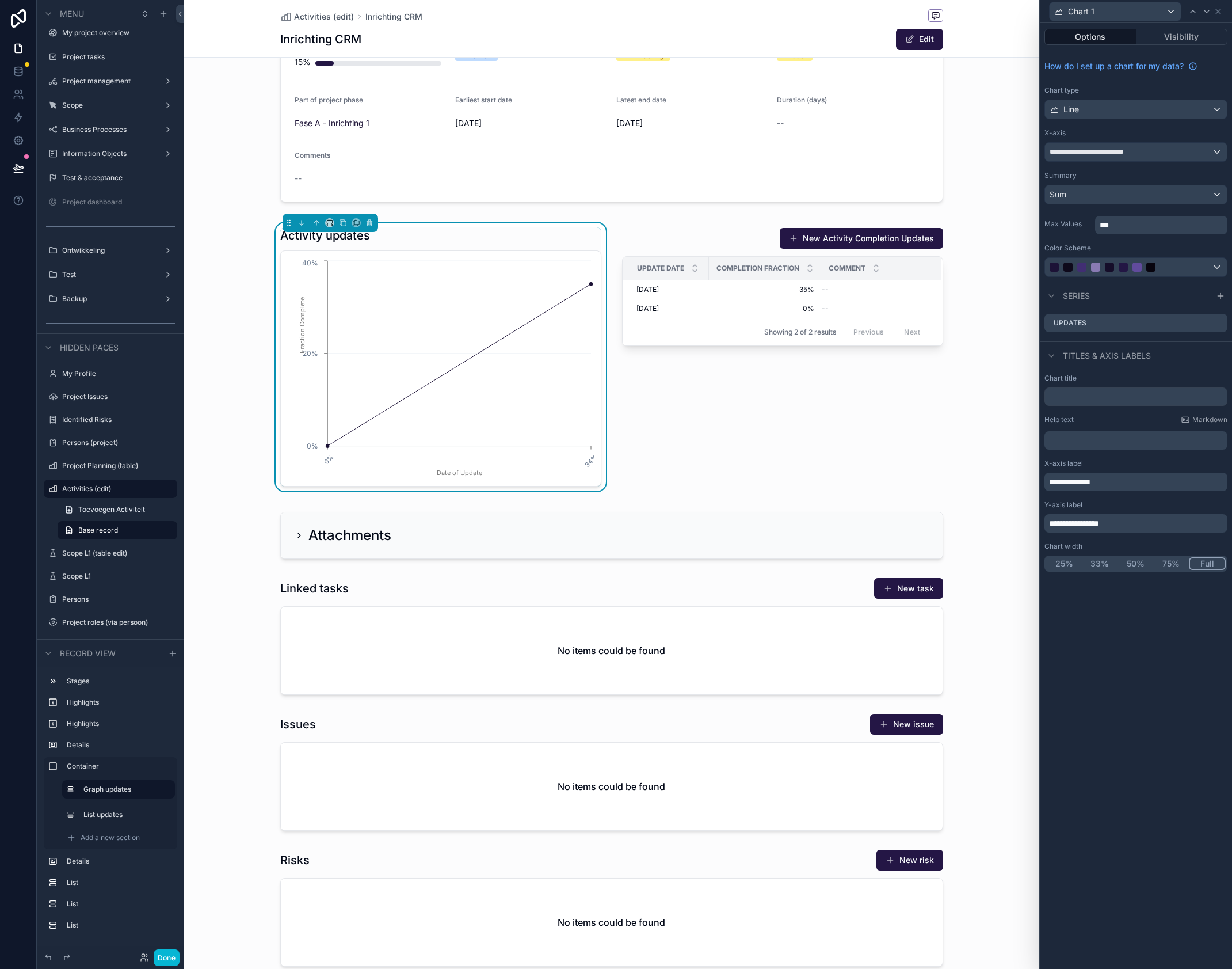
click at [1127, 227] on p "***" at bounding box center [1162, 225] width 126 height 12
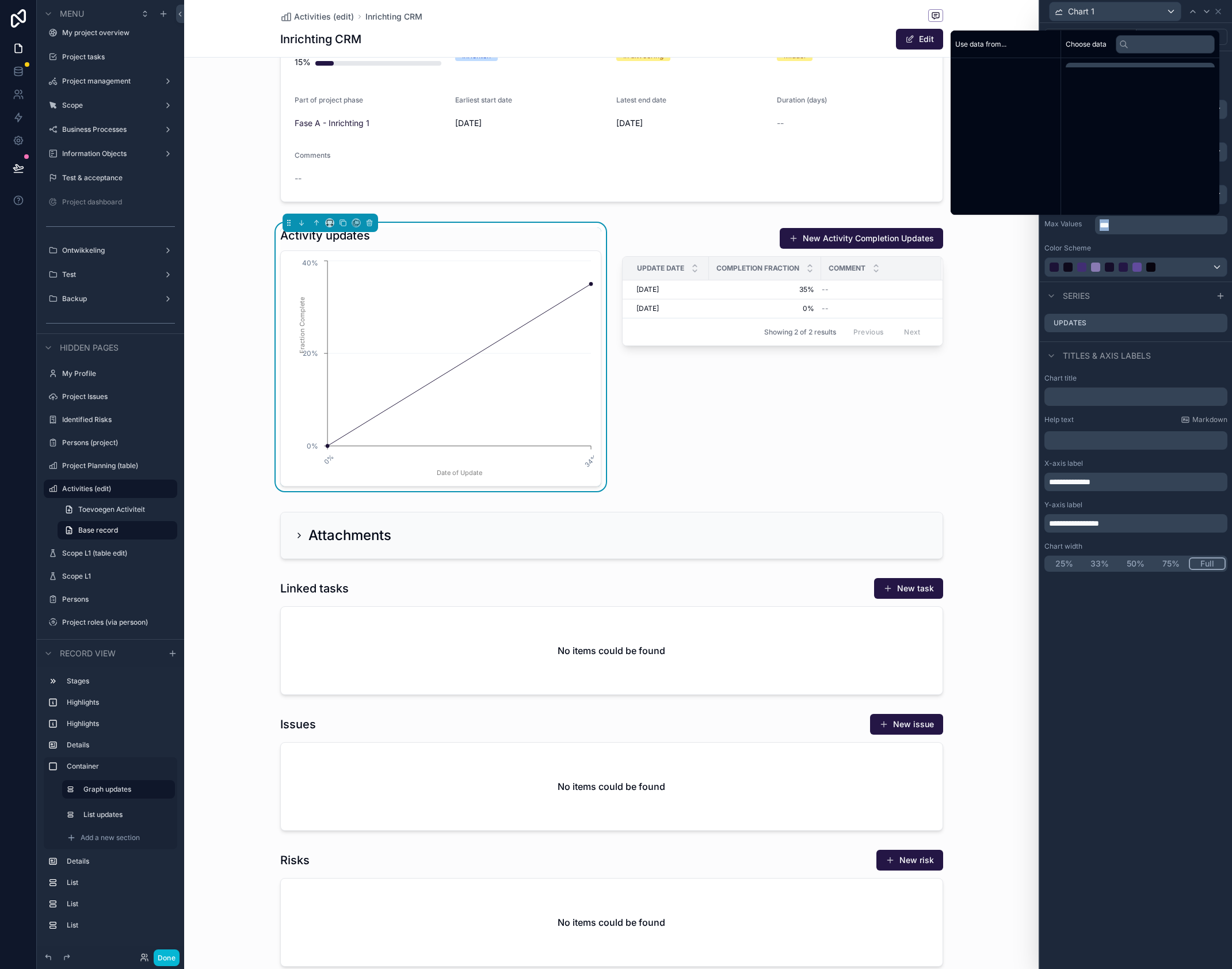
click at [1127, 227] on p "***" at bounding box center [1162, 225] width 126 height 12
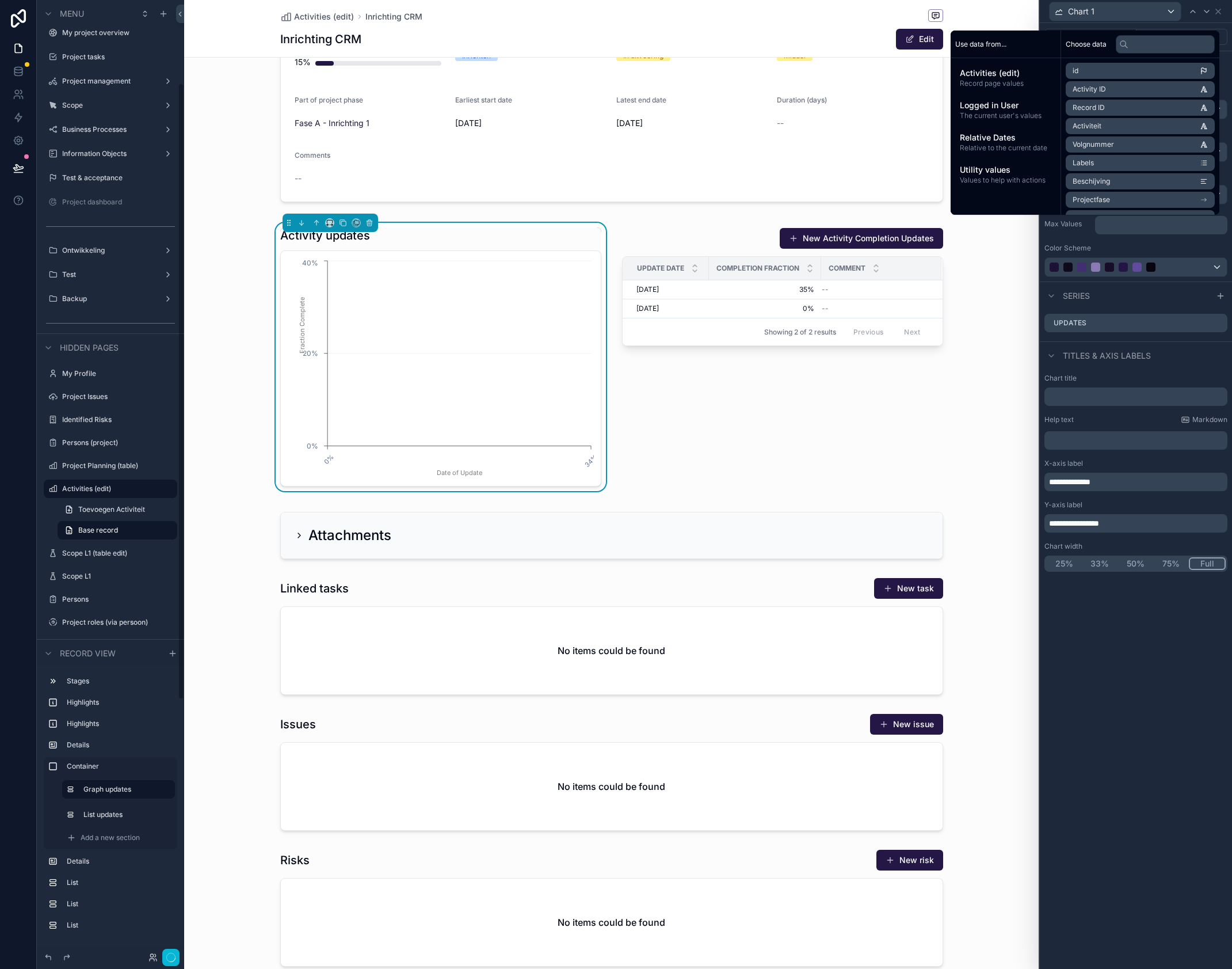
scroll to position [129, 0]
click at [1173, 727] on div "**********" at bounding box center [1136, 496] width 192 height 946
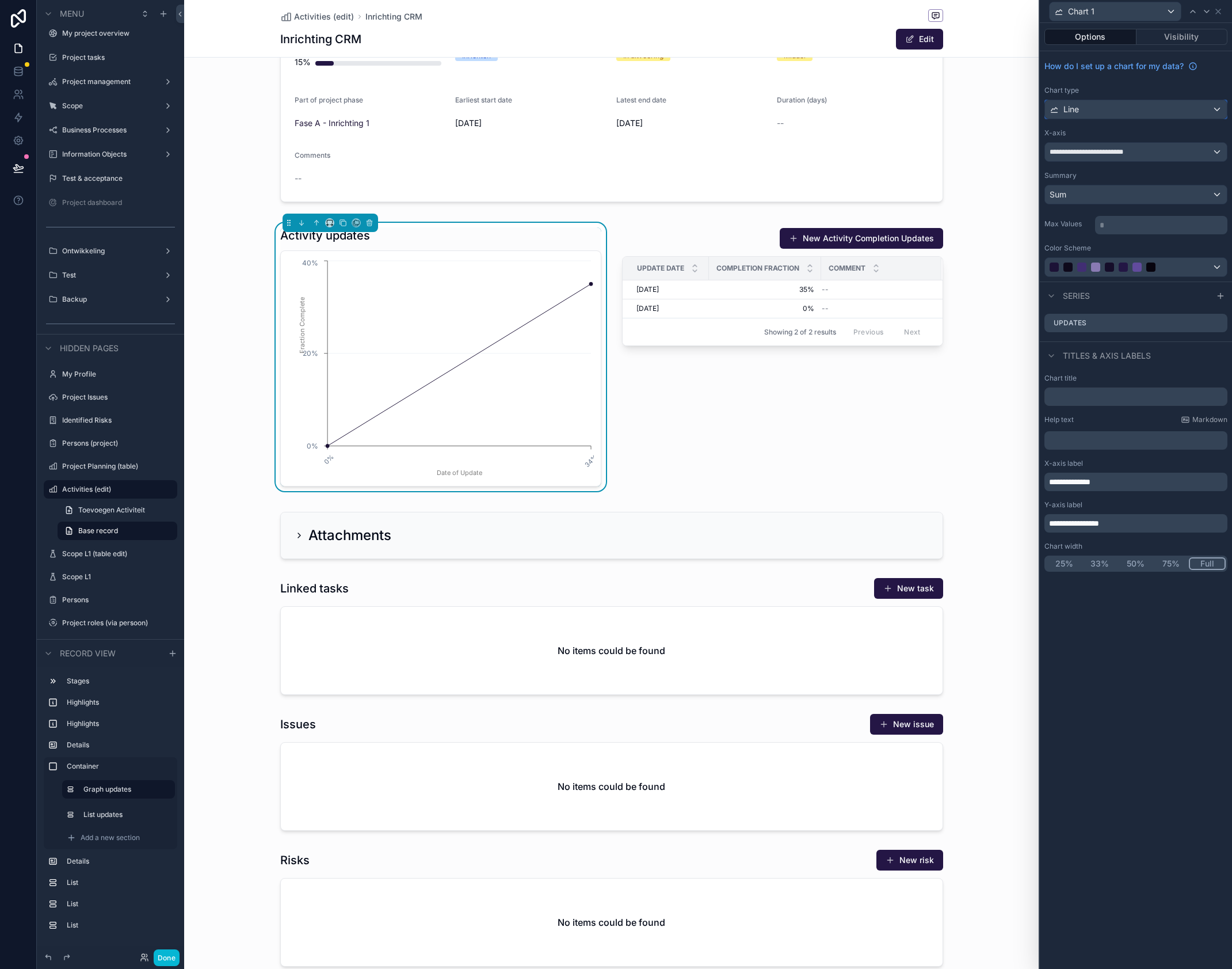
click at [1155, 105] on div "Line" at bounding box center [1136, 109] width 182 height 18
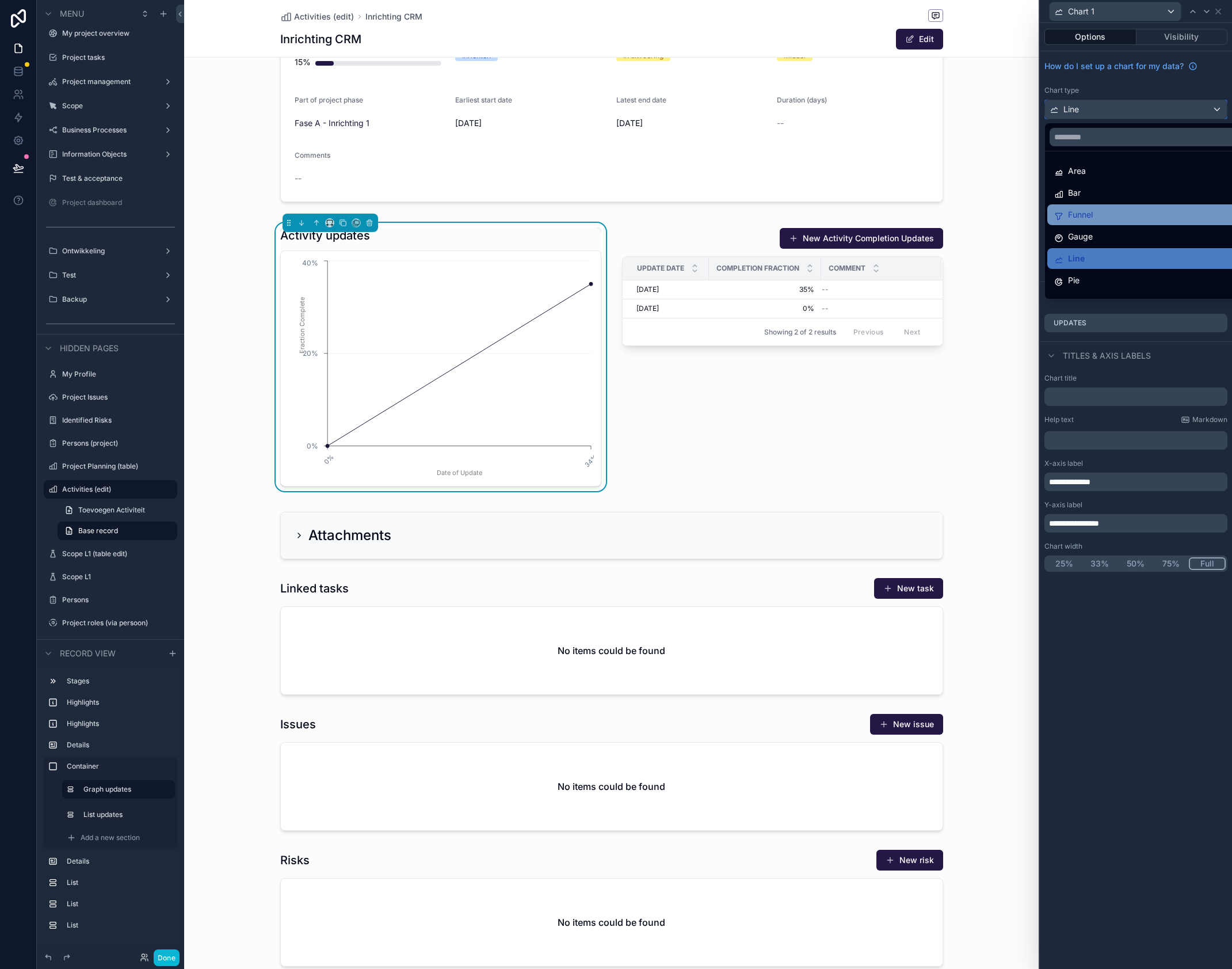
scroll to position [82, 0]
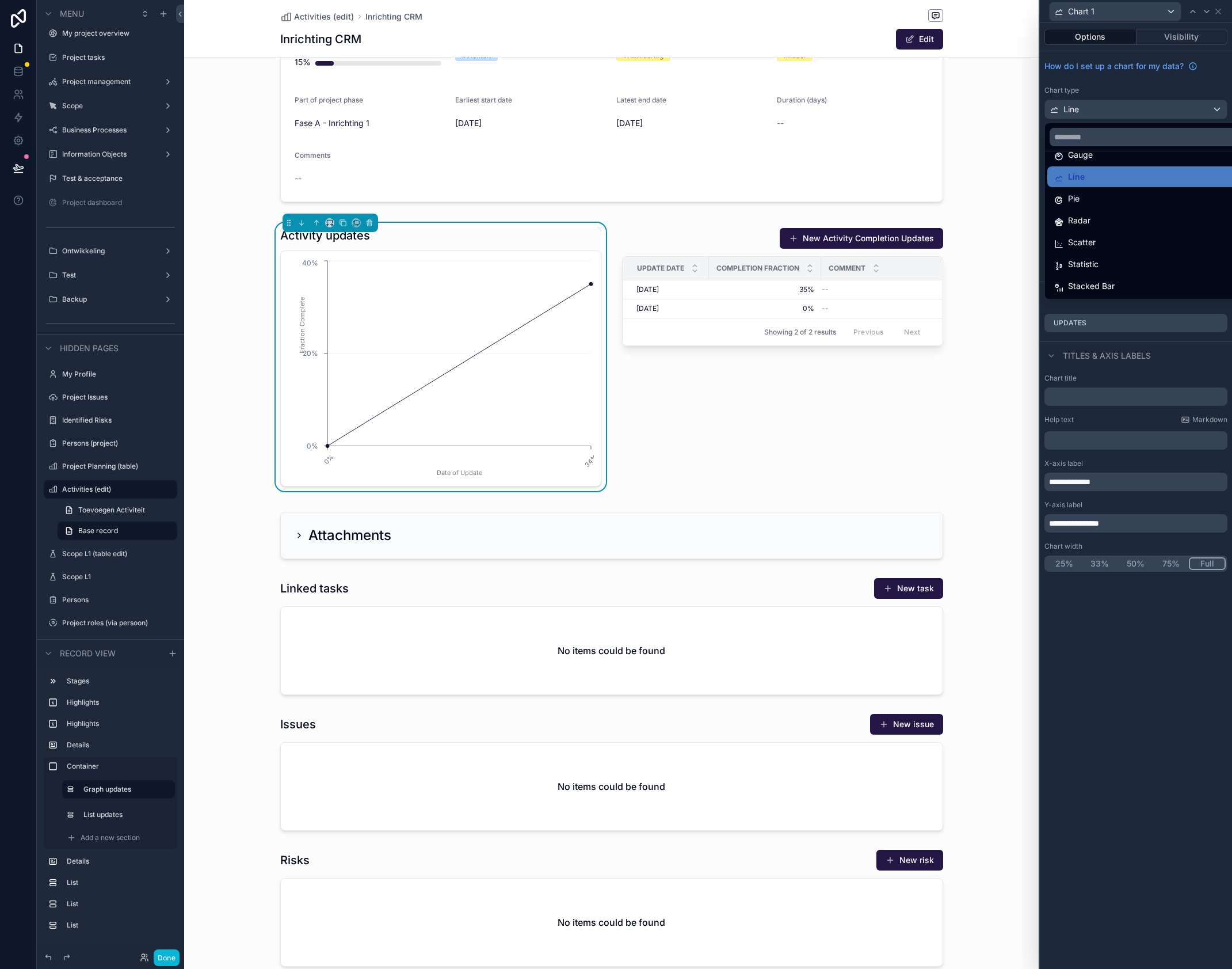
click at [1179, 668] on div at bounding box center [1136, 484] width 192 height 969
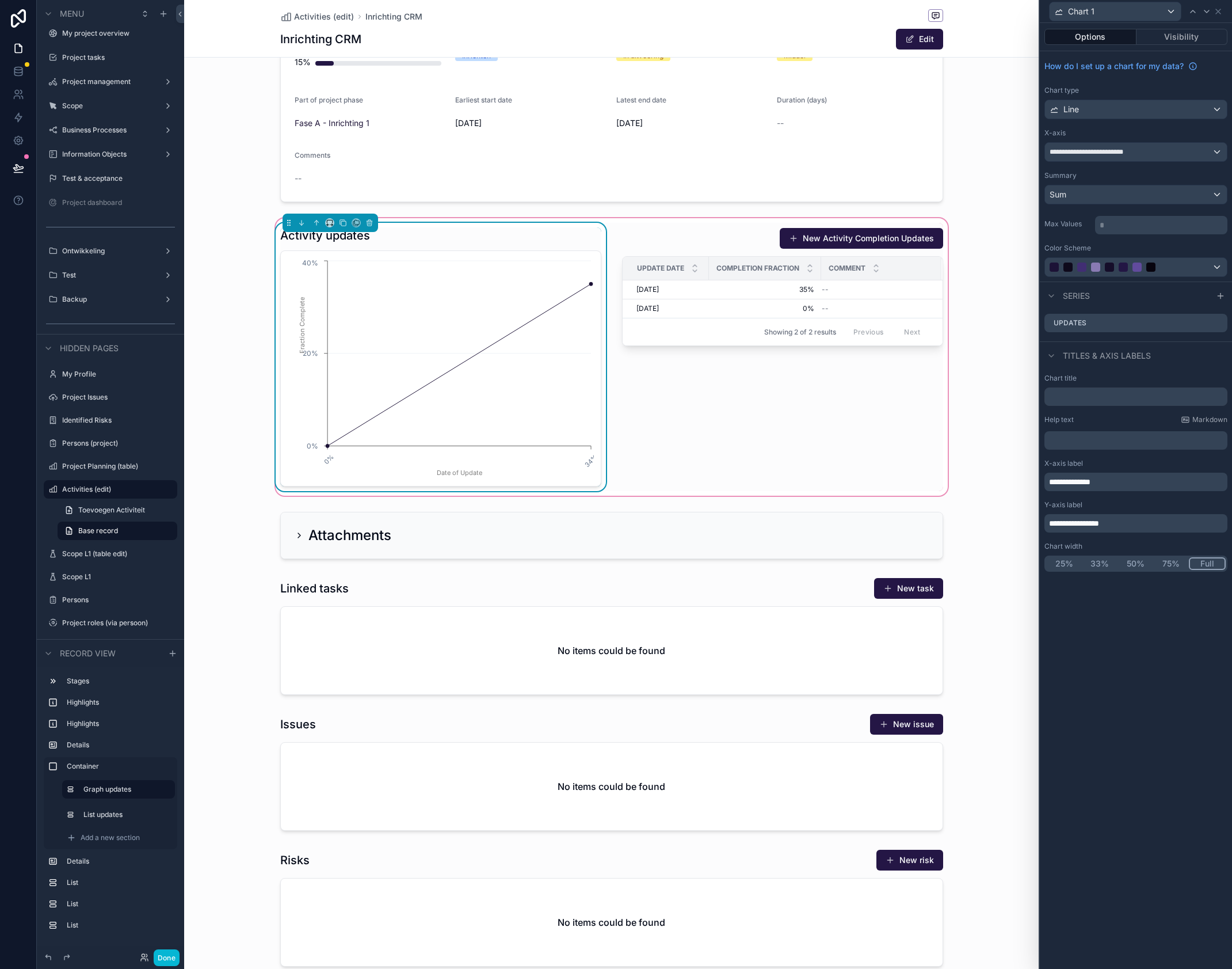
click at [583, 232] on div "Activity updates" at bounding box center [441, 235] width 321 height 16
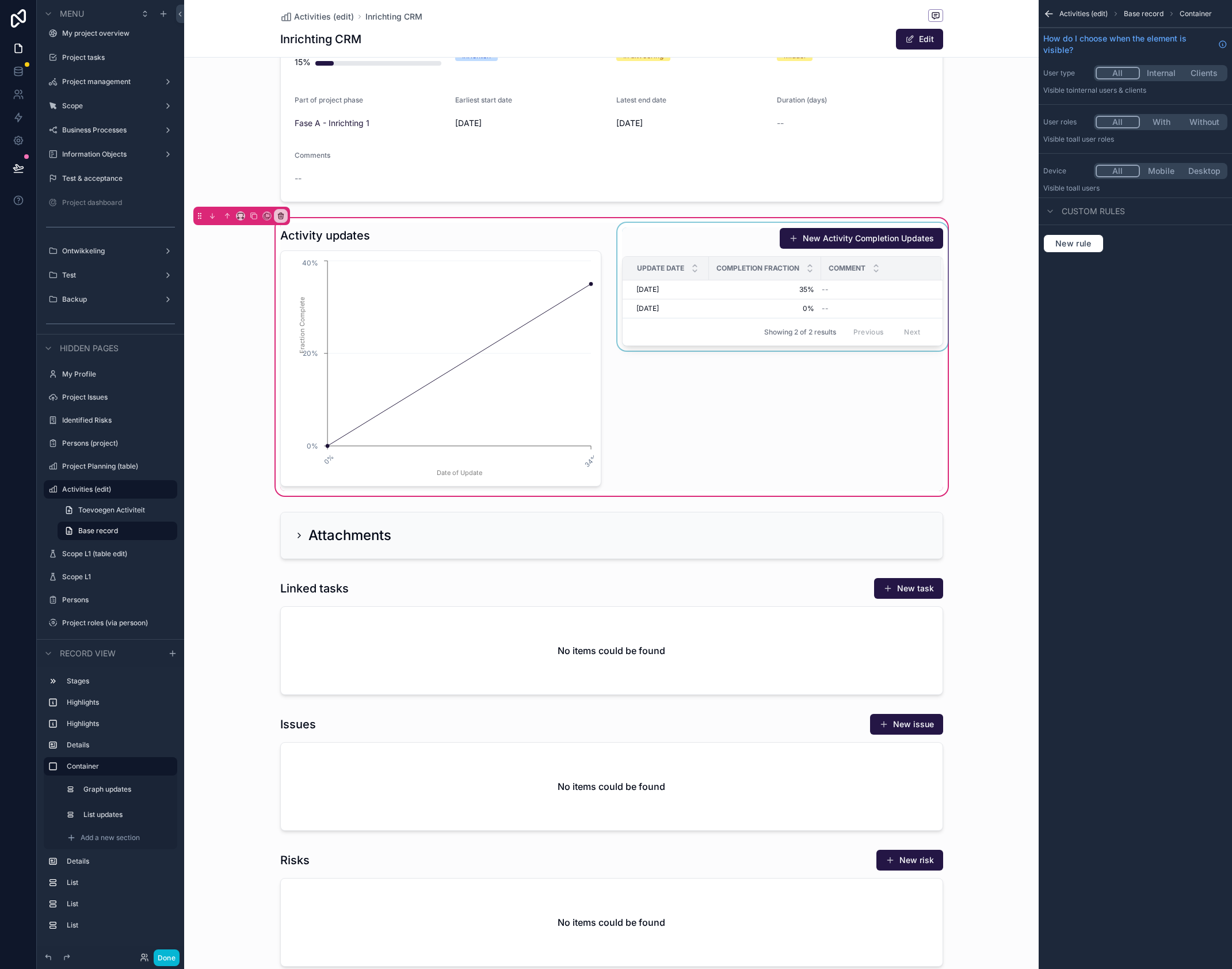
click at [817, 290] on div "scrollable content" at bounding box center [782, 357] width 335 height 268
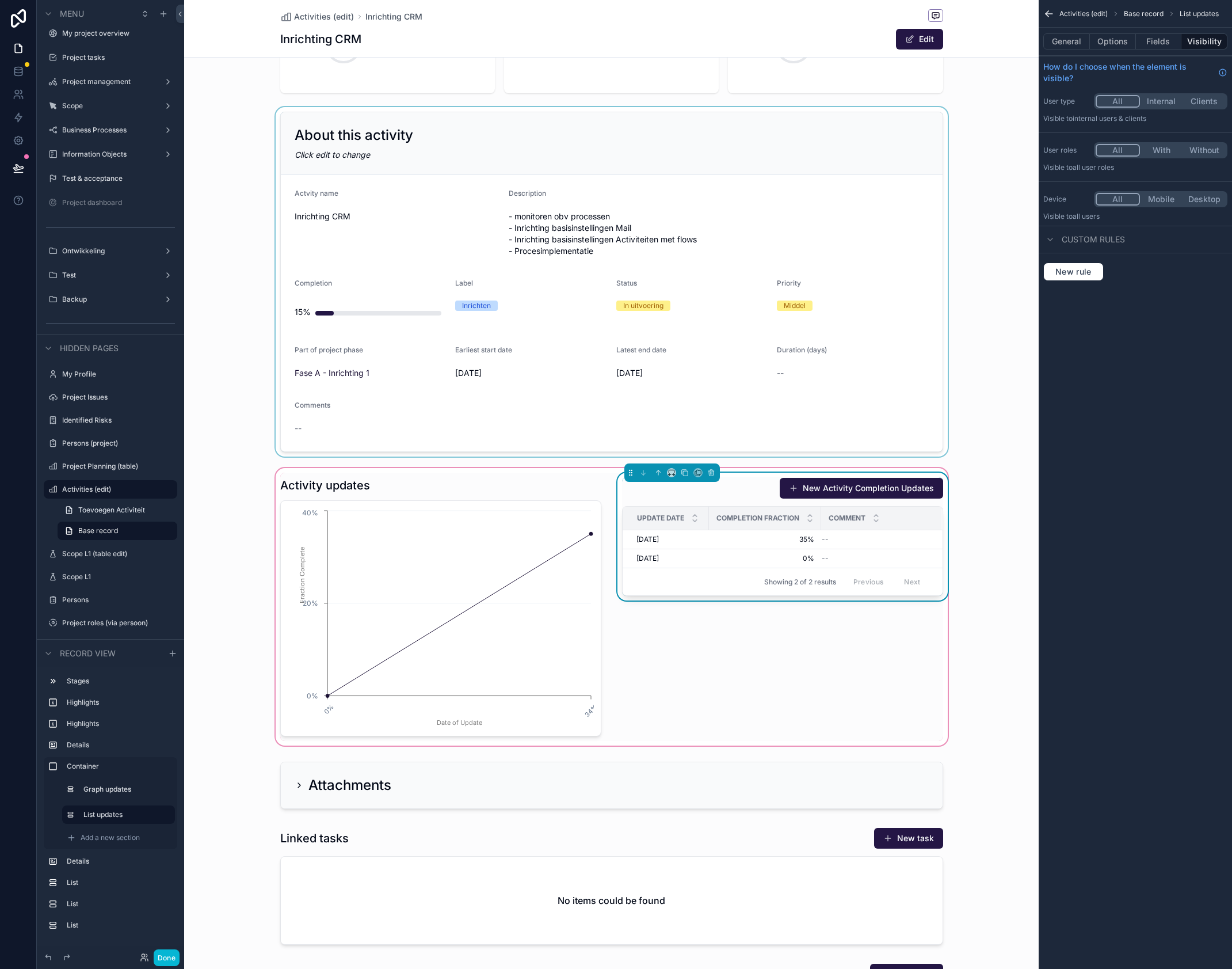
scroll to position [231, 0]
click at [473, 248] on div "scrollable content" at bounding box center [611, 281] width 855 height 349
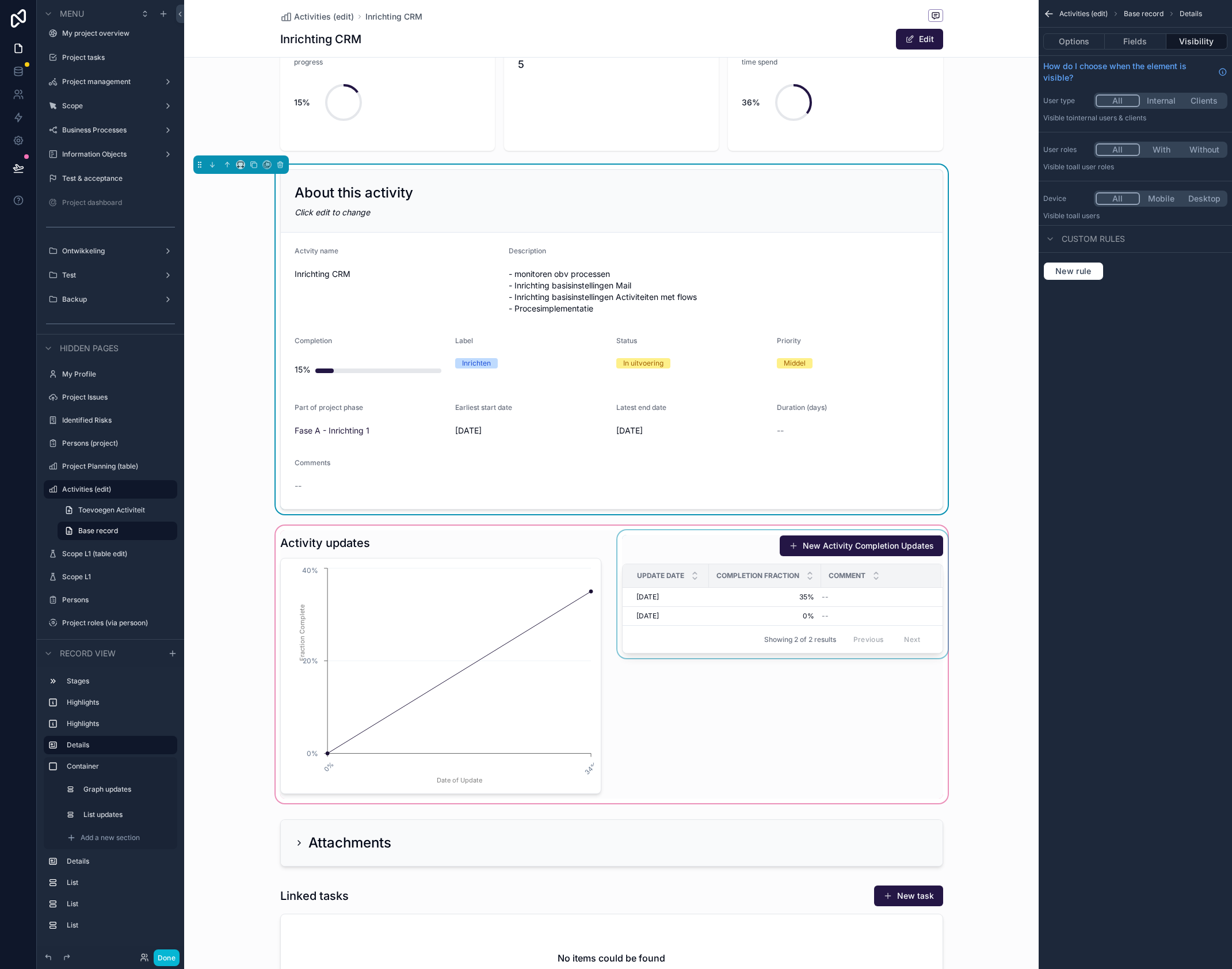
scroll to position [0, 0]
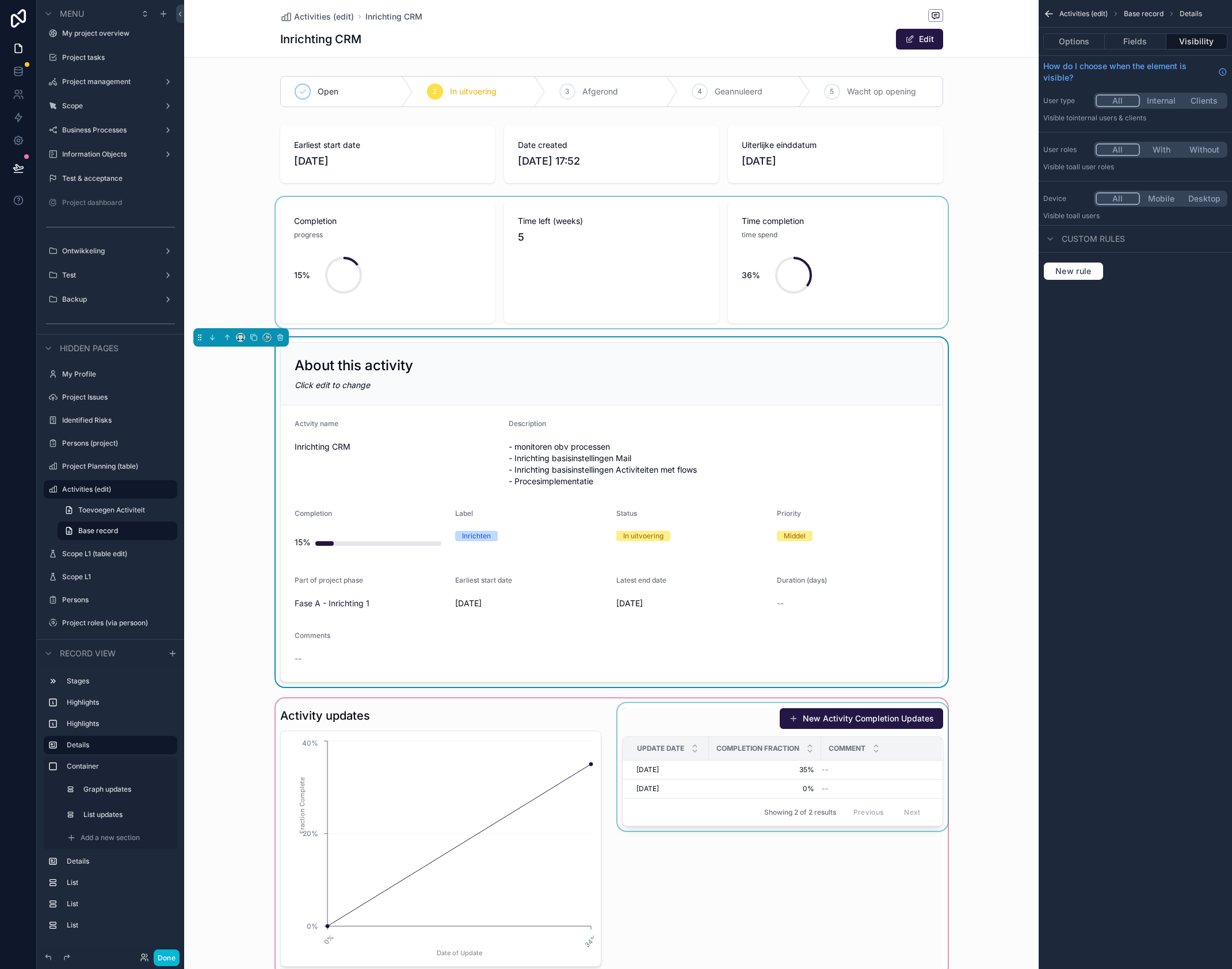
click at [600, 234] on div "scrollable content" at bounding box center [611, 263] width 855 height 131
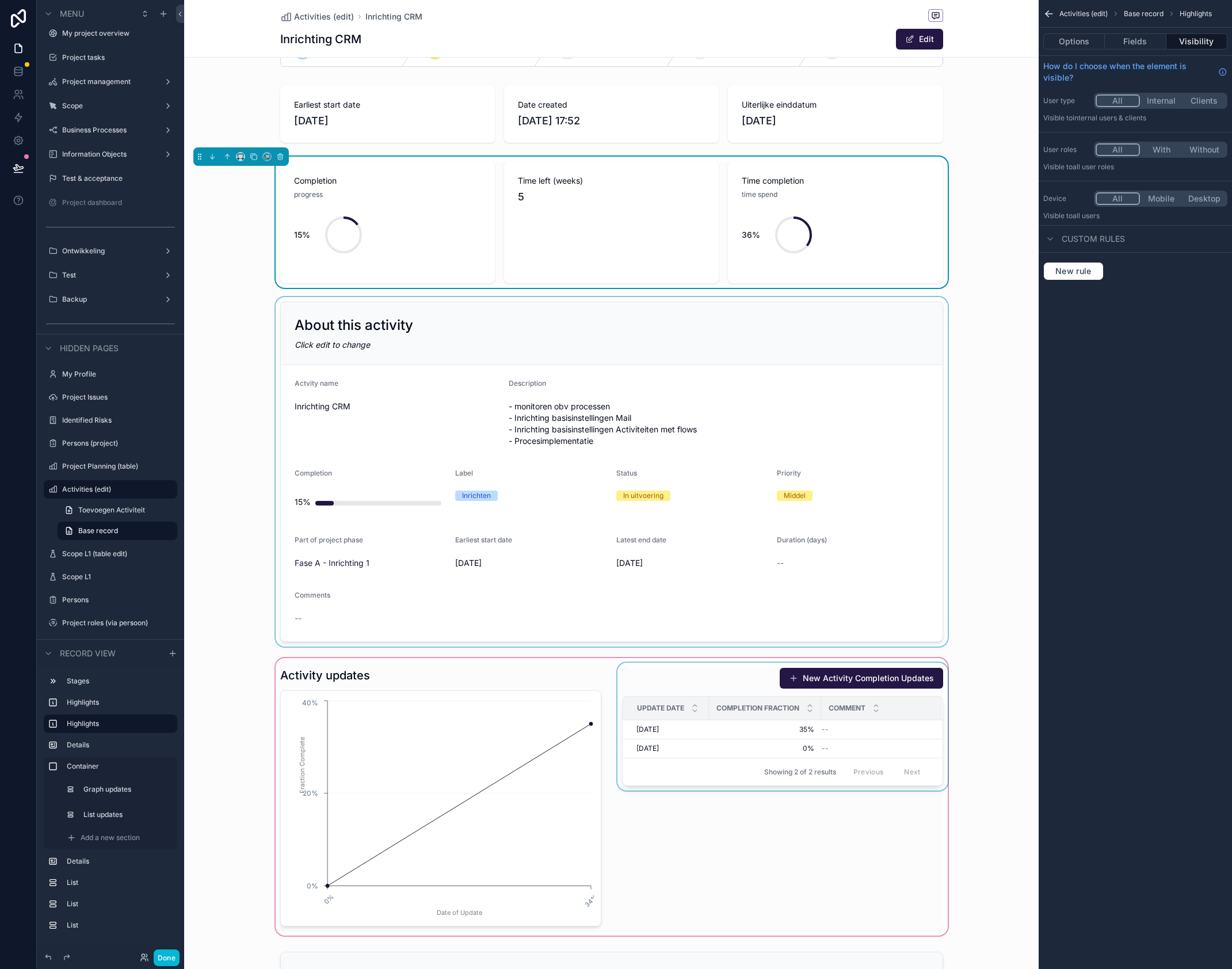
scroll to position [44, 0]
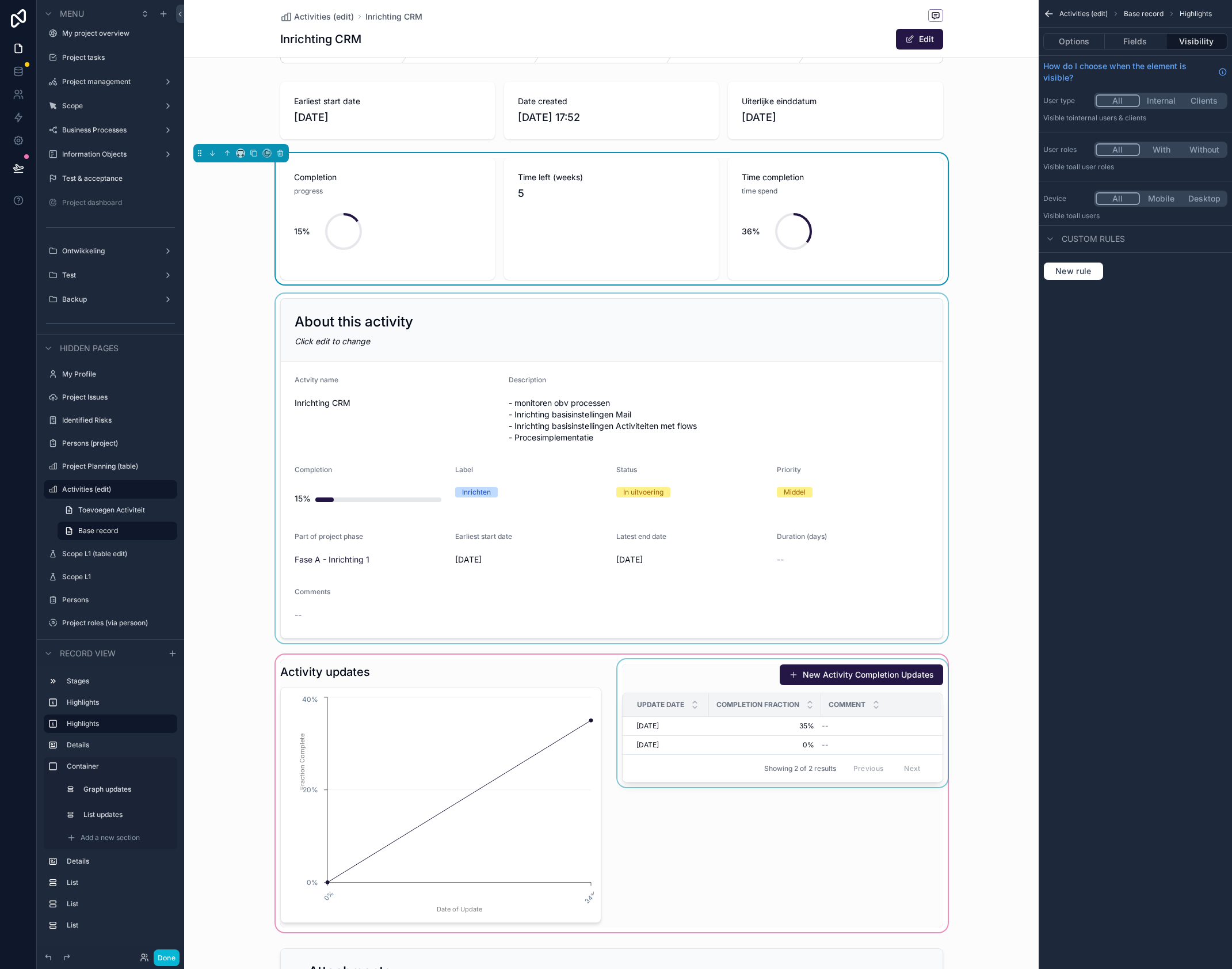
click at [591, 721] on div "scrollable content" at bounding box center [611, 793] width 855 height 282
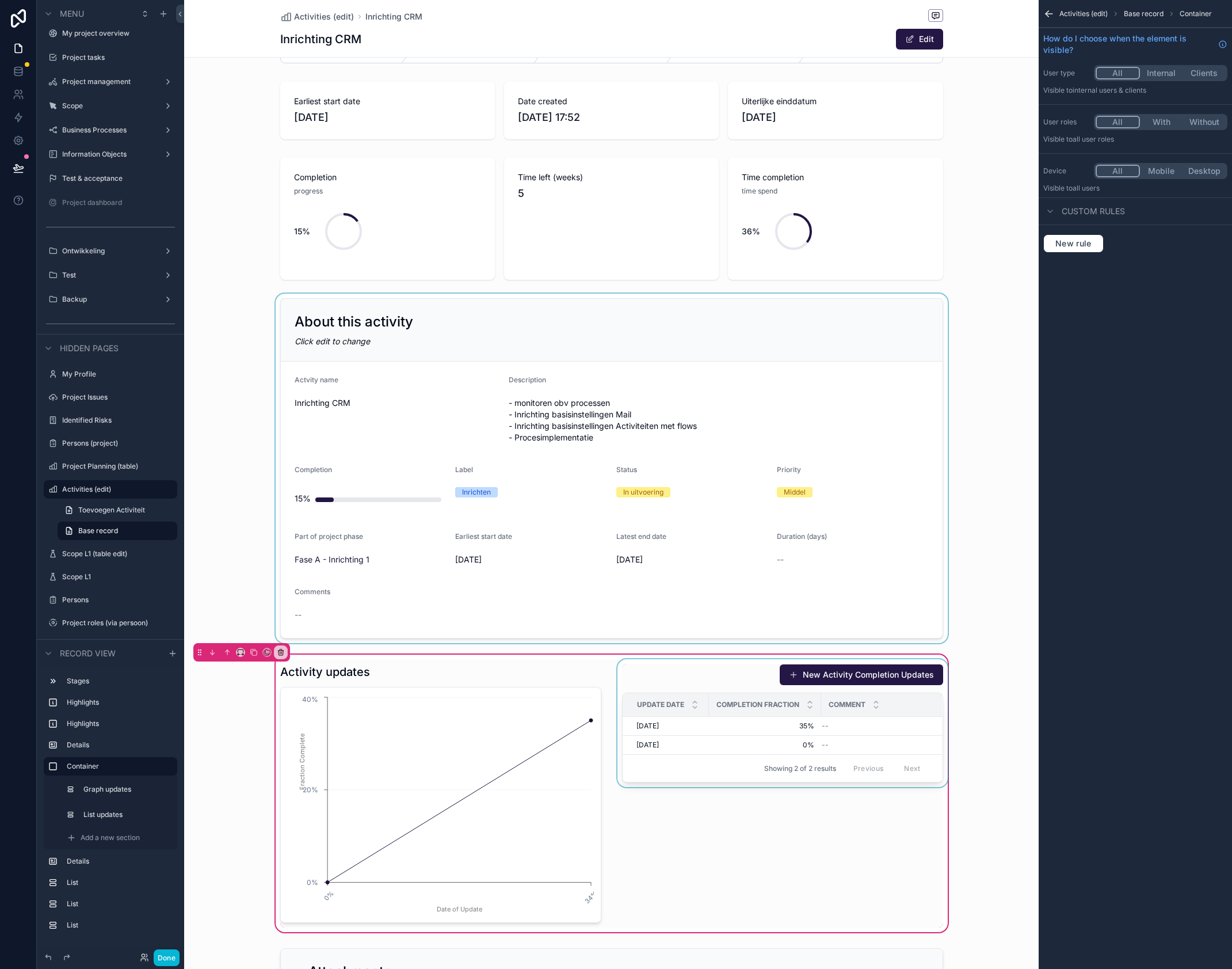
scroll to position [46, 0]
click at [591, 721] on div "scrollable content" at bounding box center [441, 792] width 335 height 268
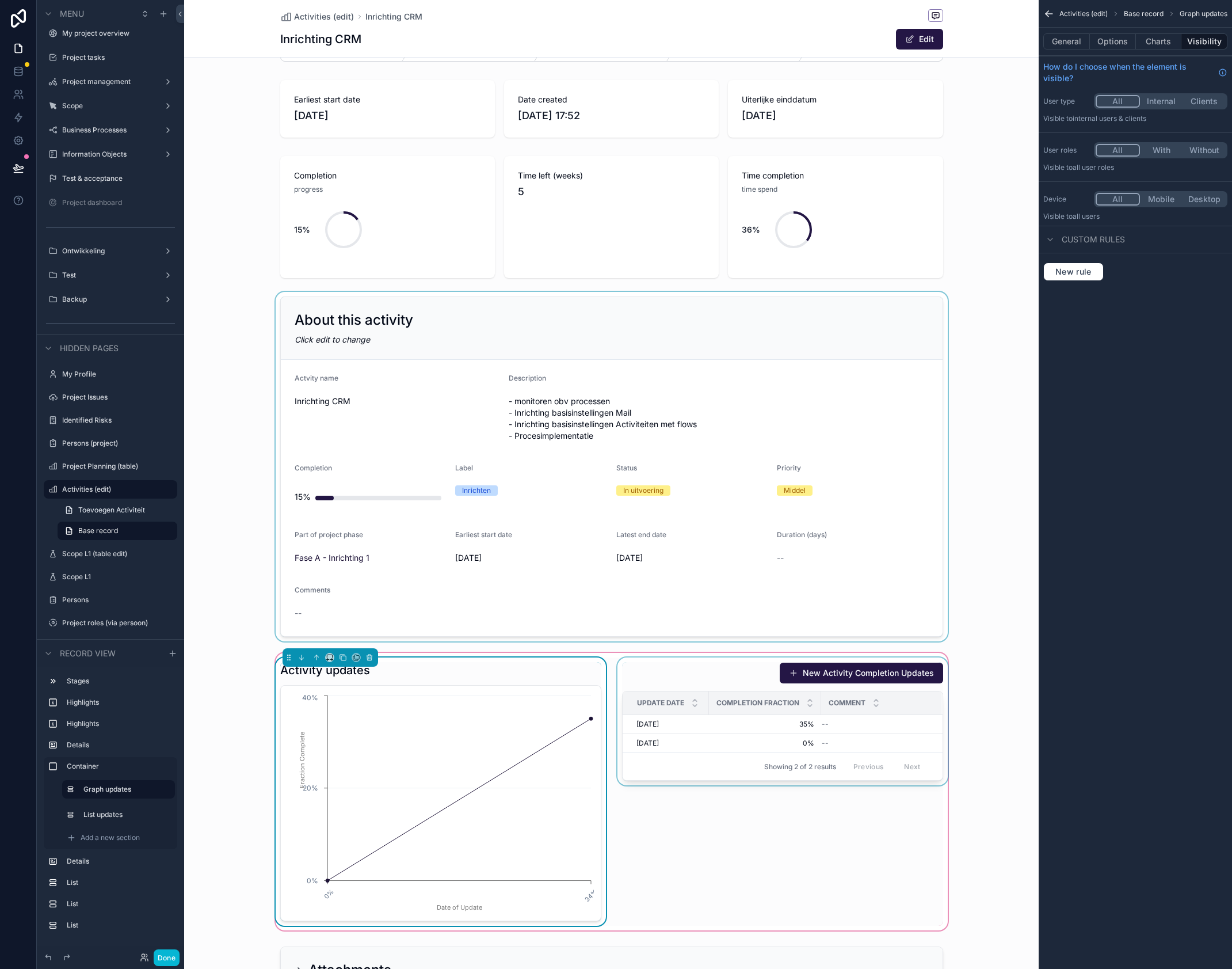
click at [591, 720] on circle "chart" at bounding box center [591, 718] width 3 height 3
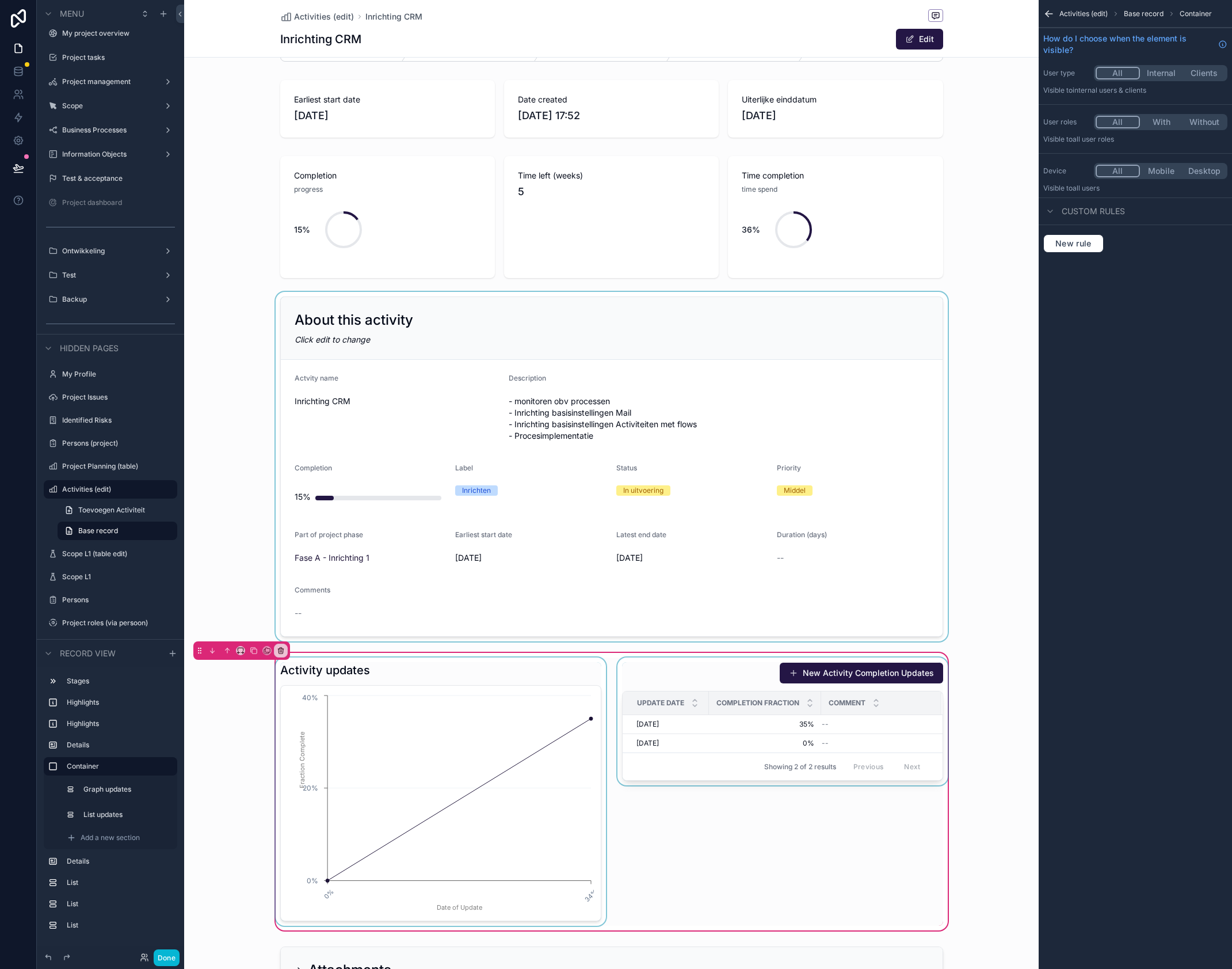
scroll to position [44, 0]
click at [591, 720] on div "scrollable content" at bounding box center [441, 792] width 335 height 268
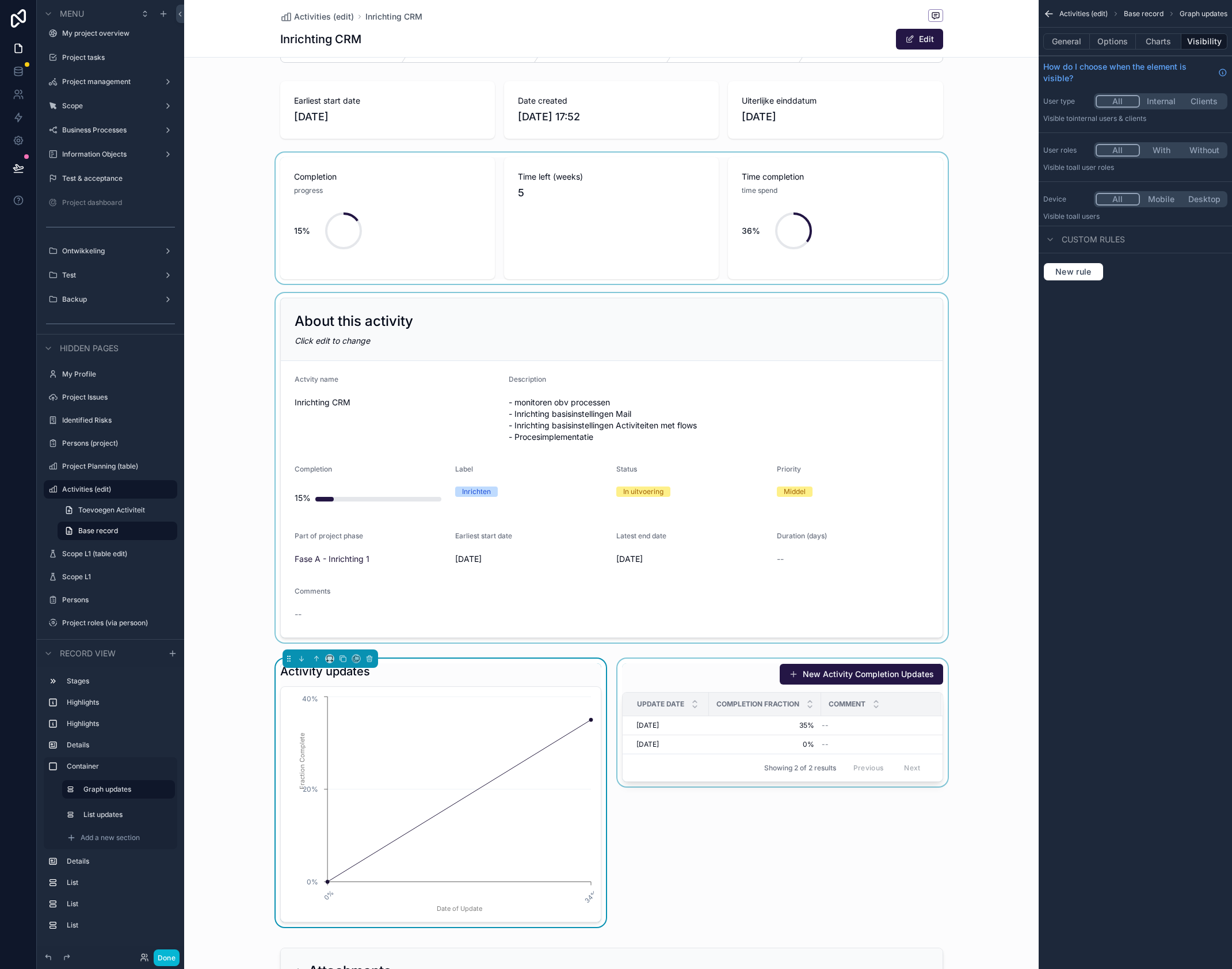
click at [875, 176] on div "scrollable content" at bounding box center [611, 218] width 855 height 131
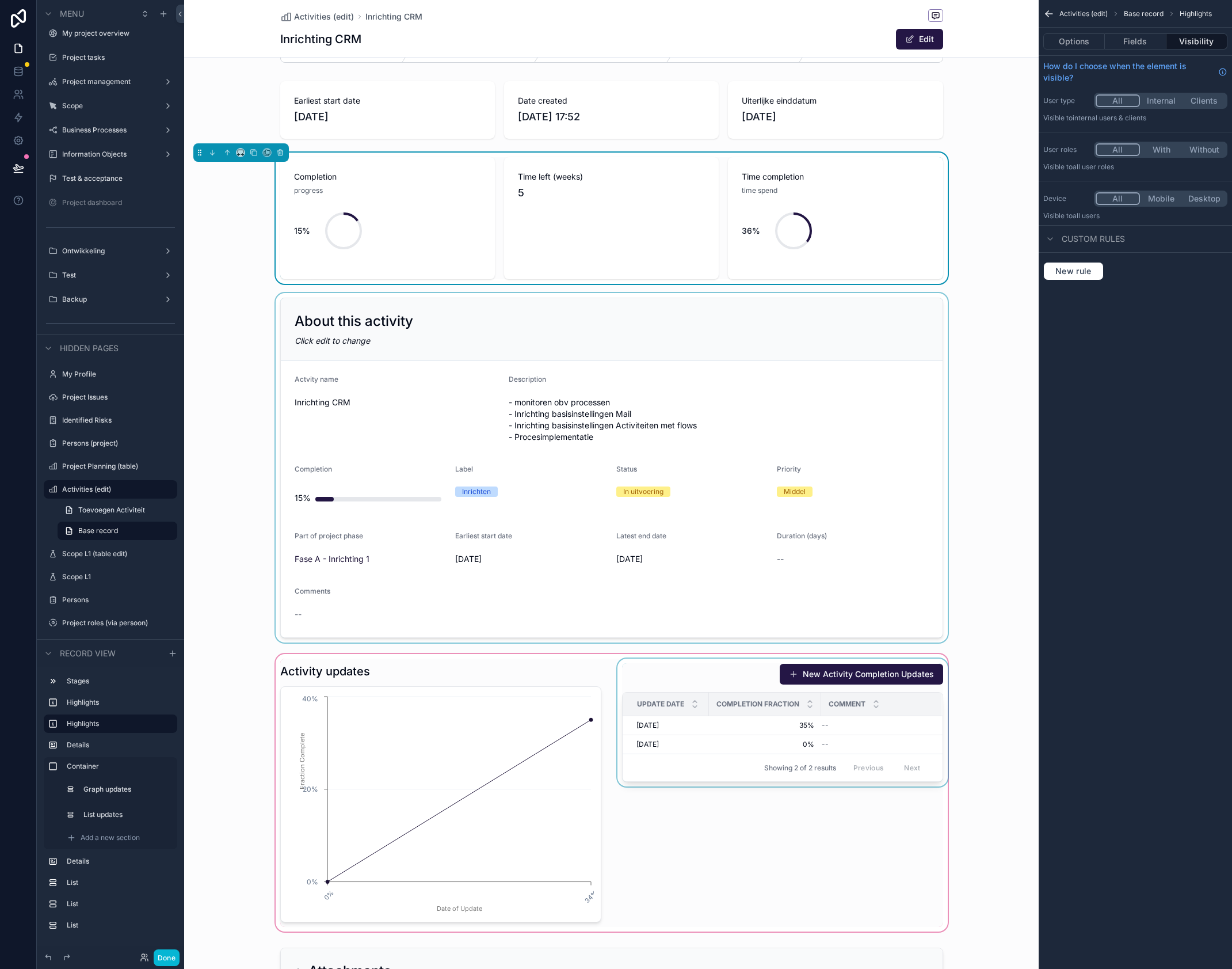
click at [801, 727] on div "scrollable content" at bounding box center [611, 792] width 855 height 282
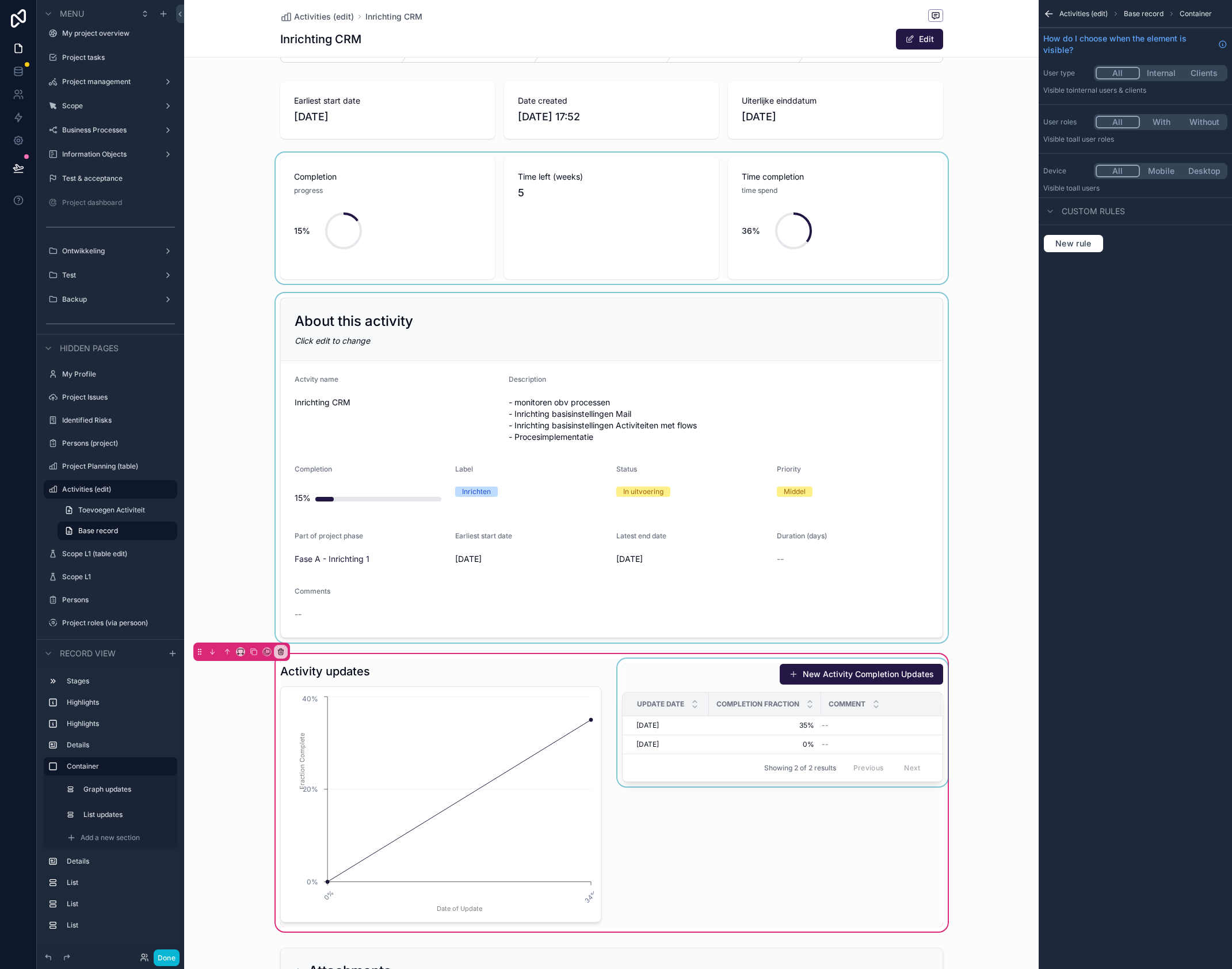
click at [1051, 12] on icon "scrollable content" at bounding box center [1049, 14] width 12 height 12
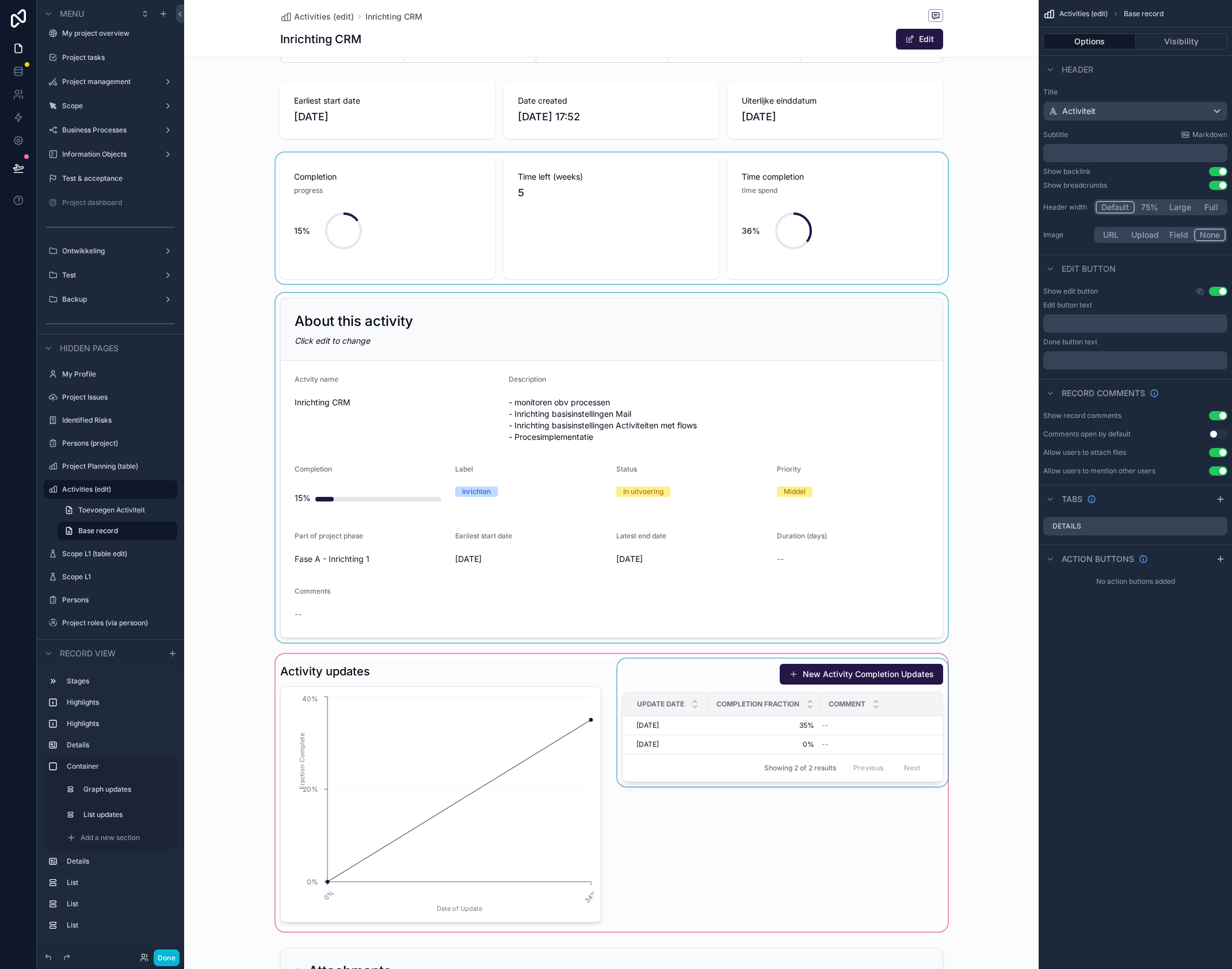
click at [744, 673] on div "scrollable content" at bounding box center [611, 792] width 855 height 282
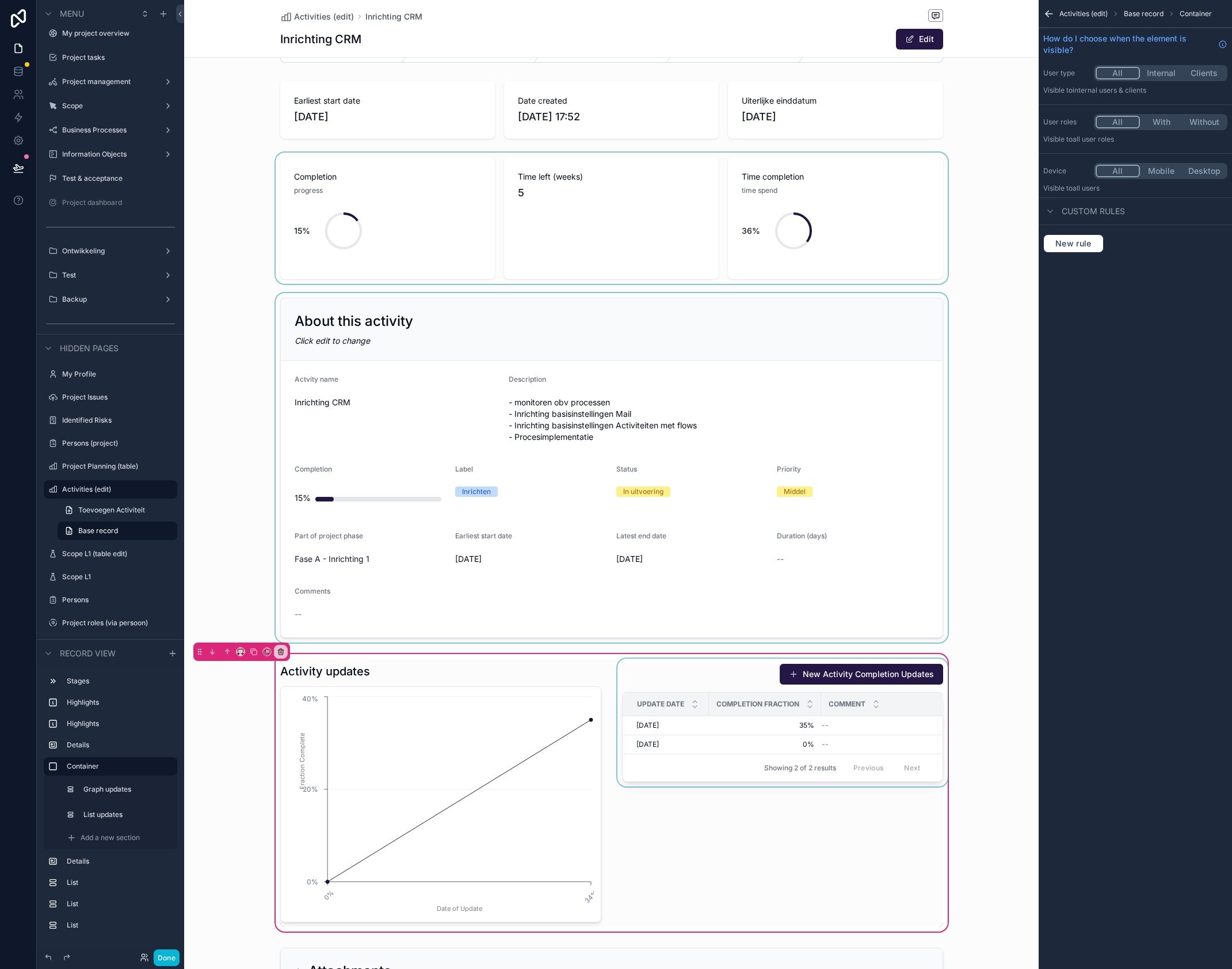
click at [748, 676] on div "scrollable content" at bounding box center [782, 792] width 335 height 268
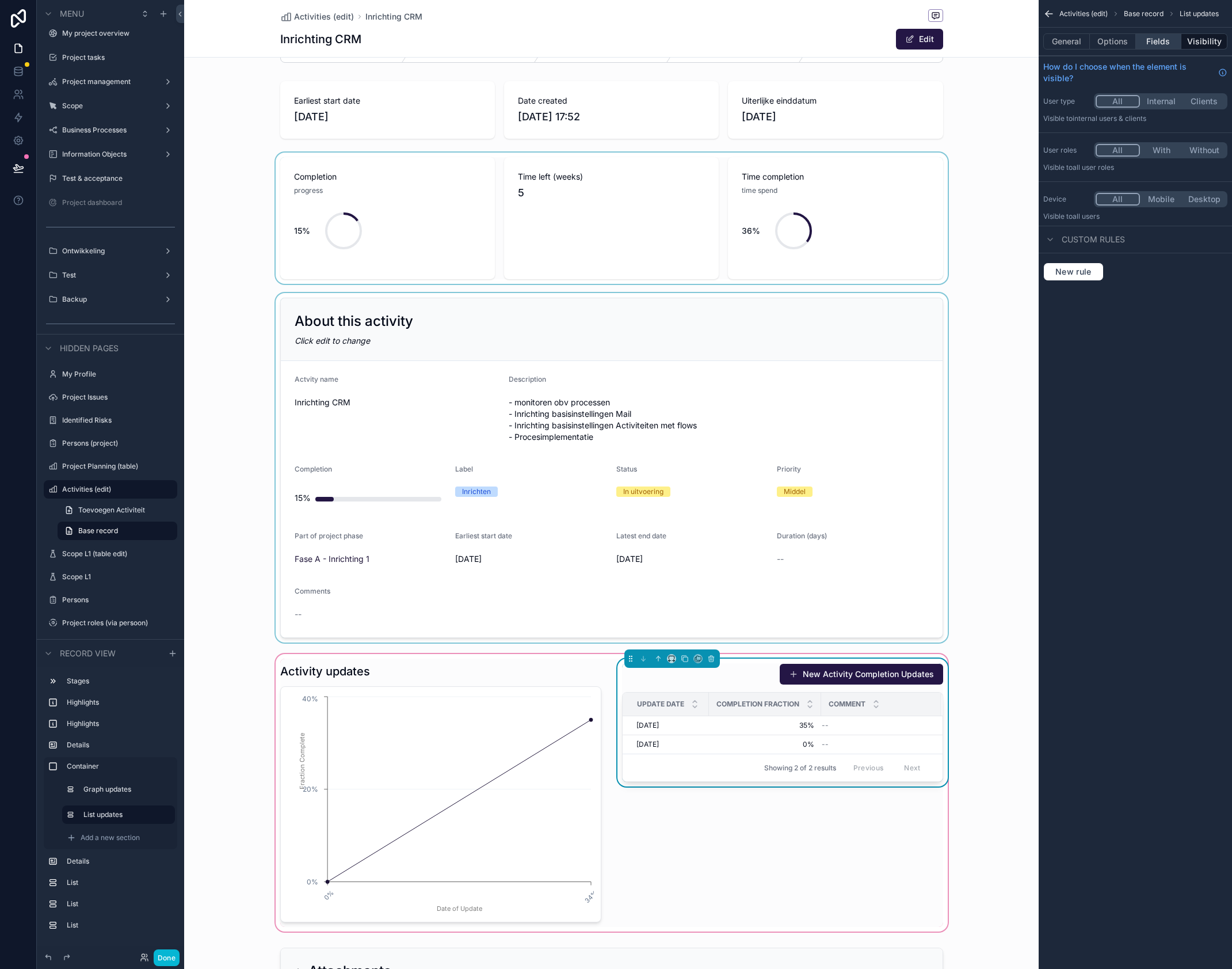
click at [1154, 41] on button "Fields" at bounding box center [1158, 42] width 46 height 16
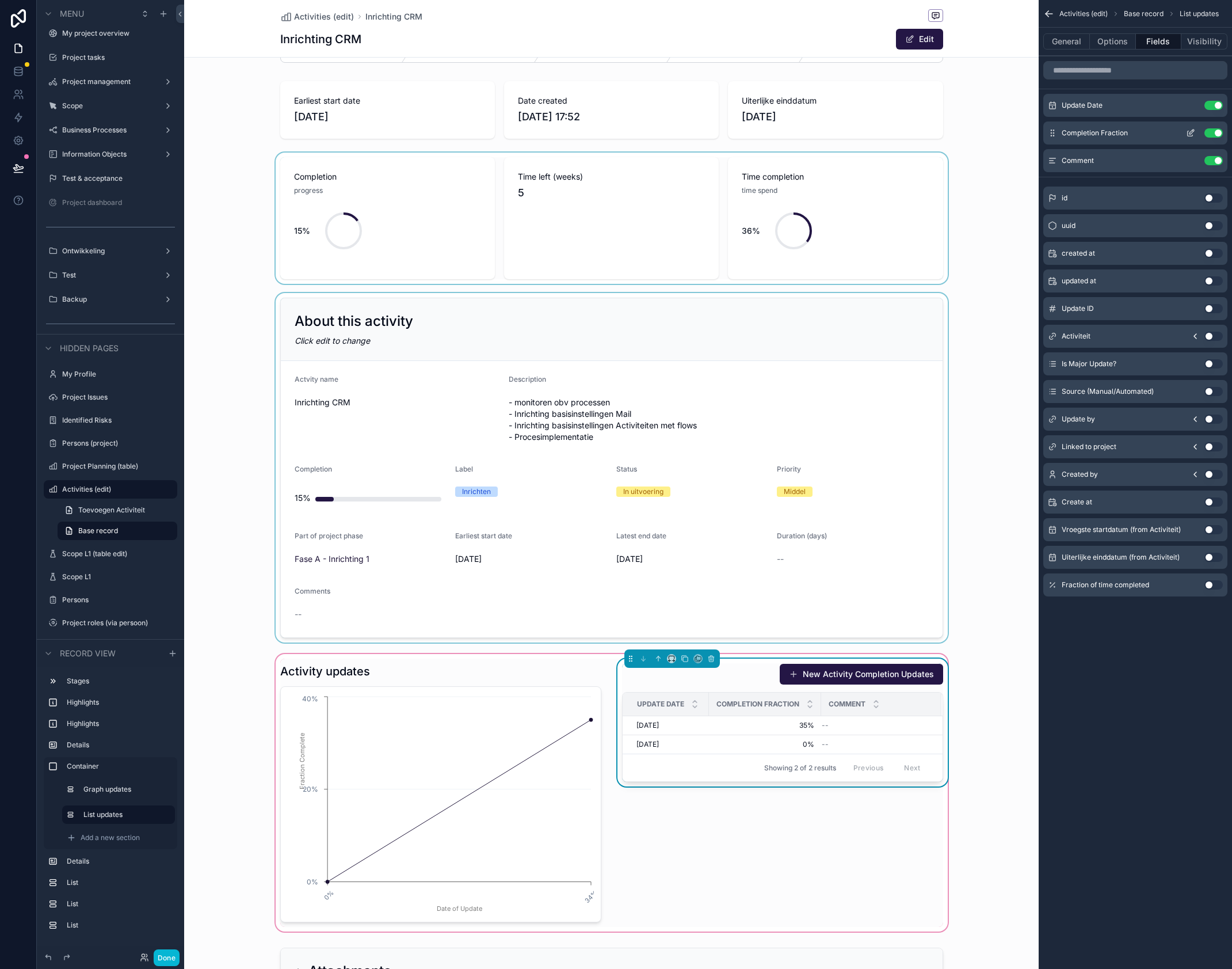
click at [1190, 130] on icon "scrollable content" at bounding box center [1190, 132] width 9 height 9
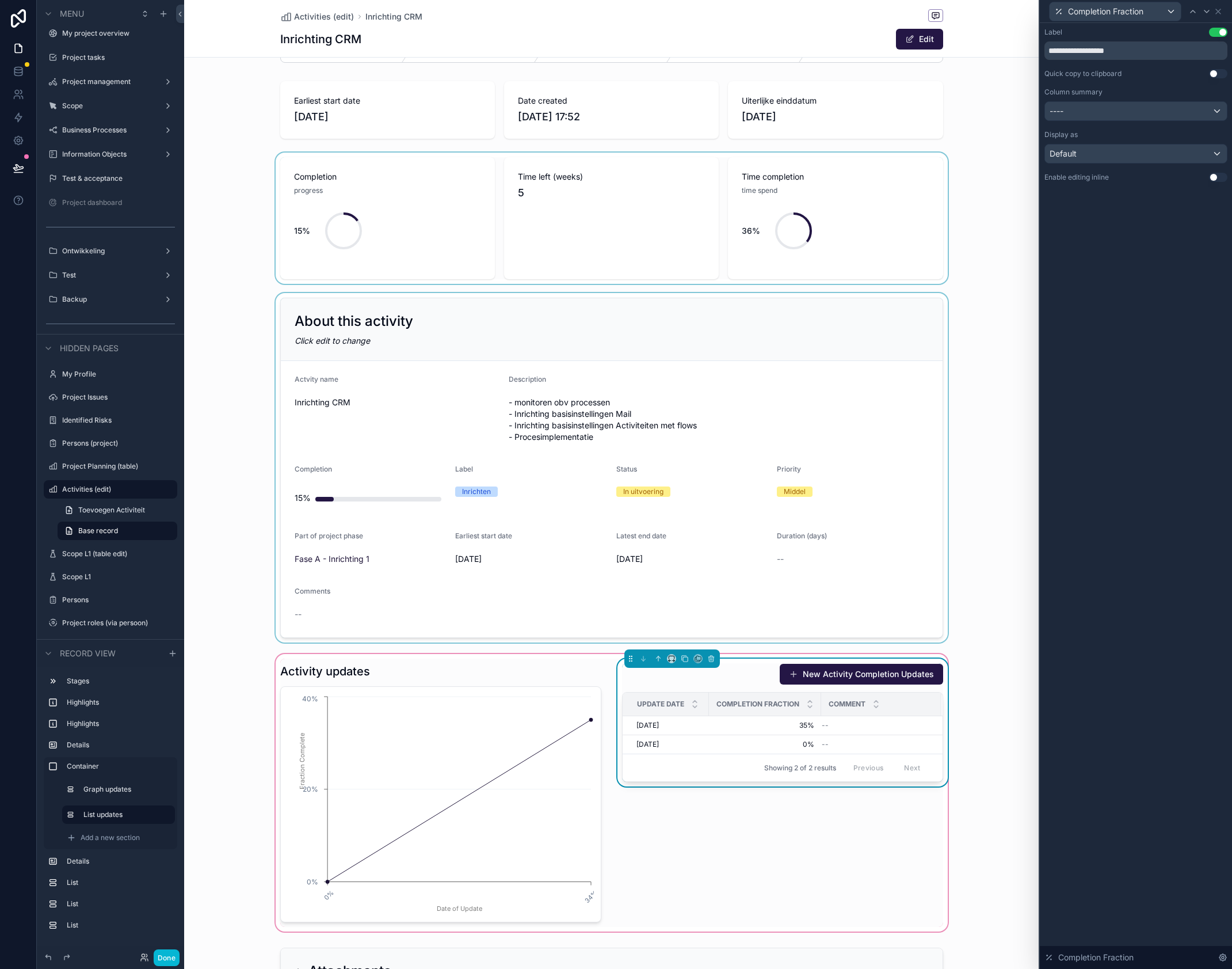
click at [1217, 178] on button "Use setting" at bounding box center [1218, 177] width 18 height 9
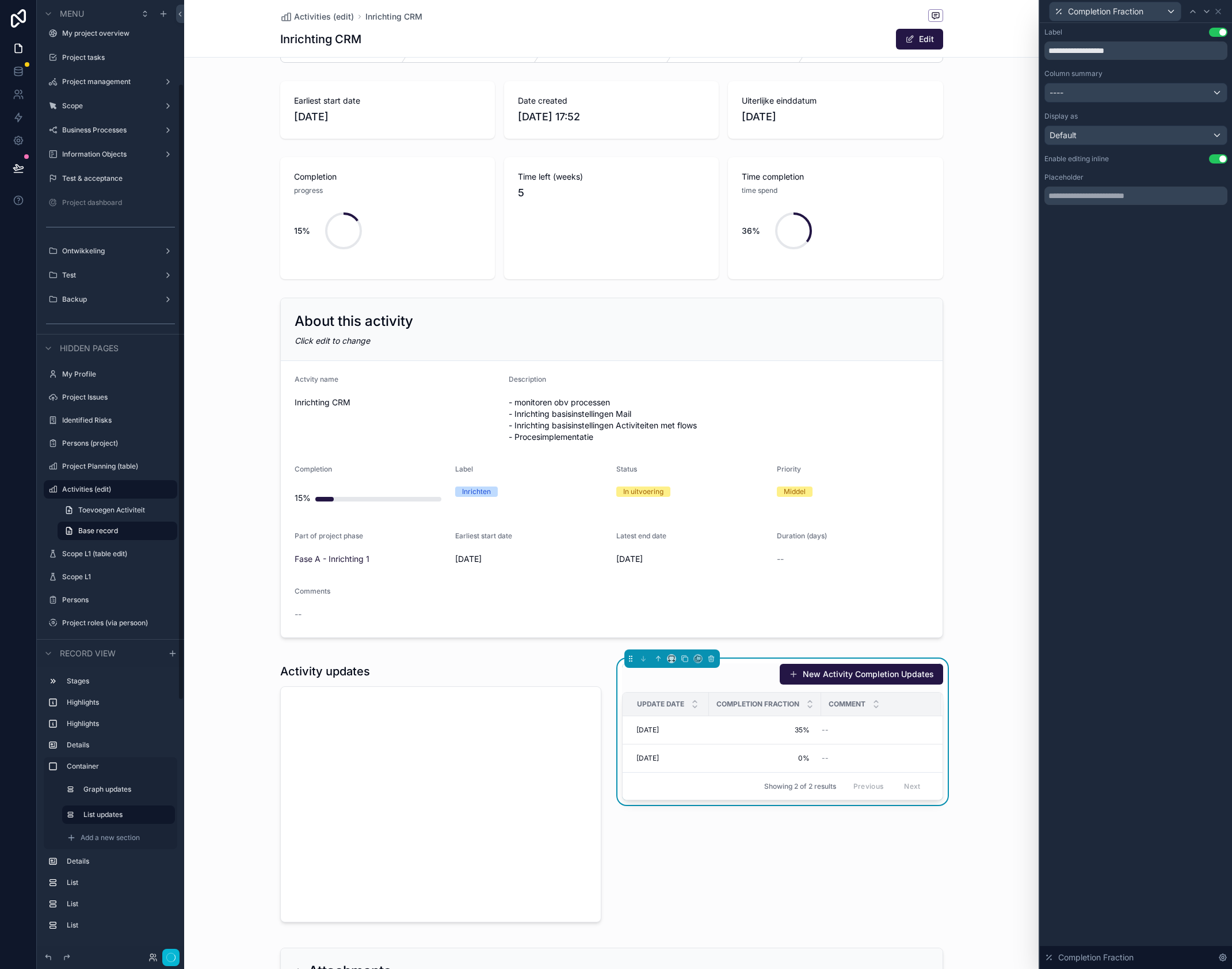
scroll to position [130, 0]
click at [1221, 11] on icon at bounding box center [1218, 11] width 9 height 9
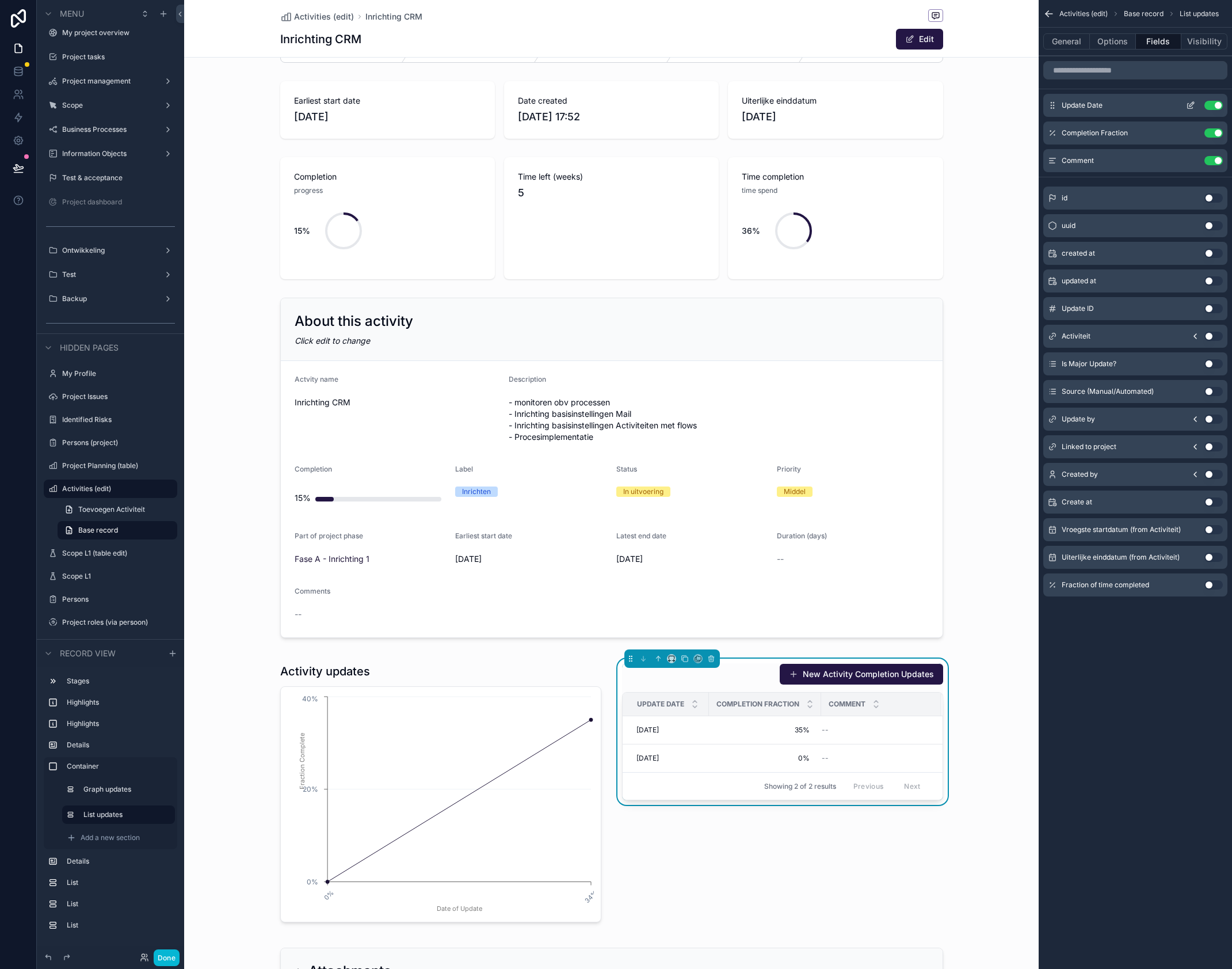
click at [1192, 105] on icon "scrollable content" at bounding box center [1192, 104] width 5 height 5
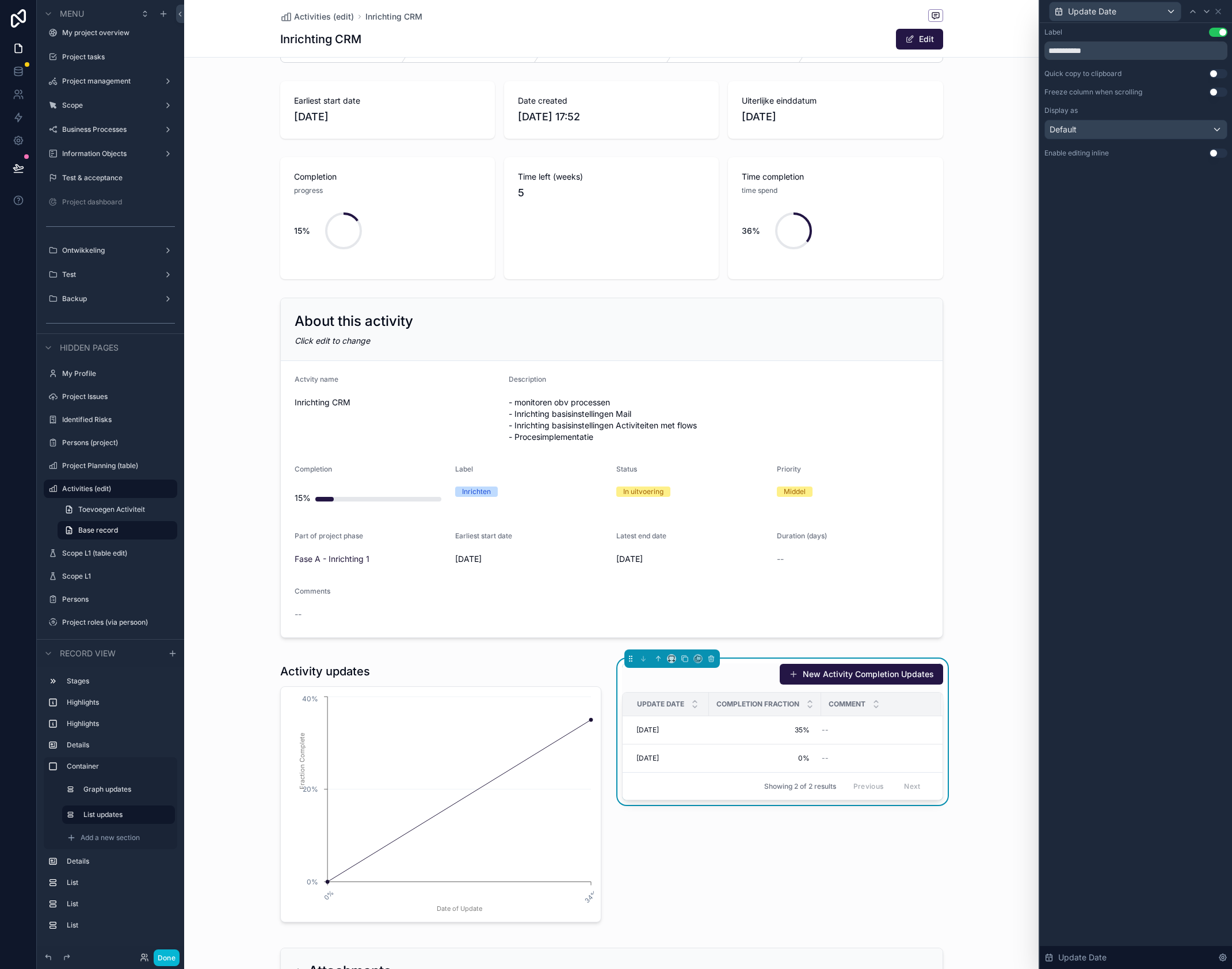
click at [1216, 154] on button "Use setting" at bounding box center [1218, 153] width 18 height 9
click at [1221, 14] on icon at bounding box center [1218, 11] width 9 height 9
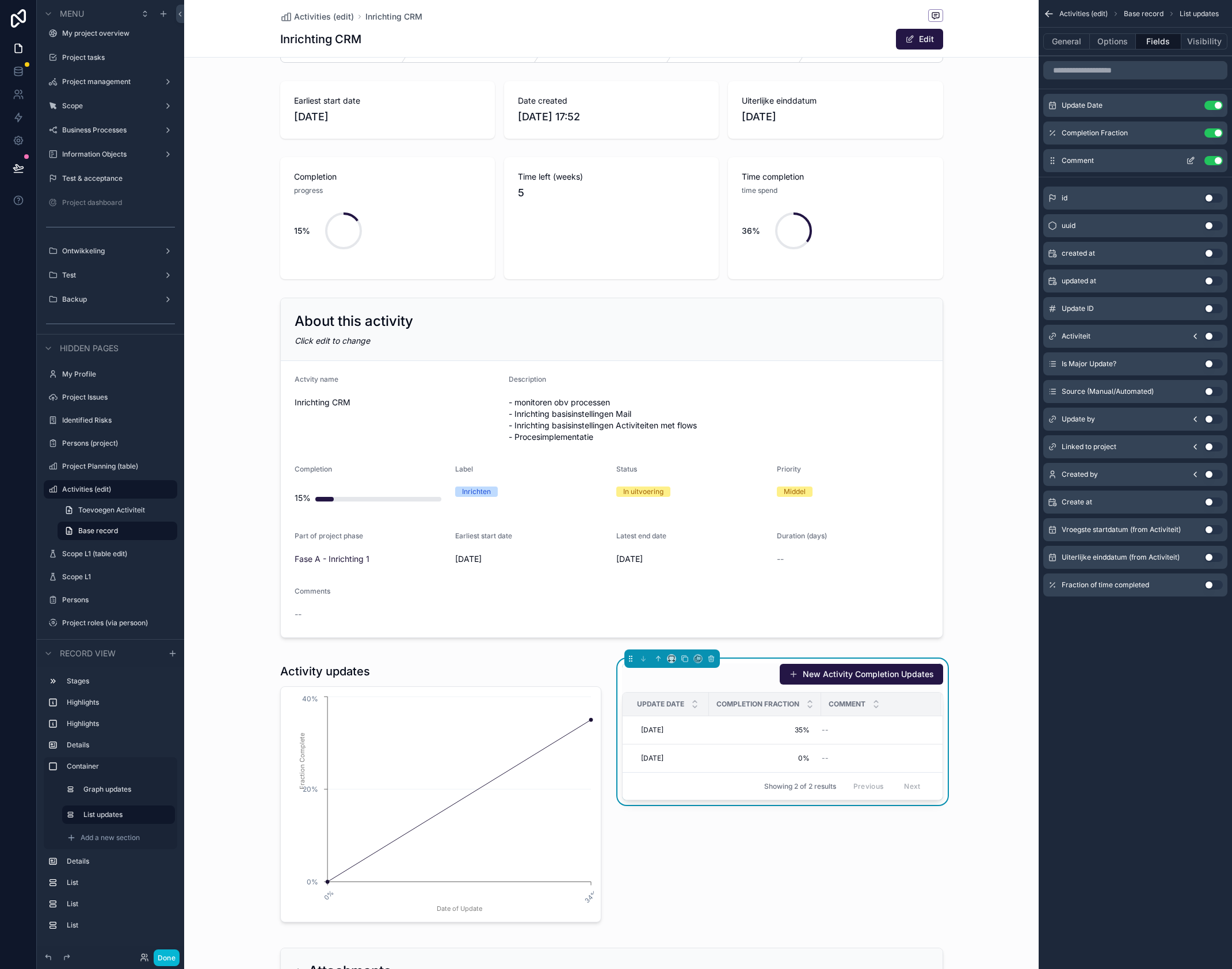
click at [1189, 160] on icon "scrollable content" at bounding box center [1190, 160] width 9 height 9
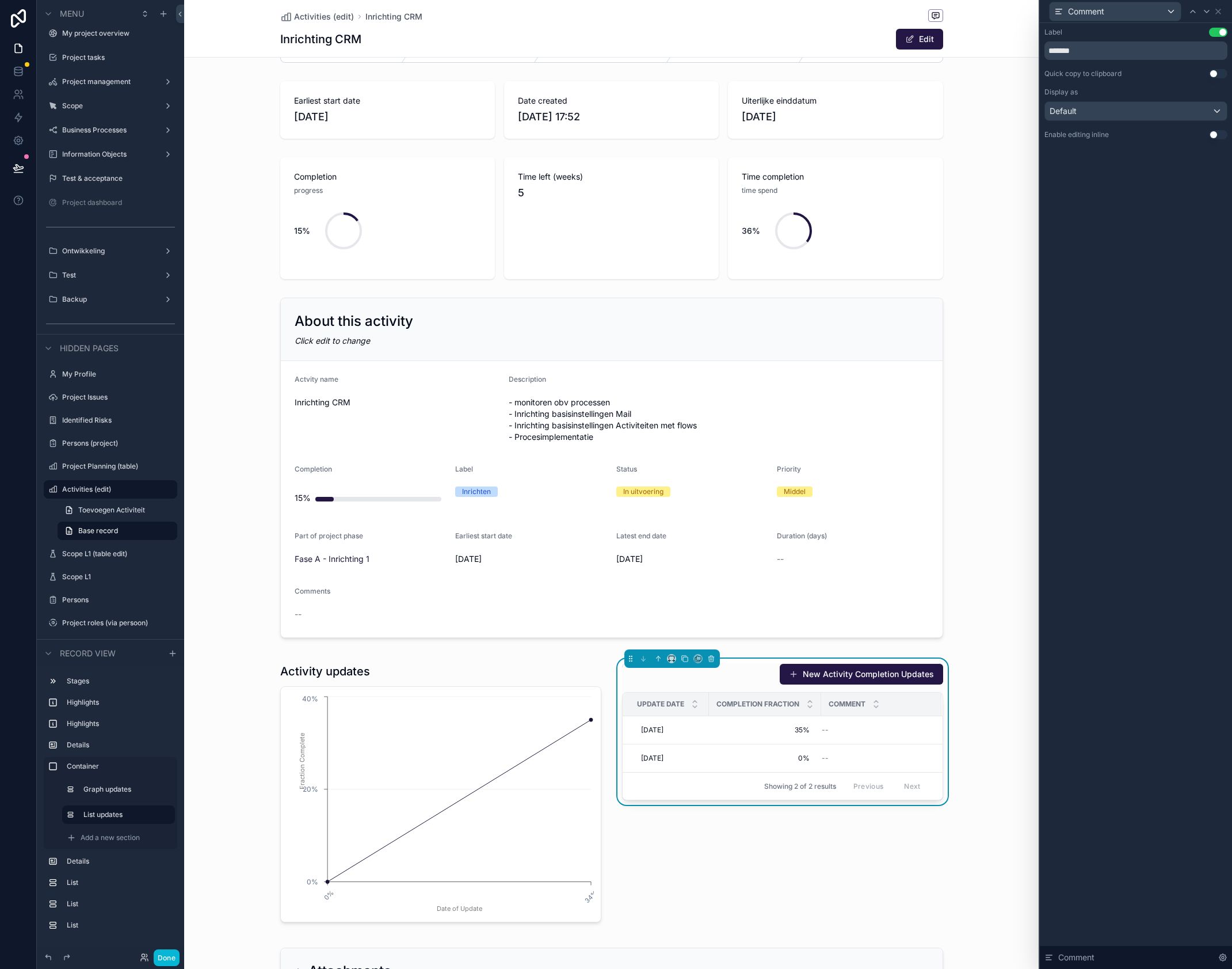
click at [1217, 136] on button "Use setting" at bounding box center [1218, 134] width 18 height 9
click at [1220, 12] on icon at bounding box center [1218, 11] width 9 height 9
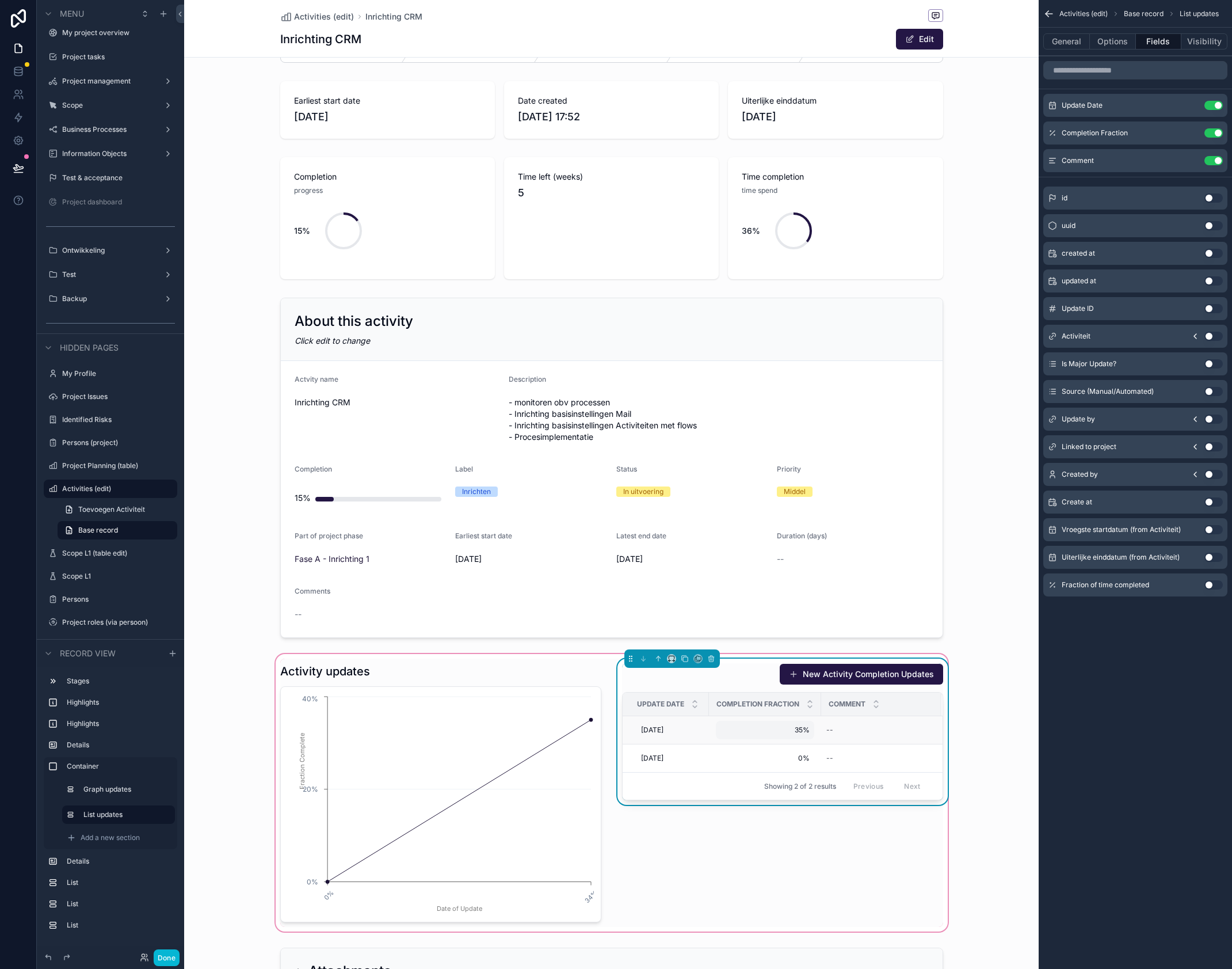
click at [788, 728] on span "35%" at bounding box center [765, 729] width 89 height 9
click at [752, 749] on input "***" at bounding box center [777, 747] width 108 height 16
drag, startPoint x: 748, startPoint y: 749, endPoint x: 724, endPoint y: 747, distance: 24.1
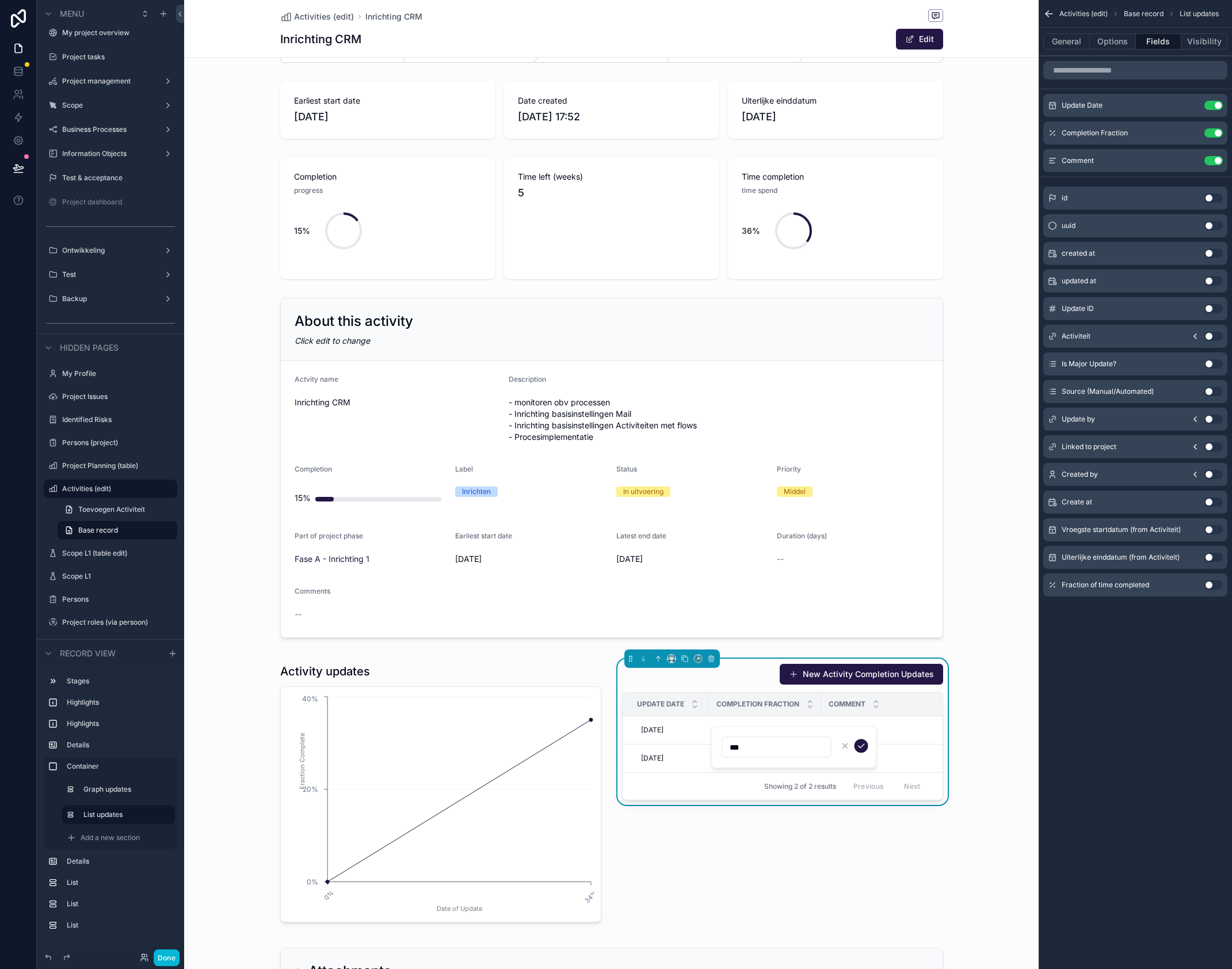
click at [724, 747] on input "***" at bounding box center [777, 747] width 108 height 16
type input "***"
click at [860, 742] on icon "scrollable content" at bounding box center [861, 746] width 9 height 9
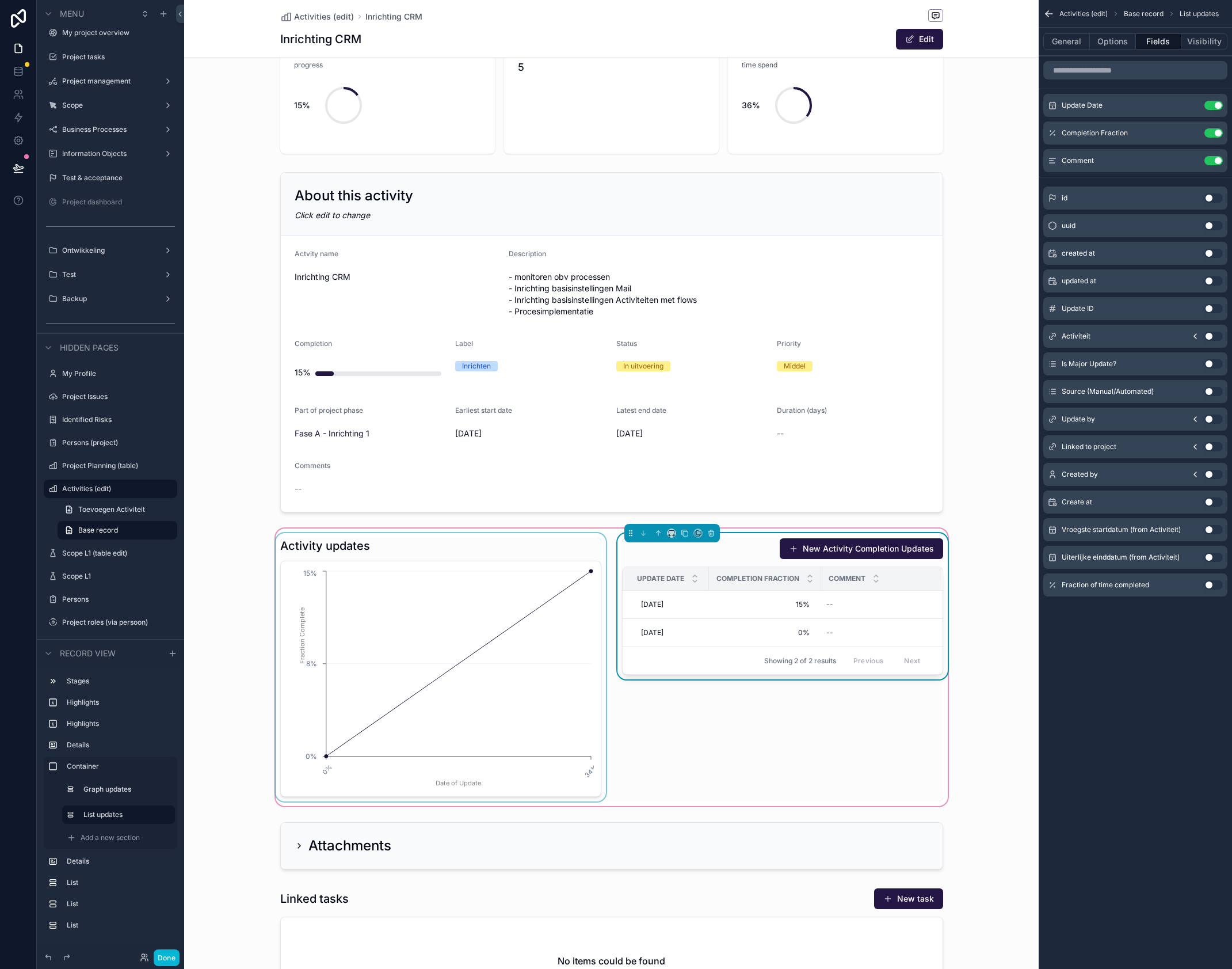
scroll to position [169, 0]
click at [604, 545] on div "scrollable content" at bounding box center [441, 668] width 335 height 268
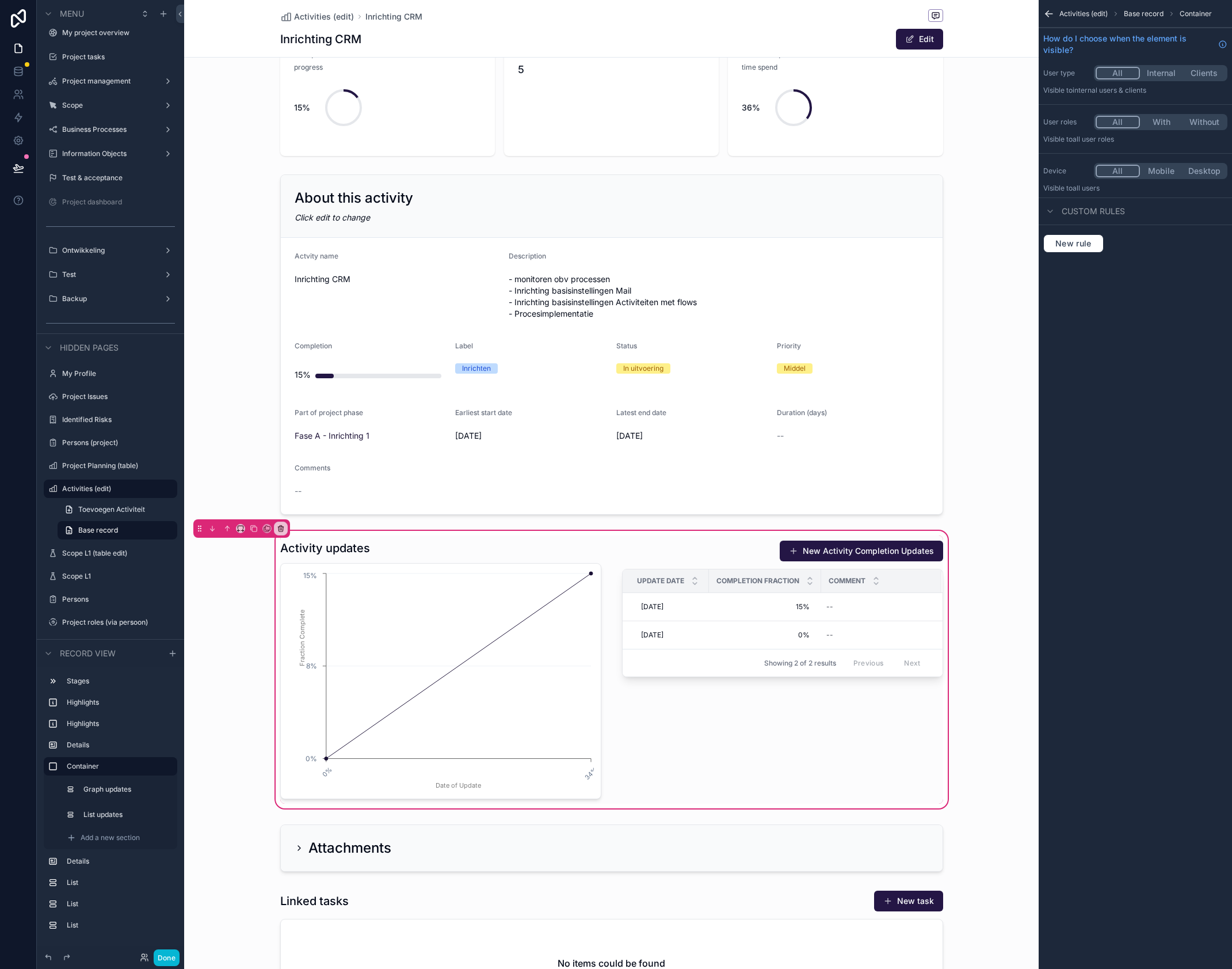
click at [1051, 12] on icon "scrollable content" at bounding box center [1049, 14] width 12 height 12
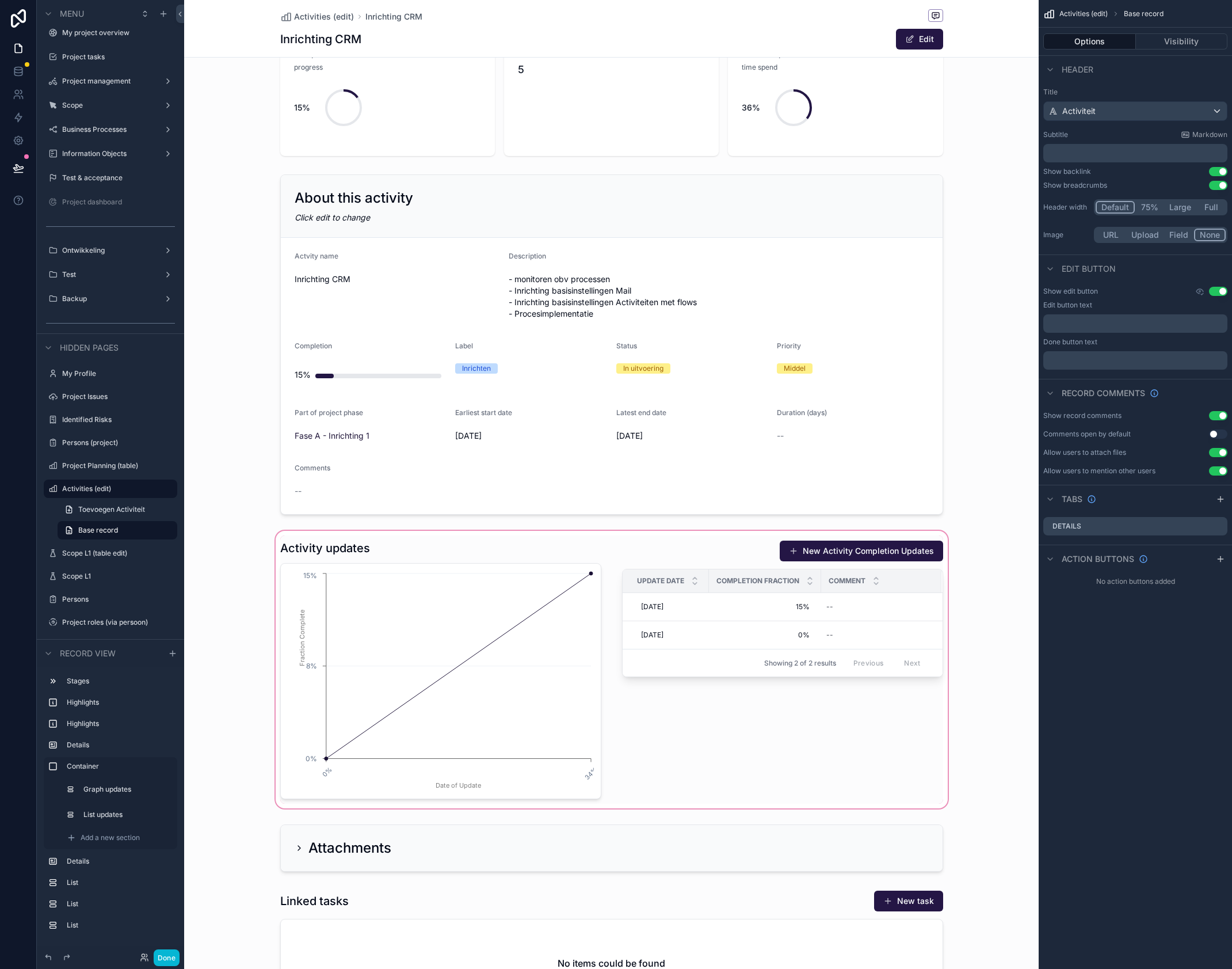
click at [492, 639] on div "scrollable content" at bounding box center [611, 669] width 855 height 282
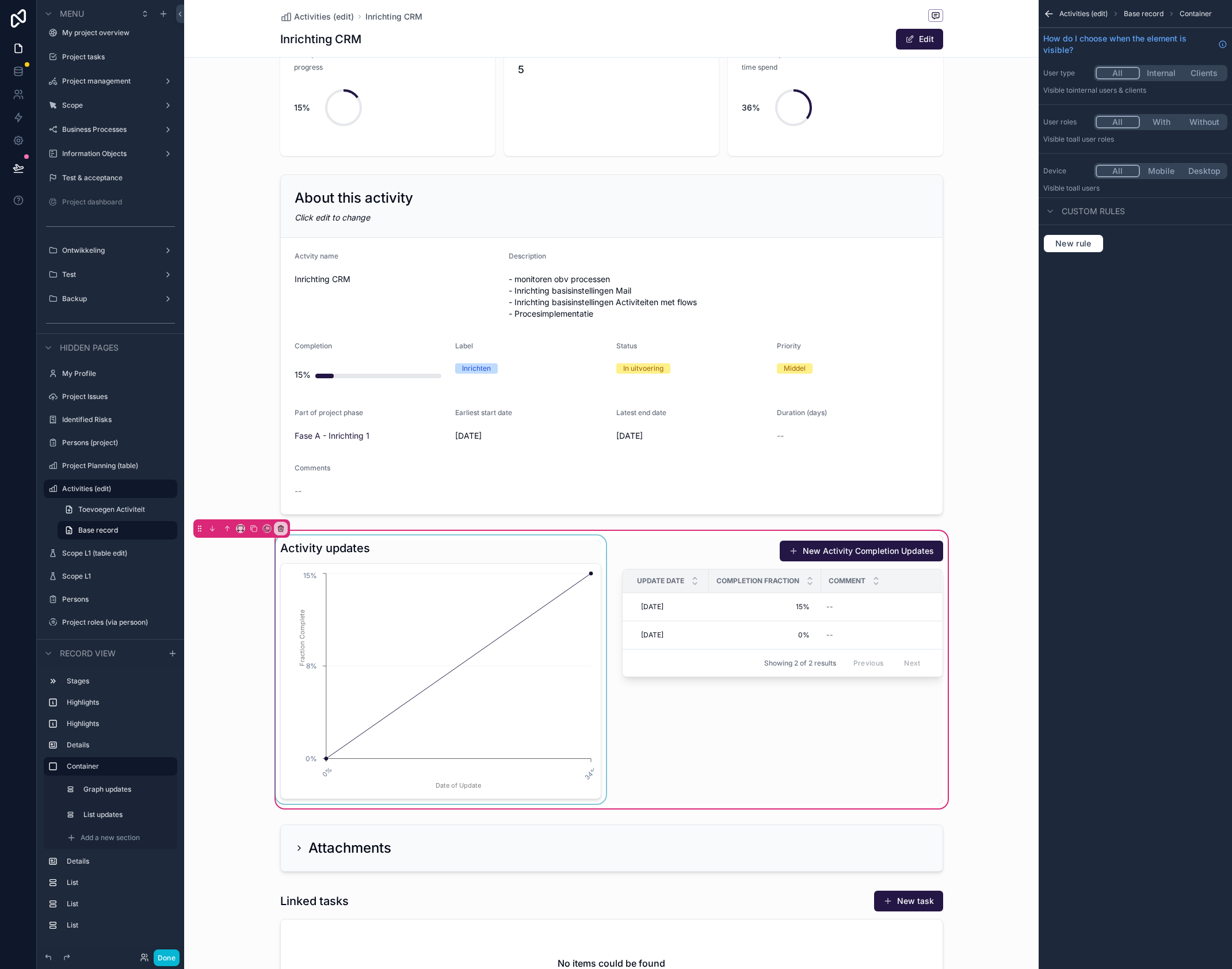
click at [489, 585] on div "scrollable content" at bounding box center [441, 669] width 335 height 268
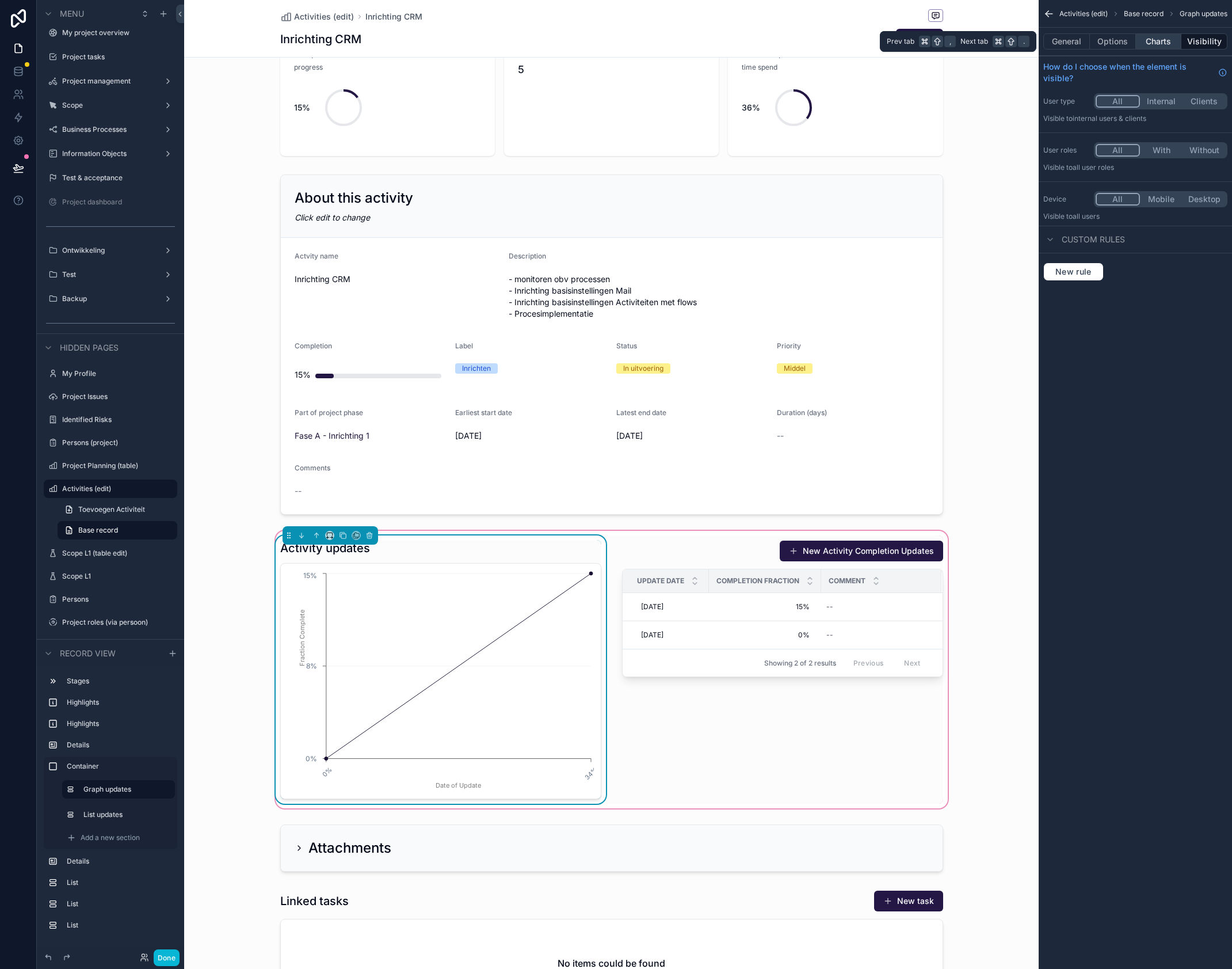
click at [1164, 43] on button "Charts" at bounding box center [1158, 42] width 46 height 16
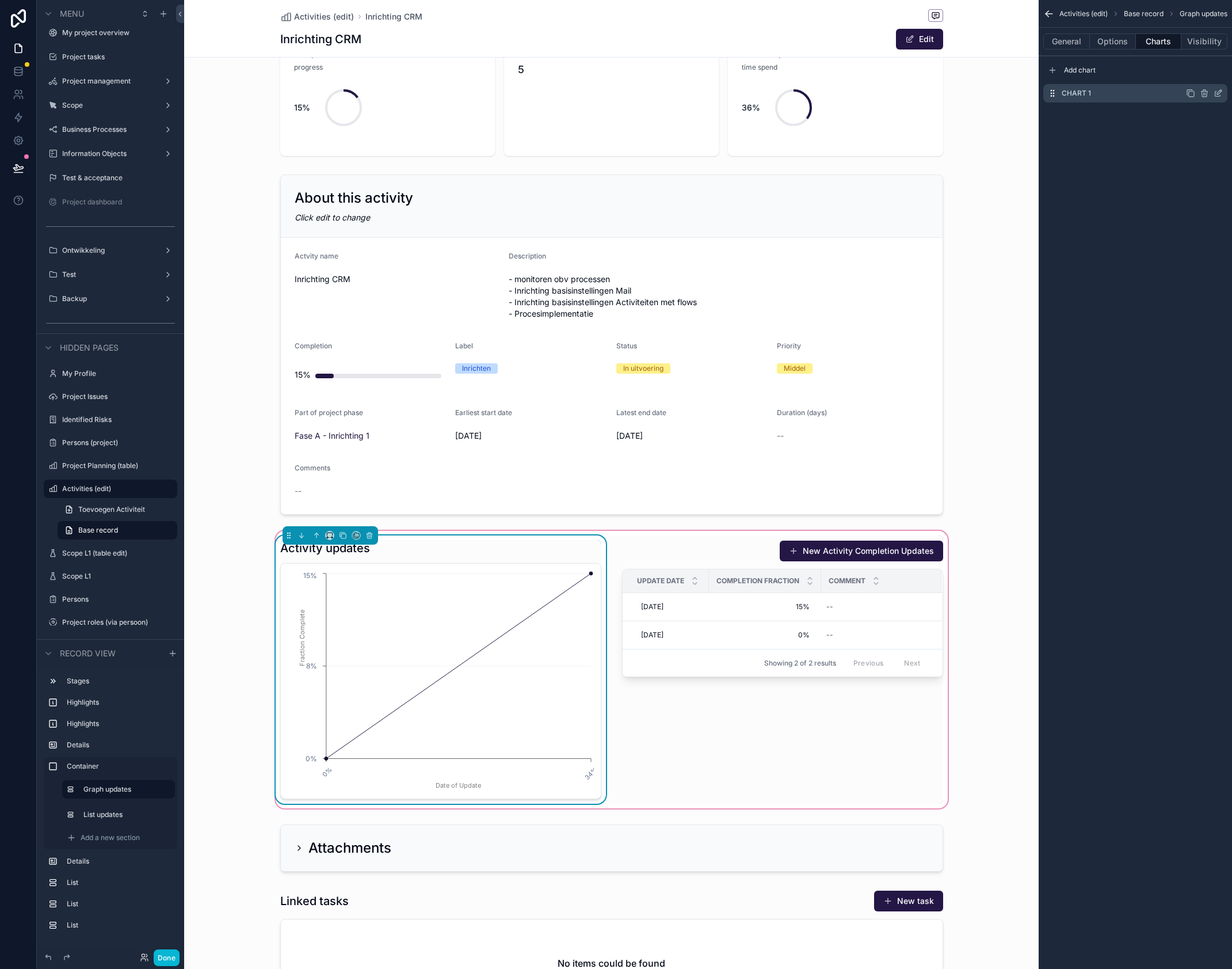
click at [1217, 93] on icon "scrollable content" at bounding box center [1218, 93] width 9 height 9
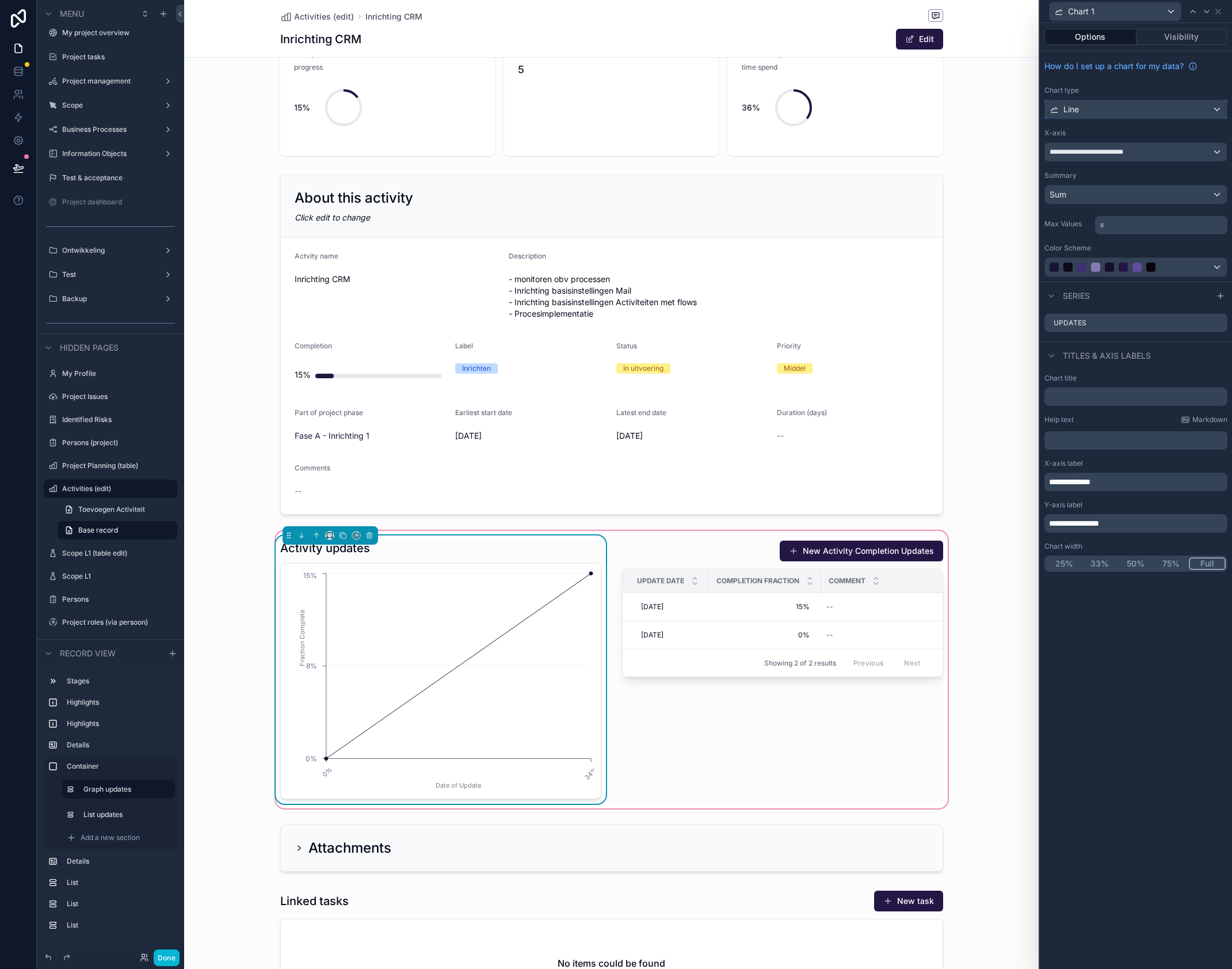
click at [1123, 106] on div "Line" at bounding box center [1136, 109] width 182 height 18
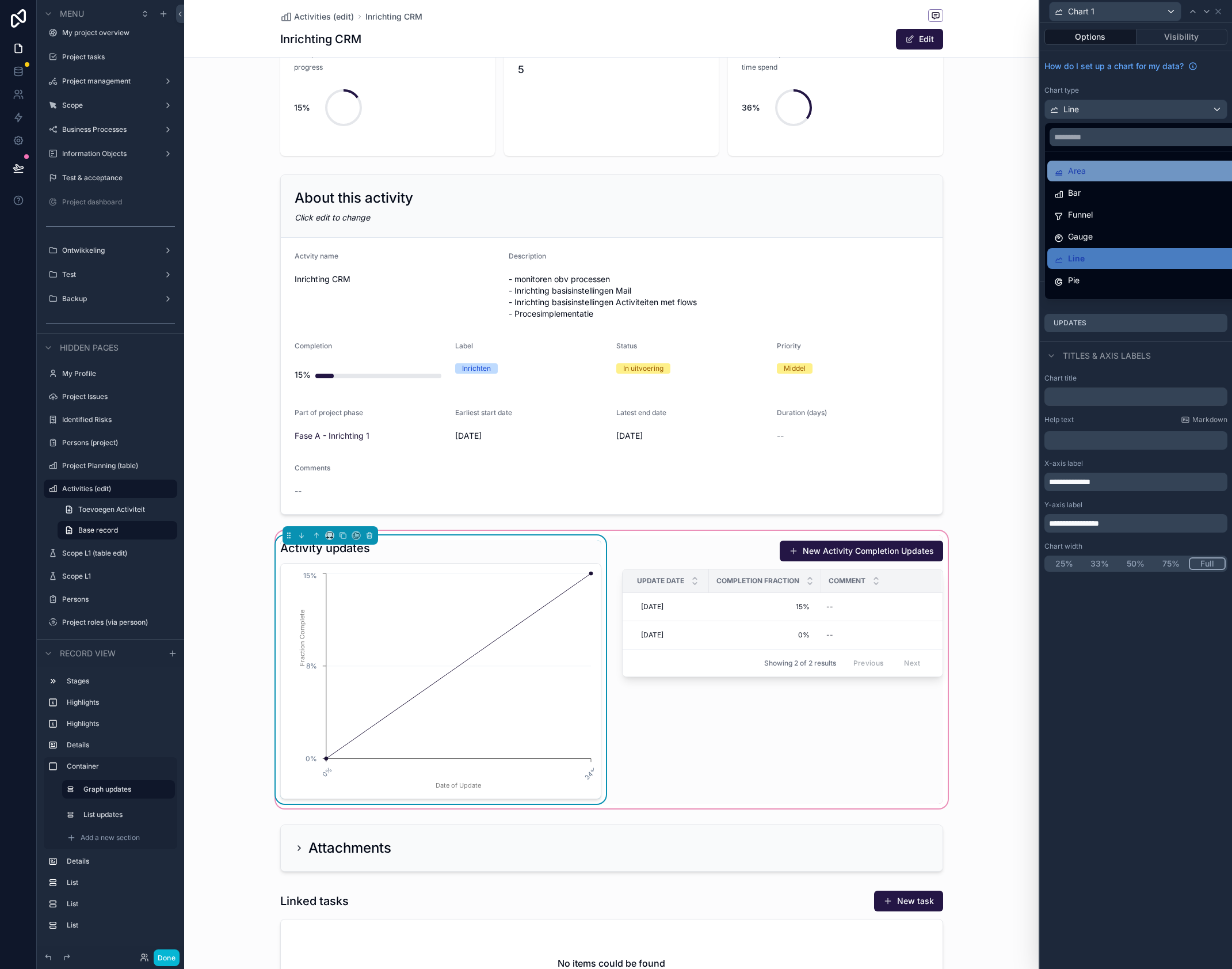
click at [1111, 178] on div "Area" at bounding box center [1149, 171] width 190 height 14
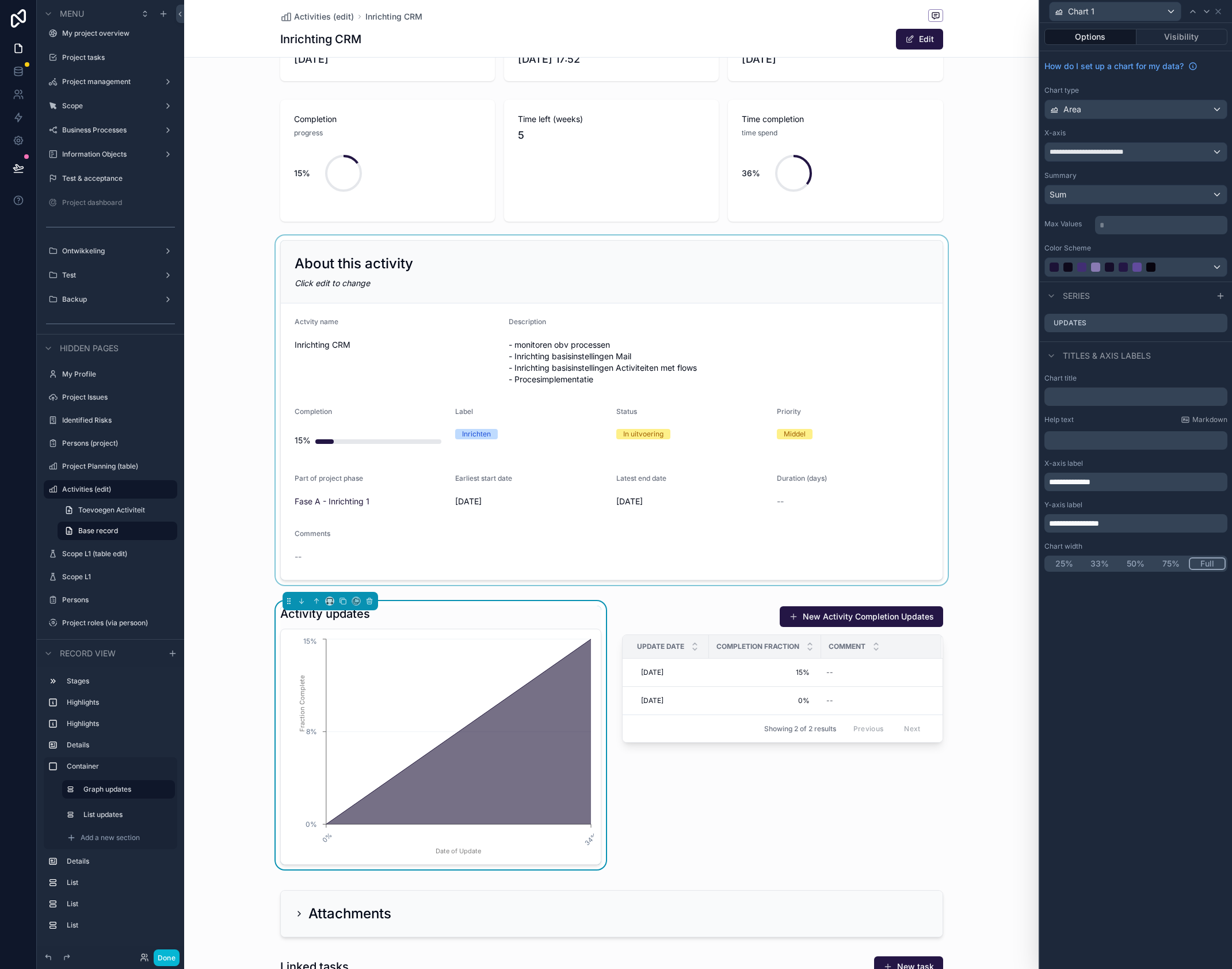
scroll to position [0, 0]
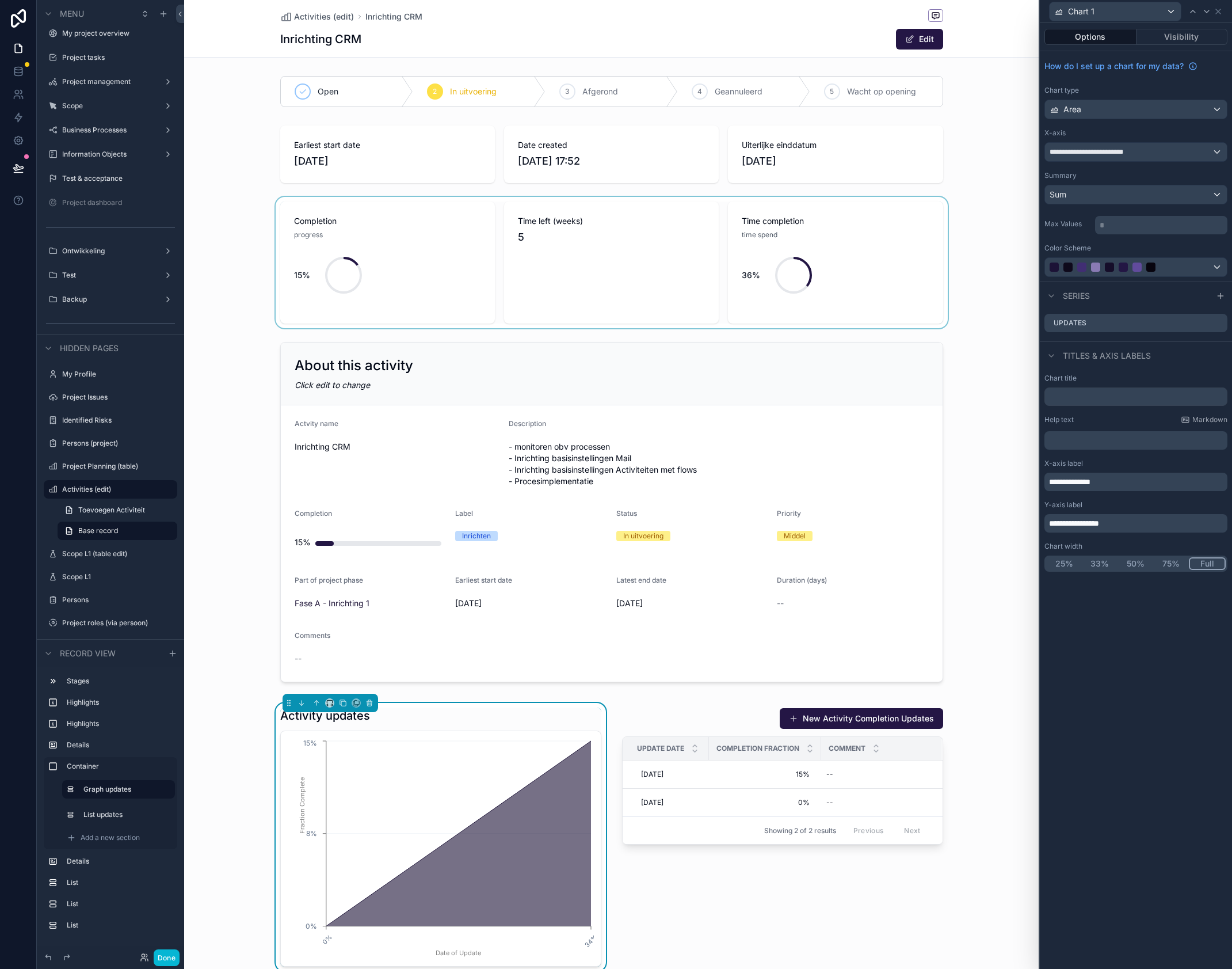
click at [899, 230] on div "scrollable content" at bounding box center [611, 263] width 855 height 131
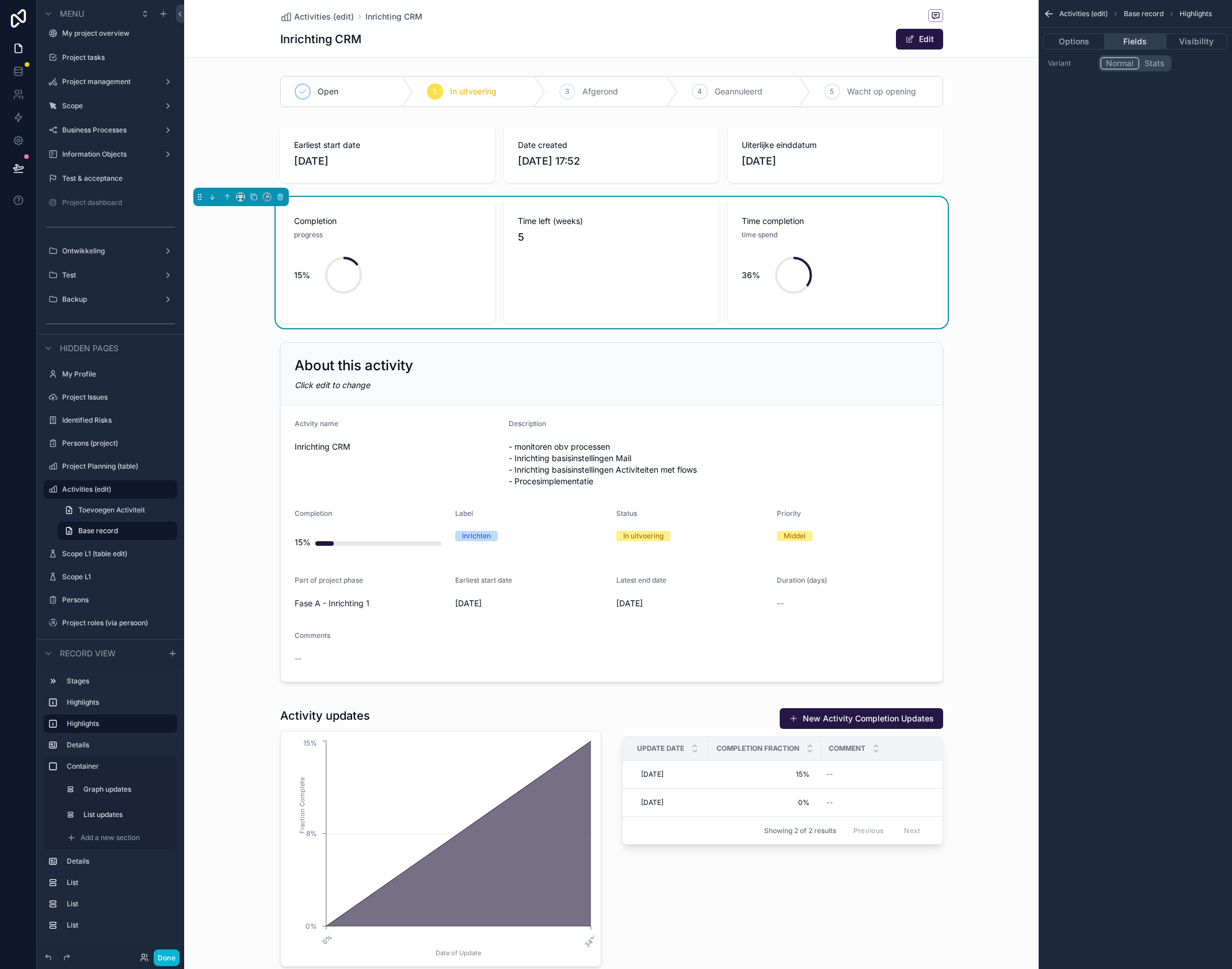
click at [1132, 42] on button "Fields" at bounding box center [1135, 42] width 61 height 16
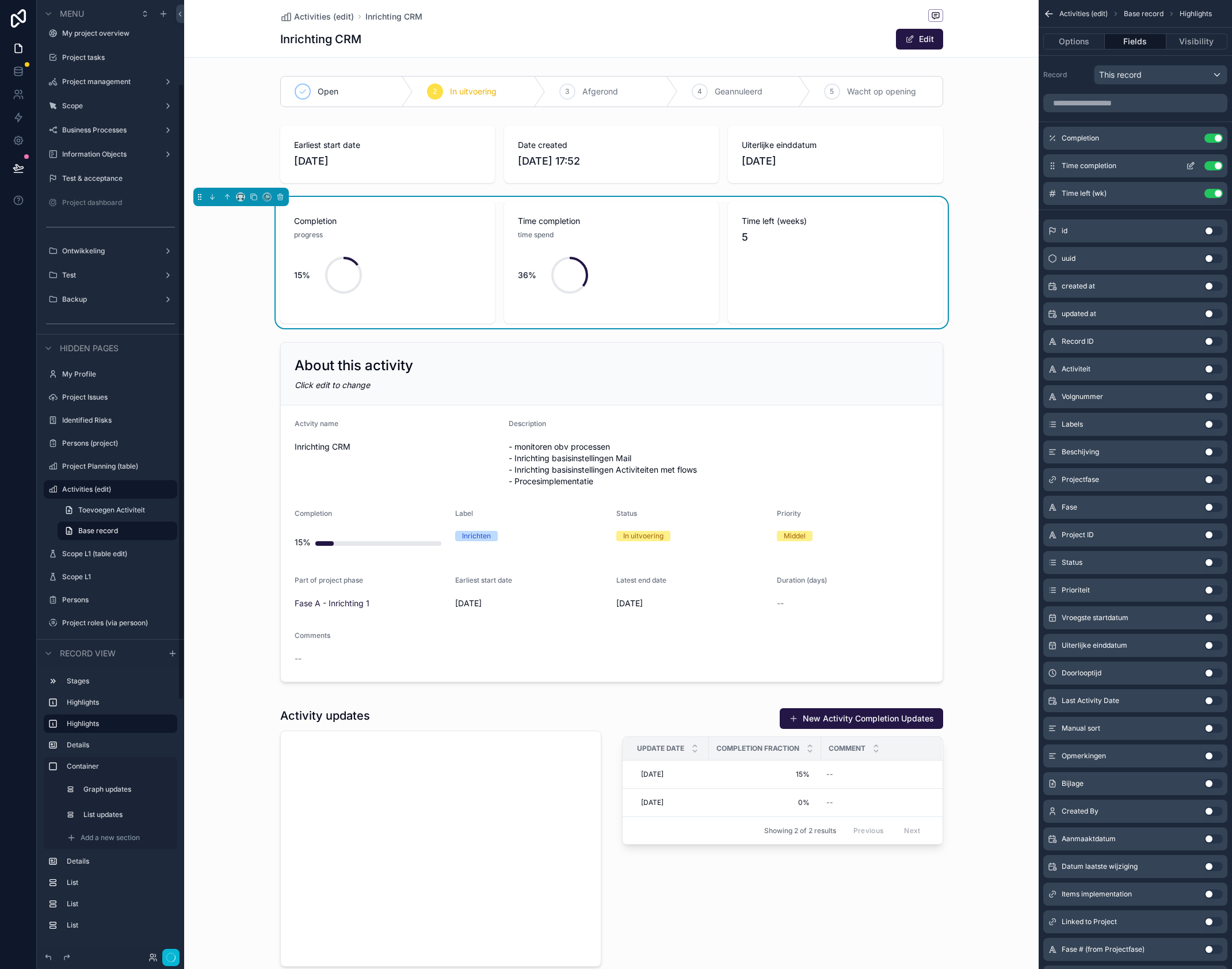
scroll to position [130, 0]
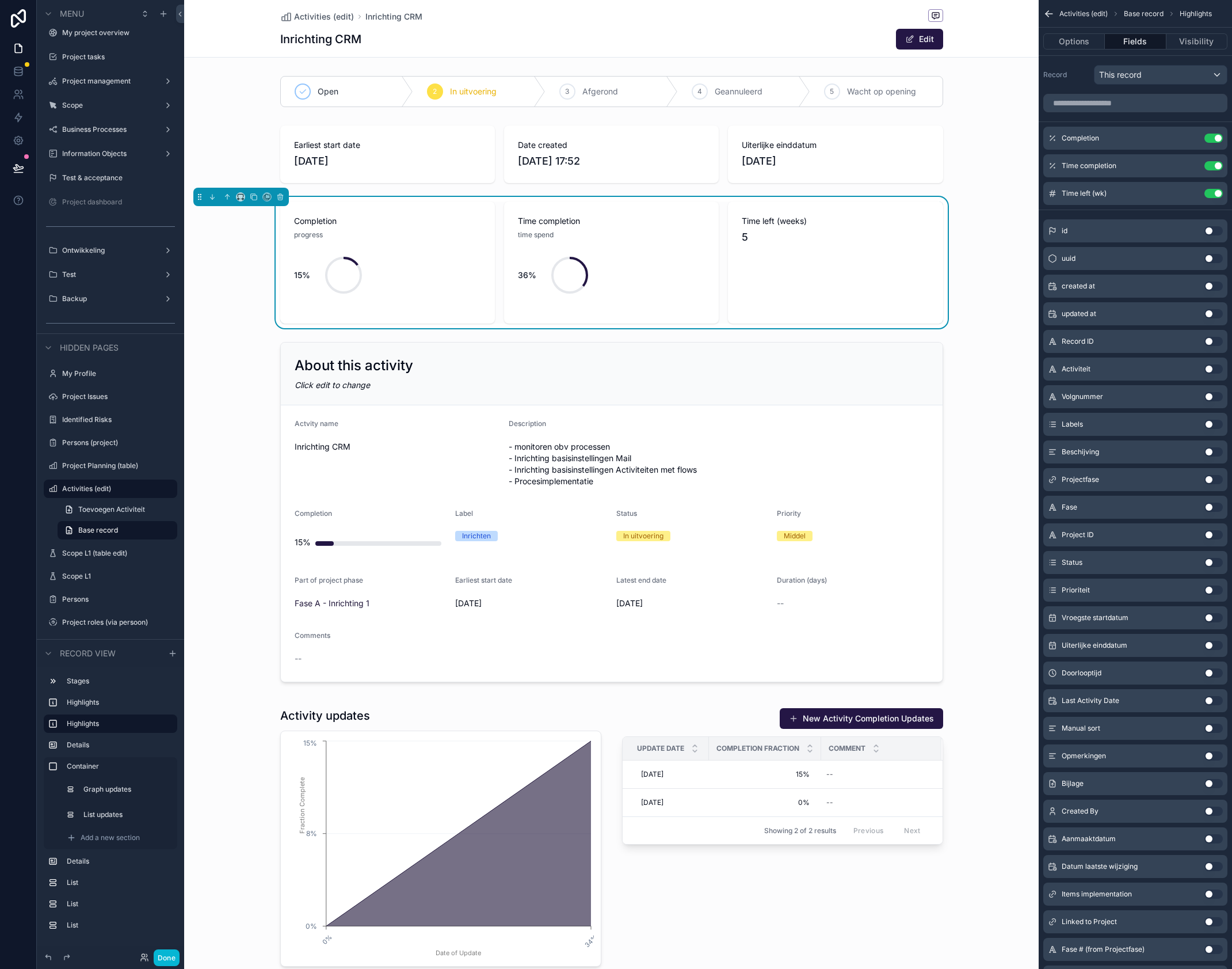
click at [496, 202] on div "Completion progress 15% Time completion time spend 36% Time left (weeks) 5" at bounding box center [612, 262] width 663 height 122
click at [1080, 44] on button "Options" at bounding box center [1074, 42] width 61 height 16
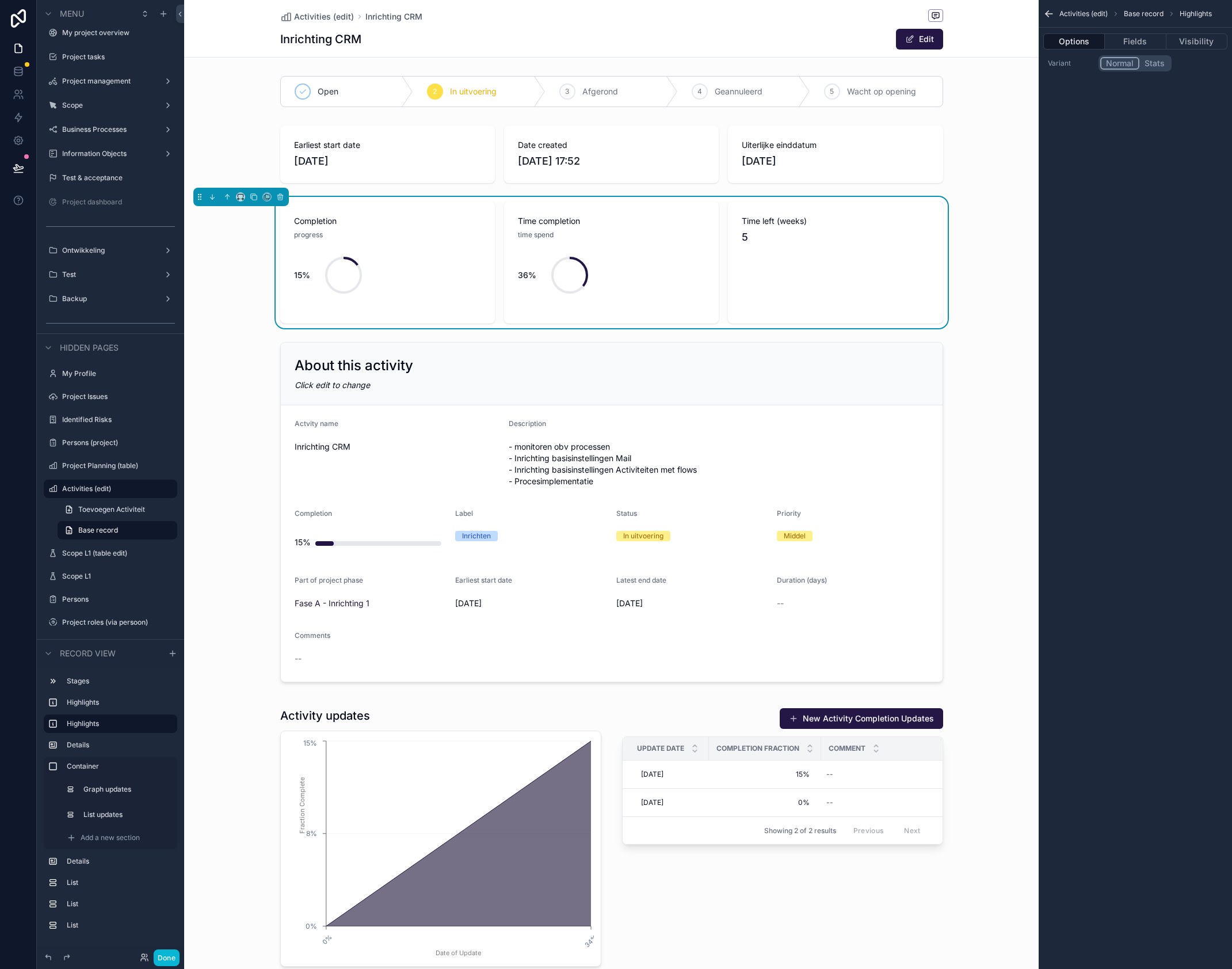
click at [479, 235] on div "progress" at bounding box center [387, 235] width 187 height 12
click at [460, 234] on div "progress" at bounding box center [387, 235] width 187 height 12
click at [460, 258] on div "15%" at bounding box center [387, 275] width 187 height 69
click at [241, 274] on div "Completion progress 15% Time completion time spend 36% Time left (weeks) 5" at bounding box center [611, 263] width 855 height 131
click at [960, 233] on div "Completion progress 15% Time completion time spend 36% Time left (weeks) 5" at bounding box center [611, 263] width 855 height 131
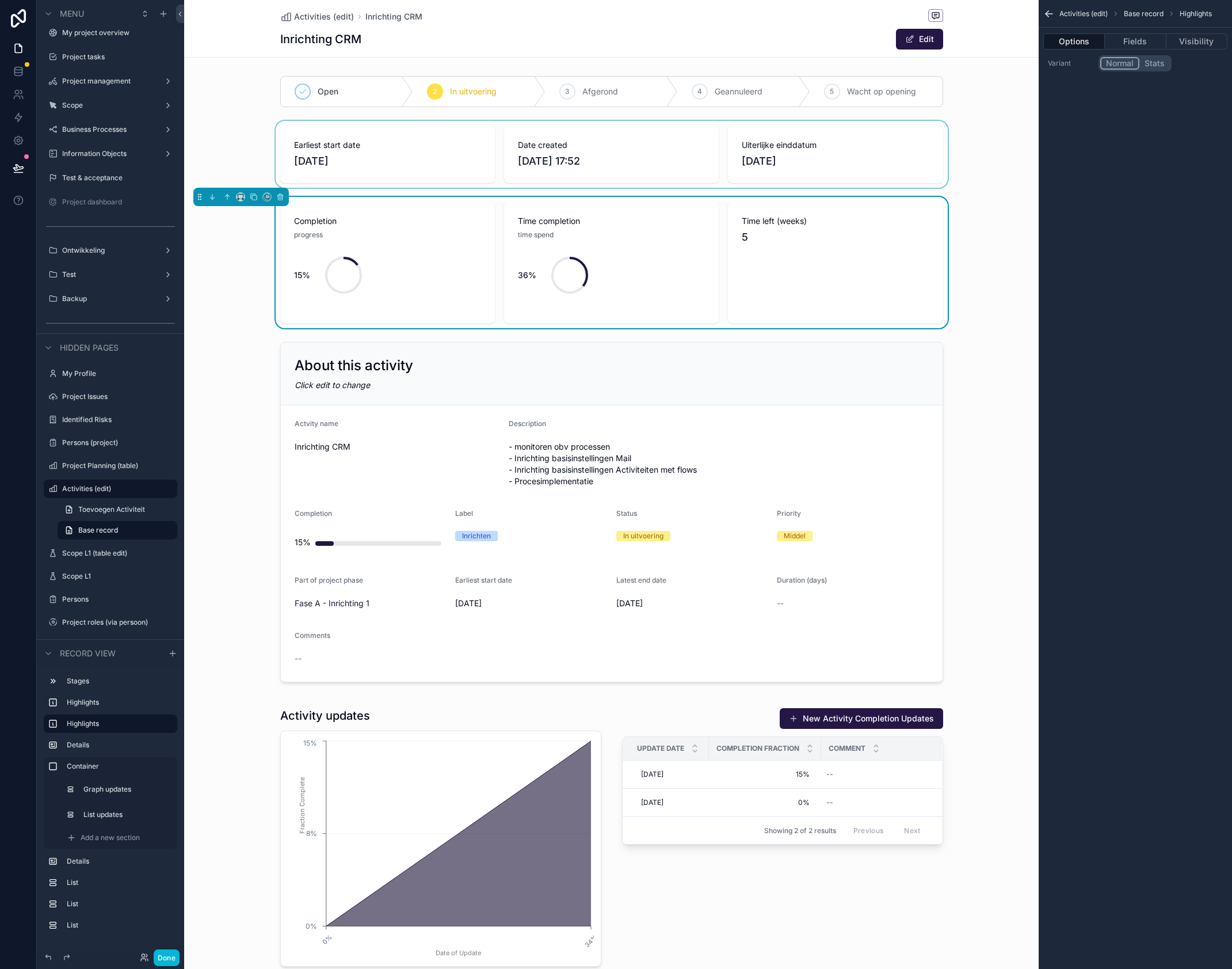
click at [952, 160] on div "scrollable content" at bounding box center [611, 154] width 855 height 67
click at [624, 259] on div "scrollable content" at bounding box center [611, 263] width 855 height 131
click at [1140, 43] on button "Fields" at bounding box center [1135, 42] width 61 height 16
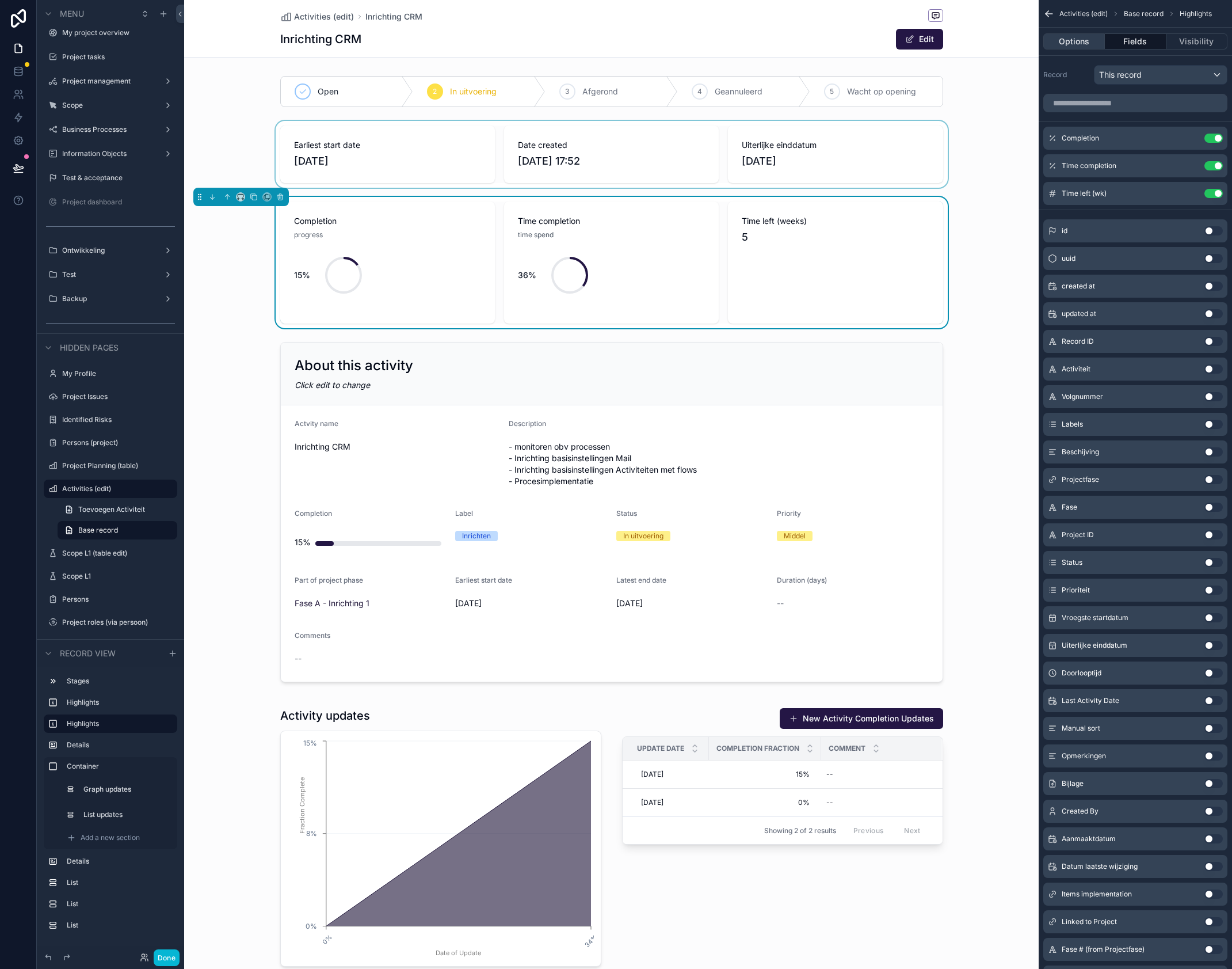
click at [1092, 38] on button "Options" at bounding box center [1074, 42] width 61 height 16
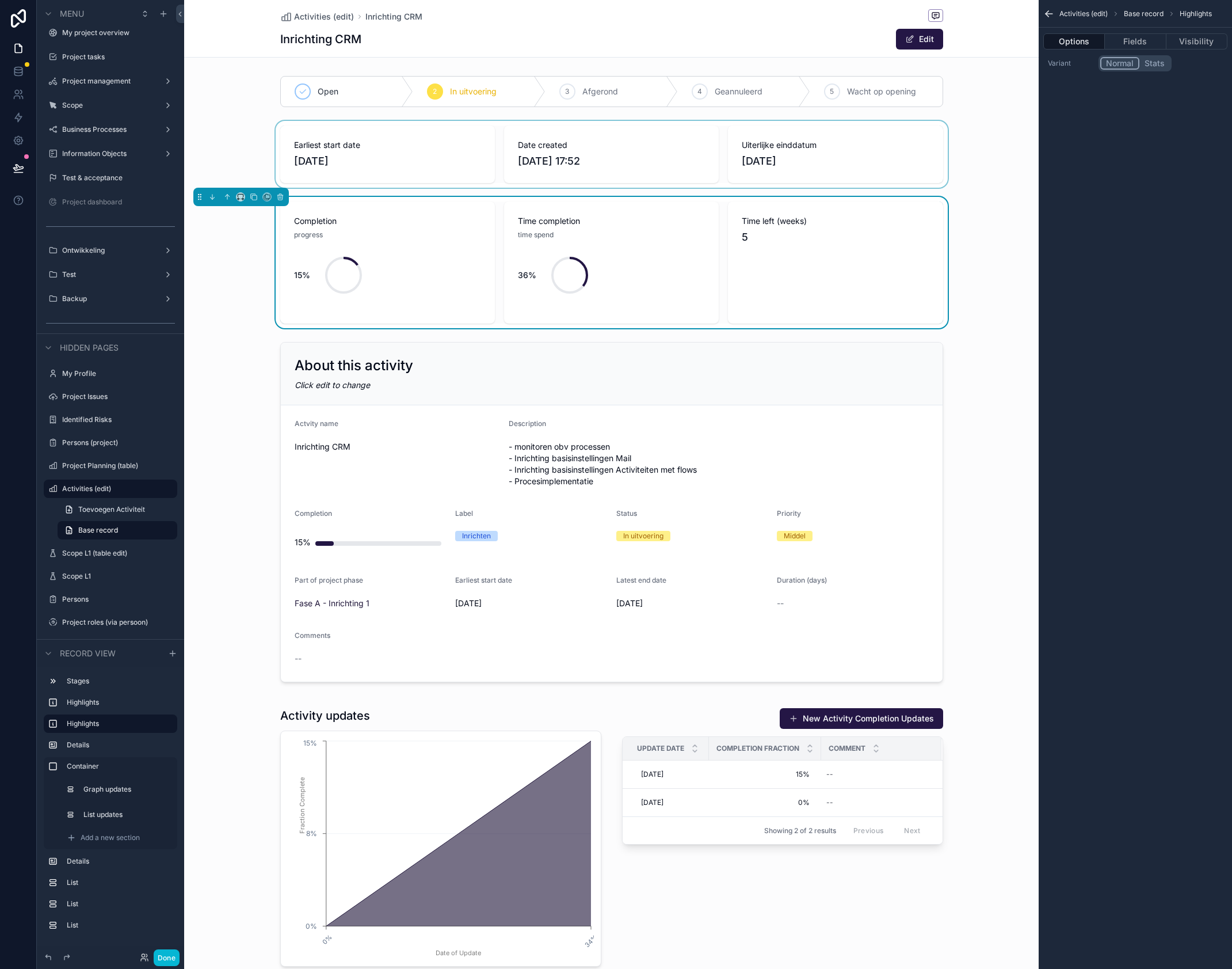
click at [1162, 61] on button "Stats" at bounding box center [1155, 63] width 31 height 13
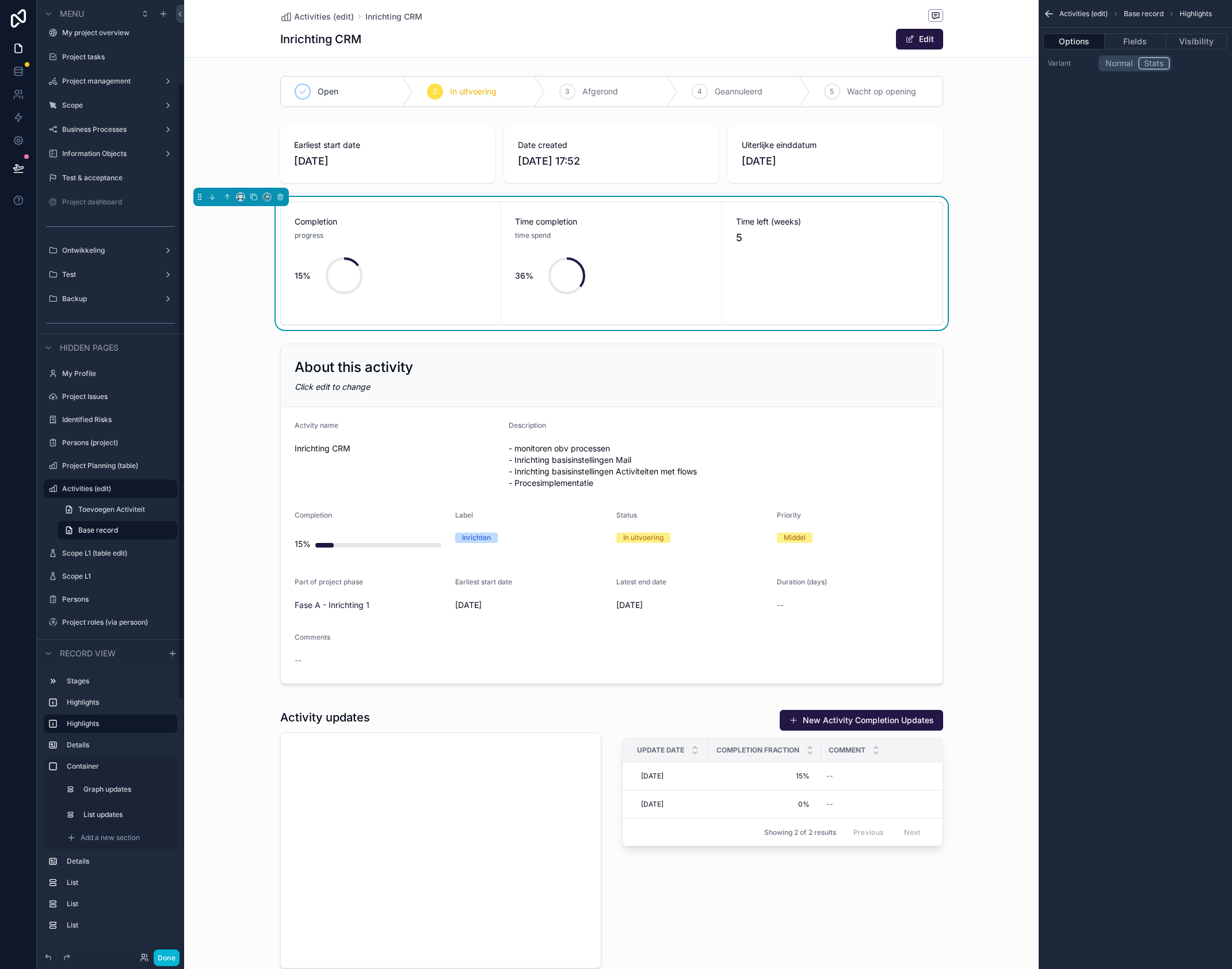
scroll to position [129, 0]
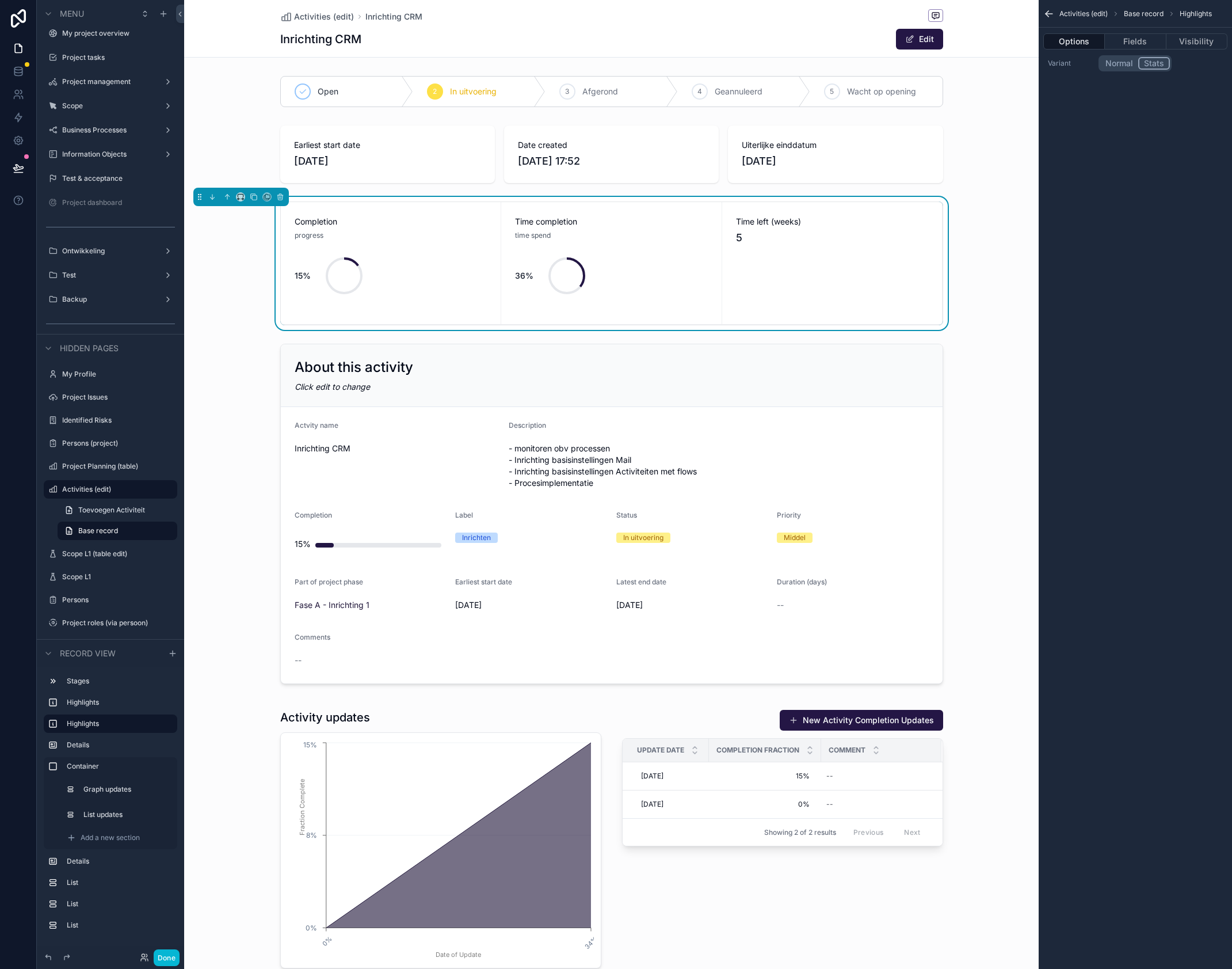
click at [1132, 63] on button "Normal" at bounding box center [1119, 63] width 38 height 13
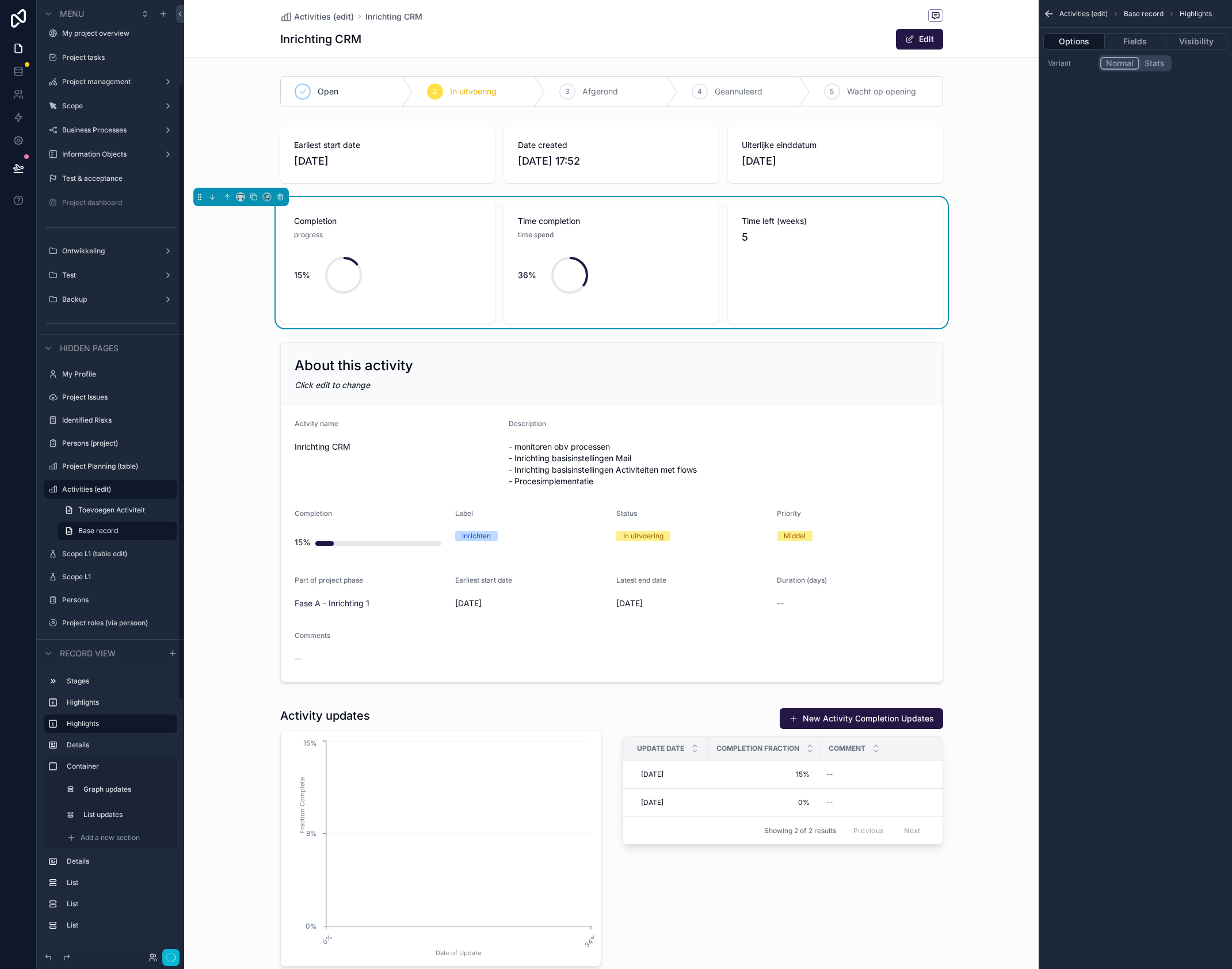
scroll to position [130, 0]
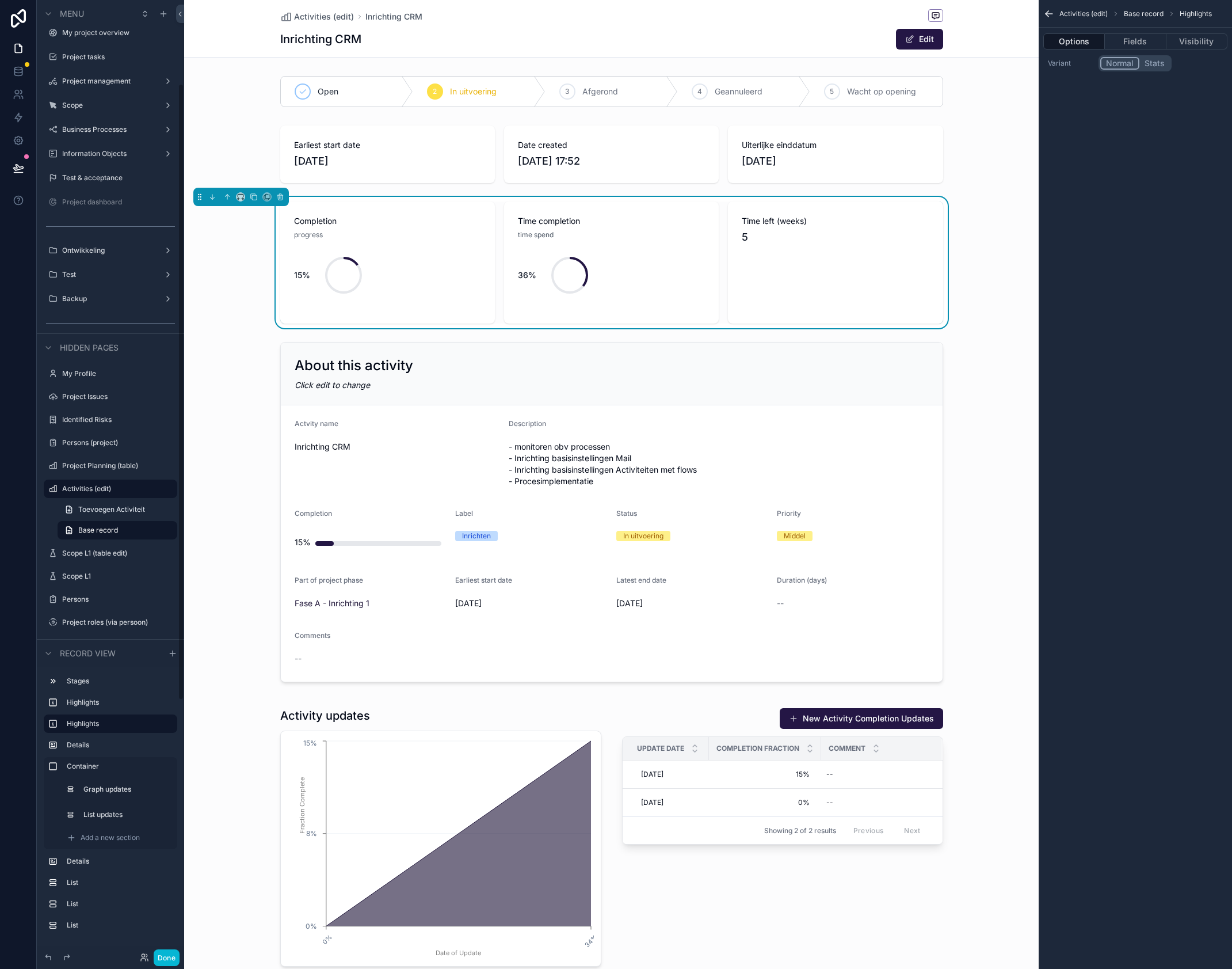
click at [1188, 63] on div "Normal Stats" at bounding box center [1161, 63] width 124 height 16
click at [1163, 64] on button "Stats" at bounding box center [1155, 63] width 31 height 13
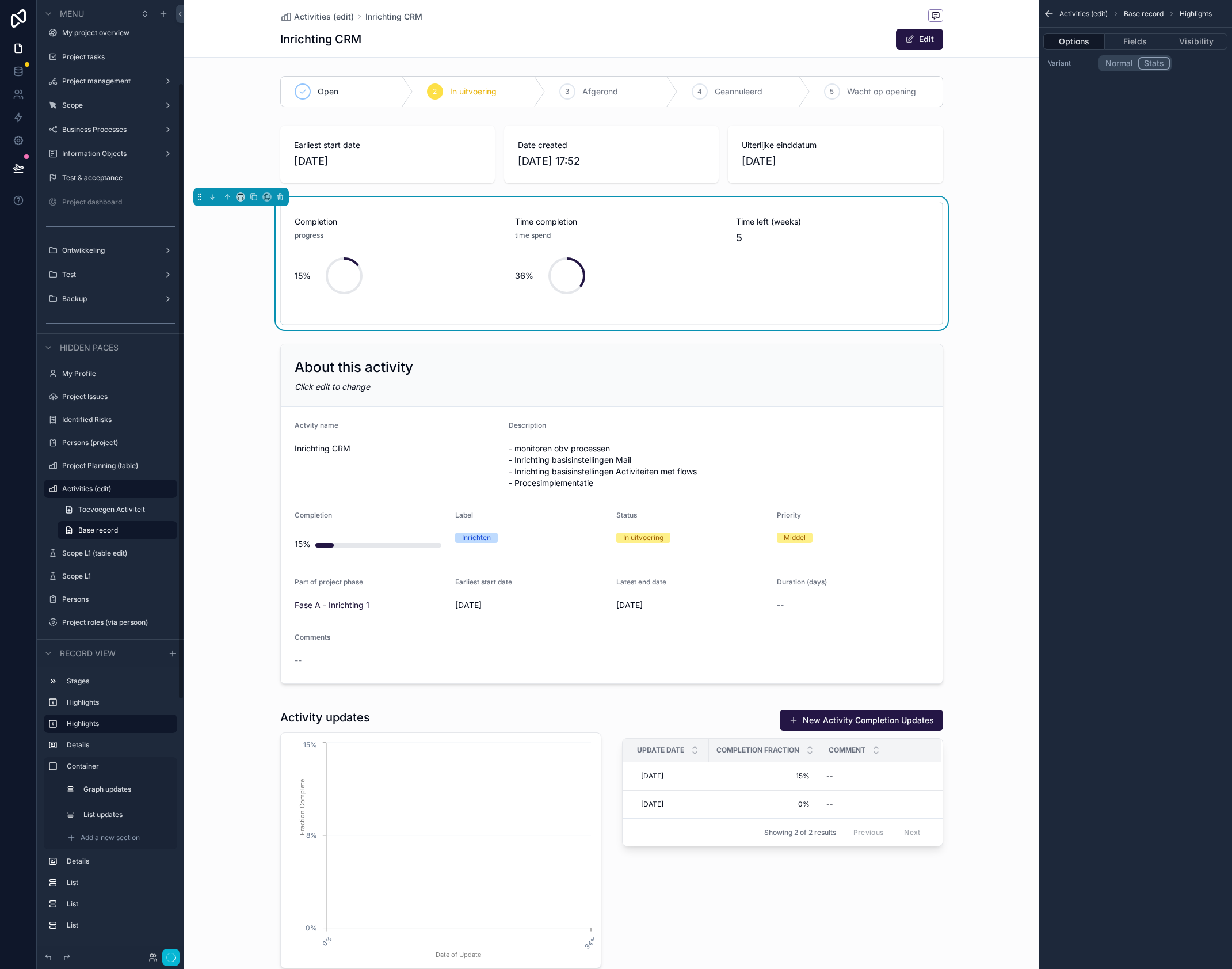
scroll to position [129, 0]
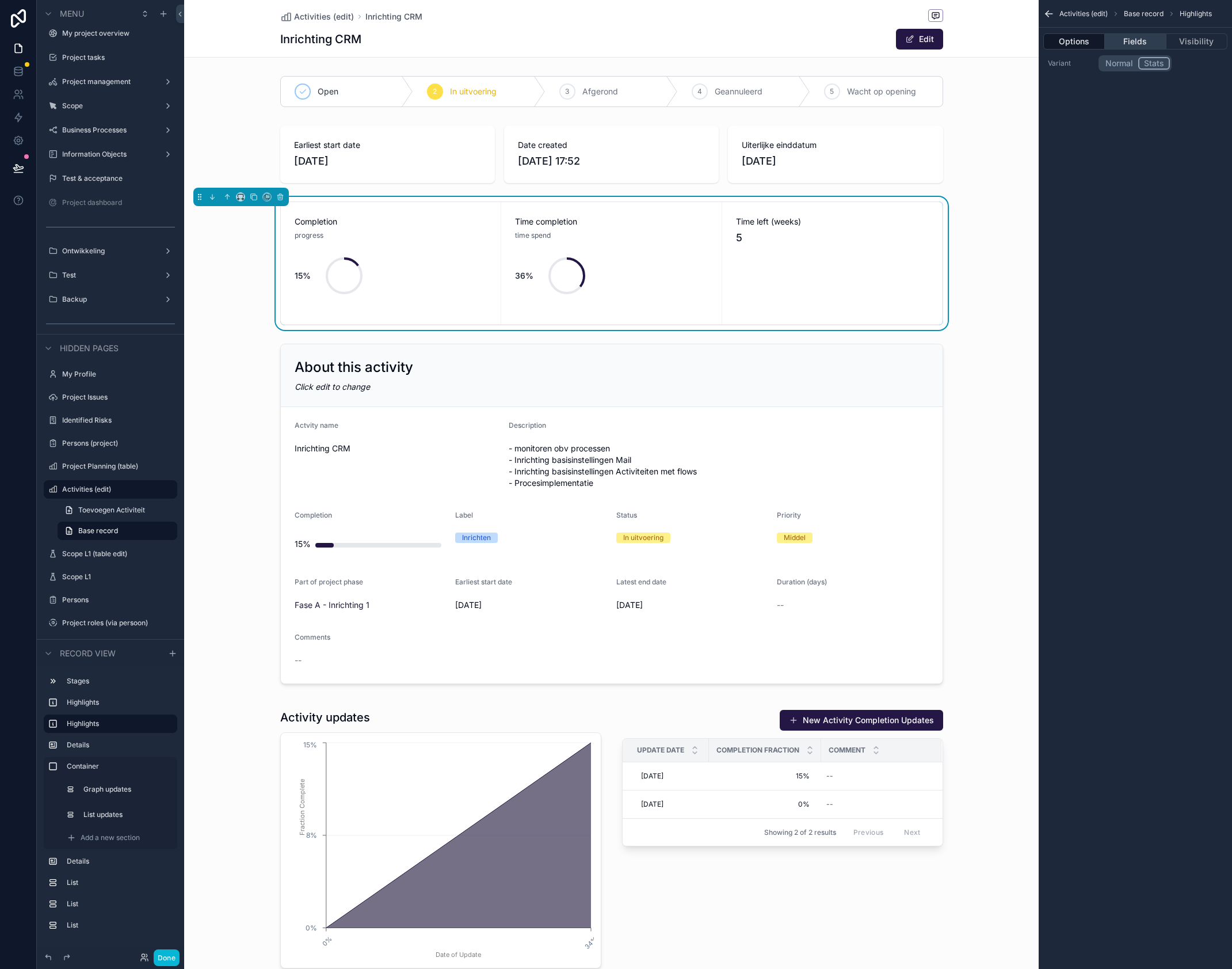
click at [1129, 45] on button "Fields" at bounding box center [1135, 42] width 61 height 16
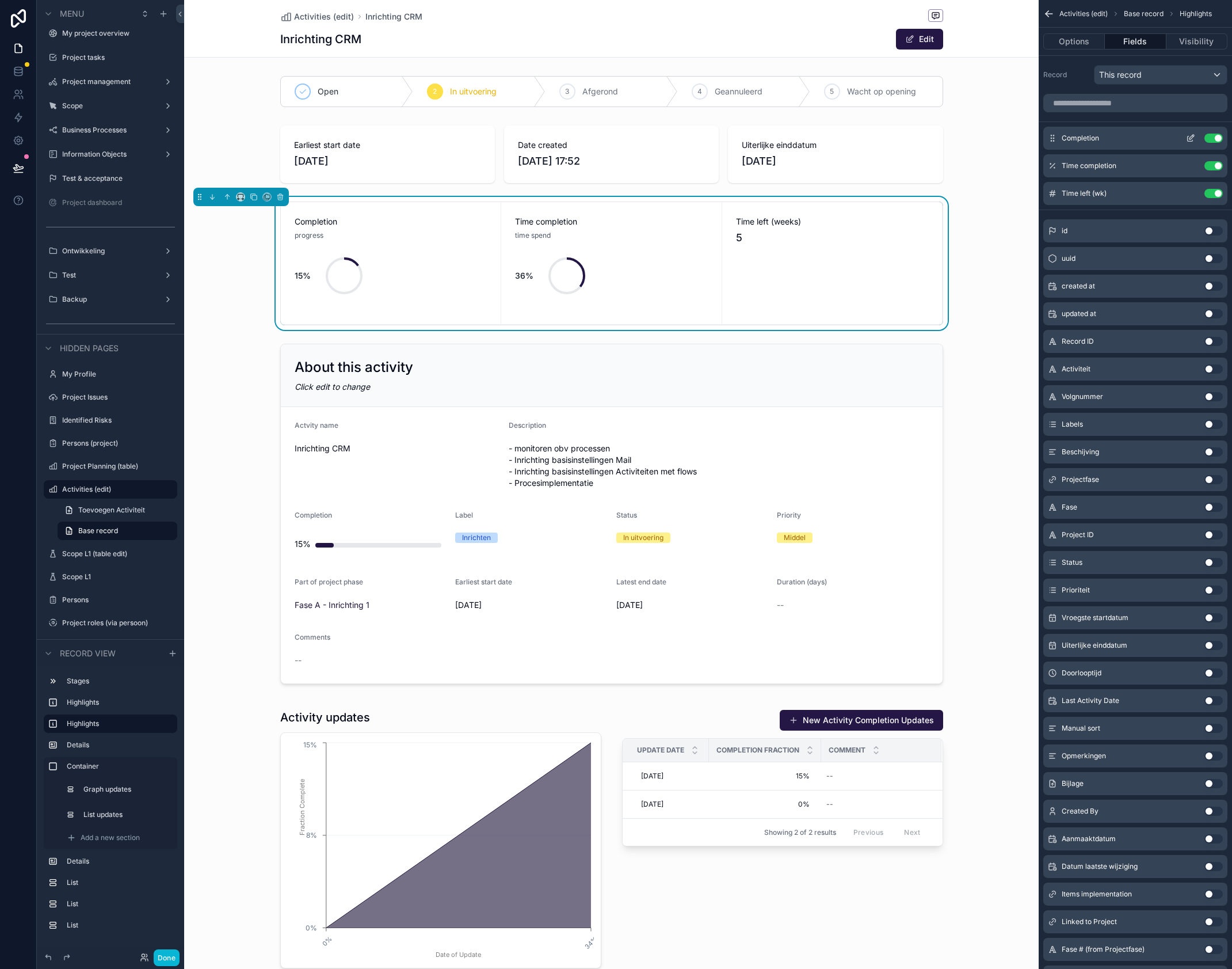
click at [1194, 138] on icon "scrollable content" at bounding box center [1190, 138] width 9 height 9
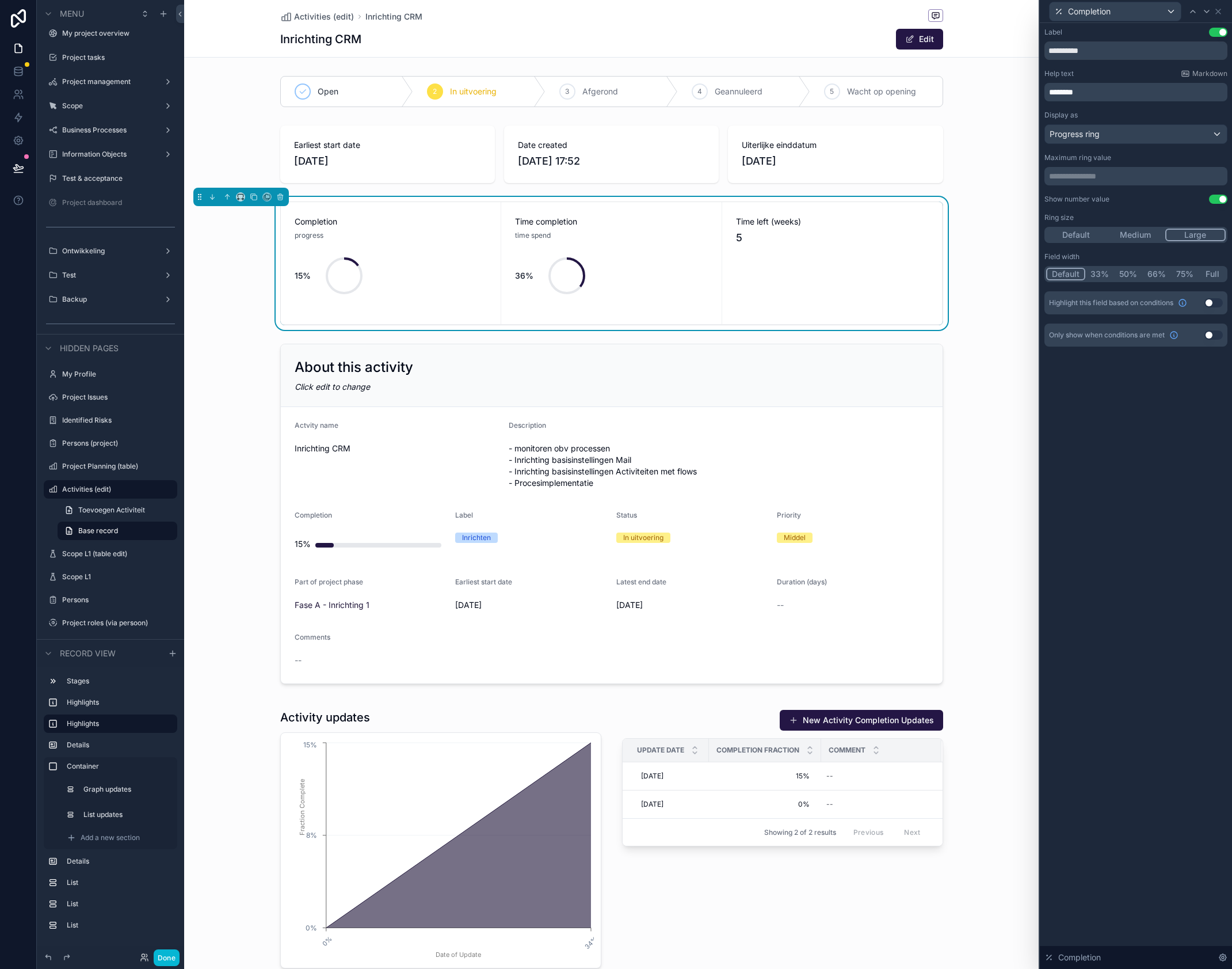
click at [1130, 237] on button "Medium" at bounding box center [1135, 235] width 59 height 13
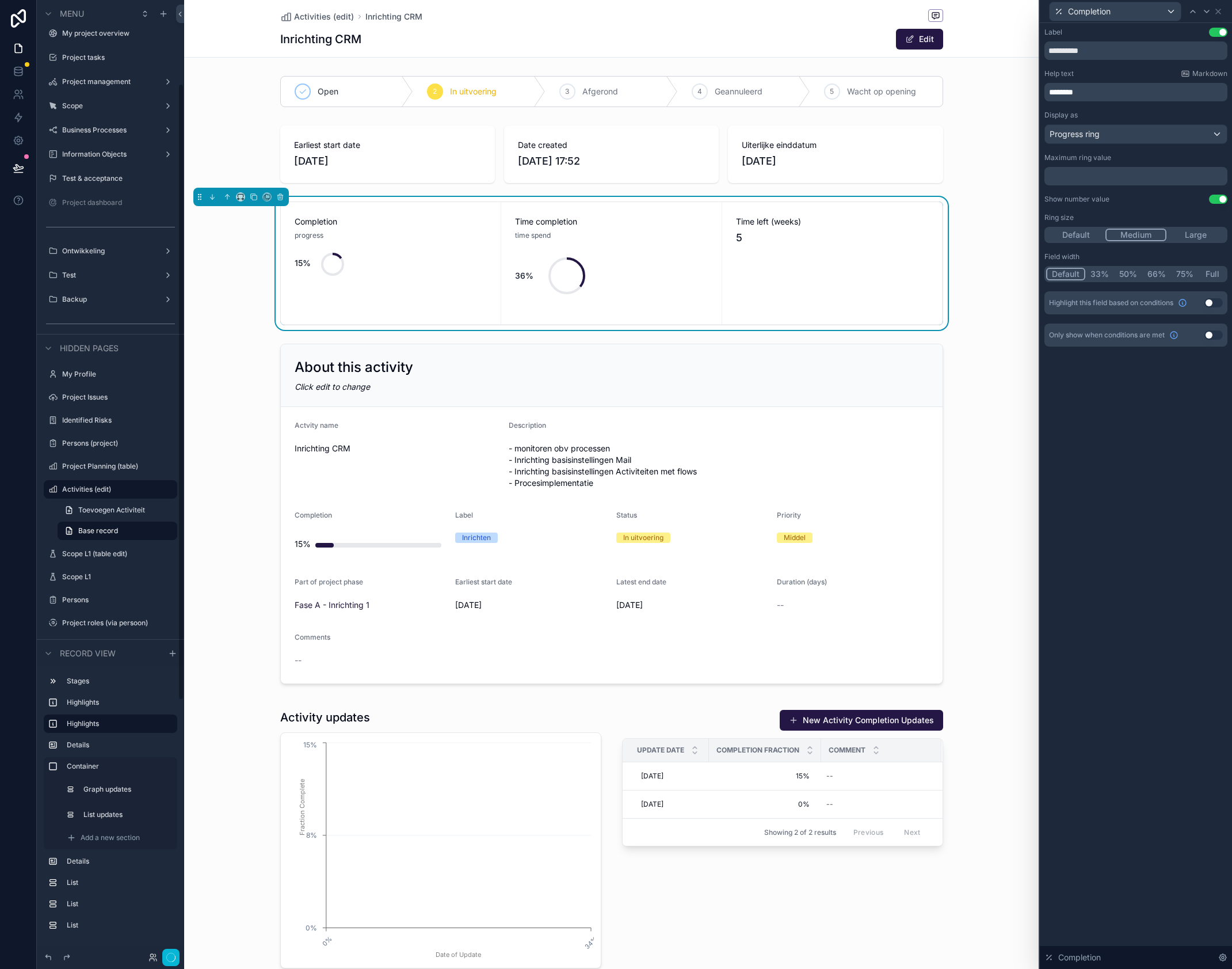
scroll to position [130, 0]
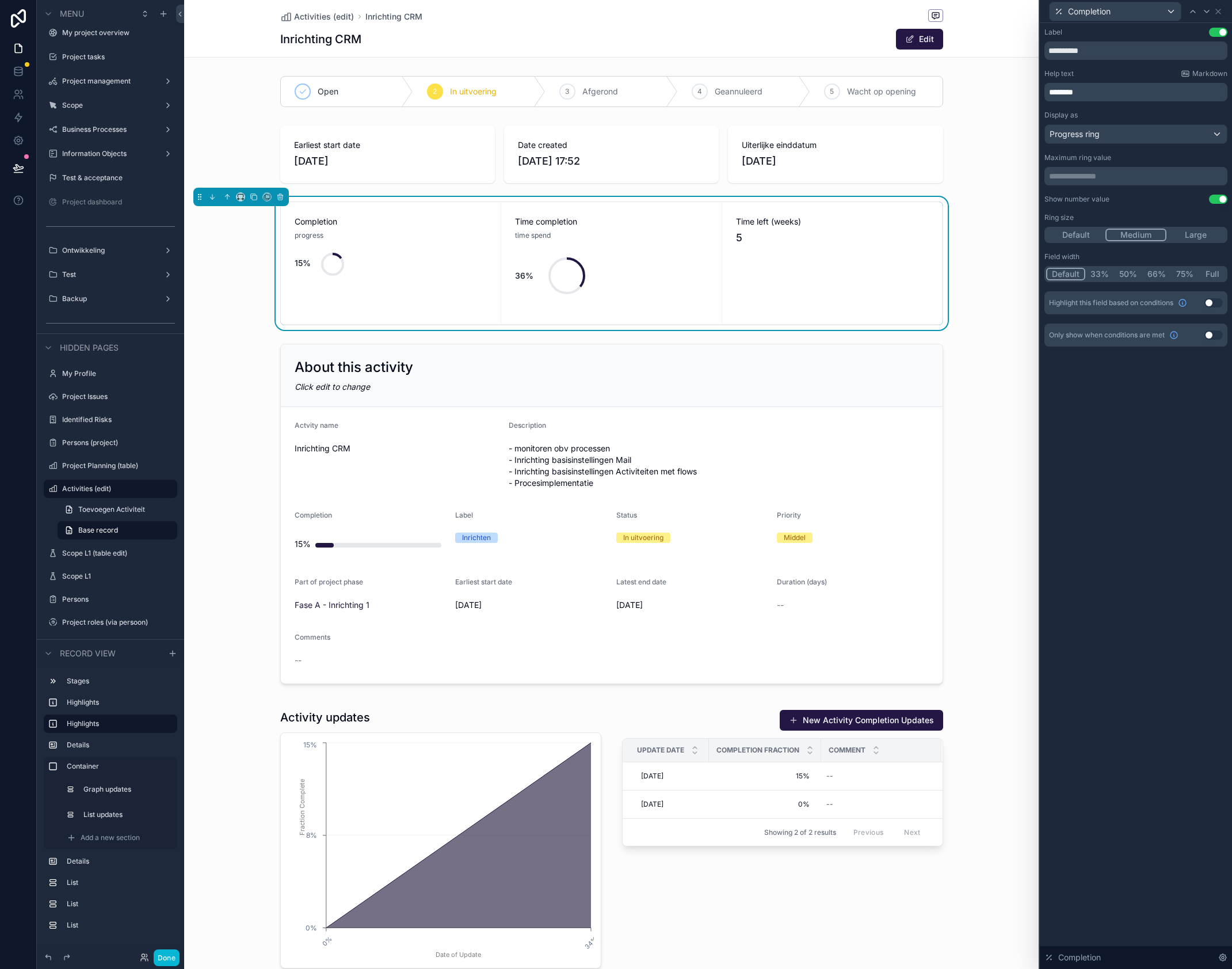
click at [1195, 234] on button "Large" at bounding box center [1196, 235] width 59 height 13
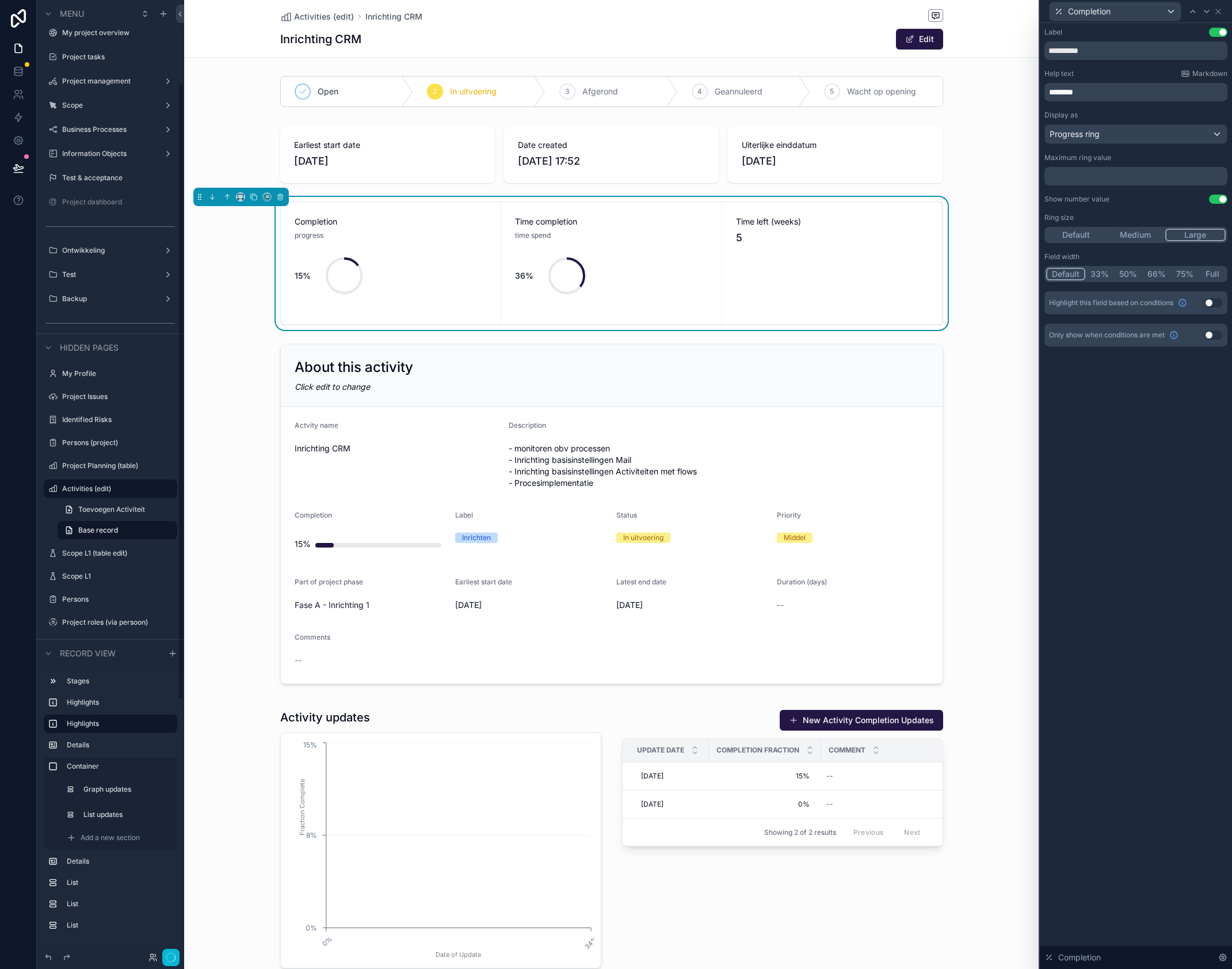
scroll to position [129, 0]
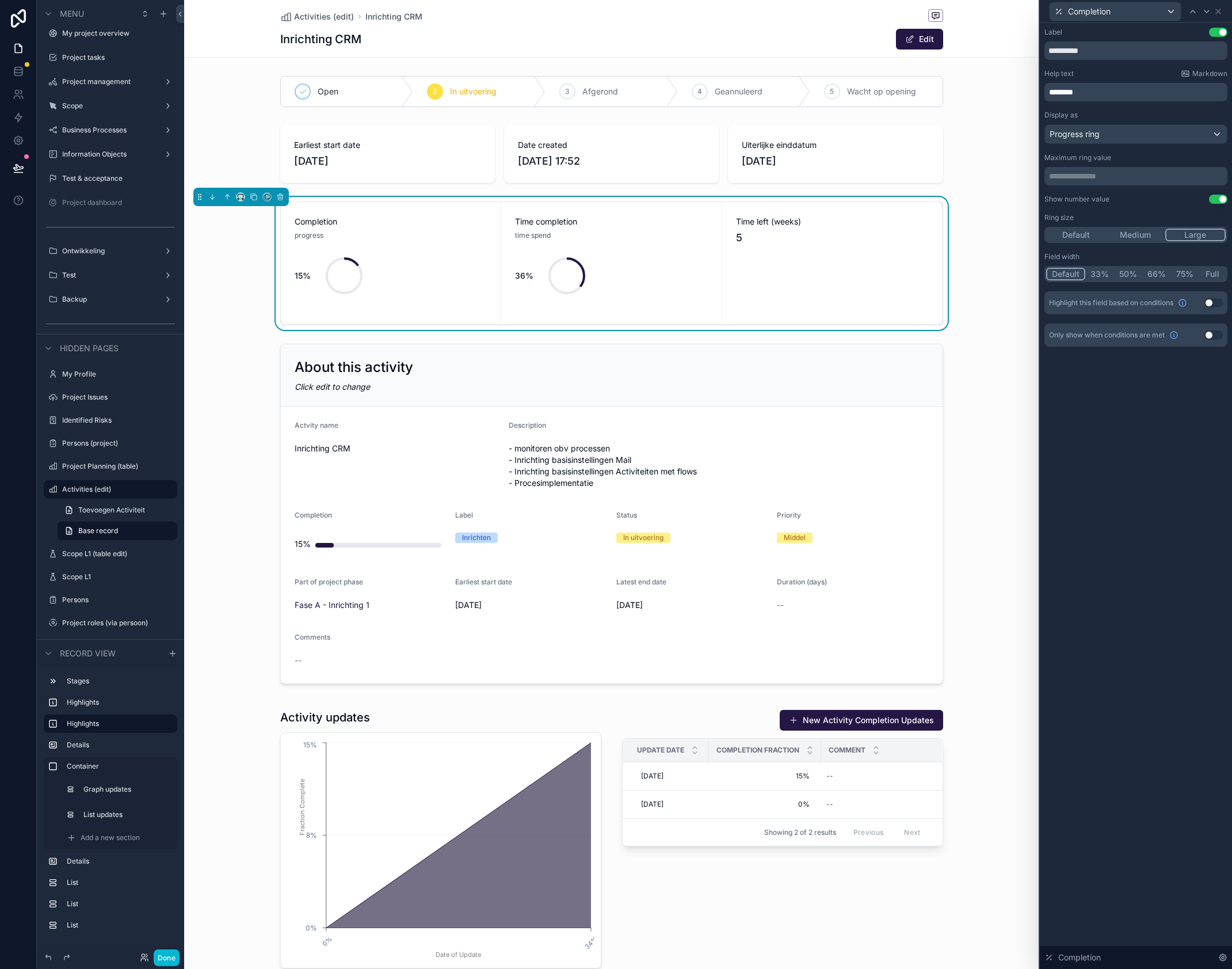
click at [1208, 274] on button "Full" at bounding box center [1212, 274] width 27 height 13
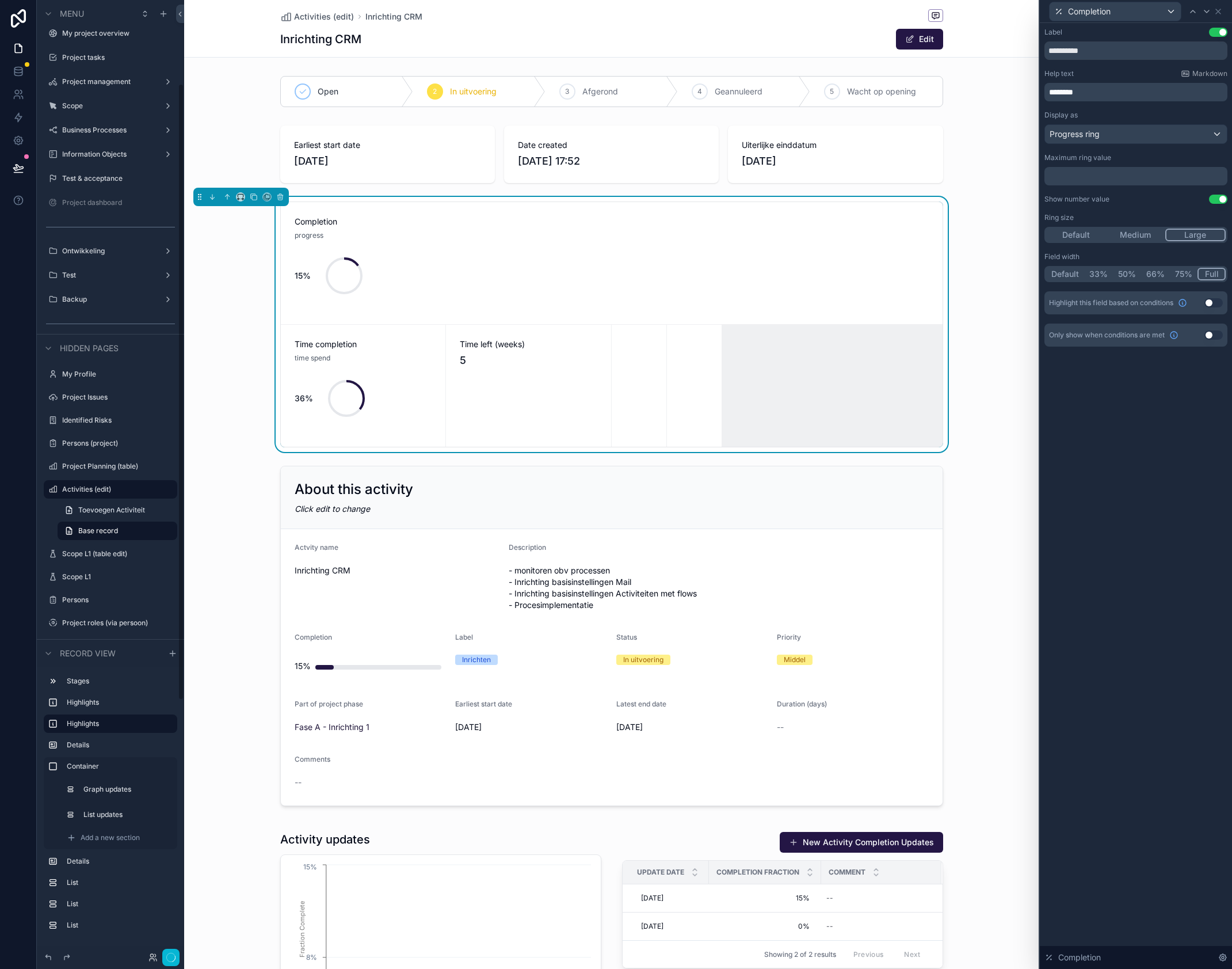
scroll to position [130, 0]
click at [1066, 272] on button "Default" at bounding box center [1066, 274] width 38 height 13
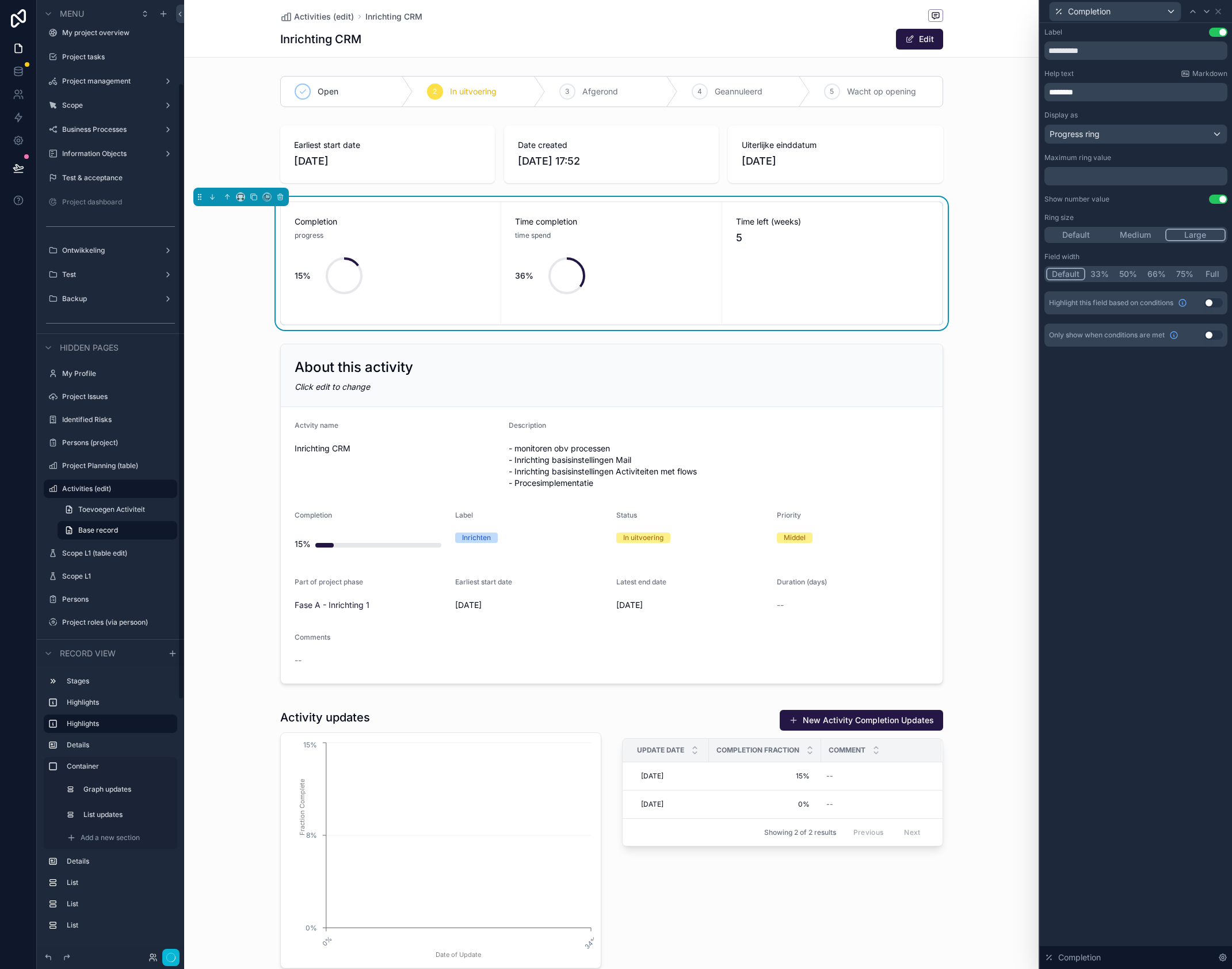
scroll to position [129, 0]
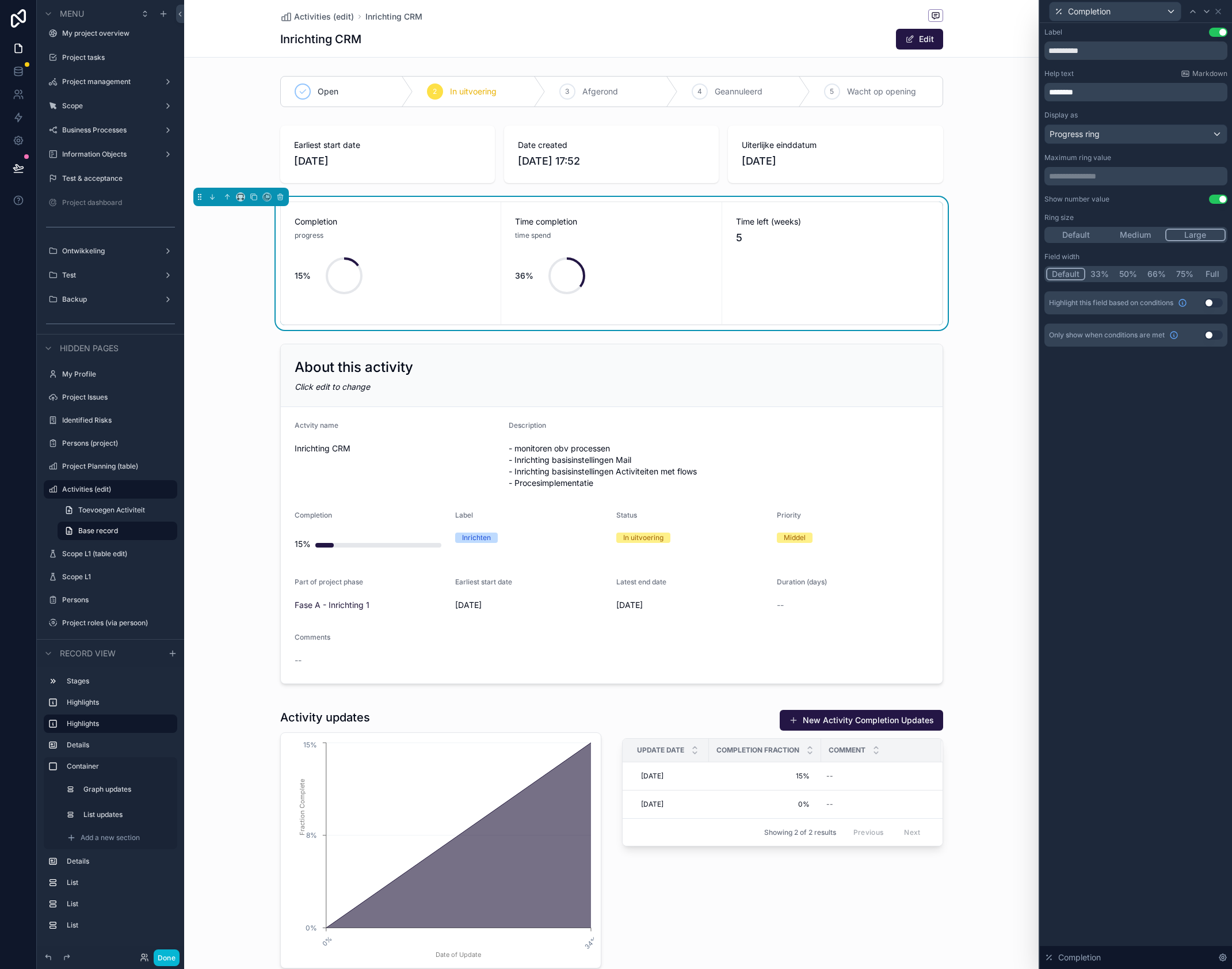
click at [1215, 300] on button "Use setting" at bounding box center [1214, 302] width 18 height 9
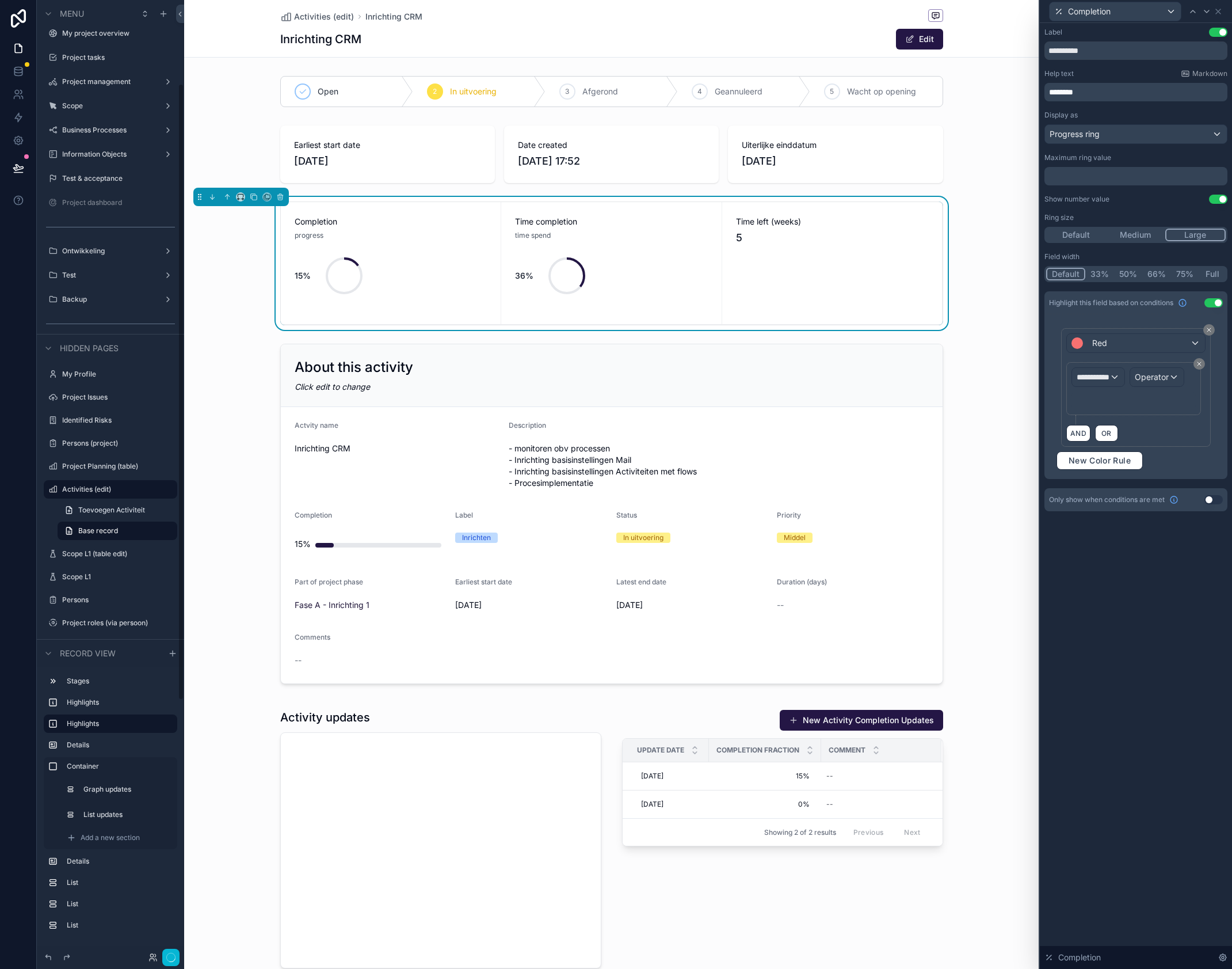
scroll to position [130, 0]
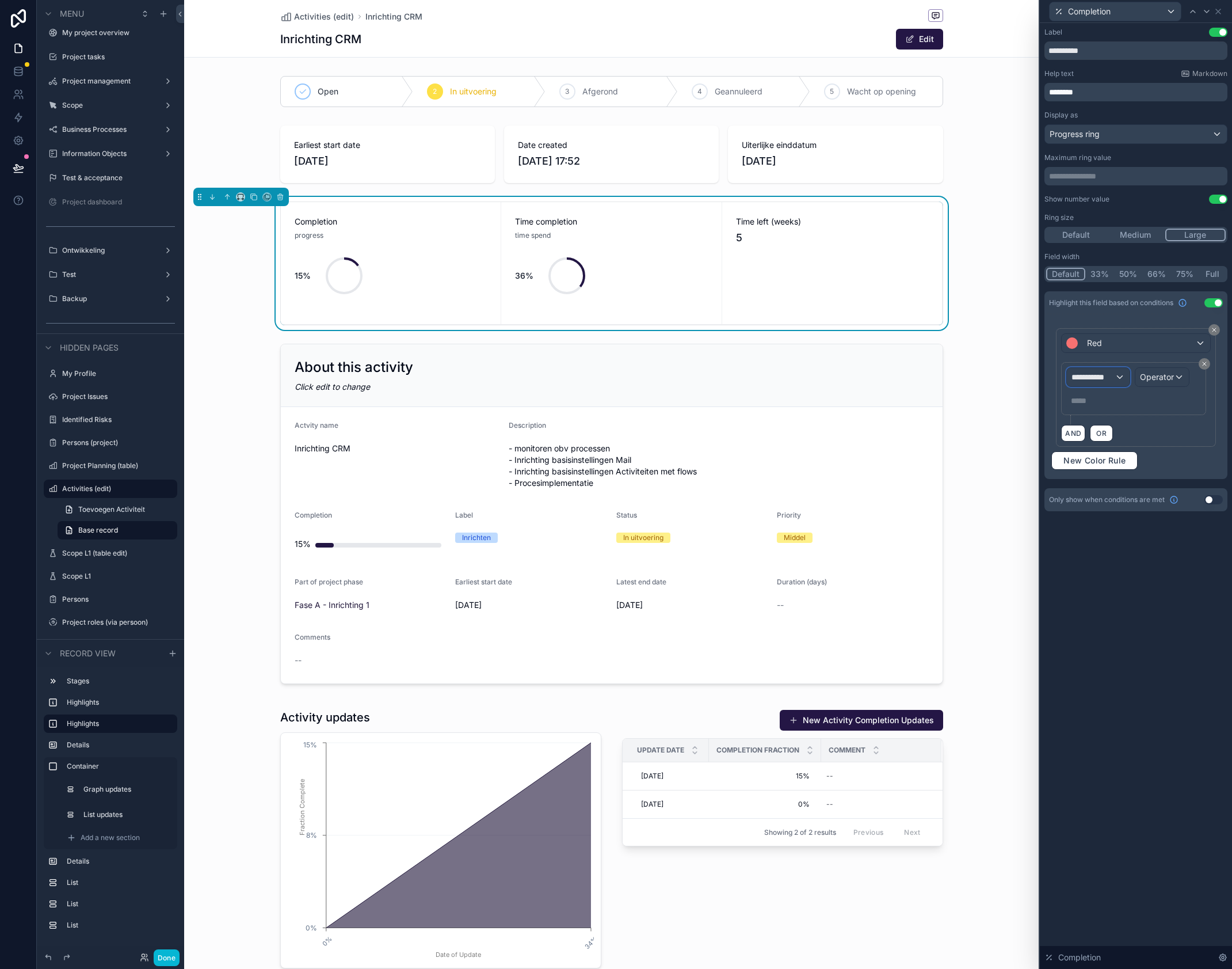
click at [1106, 379] on span "**********" at bounding box center [1093, 377] width 42 height 12
click at [1115, 403] on input "text" at bounding box center [1132, 405] width 119 height 18
type input "*"
click at [1122, 434] on div "Activiteiten" at bounding box center [1132, 439] width 110 height 14
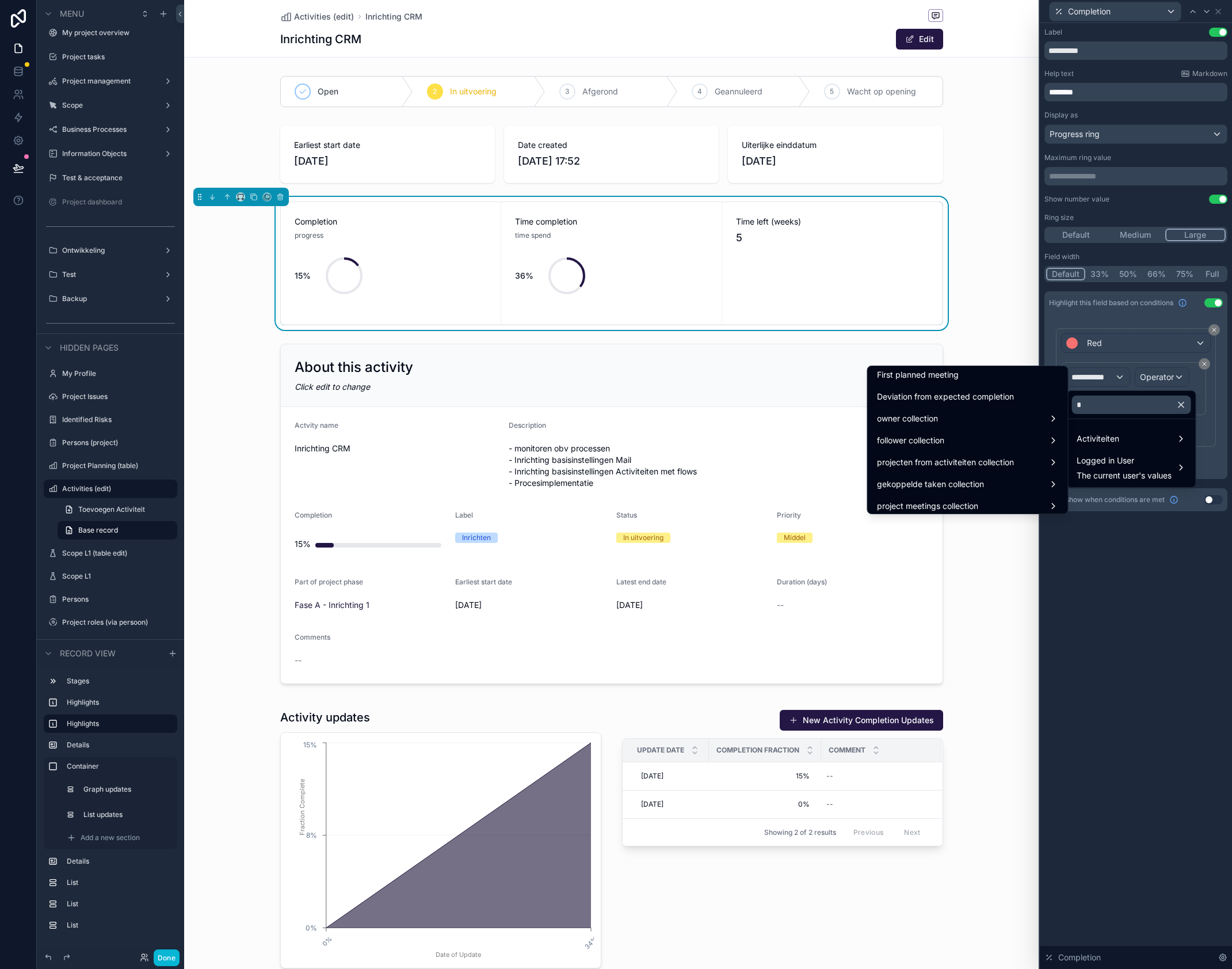
scroll to position [297, 0]
click at [1000, 393] on span "Deviation from expected completion" at bounding box center [945, 388] width 137 height 14
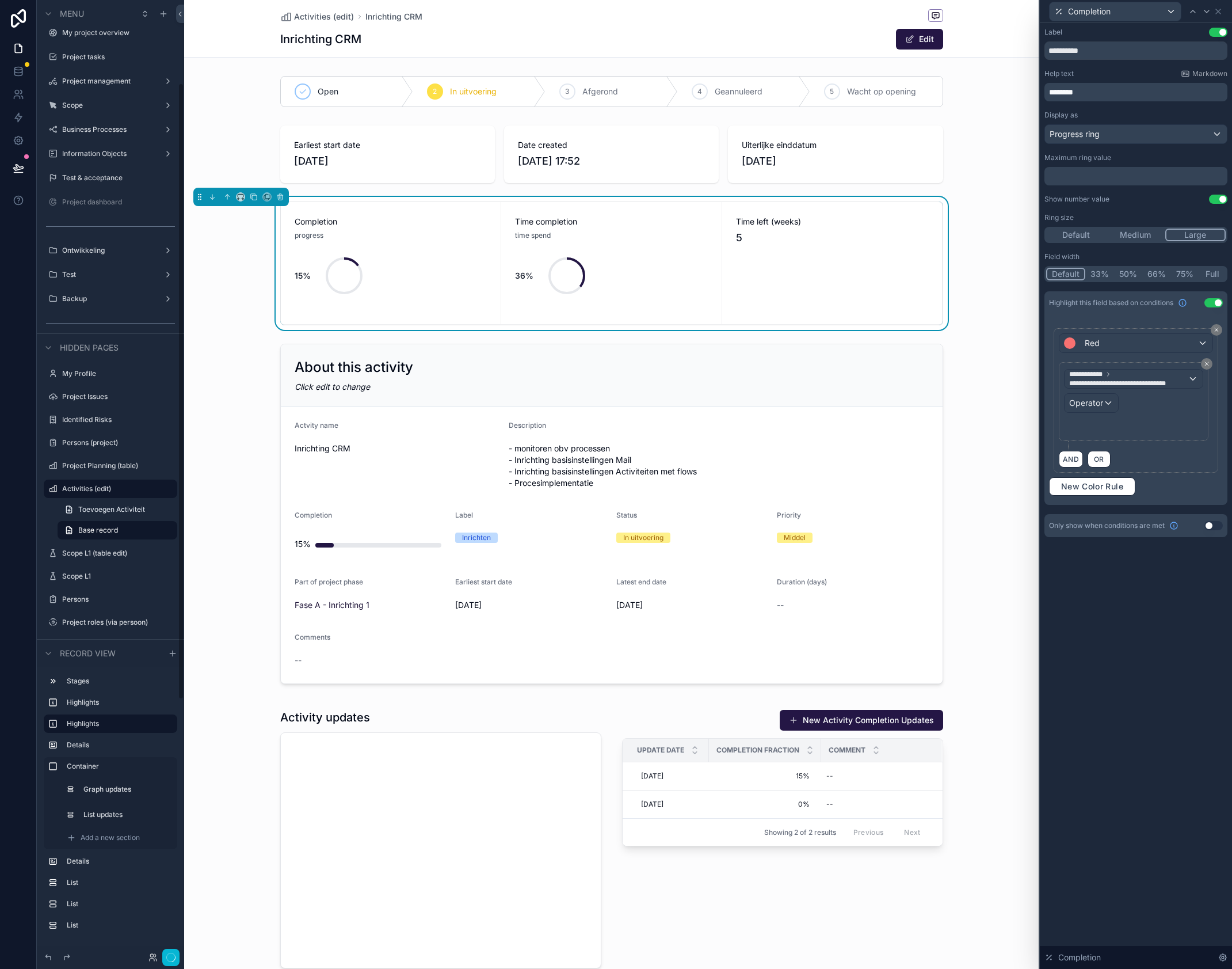
scroll to position [129, 0]
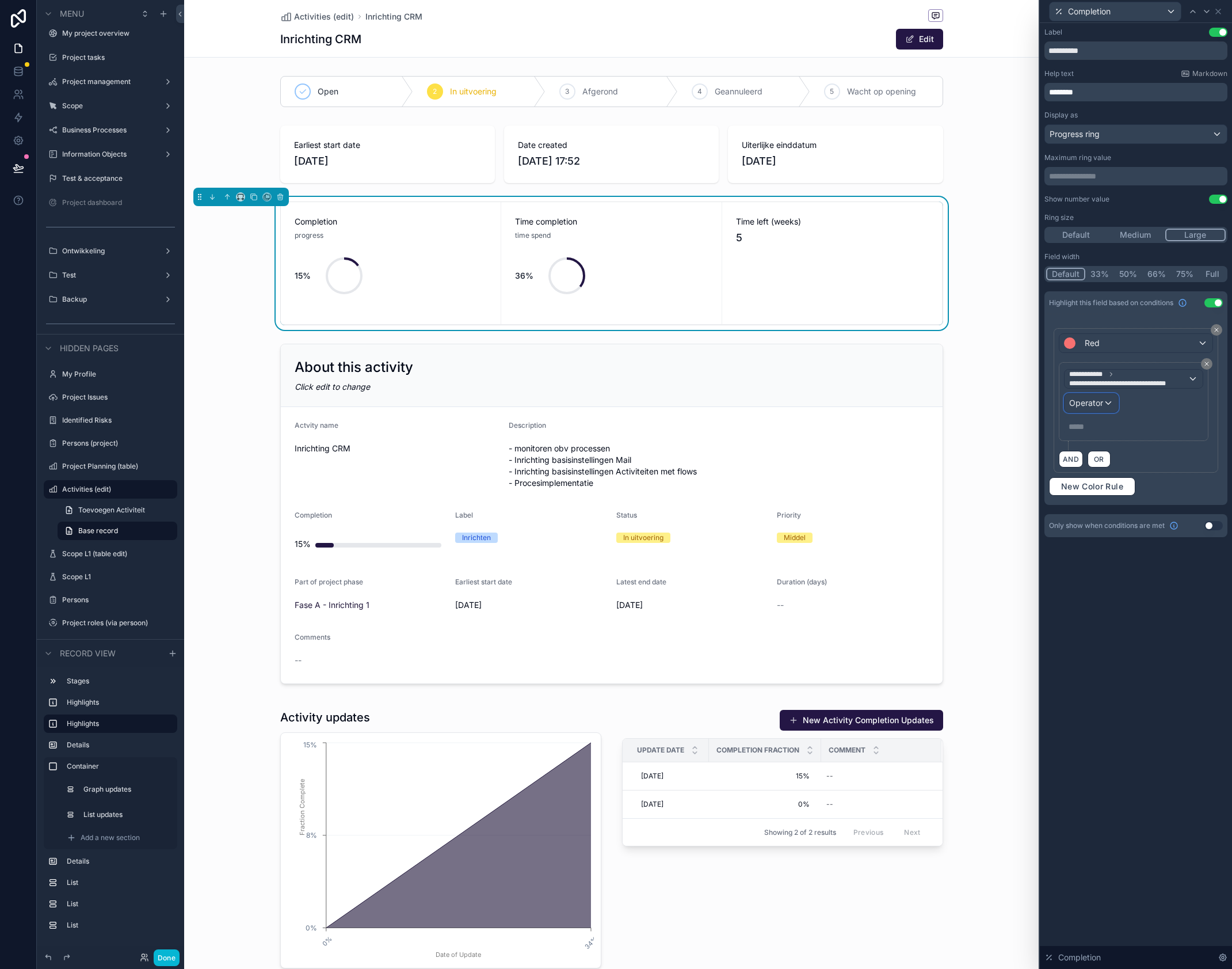
click at [1093, 405] on span "Operator" at bounding box center [1087, 403] width 34 height 10
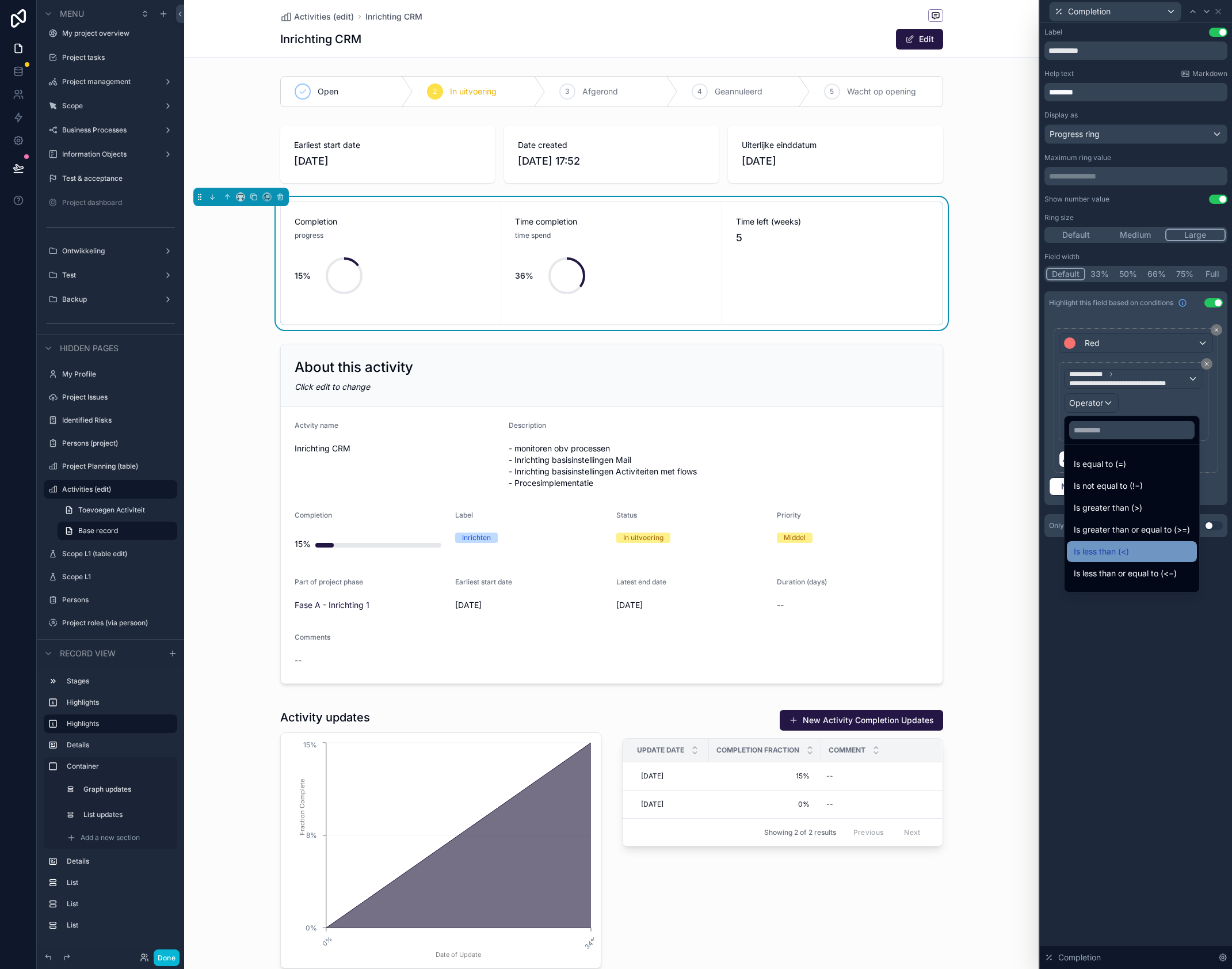
click at [1140, 546] on div "Is less than (<)" at bounding box center [1132, 551] width 116 height 14
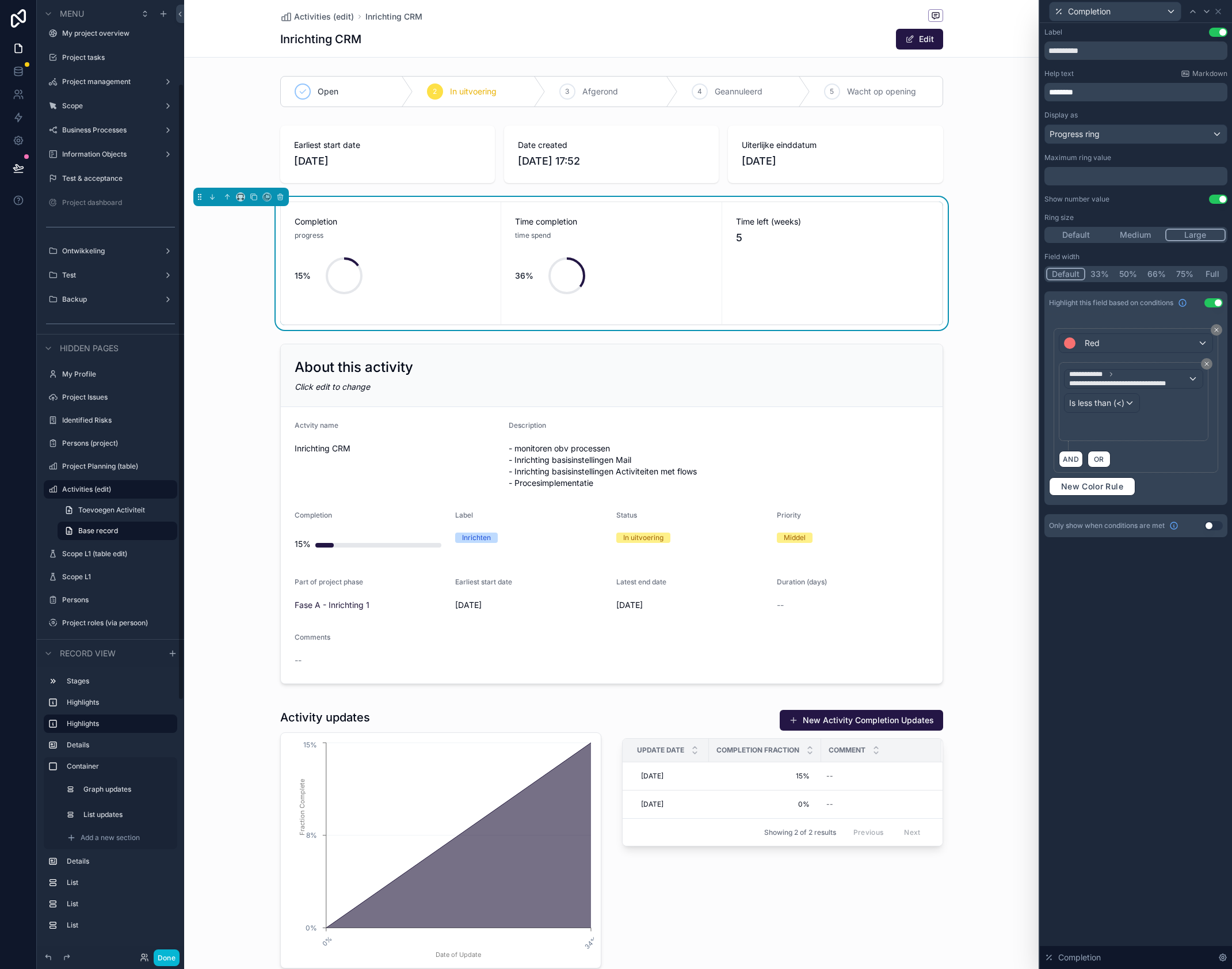
scroll to position [130, 0]
click at [1124, 423] on p "***** ﻿" at bounding box center [1135, 426] width 132 height 12
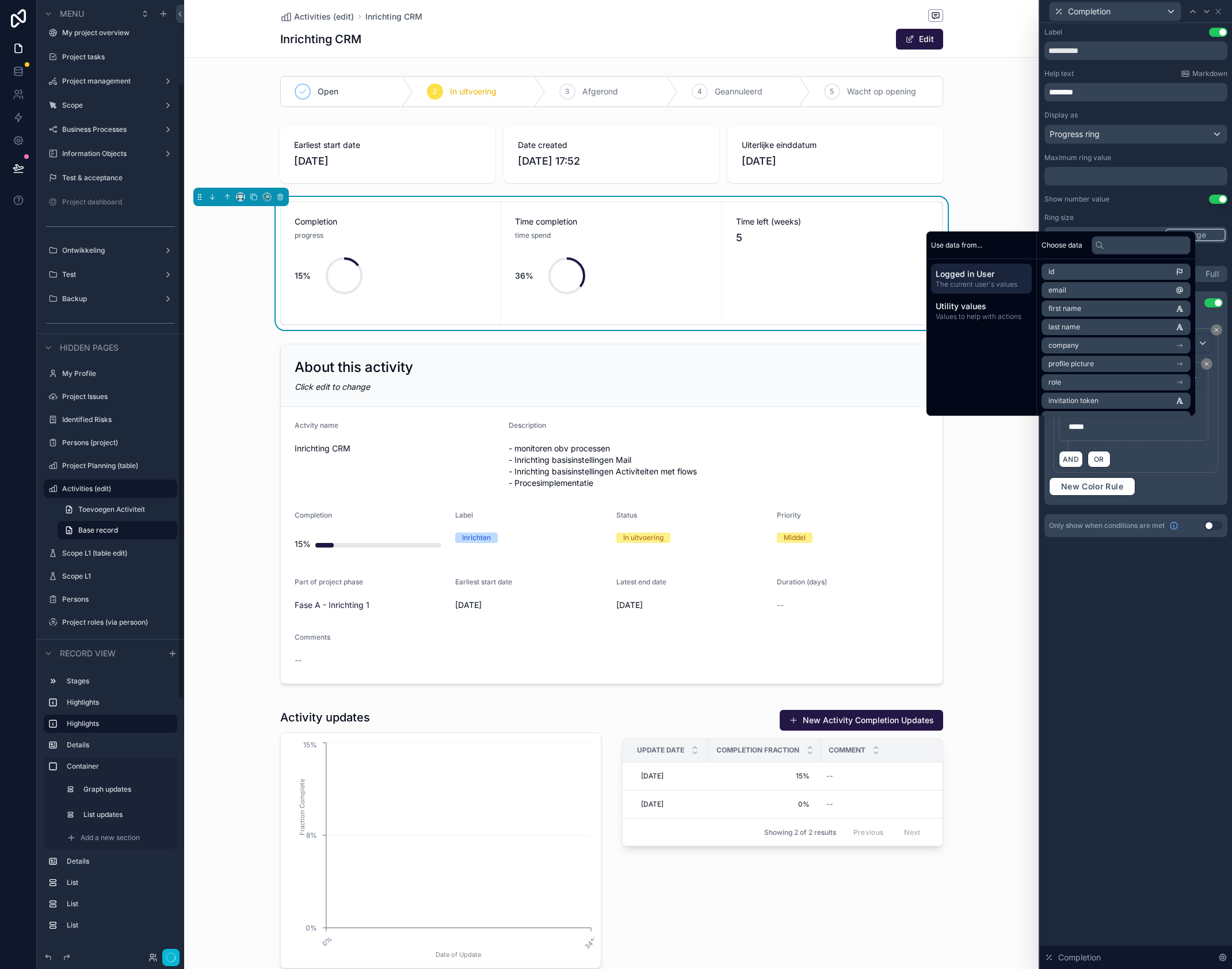
scroll to position [129, 0]
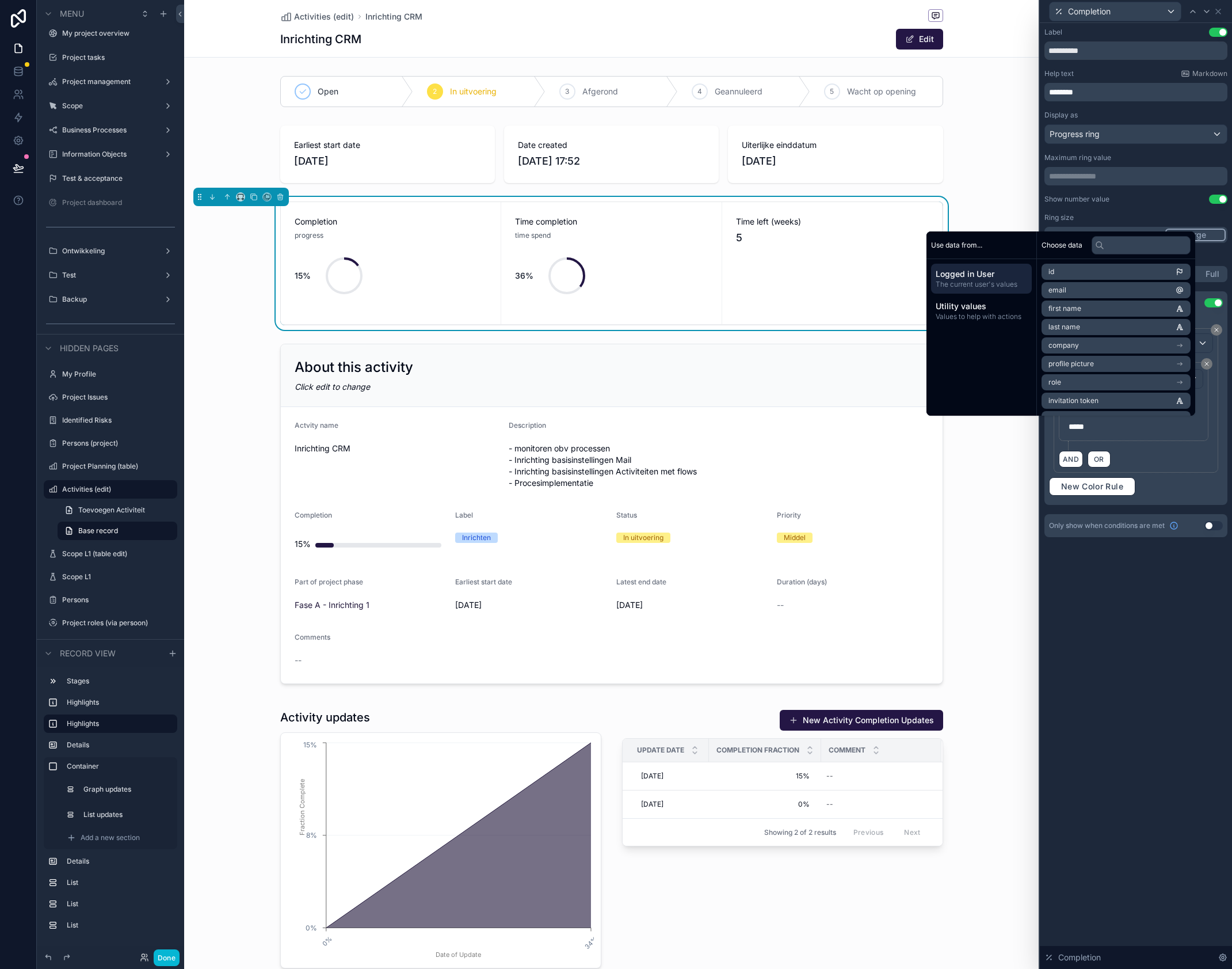
click at [1203, 463] on div "AND OR" at bounding box center [1136, 459] width 154 height 17
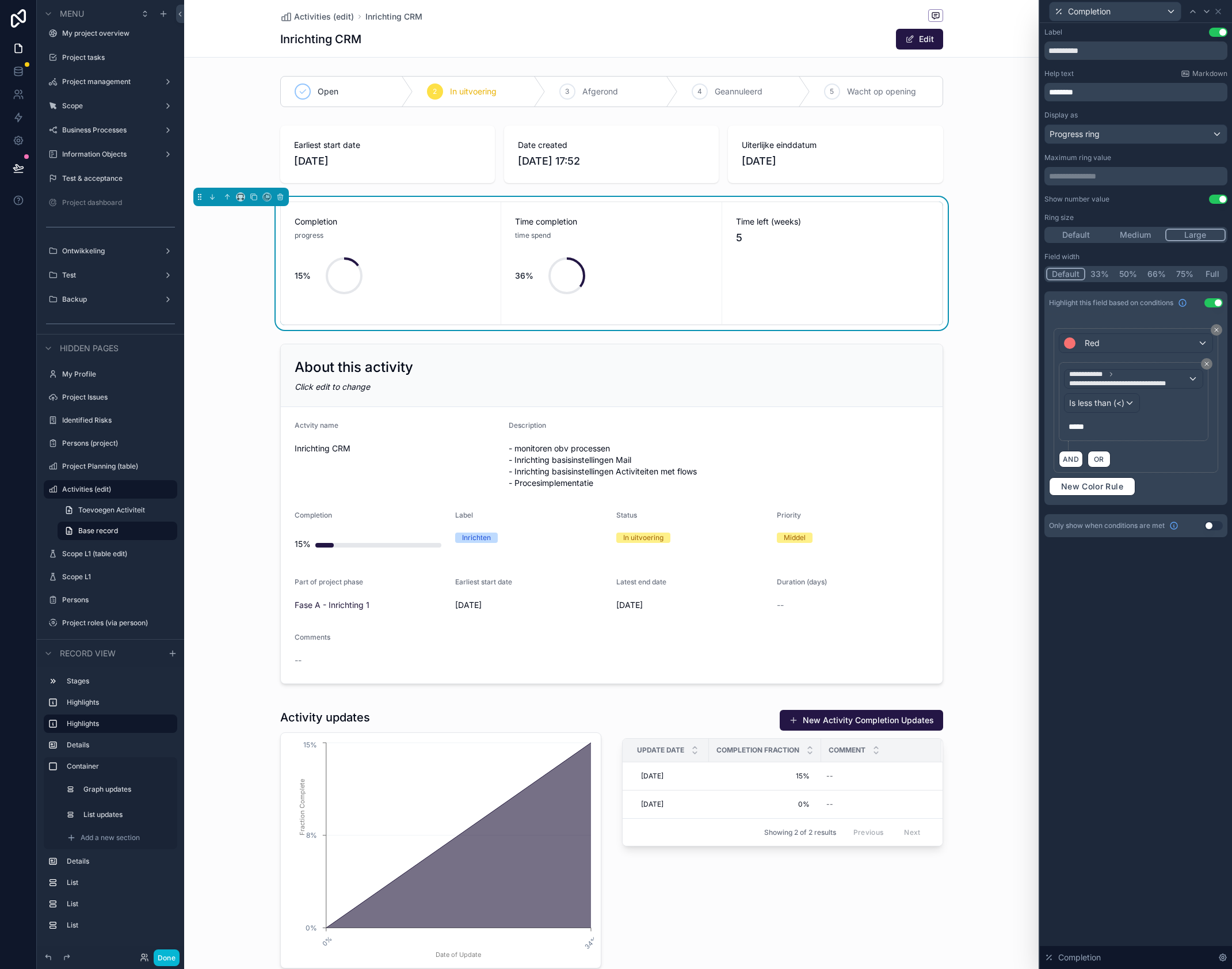
click at [1170, 488] on div "**********" at bounding box center [1136, 409] width 174 height 172
click at [1162, 601] on div "**********" at bounding box center [1136, 496] width 192 height 946
click at [1070, 427] on span "*****" at bounding box center [1076, 426] width 16 height 8
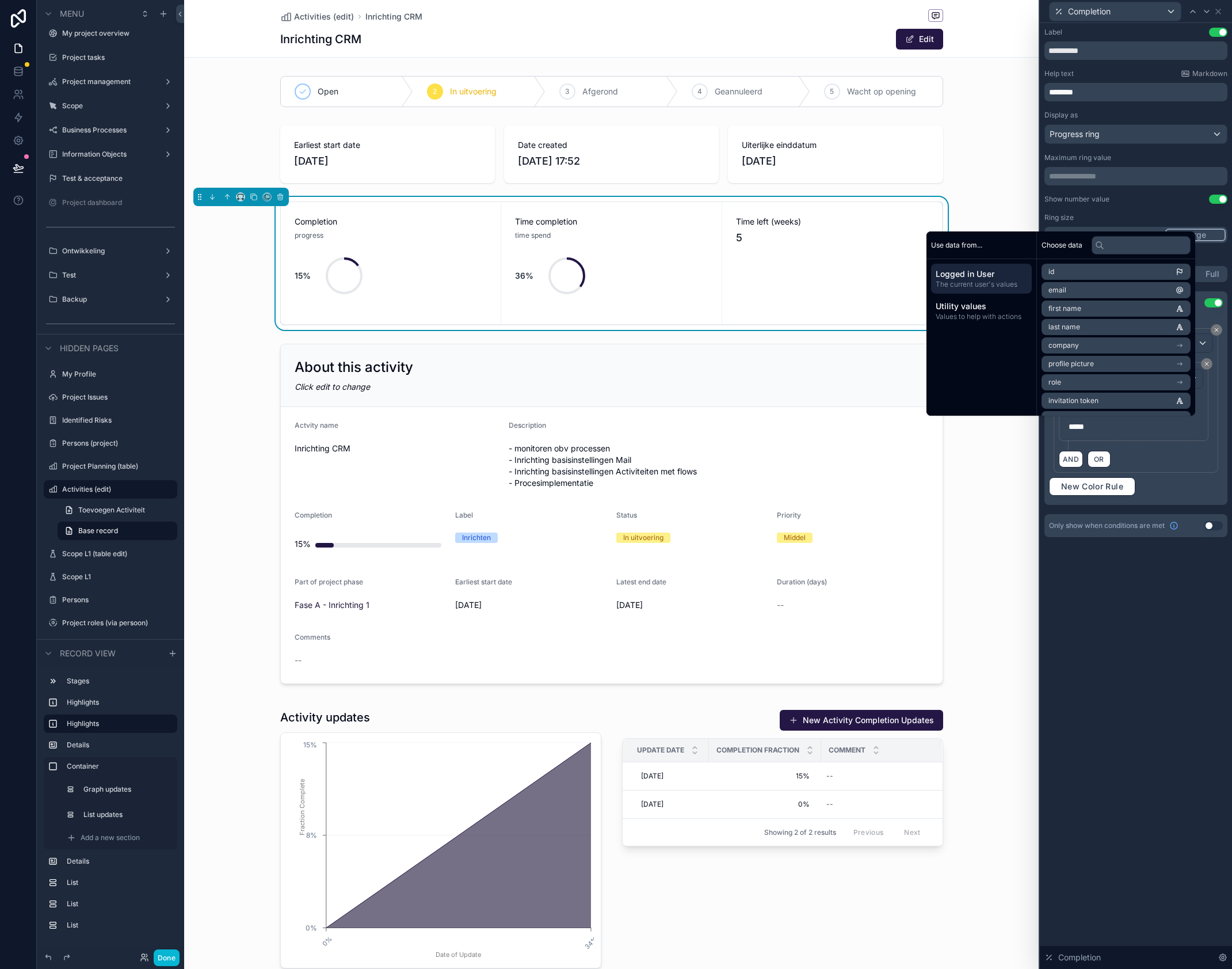
click at [1081, 425] on span "*****" at bounding box center [1076, 426] width 16 height 8
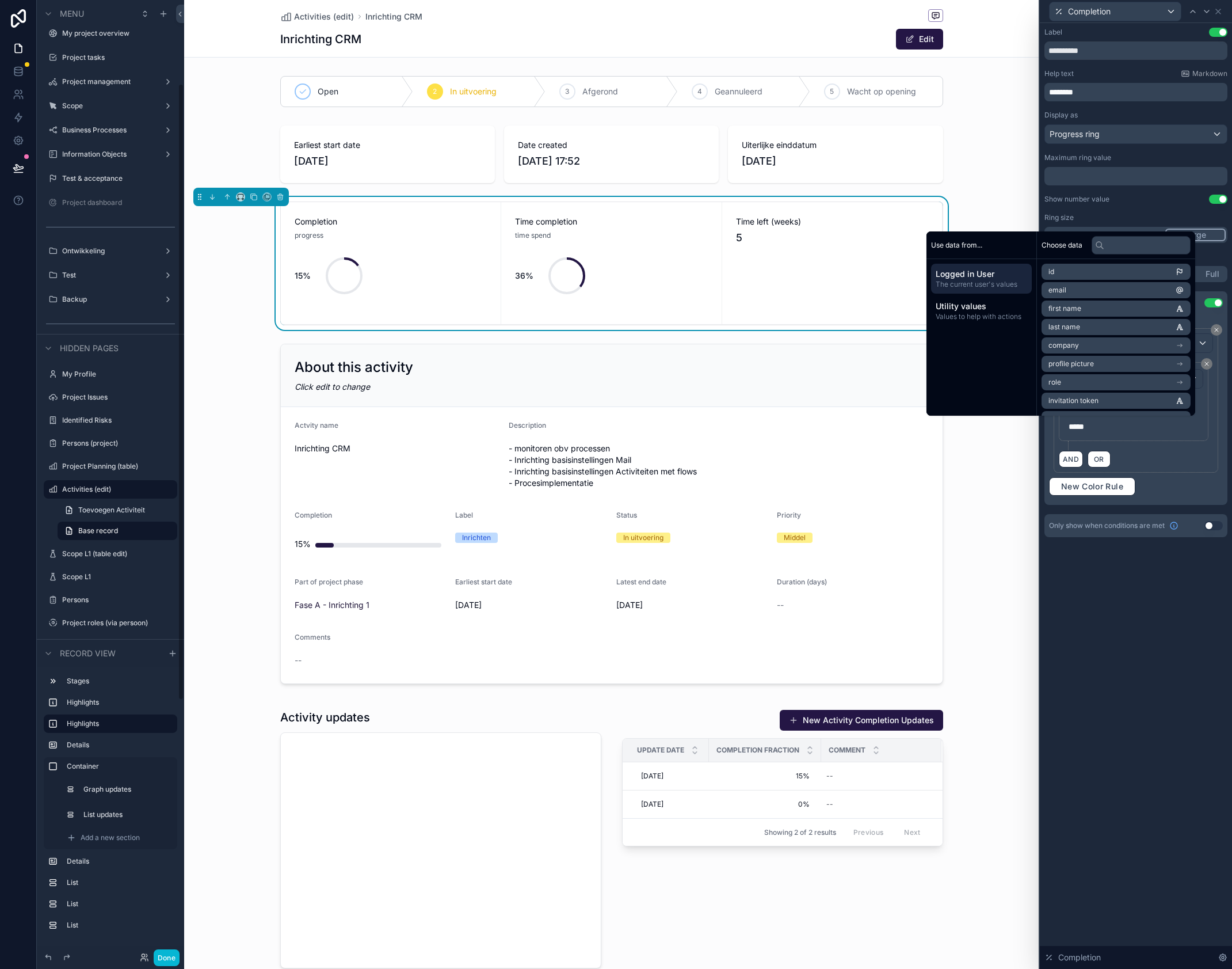
scroll to position [130, 0]
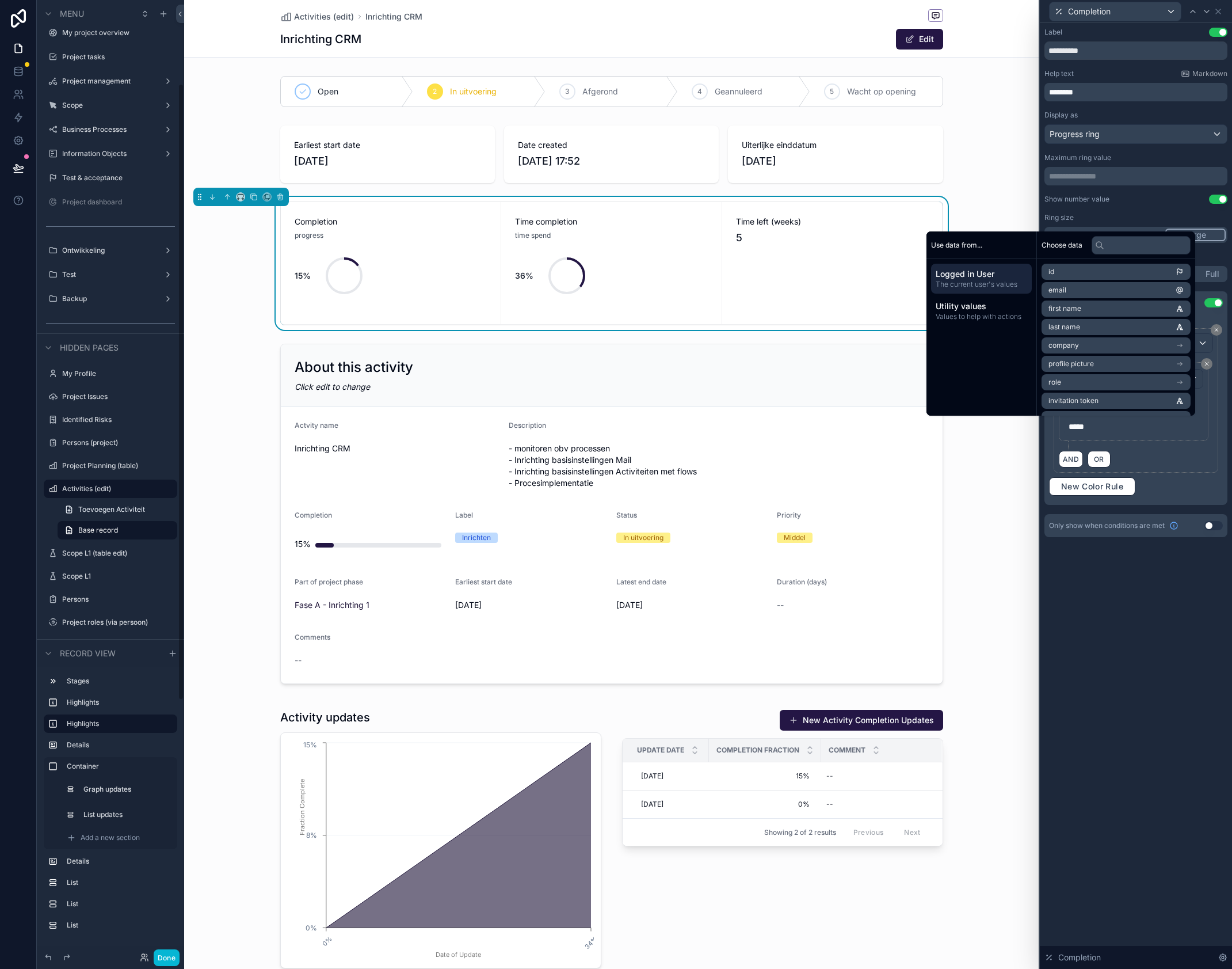
click at [1106, 602] on div "**********" at bounding box center [1136, 496] width 192 height 946
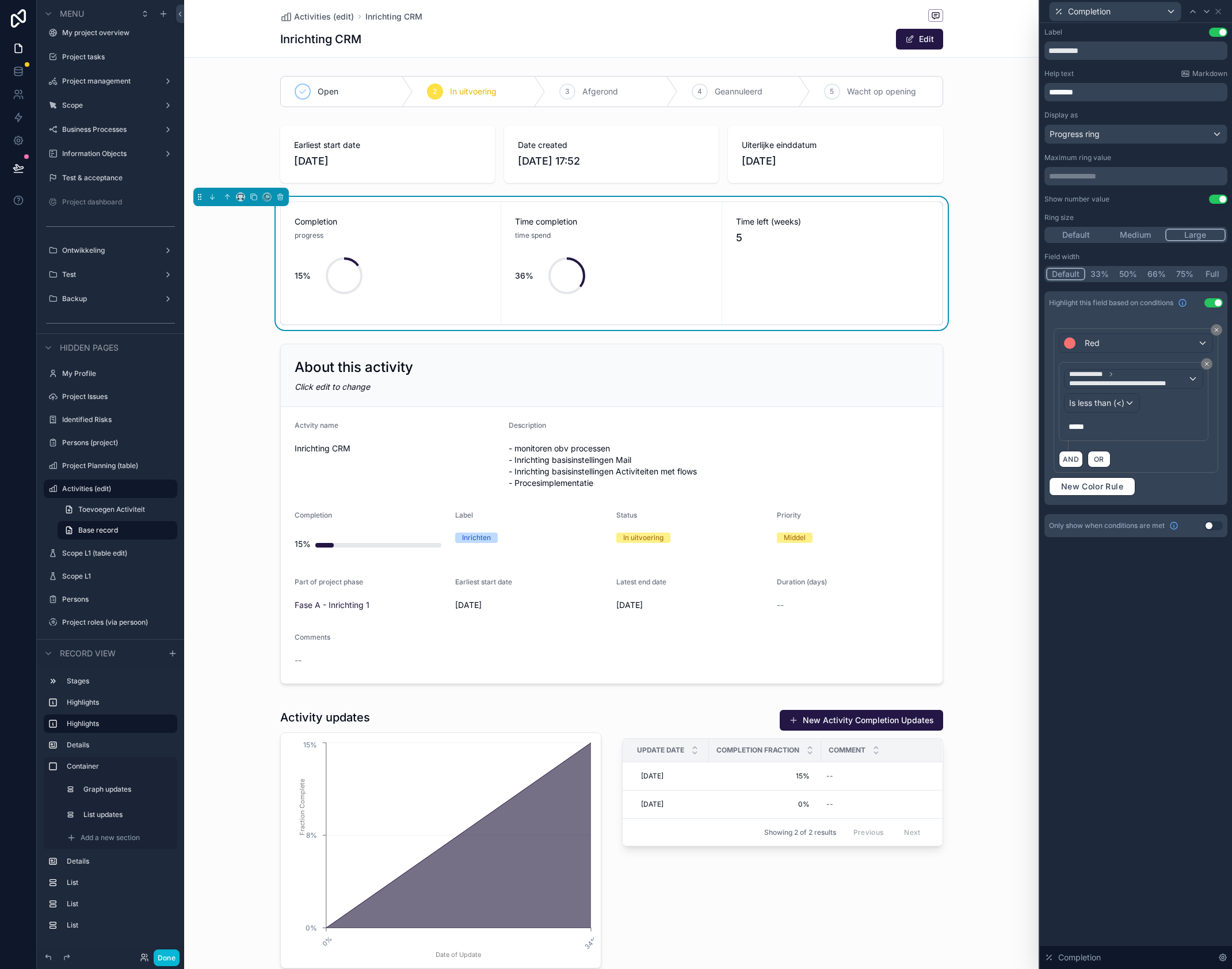
click at [1074, 429] on span "*****" at bounding box center [1076, 426] width 16 height 8
drag, startPoint x: 1081, startPoint y: 426, endPoint x: 1090, endPoint y: 435, distance: 12.7
click at [1081, 426] on span "*****" at bounding box center [1076, 426] width 16 height 8
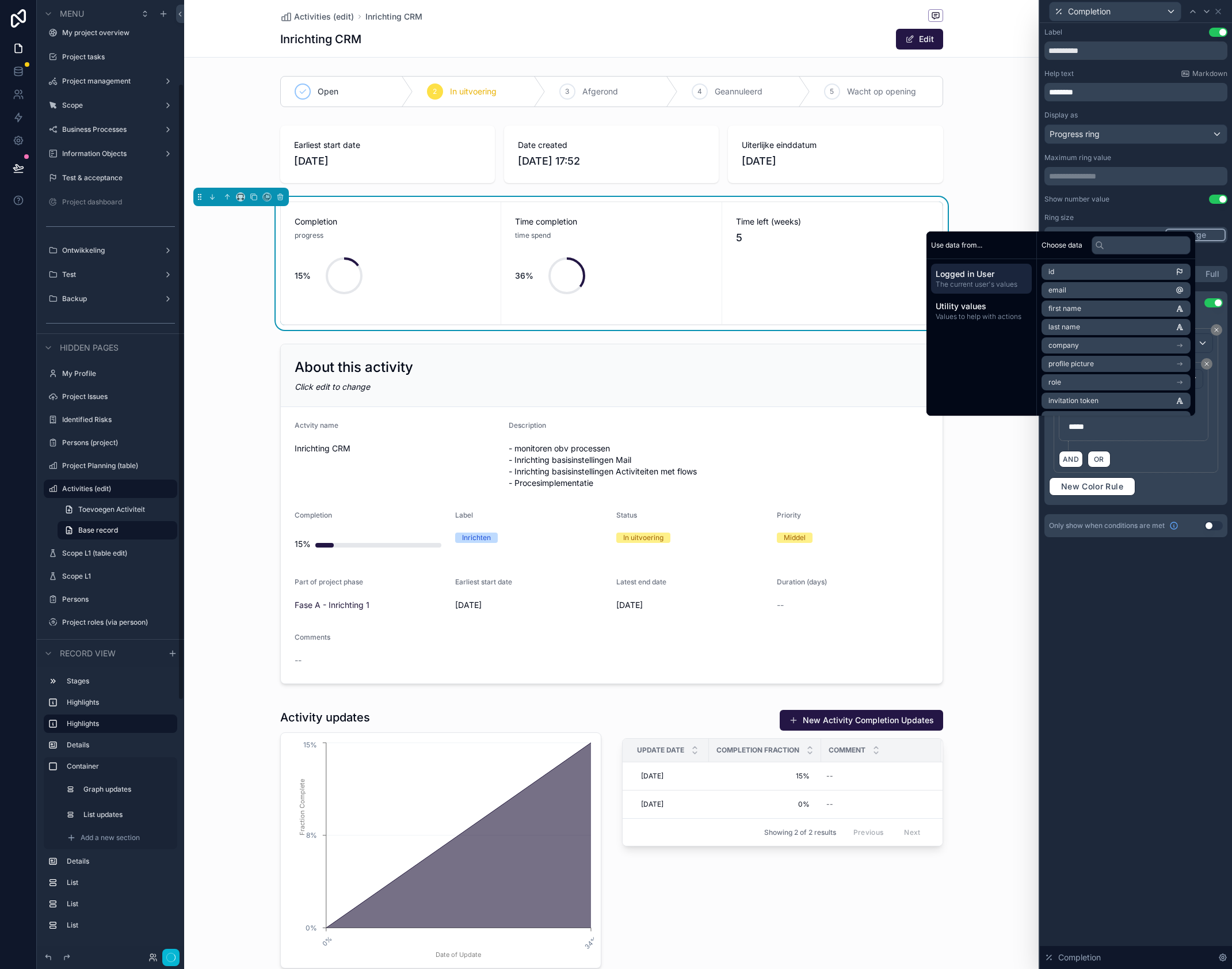
click at [1117, 591] on div "**********" at bounding box center [1136, 496] width 192 height 946
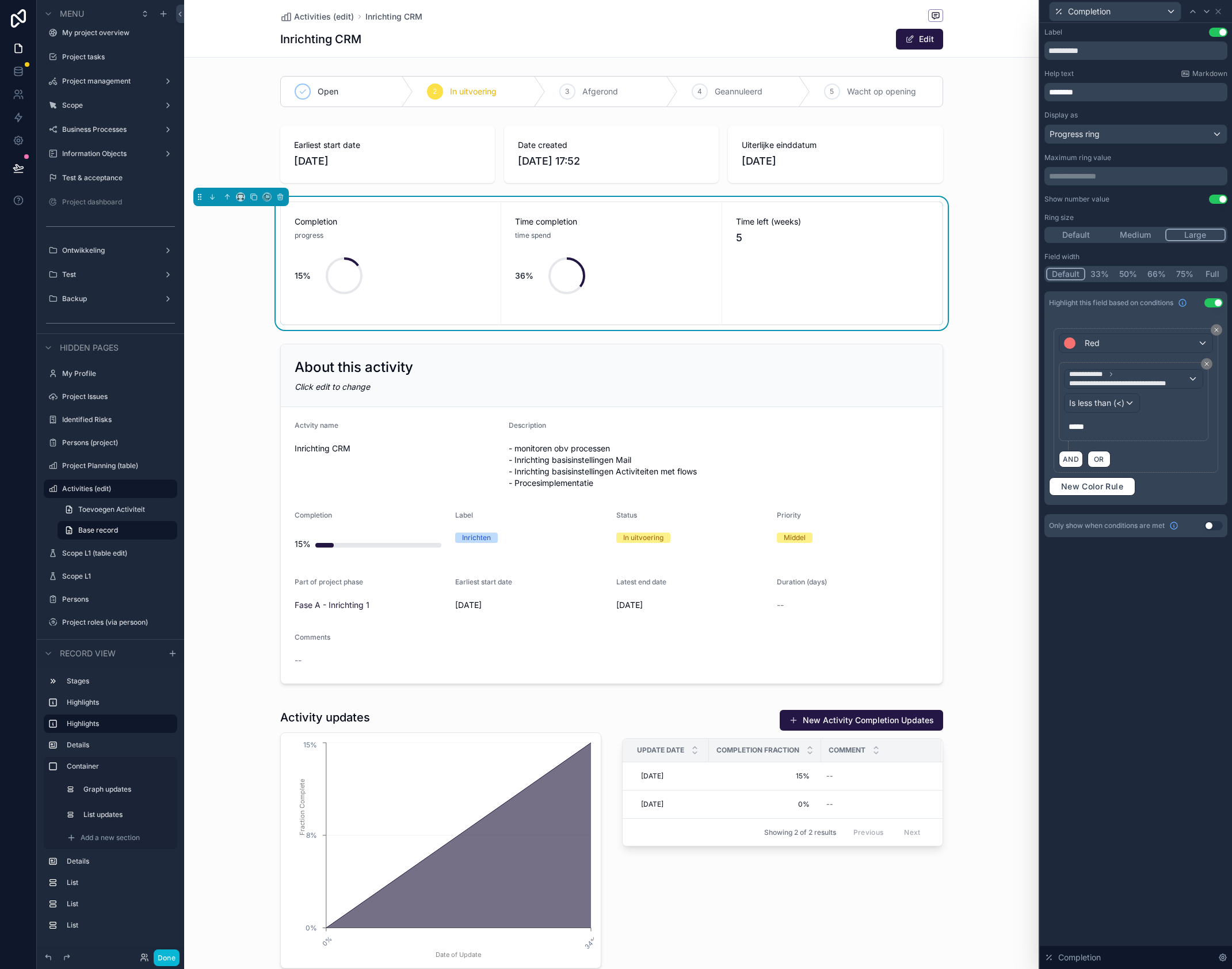
click at [1096, 427] on p "*****" at bounding box center [1135, 426] width 132 height 12
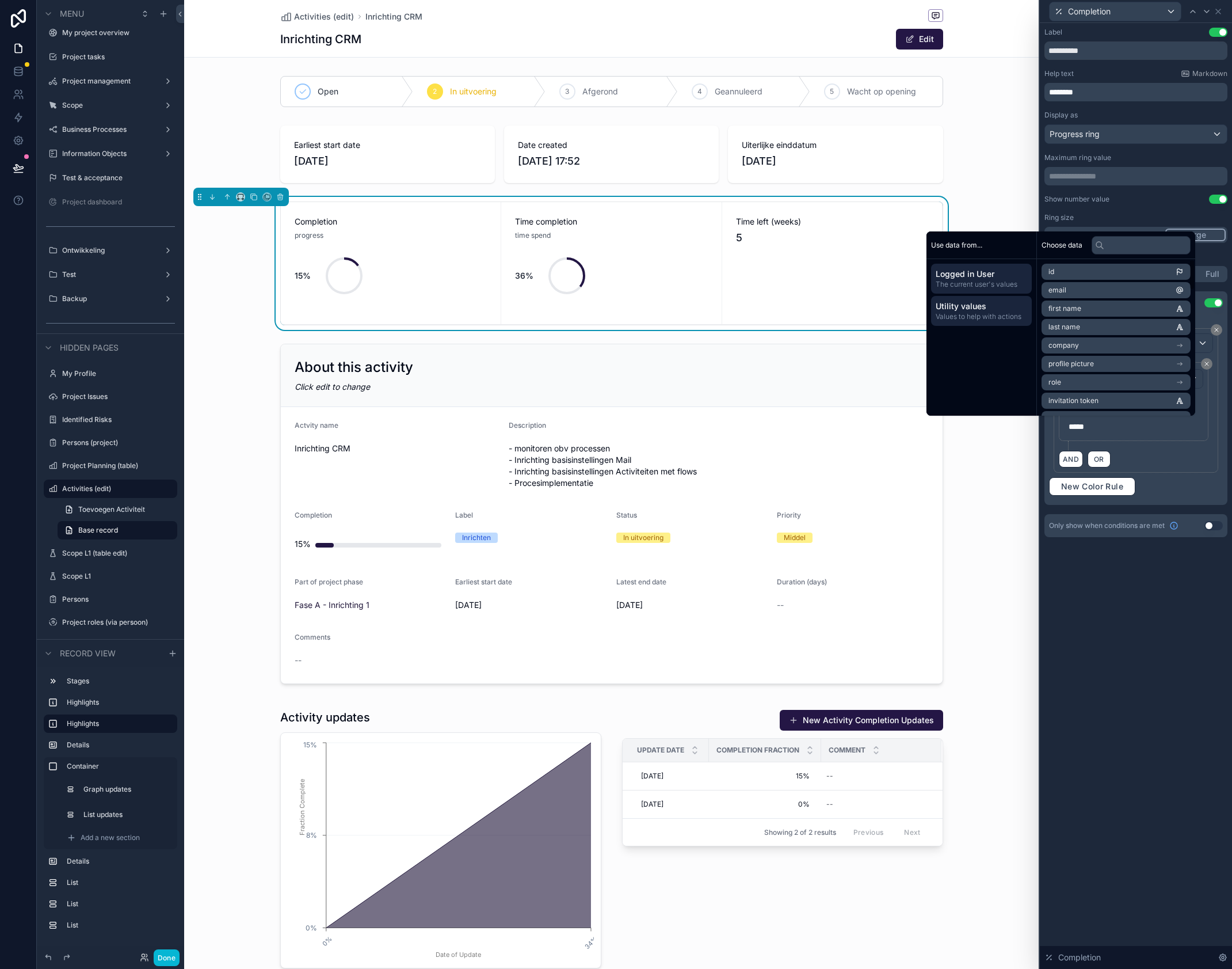
click at [991, 317] on span "Values to help with actions" at bounding box center [982, 316] width 91 height 9
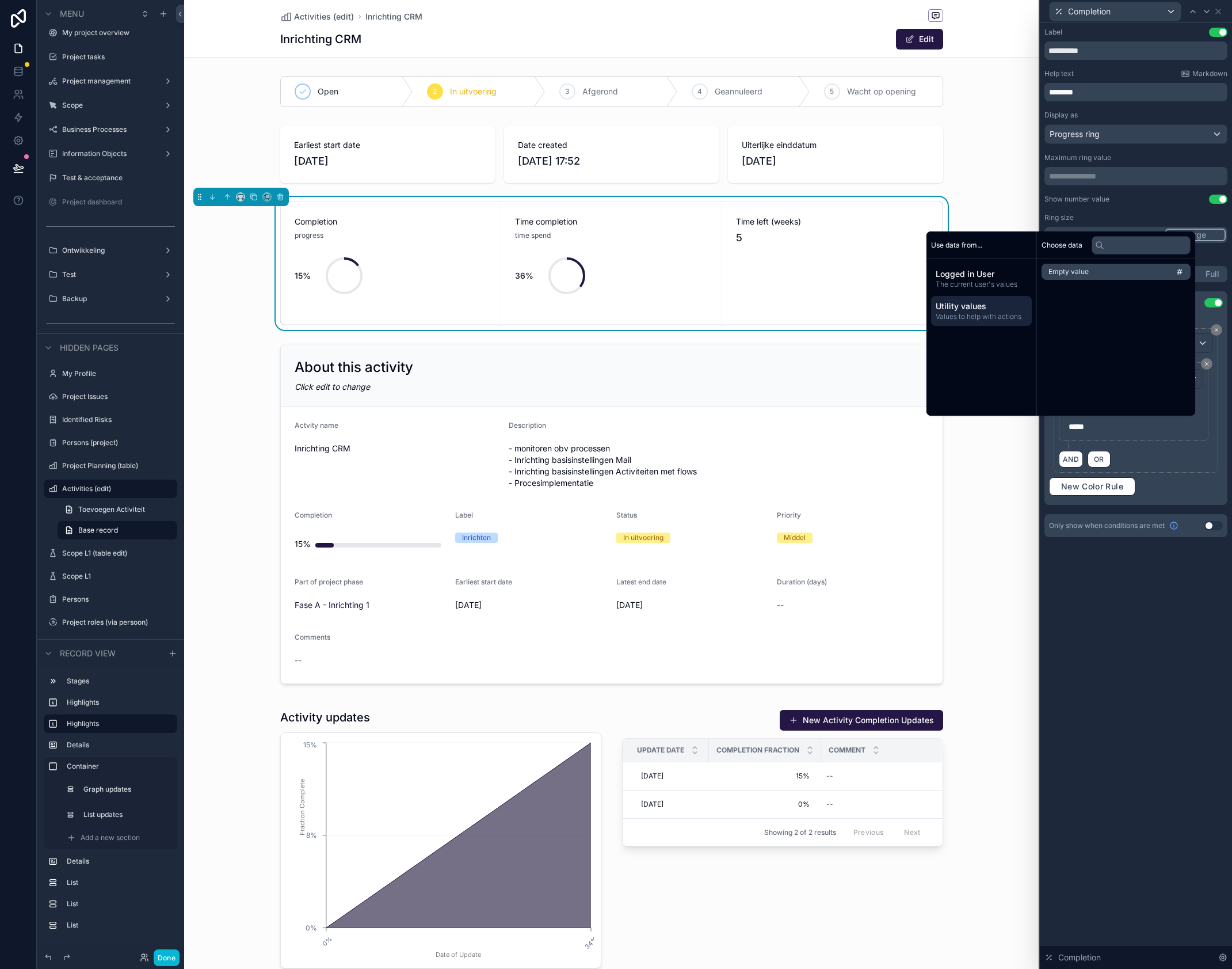
click at [1061, 272] on span "Empty value" at bounding box center [1068, 271] width 40 height 9
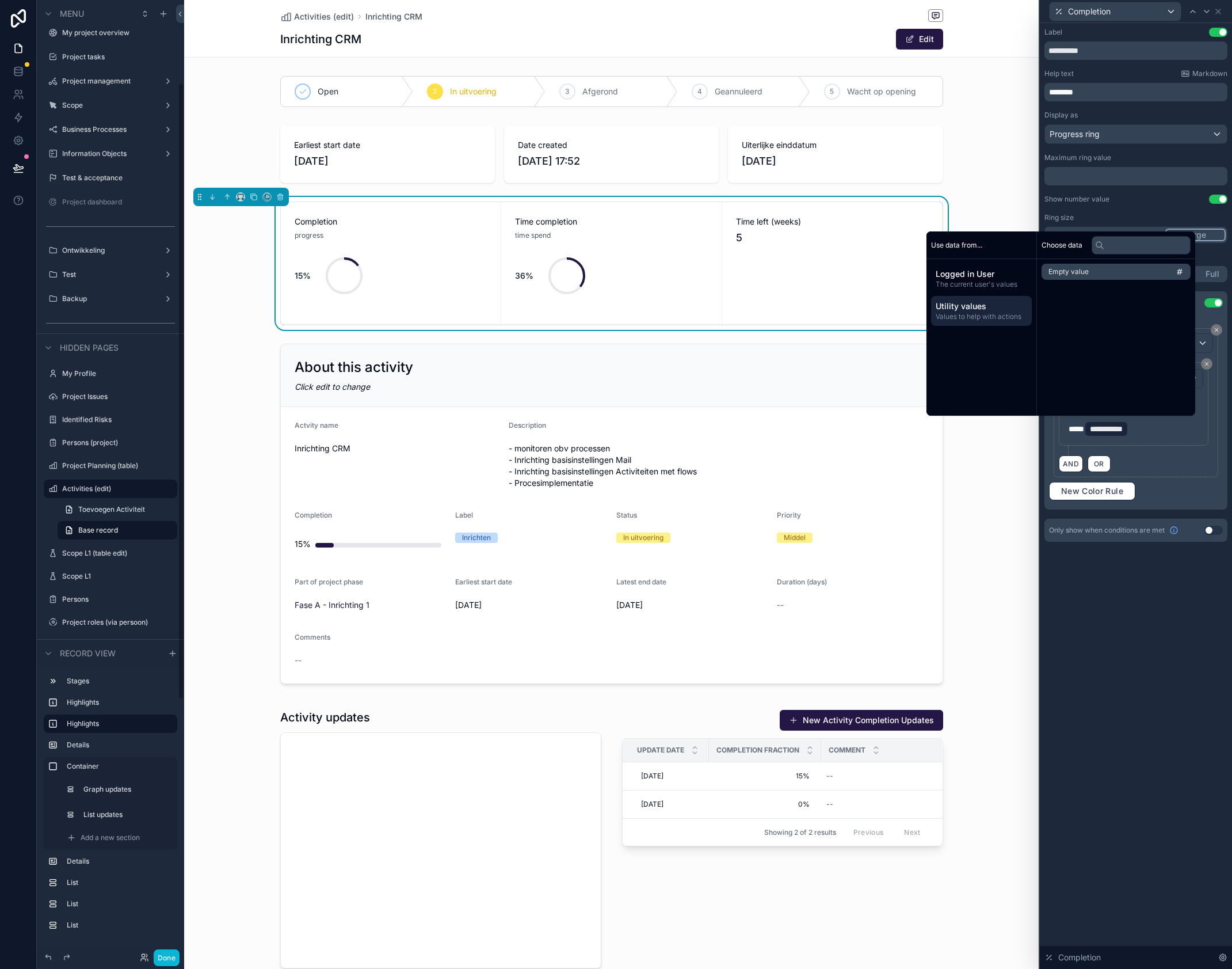
scroll to position [129, 0]
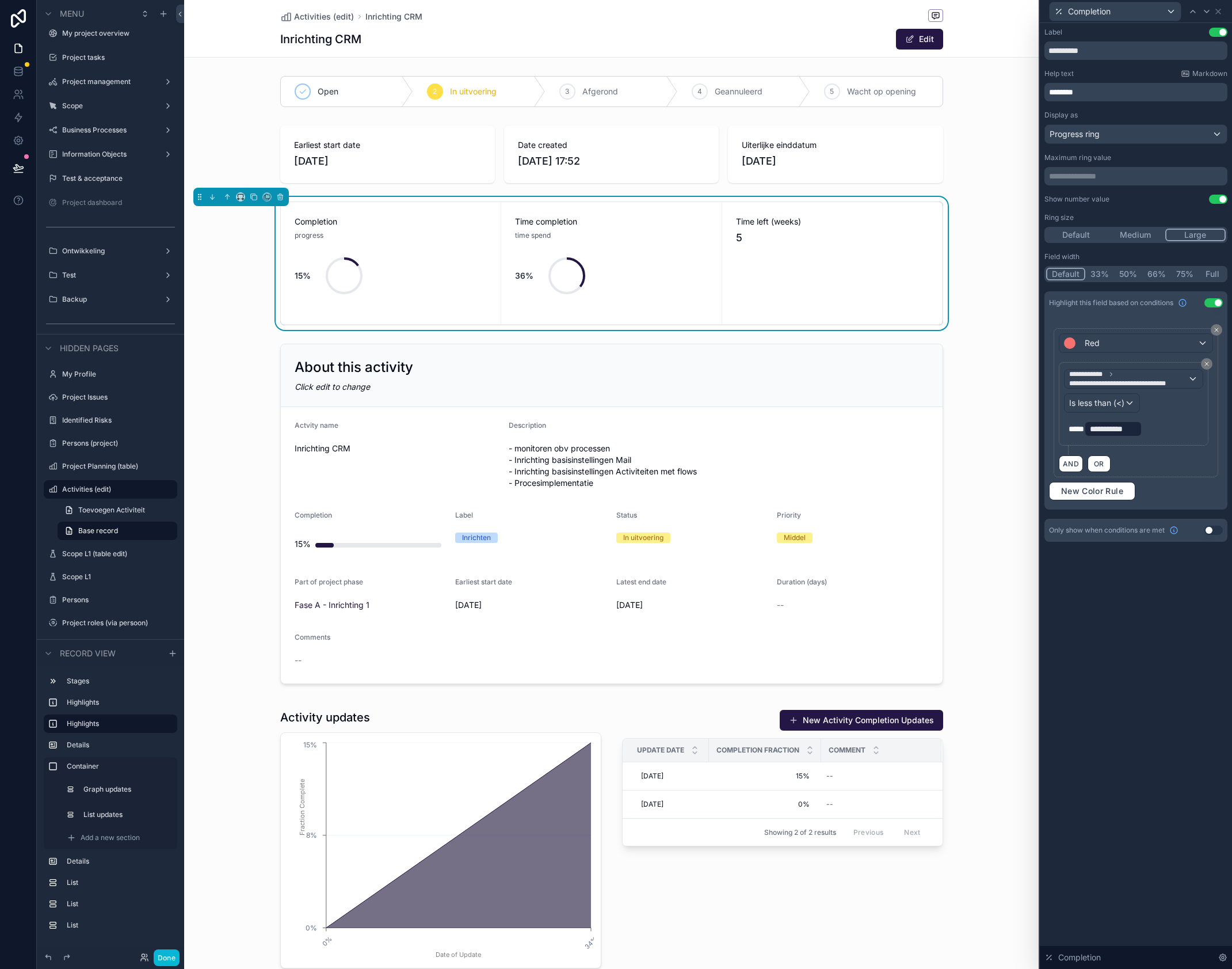
click at [1085, 425] on span "*****" at bounding box center [1076, 429] width 16 height 8
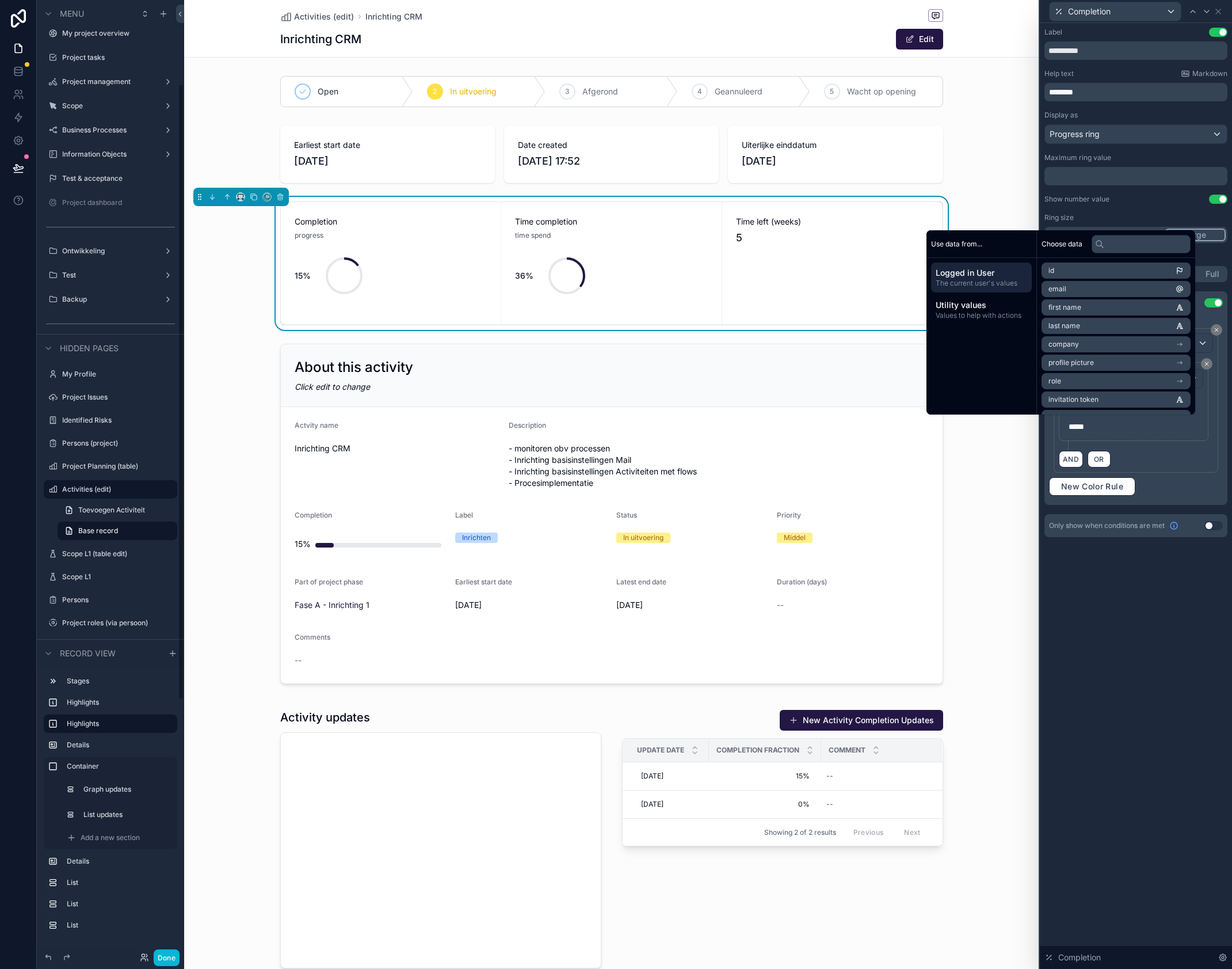
scroll to position [130, 0]
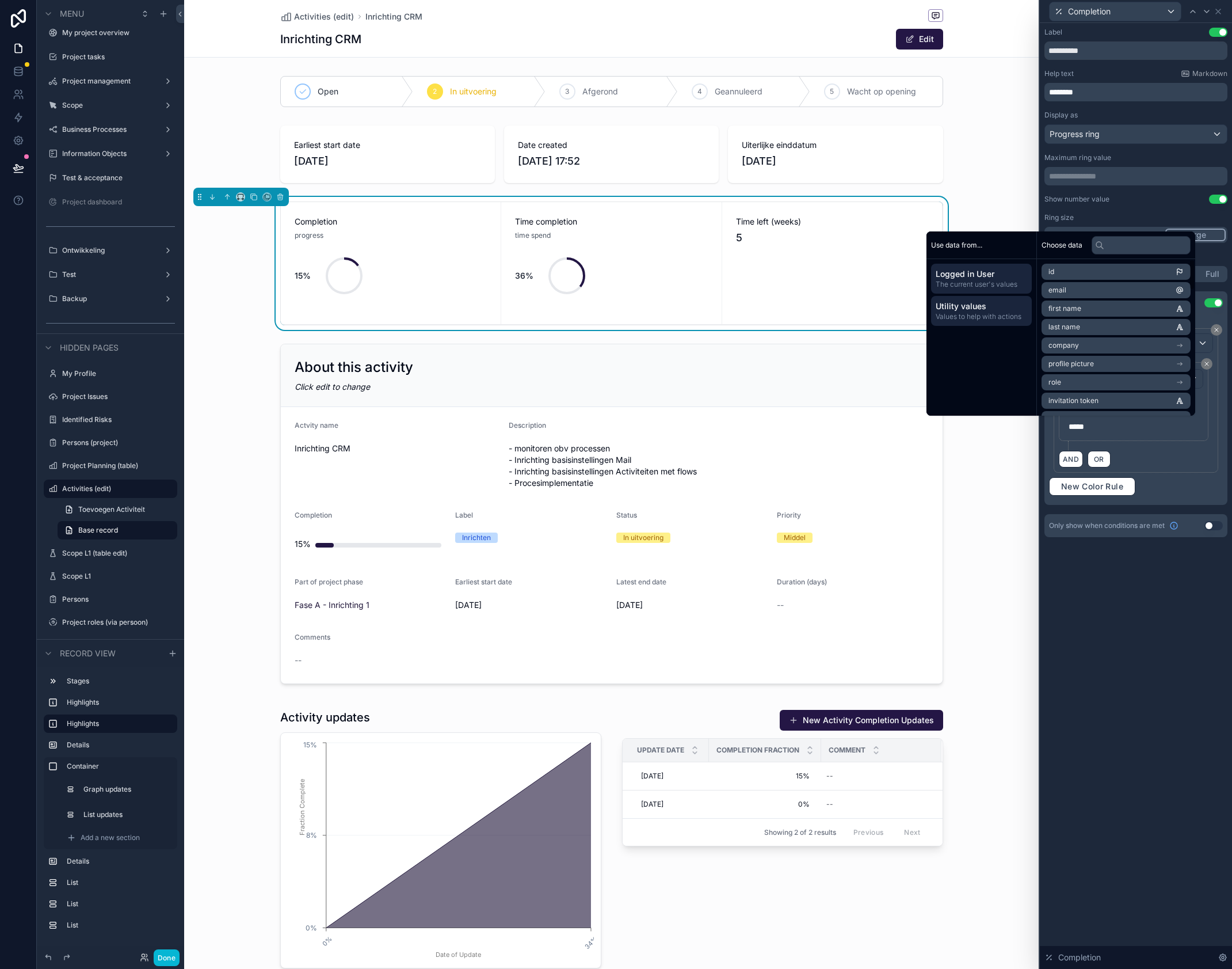
click at [969, 316] on span "Values to help with actions" at bounding box center [982, 316] width 91 height 9
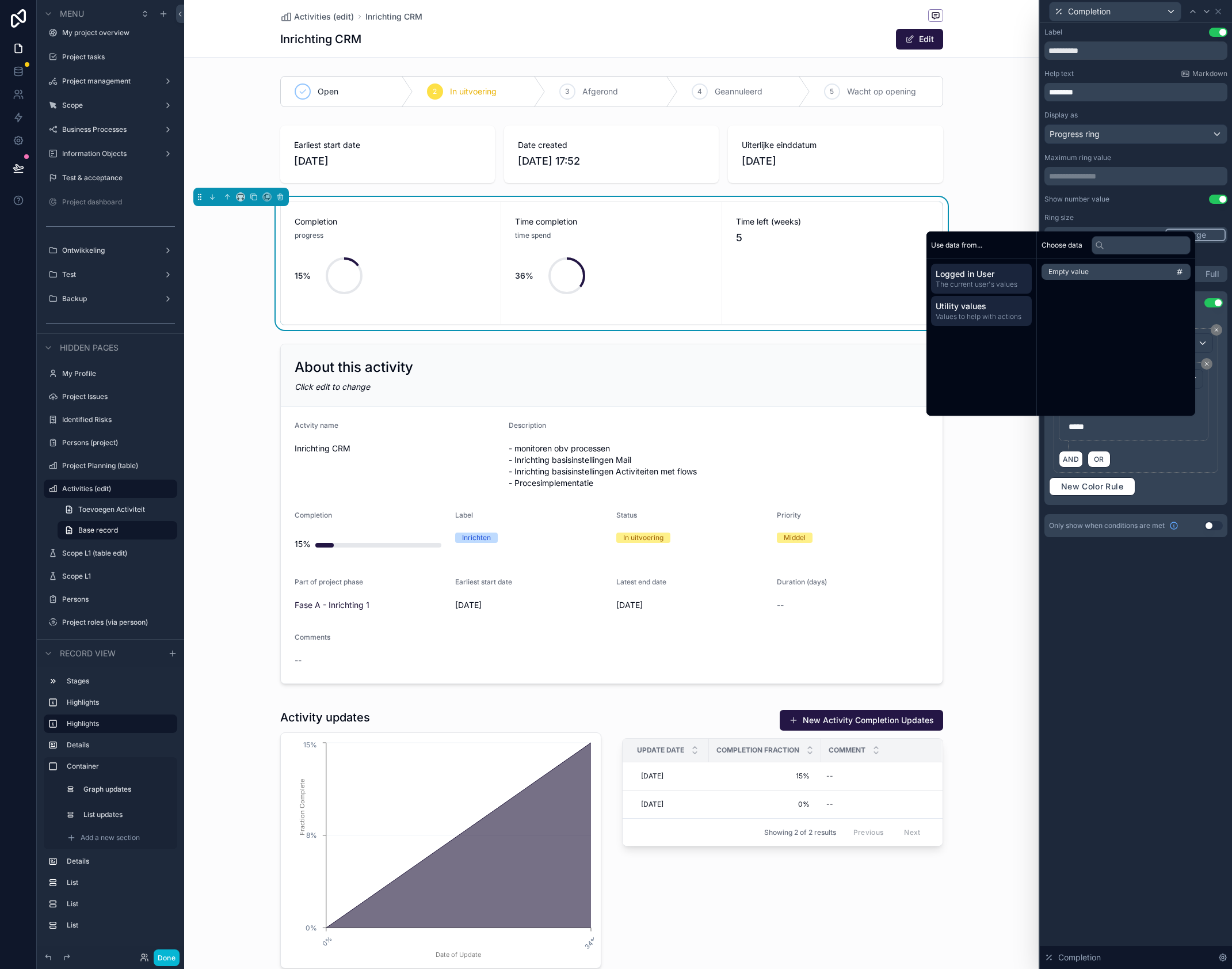
click at [972, 286] on span "The current user's values" at bounding box center [982, 284] width 91 height 9
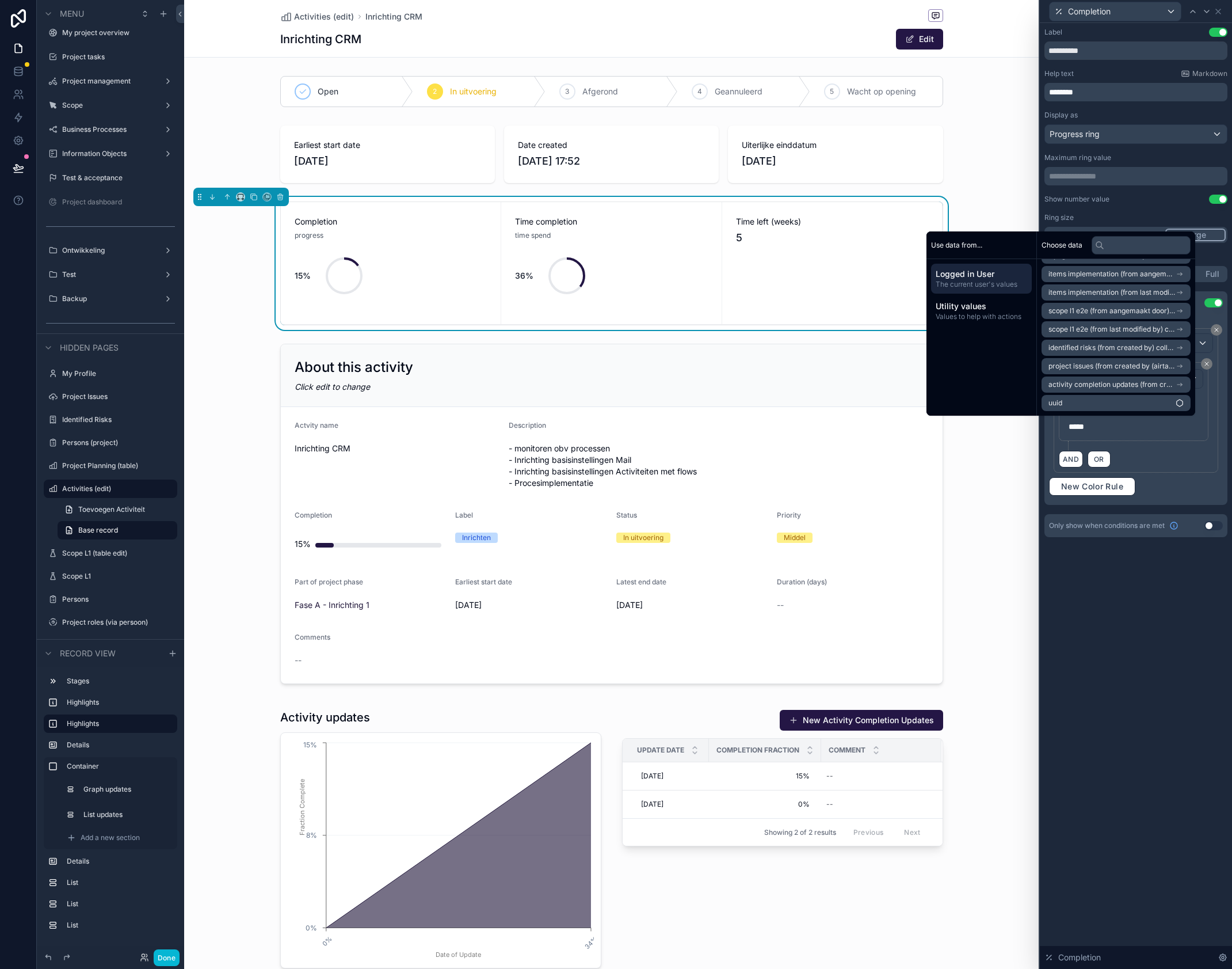
scroll to position [0, 0]
click at [1145, 573] on div "**********" at bounding box center [1136, 496] width 192 height 946
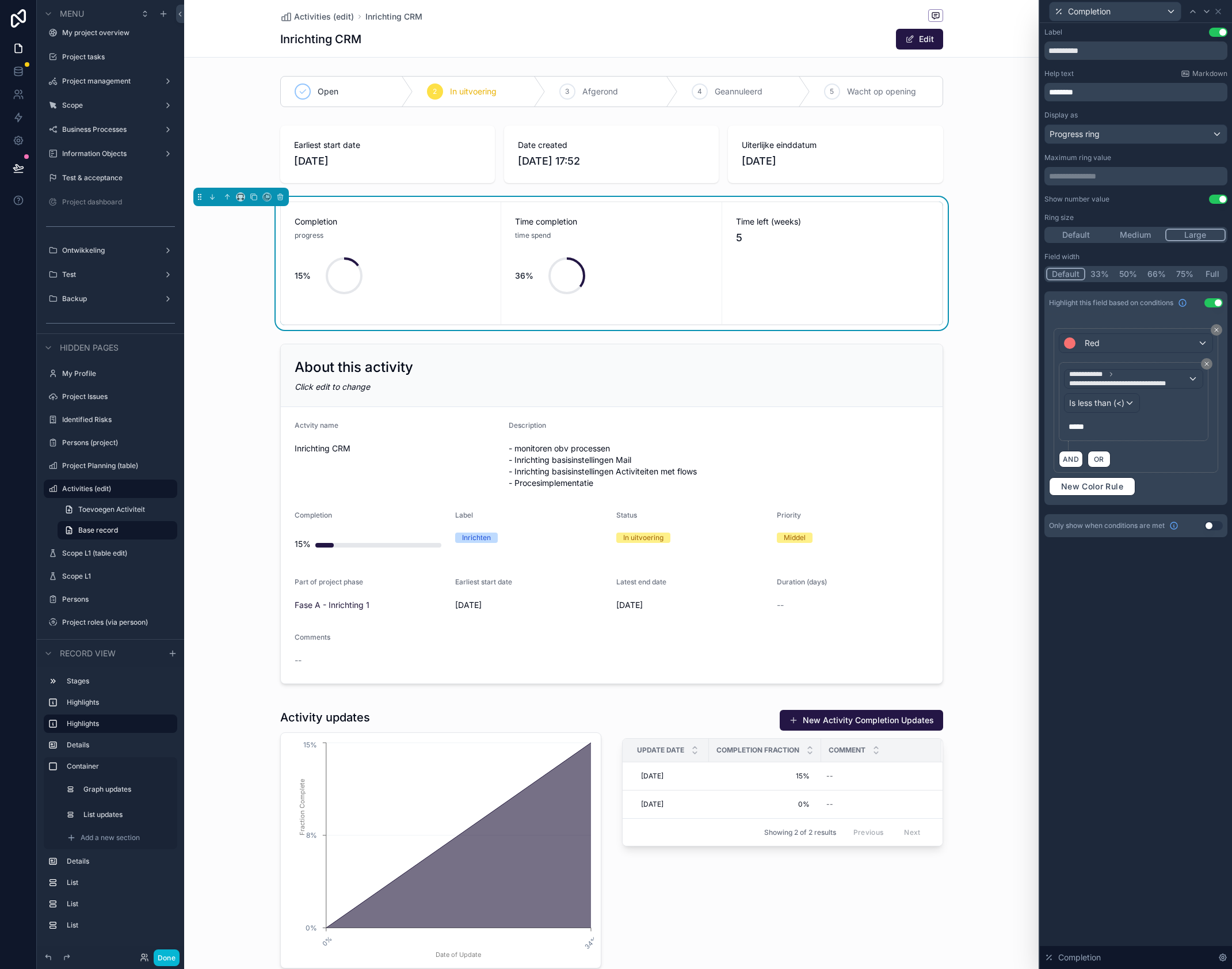
click at [1093, 425] on p "*****" at bounding box center [1135, 426] width 132 height 12
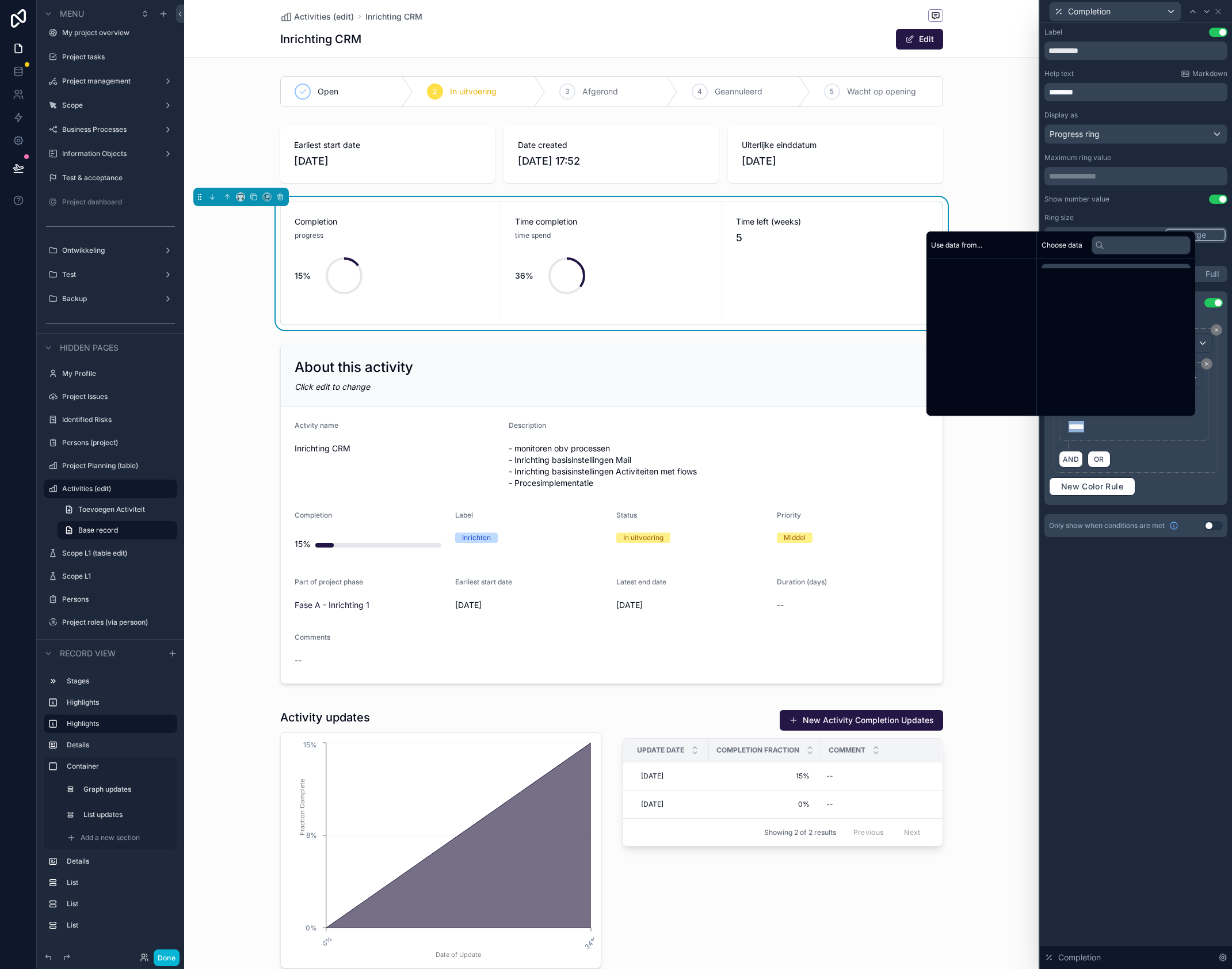
click at [1093, 425] on p "*****" at bounding box center [1135, 426] width 132 height 12
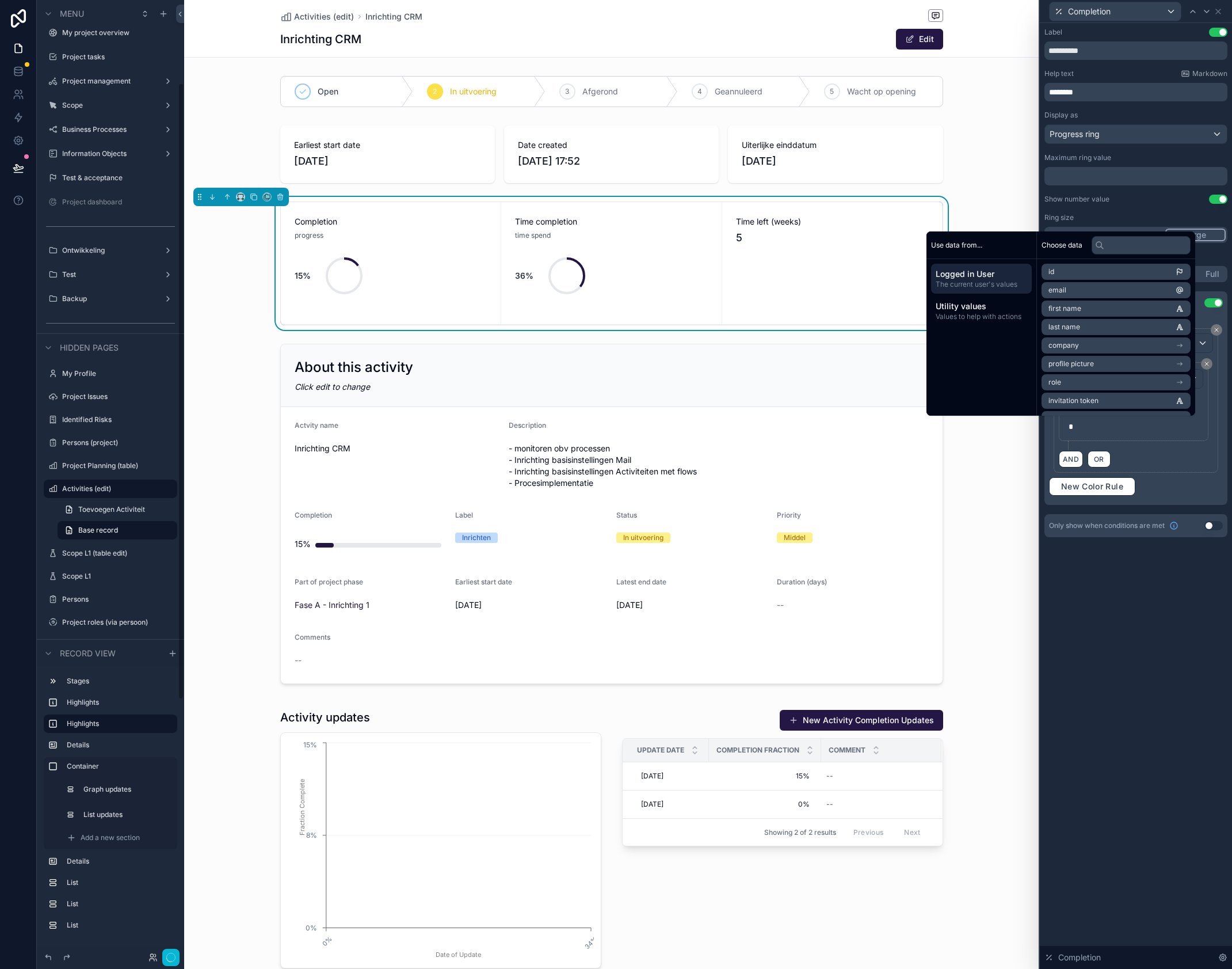
scroll to position [129, 0]
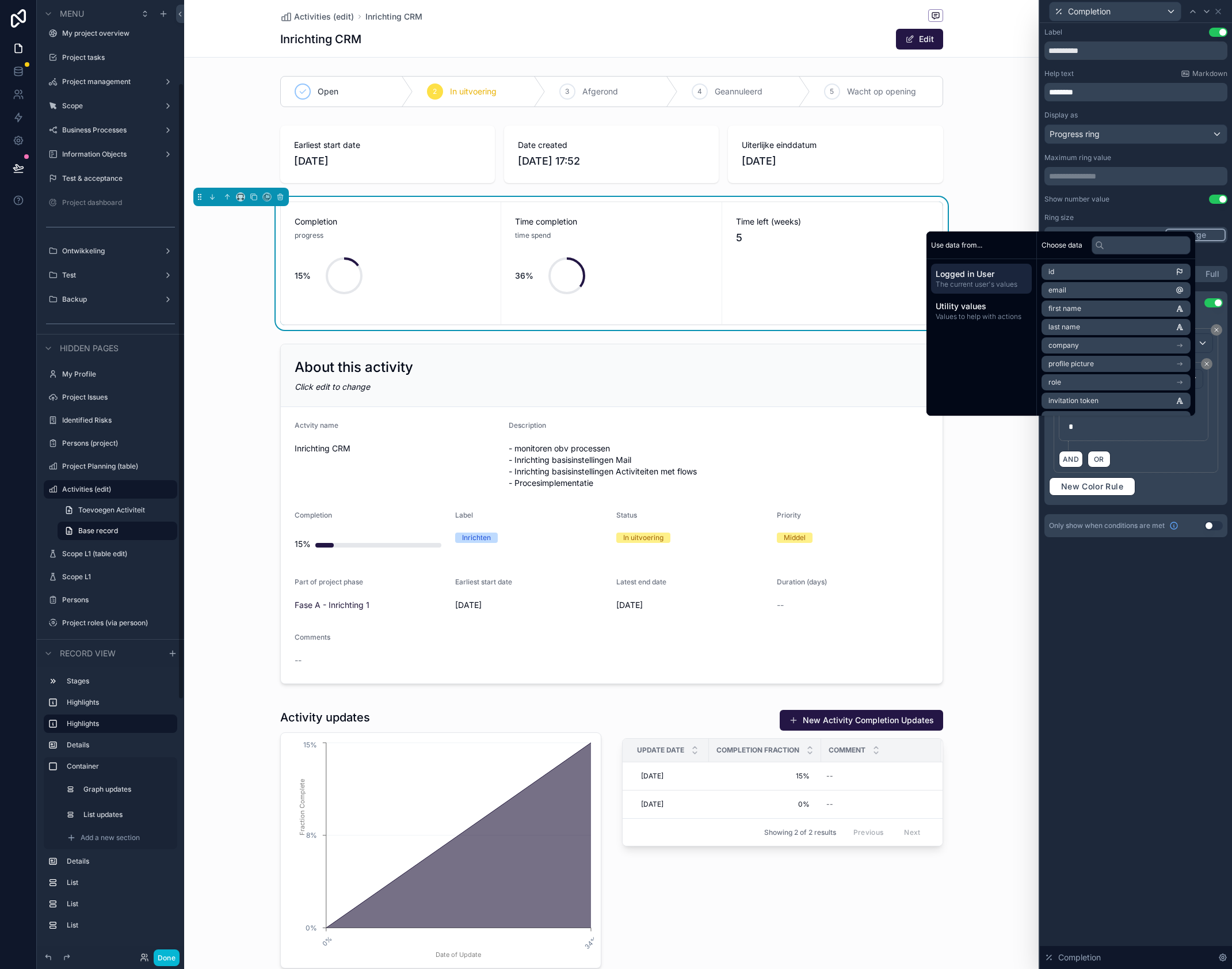
click at [1100, 613] on div "**********" at bounding box center [1136, 496] width 192 height 946
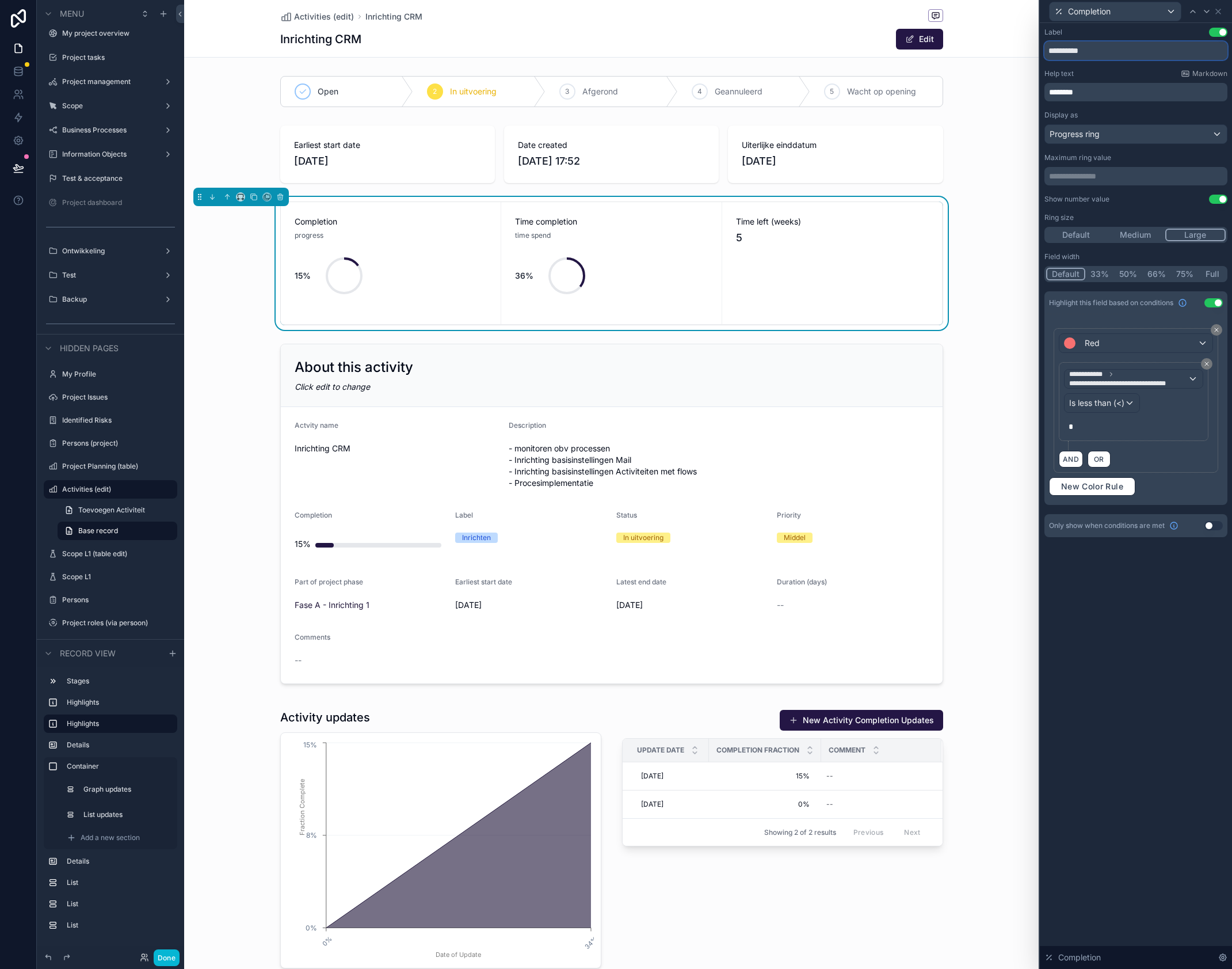
click at [1125, 55] on input "**********" at bounding box center [1136, 50] width 183 height 18
click at [1130, 92] on p "********" at bounding box center [1137, 92] width 176 height 12
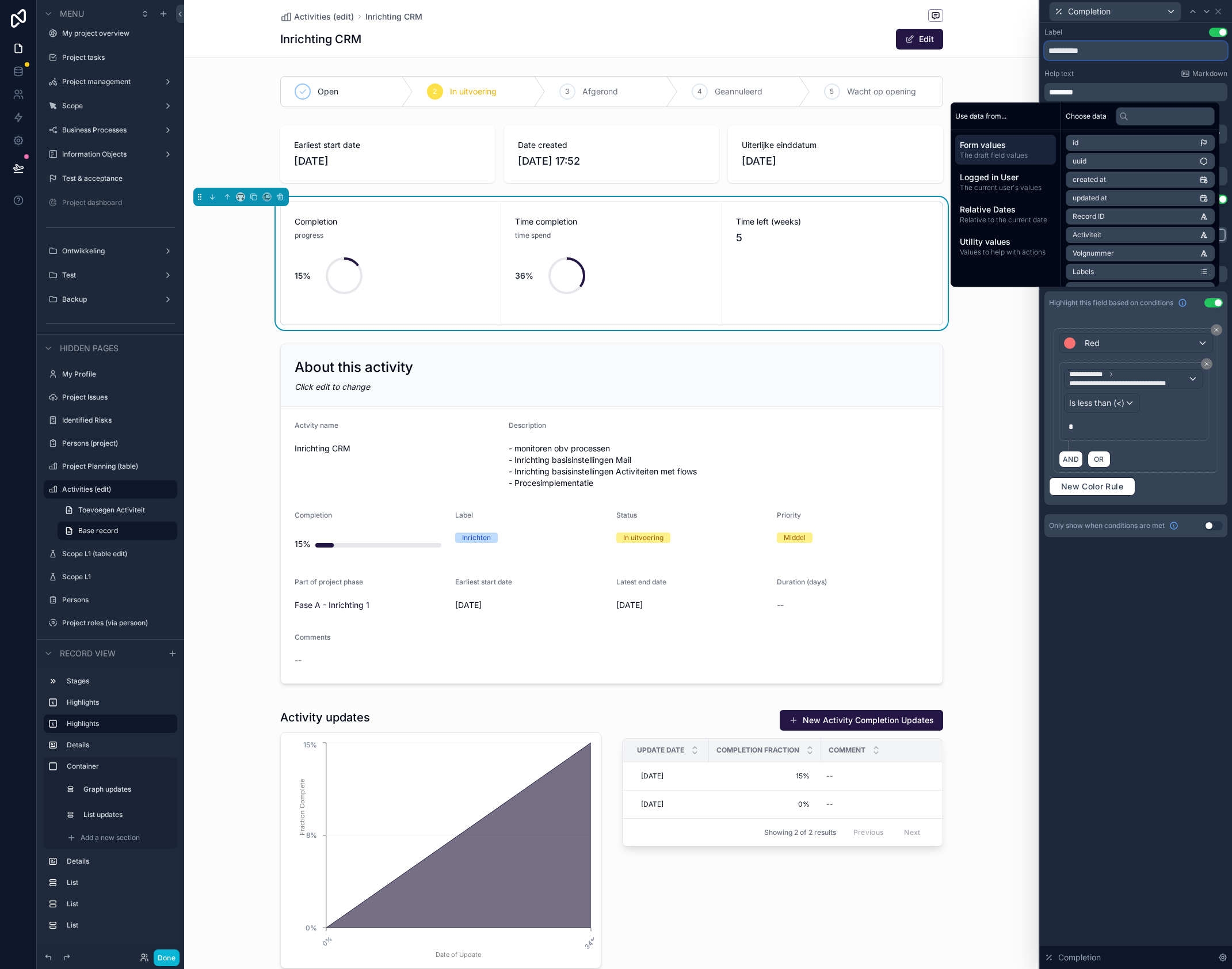
click at [1111, 50] on input "**********" at bounding box center [1136, 50] width 183 height 18
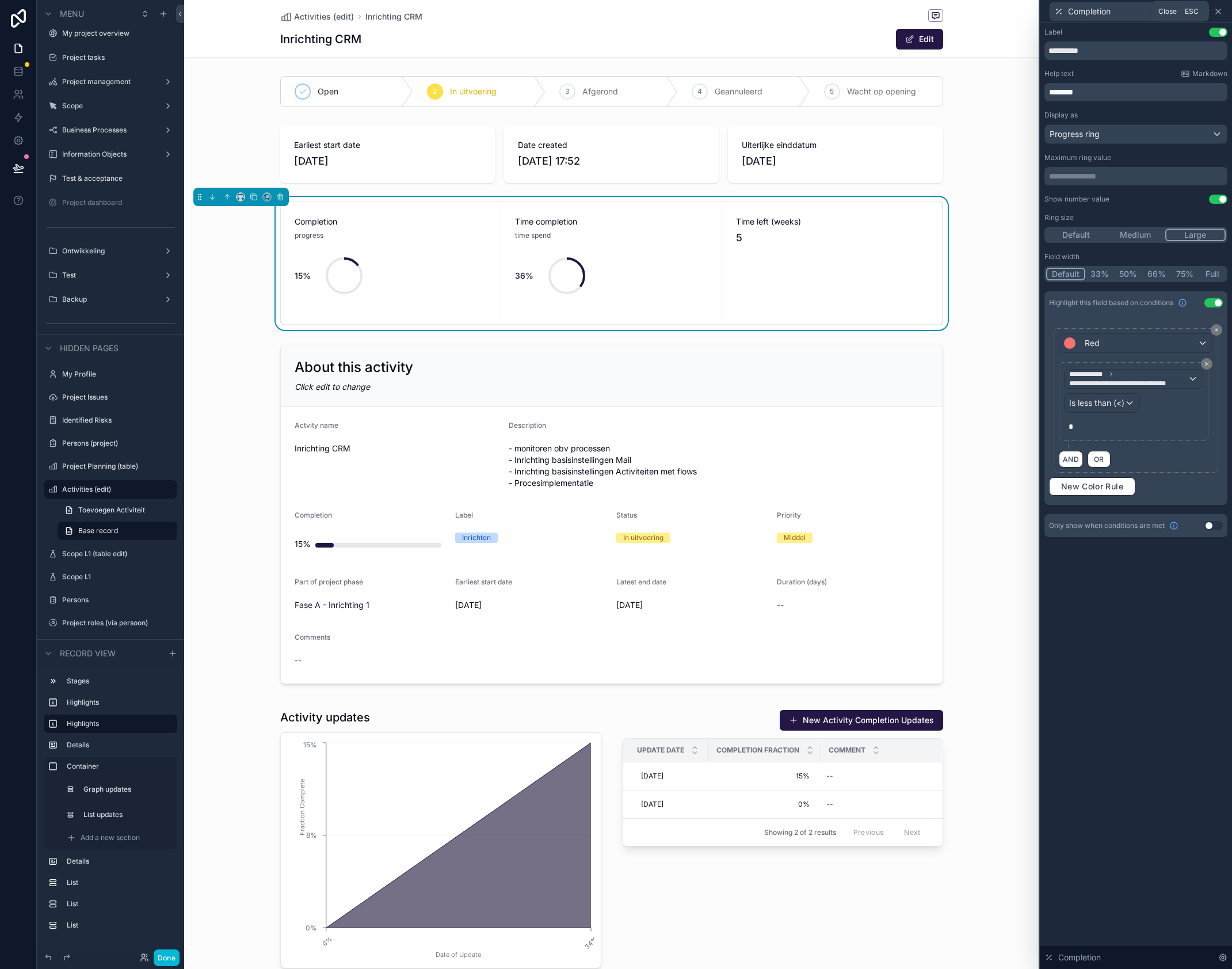
click at [1220, 12] on icon at bounding box center [1218, 11] width 9 height 9
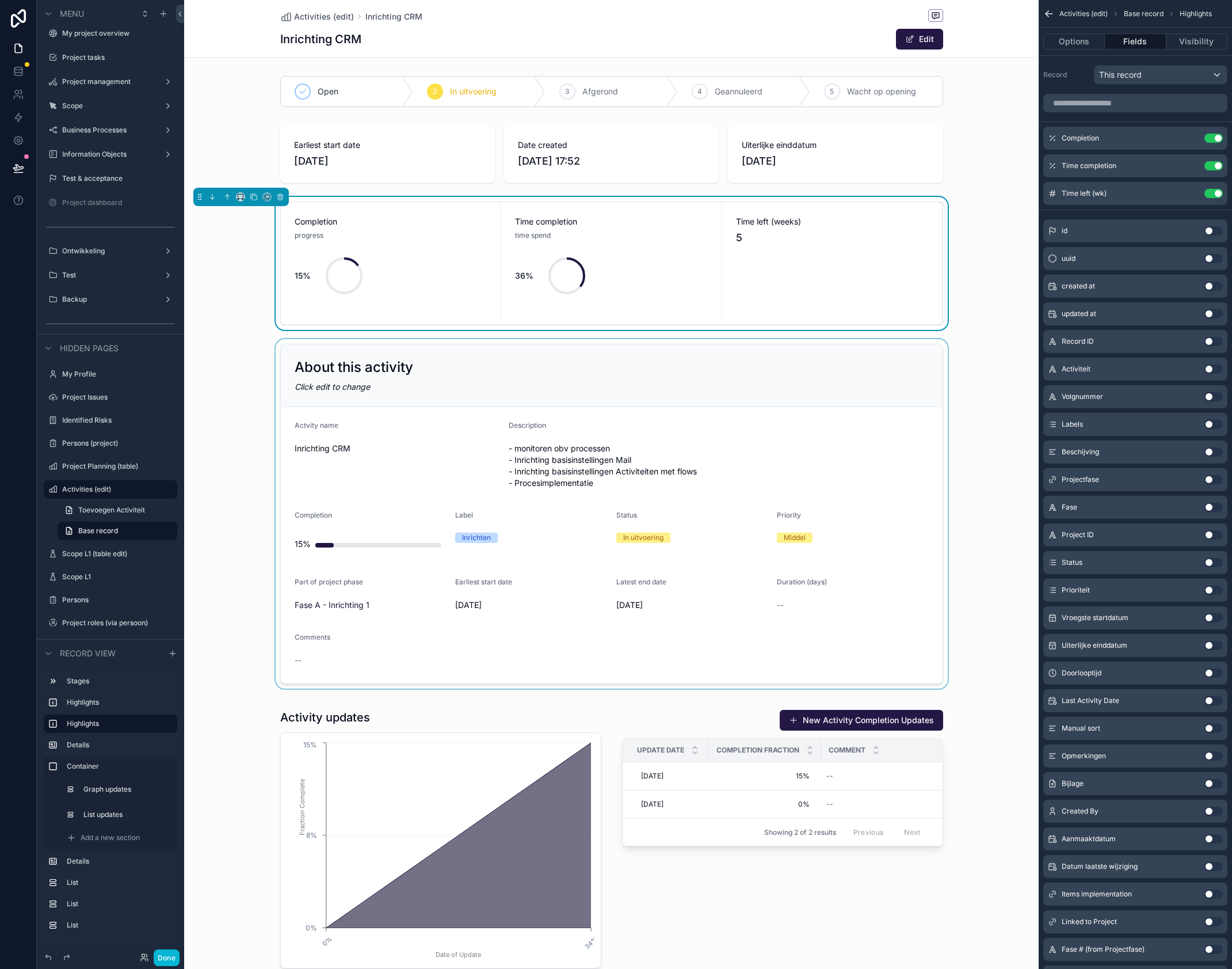
click at [385, 373] on div "scrollable content" at bounding box center [611, 514] width 855 height 349
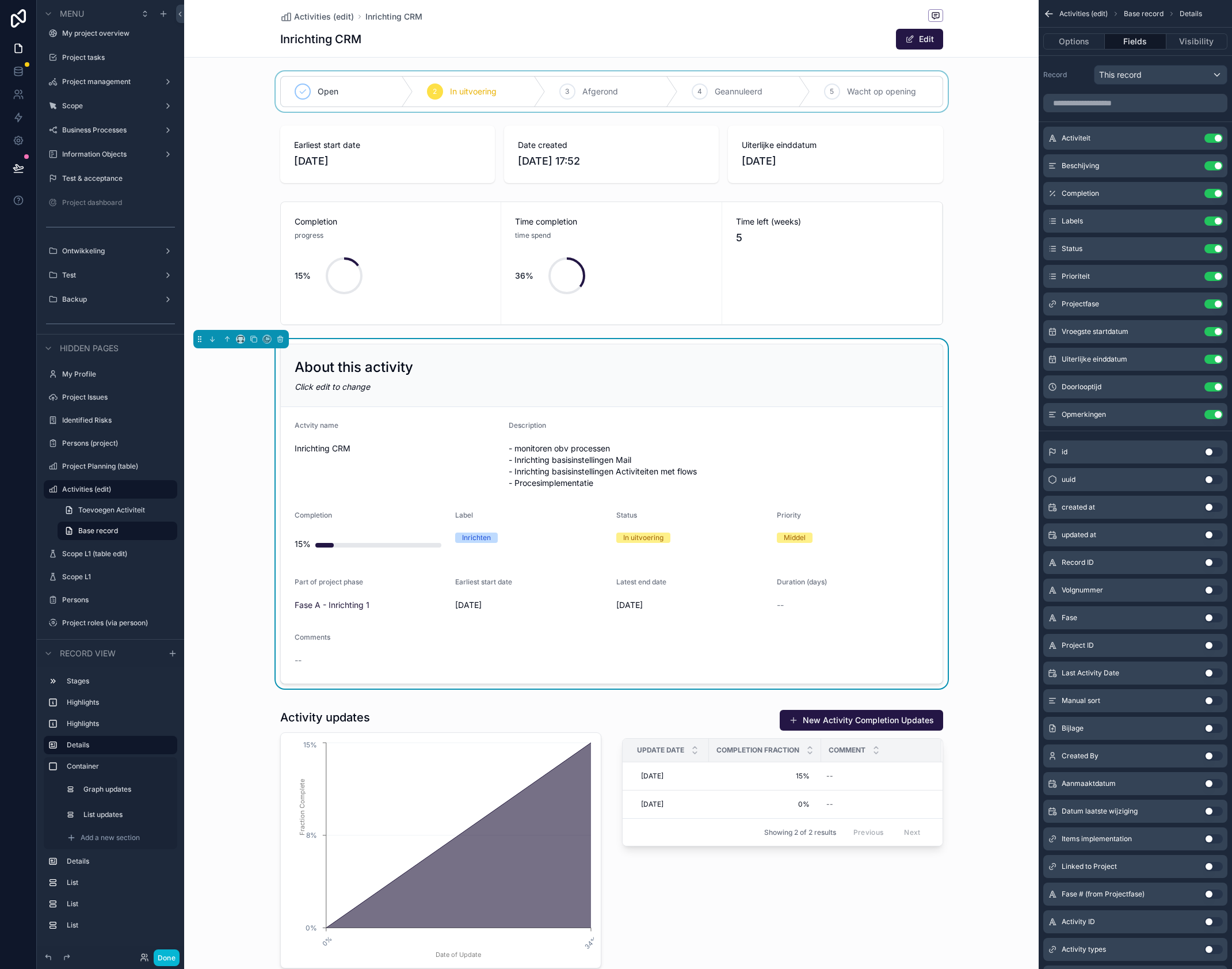
click at [220, 111] on div "scrollable content" at bounding box center [611, 91] width 855 height 40
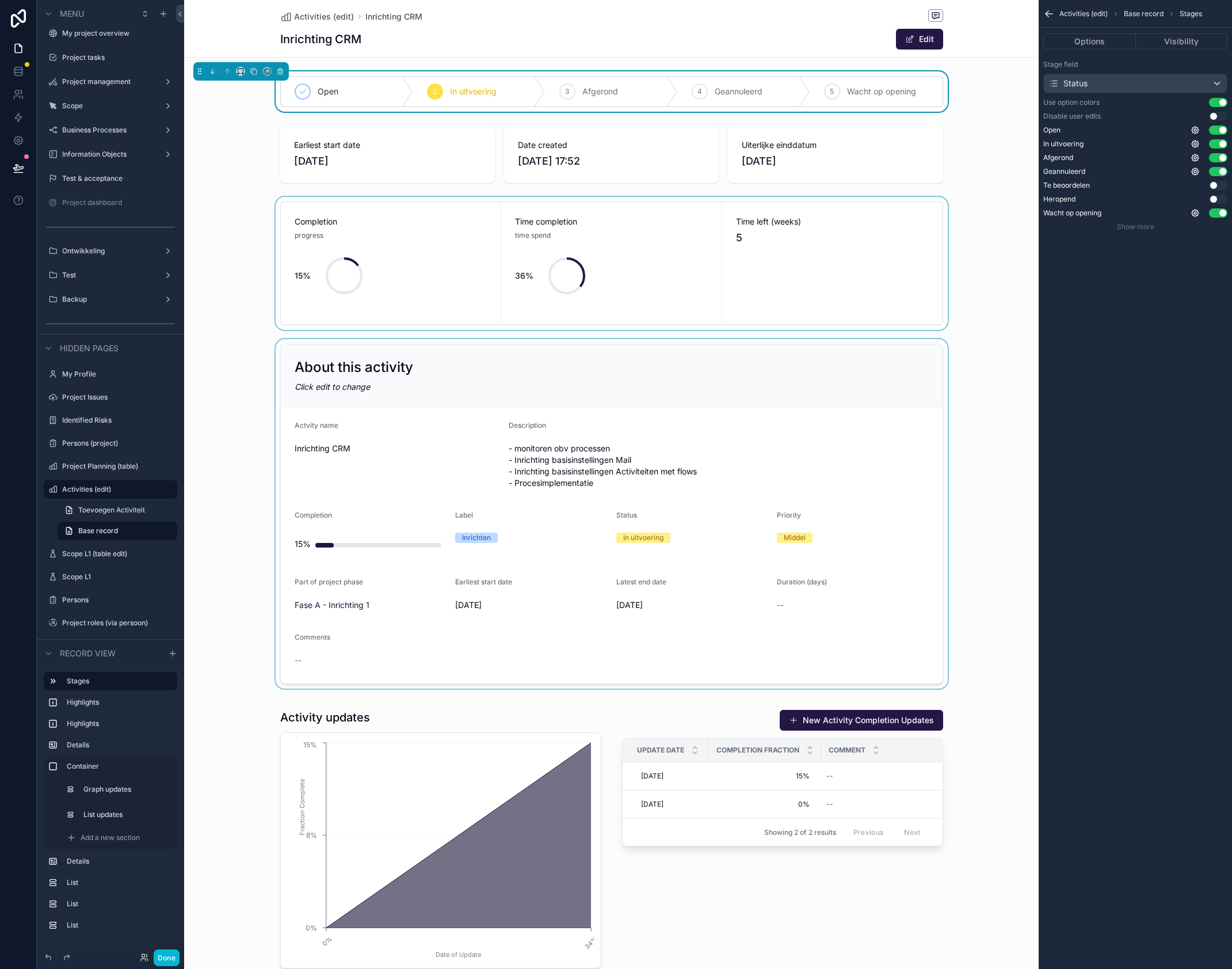
click at [442, 205] on div "scrollable content" at bounding box center [611, 263] width 855 height 133
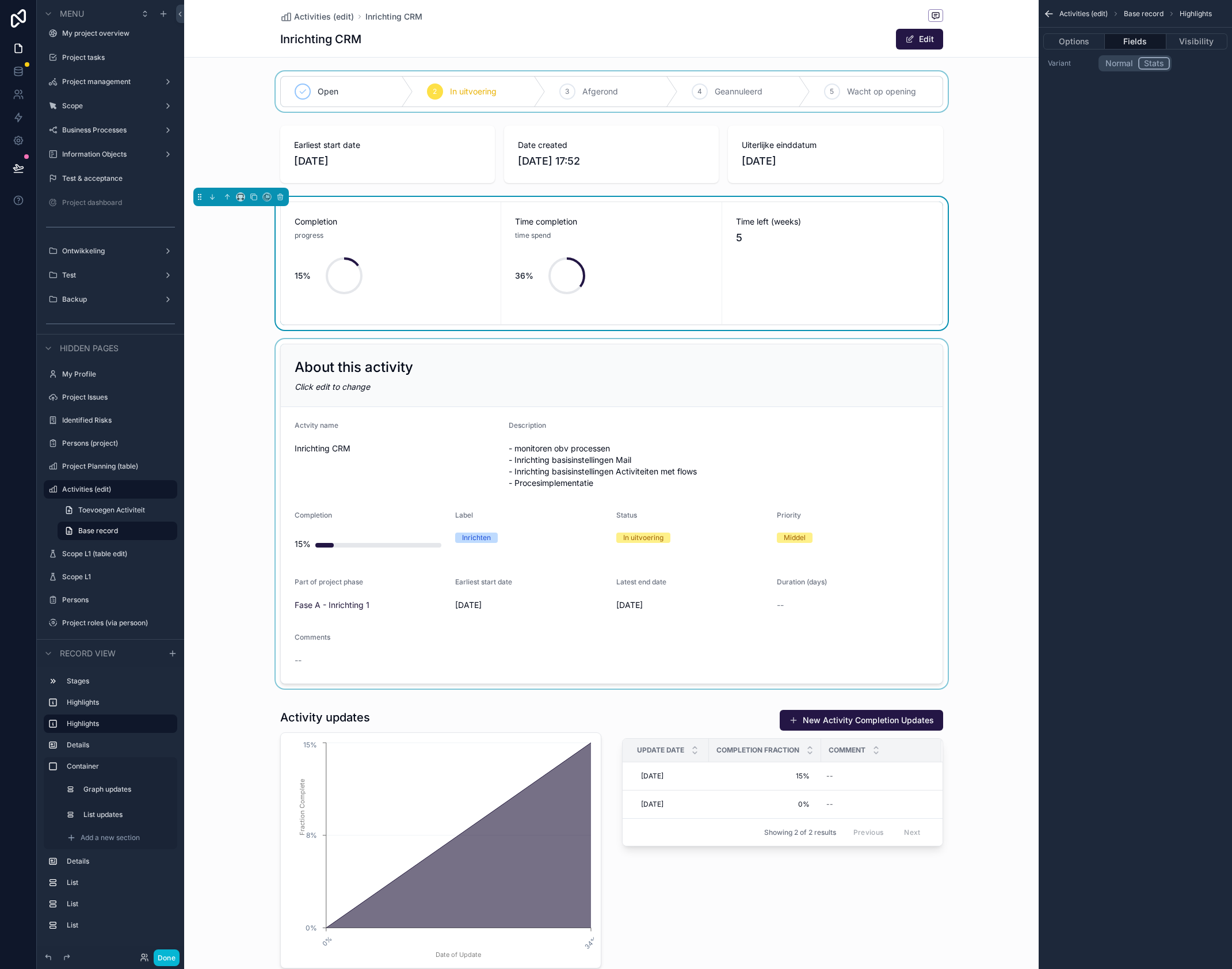
click at [703, 241] on div "time spend" at bounding box center [611, 235] width 193 height 12
click at [437, 256] on div "15%" at bounding box center [391, 276] width 193 height 69
click at [1075, 38] on button "Options" at bounding box center [1074, 42] width 61 height 16
click at [1171, 33] on button "Visibility" at bounding box center [1197, 42] width 61 height 16
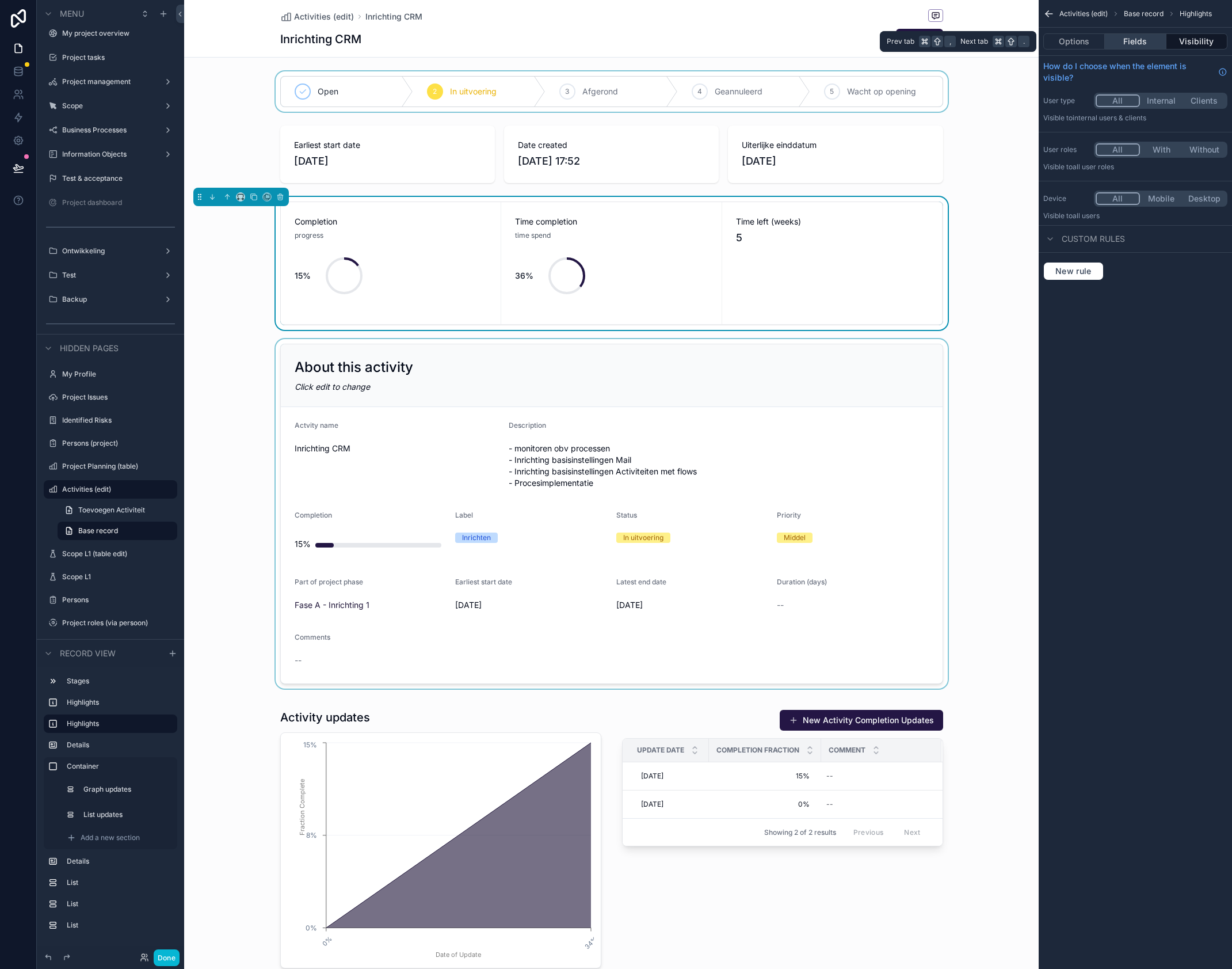
click at [1143, 39] on button "Fields" at bounding box center [1135, 42] width 61 height 16
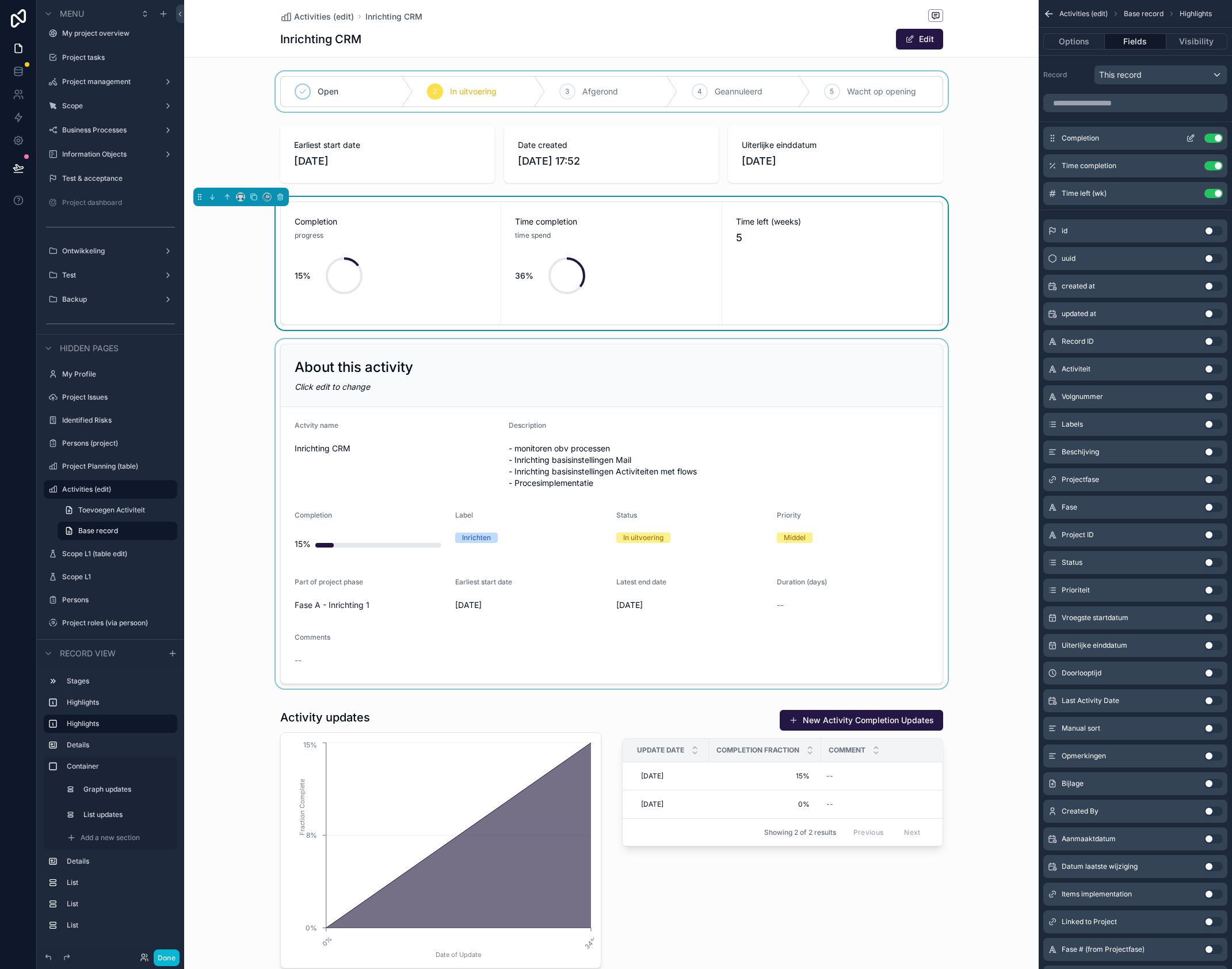
click at [1192, 138] on icon "scrollable content" at bounding box center [1192, 136] width 5 height 5
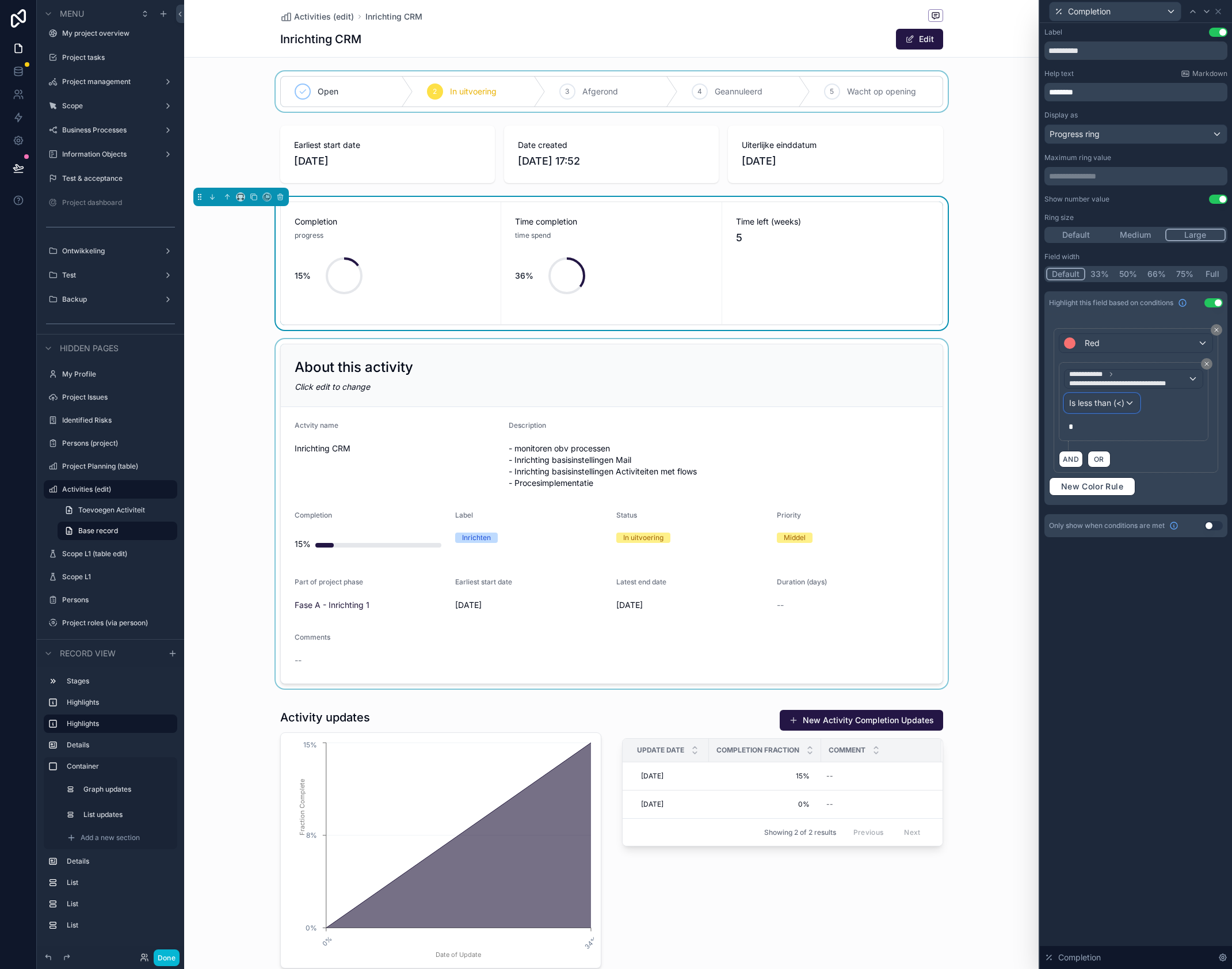
click at [1124, 405] on span "Is less than (<)" at bounding box center [1097, 403] width 55 height 12
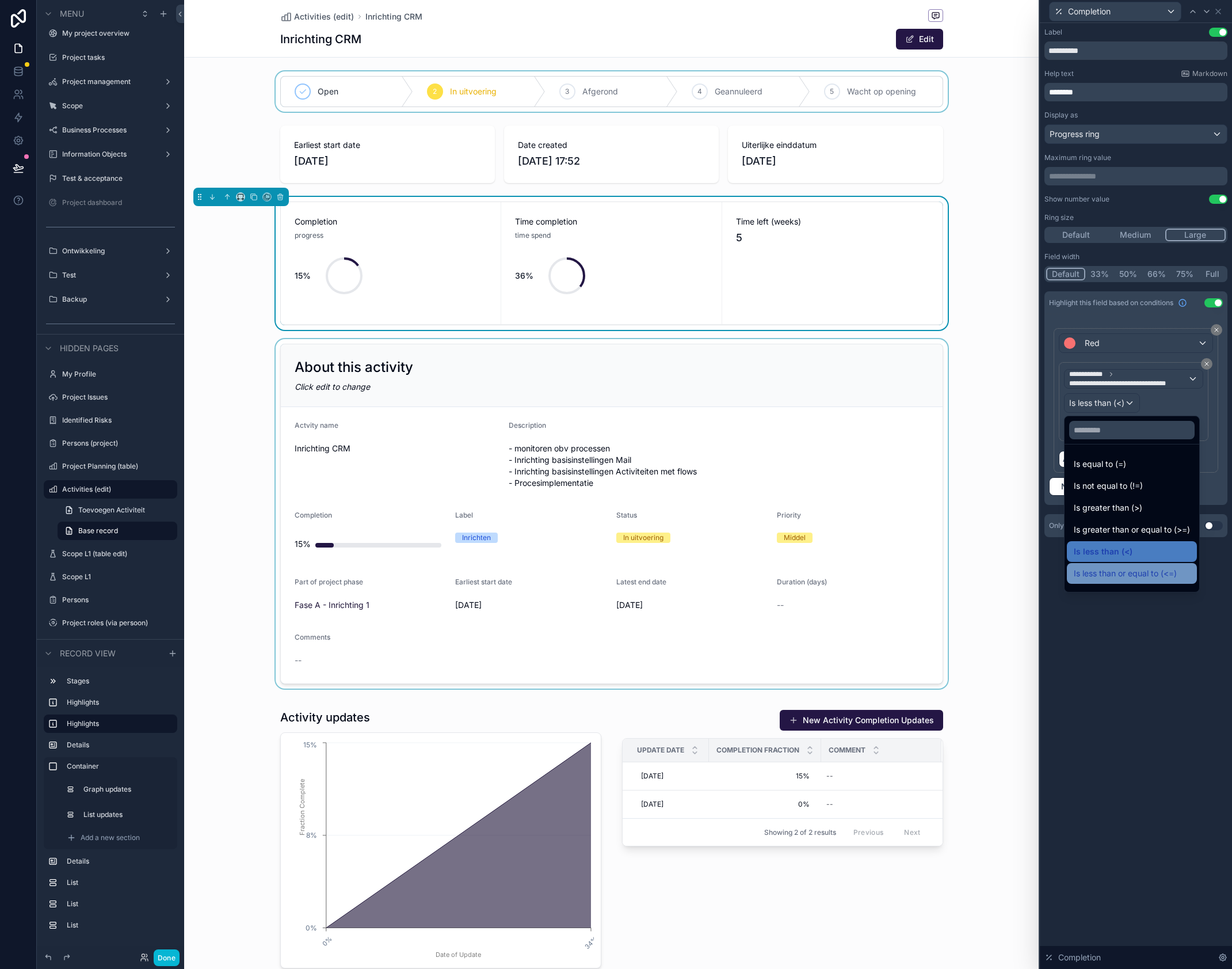
click at [1143, 576] on span "Is less than or equal to (<=)" at bounding box center [1125, 573] width 103 height 14
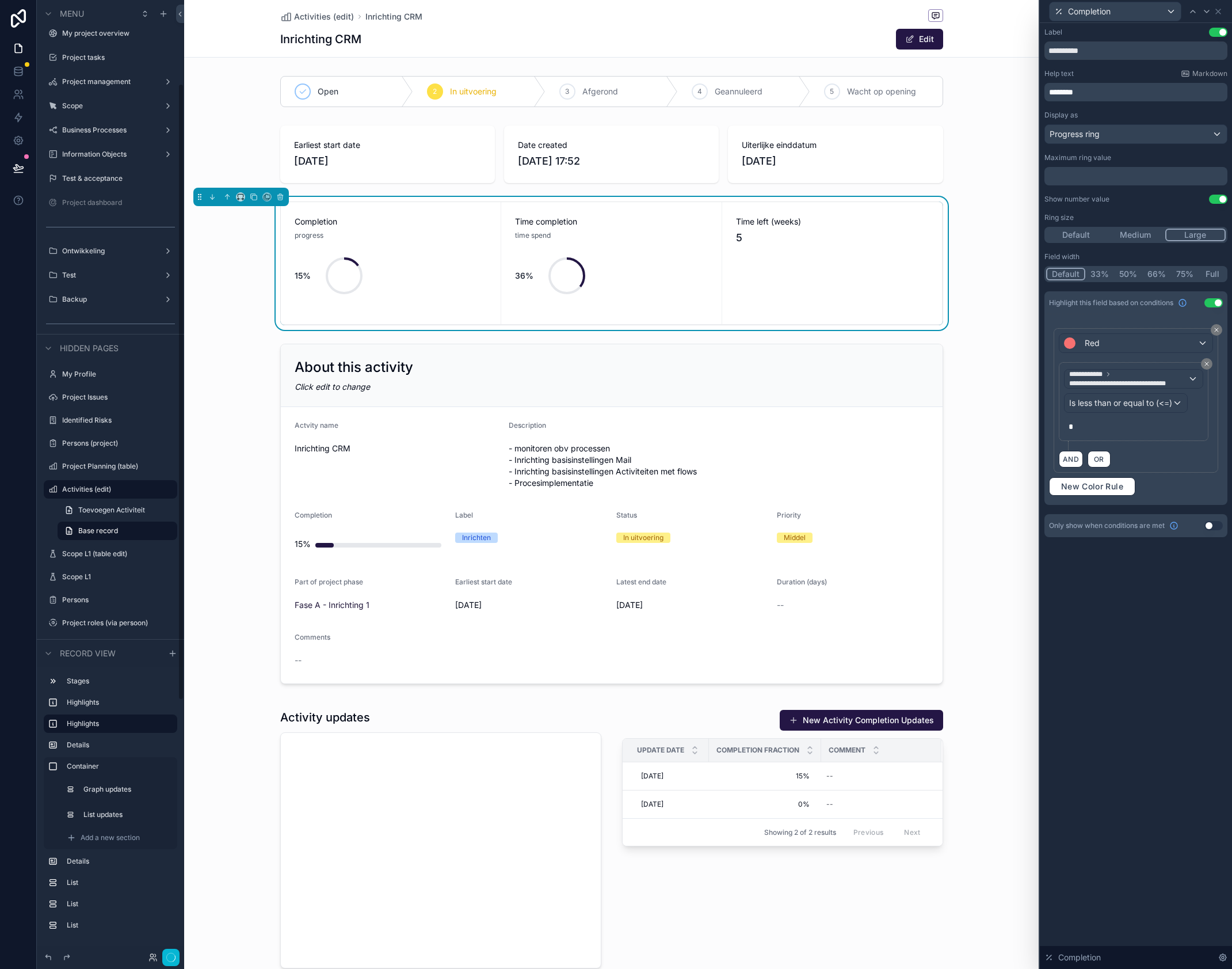
scroll to position [130, 0]
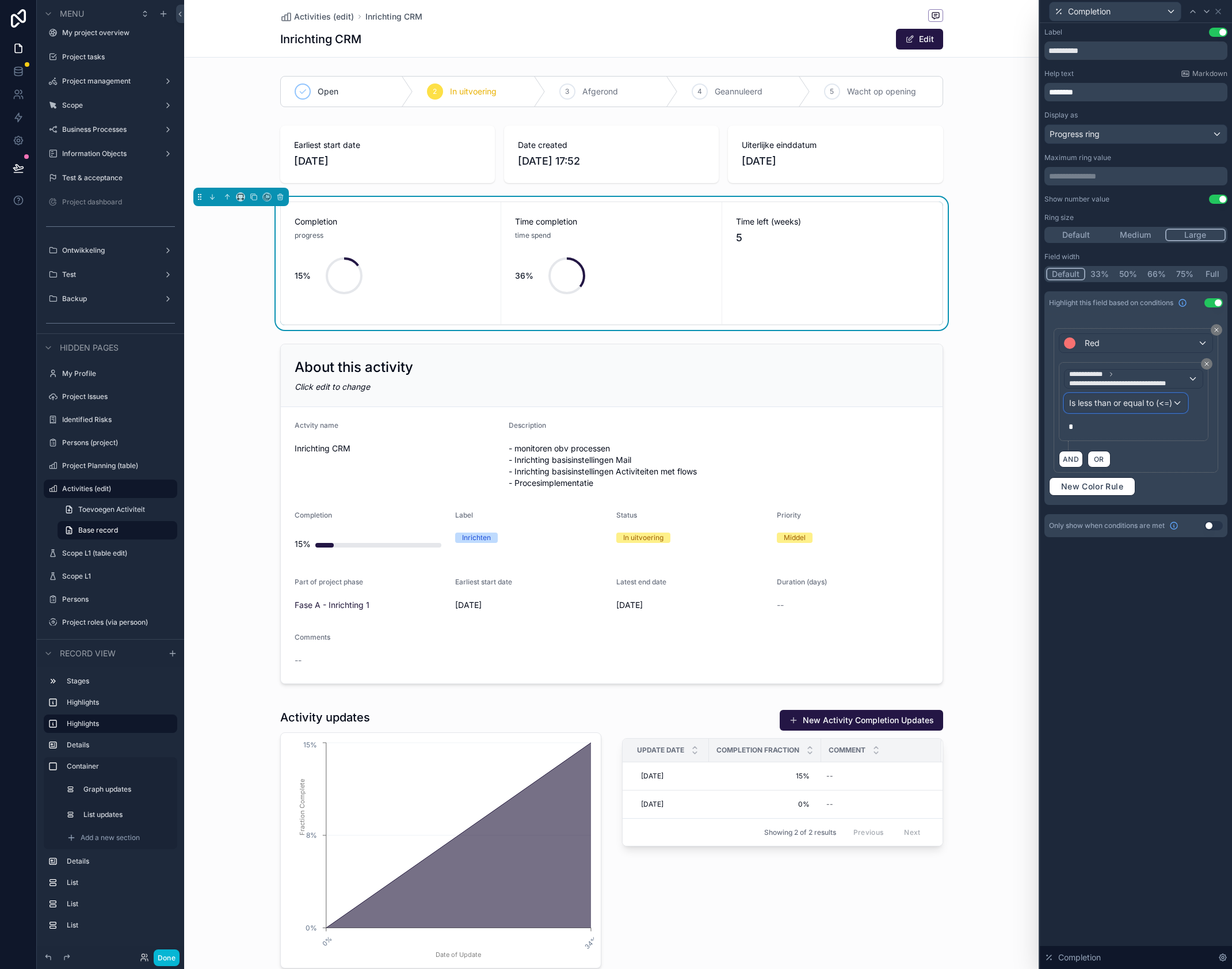
click at [1117, 407] on span "Is less than or equal to (<=)" at bounding box center [1121, 403] width 103 height 12
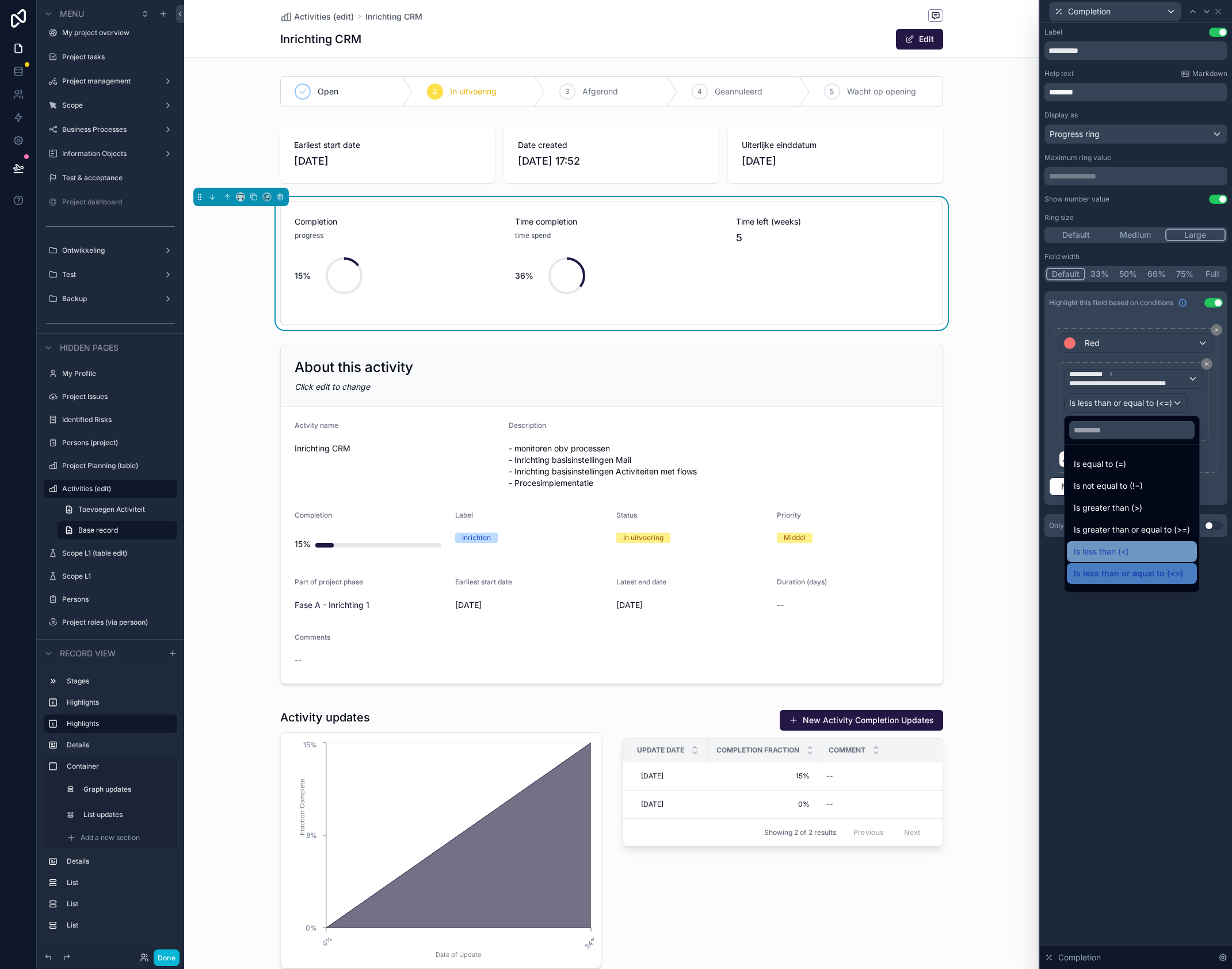
click at [1119, 553] on span "Is less than (<)" at bounding box center [1101, 551] width 55 height 14
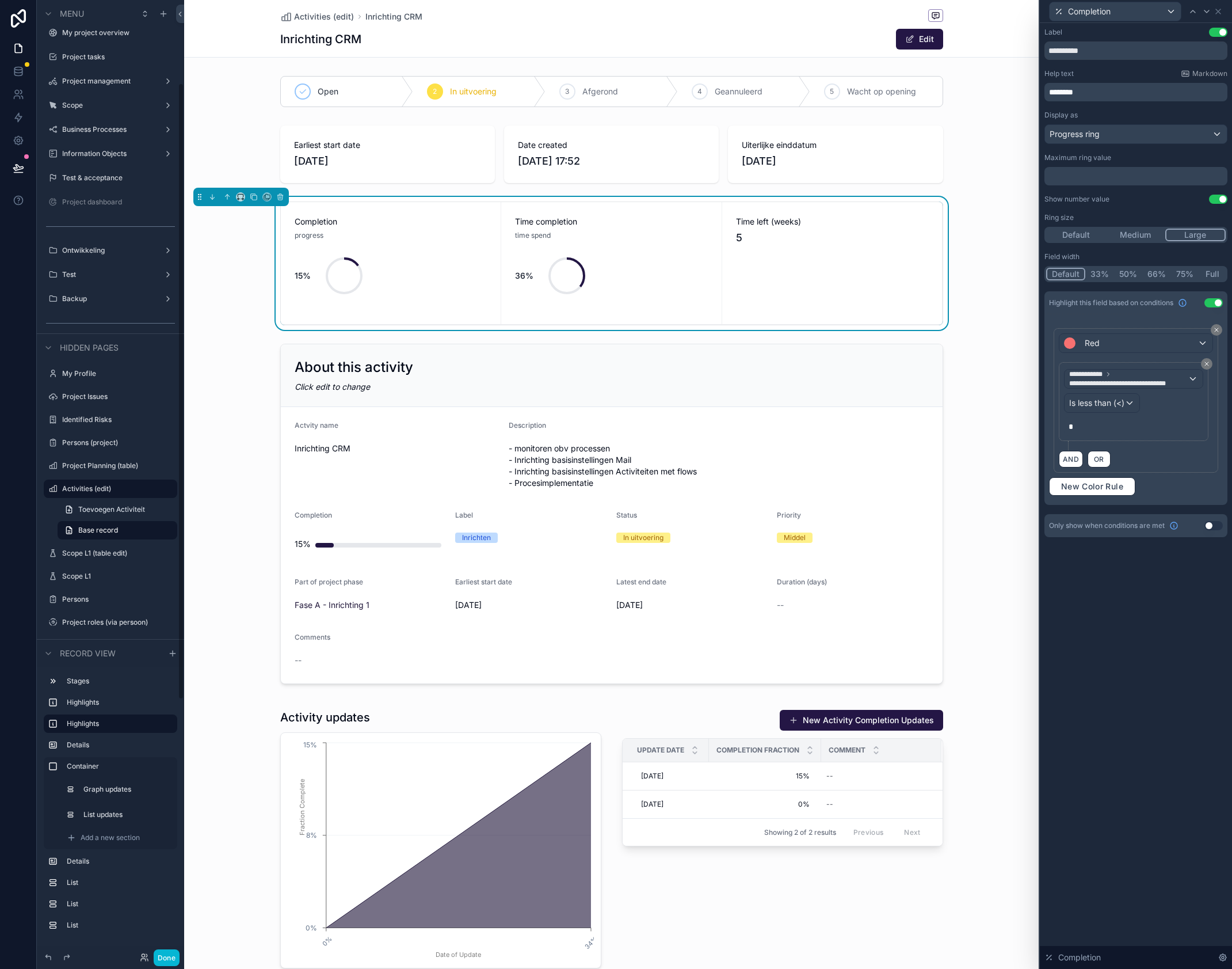
scroll to position [129, 0]
click at [1119, 403] on span "Is less than (<)" at bounding box center [1097, 403] width 55 height 12
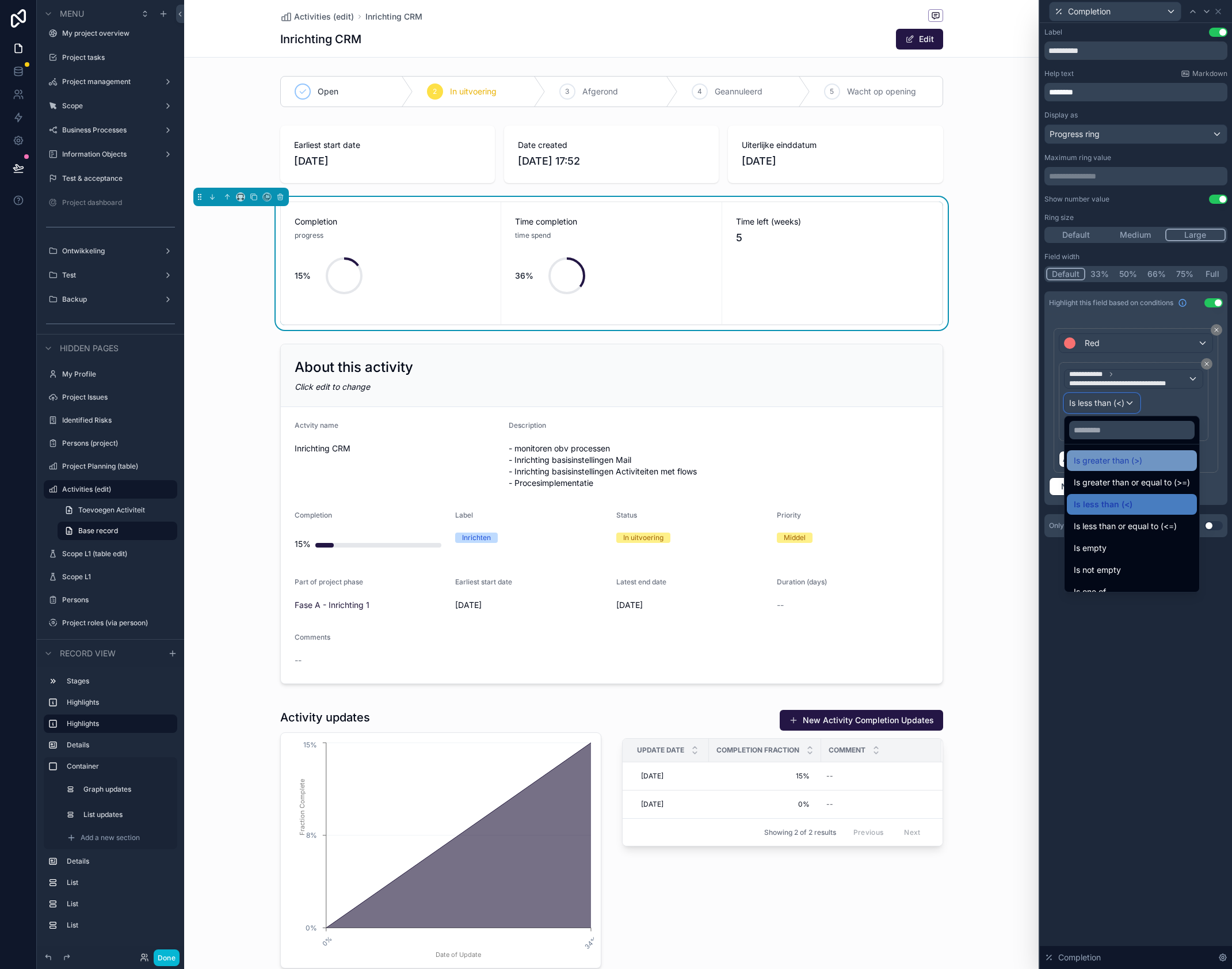
scroll to position [82, 0]
click at [1140, 534] on div "Is not empty" at bounding box center [1132, 536] width 116 height 14
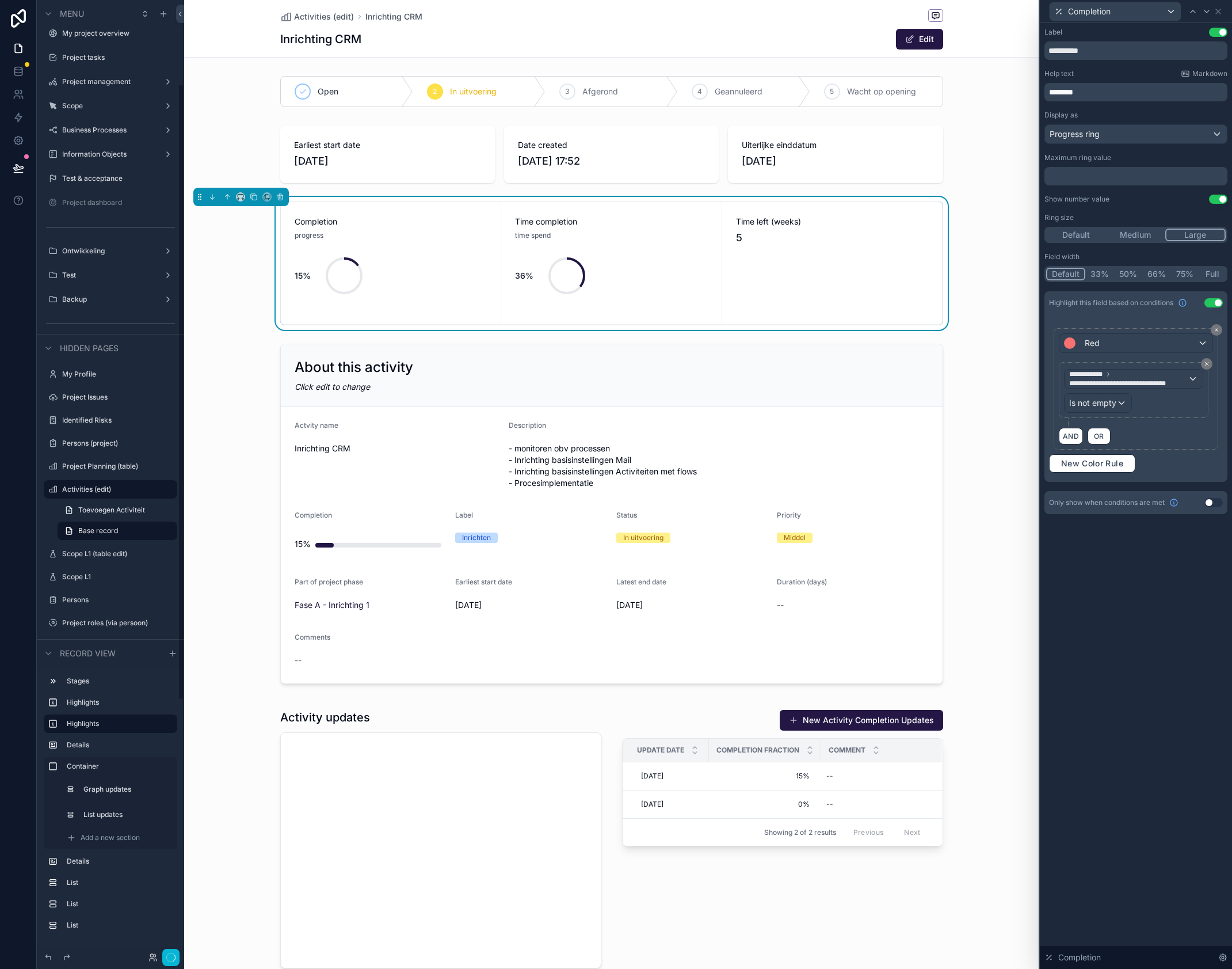
scroll to position [130, 0]
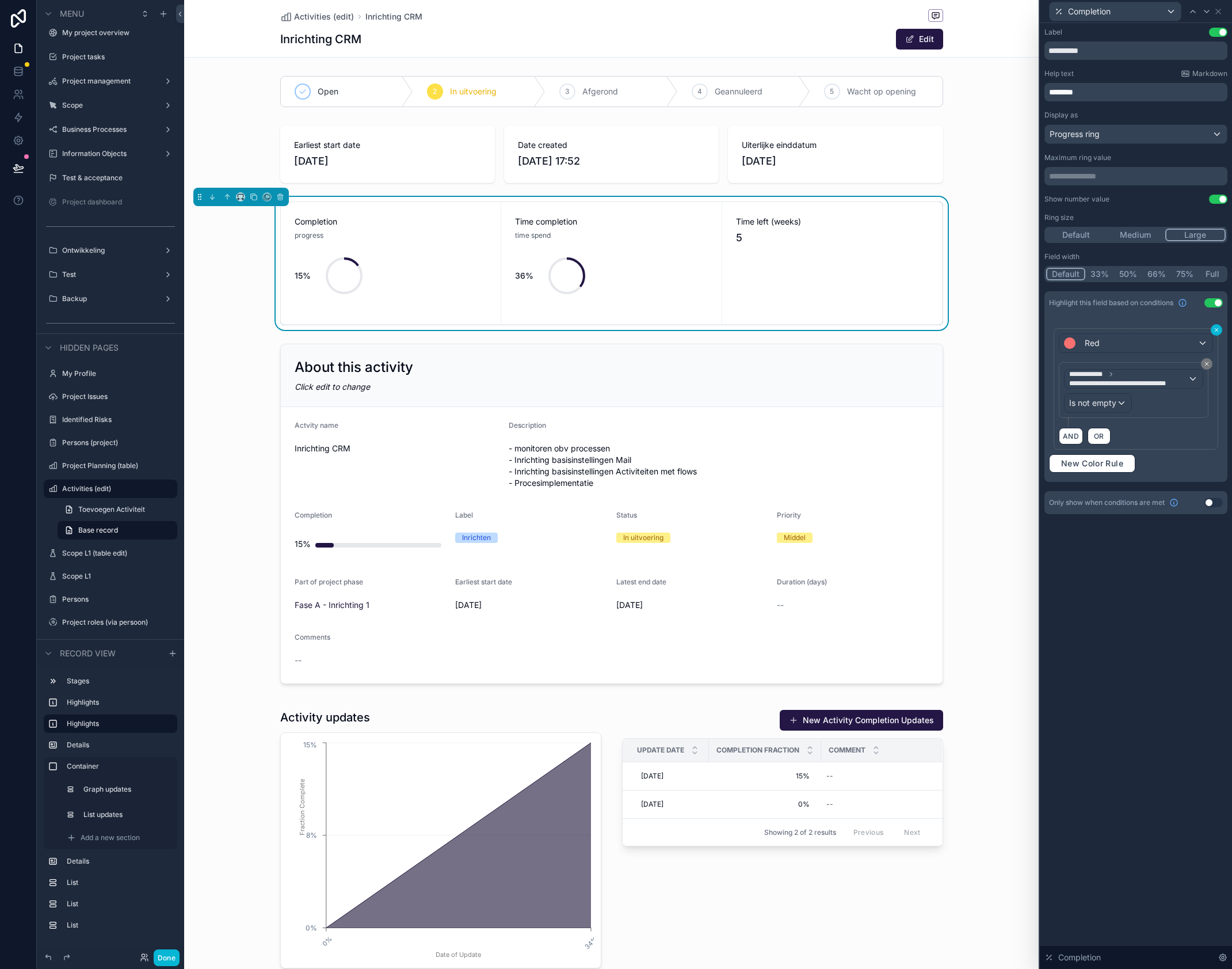
click at [1220, 330] on icon at bounding box center [1217, 330] width 7 height 7
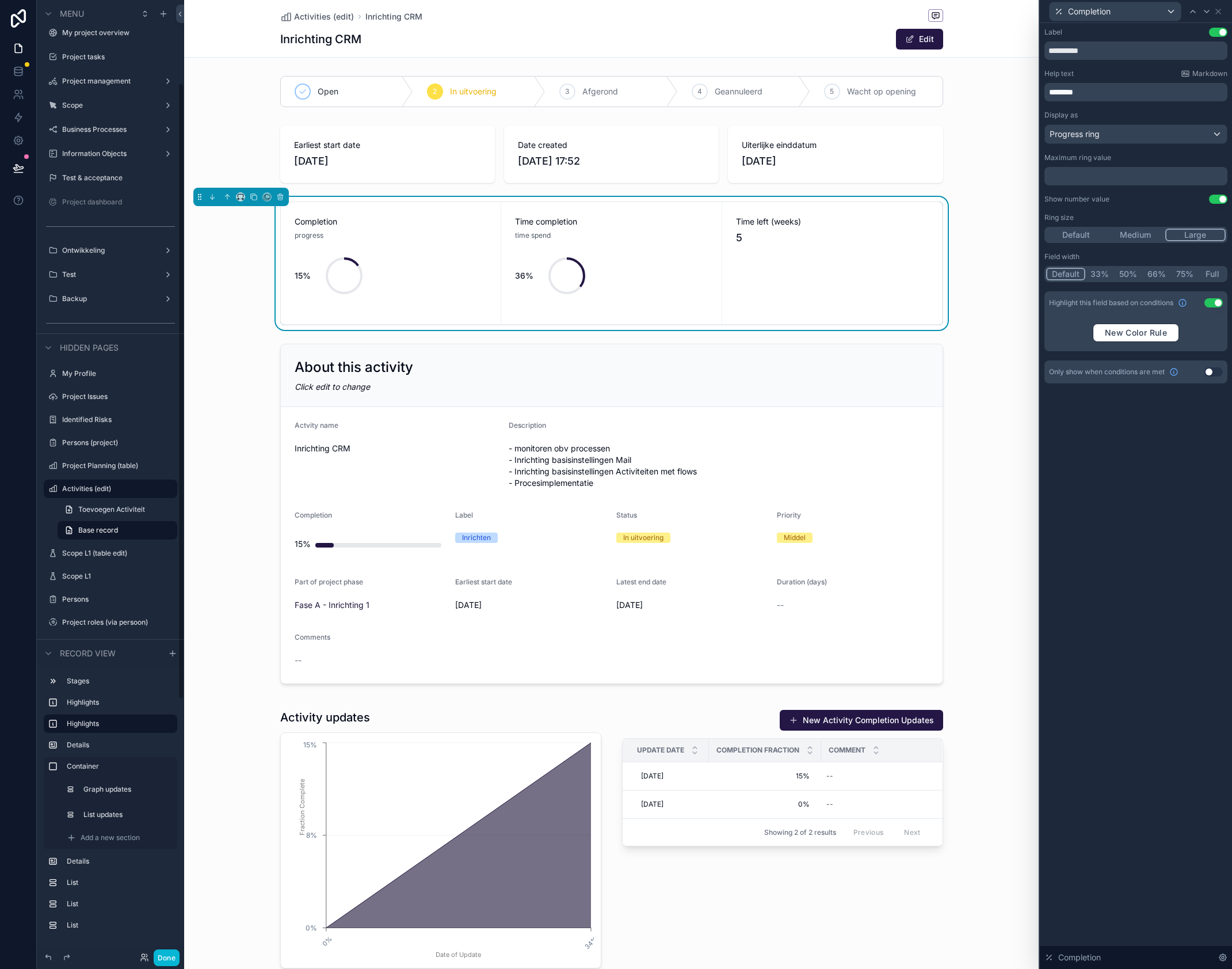
scroll to position [129, 0]
click at [1156, 334] on span "New Color Rule" at bounding box center [1136, 332] width 72 height 10
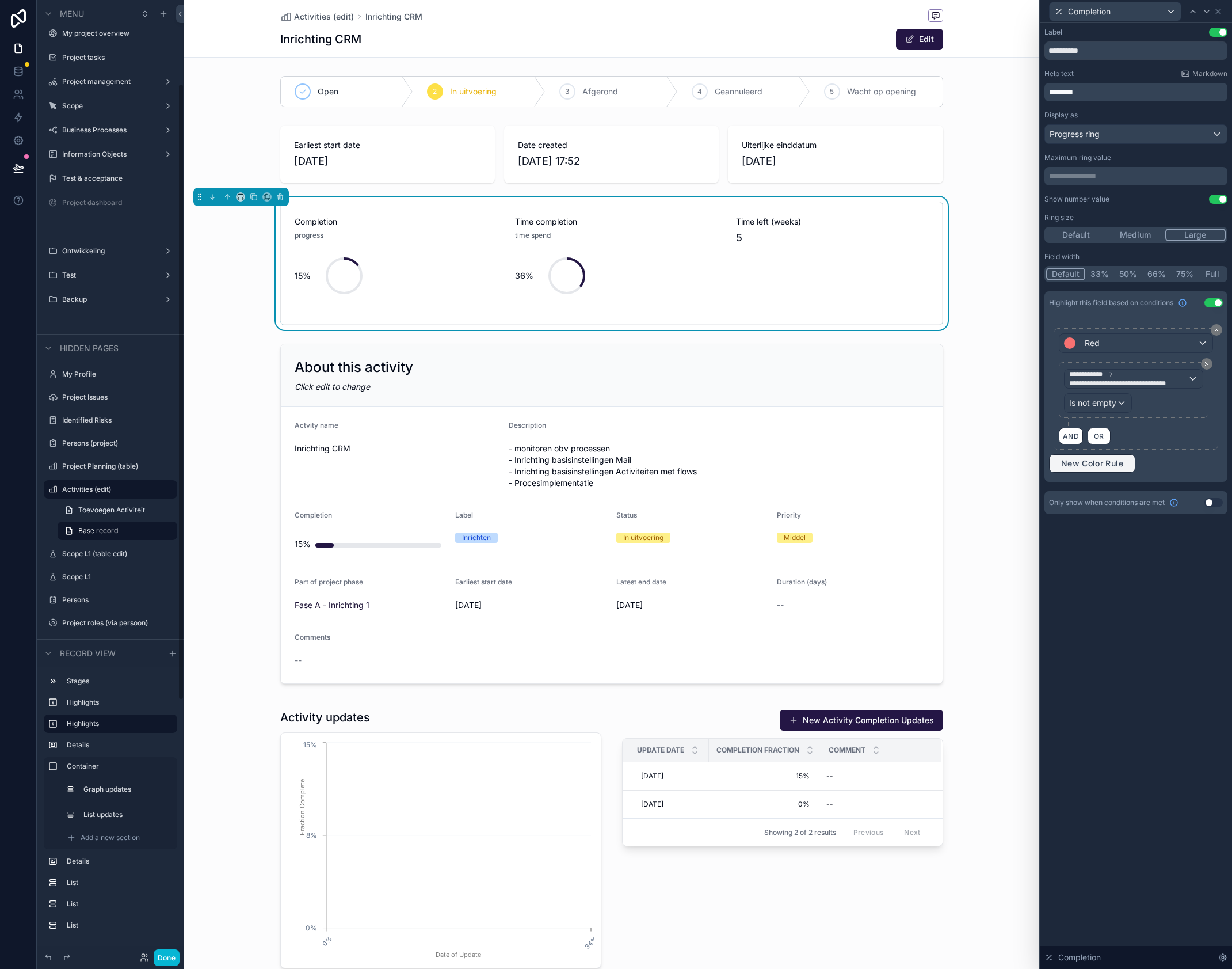
scroll to position [130, 0]
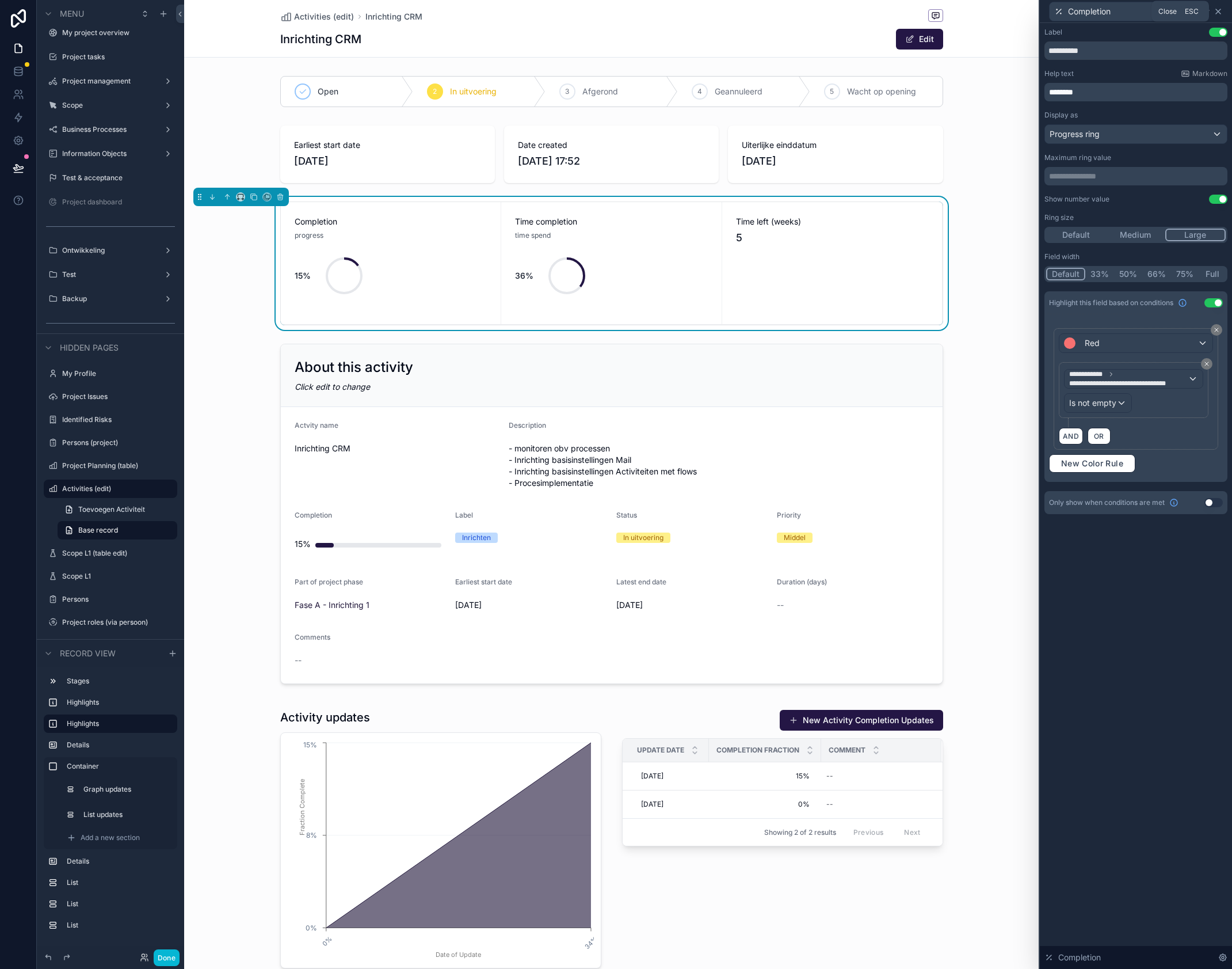
click at [1222, 13] on icon at bounding box center [1218, 11] width 9 height 9
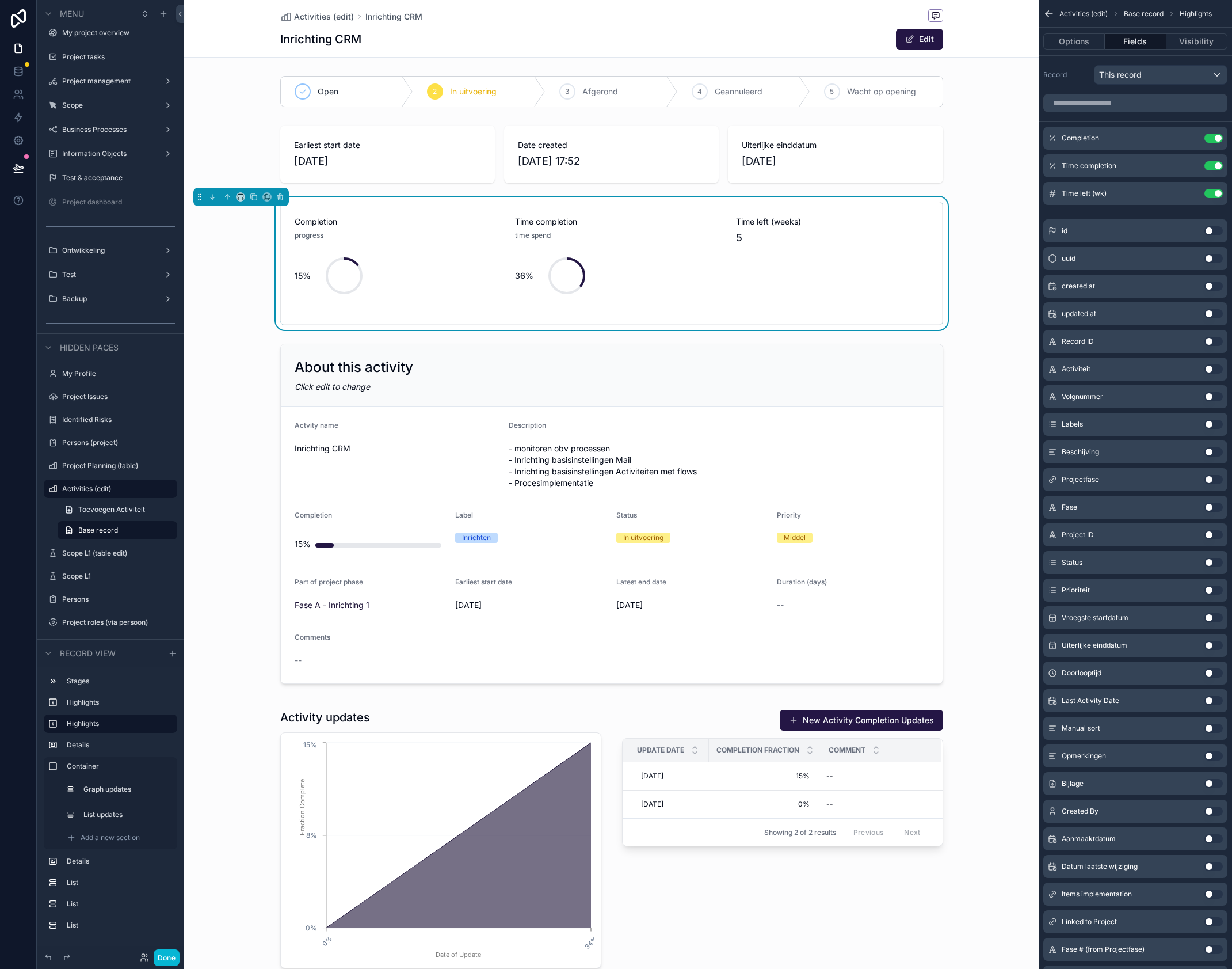
click at [724, 201] on div "Completion progress 15% Time completion time spend 36% Time left (weeks) 5" at bounding box center [611, 263] width 855 height 133
click at [923, 201] on div "Completion progress 15% Time completion time spend 36% Time left (weeks) 5" at bounding box center [611, 263] width 855 height 133
click at [1071, 39] on button "Options" at bounding box center [1074, 42] width 61 height 16
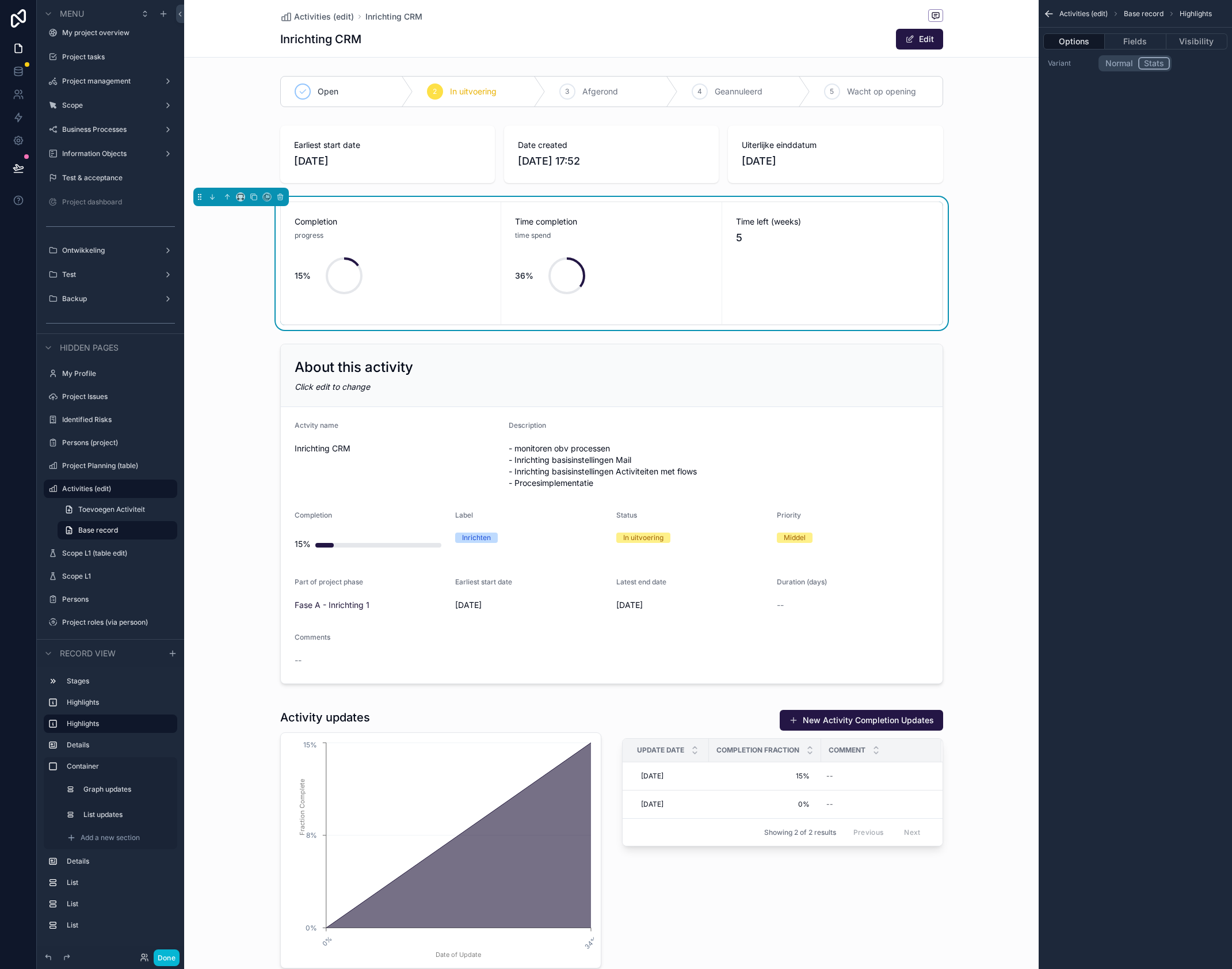
click at [1128, 66] on button "Normal" at bounding box center [1119, 63] width 38 height 13
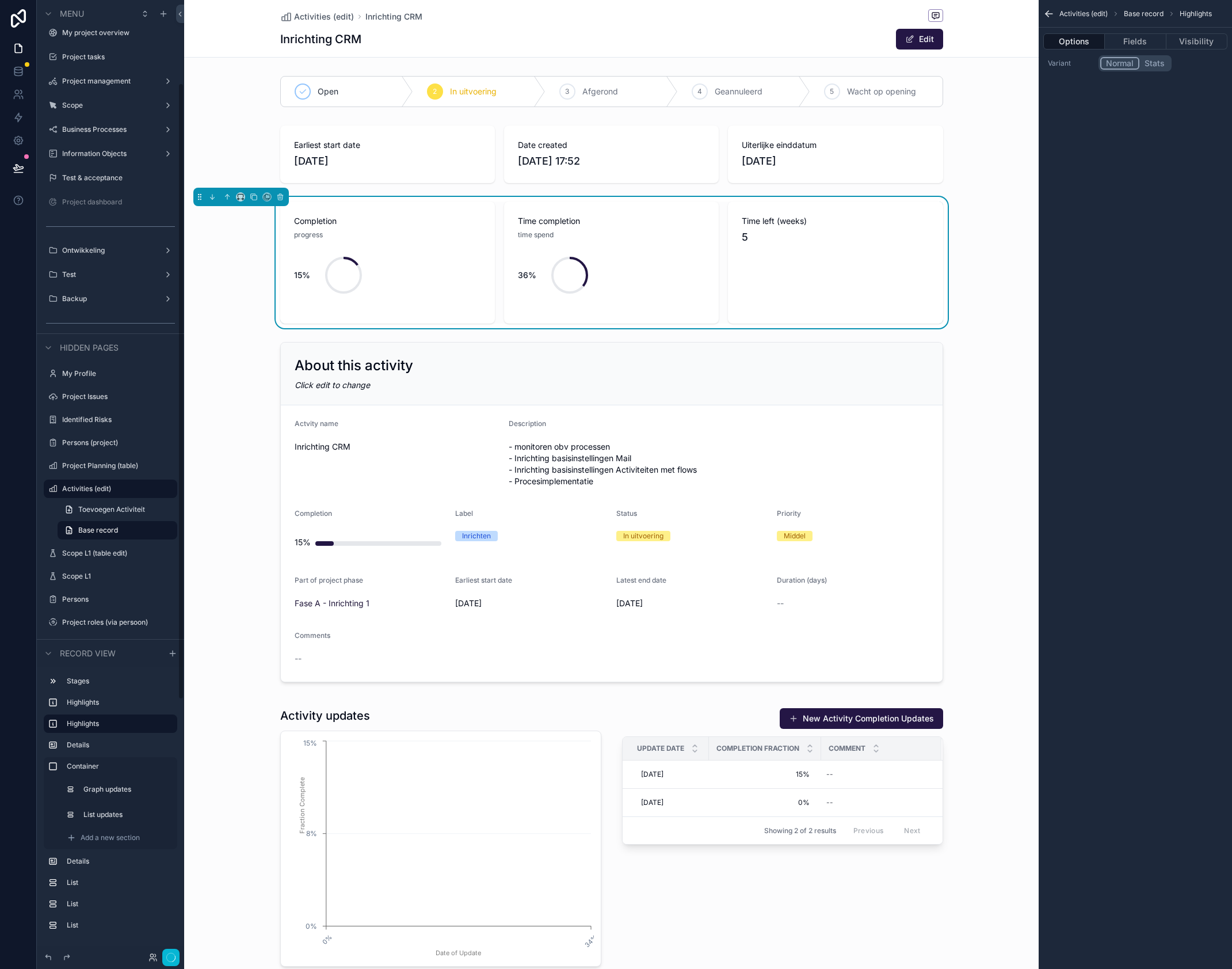
scroll to position [129, 0]
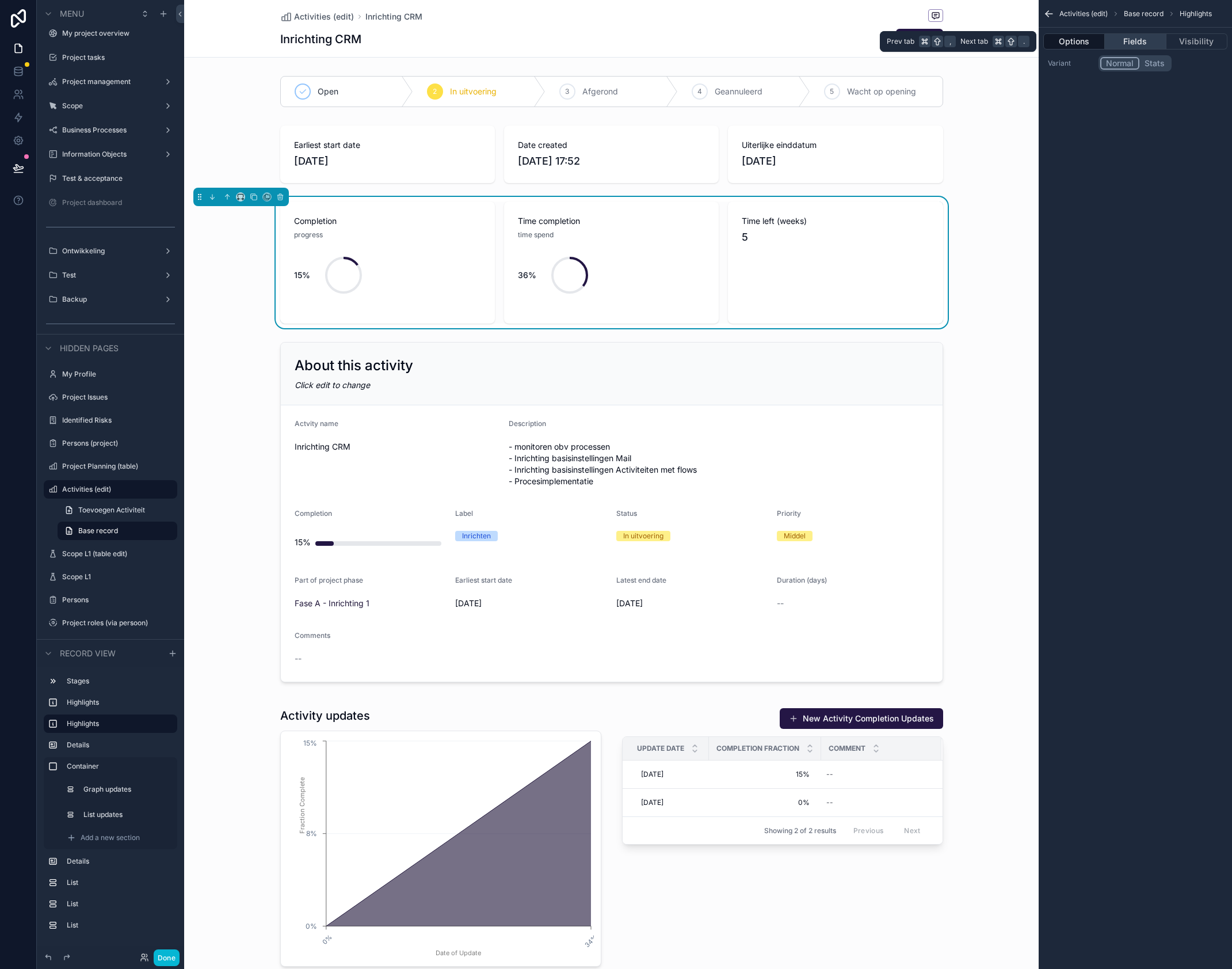
click at [1138, 44] on button "Fields" at bounding box center [1135, 42] width 61 height 16
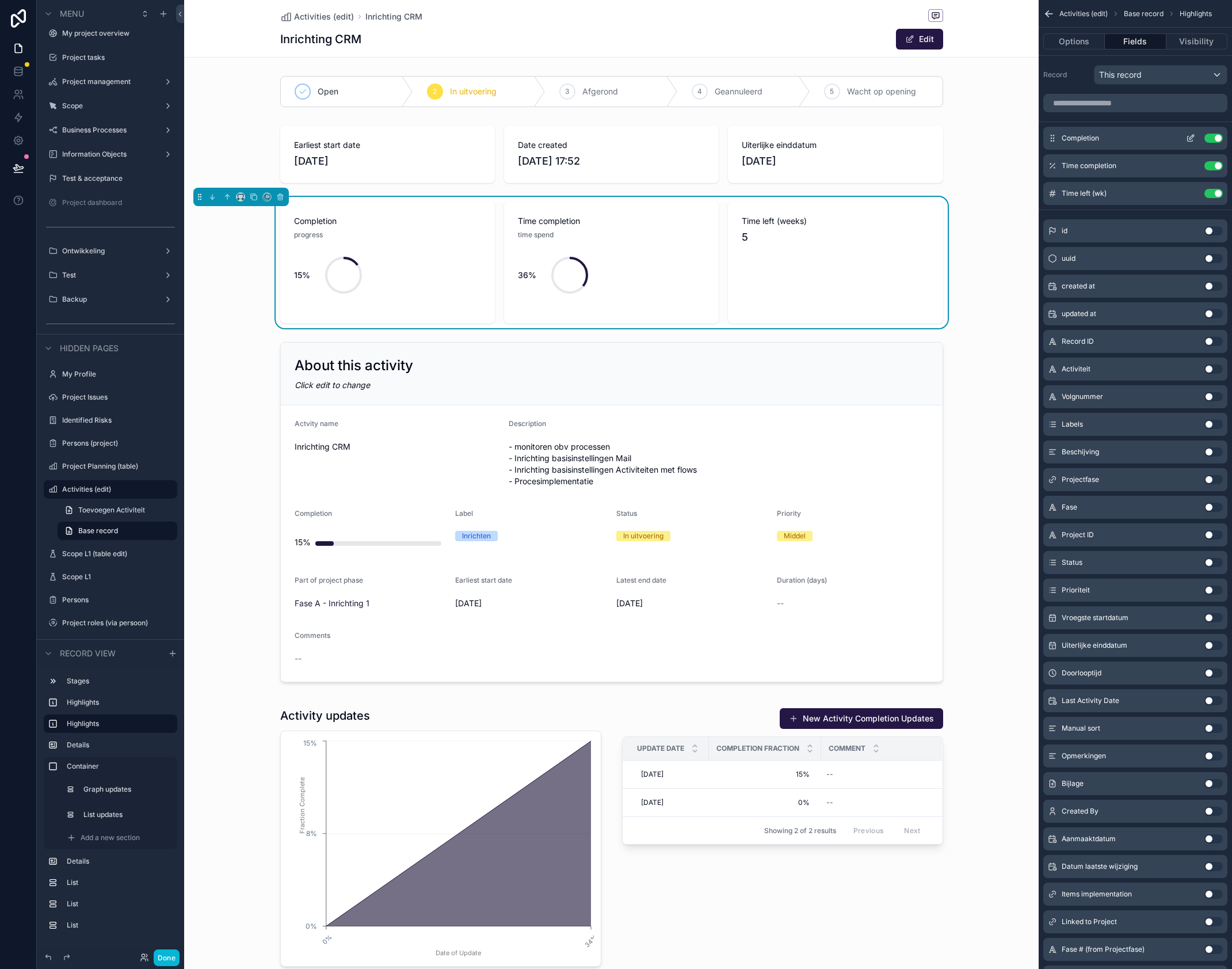
click at [1191, 136] on icon "scrollable content" at bounding box center [1192, 136] width 5 height 5
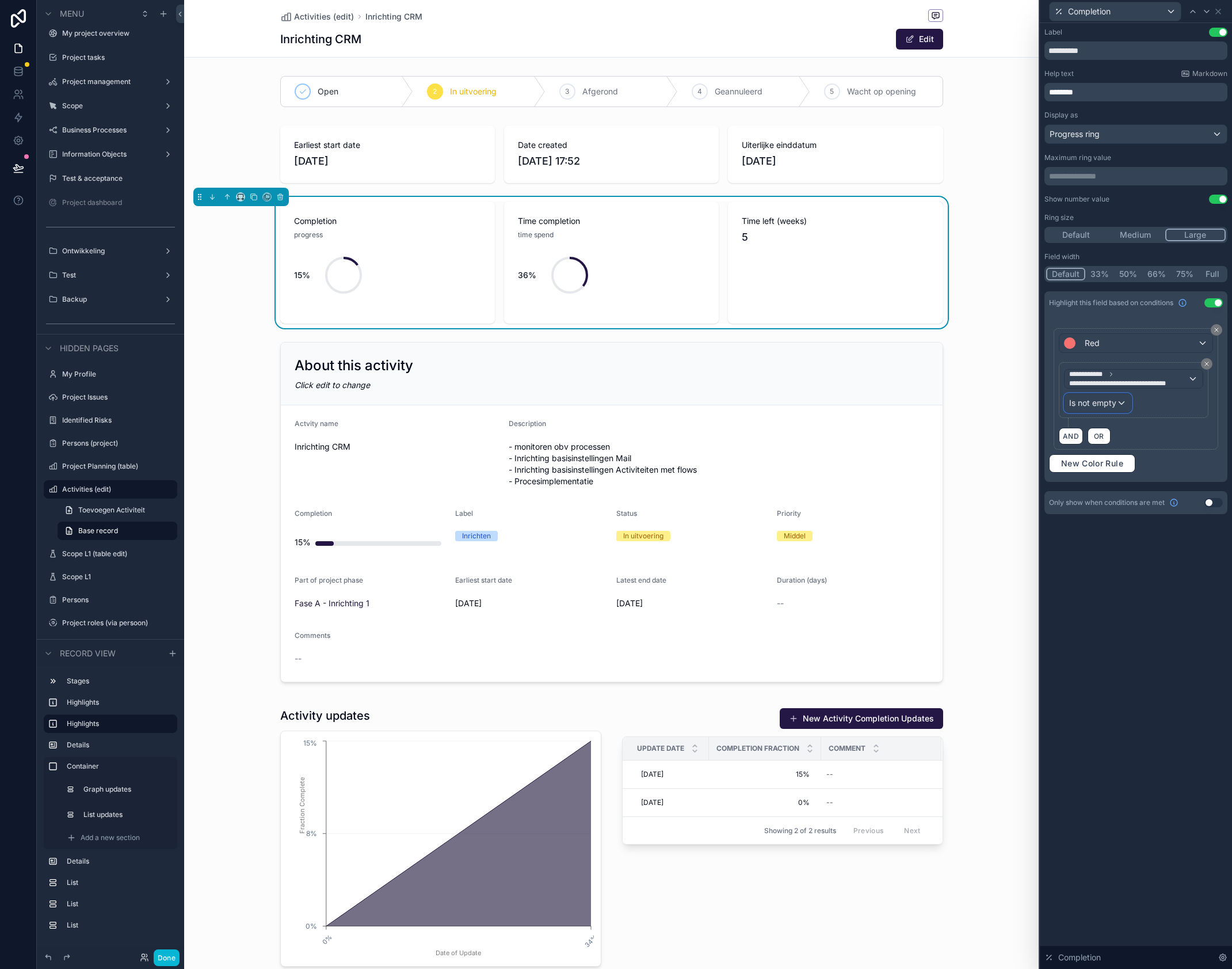
click at [1106, 405] on span "Is not empty" at bounding box center [1093, 403] width 47 height 12
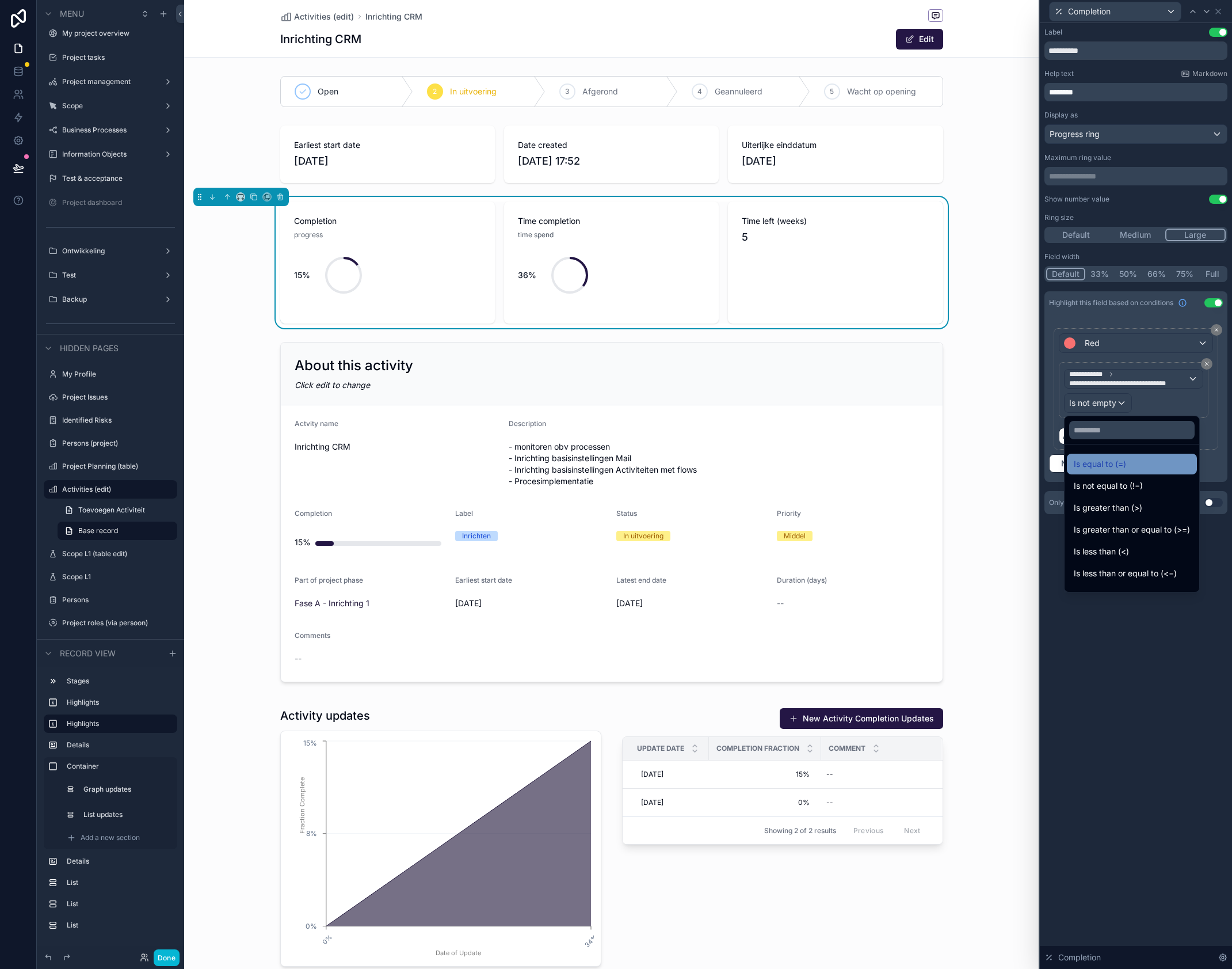
click at [1126, 465] on span "Is equal to (=)" at bounding box center [1100, 464] width 53 height 14
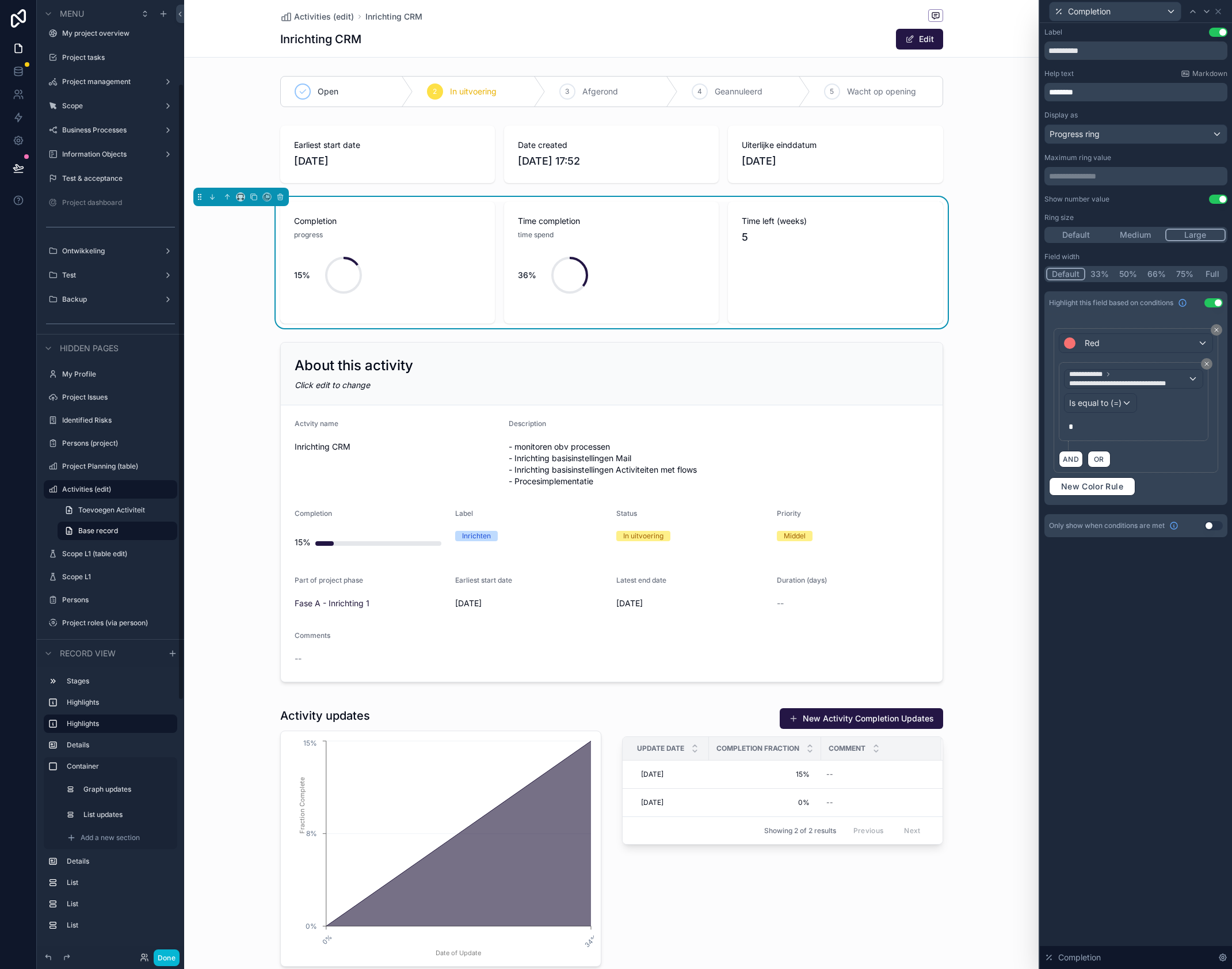
scroll to position [130, 0]
click at [1113, 404] on span "Is equal to (=)" at bounding box center [1096, 403] width 53 height 12
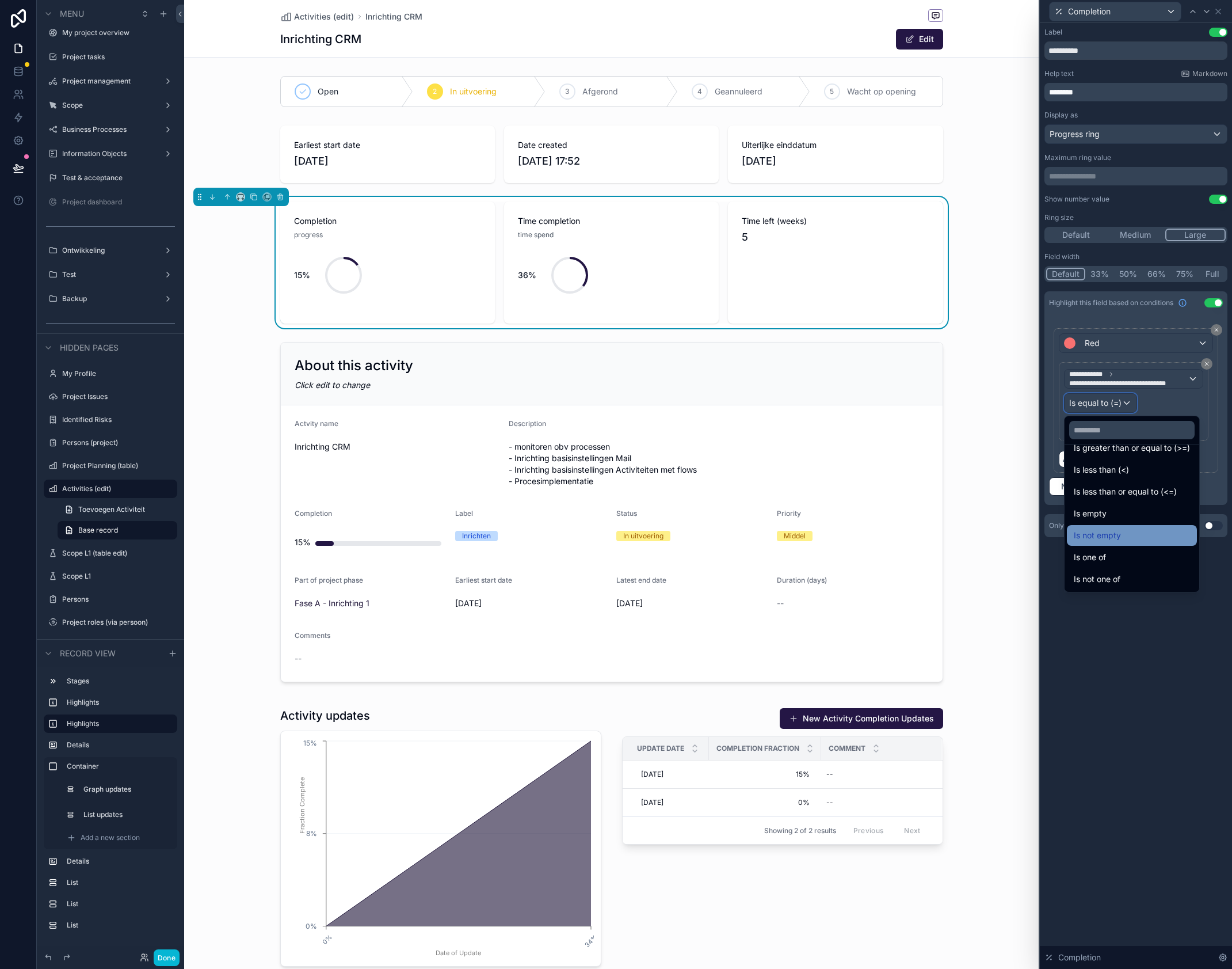
scroll to position [81, 0]
click at [1129, 534] on div "Is not empty" at bounding box center [1132, 536] width 116 height 14
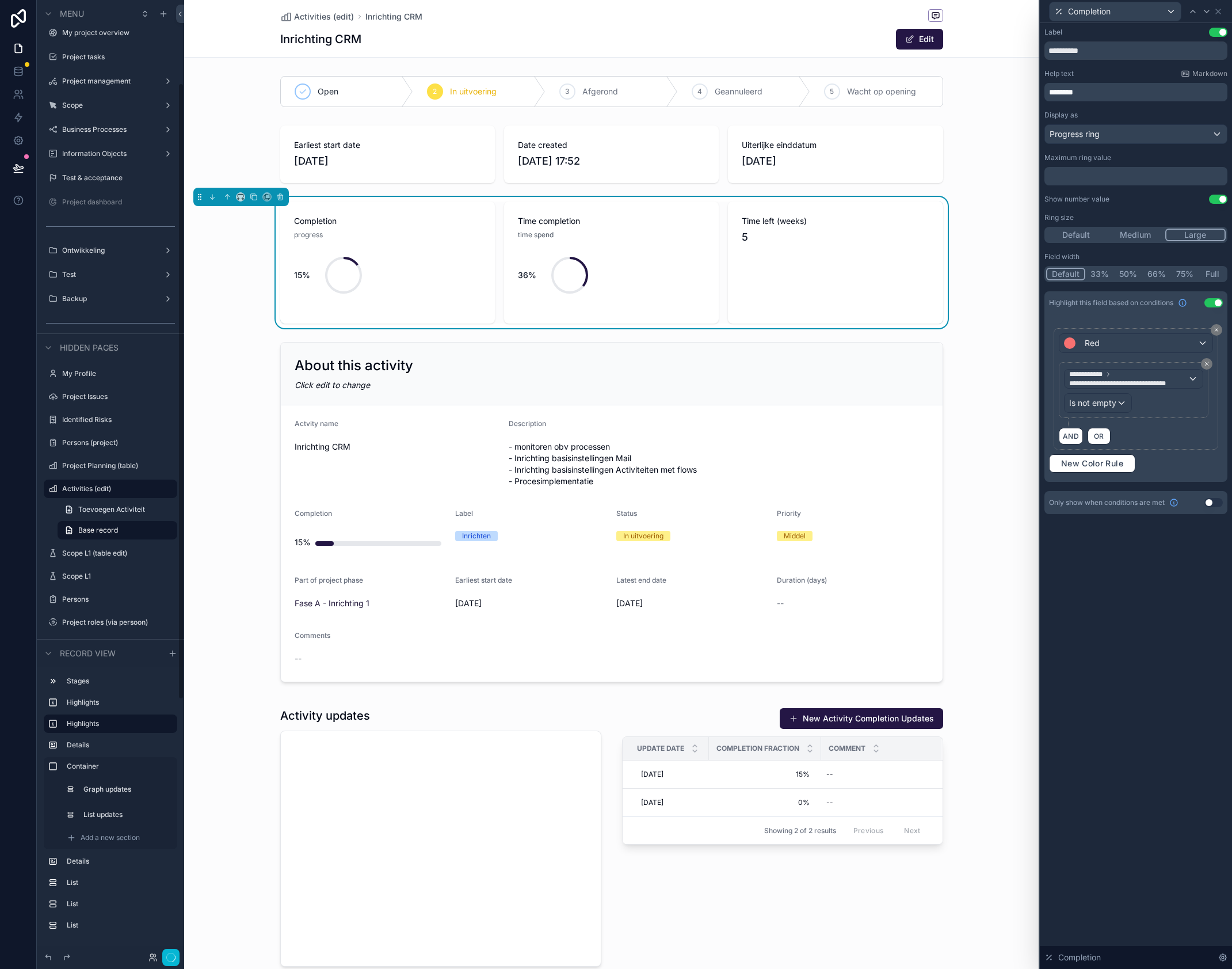
scroll to position [129, 0]
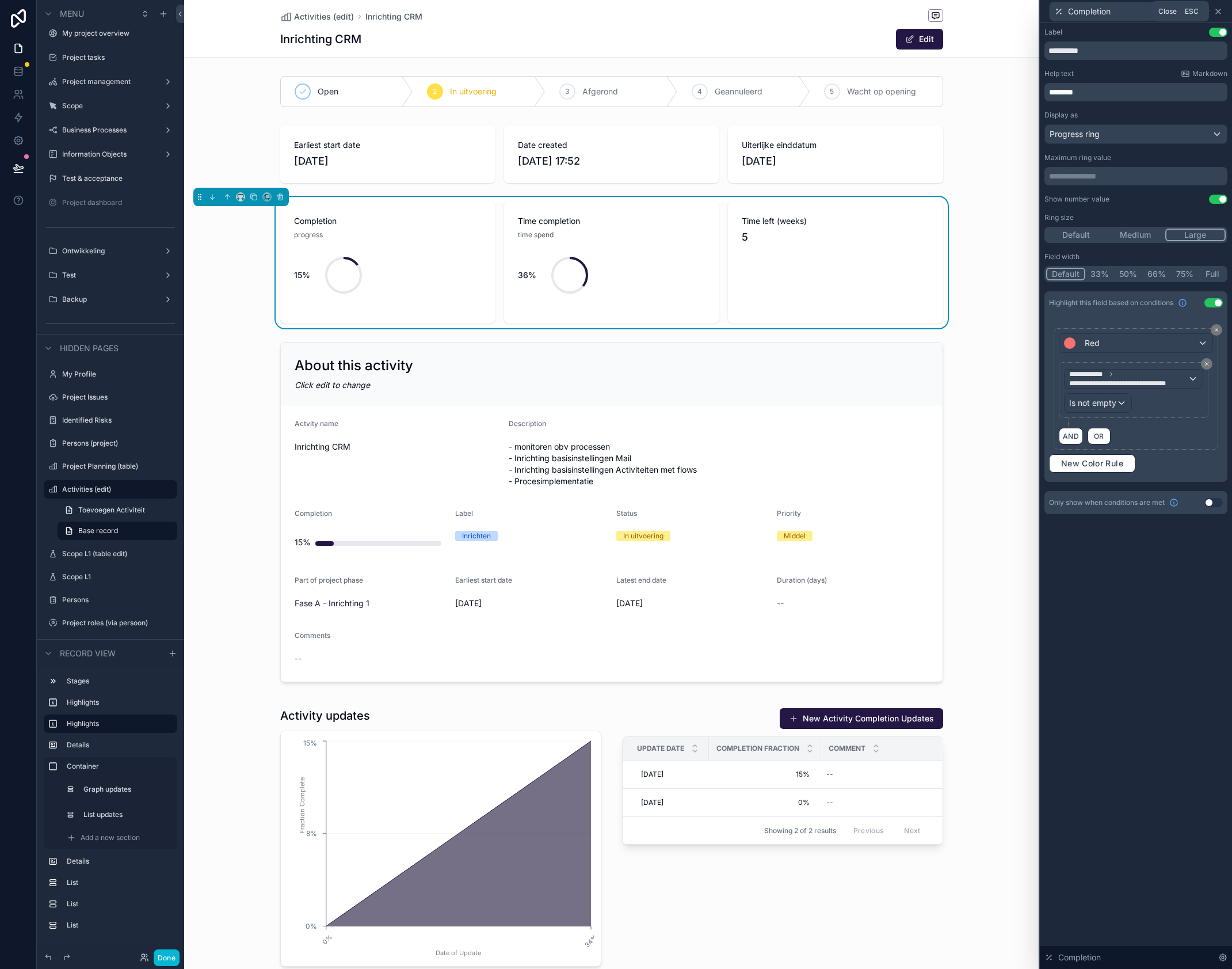
click at [1221, 12] on icon at bounding box center [1218, 11] width 9 height 9
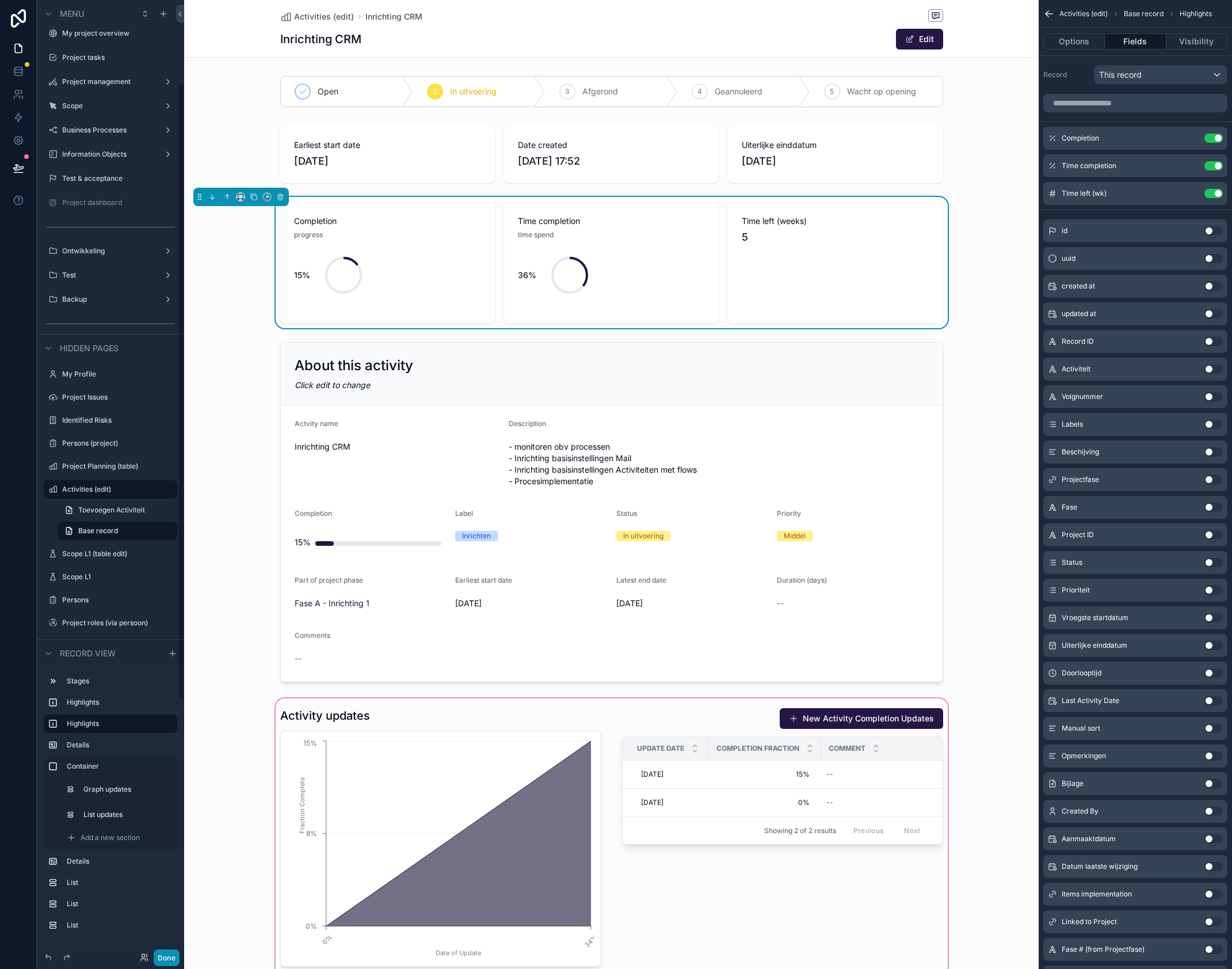
drag, startPoint x: 172, startPoint y: 954, endPoint x: 210, endPoint y: 860, distance: 101.4
click at [210, 862] on div "Menu App Setup Beheer Select project My project overview Project tasks Project …" at bounding box center [634, 484] width 1195 height 969
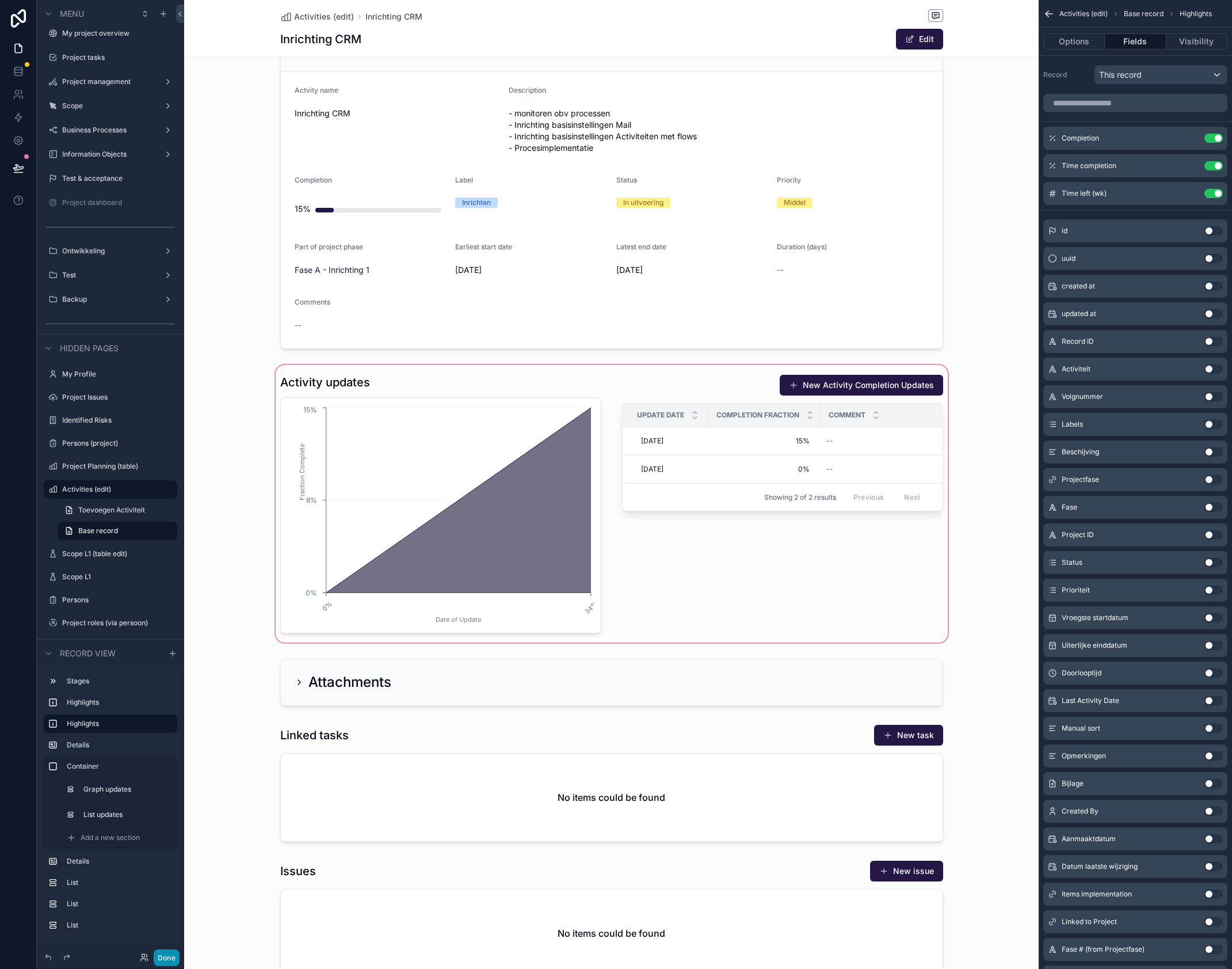
scroll to position [371, 0]
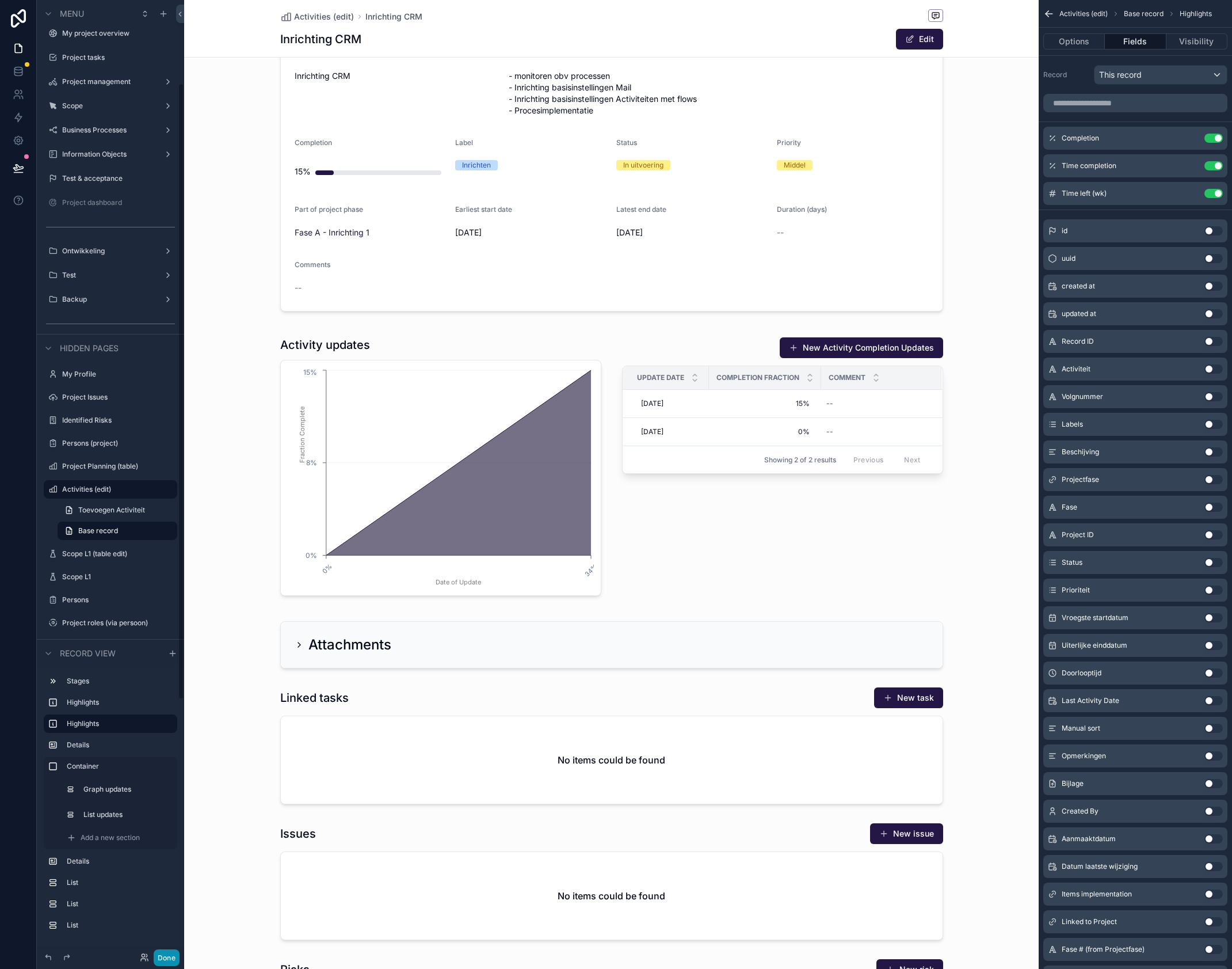
click at [164, 956] on button "Done" at bounding box center [166, 957] width 26 height 16
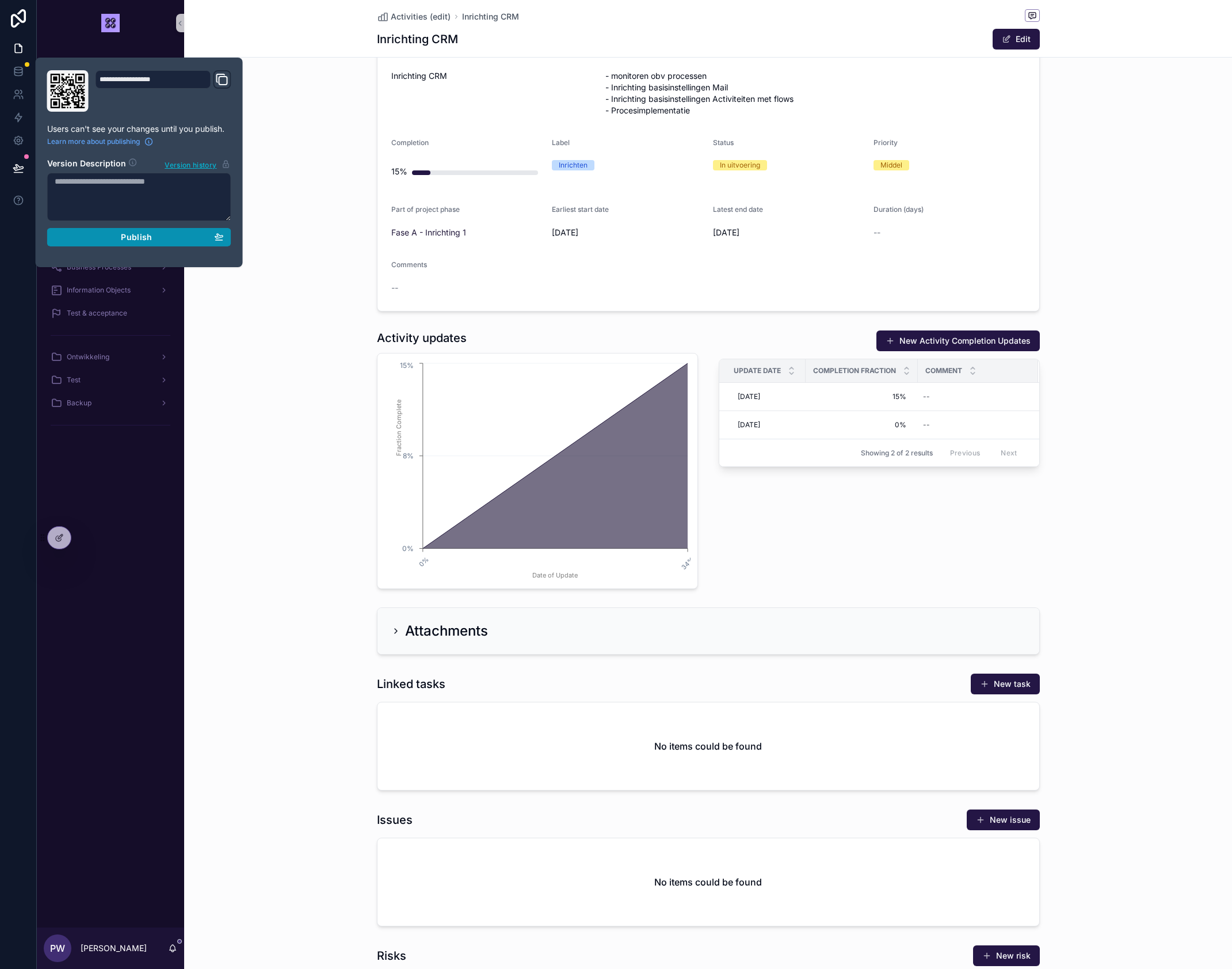
click at [147, 239] on span "Publish" at bounding box center [136, 237] width 31 height 10
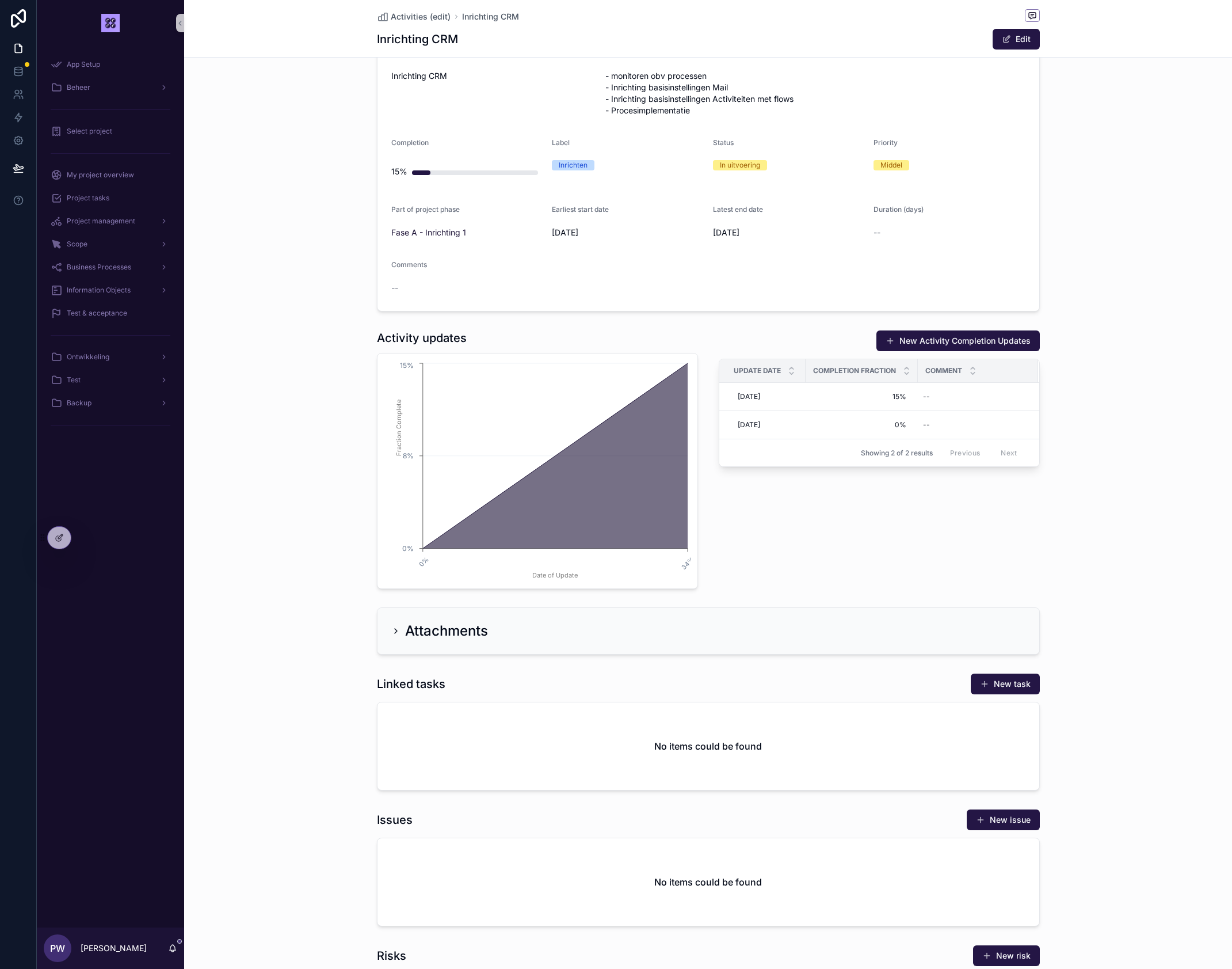
click at [358, 223] on div "About this activity Click edit to change Actvity name Inrichting CRM Descriptio…" at bounding box center [708, 141] width 1048 height 349
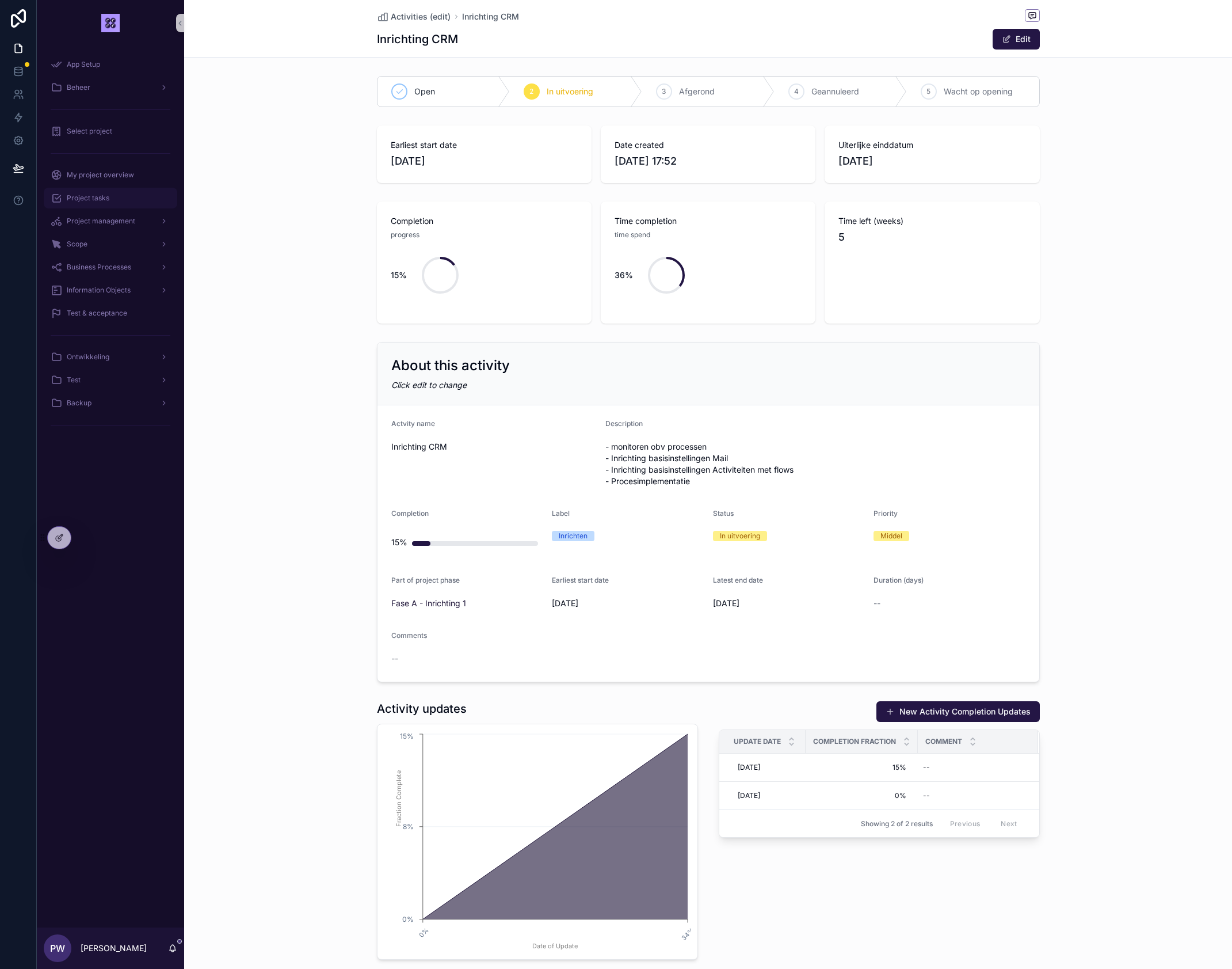
click at [107, 204] on div "Project tasks" at bounding box center [110, 198] width 119 height 18
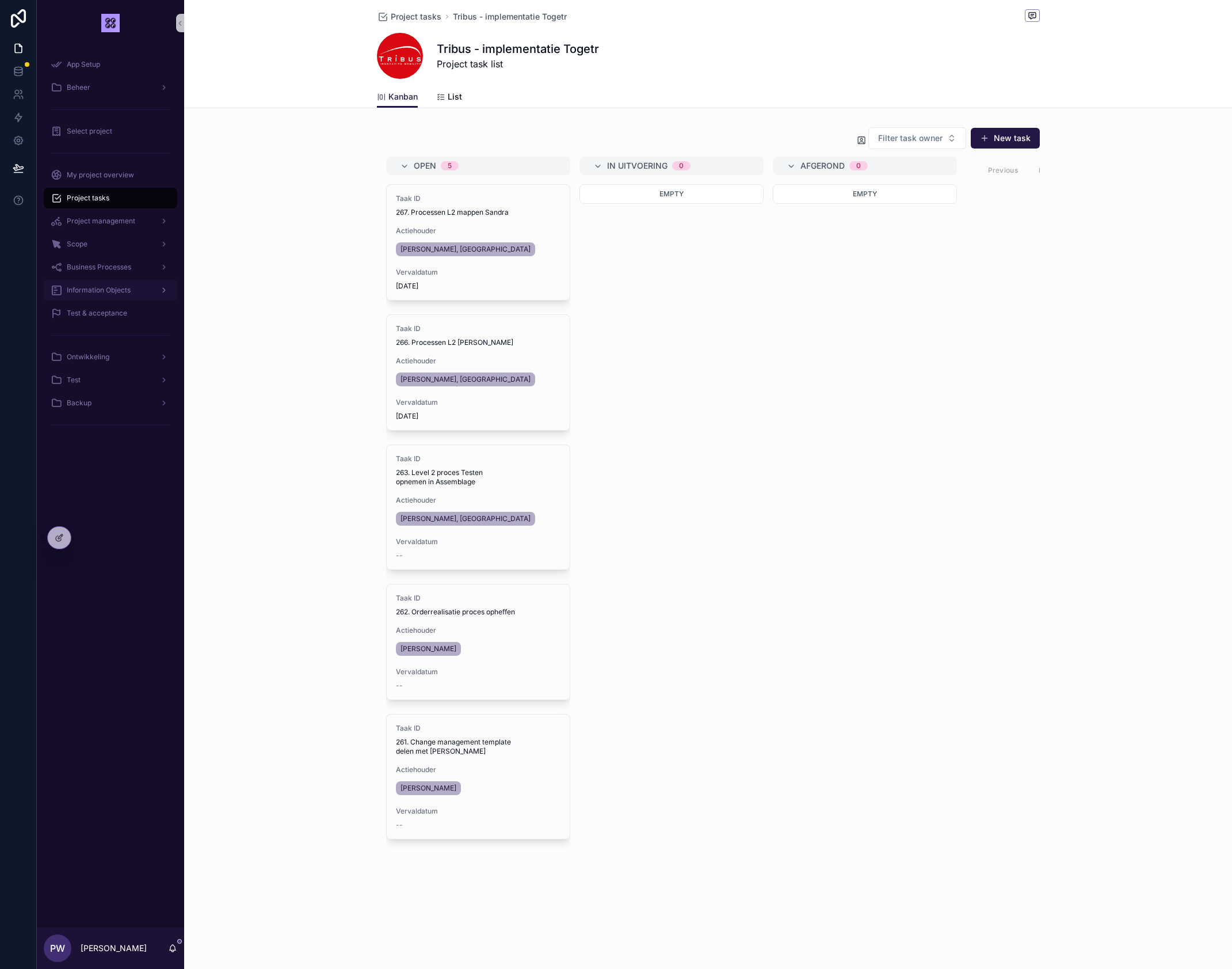
click at [116, 295] on span "Information Objects" at bounding box center [99, 289] width 64 height 9
